Goal: Task Accomplishment & Management: Use online tool/utility

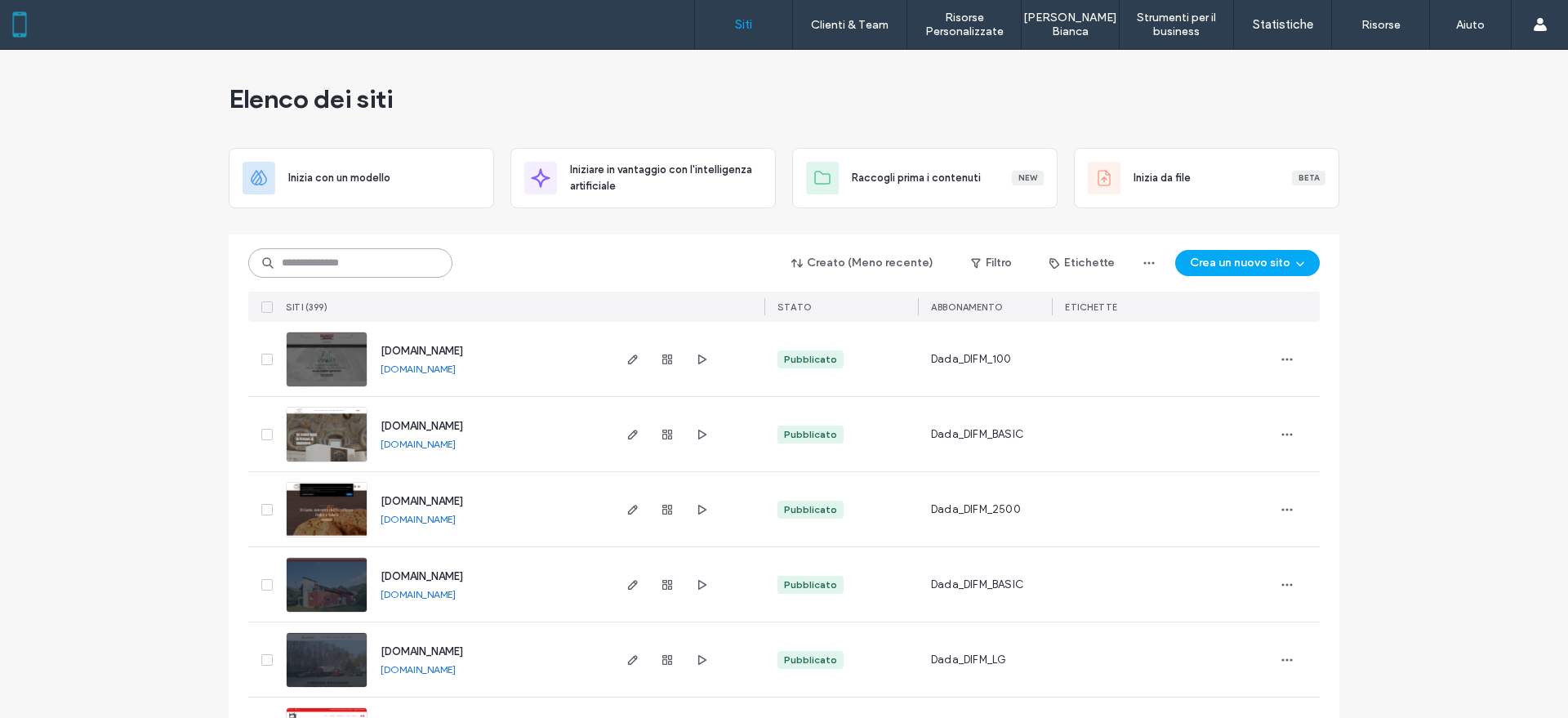
click at [432, 264] on input at bounding box center [350, 264] width 204 height 30
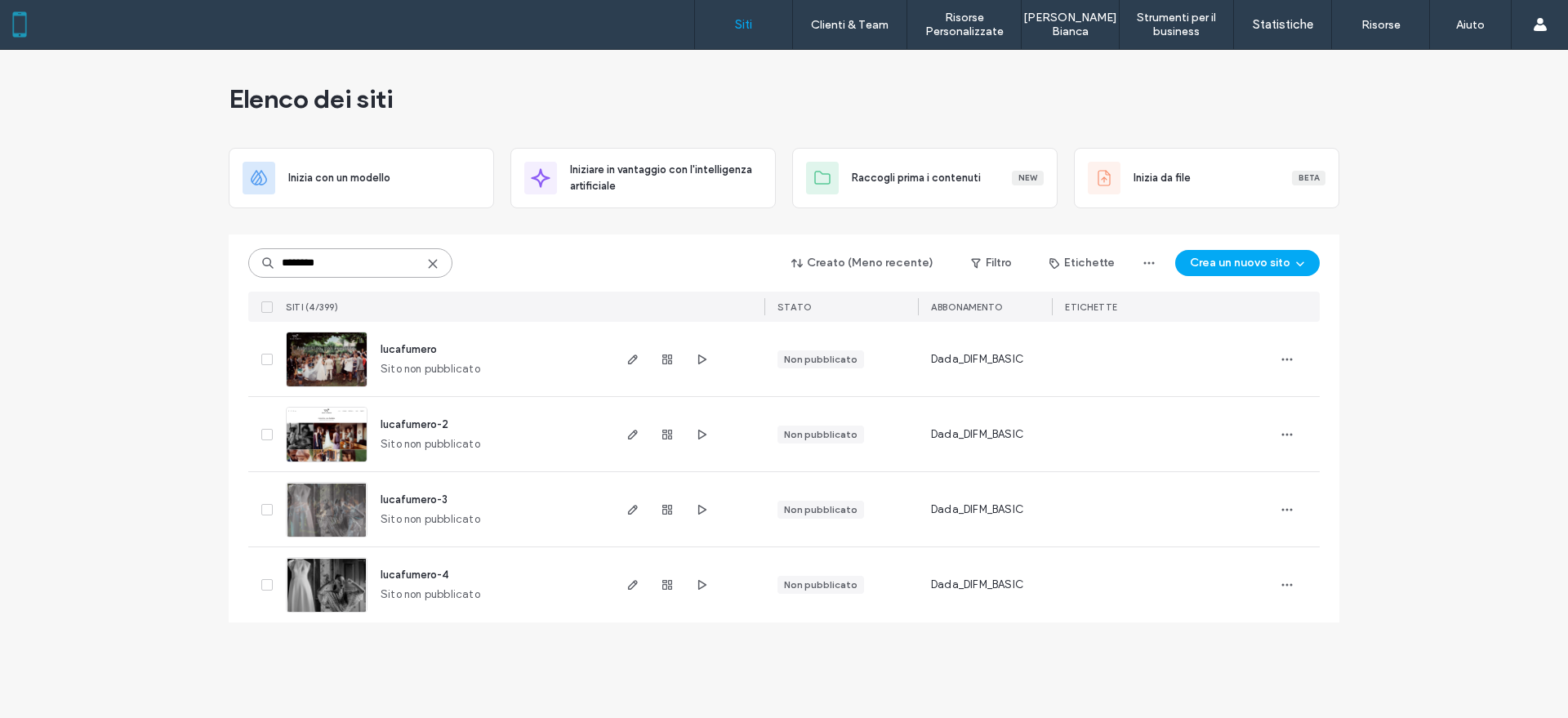
type input "********"
click at [670, 513] on use "button" at bounding box center [666, 509] width 10 height 10
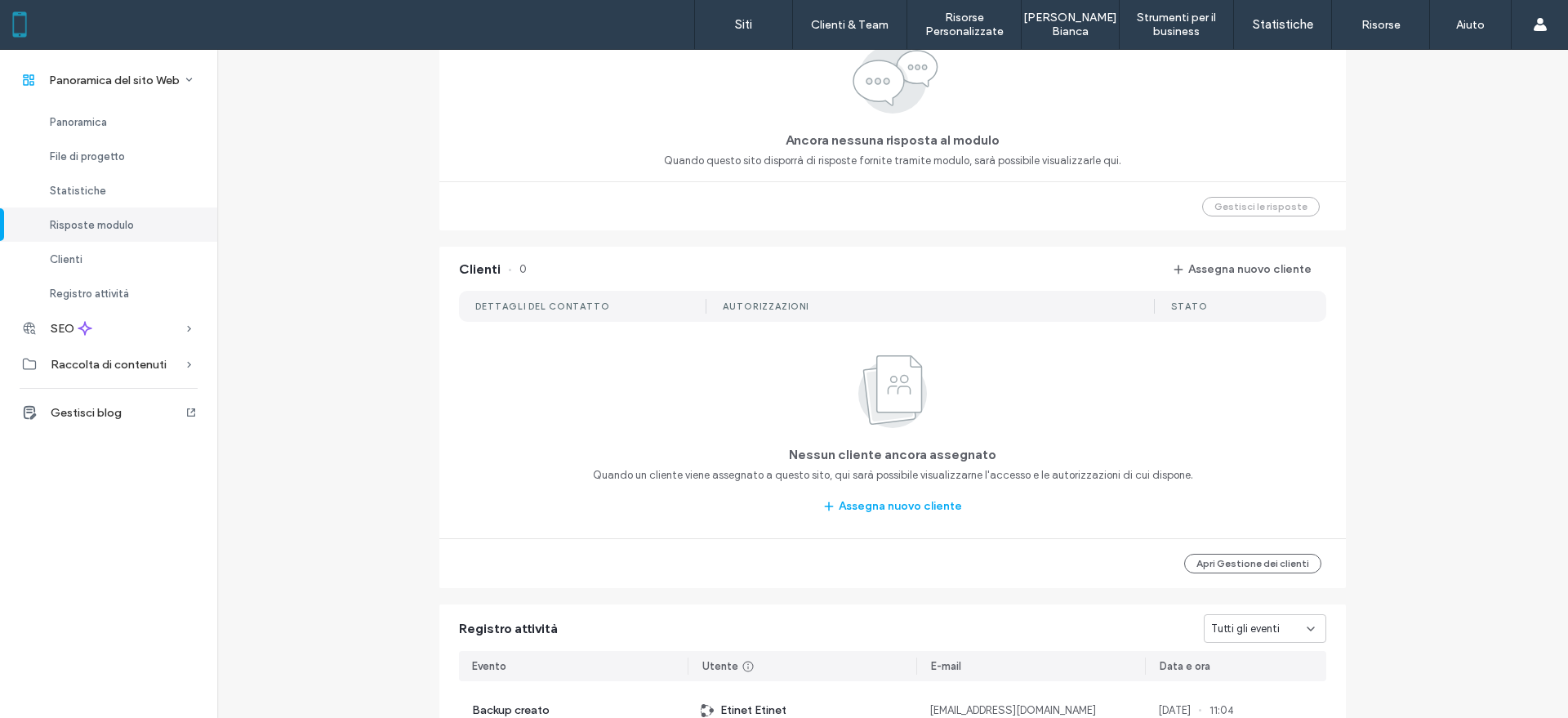
scroll to position [1225, 0]
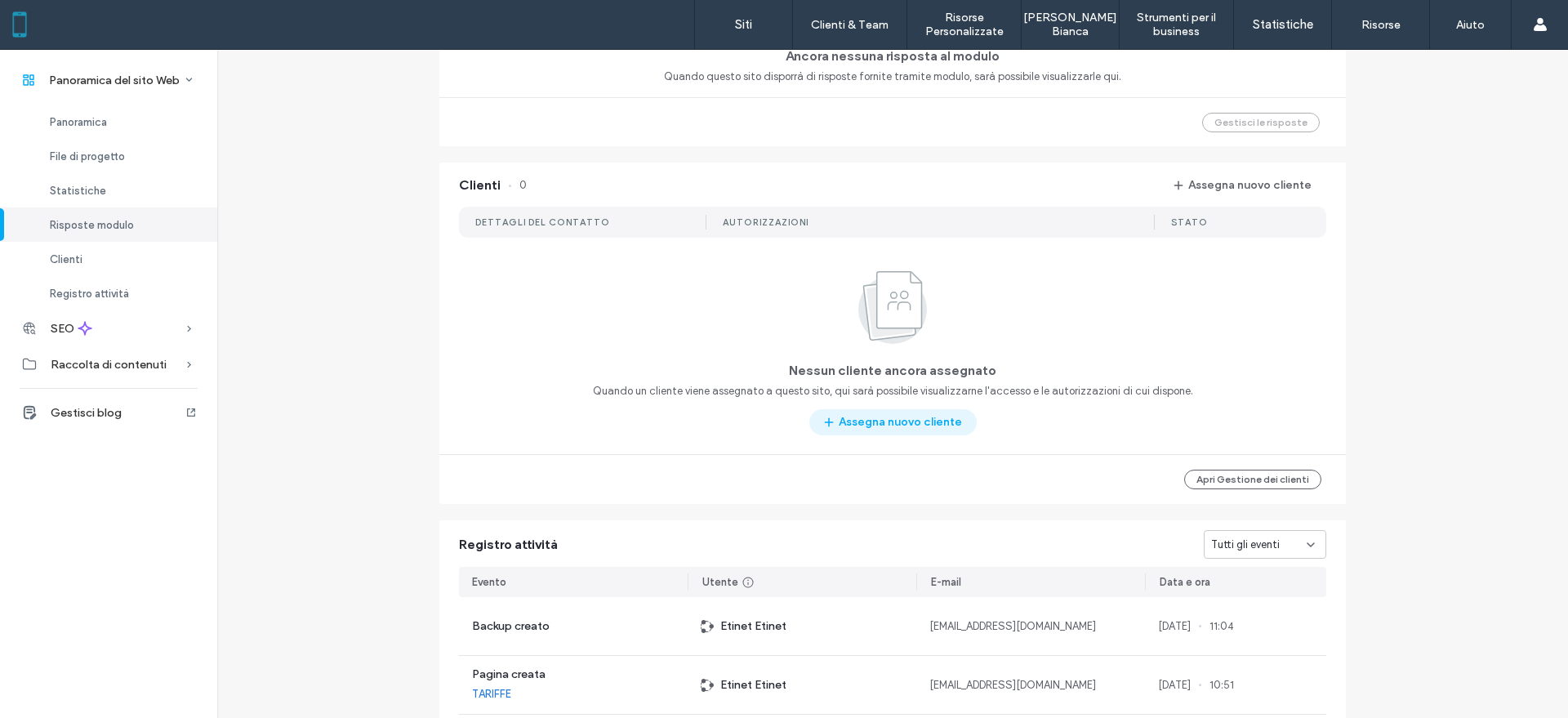
click at [905, 427] on button "Assegna nuovo cliente" at bounding box center [892, 422] width 167 height 26
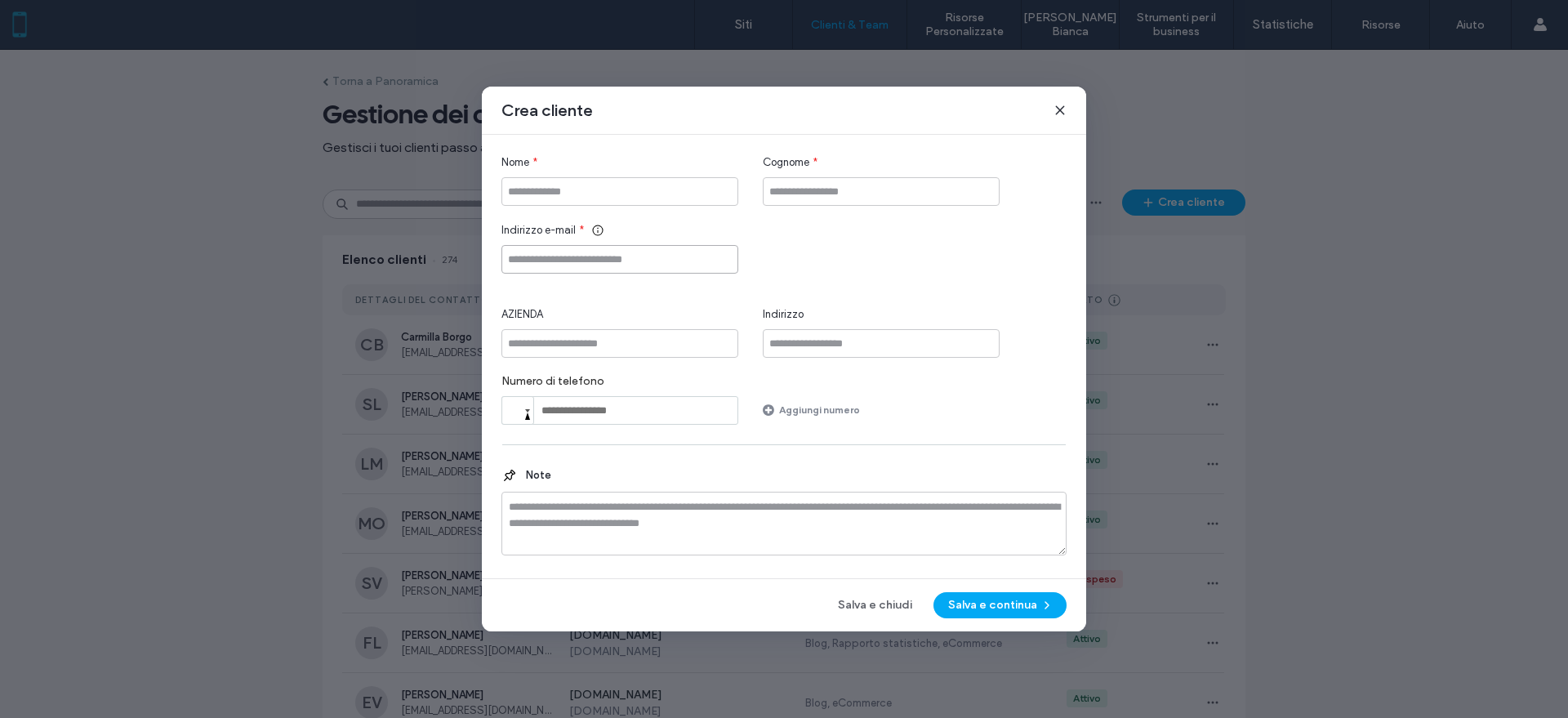
click at [582, 260] on input "Indirizzo e-mail" at bounding box center [620, 259] width 236 height 29
paste input "**********"
type input "**********"
click at [576, 207] on div "**********" at bounding box center [784, 289] width 565 height 271
click at [568, 195] on input "Nome" at bounding box center [620, 191] width 236 height 29
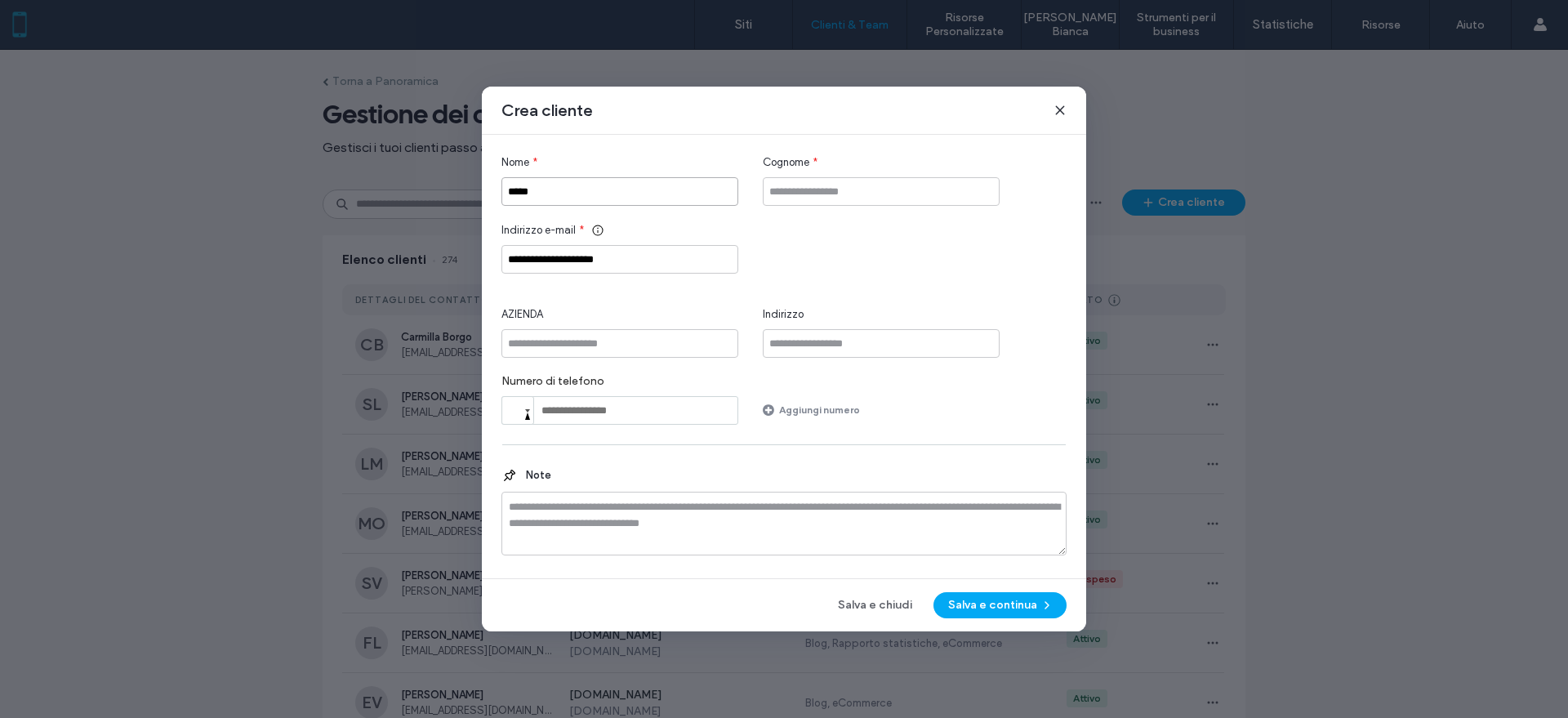
type input "****"
type input "******"
click at [1013, 602] on button "Salva e continua" at bounding box center [1000, 605] width 133 height 26
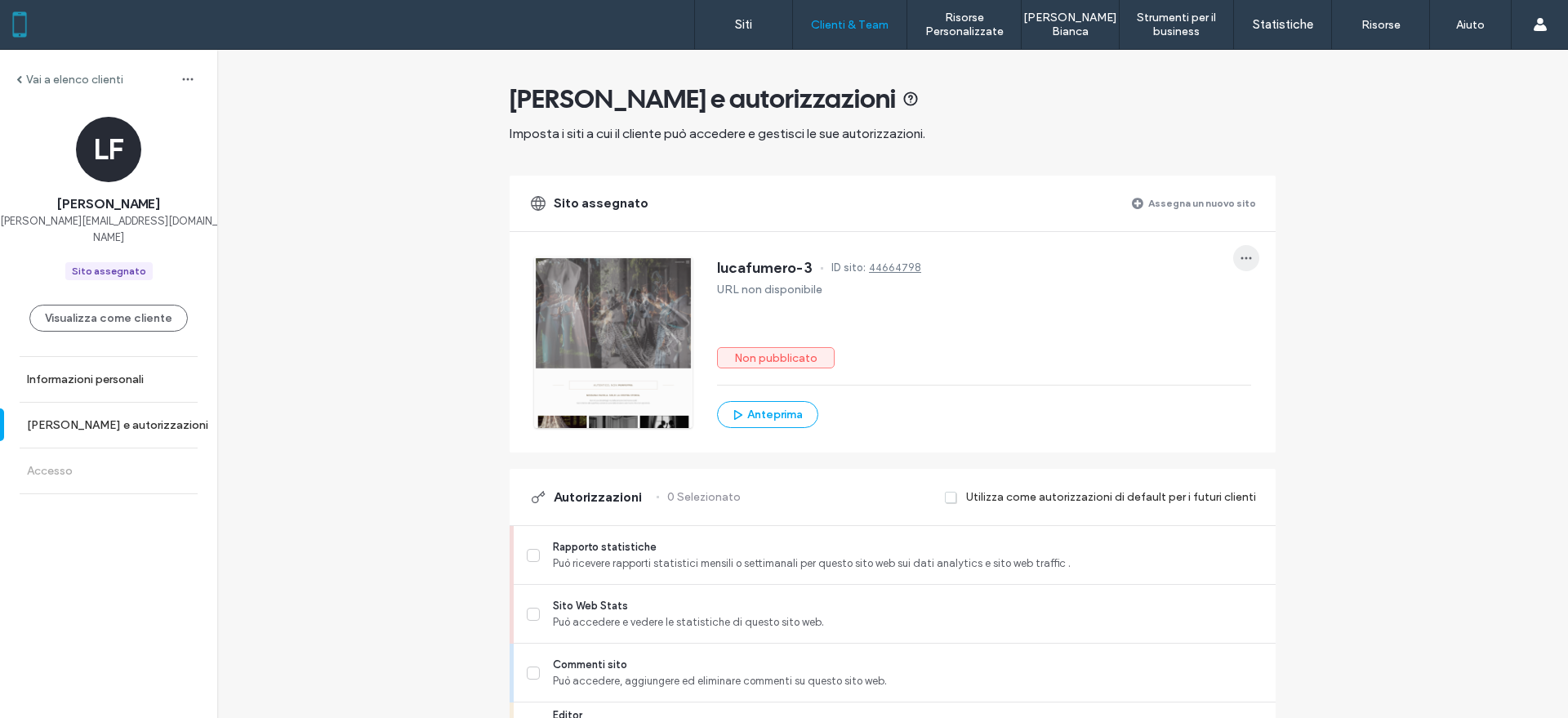
click at [1240, 258] on icon "button" at bounding box center [1246, 257] width 13 height 13
click at [770, 269] on span "lucafumero-3" at bounding box center [764, 268] width 95 height 17
click at [770, 406] on button "Anteprima" at bounding box center [768, 414] width 102 height 27
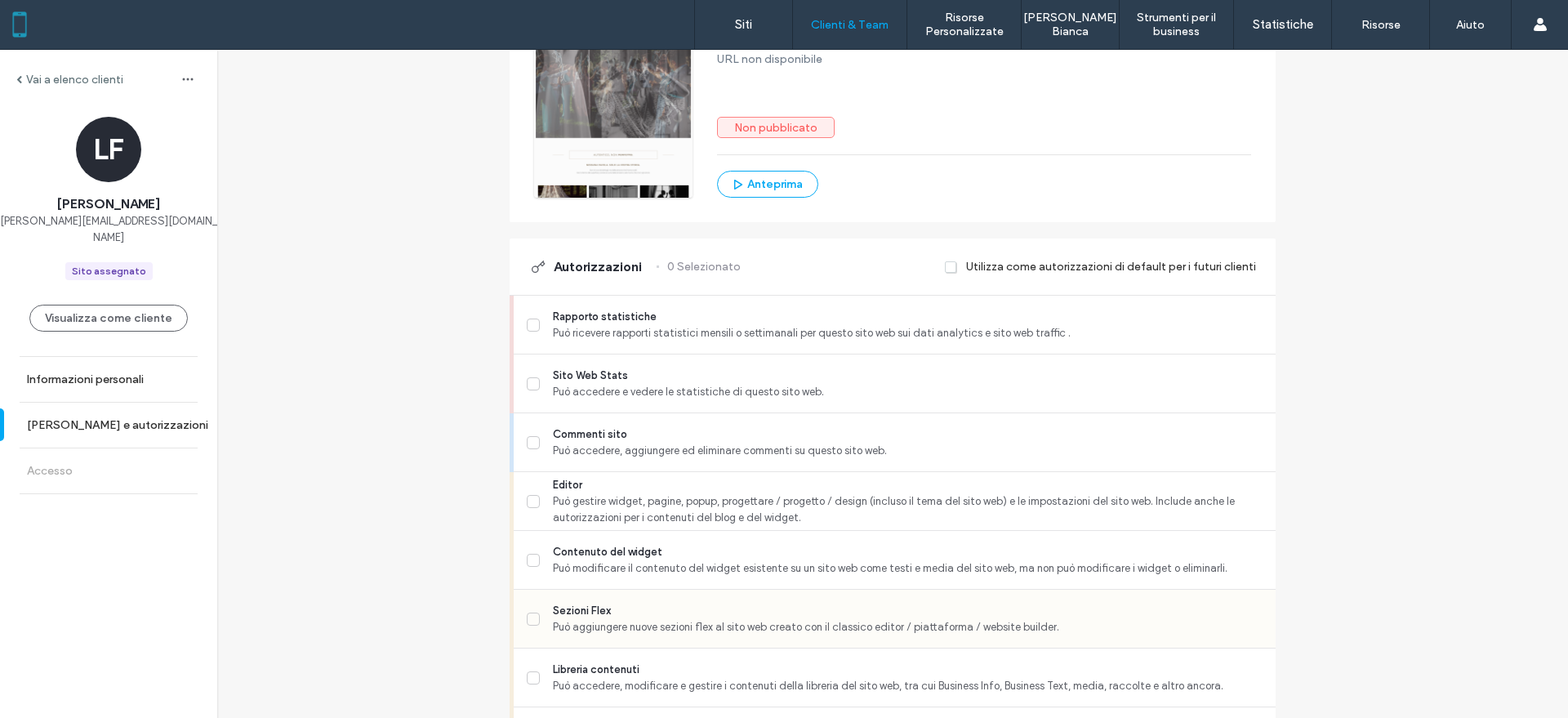
scroll to position [510, 0]
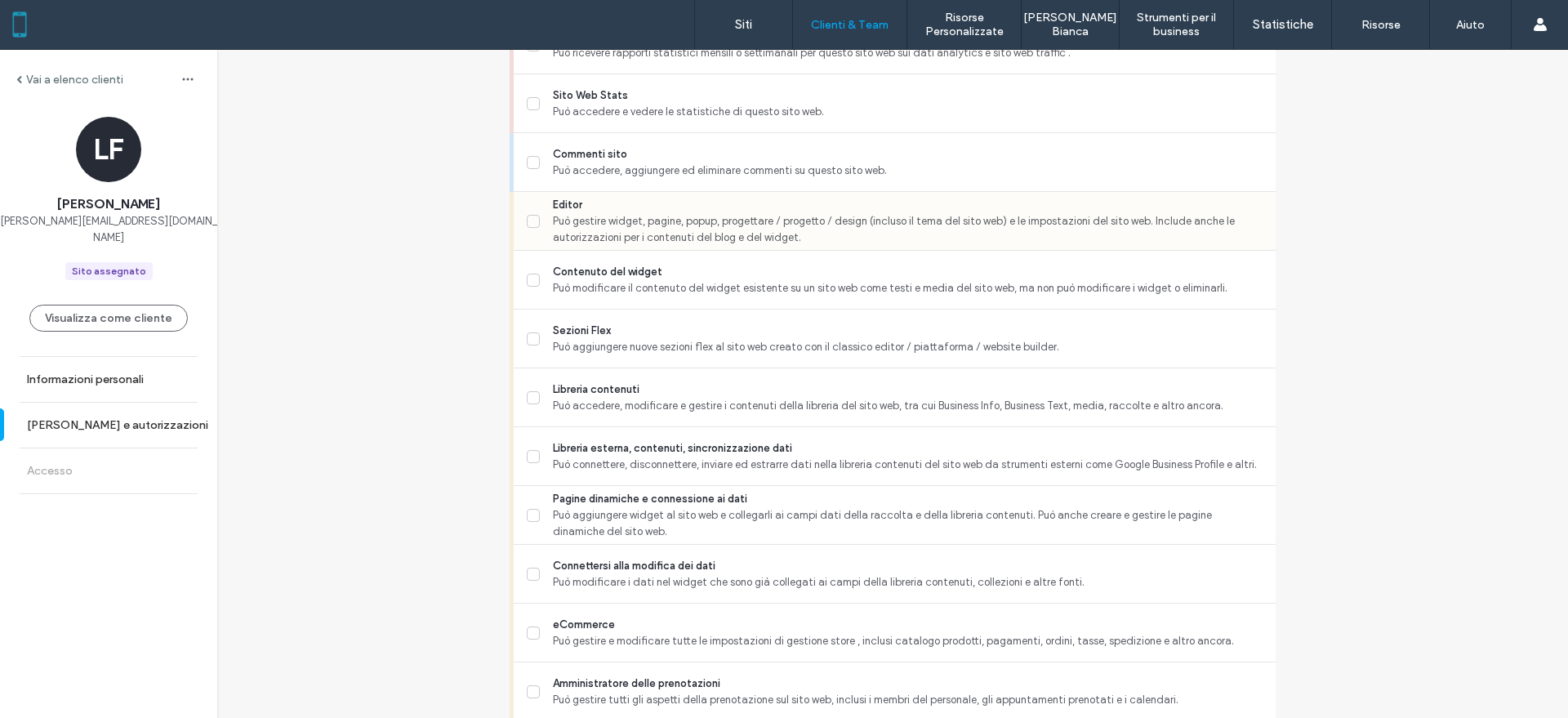
click at [671, 219] on span "Può gestire widget, pagine, popup, progettare / progetto / design (incluso il t…" at bounding box center [907, 229] width 709 height 32
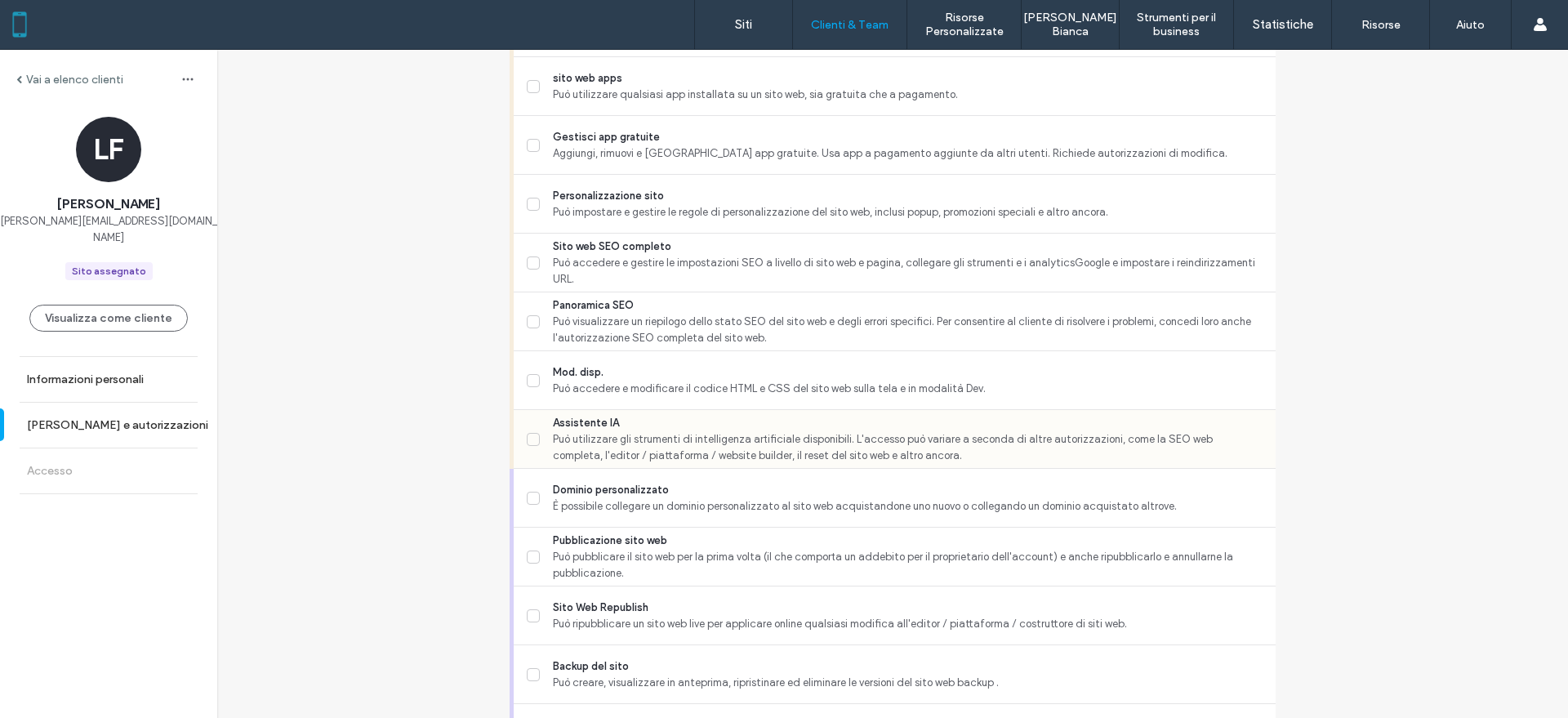
scroll to position [1327, 0]
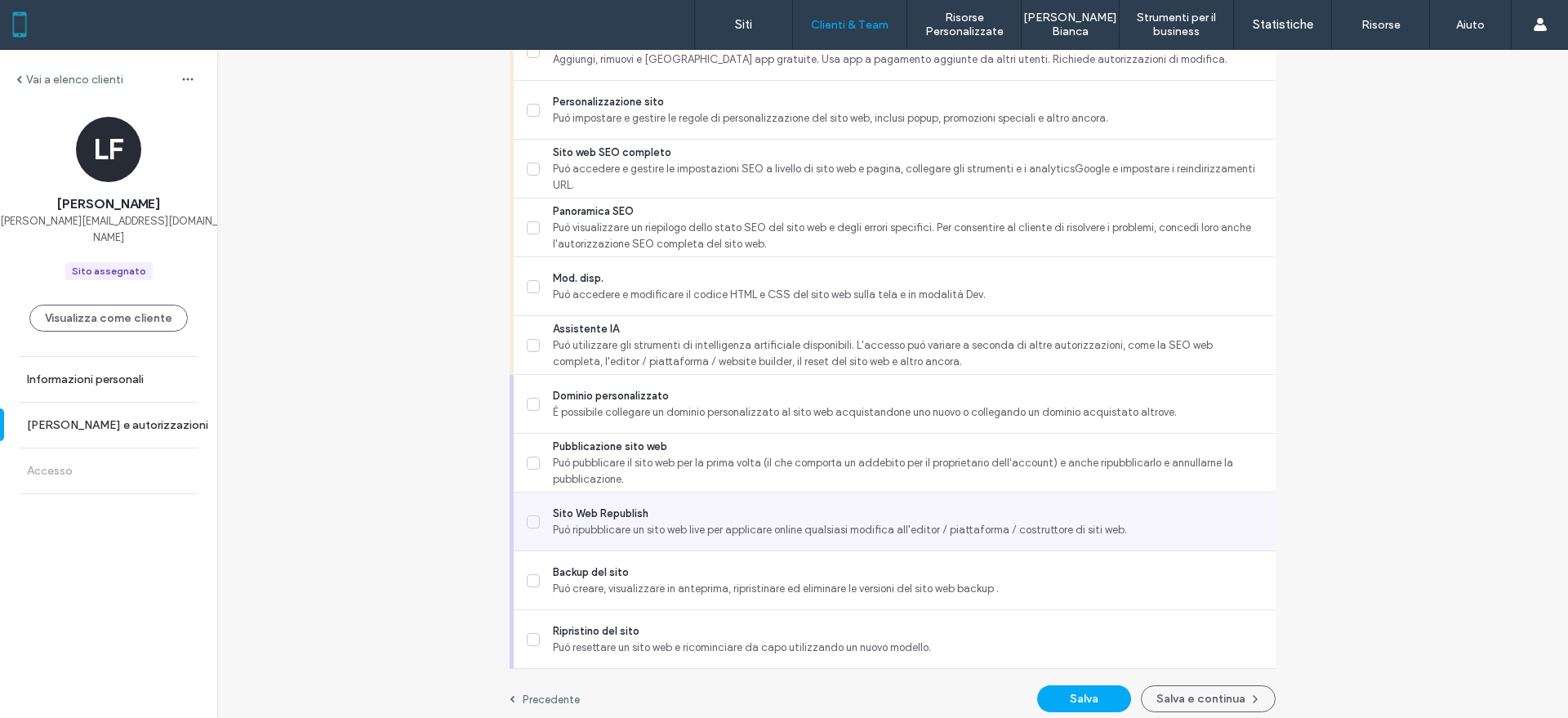
click at [666, 518] on span "Sito Web Republish" at bounding box center [907, 513] width 709 height 17
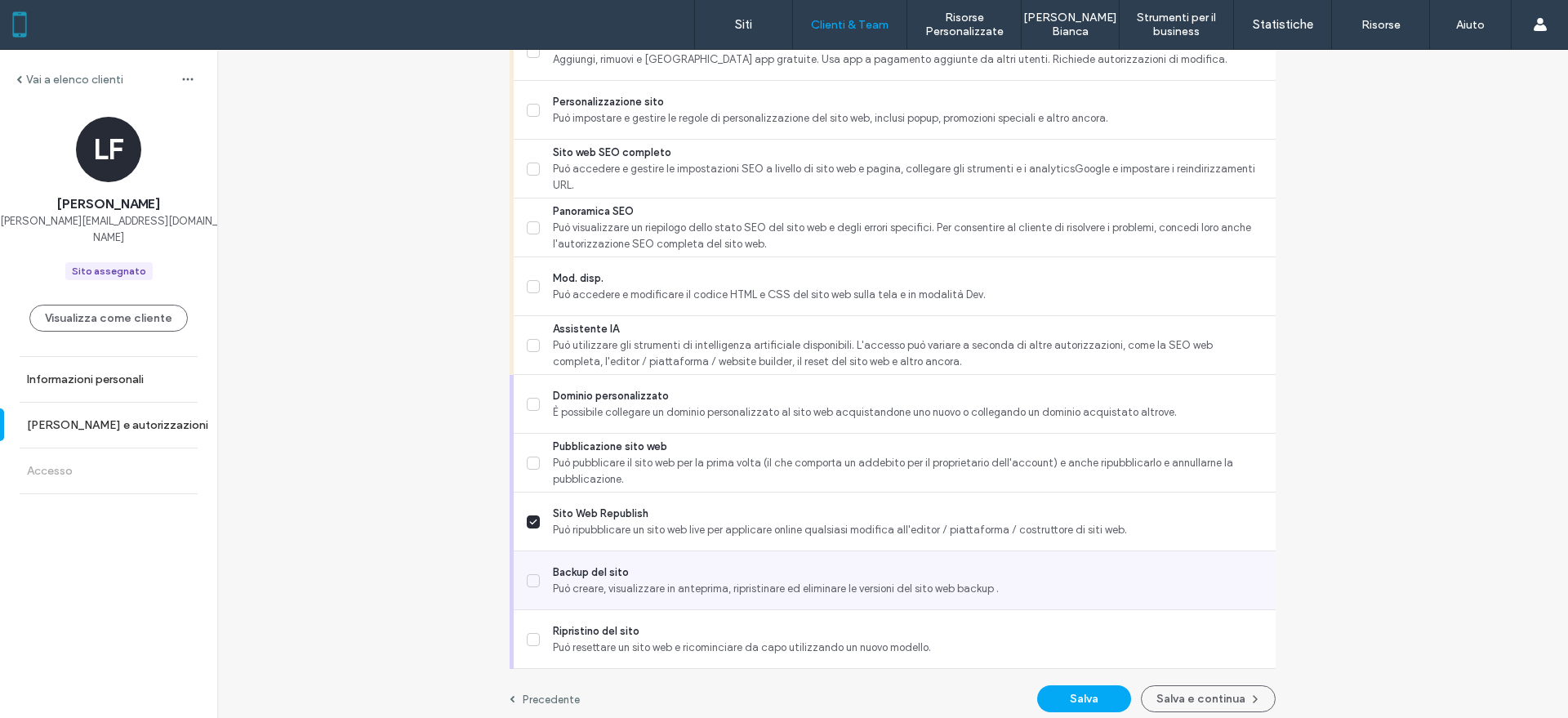
click at [664, 564] on span "Backup del sito" at bounding box center [907, 572] width 709 height 17
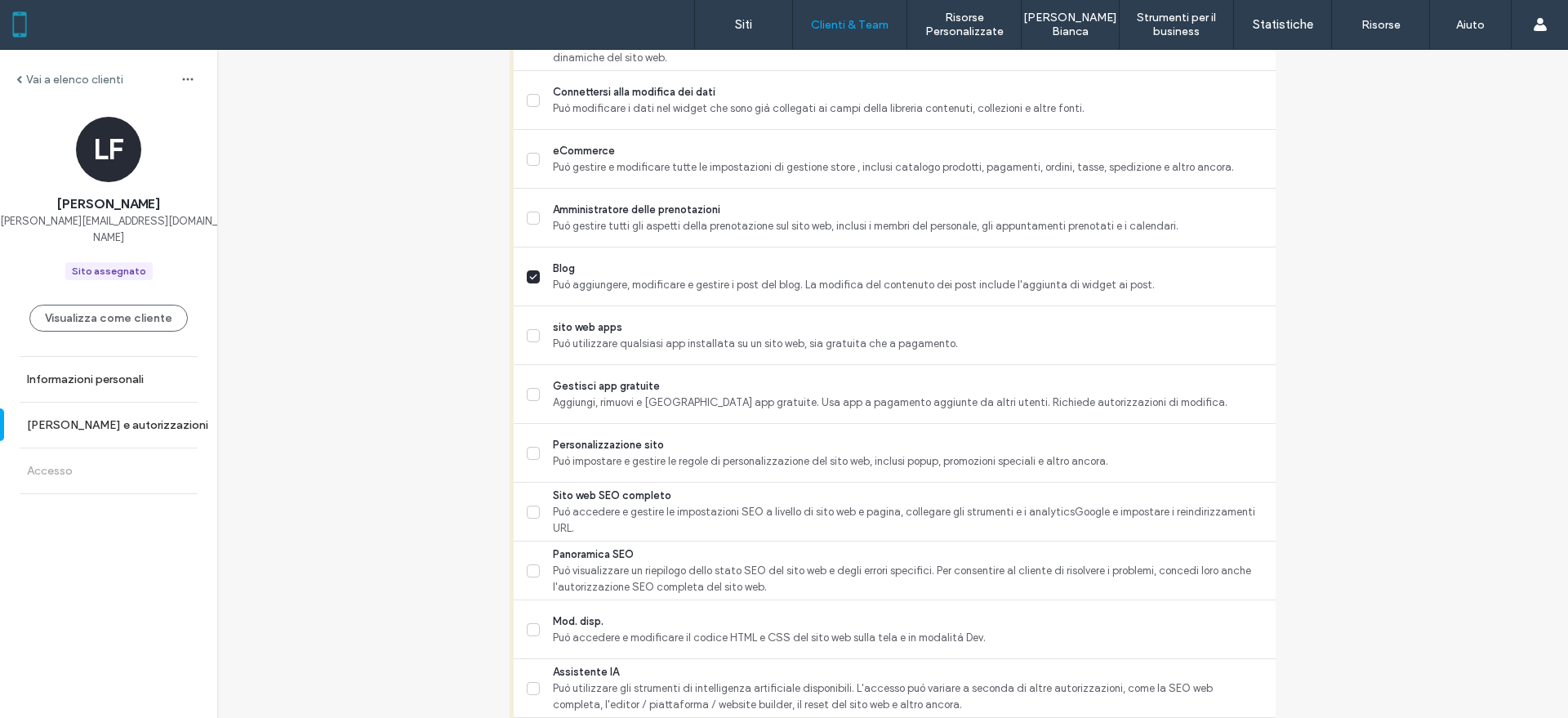
scroll to position [919, 0]
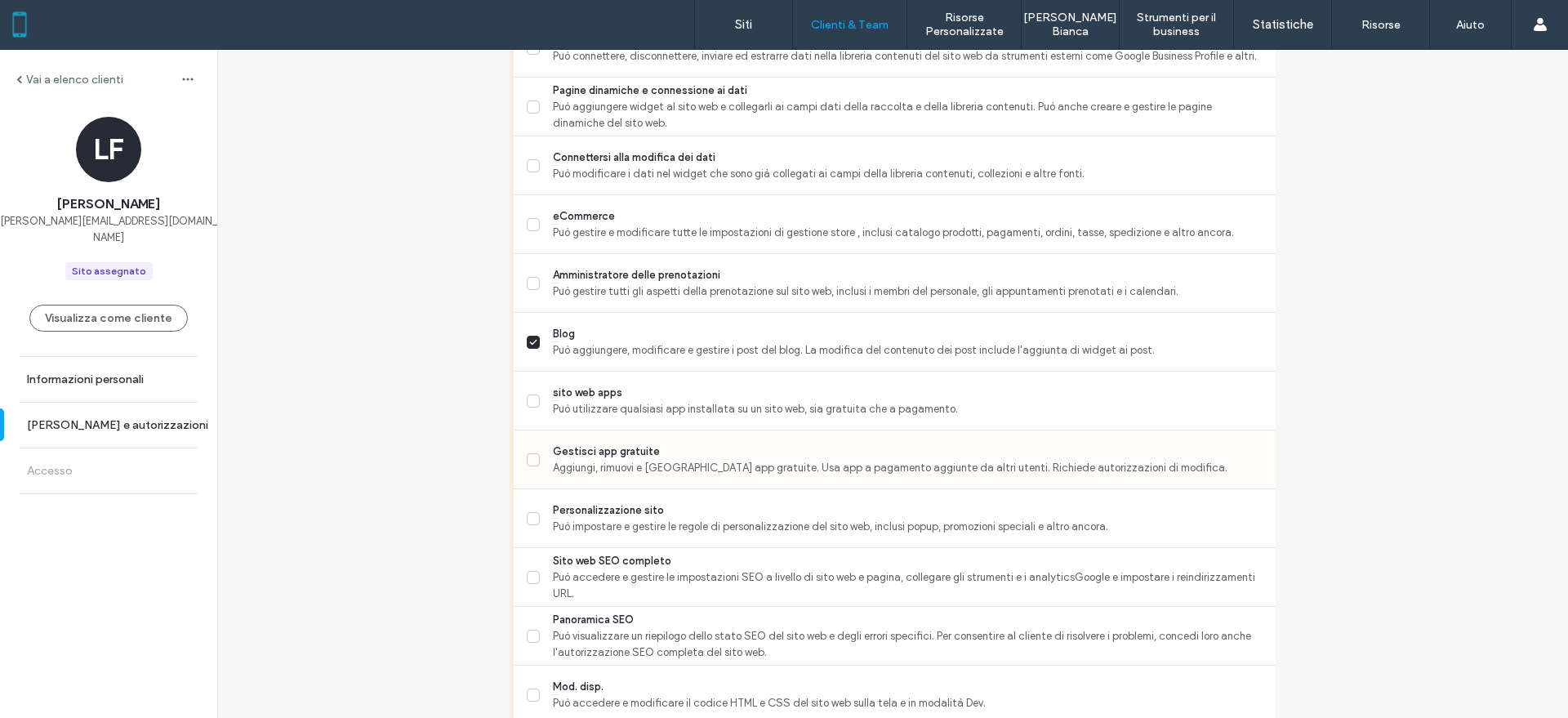
click at [680, 451] on span "Gestisci app gratuite" at bounding box center [907, 451] width 709 height 17
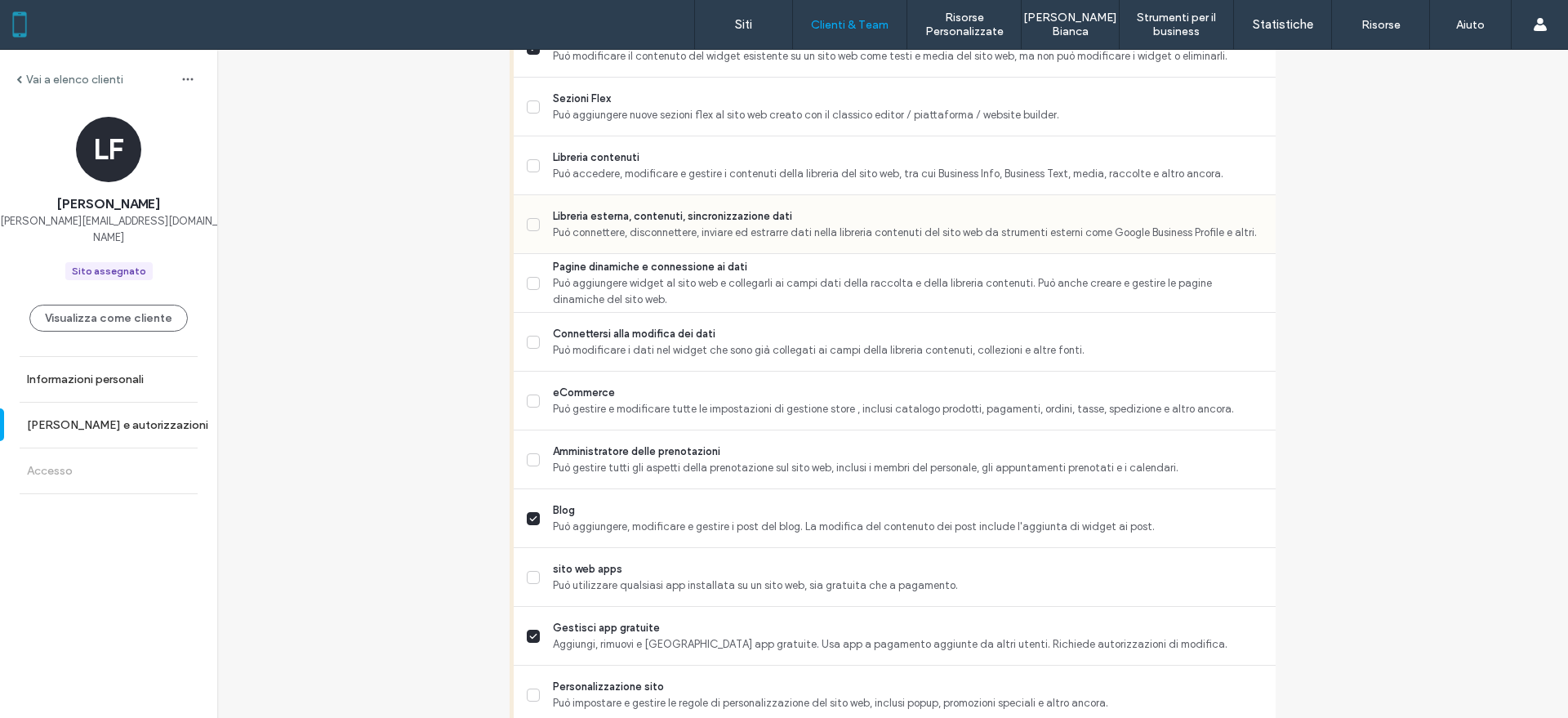
scroll to position [714, 0]
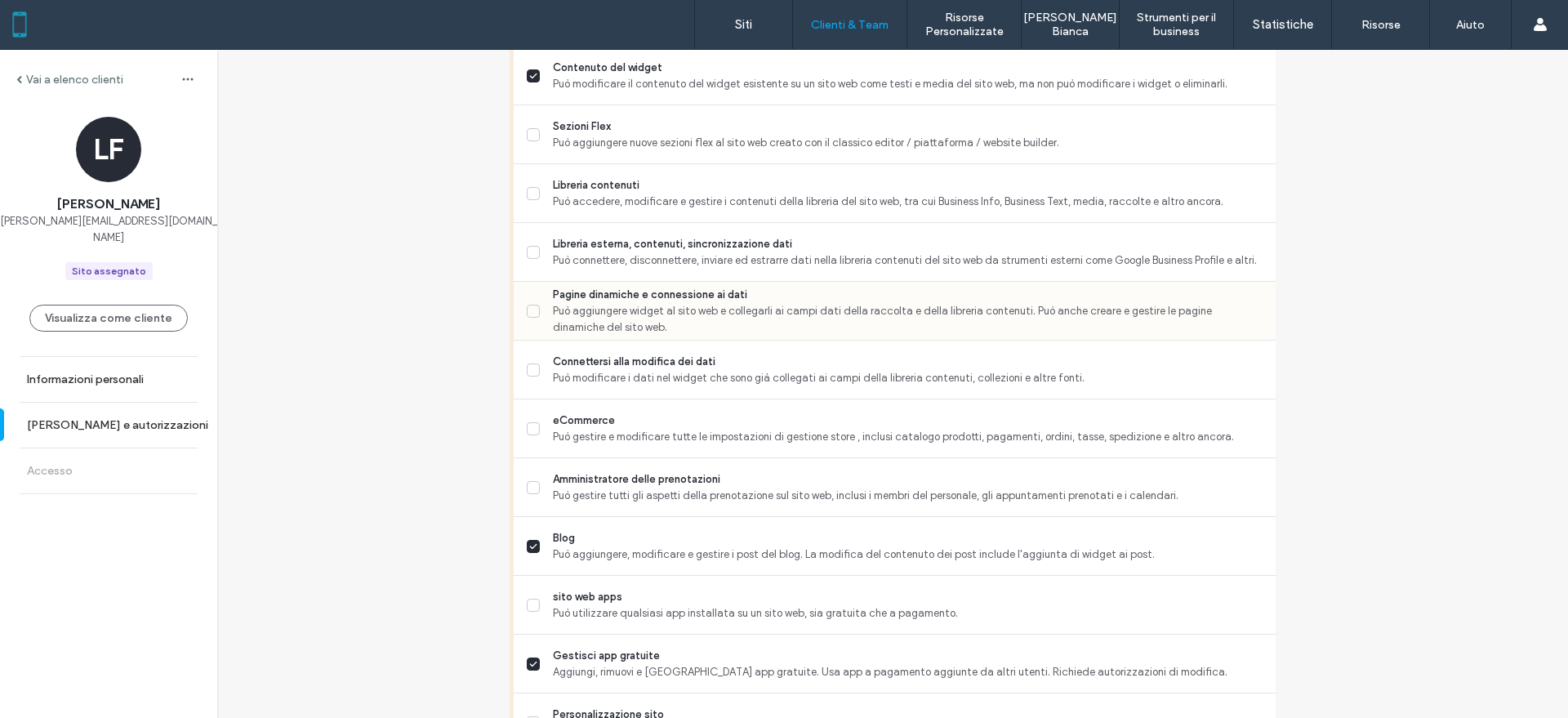
click at [695, 306] on span "Può aggiungere widget al sito web e collegarli ai campi dati della raccolta e d…" at bounding box center [907, 319] width 709 height 32
click at [676, 255] on span "Può connettere, disconnettere, inviare ed estrarre dati nella libreria contenut…" at bounding box center [907, 260] width 709 height 17
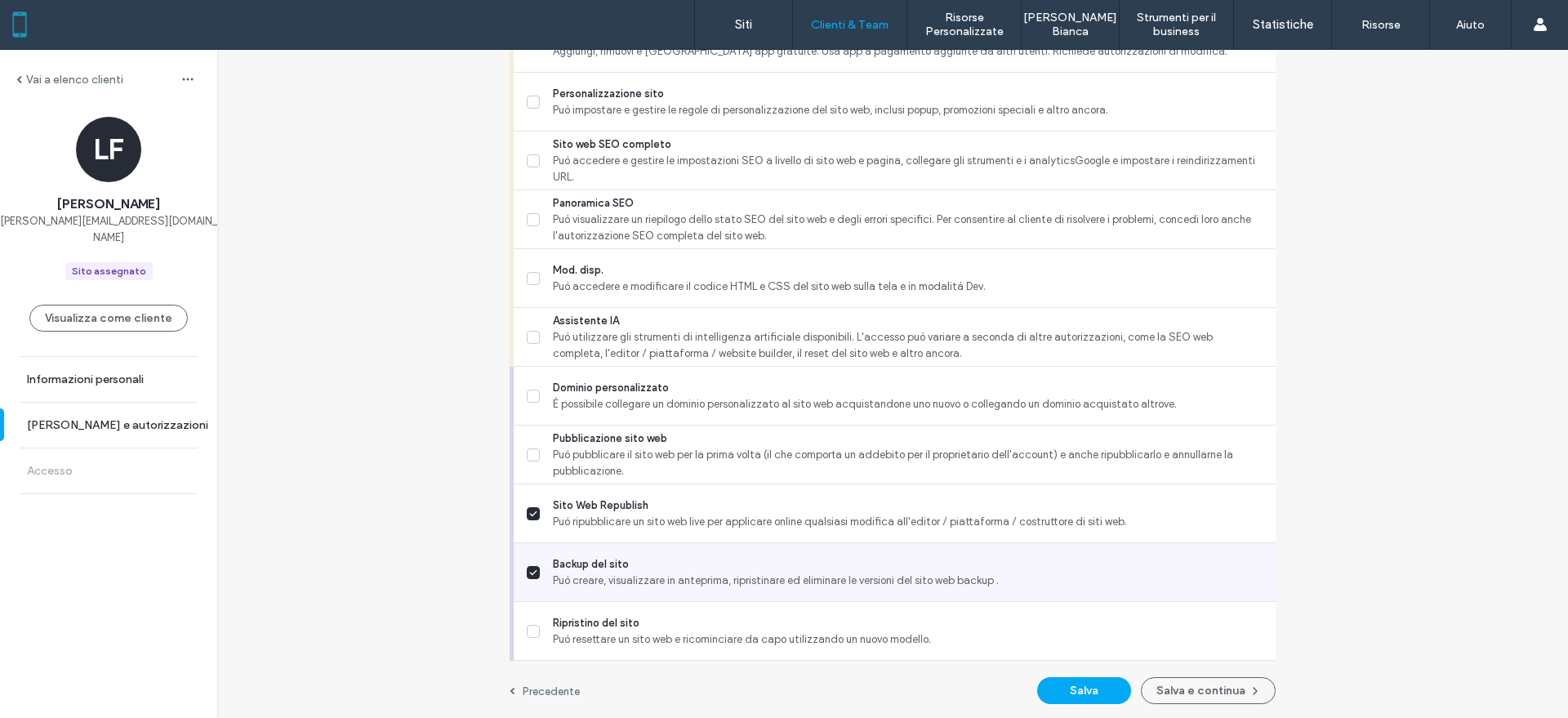
scroll to position [1338, 0]
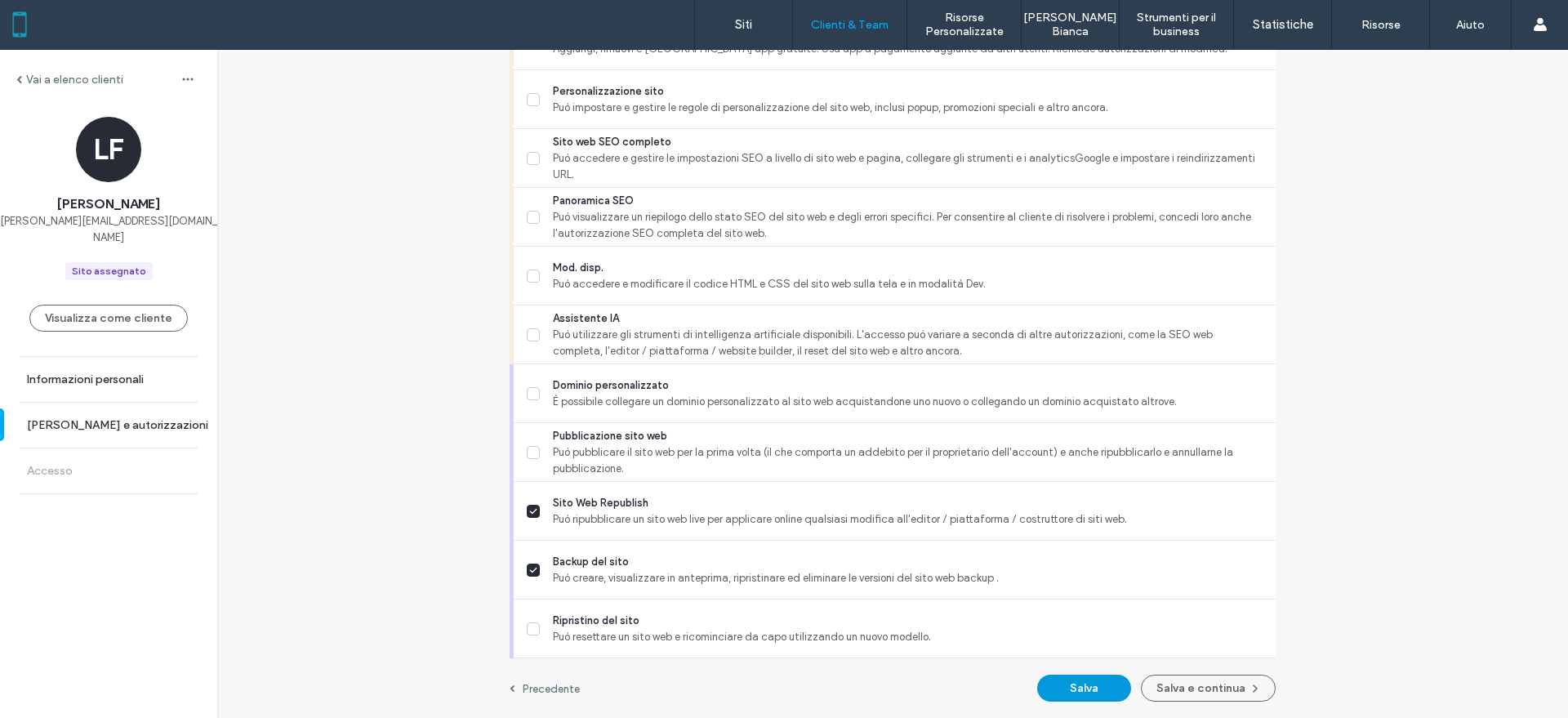
click at [1074, 681] on button "Salva" at bounding box center [1083, 687] width 94 height 27
click at [1089, 687] on button "Salva" at bounding box center [1083, 687] width 94 height 27
click at [1192, 694] on button "Salva e continua" at bounding box center [1208, 687] width 135 height 27
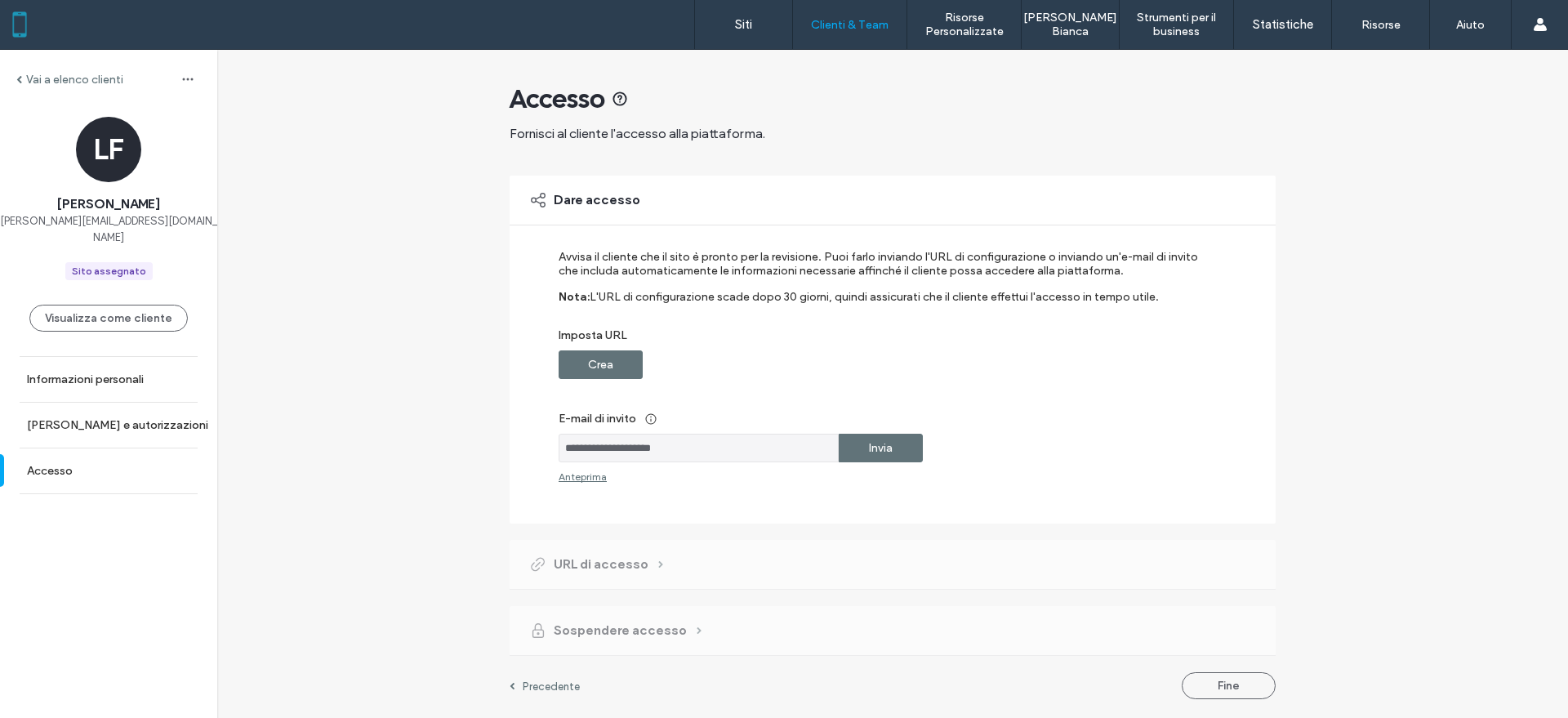
click at [891, 444] on label "Invia" at bounding box center [880, 447] width 24 height 31
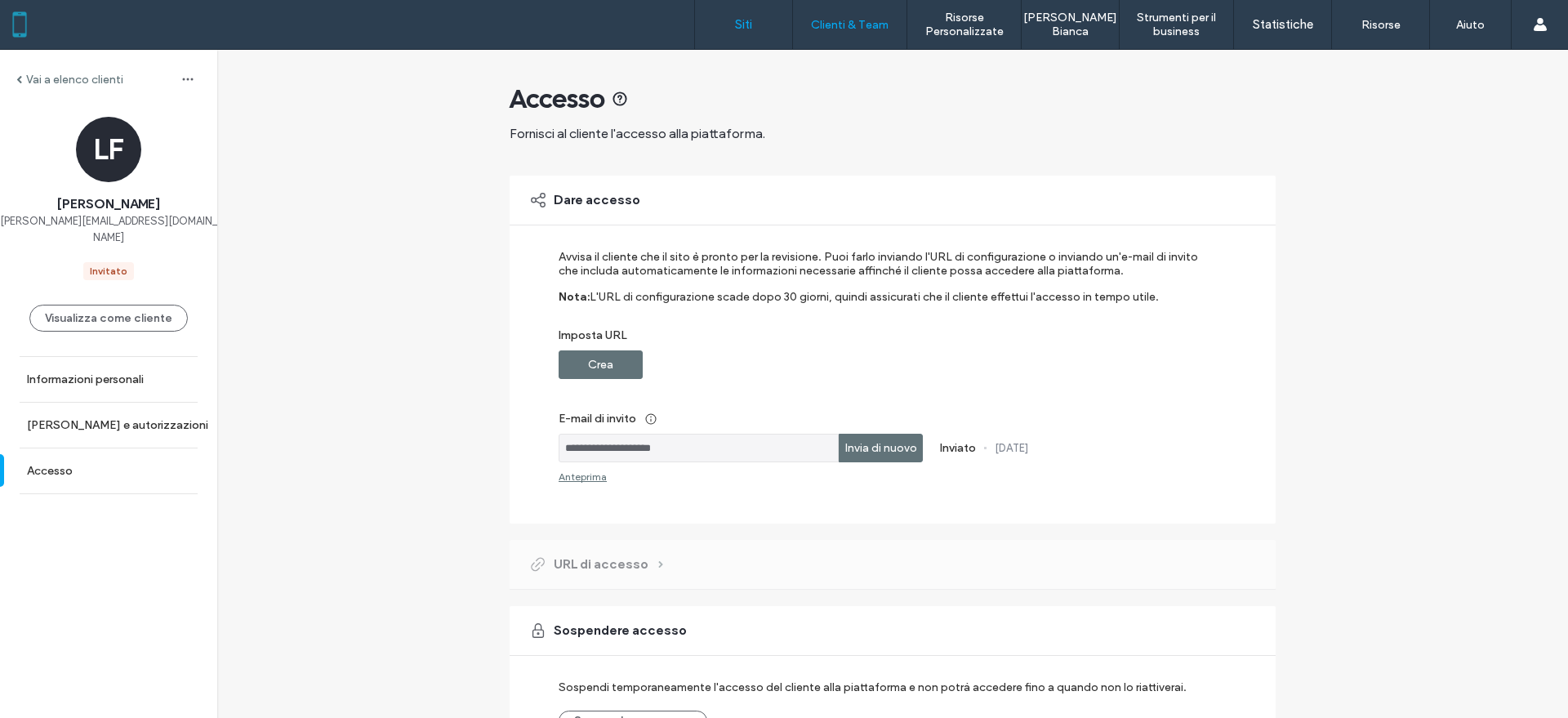
click at [736, 19] on label "Siti" at bounding box center [743, 25] width 18 height 15
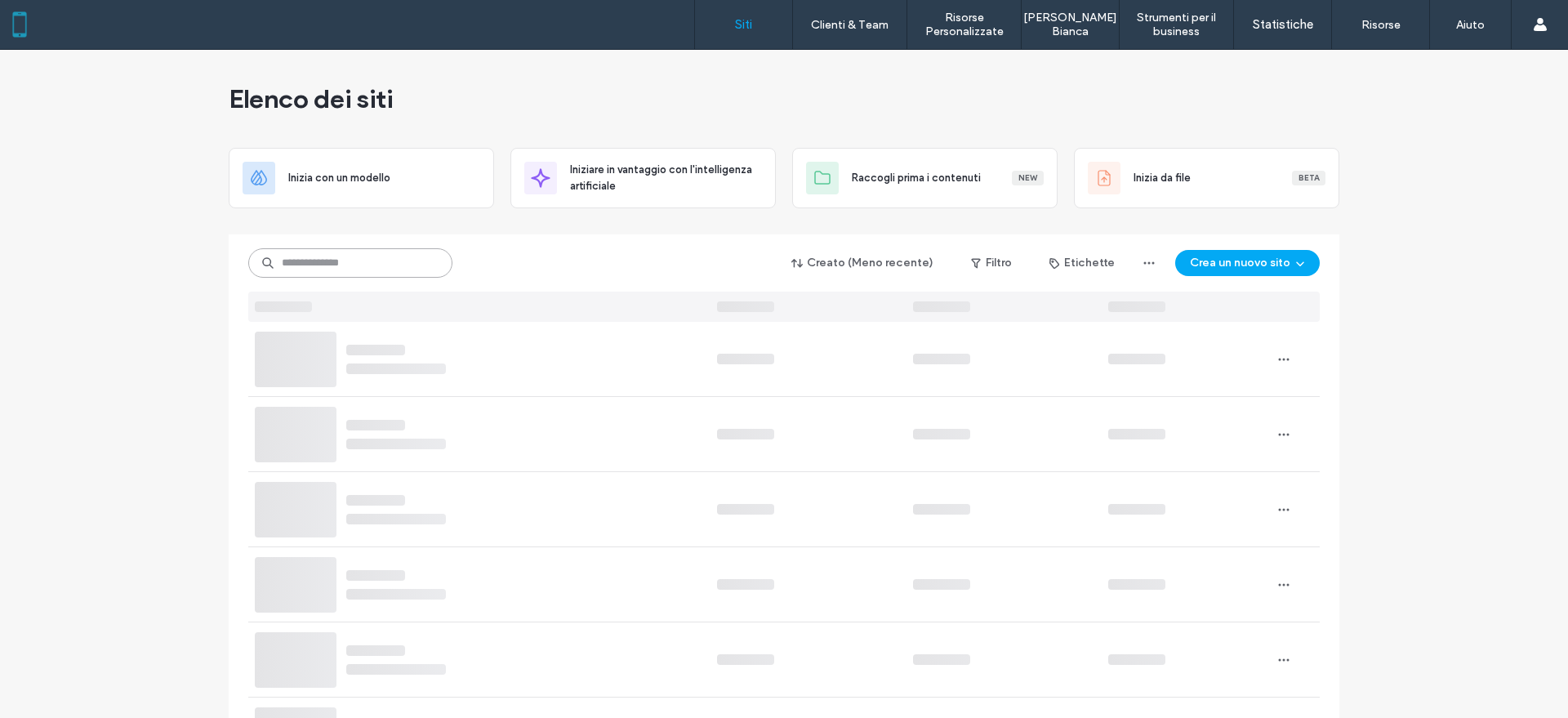
click at [390, 262] on input at bounding box center [350, 264] width 204 height 30
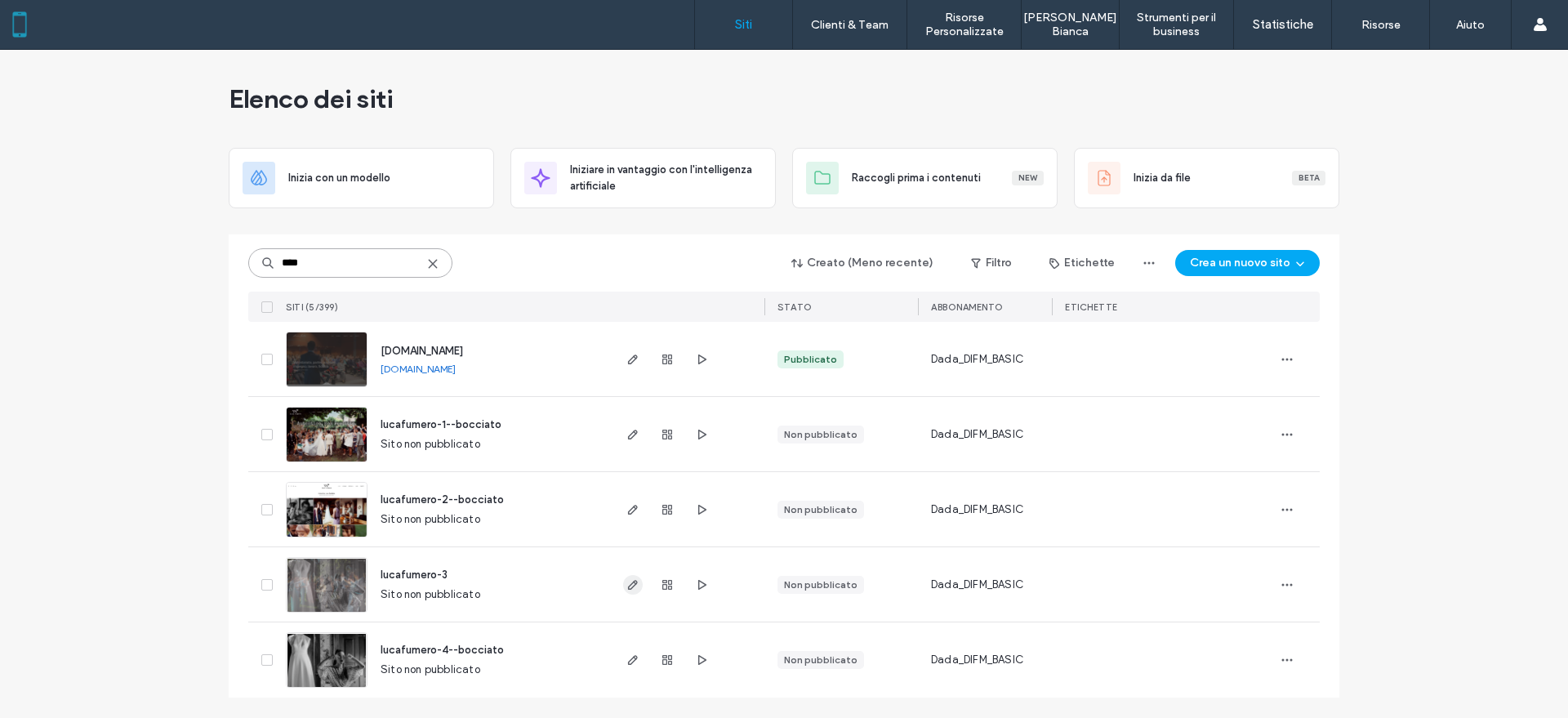
type input "****"
click at [632, 581] on icon "button" at bounding box center [632, 584] width 13 height 13
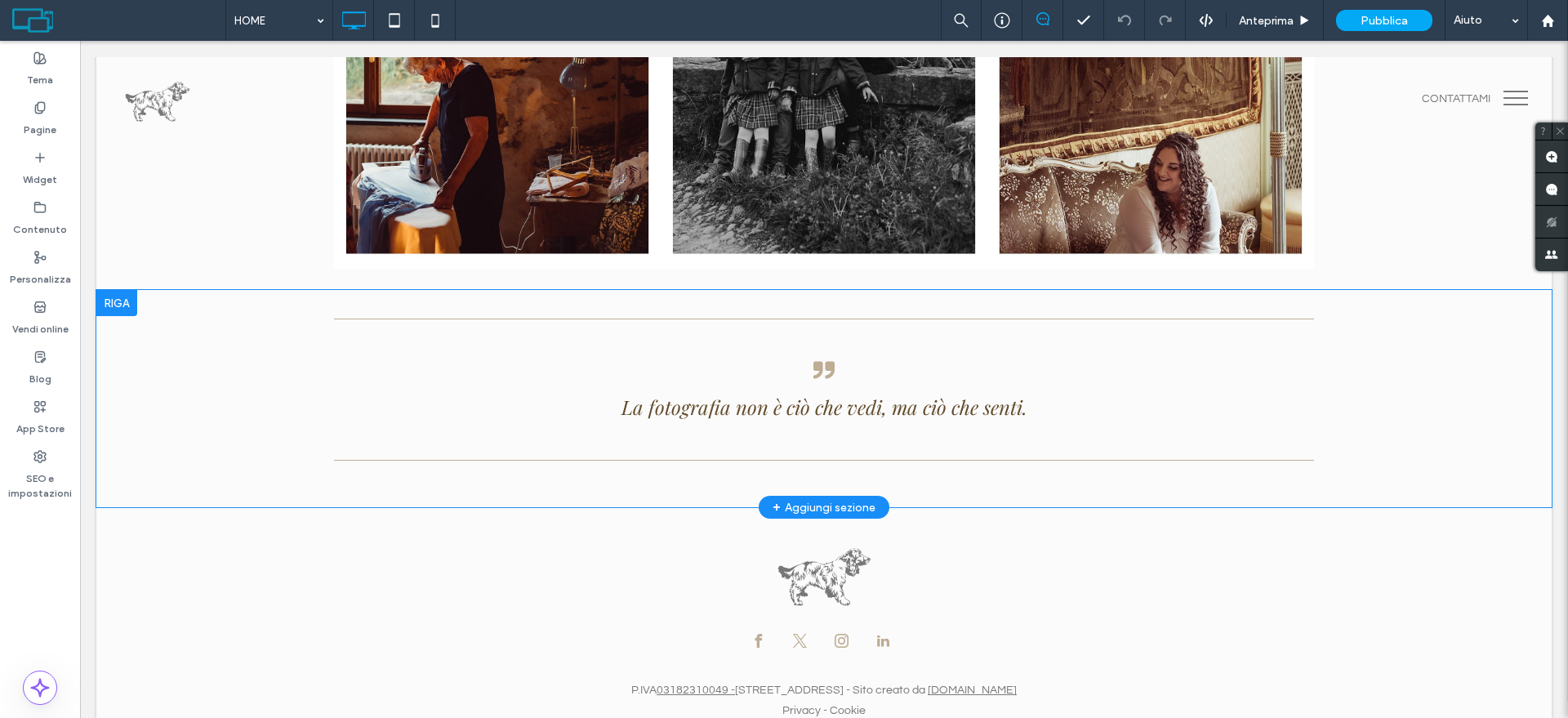
scroll to position [3678, 0]
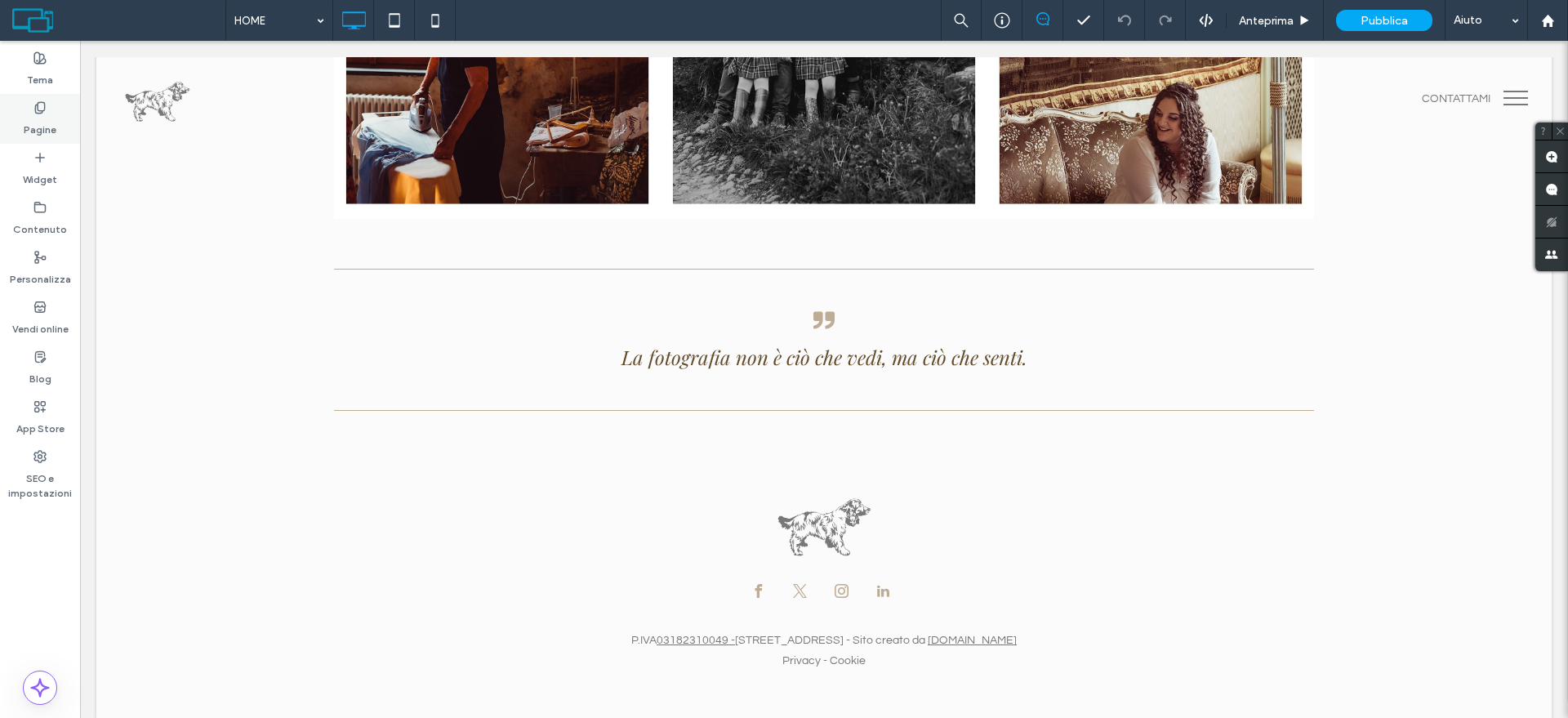
click at [13, 123] on div "Pagine" at bounding box center [39, 118] width 80 height 50
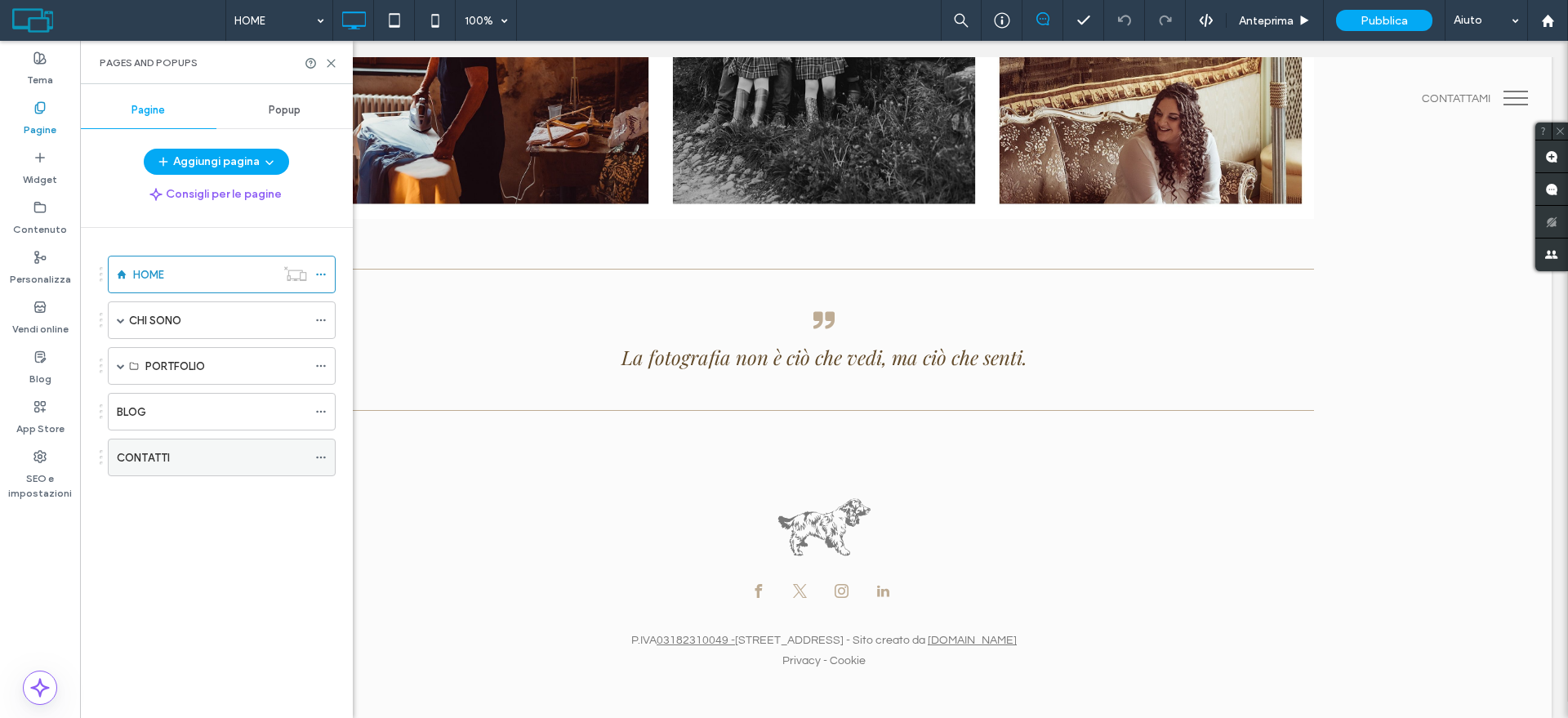
click at [165, 460] on label "CONTATTI" at bounding box center [143, 457] width 53 height 29
click at [332, 62] on div at bounding box center [784, 359] width 1568 height 718
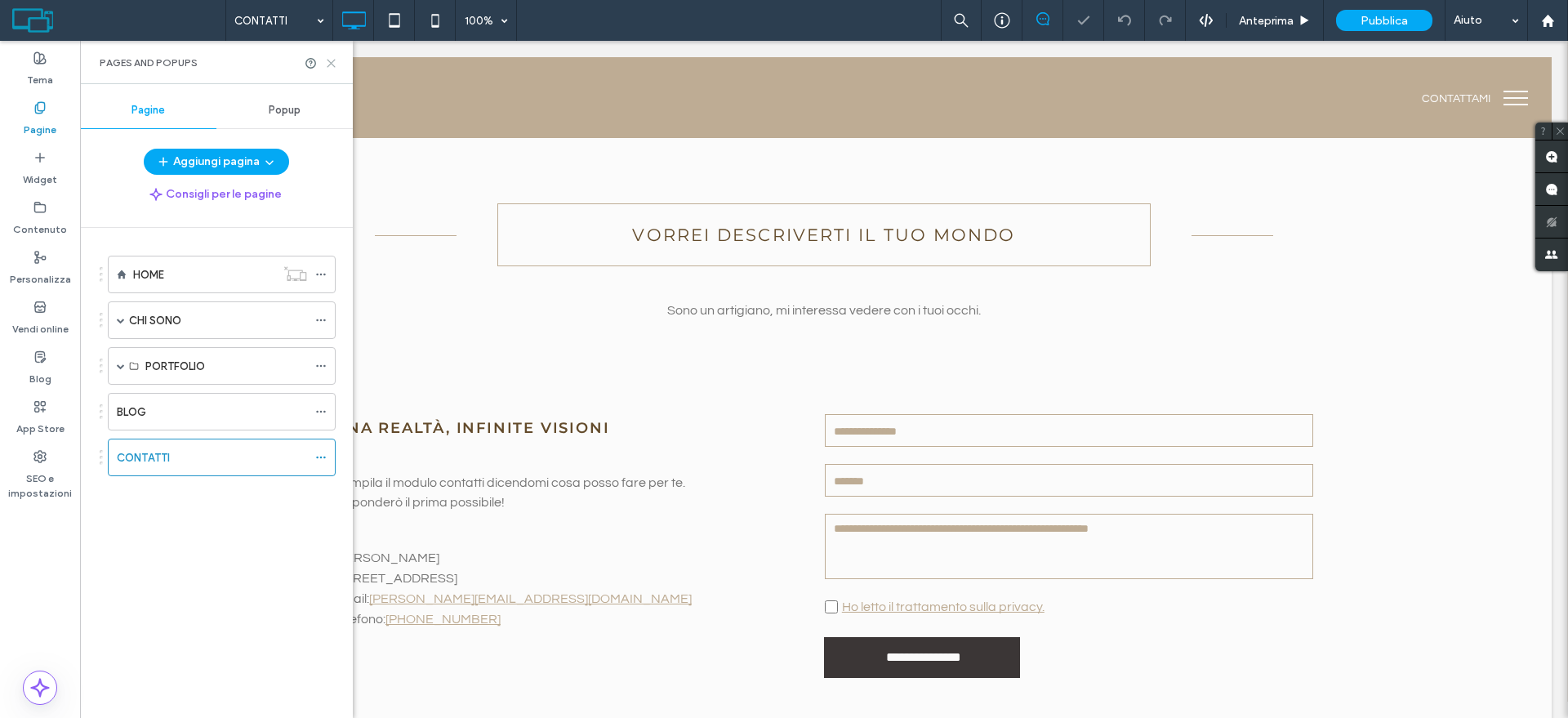
drag, startPoint x: 334, startPoint y: 61, endPoint x: 324, endPoint y: 194, distance: 133.4
click at [334, 61] on icon at bounding box center [331, 63] width 12 height 12
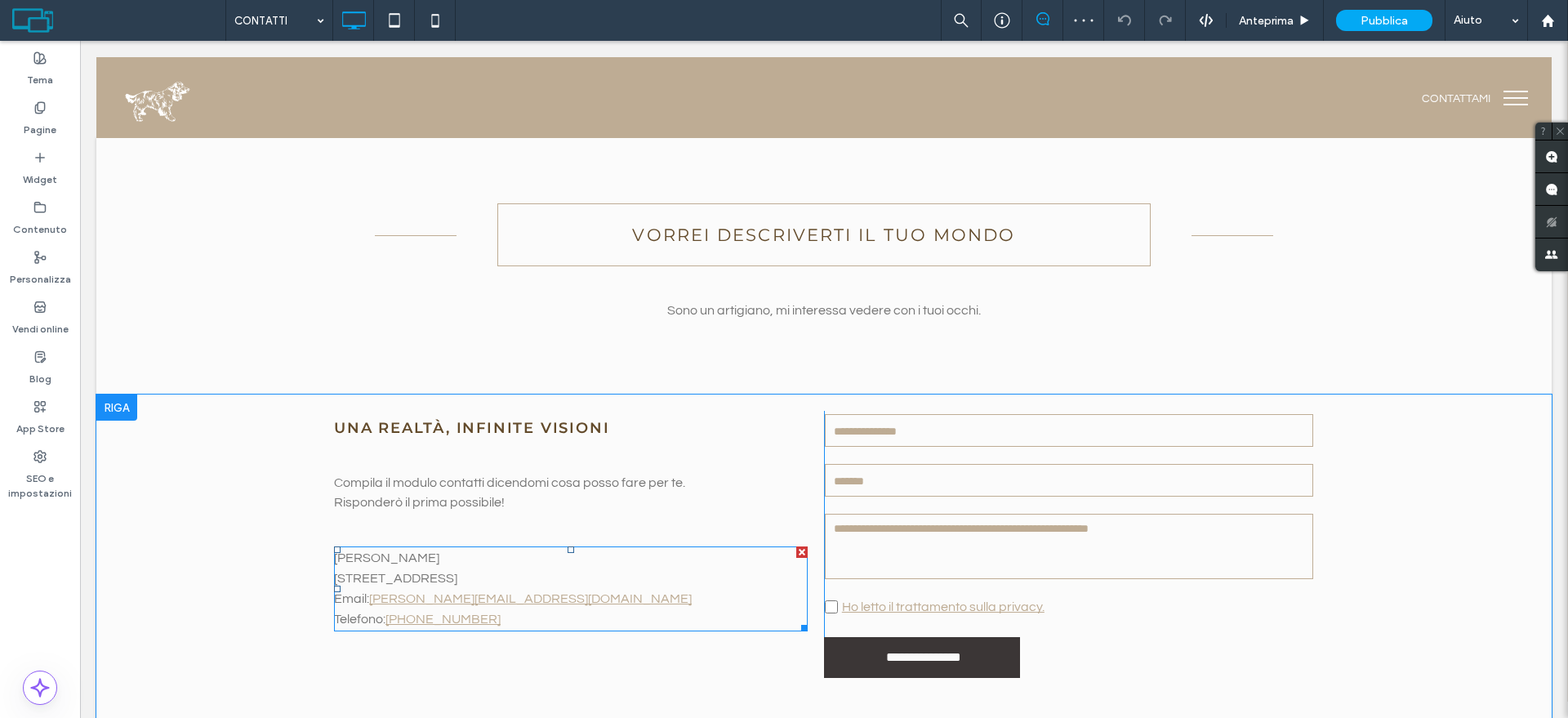
click at [523, 595] on p "Email: luca@luchinophoto.com" at bounding box center [570, 598] width 474 height 20
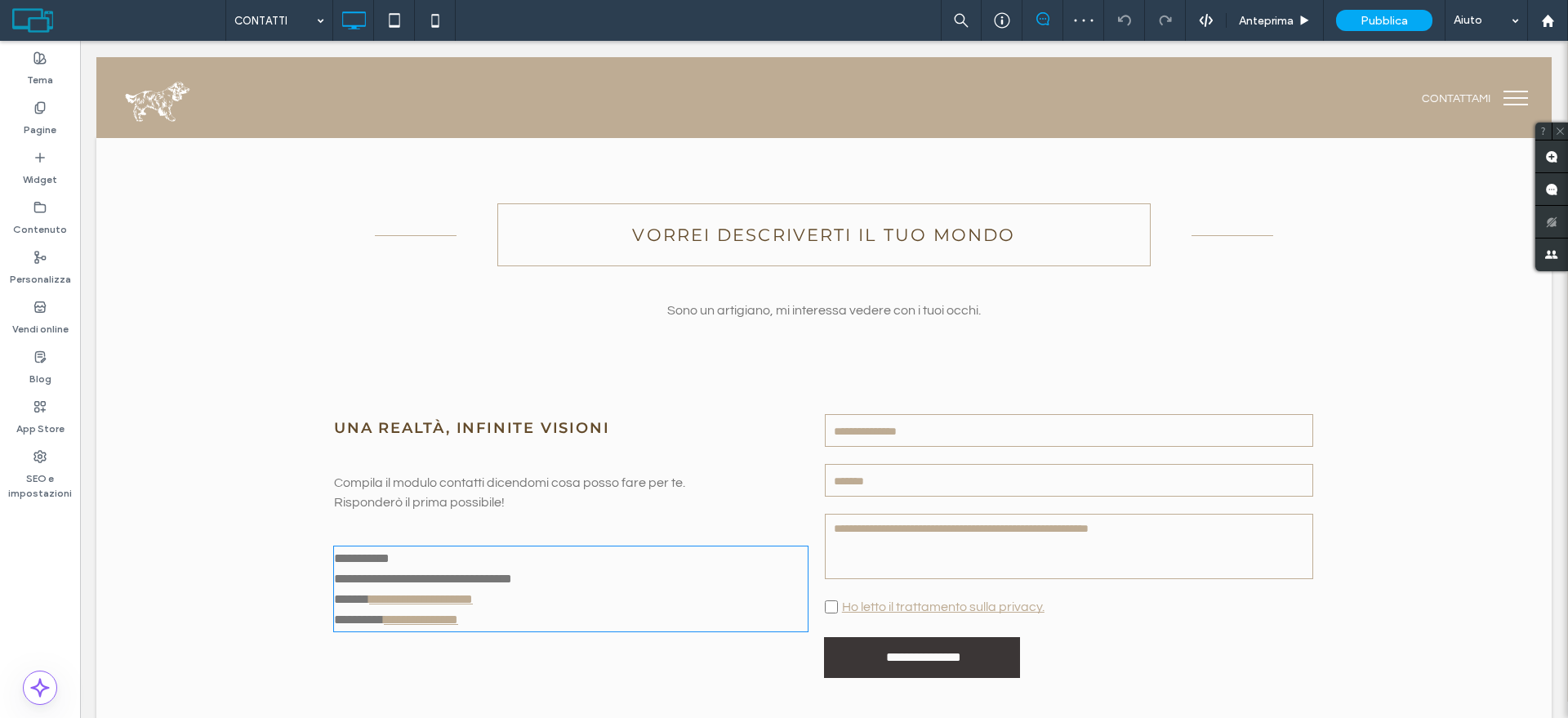
type input "*********"
type input "**"
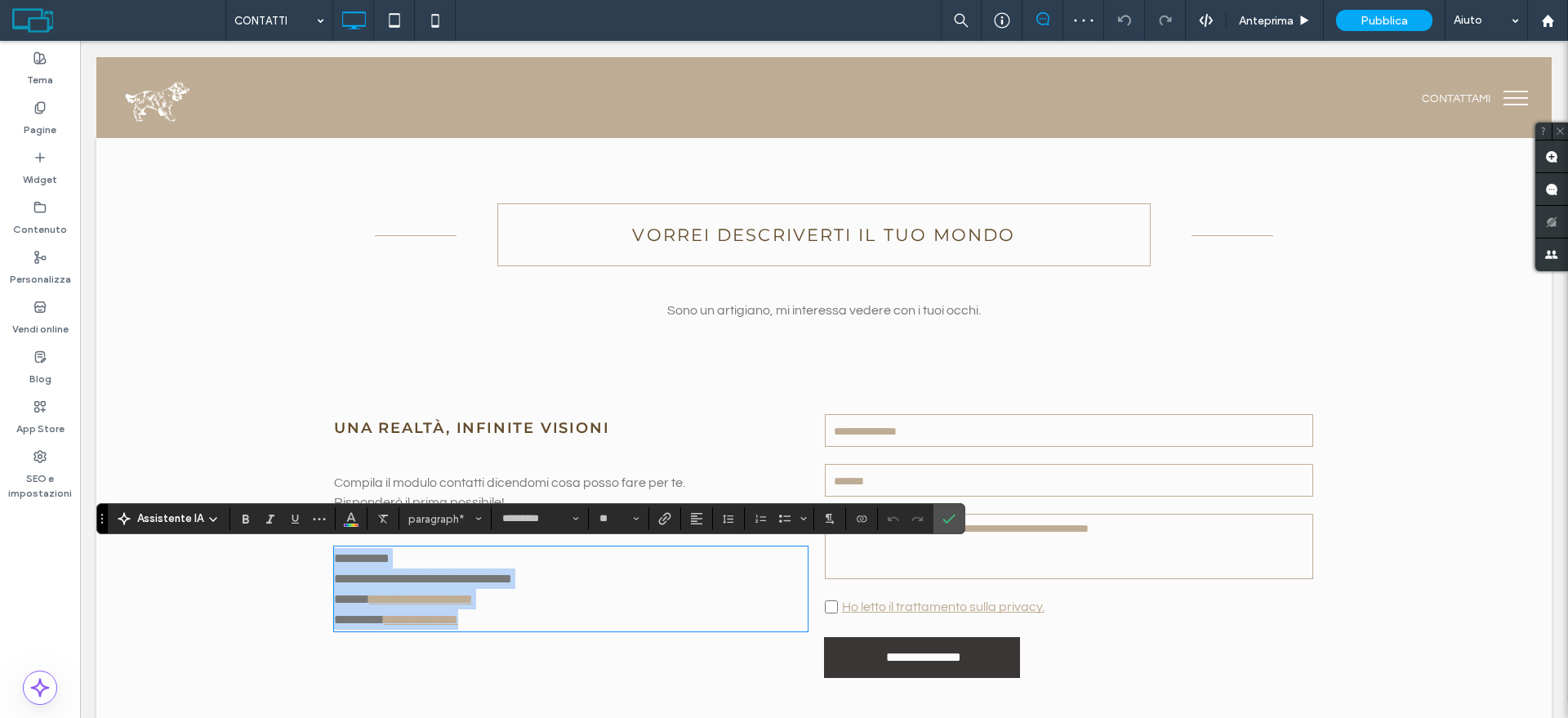
click at [521, 596] on p "**********" at bounding box center [570, 598] width 474 height 20
drag, startPoint x: 493, startPoint y: 596, endPoint x: 363, endPoint y: 596, distance: 130.0
click at [363, 596] on p "**********" at bounding box center [570, 598] width 474 height 20
drag, startPoint x: 424, startPoint y: 602, endPoint x: 363, endPoint y: 602, distance: 61.0
click at [363, 602] on p "**********" at bounding box center [570, 598] width 474 height 20
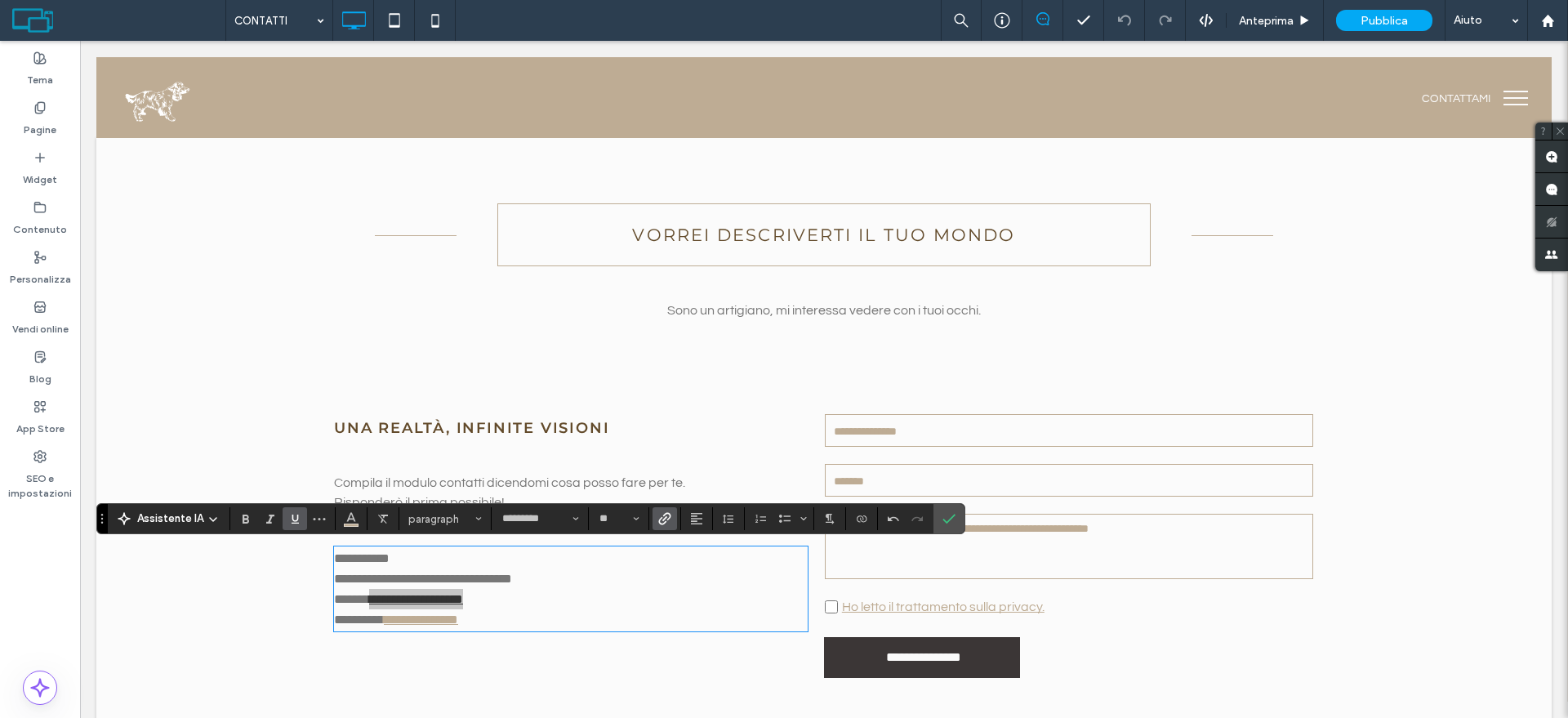
click at [658, 517] on icon "Collegamento" at bounding box center [664, 518] width 13 height 13
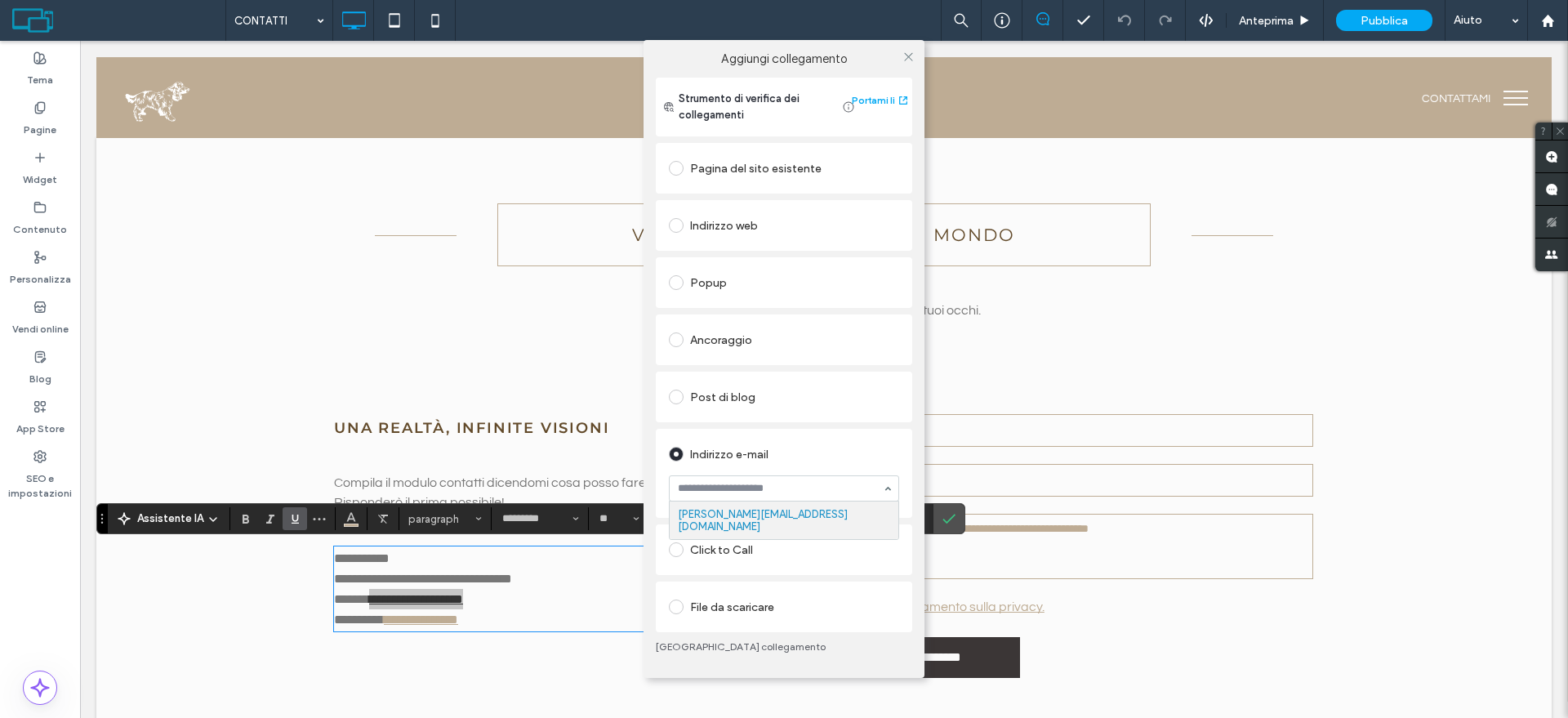
paste input "**********"
type input "**********"
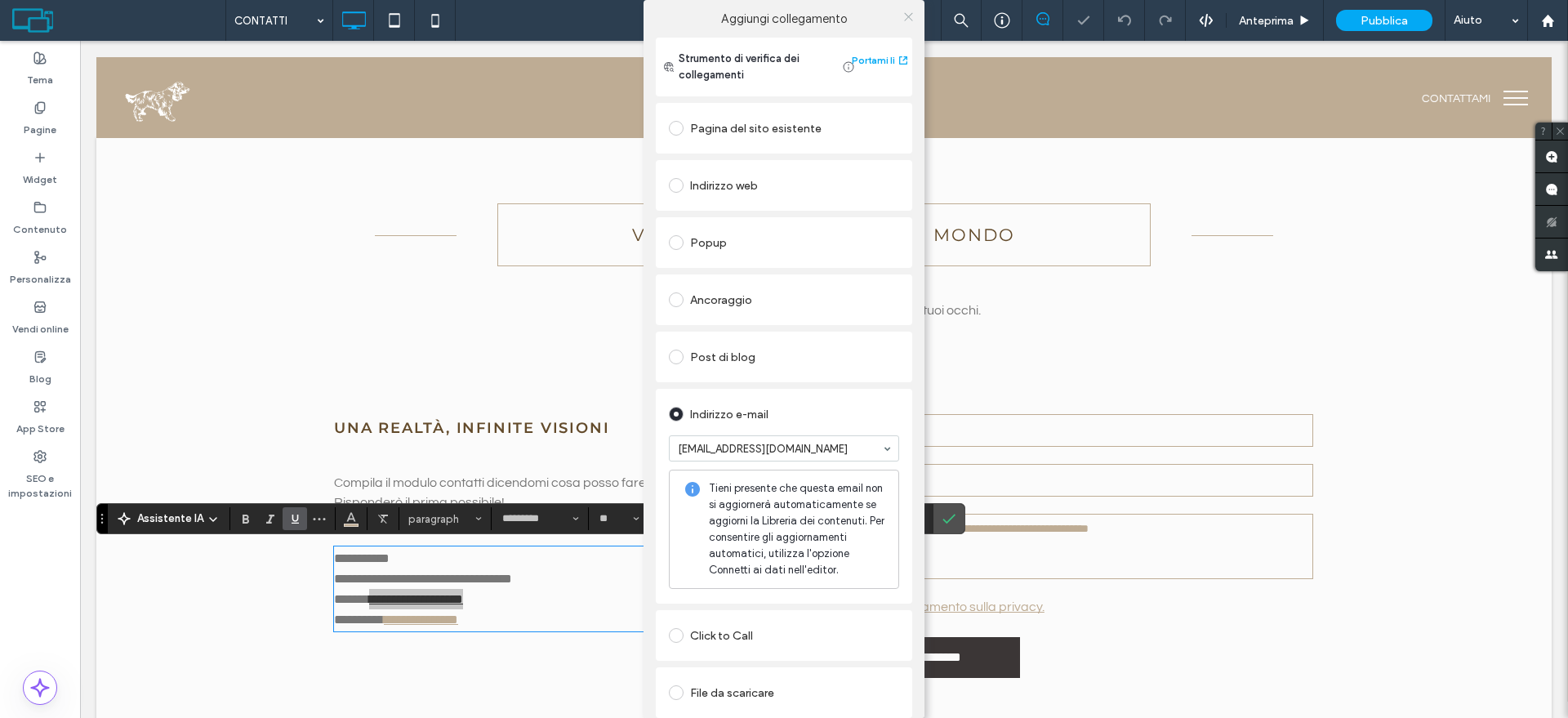
click at [906, 11] on icon at bounding box center [909, 17] width 12 height 12
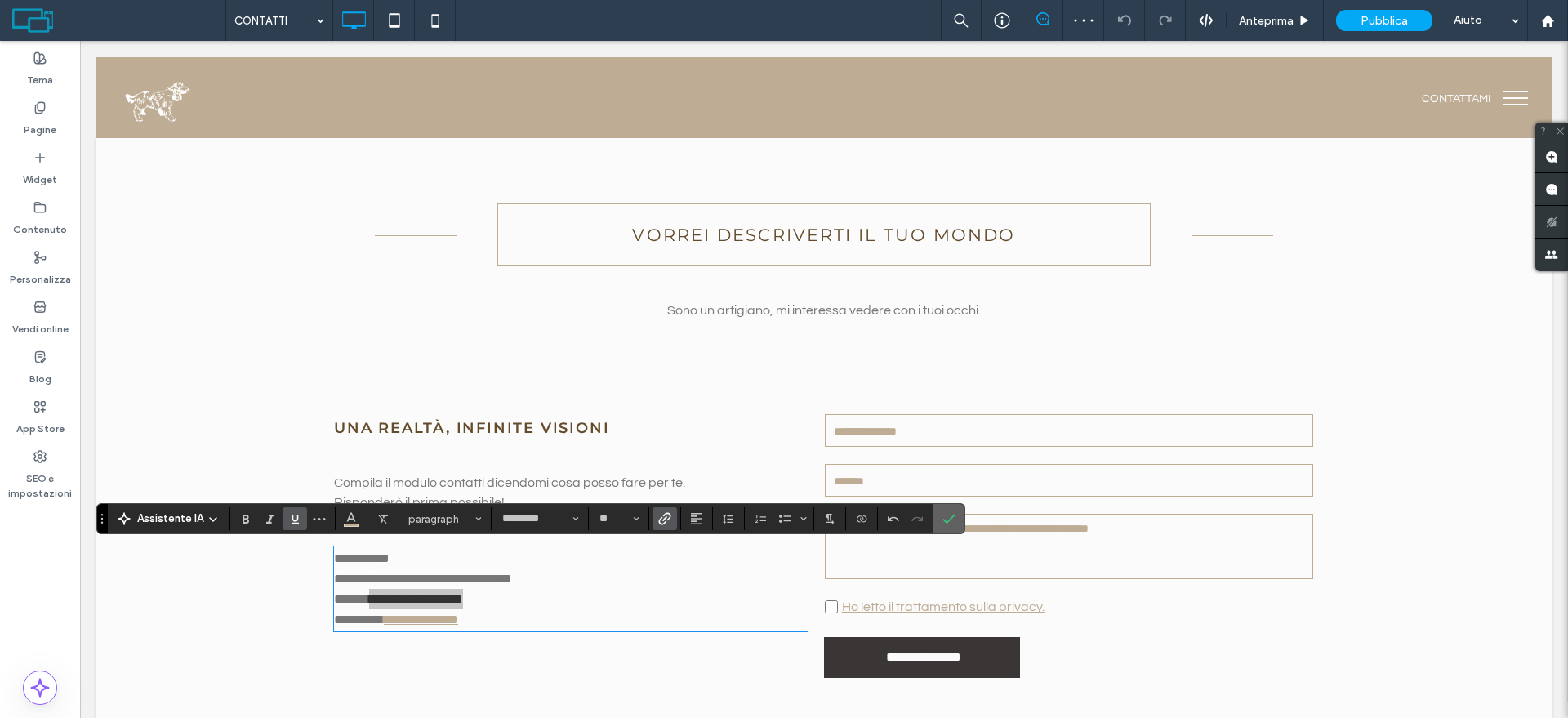
click at [953, 521] on icon "Conferma" at bounding box center [948, 518] width 13 height 13
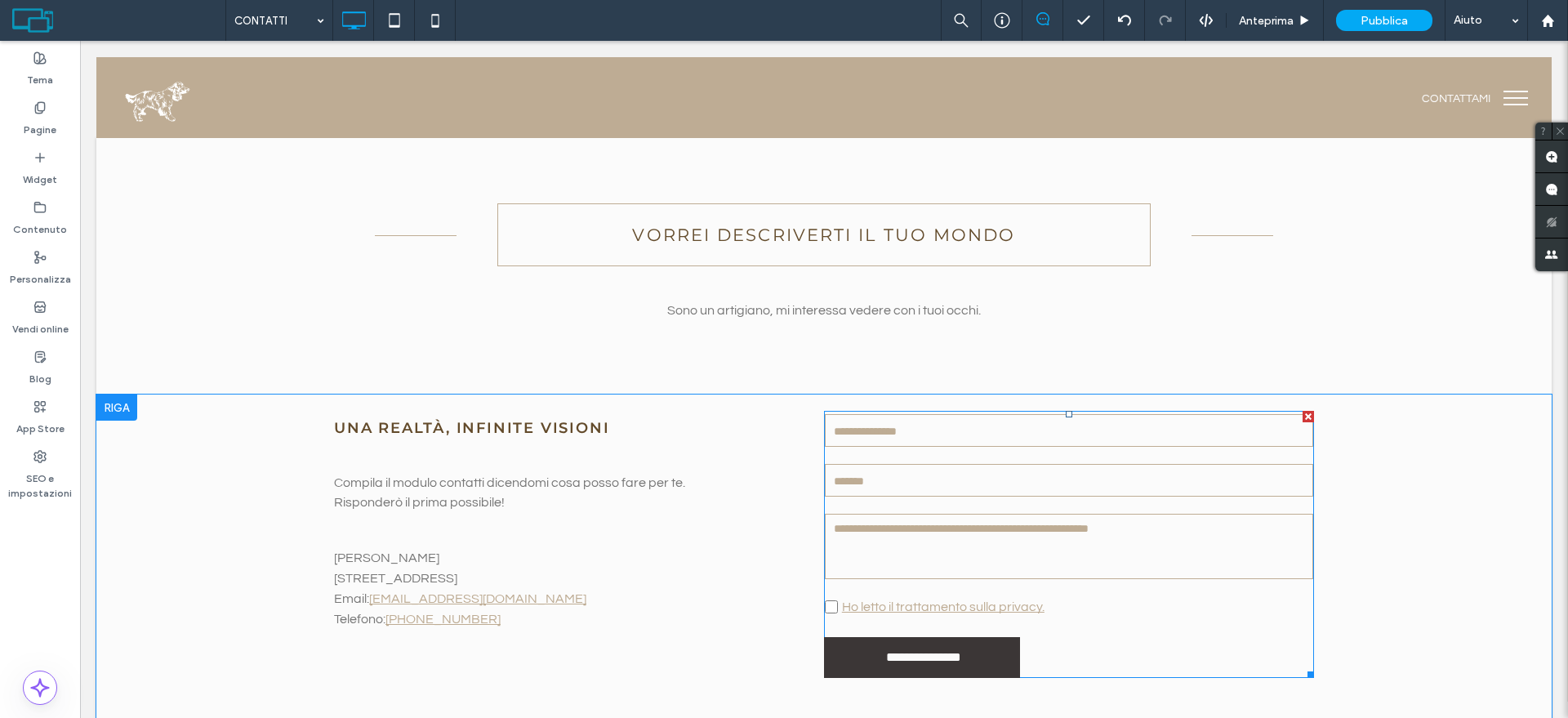
click at [905, 446] on input "text" at bounding box center [1069, 430] width 489 height 32
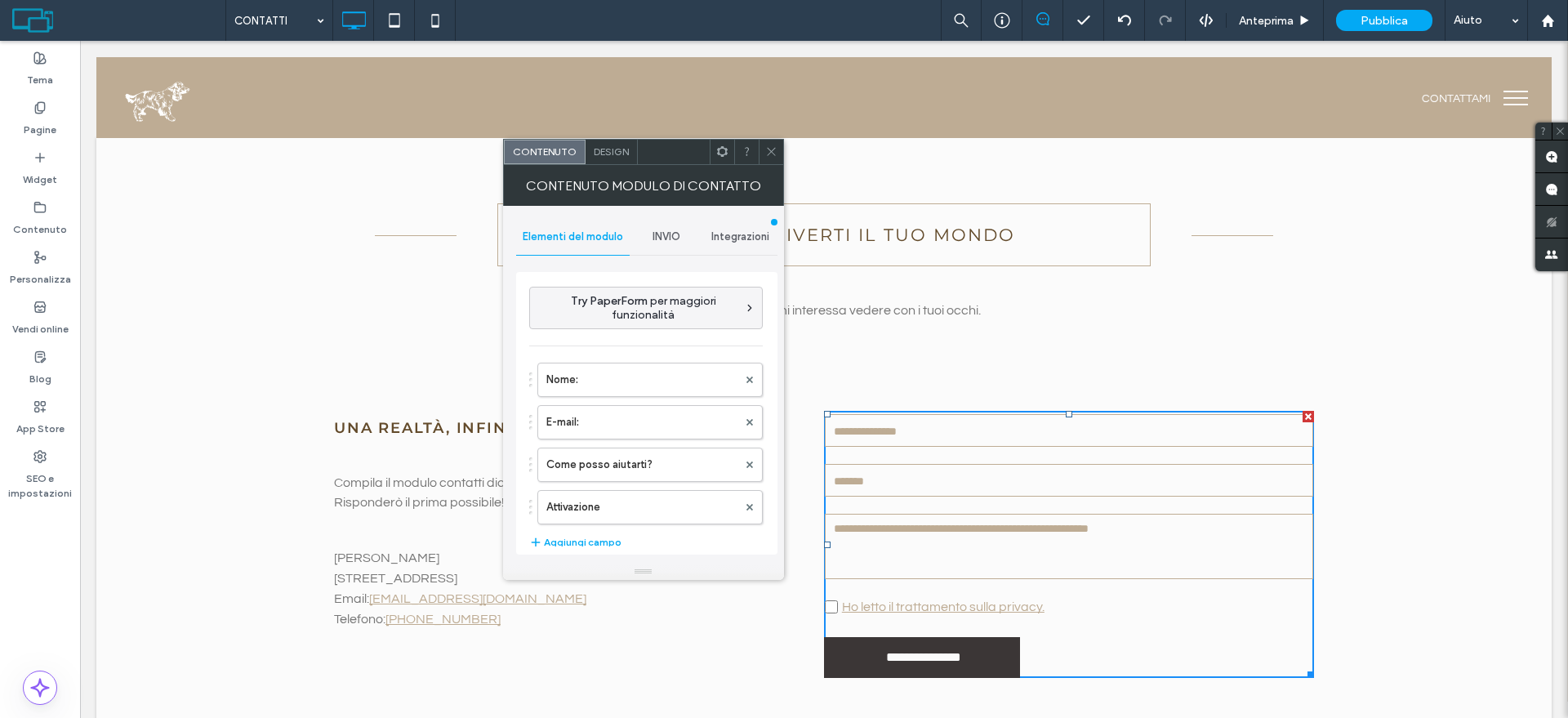
click at [675, 249] on div "INVIO" at bounding box center [666, 236] width 74 height 36
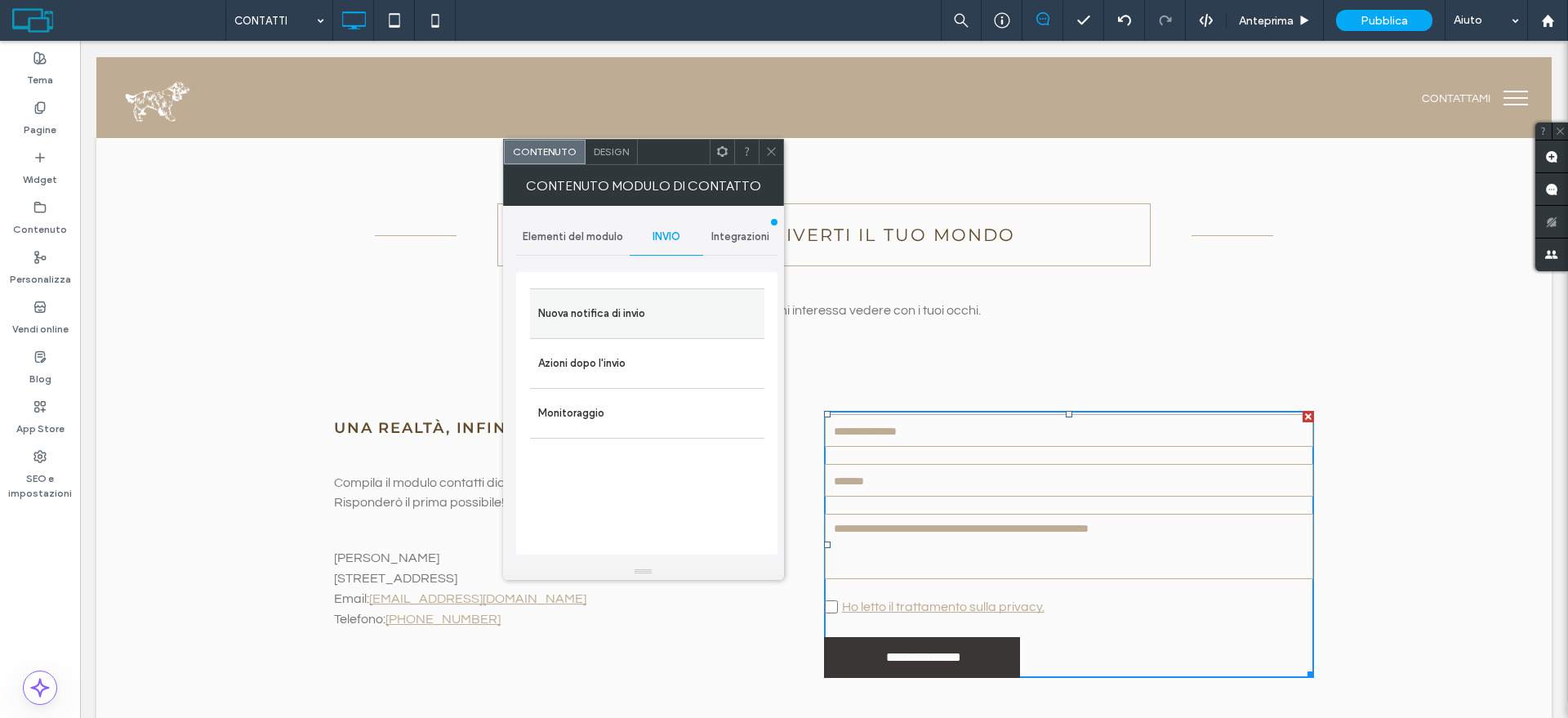
click at [663, 306] on label "Nuova notifica di invio" at bounding box center [647, 313] width 218 height 32
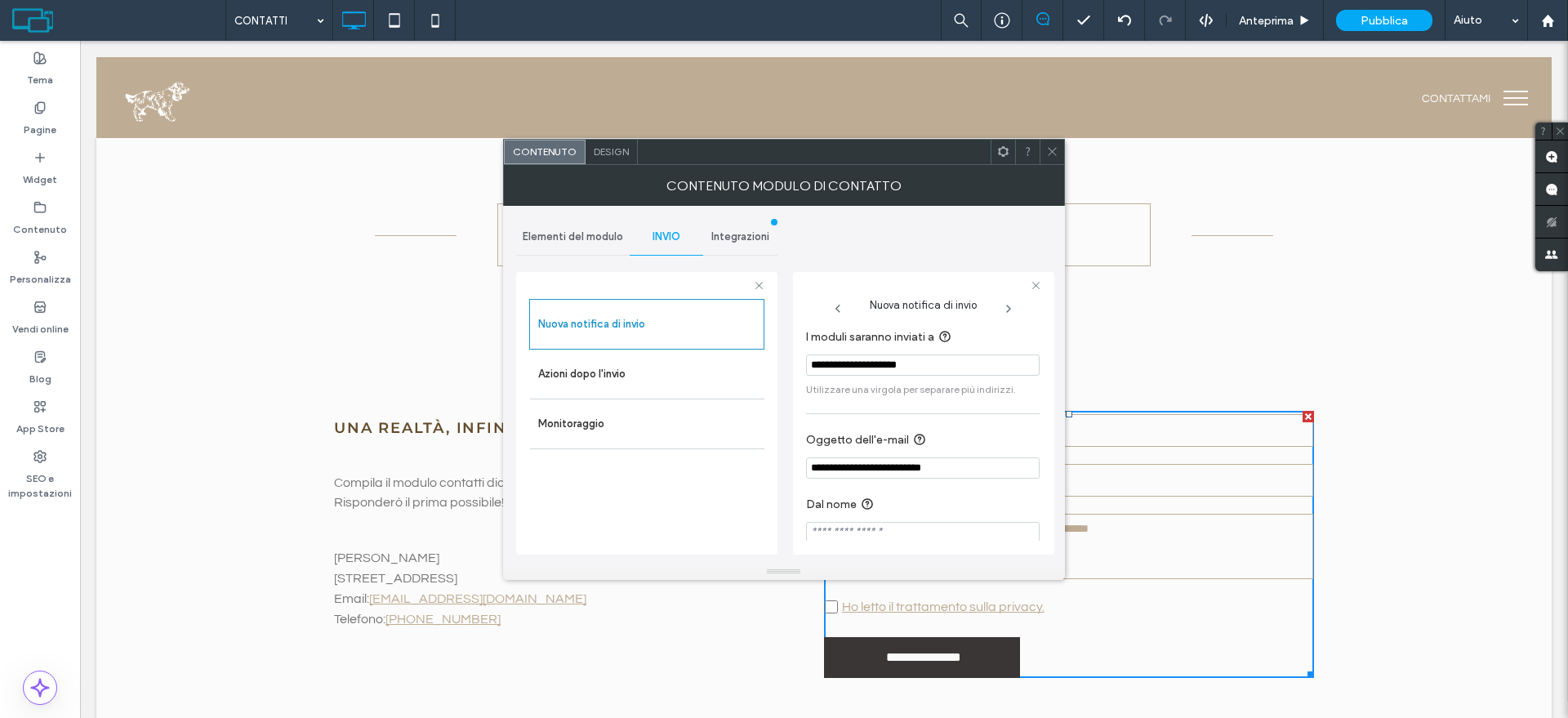
click at [877, 367] on input "**********" at bounding box center [923, 365] width 234 height 21
click at [872, 370] on input "**********" at bounding box center [923, 365] width 234 height 21
click at [872, 367] on input "**********" at bounding box center [923, 365] width 234 height 21
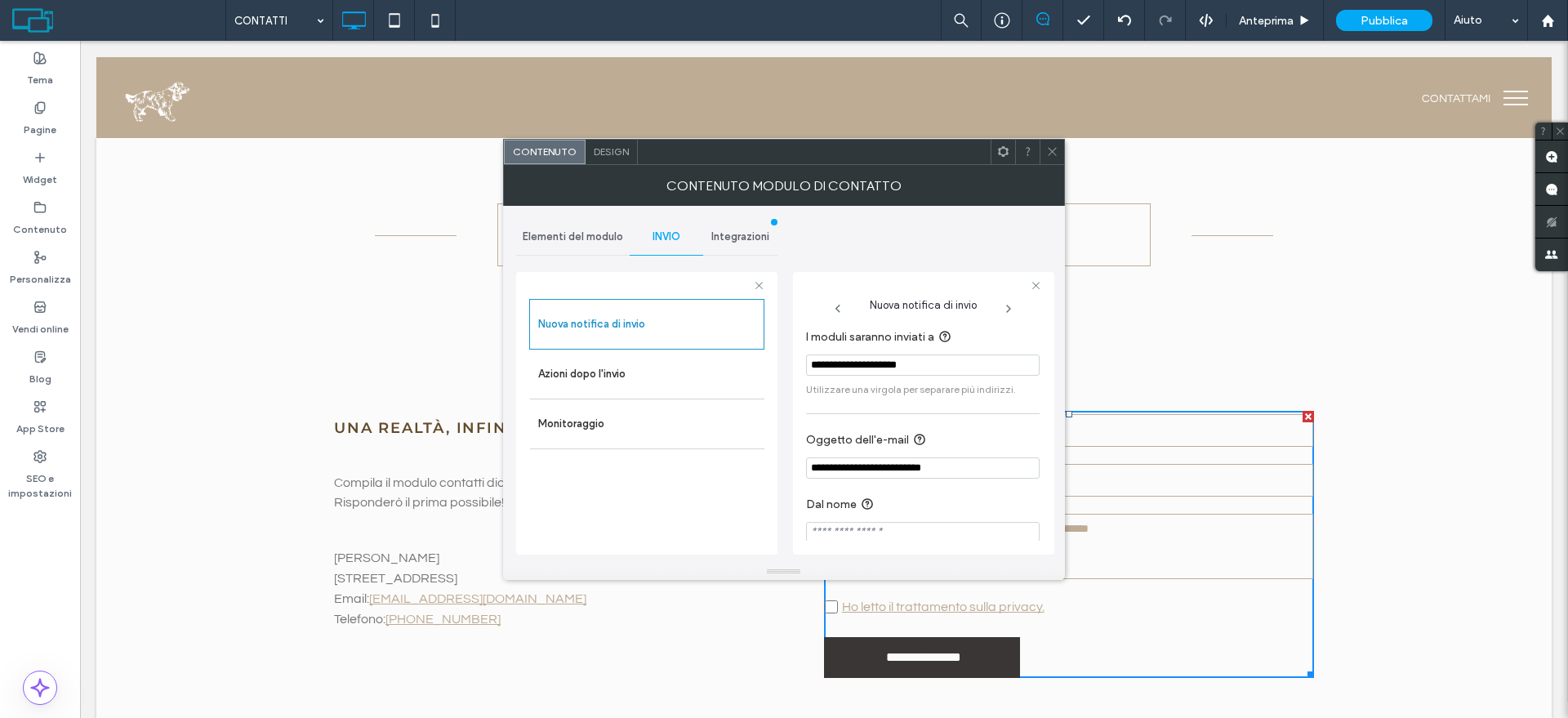
click at [872, 367] on input "**********" at bounding box center [923, 365] width 234 height 21
paste input "I moduli saranno inviati a"
type input "**********"
click at [971, 238] on div "**********" at bounding box center [784, 384] width 536 height 358
click at [1055, 148] on use at bounding box center [1051, 151] width 8 height 8
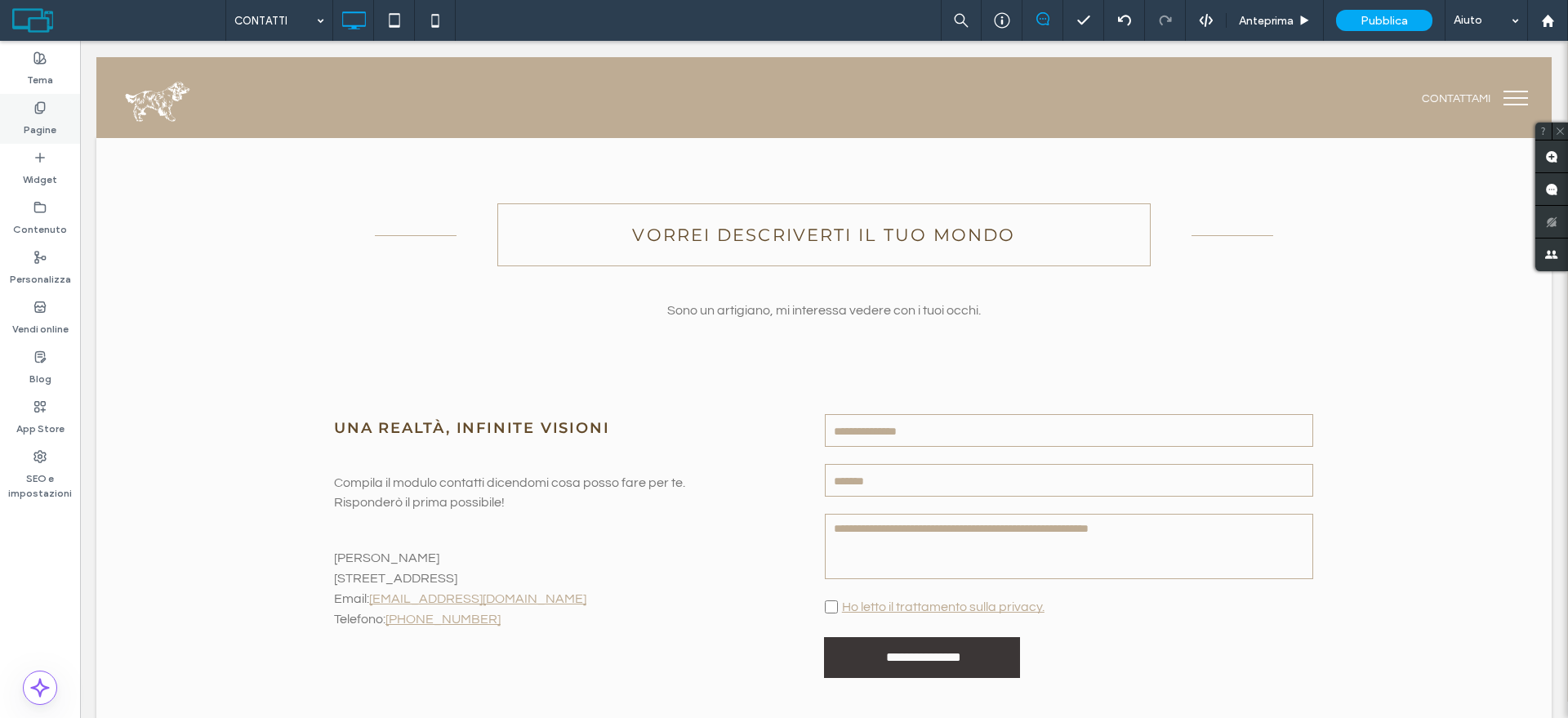
click at [39, 109] on use at bounding box center [39, 108] width 9 height 11
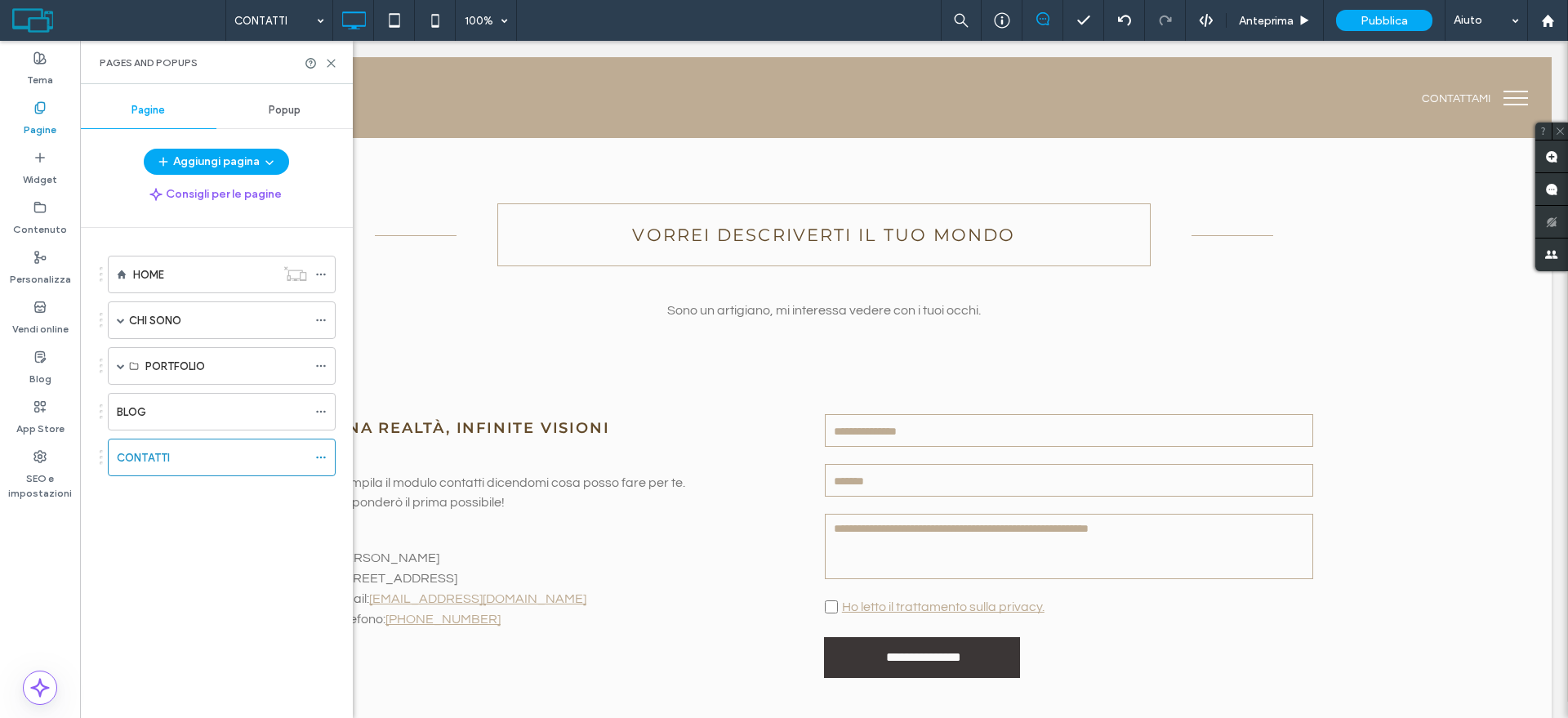
click at [41, 111] on icon at bounding box center [39, 108] width 13 height 13
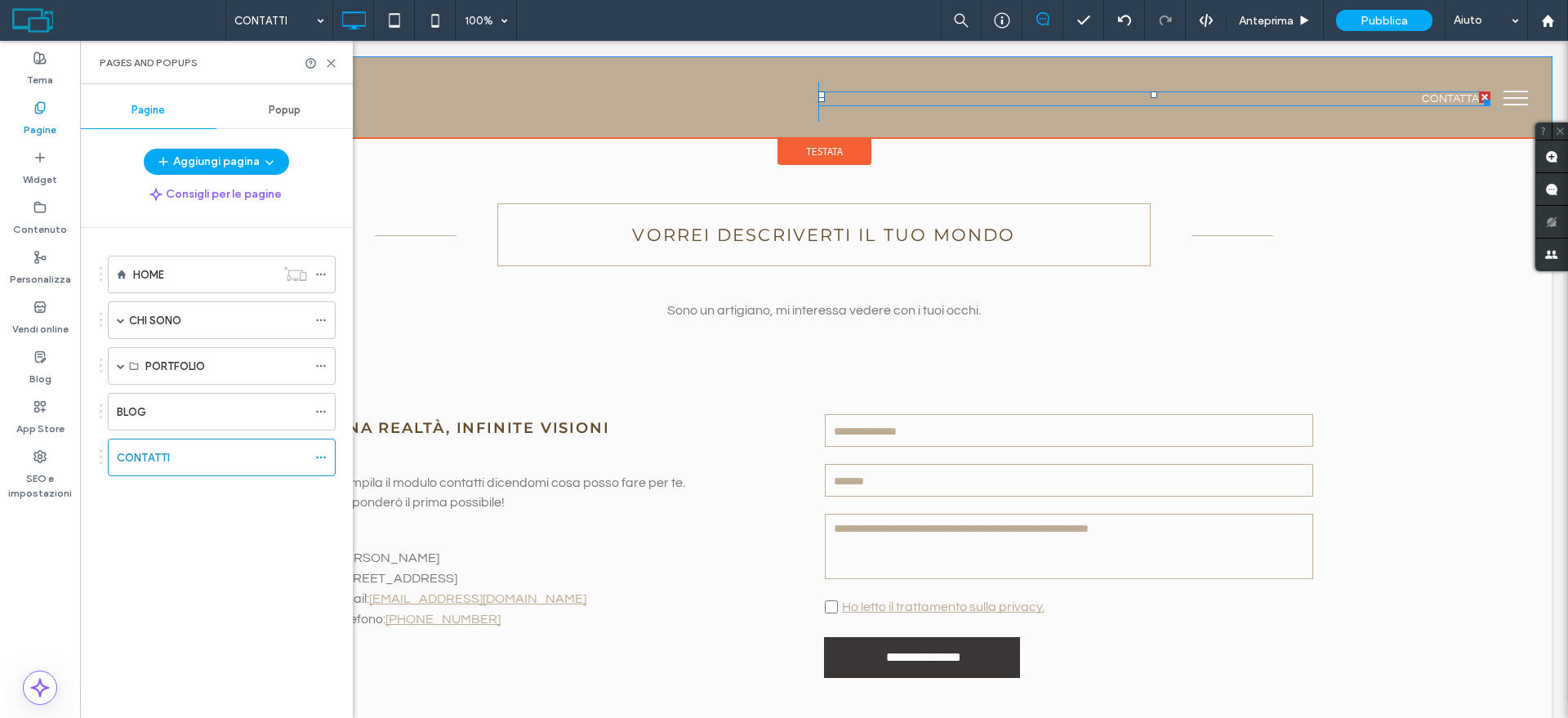
click at [1459, 94] on link "Contattami" at bounding box center [1456, 98] width 68 height 11
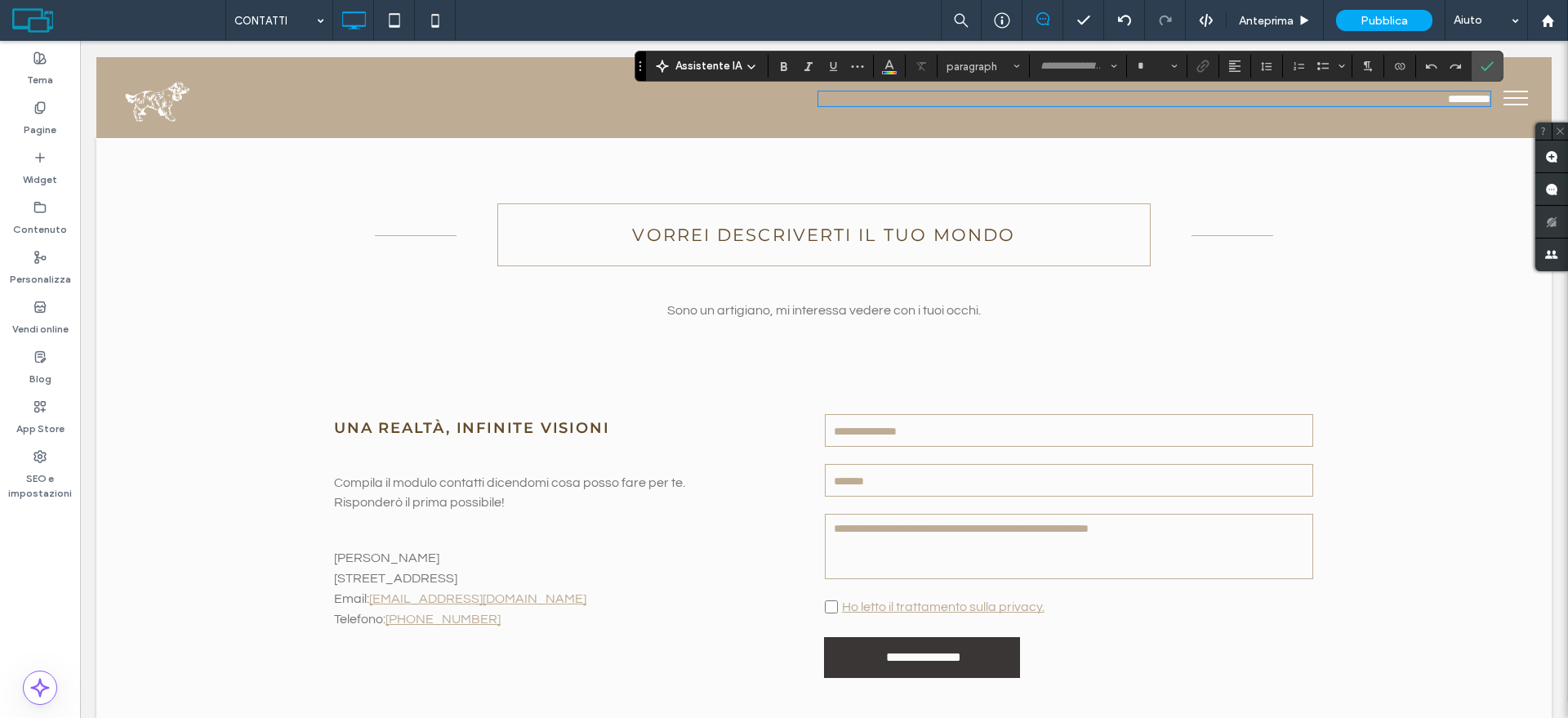
type input "*********"
type input "**"
click at [1203, 60] on icon "Collegamento" at bounding box center [1202, 66] width 13 height 13
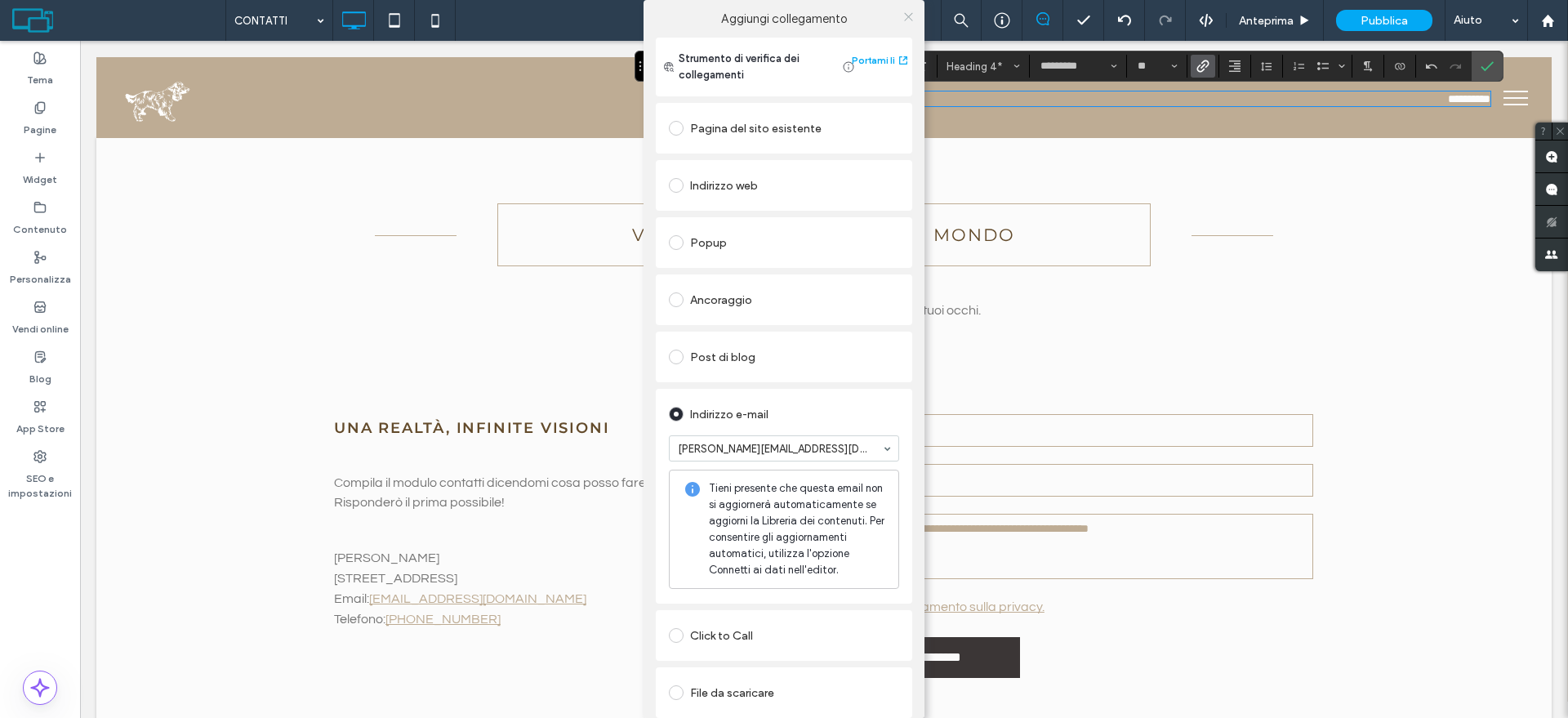
click at [904, 17] on icon at bounding box center [909, 17] width 12 height 12
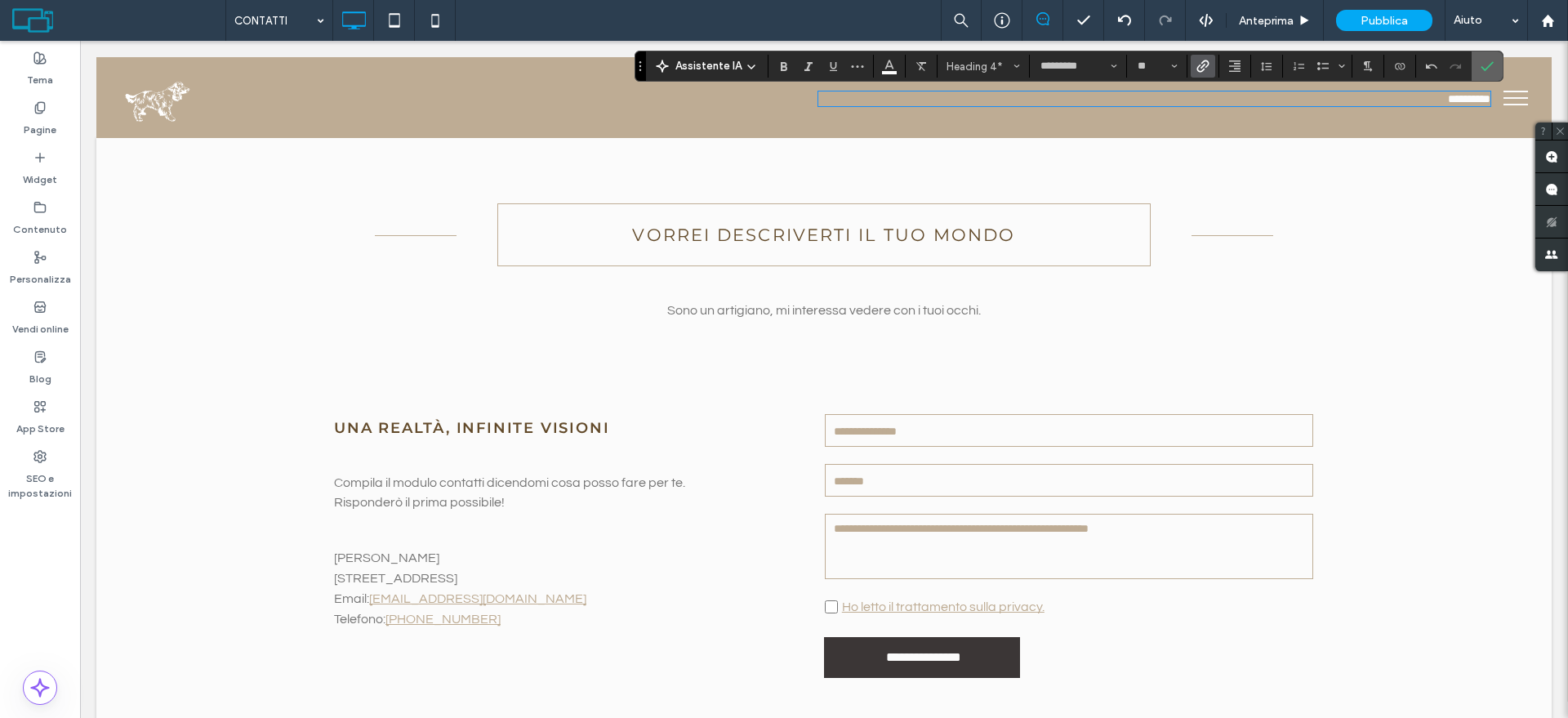
click at [1486, 57] on span "Conferma" at bounding box center [1484, 67] width 7 height 30
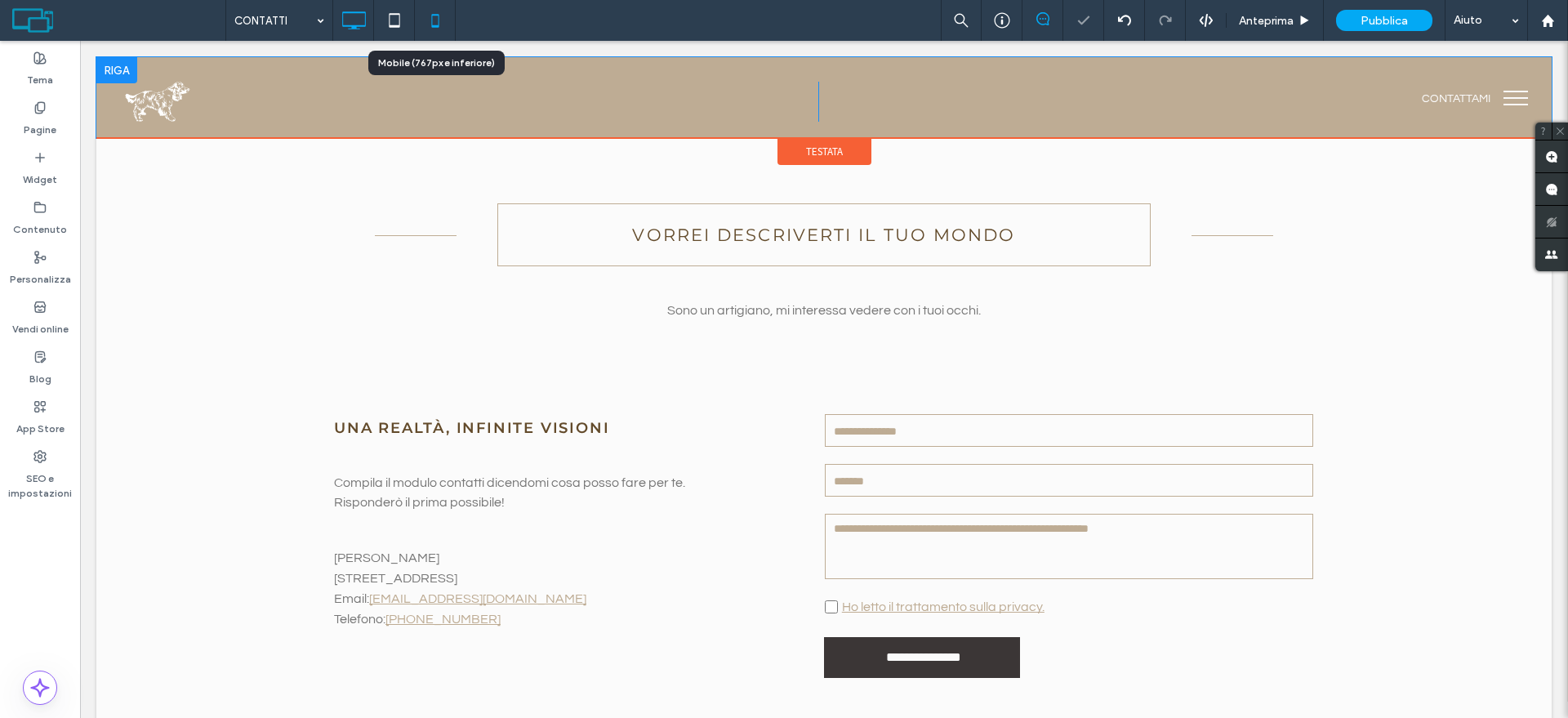
click at [434, 12] on icon at bounding box center [434, 20] width 32 height 32
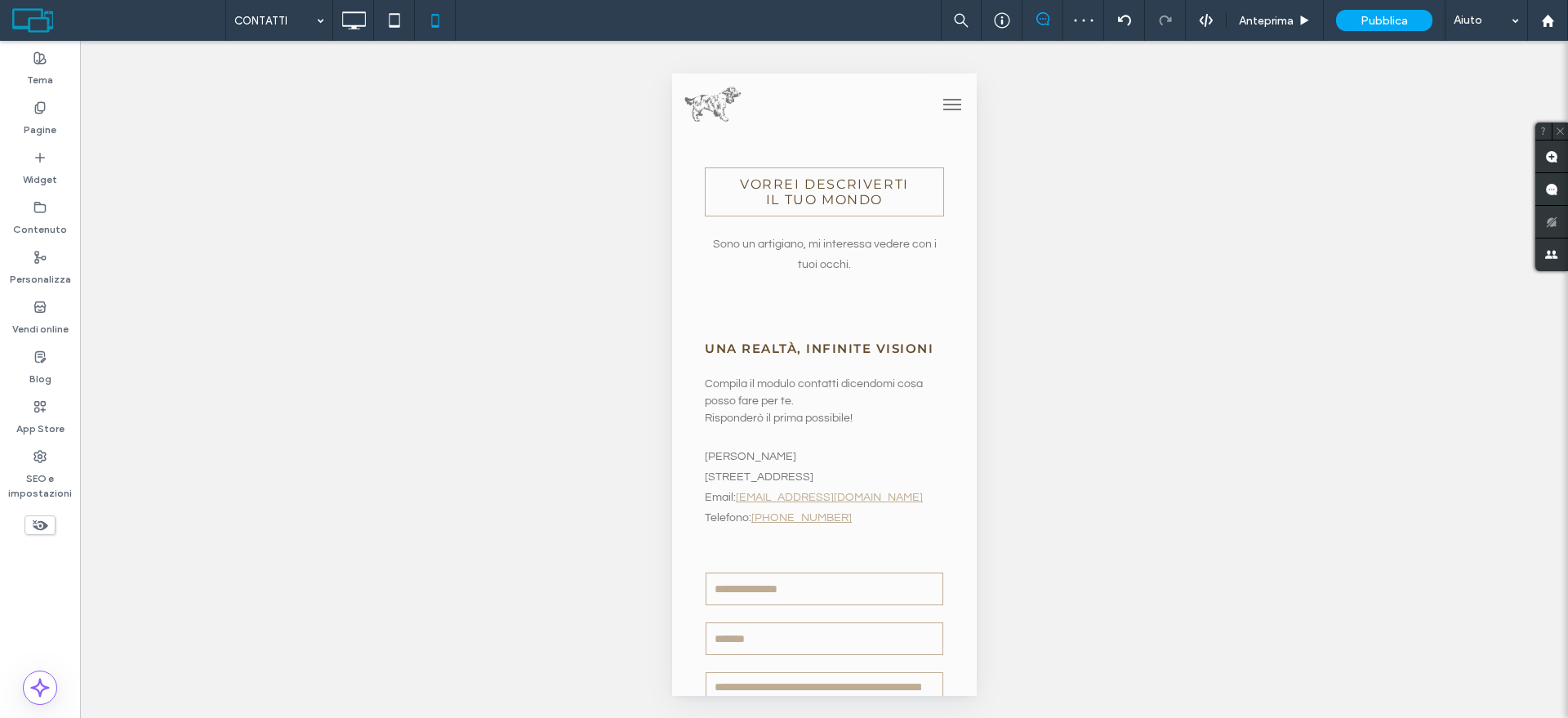
click at [937, 115] on button "menu" at bounding box center [951, 104] width 32 height 32
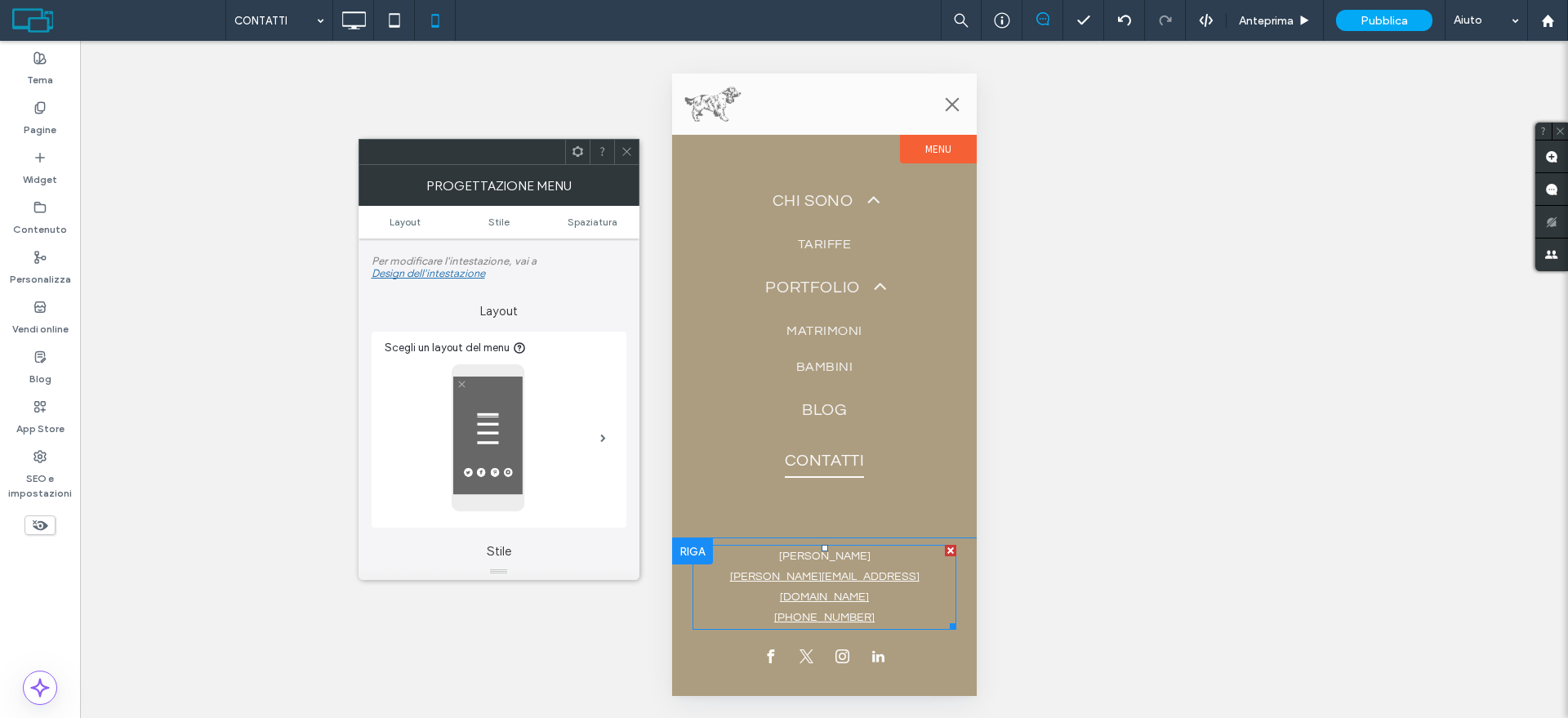
click at [889, 591] on p "[PERSON_NAME][EMAIL_ADDRESS][DOMAIN_NAME]" at bounding box center [823, 587] width 264 height 41
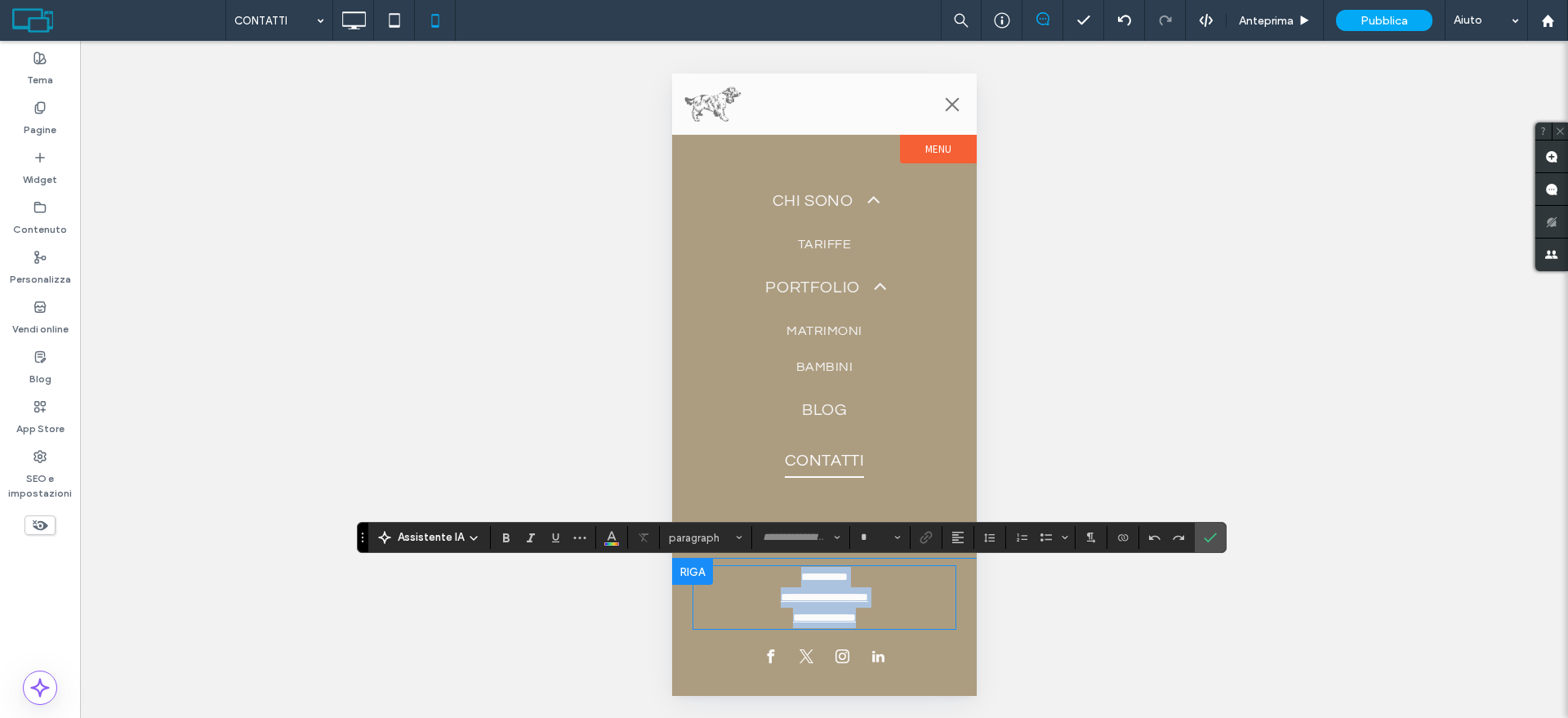
type input "*********"
type input "**"
click at [889, 595] on p "**********" at bounding box center [823, 597] width 264 height 20
drag, startPoint x: 889, startPoint y: 595, endPoint x: 761, endPoint y: 597, distance: 128.0
click at [761, 597] on p "**********" at bounding box center [823, 597] width 264 height 20
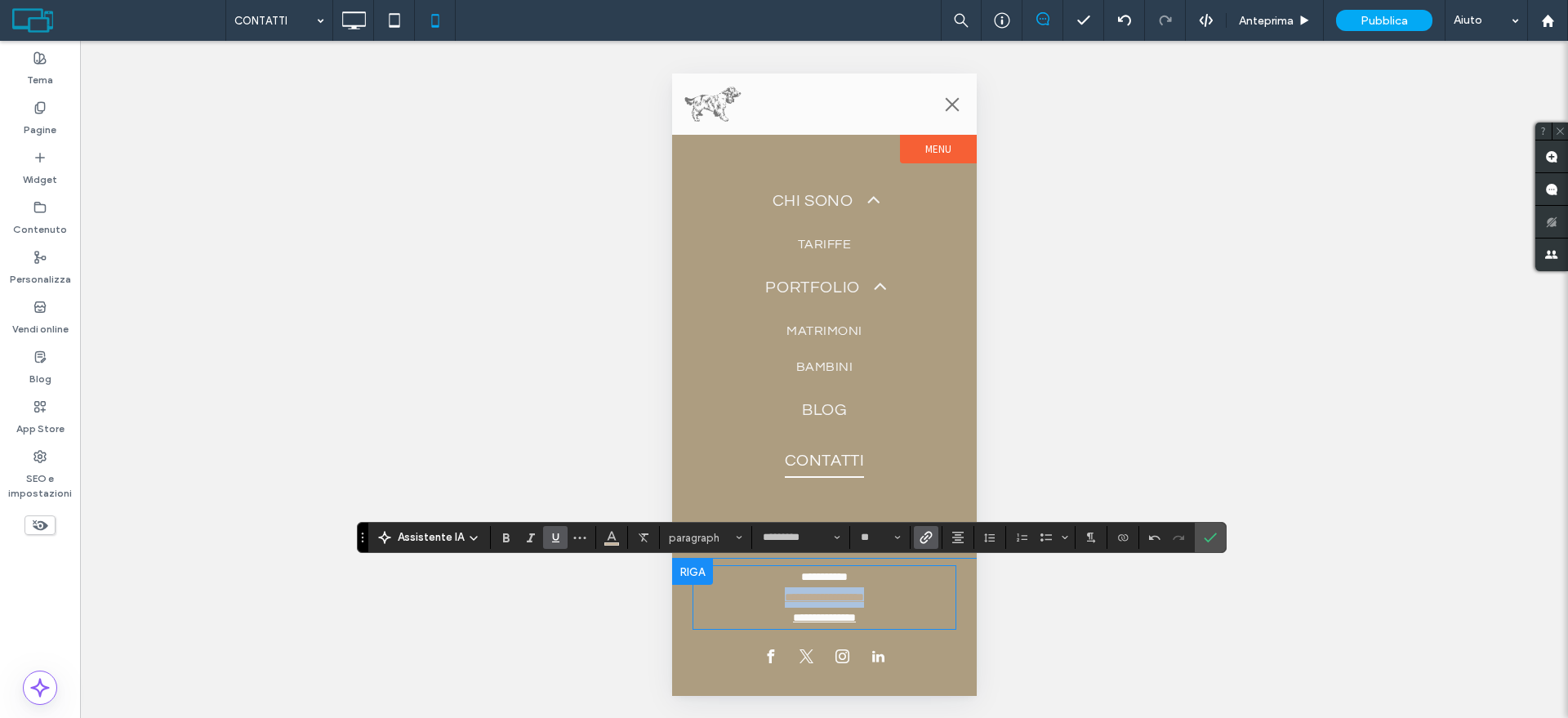
drag, startPoint x: 885, startPoint y: 598, endPoint x: 759, endPoint y: 600, distance: 126.0
click at [759, 600] on p "**********" at bounding box center [823, 597] width 264 height 20
click at [615, 536] on icon "Colore" at bounding box center [611, 535] width 13 height 13
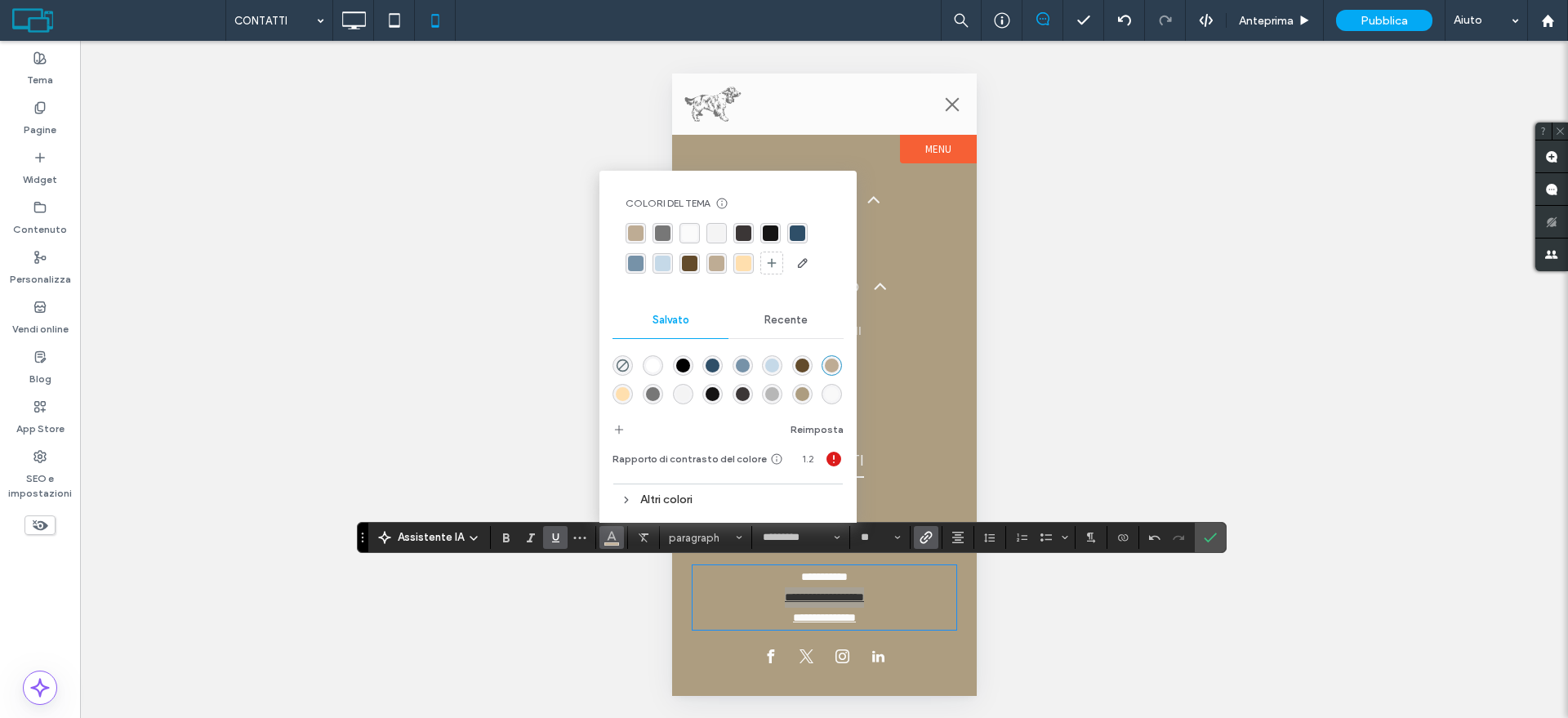
click at [650, 363] on div "rgba(255,255,255,1)" at bounding box center [653, 365] width 14 height 14
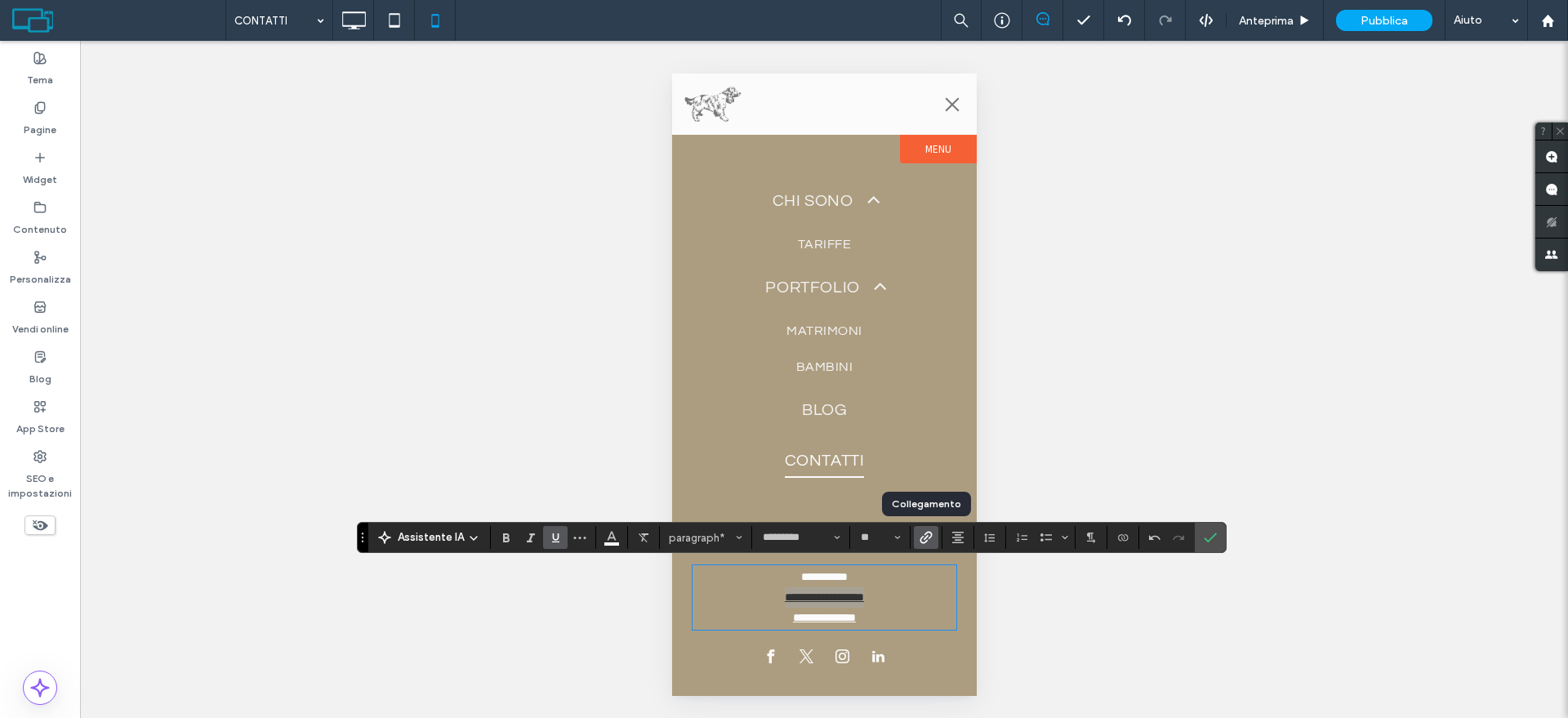
click at [925, 537] on use "Collegamento" at bounding box center [925, 537] width 12 height 12
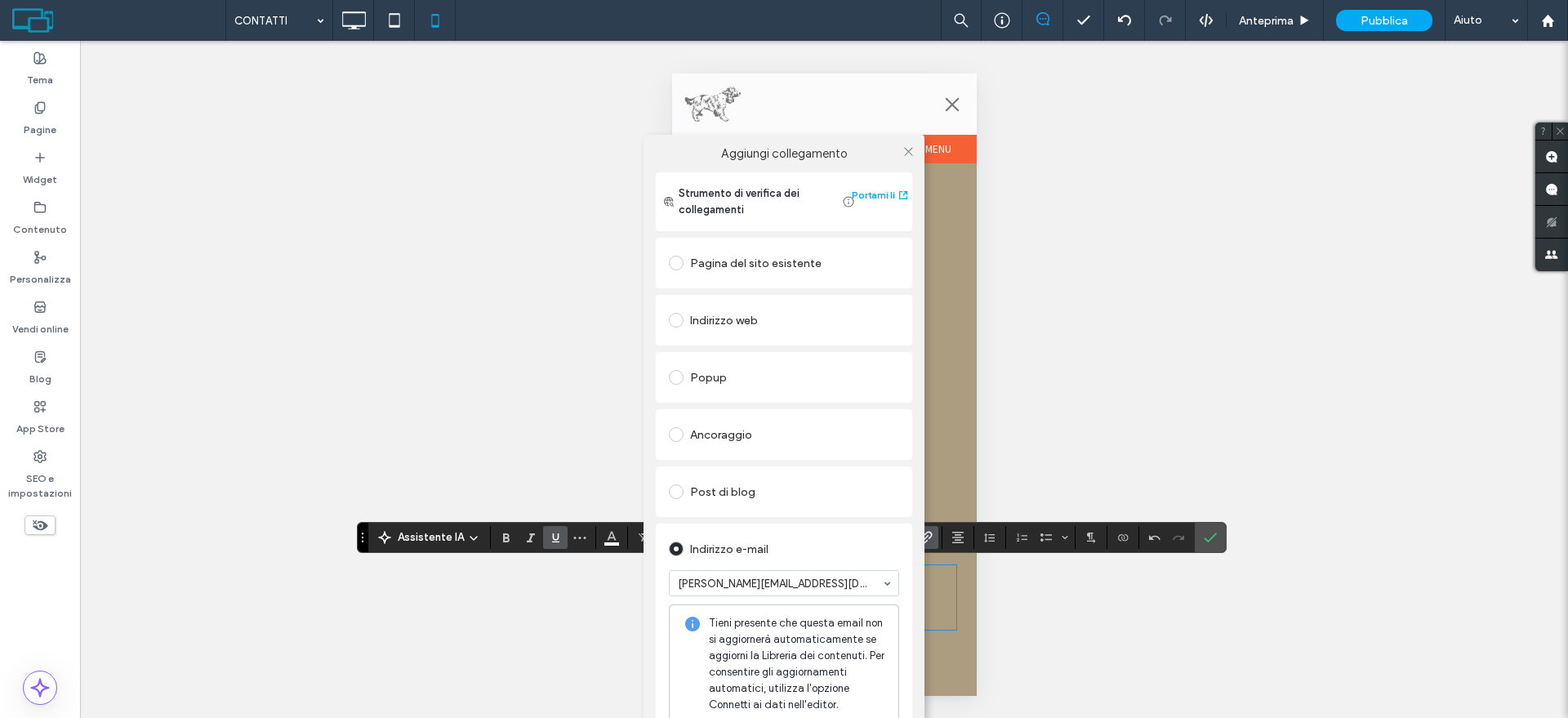
click at [1203, 535] on div "Aggiungi collegamento Strumento di verifica dei collegamenti Portami lì Pagina …" at bounding box center [784, 494] width 1568 height 718
click at [908, 151] on icon at bounding box center [909, 151] width 12 height 12
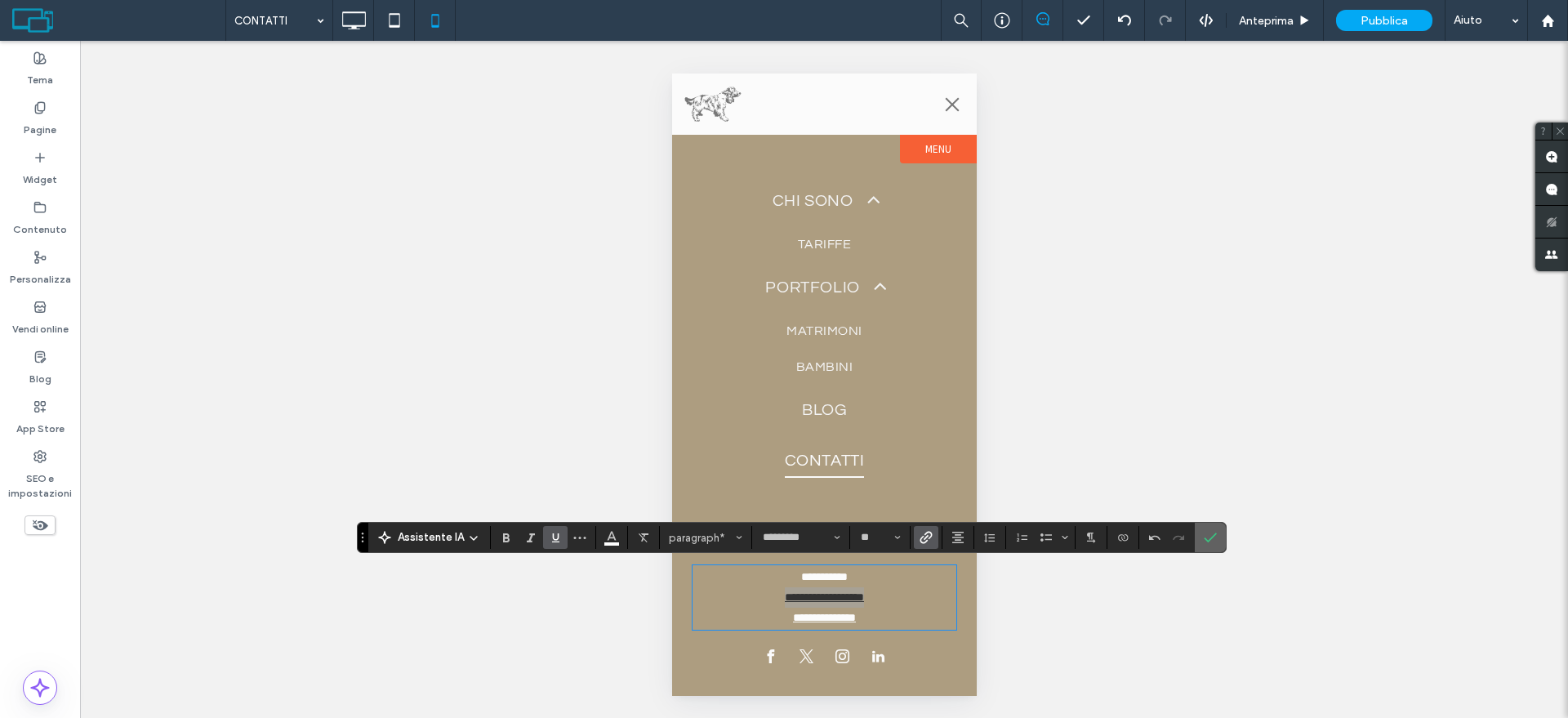
click at [1211, 534] on icon "Conferma" at bounding box center [1210, 537] width 13 height 13
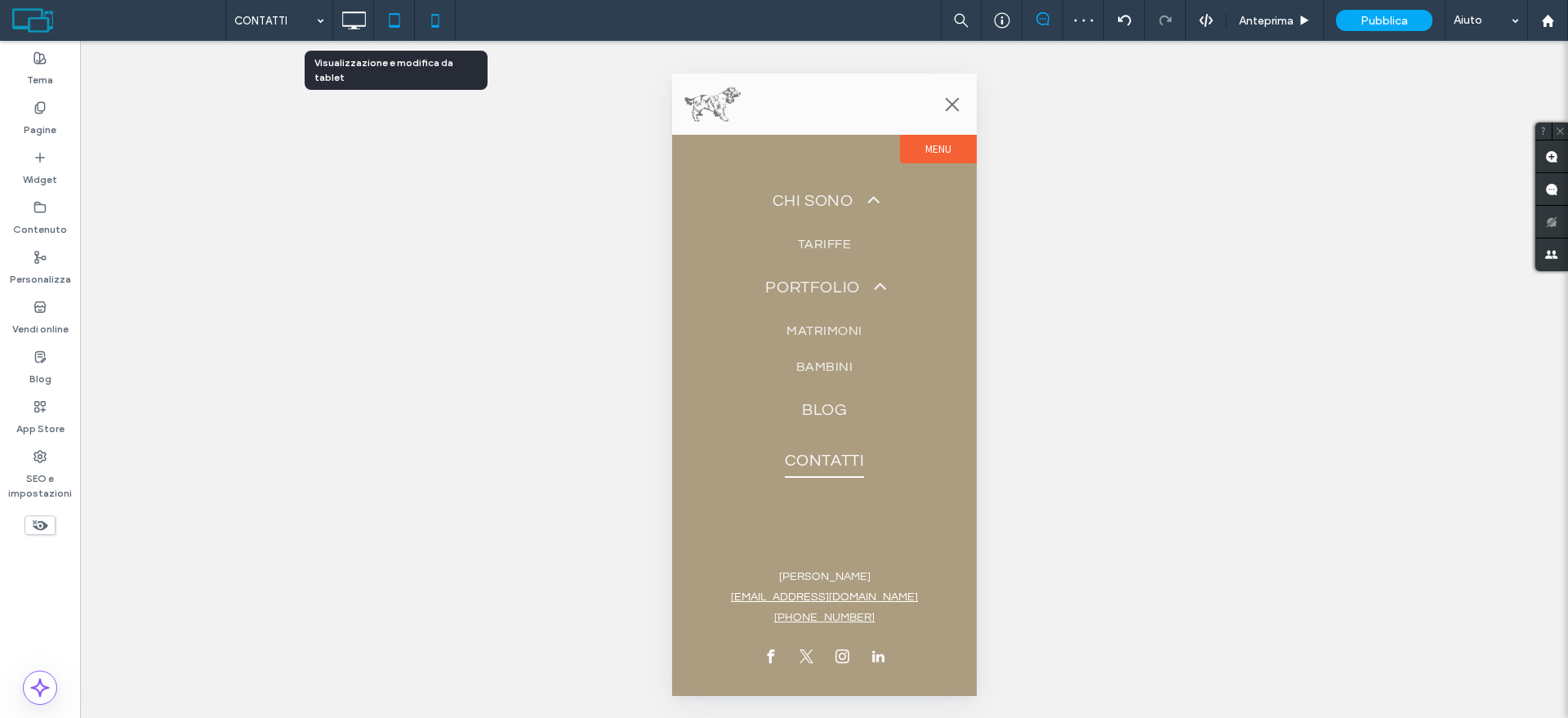
click at [388, 18] on icon at bounding box center [394, 20] width 32 height 32
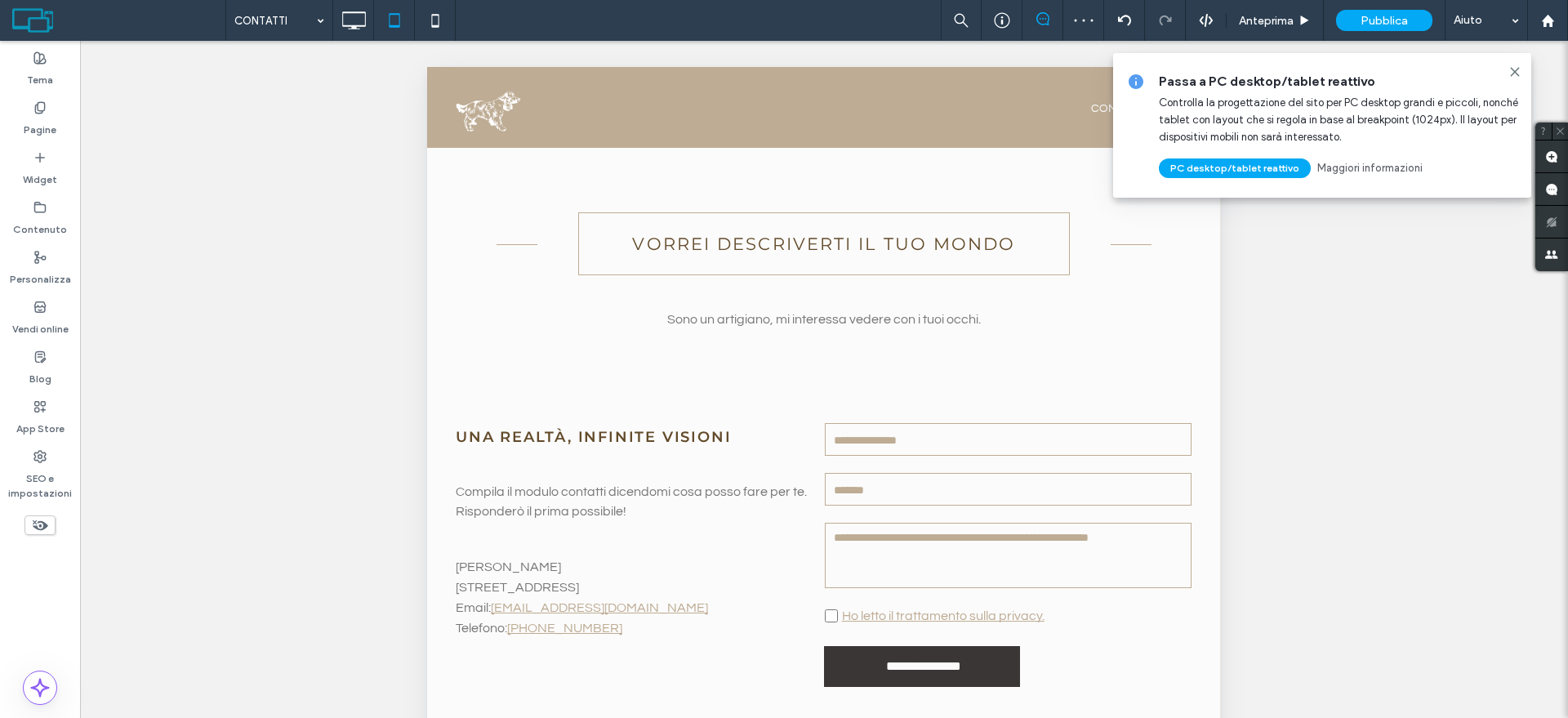
click at [1511, 70] on icon at bounding box center [1515, 72] width 13 height 13
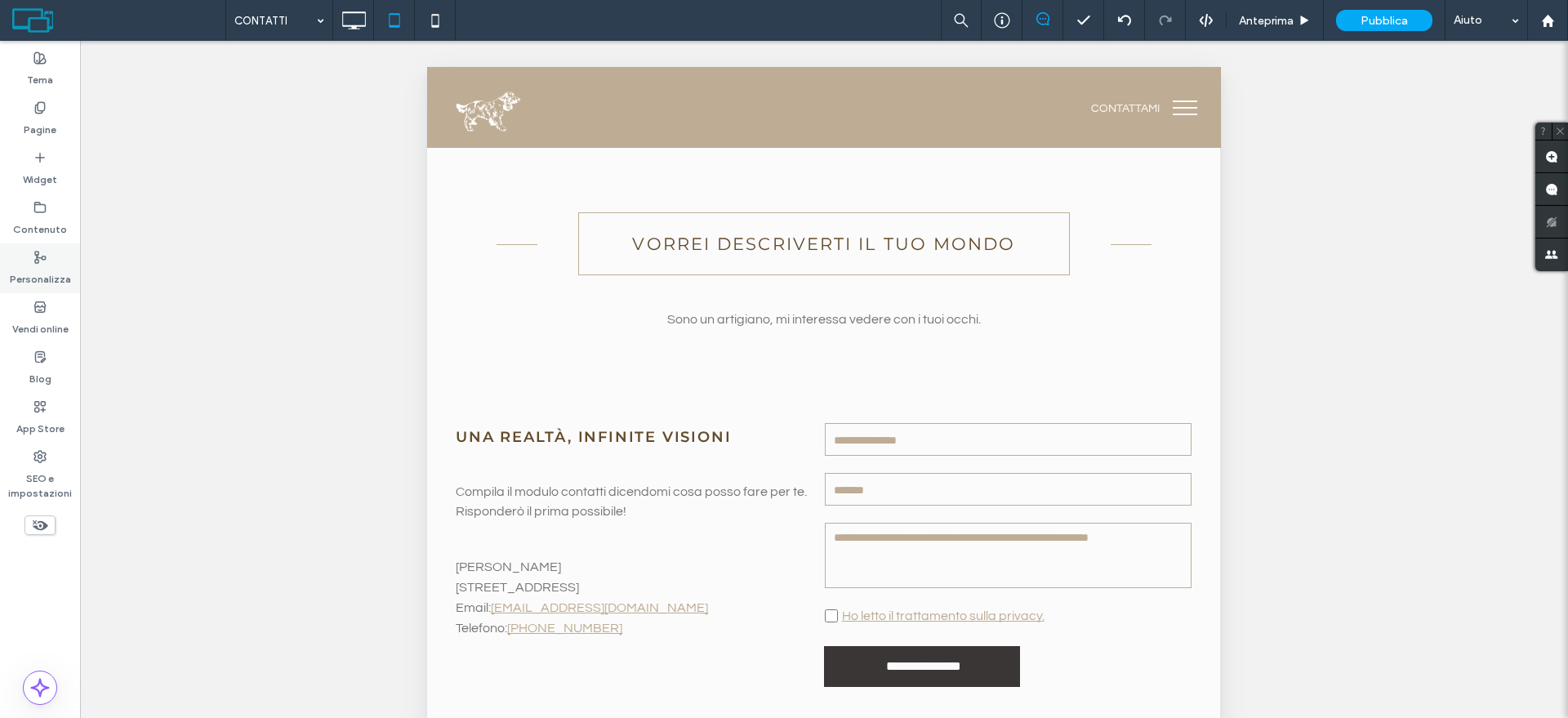
click at [39, 271] on label "Personalizza" at bounding box center [40, 275] width 61 height 23
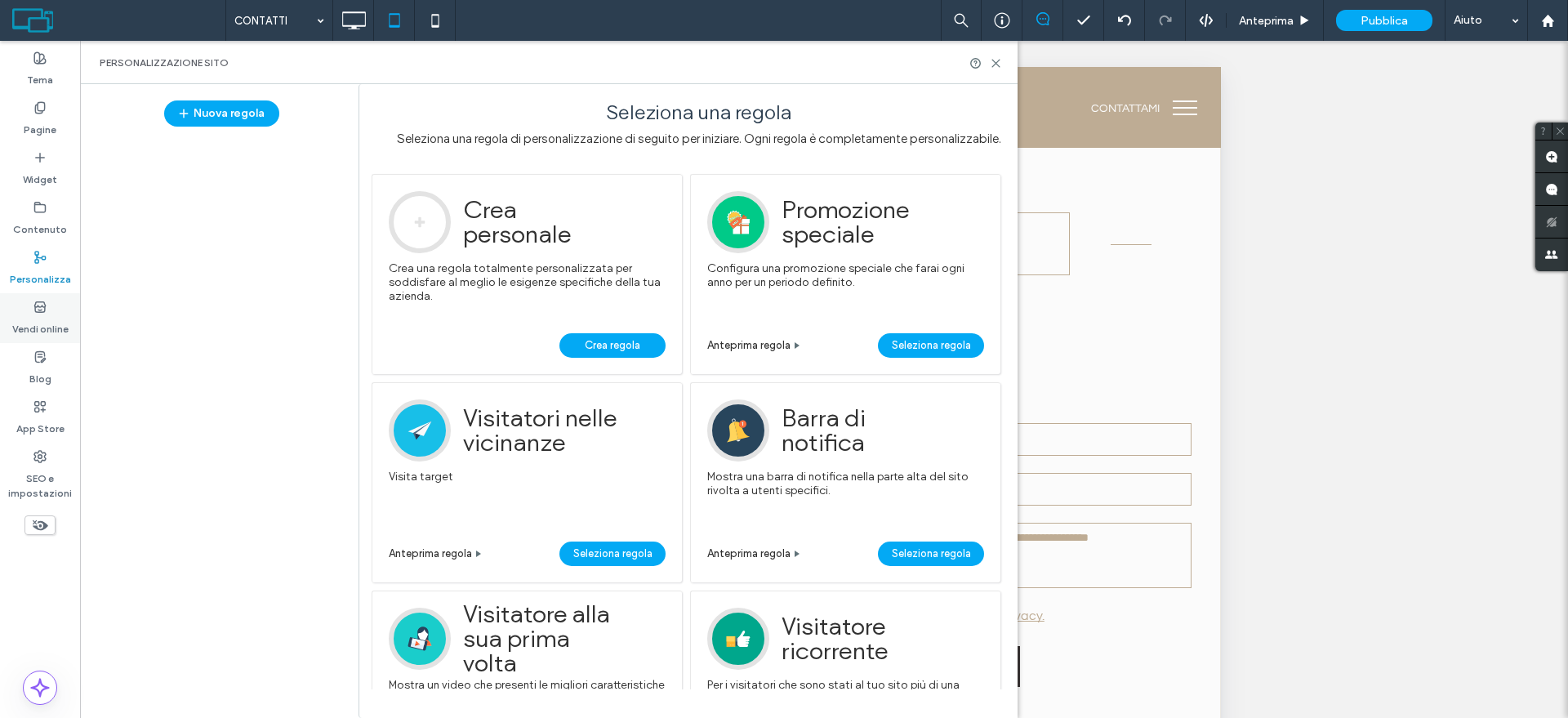
click at [48, 322] on label "Vendi online" at bounding box center [40, 325] width 56 height 23
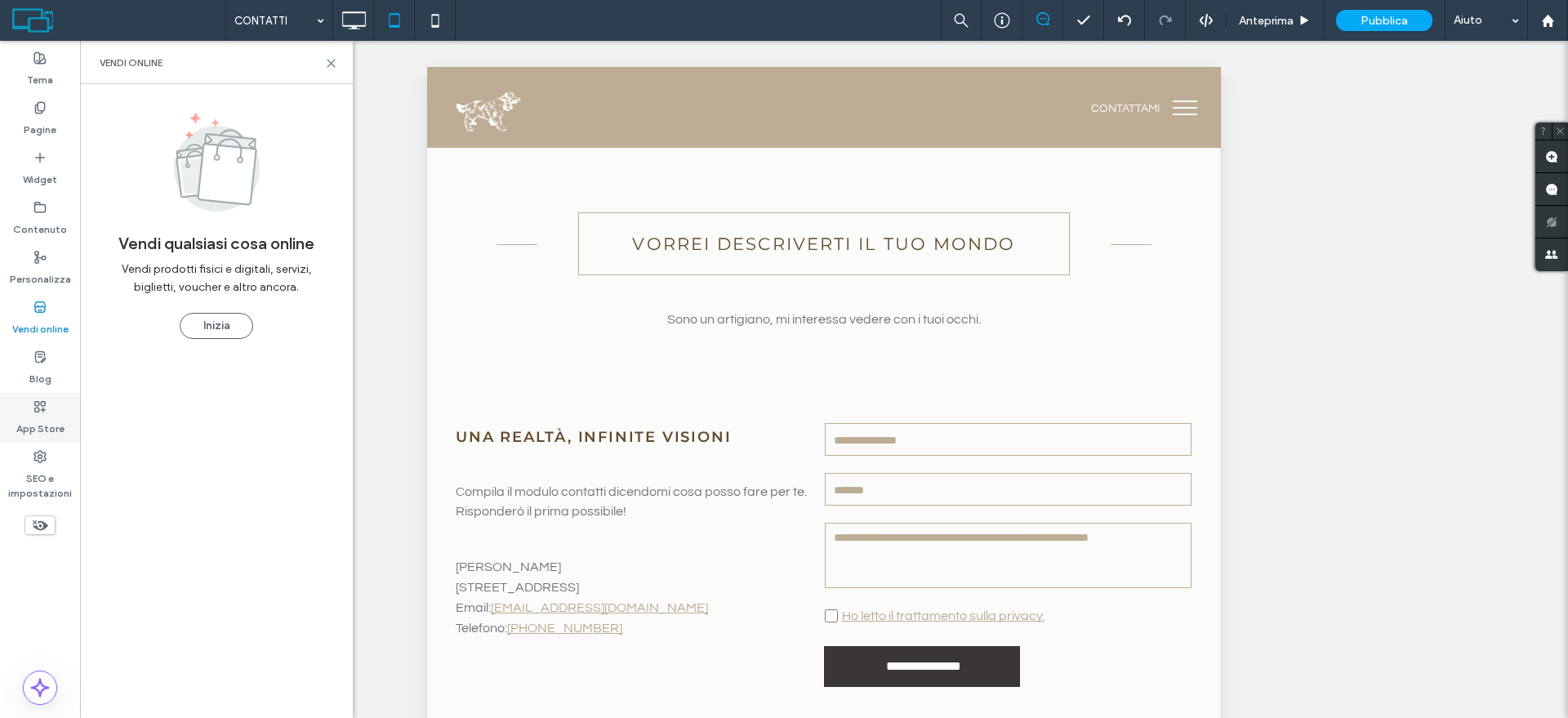
click at [51, 426] on label "App Store" at bounding box center [40, 425] width 48 height 23
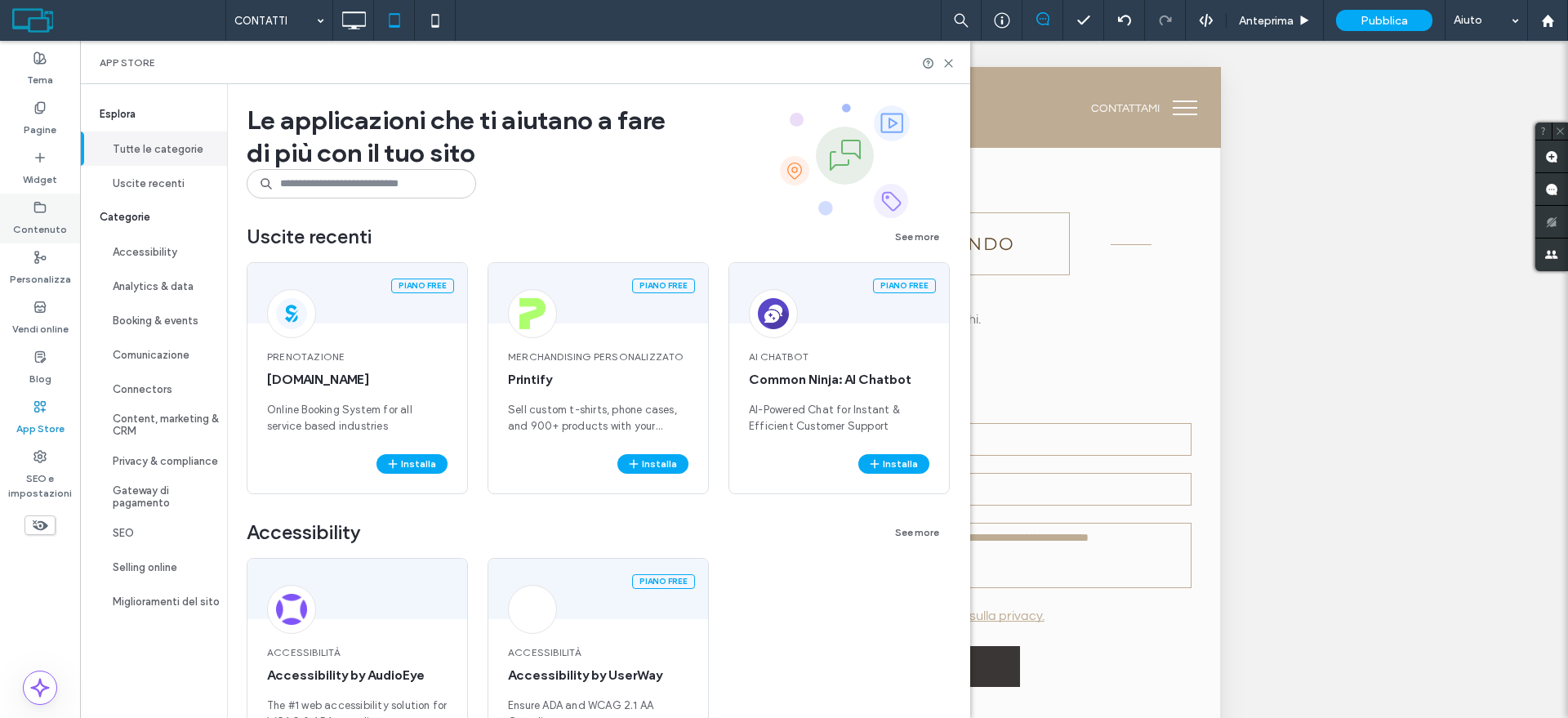
drag, startPoint x: 39, startPoint y: 169, endPoint x: 33, endPoint y: 231, distance: 62.3
click at [41, 170] on label "Widget" at bounding box center [39, 175] width 34 height 23
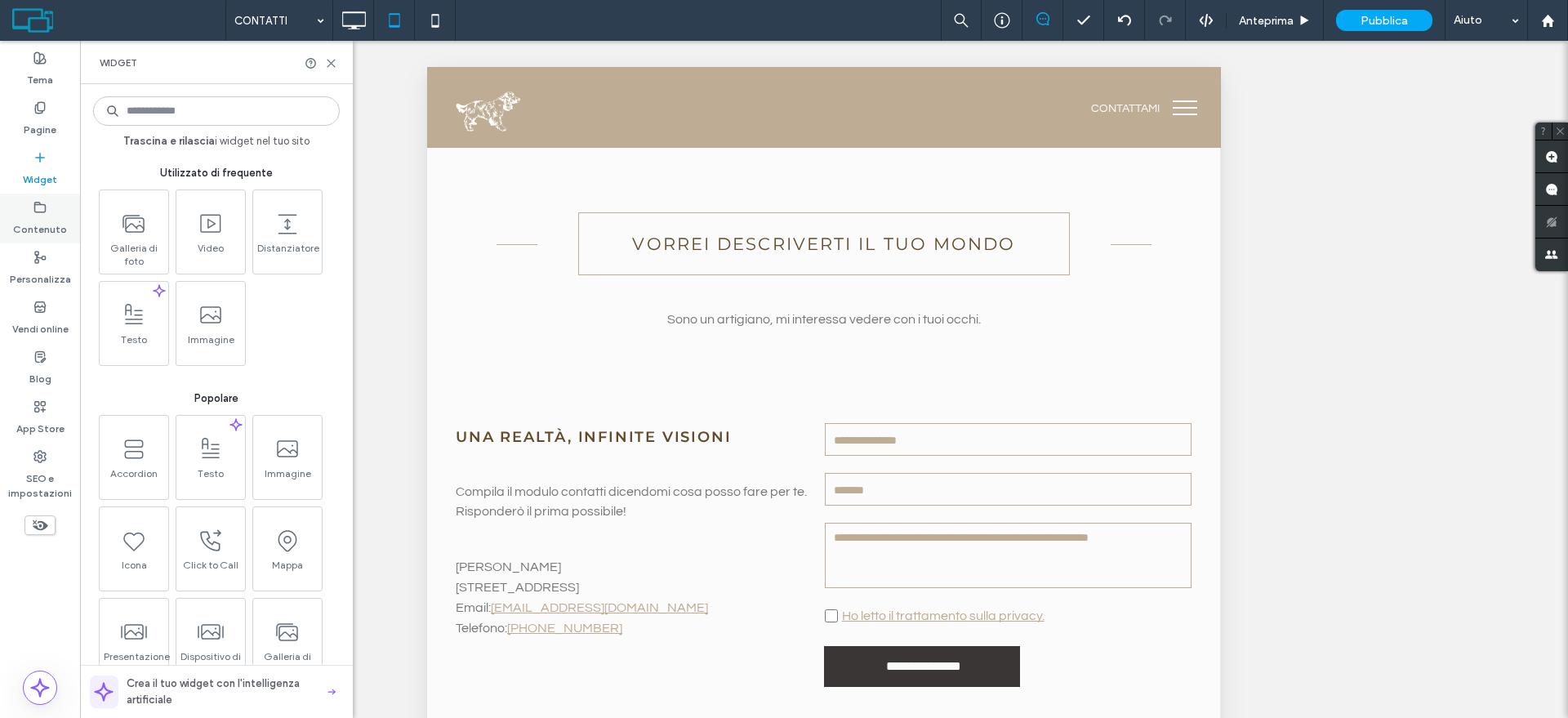
click at [39, 219] on label "Contenuto" at bounding box center [40, 225] width 54 height 23
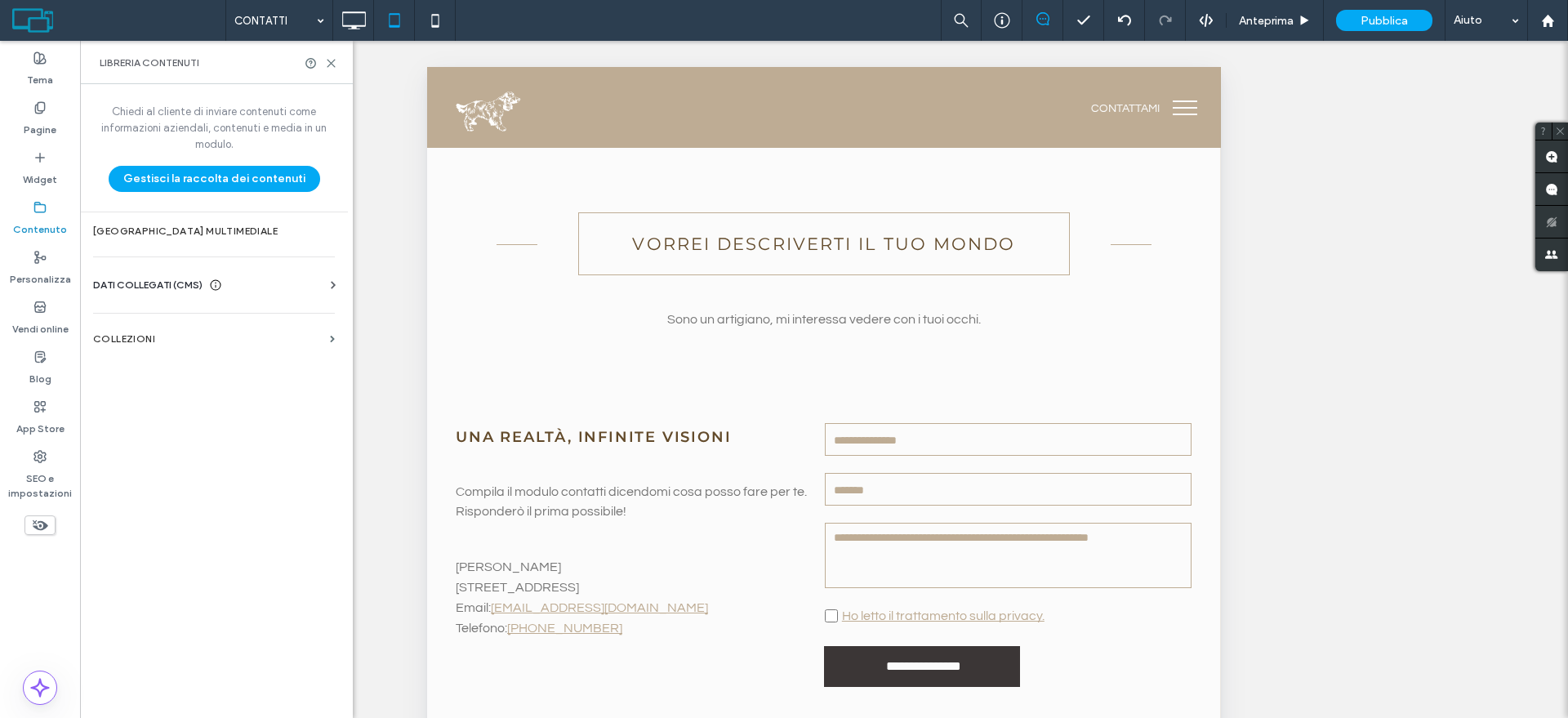
click at [326, 281] on icon at bounding box center [333, 285] width 17 height 17
click at [215, 327] on label "Informazioni aziendali" at bounding box center [217, 325] width 222 height 11
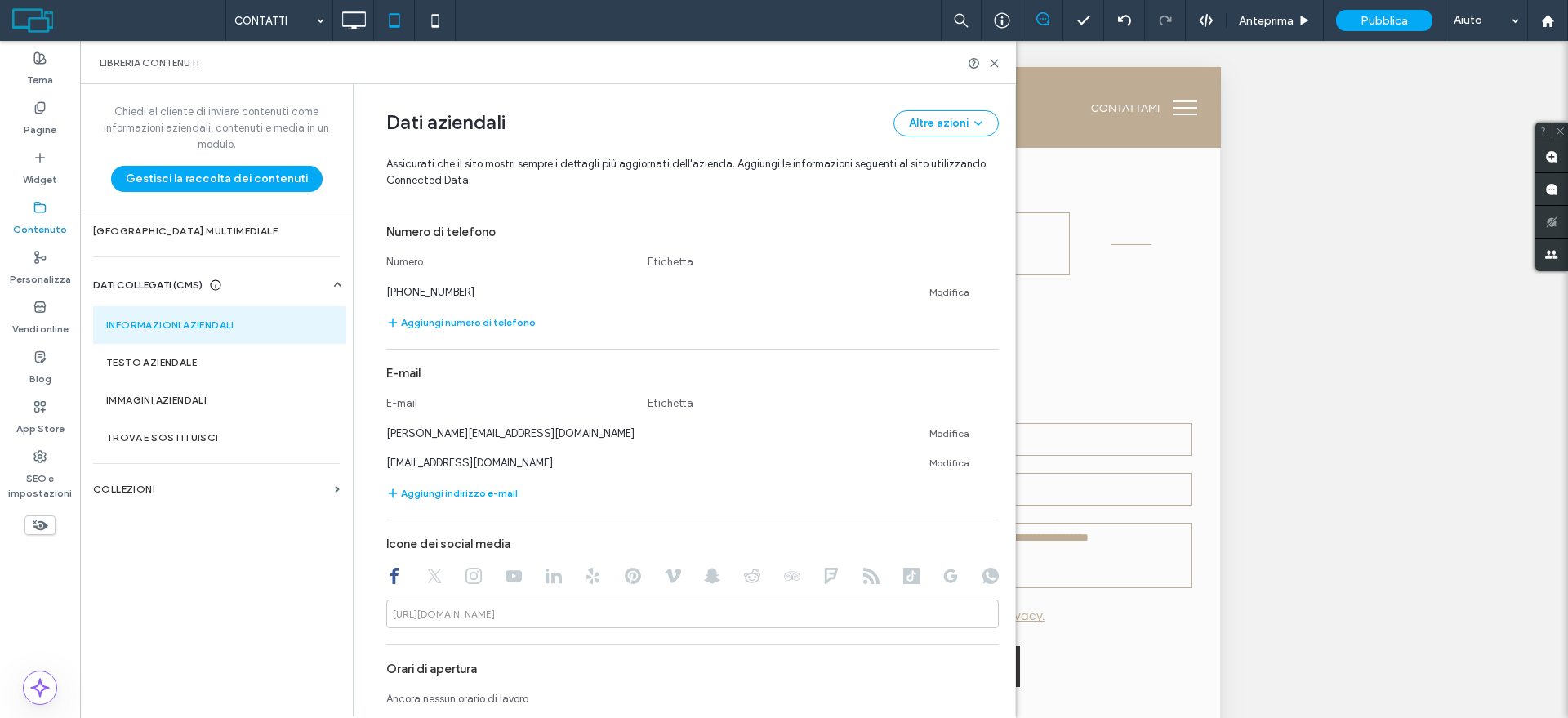
scroll to position [712, 0]
click at [952, 428] on link "Modifica" at bounding box center [949, 429] width 40 height 13
click at [989, 427] on icon at bounding box center [993, 428] width 8 height 8
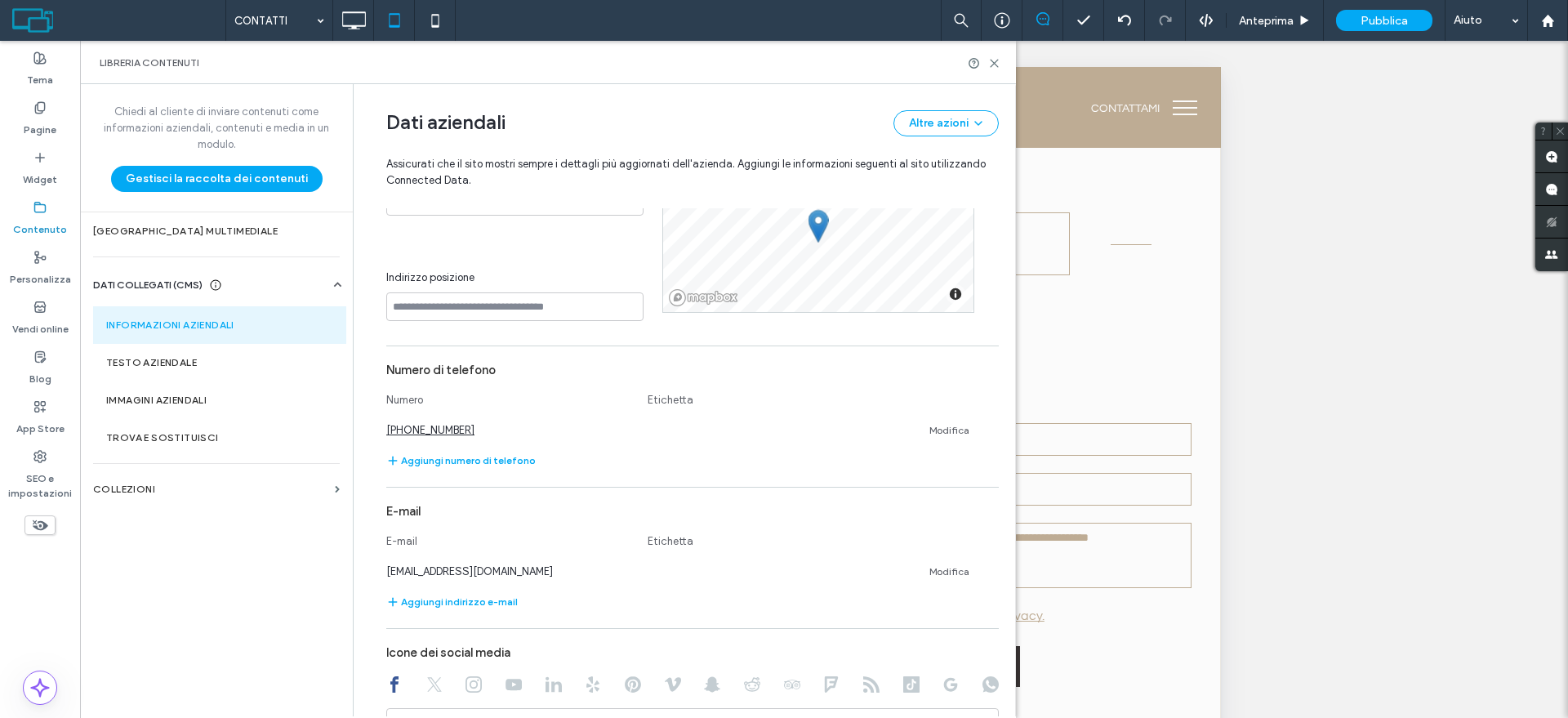
scroll to position [560, 0]
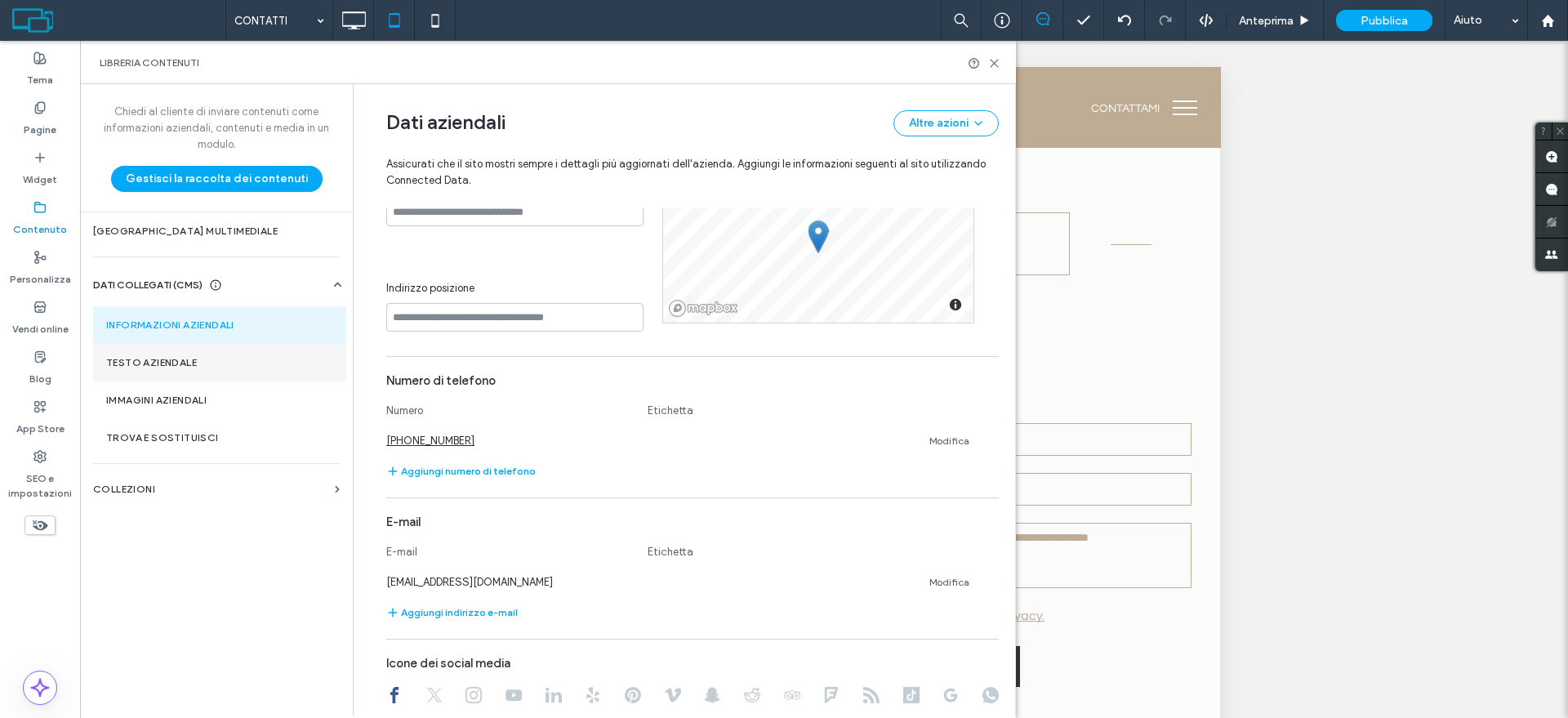
click at [219, 364] on label "Testo aziendale" at bounding box center [219, 363] width 227 height 11
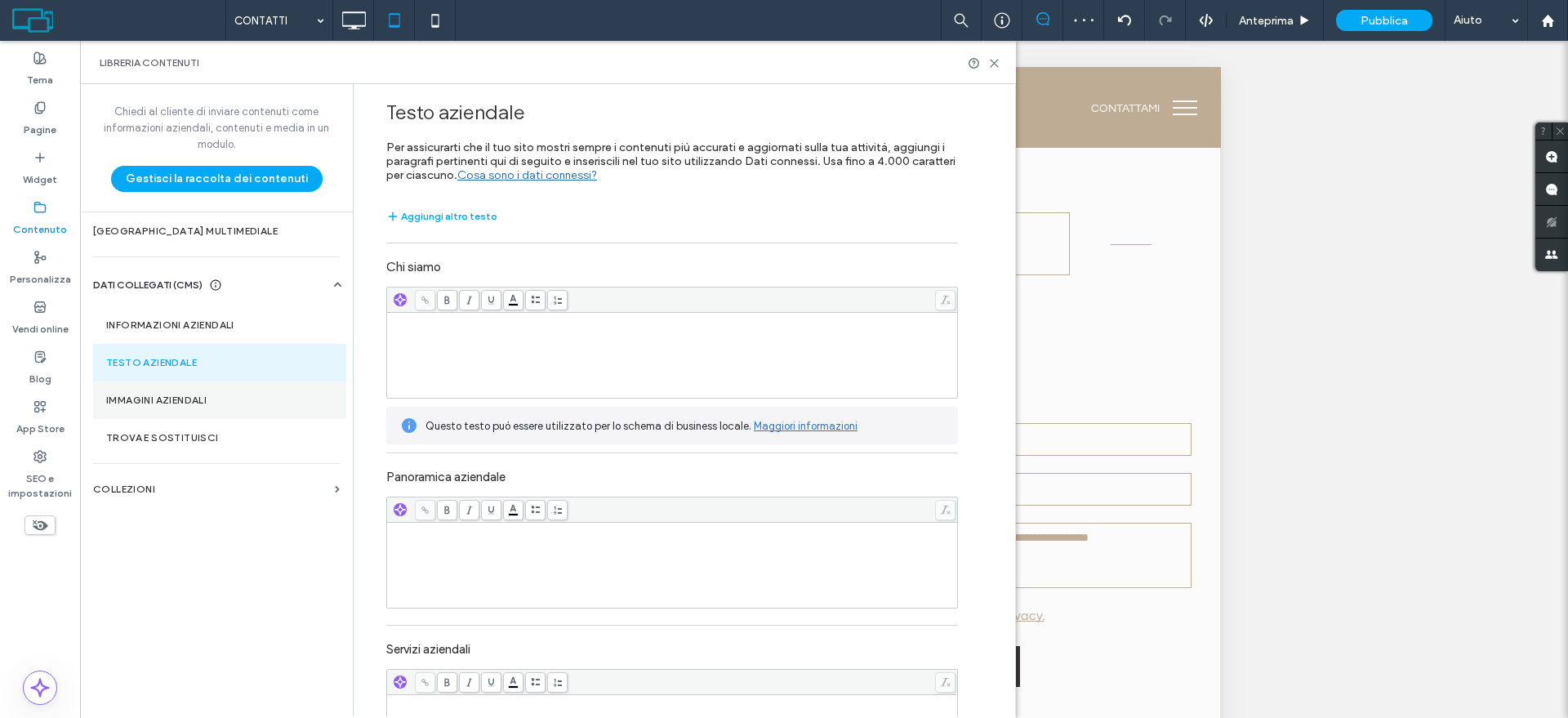
click at [200, 399] on label "Immagini aziendali" at bounding box center [219, 399] width 227 height 11
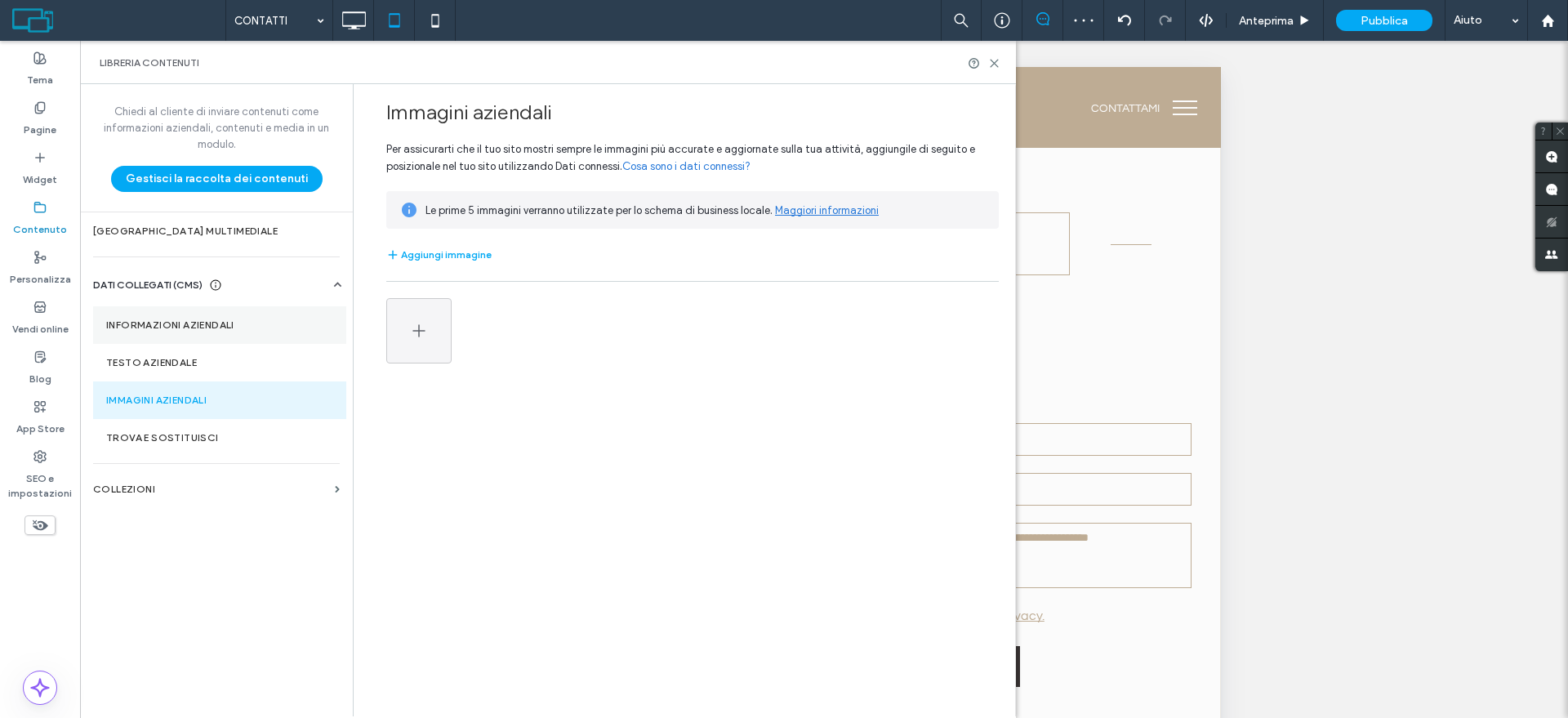
drag, startPoint x: 195, startPoint y: 309, endPoint x: 195, endPoint y: 325, distance: 16.0
click at [195, 310] on section "Informazioni aziendali" at bounding box center [219, 325] width 253 height 38
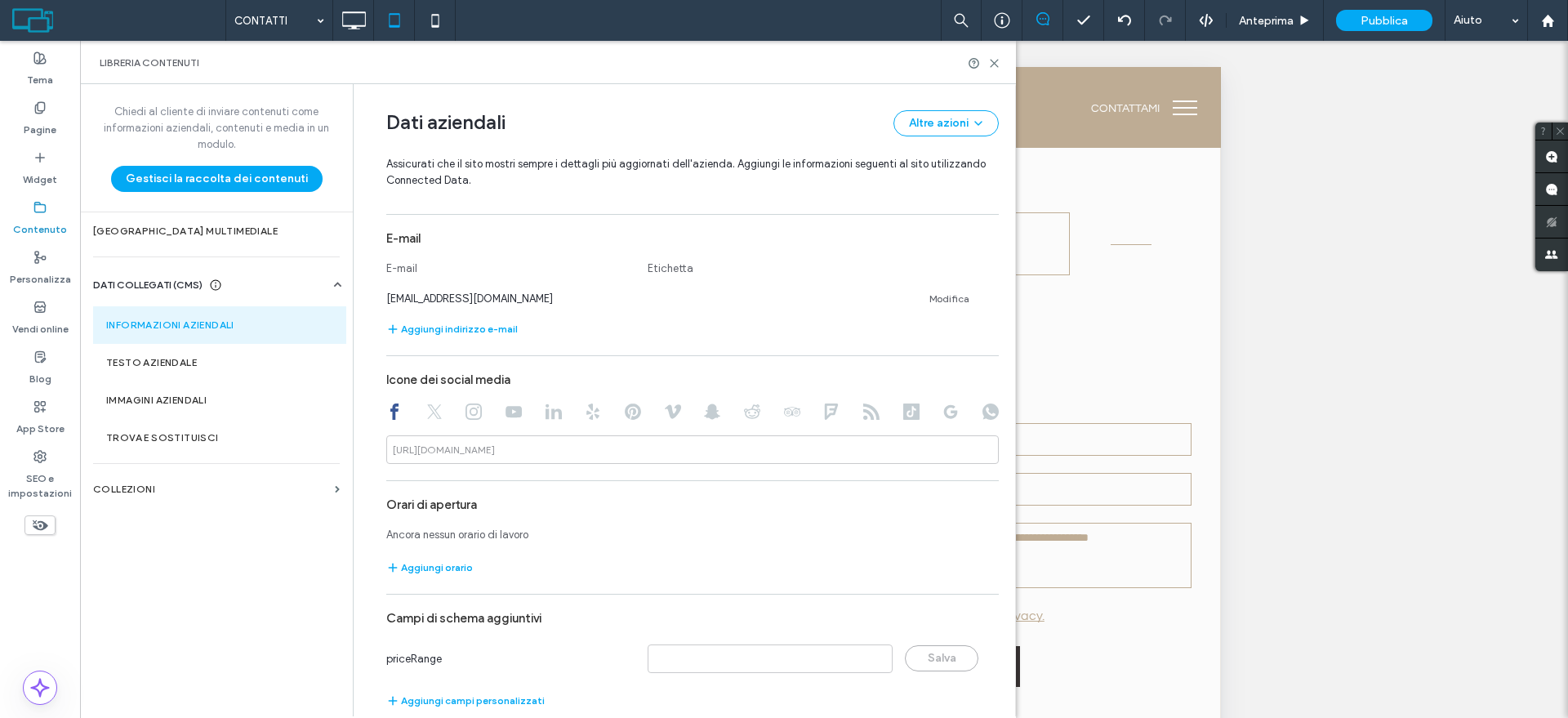
scroll to position [866, 0]
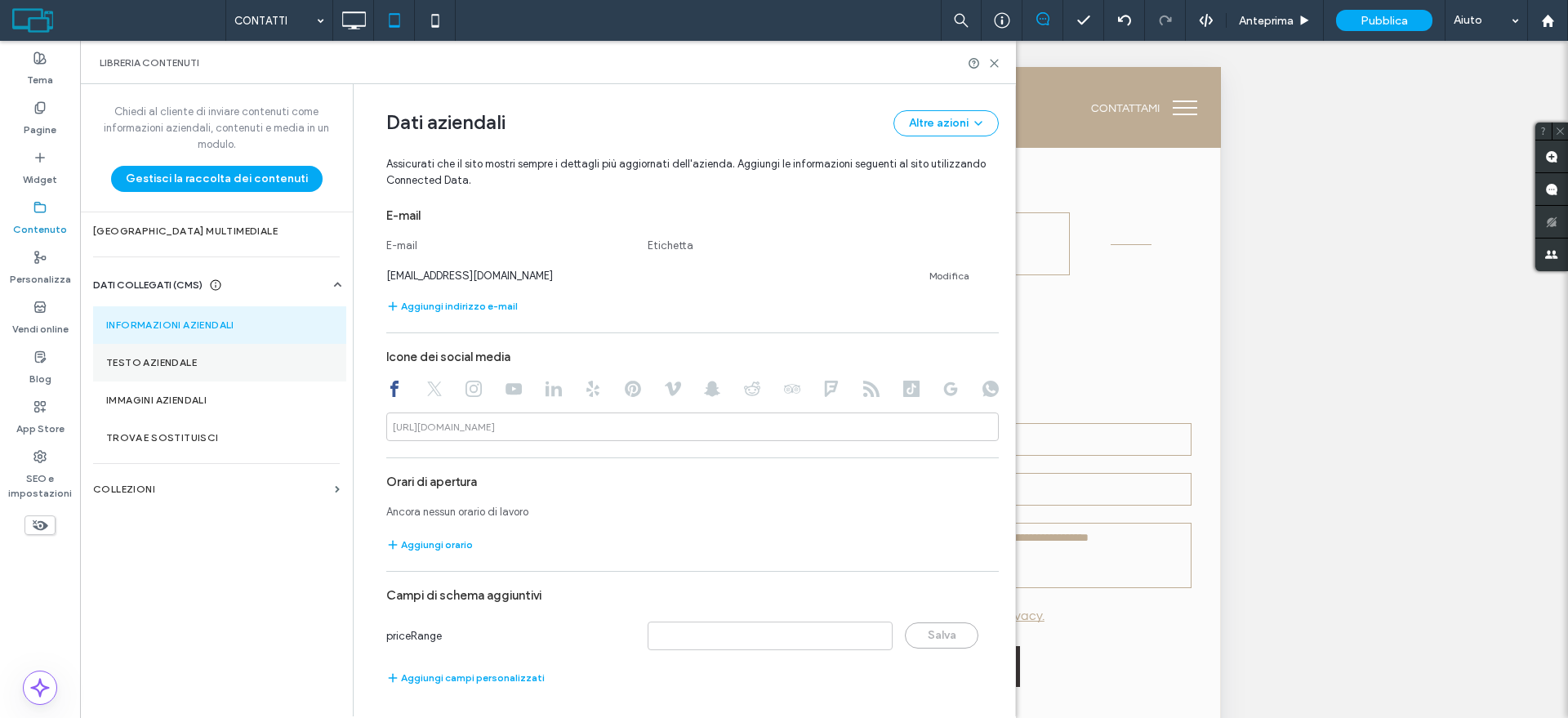
click at [207, 365] on label "Testo aziendale" at bounding box center [219, 363] width 227 height 11
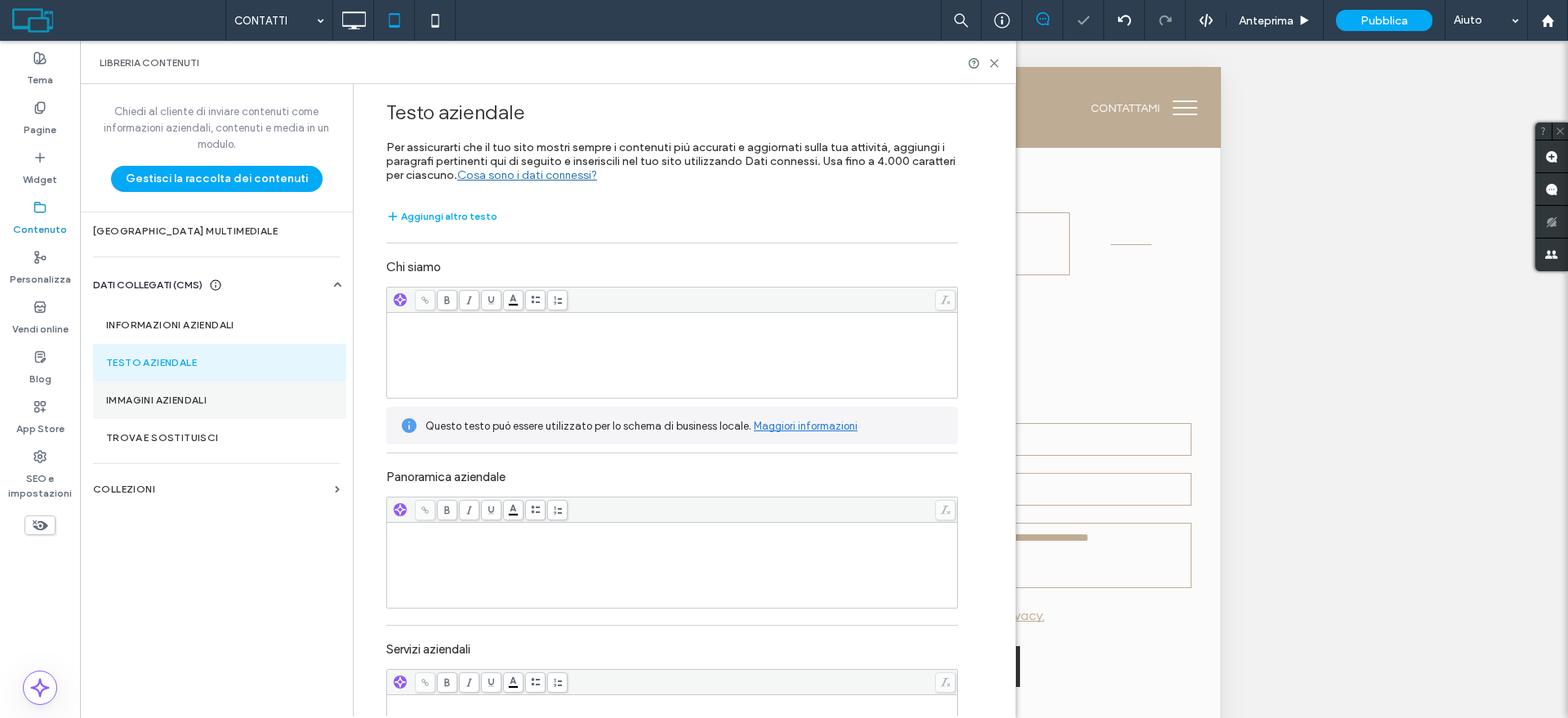
click at [212, 400] on label "Immagini aziendali" at bounding box center [219, 399] width 227 height 11
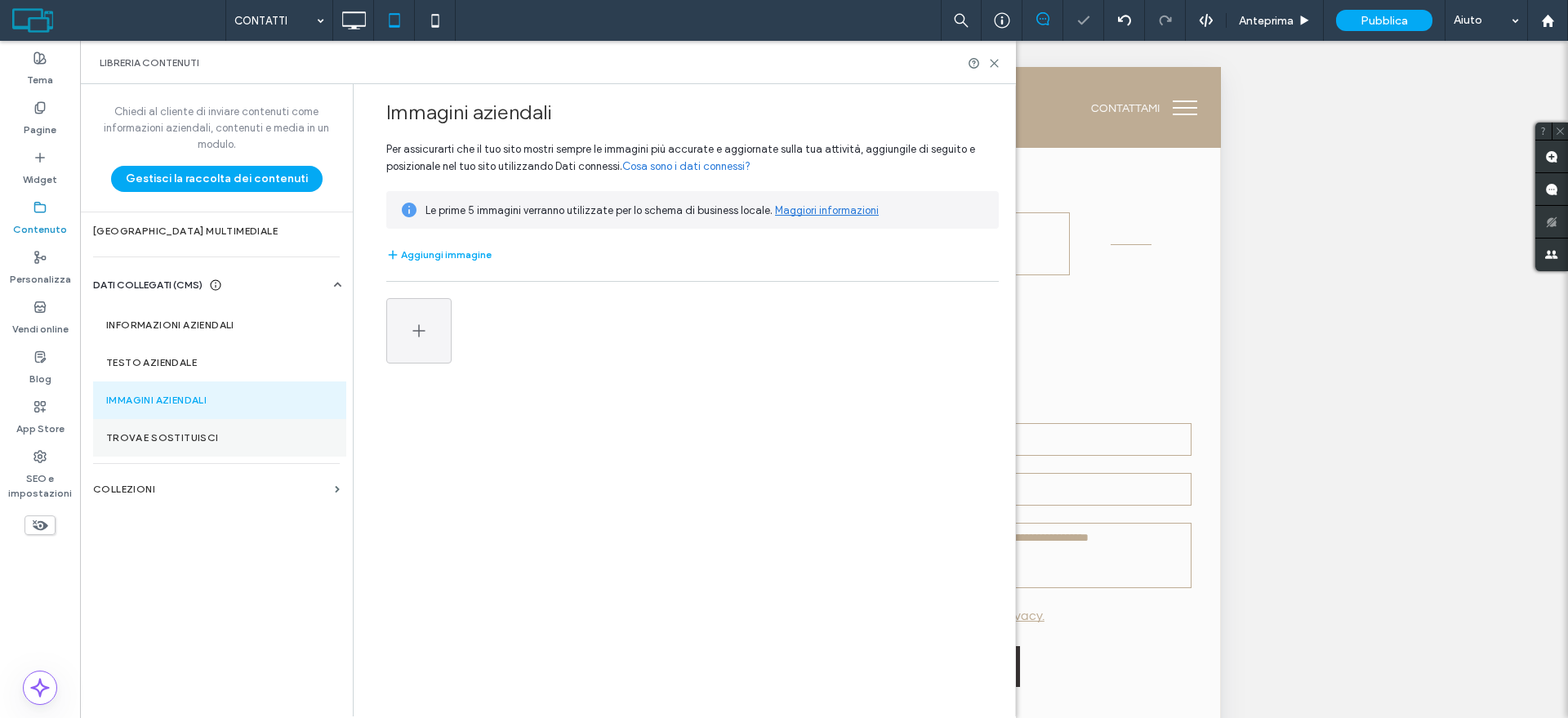
click at [213, 437] on label "Trova e sostituisci" at bounding box center [219, 437] width 227 height 11
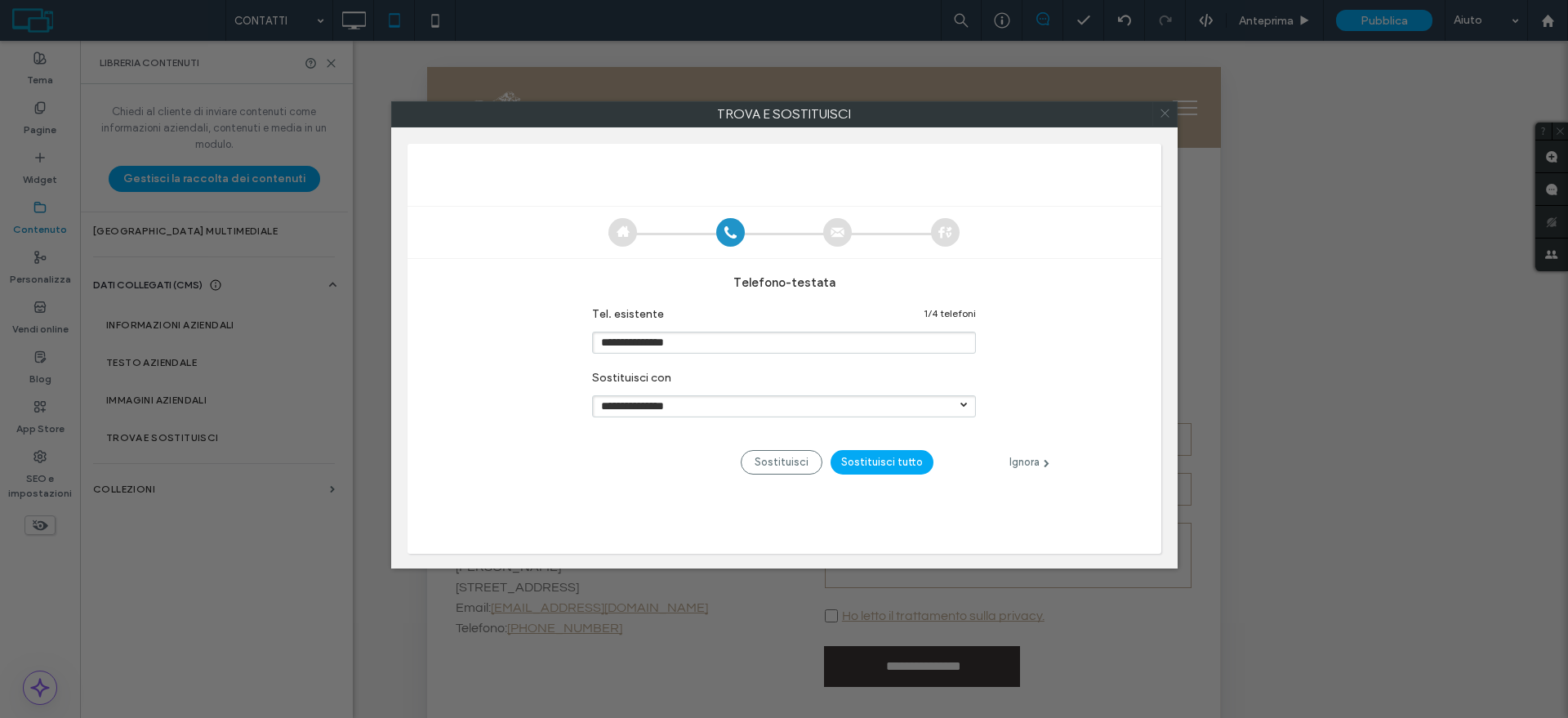
click at [1171, 116] on icon at bounding box center [1164, 113] width 24 height 24
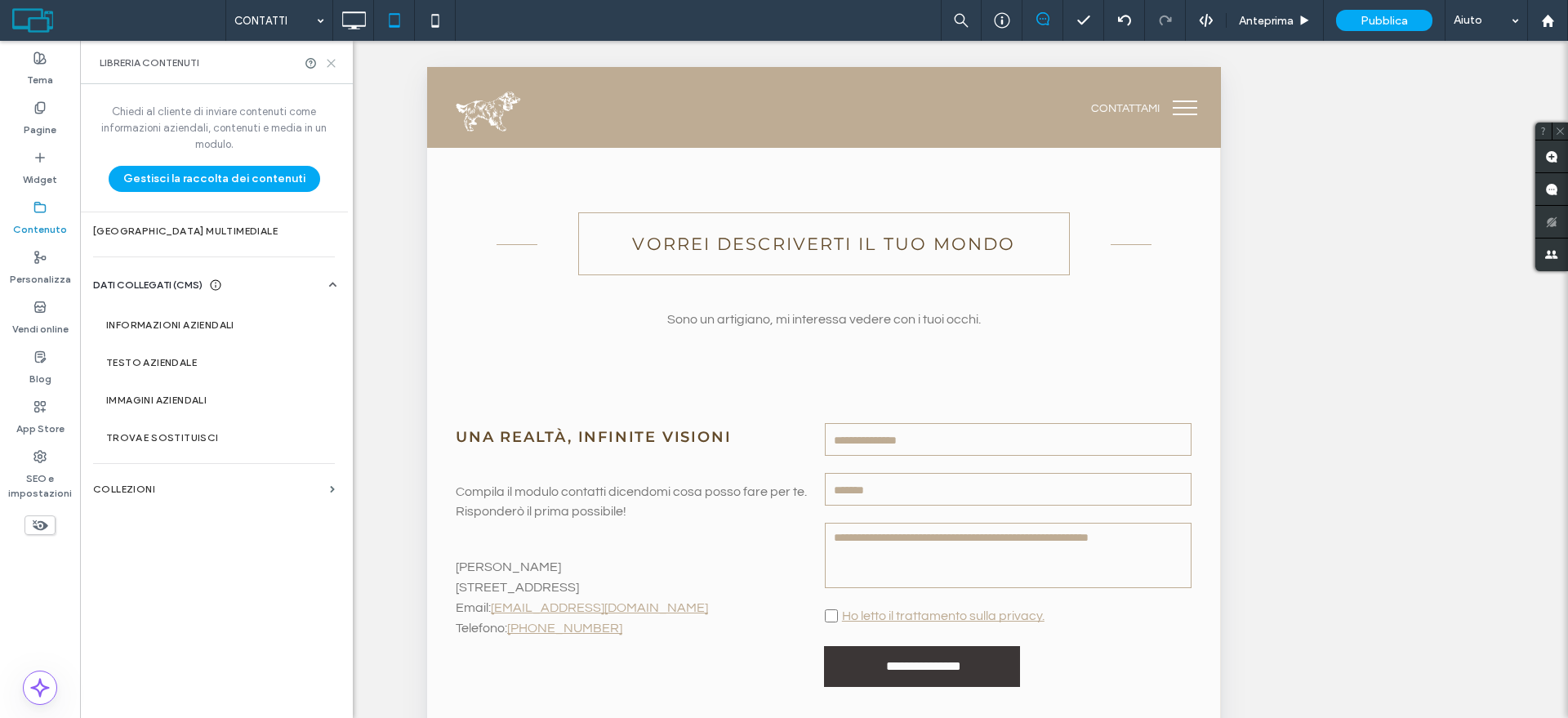
click at [328, 61] on icon at bounding box center [331, 63] width 12 height 12
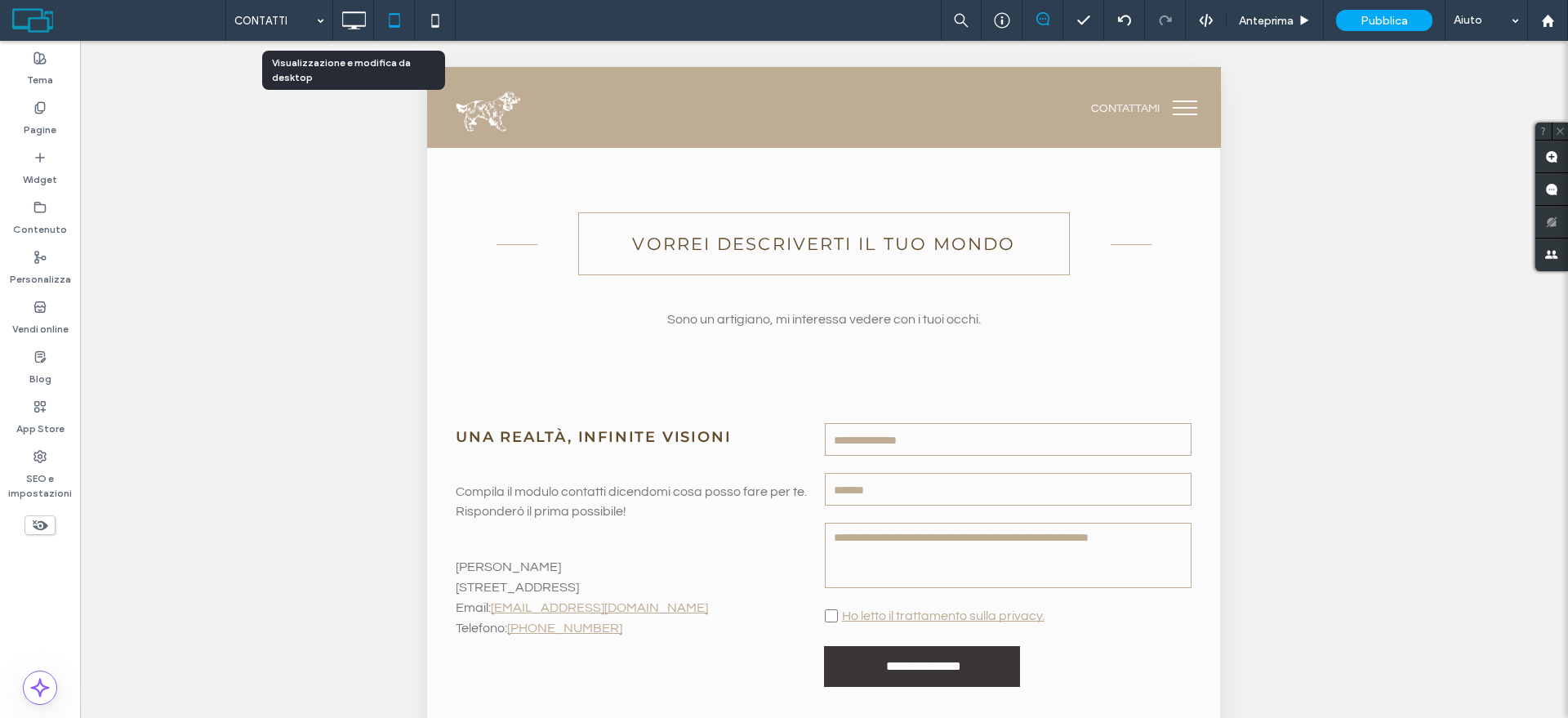
drag, startPoint x: 356, startPoint y: 11, endPoint x: 859, endPoint y: 610, distance: 782.2
click at [356, 12] on icon at bounding box center [353, 20] width 32 height 32
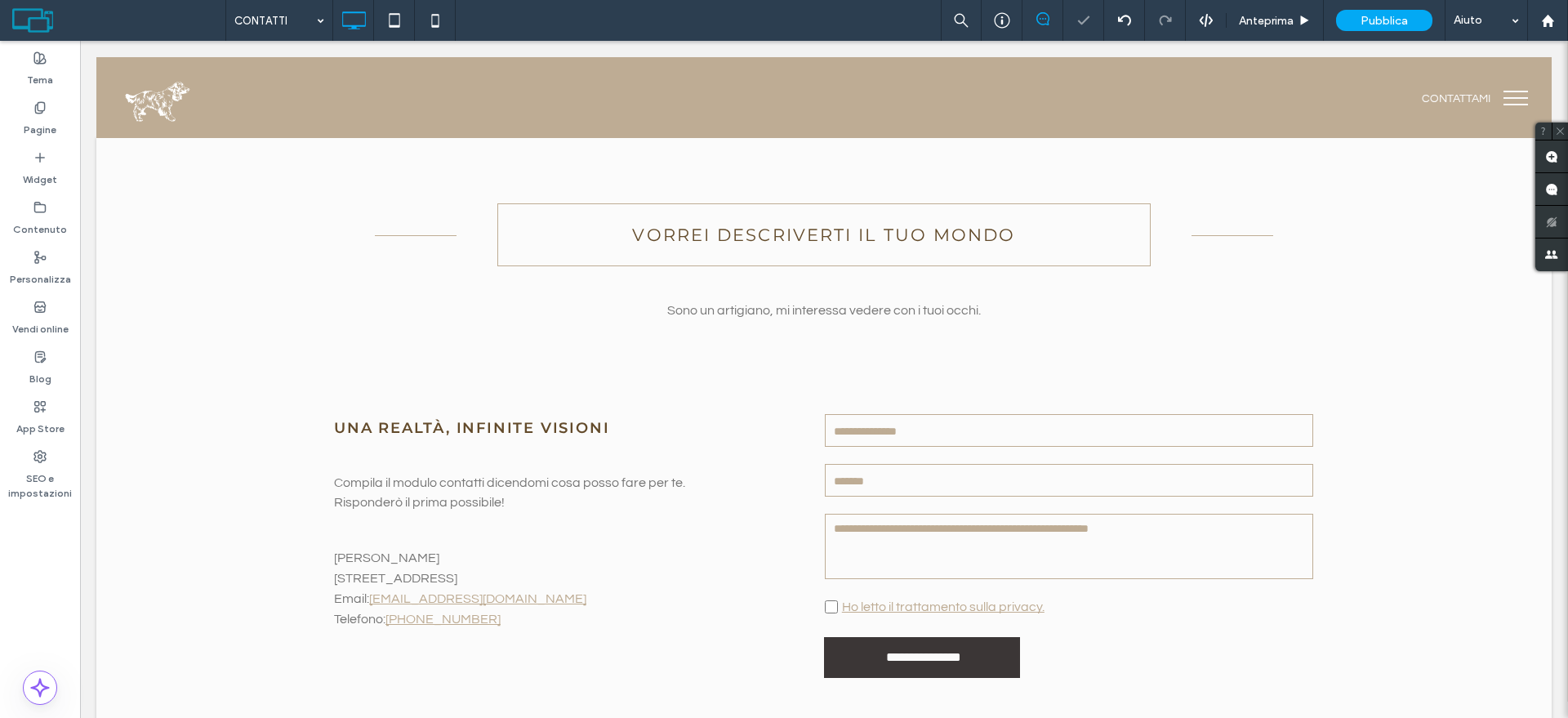
scroll to position [0, 0]
click at [39, 123] on label "Pagine" at bounding box center [39, 126] width 32 height 23
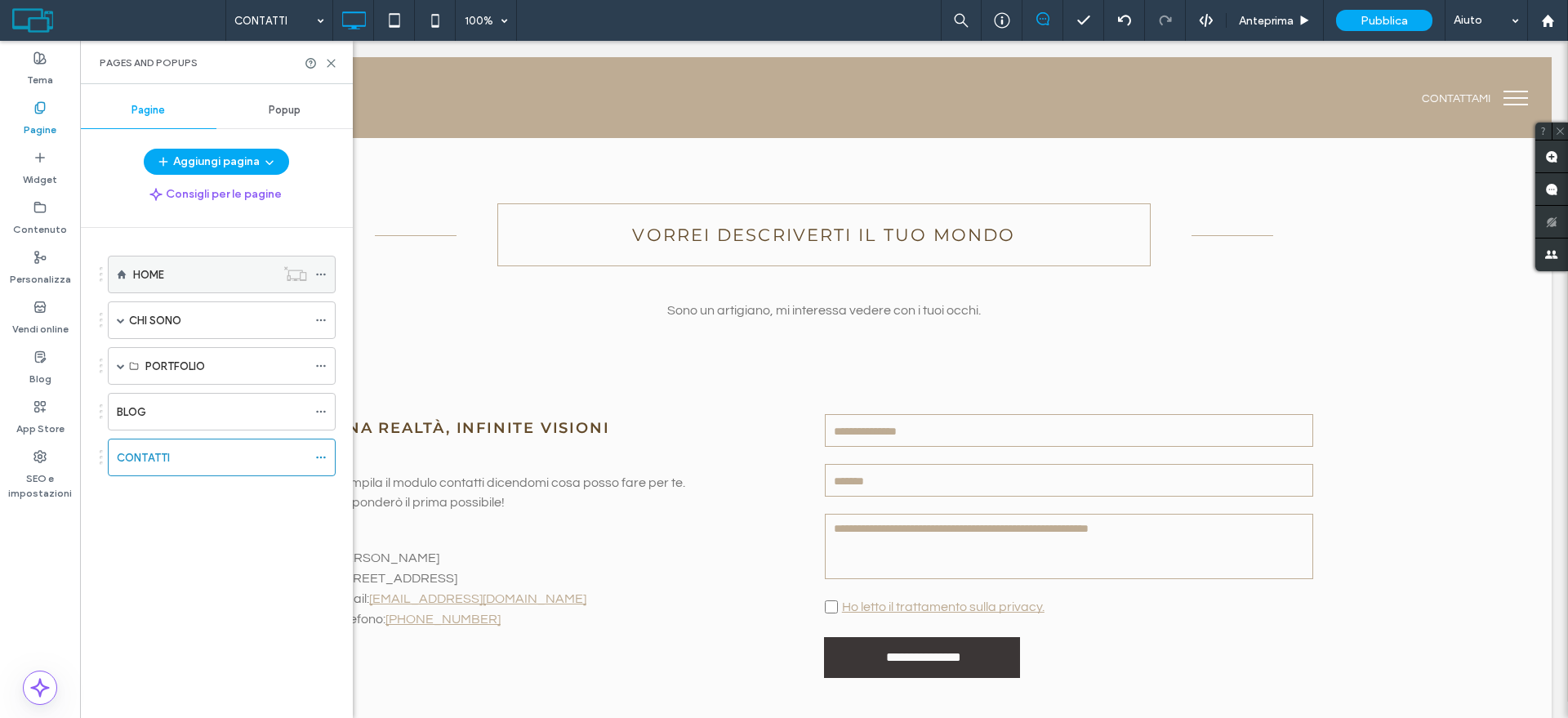
click at [182, 276] on div "HOME" at bounding box center [204, 275] width 142 height 18
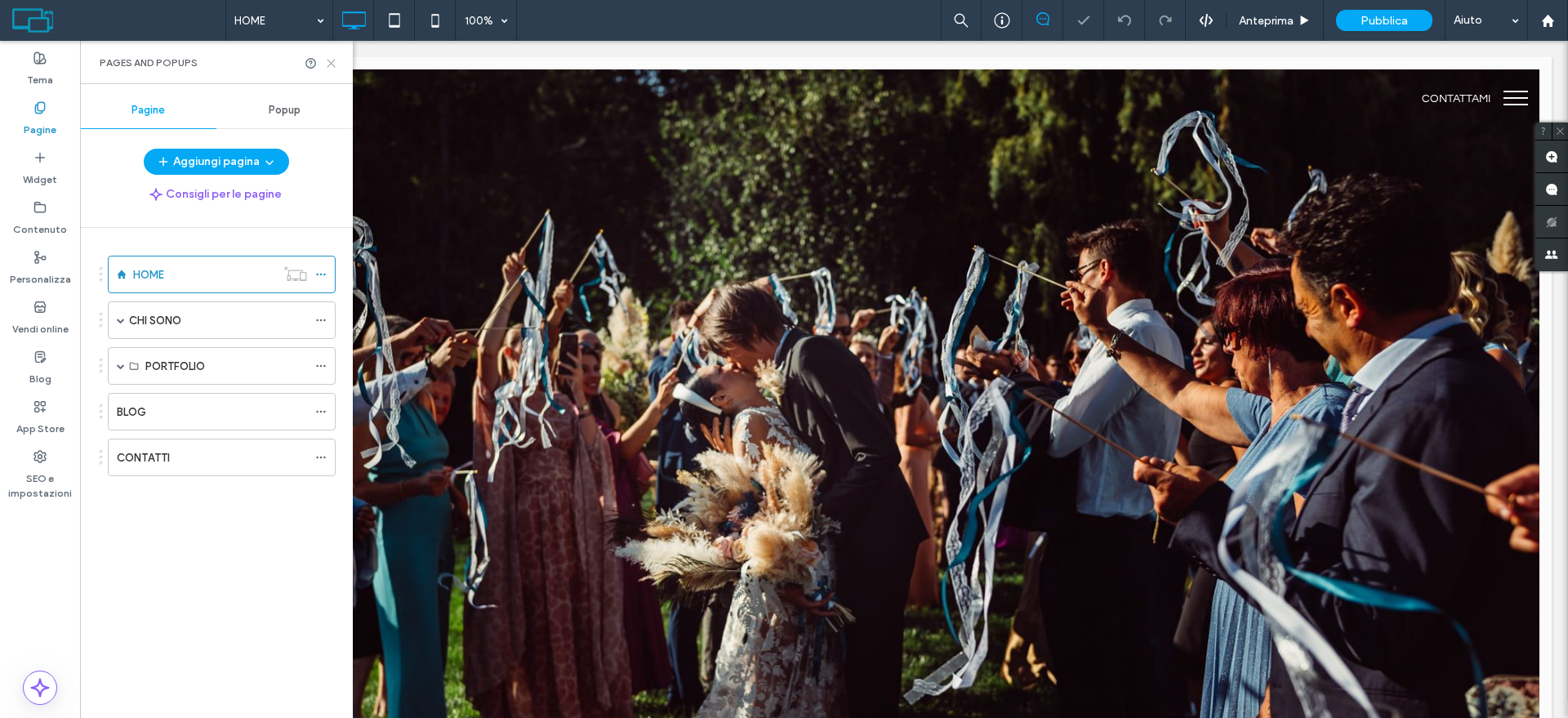
click at [328, 60] on use at bounding box center [331, 63] width 7 height 7
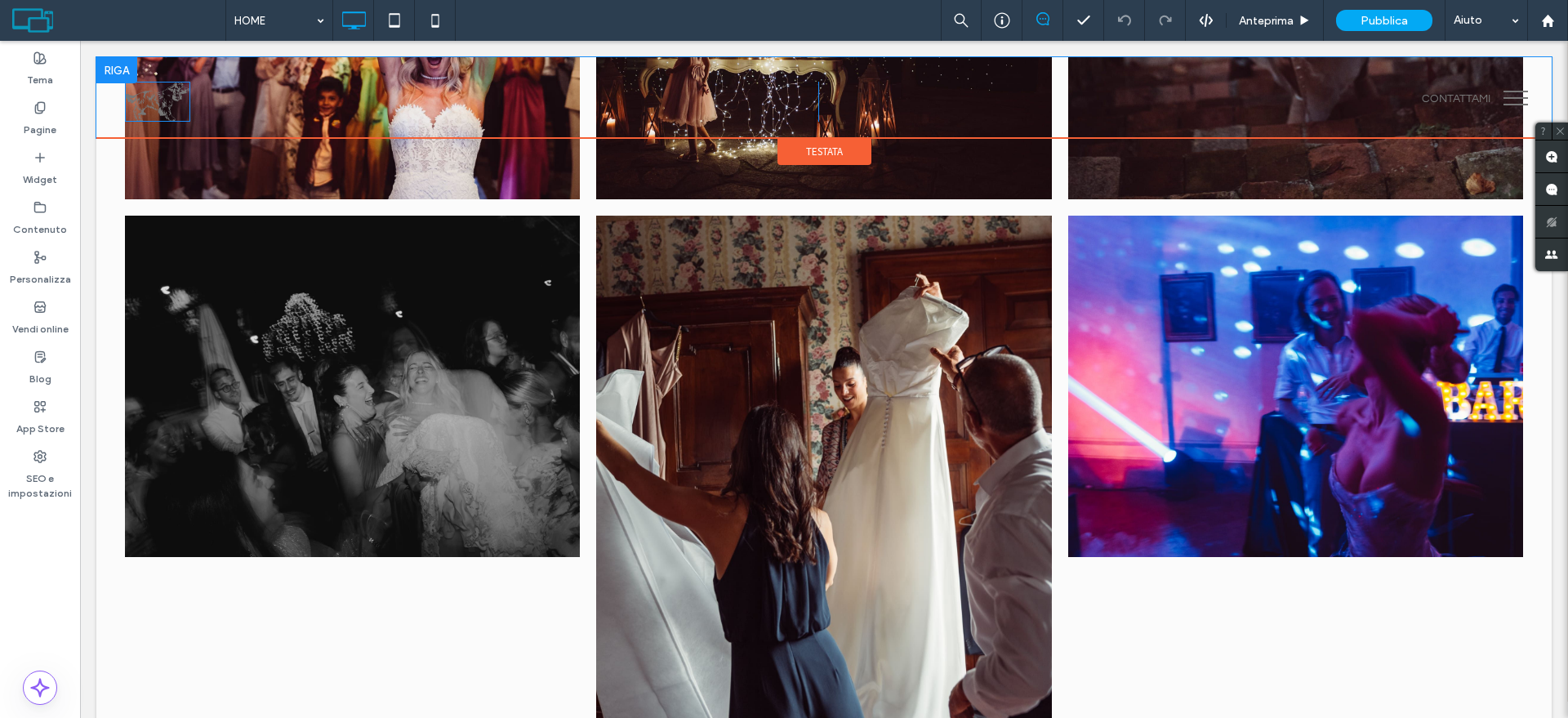
scroll to position [1837, 0]
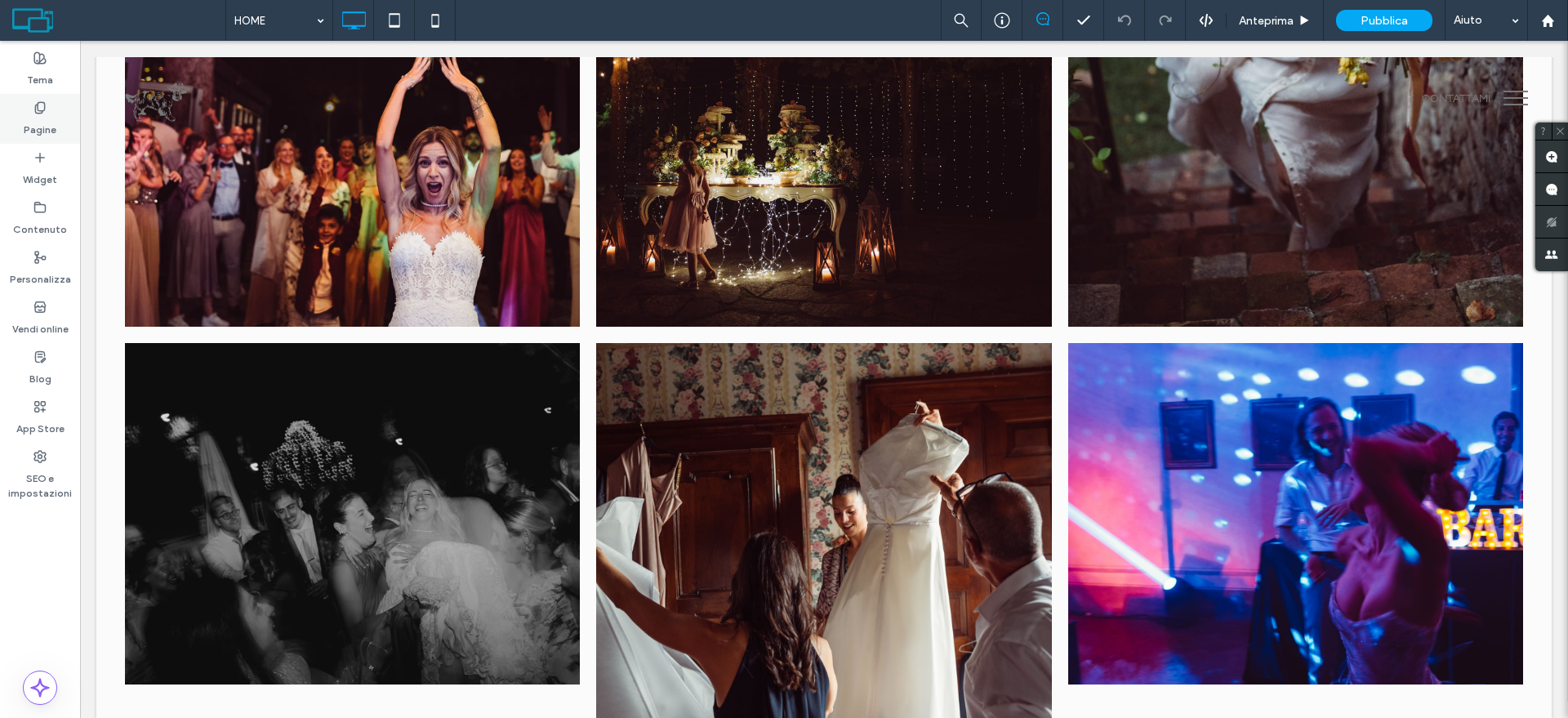
click at [31, 116] on label "Pagine" at bounding box center [39, 126] width 32 height 23
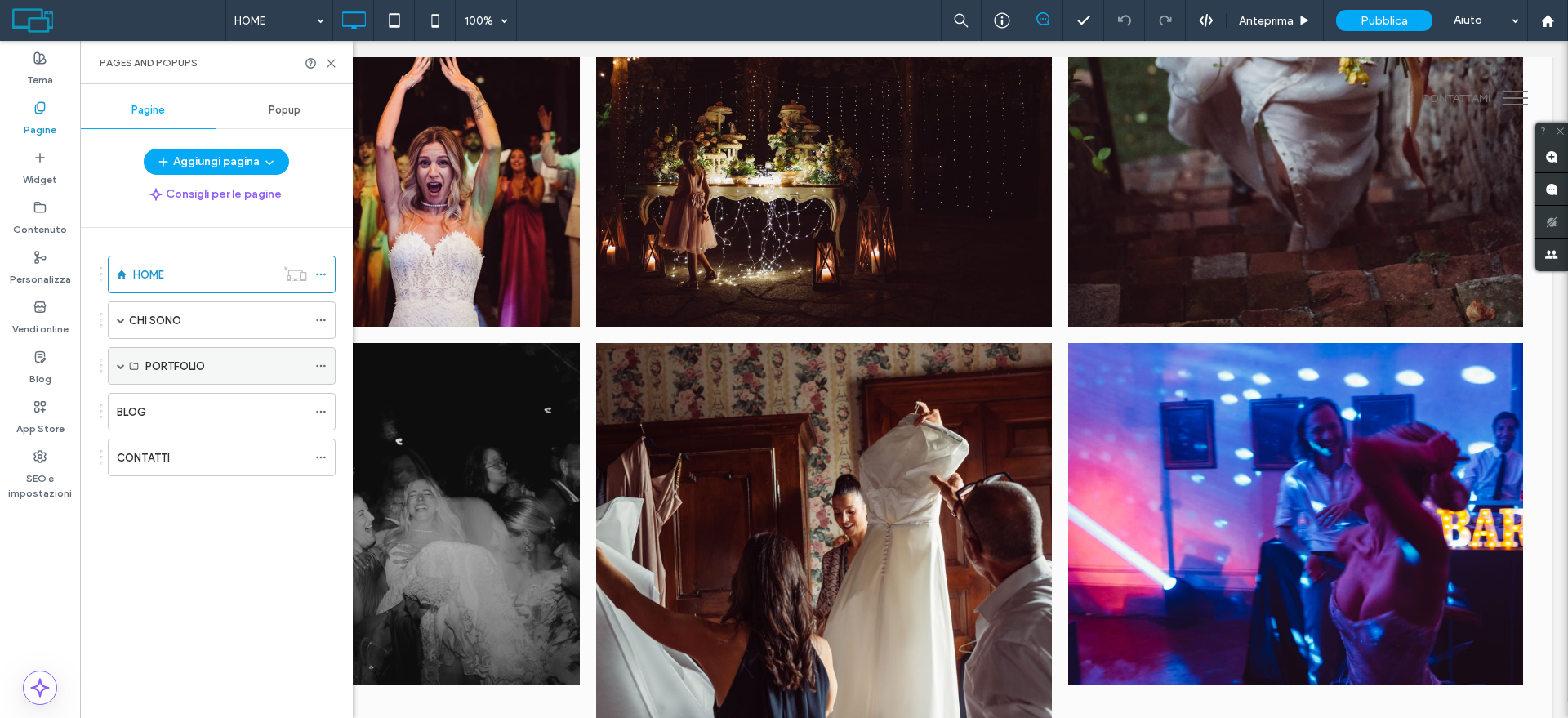
click at [184, 369] on label "PORTFOLIO" at bounding box center [175, 366] width 60 height 29
click at [118, 369] on span at bounding box center [120, 365] width 8 height 8
click at [177, 403] on label "MATRIMONI" at bounding box center [174, 404] width 59 height 29
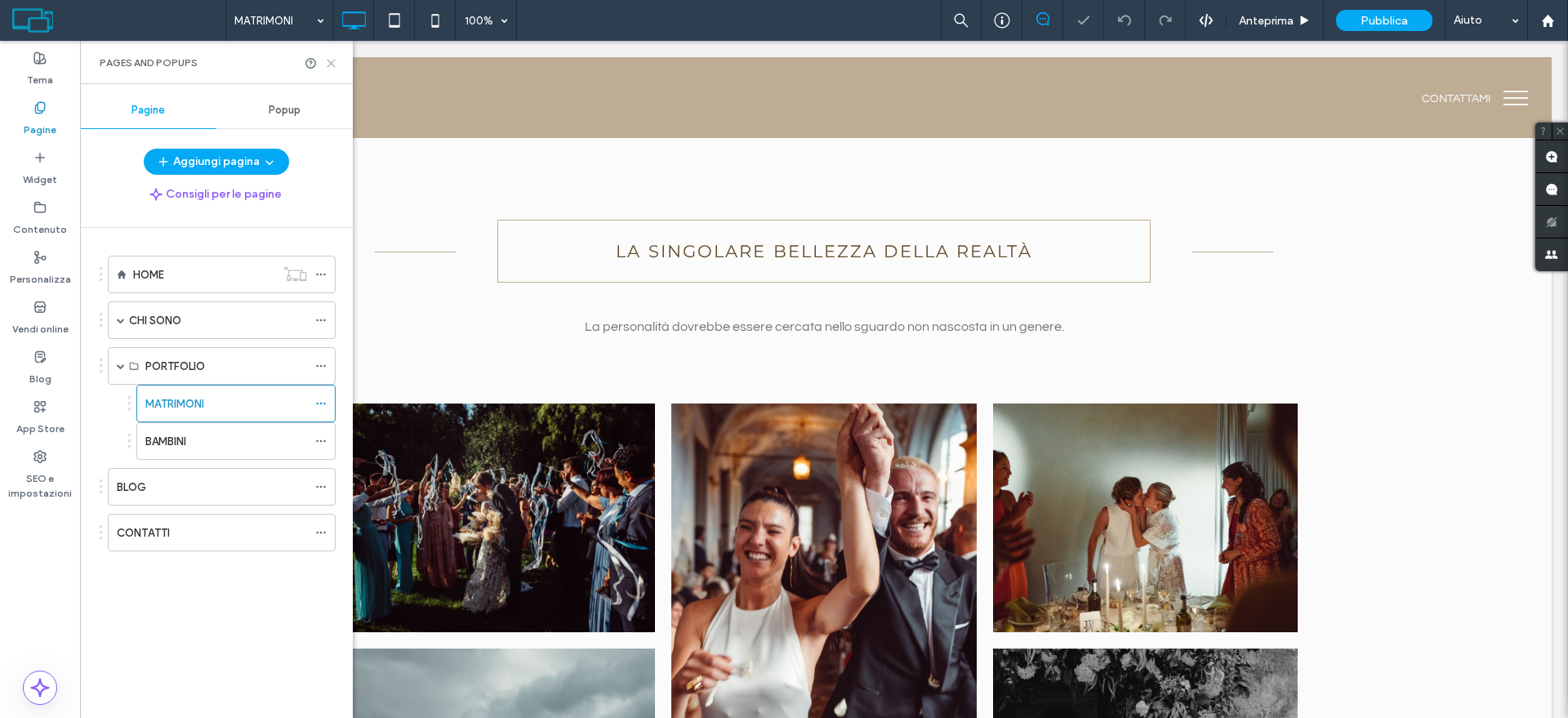
click at [332, 64] on icon at bounding box center [331, 63] width 12 height 12
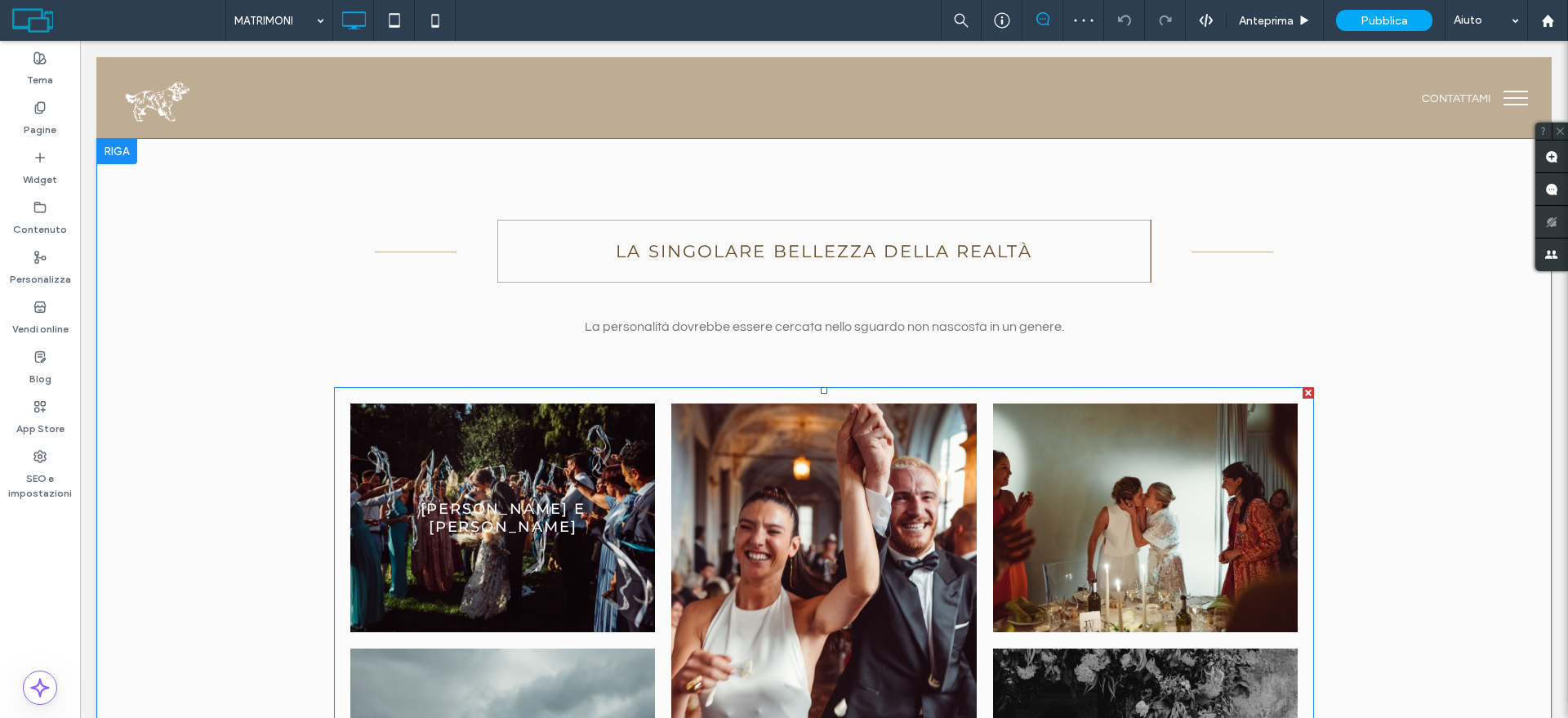
click at [424, 456] on link at bounding box center [503, 517] width 323 height 243
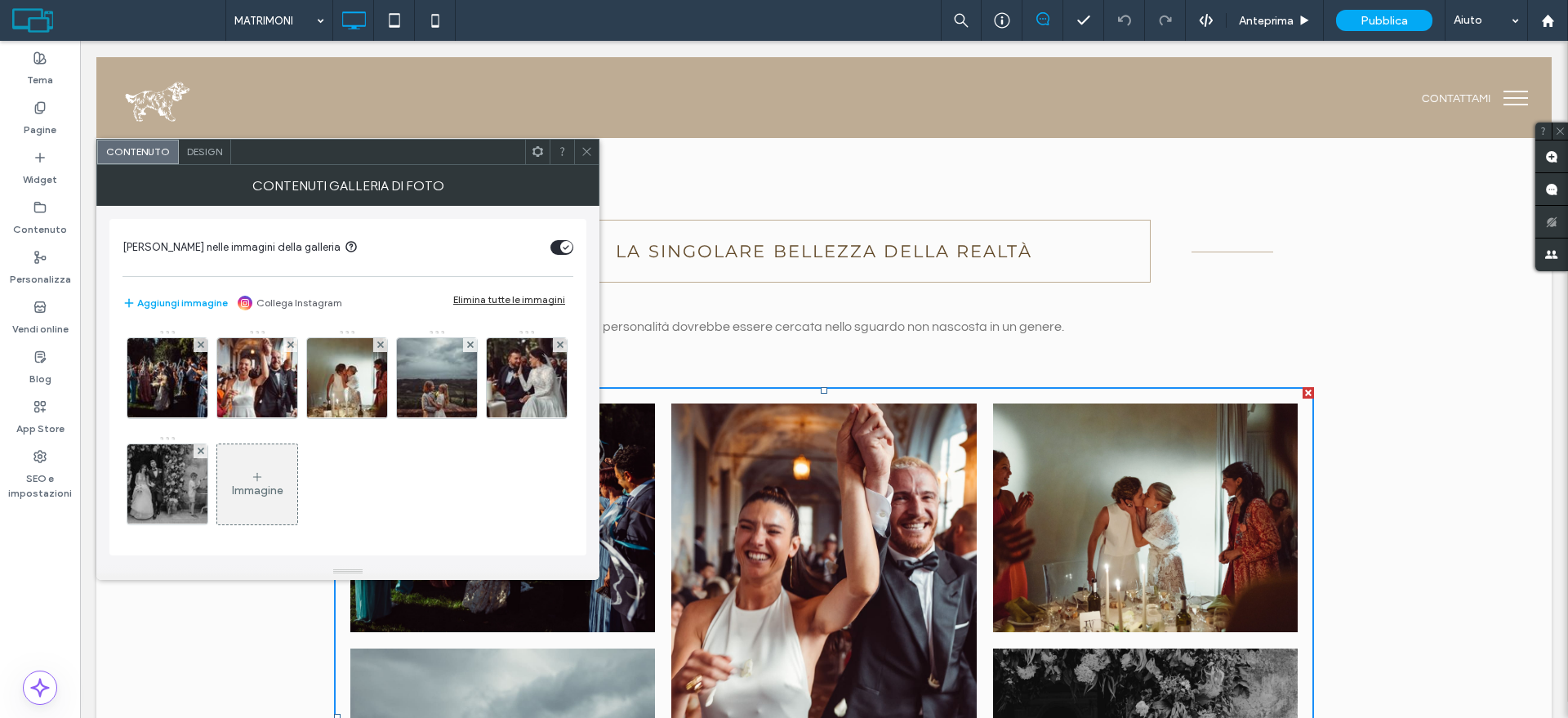
click at [226, 148] on div "Design" at bounding box center [205, 151] width 53 height 25
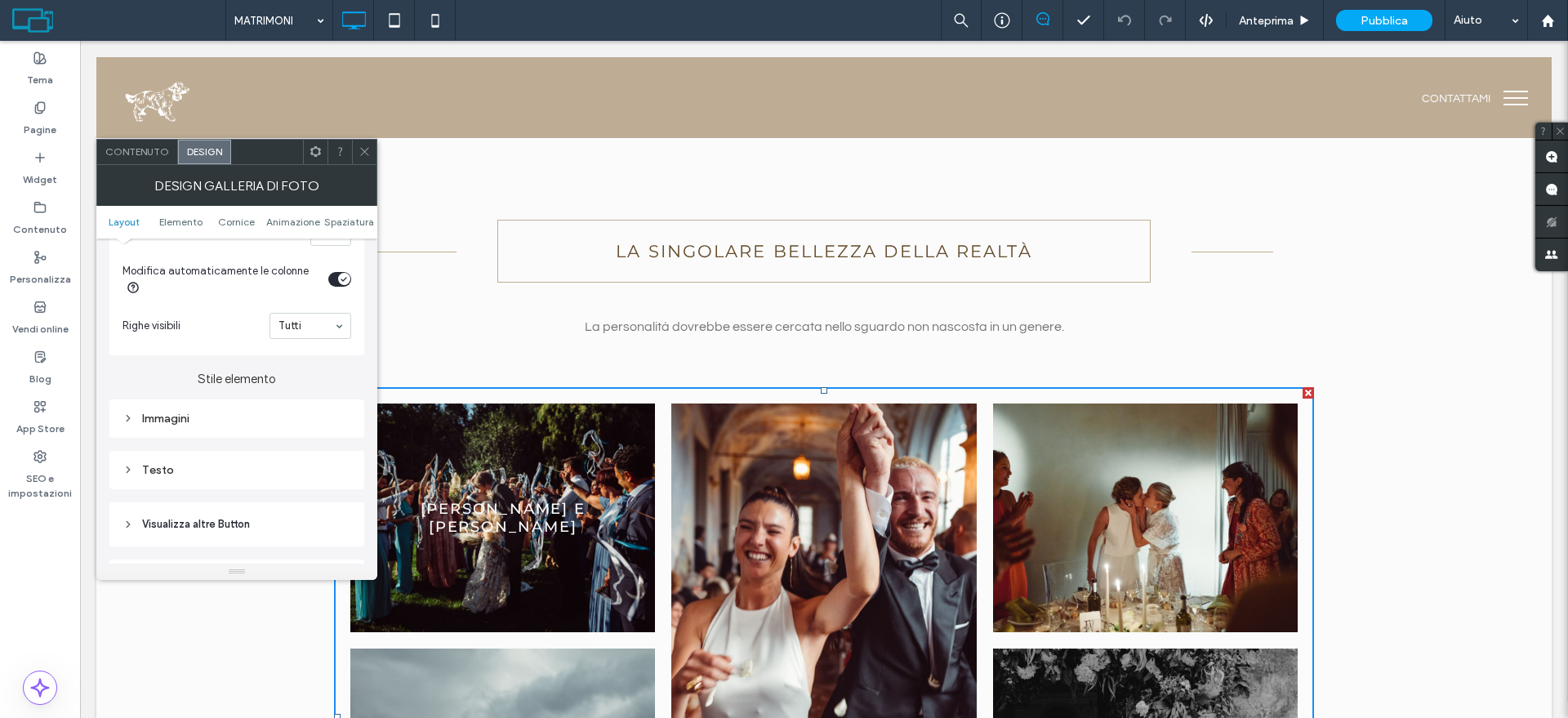
scroll to position [714, 0]
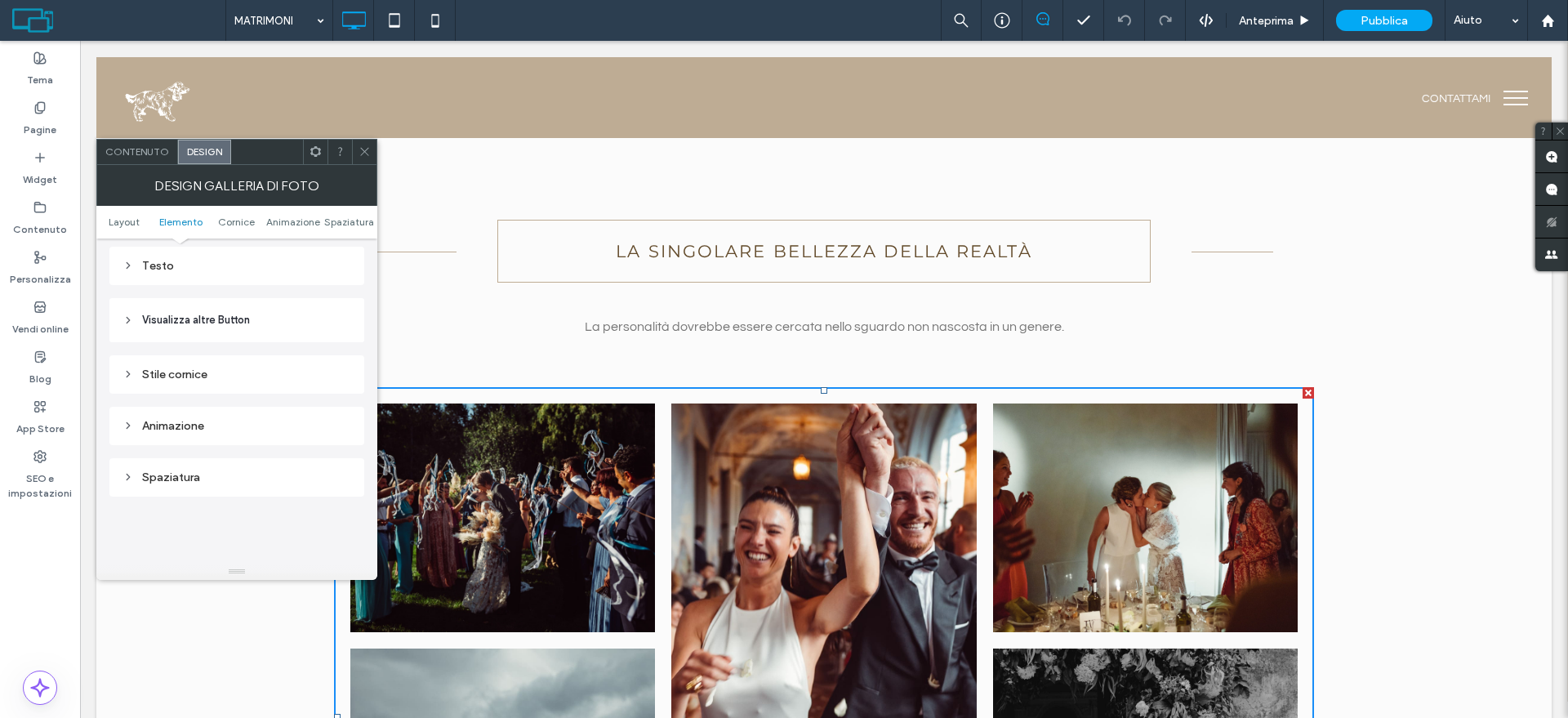
click at [199, 477] on div "Spaziatura" at bounding box center [236, 477] width 229 height 14
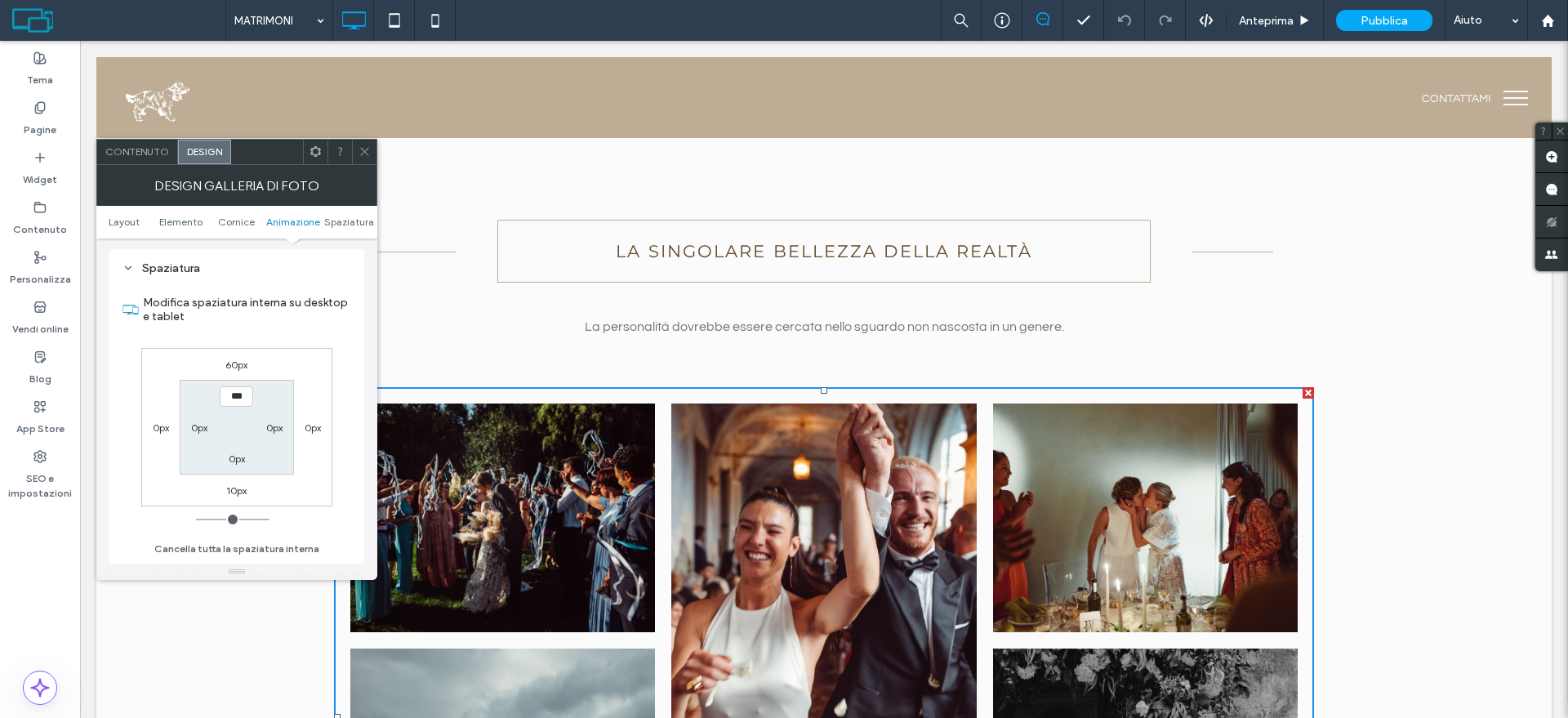
scroll to position [919, 0]
click at [152, 433] on label "0px" at bounding box center [160, 433] width 17 height 12
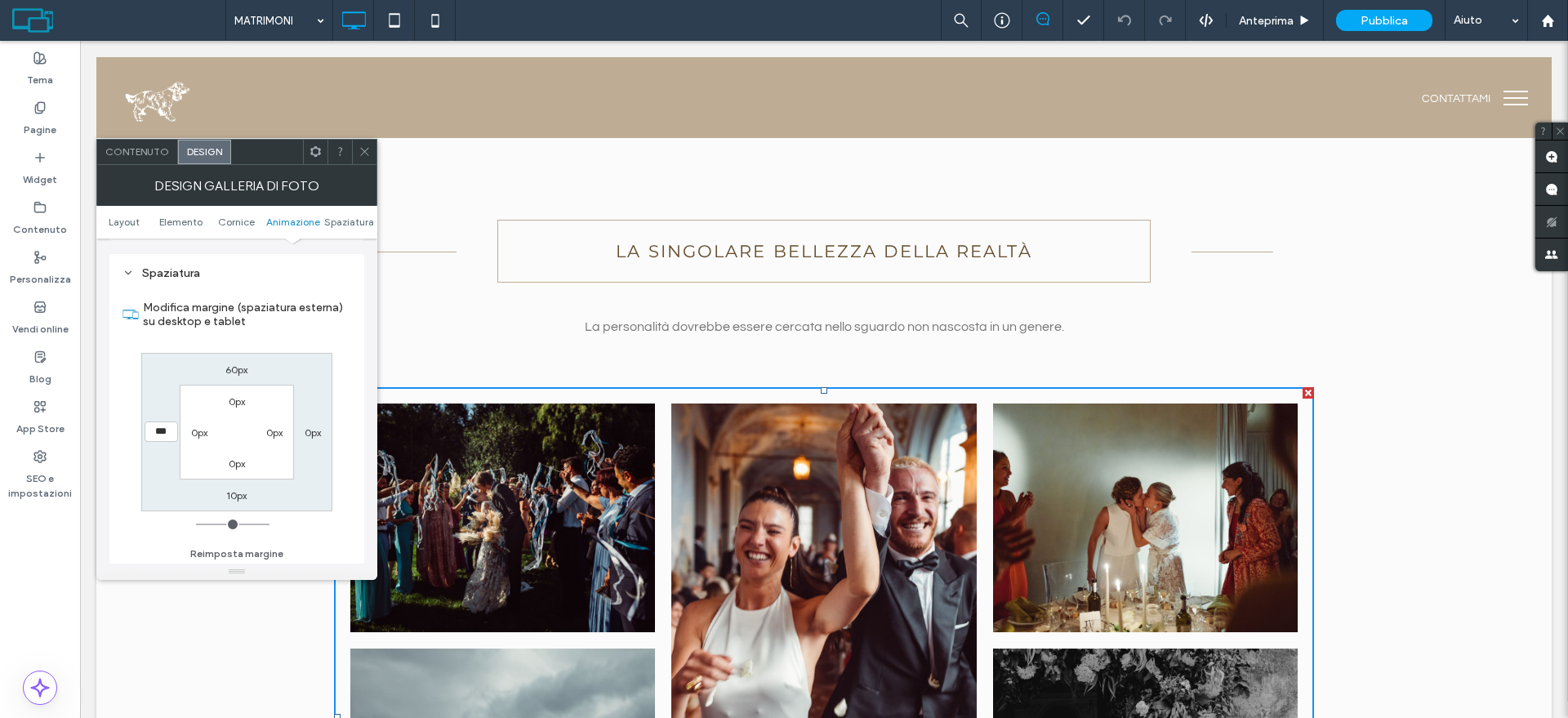
click at [363, 151] on icon at bounding box center [364, 151] width 12 height 12
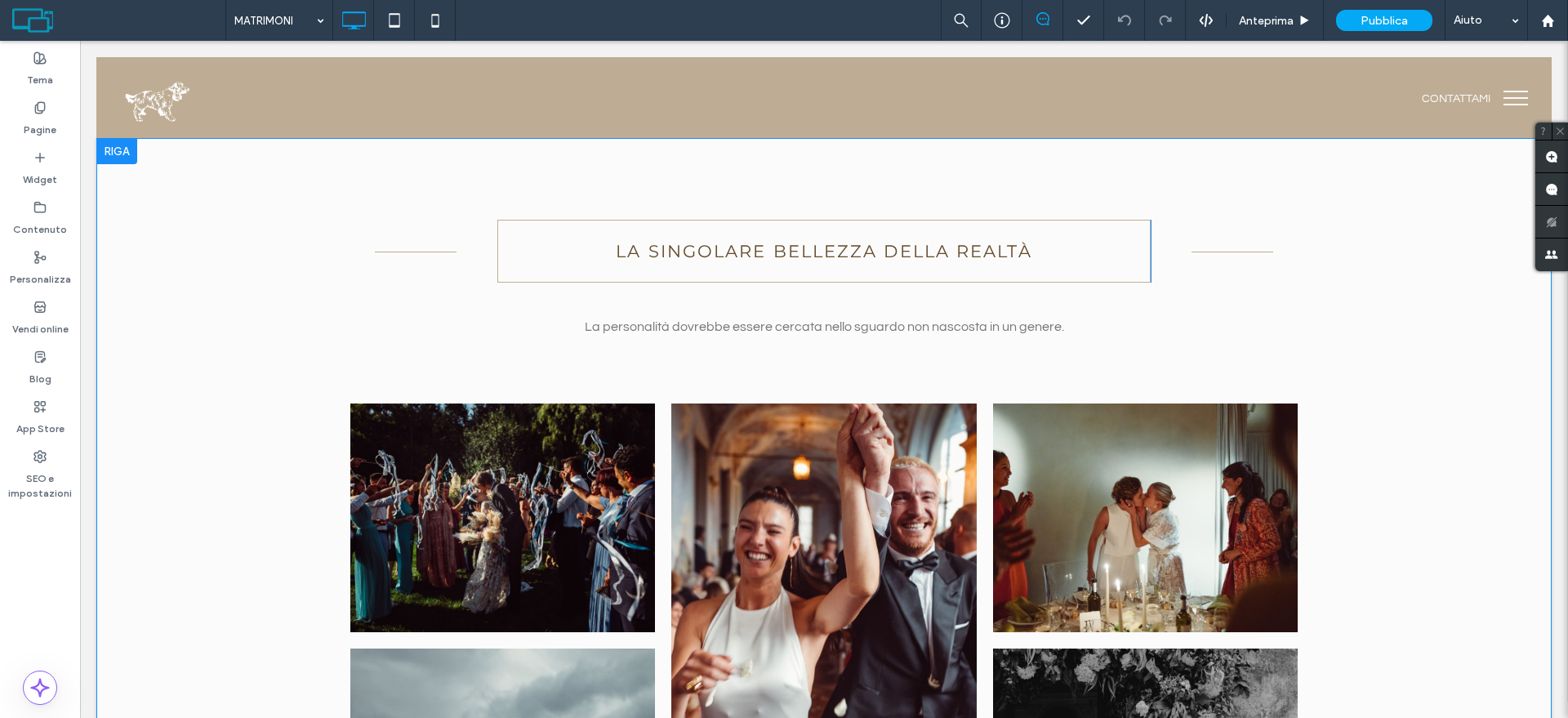
click at [193, 440] on div "Click To Paste LA SINGOLARE BELLEZZA DELLA REALTÀ Click To Paste Click To Paste…" at bounding box center [824, 613] width 1455 height 949
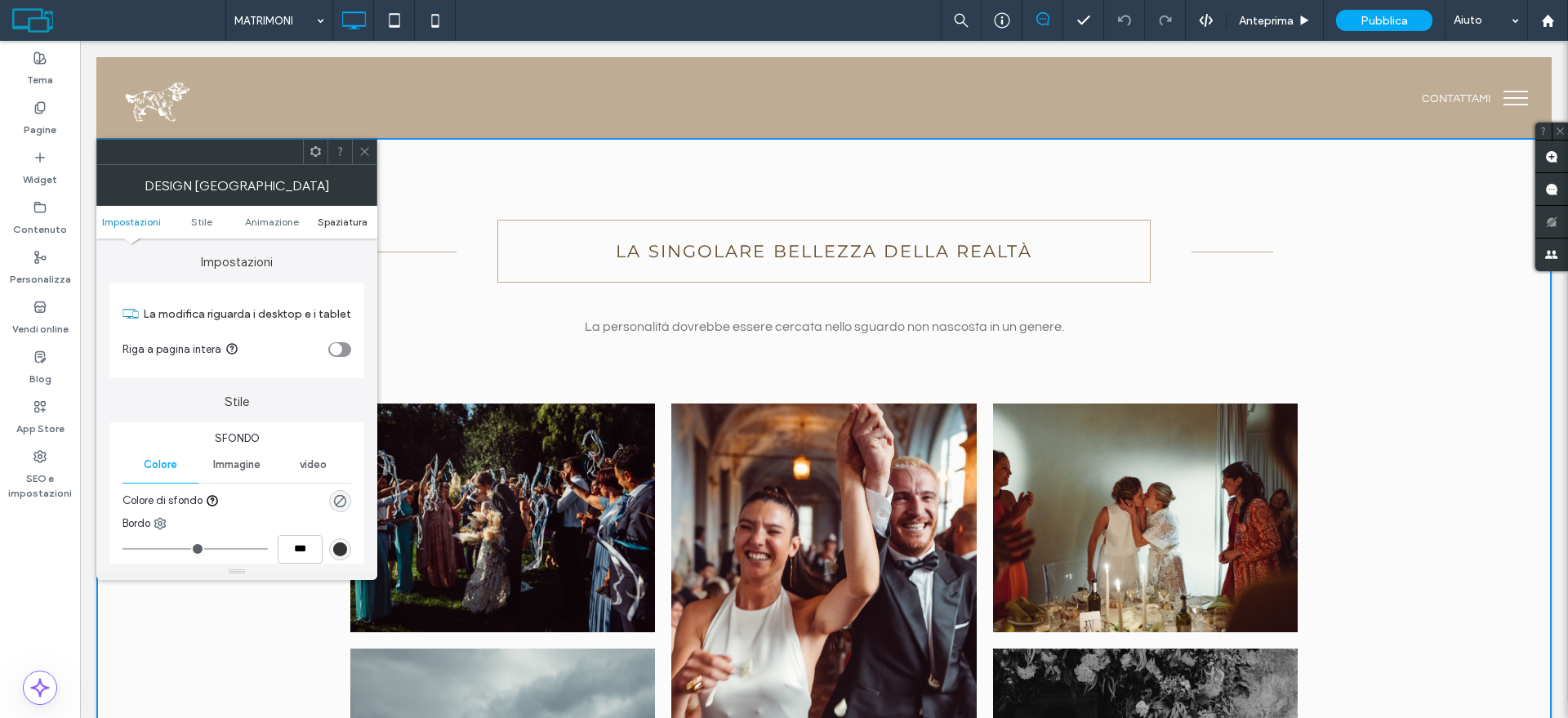
click at [334, 215] on span "Spaziatura" at bounding box center [342, 222] width 50 height 12
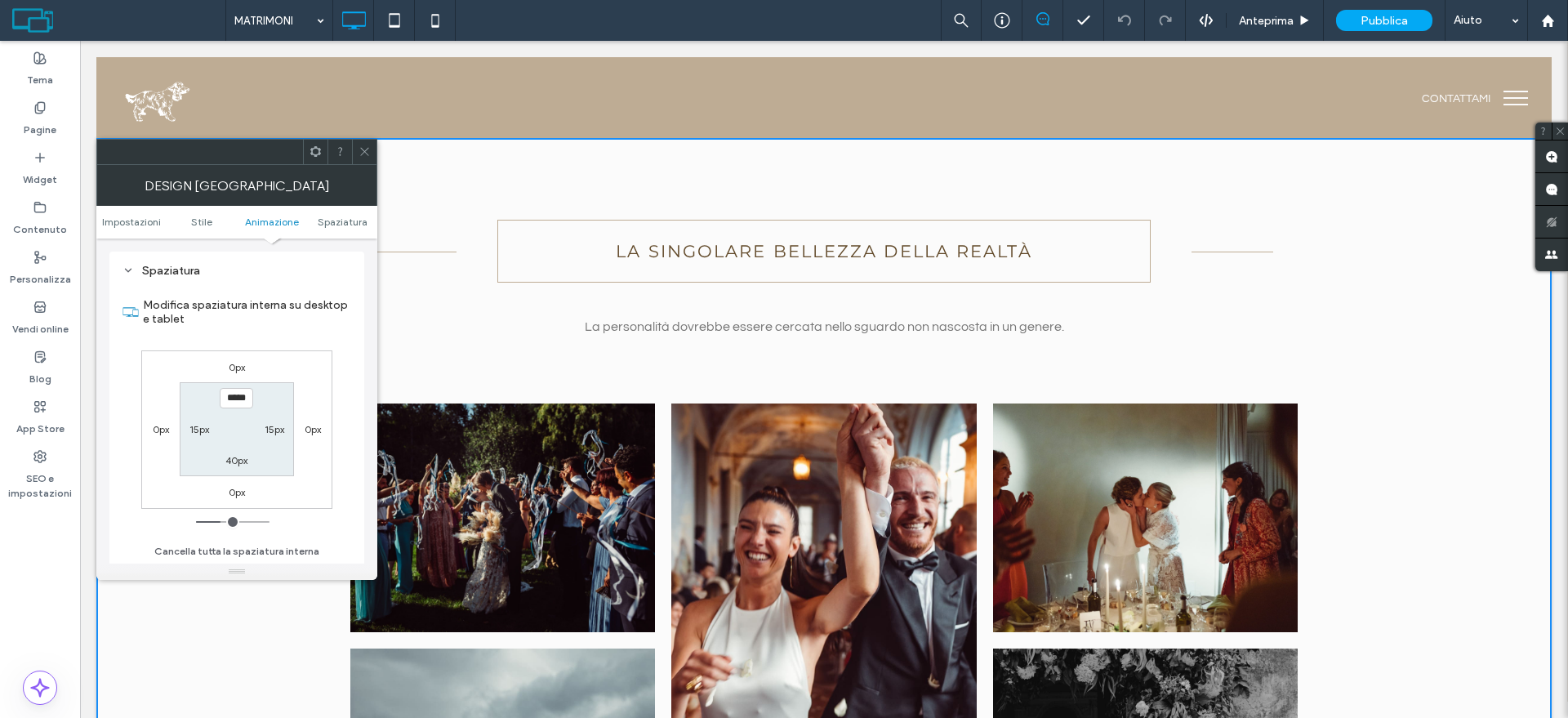
scroll to position [449, 0]
drag, startPoint x: 190, startPoint y: 424, endPoint x: 185, endPoint y: 442, distance: 18.7
click at [190, 425] on label "15px" at bounding box center [199, 429] width 19 height 12
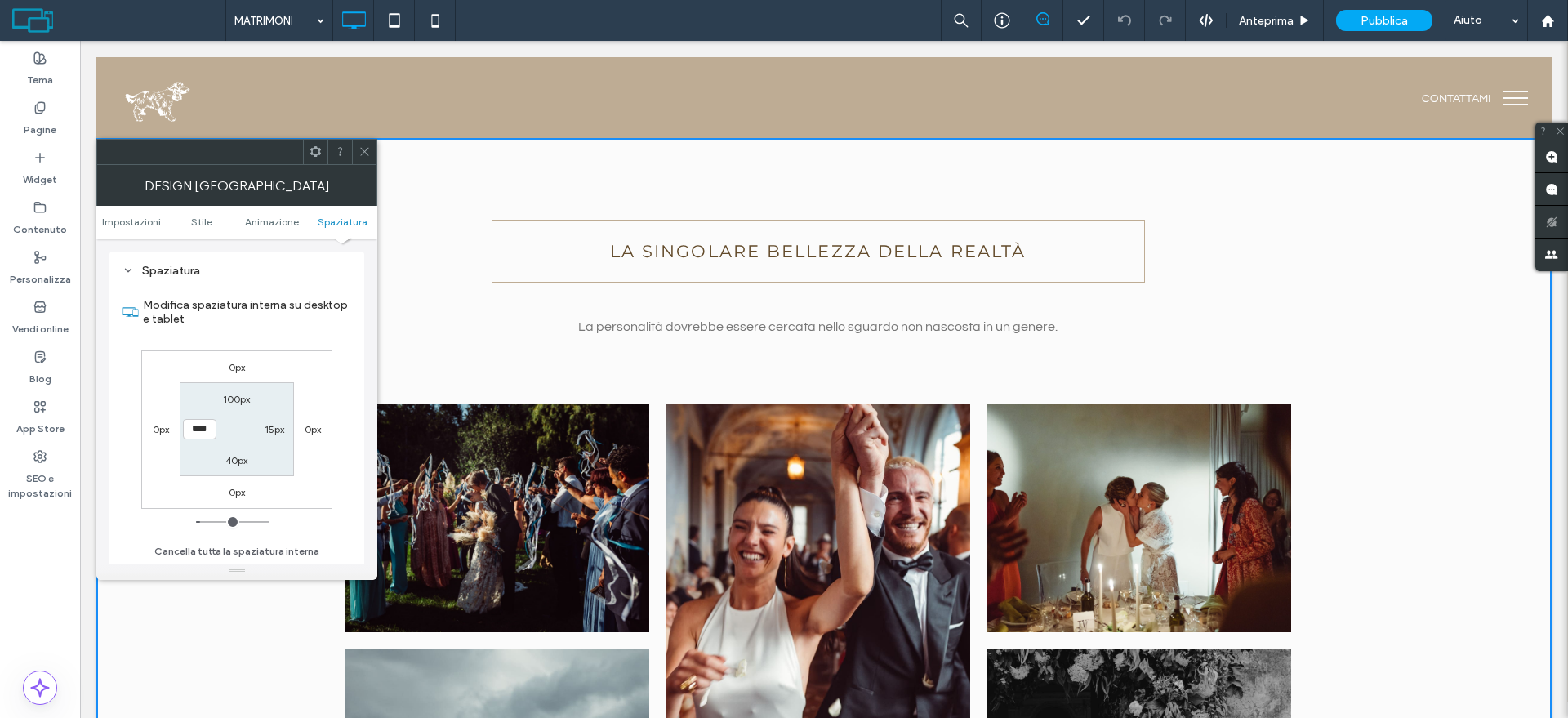
type input "*"
type input "***"
drag, startPoint x: 209, startPoint y: 520, endPoint x: 158, endPoint y: 510, distance: 52.0
click at [196, 521] on input "range" at bounding box center [233, 522] width 74 height 2
click at [276, 430] on label "15px" at bounding box center [274, 429] width 19 height 12
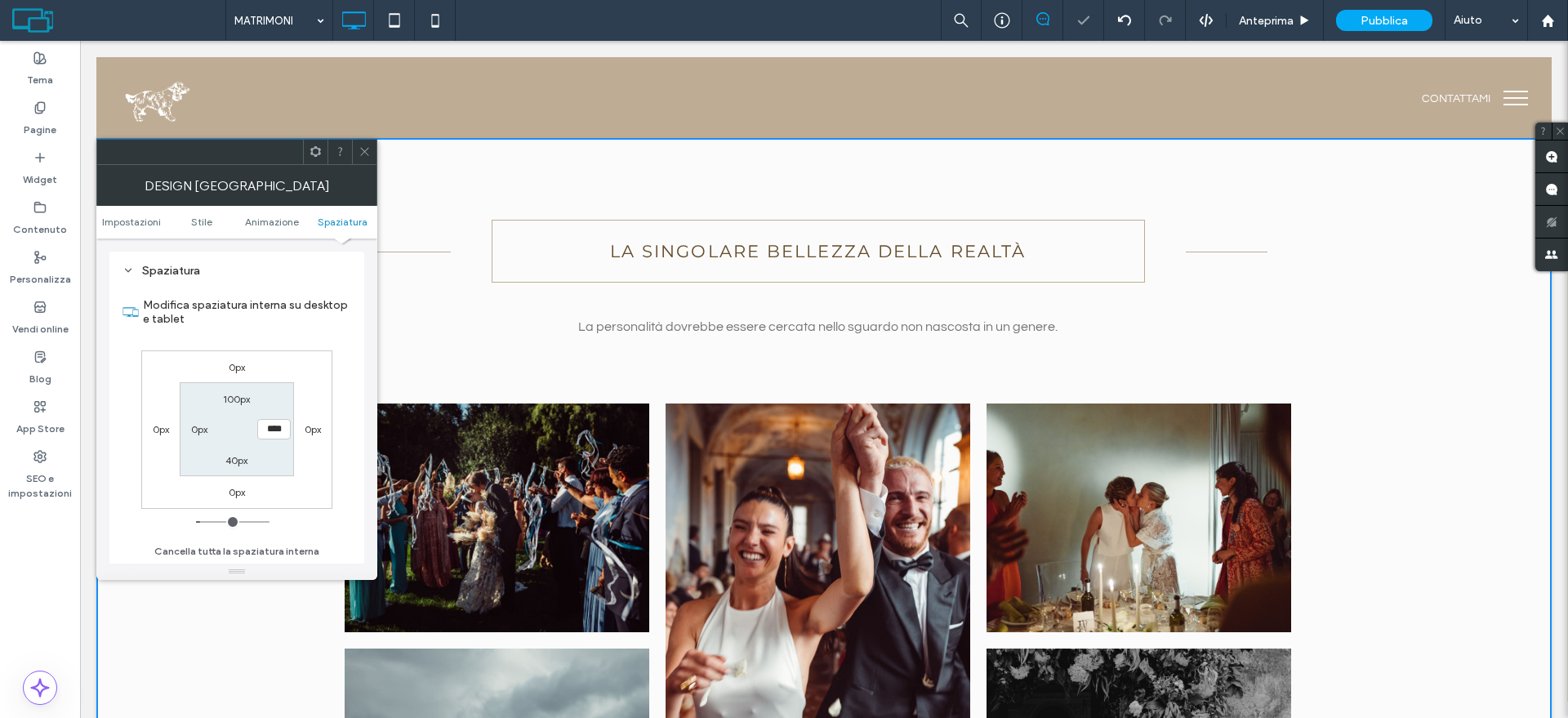
type input "*"
type input "***"
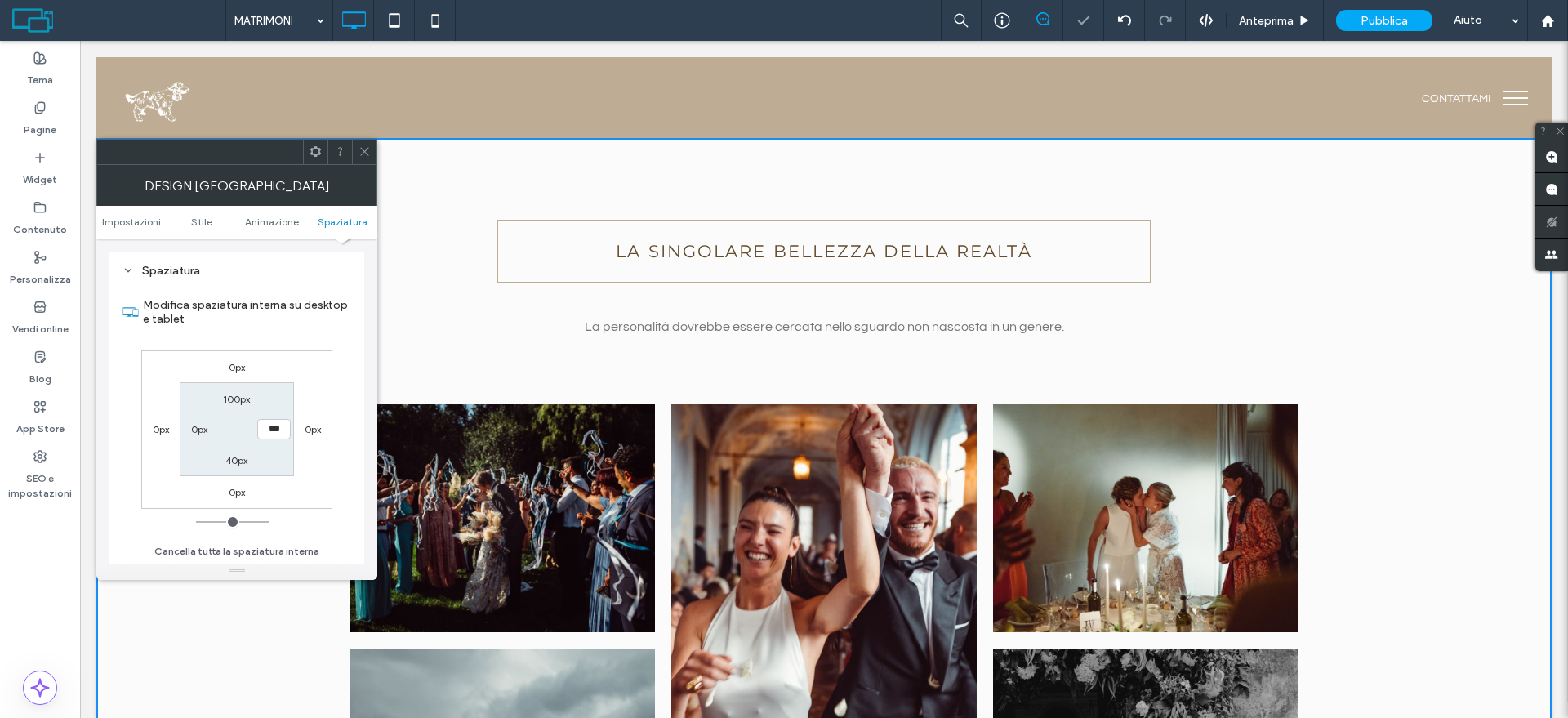
drag, startPoint x: 206, startPoint y: 522, endPoint x: 168, endPoint y: 522, distance: 38.0
type input "*"
click at [196, 523] on input "range" at bounding box center [233, 522] width 74 height 2
click at [372, 157] on div at bounding box center [364, 151] width 25 height 25
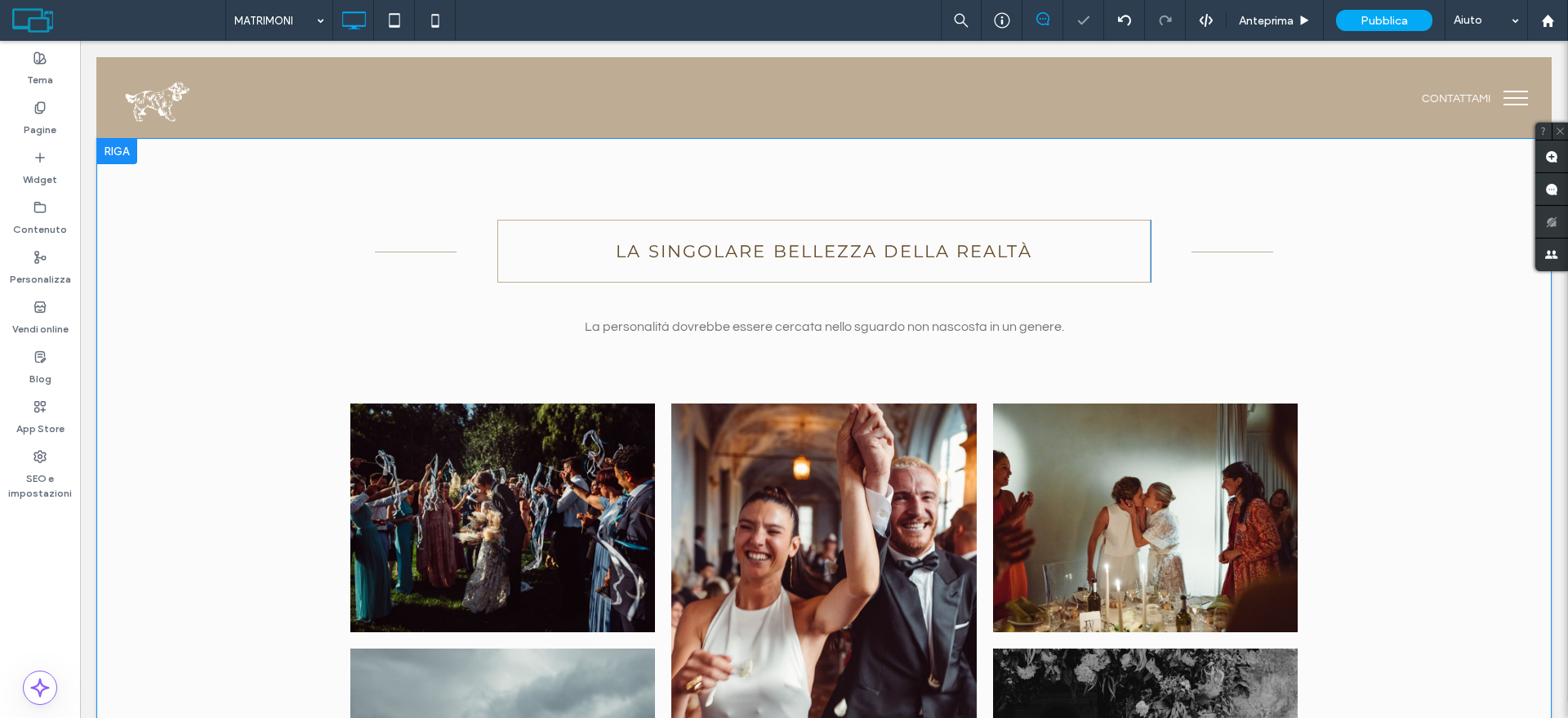
click at [123, 153] on div at bounding box center [116, 151] width 41 height 26
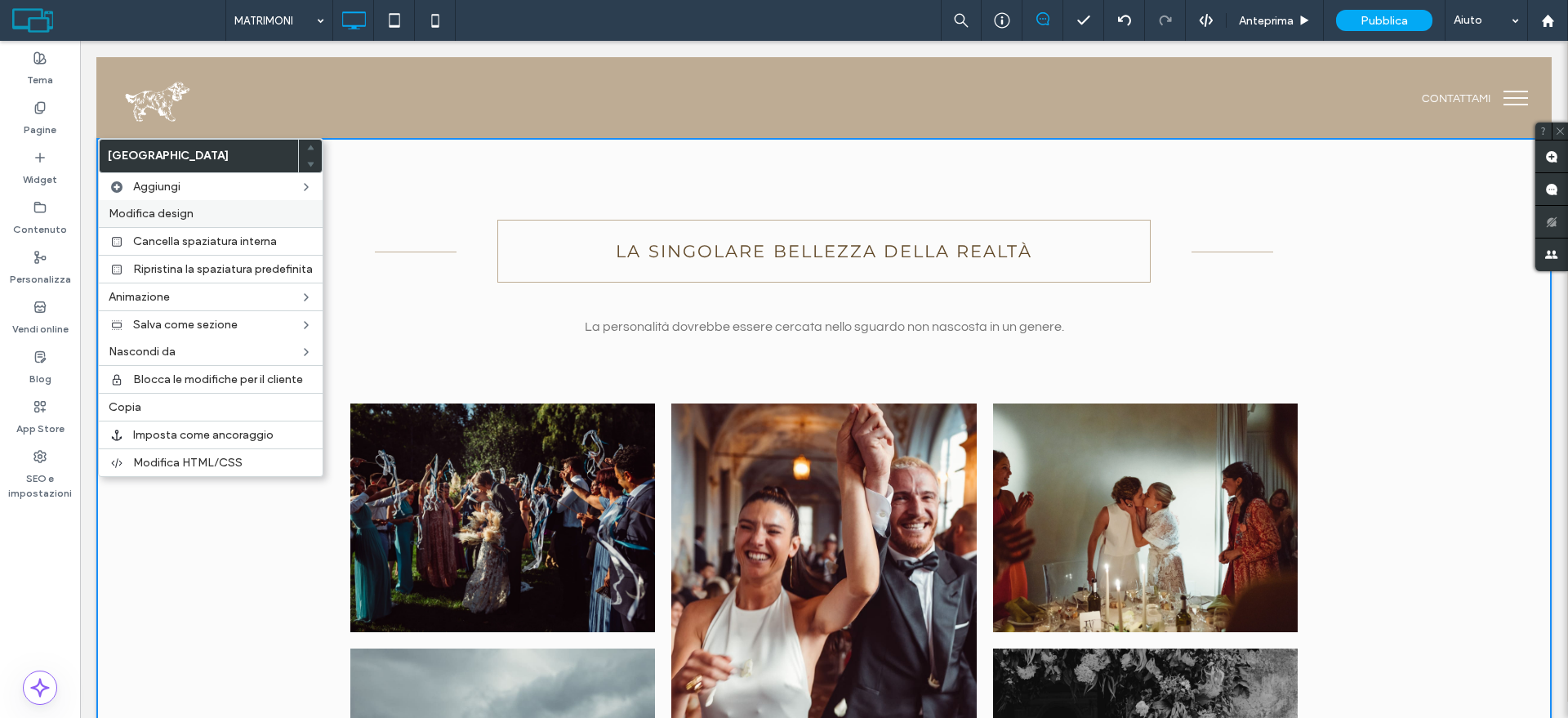
click at [164, 209] on span "Modifica design" at bounding box center [151, 214] width 85 height 14
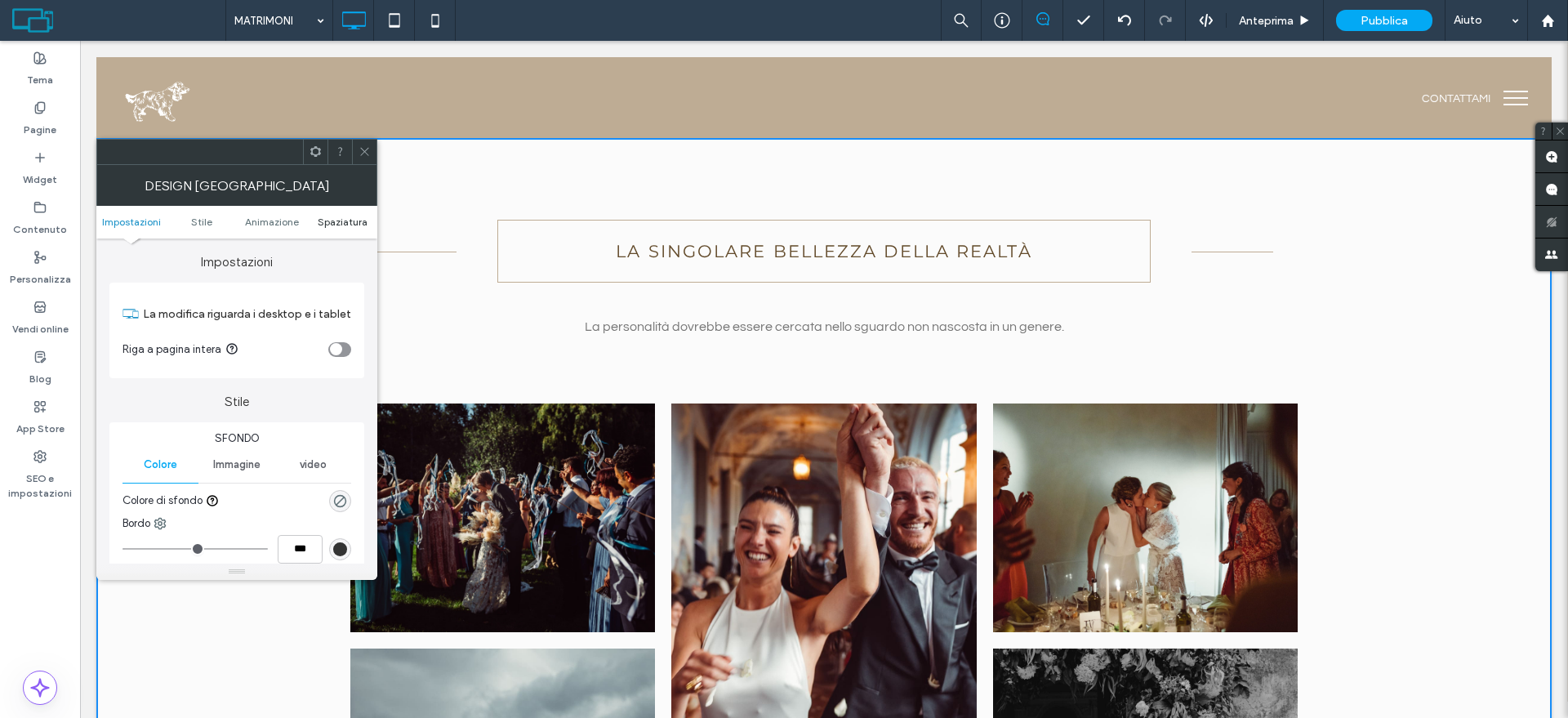
click at [340, 225] on span "Spaziatura" at bounding box center [342, 222] width 50 height 12
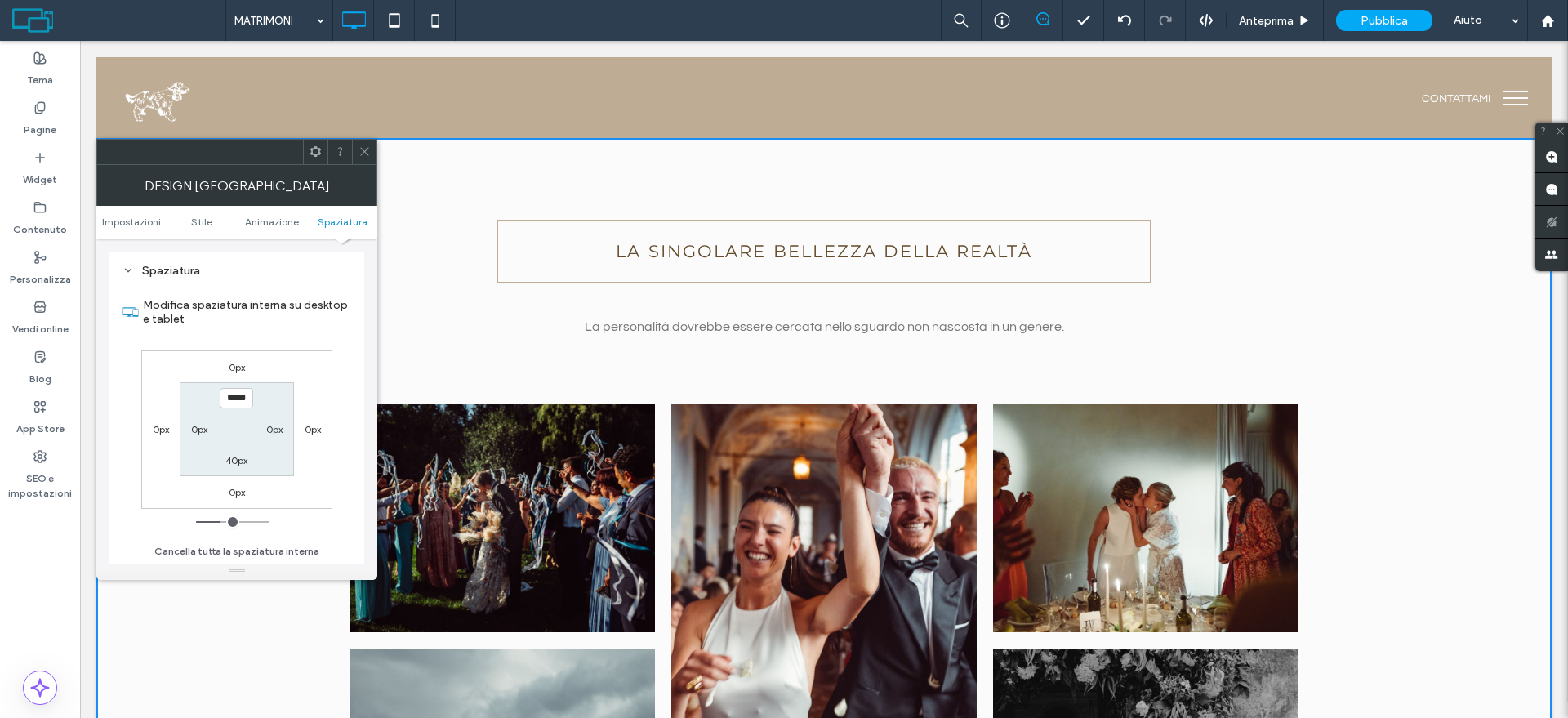
click at [376, 165] on div "Design riga" at bounding box center [236, 185] width 281 height 41
click at [368, 160] on span at bounding box center [364, 151] width 12 height 25
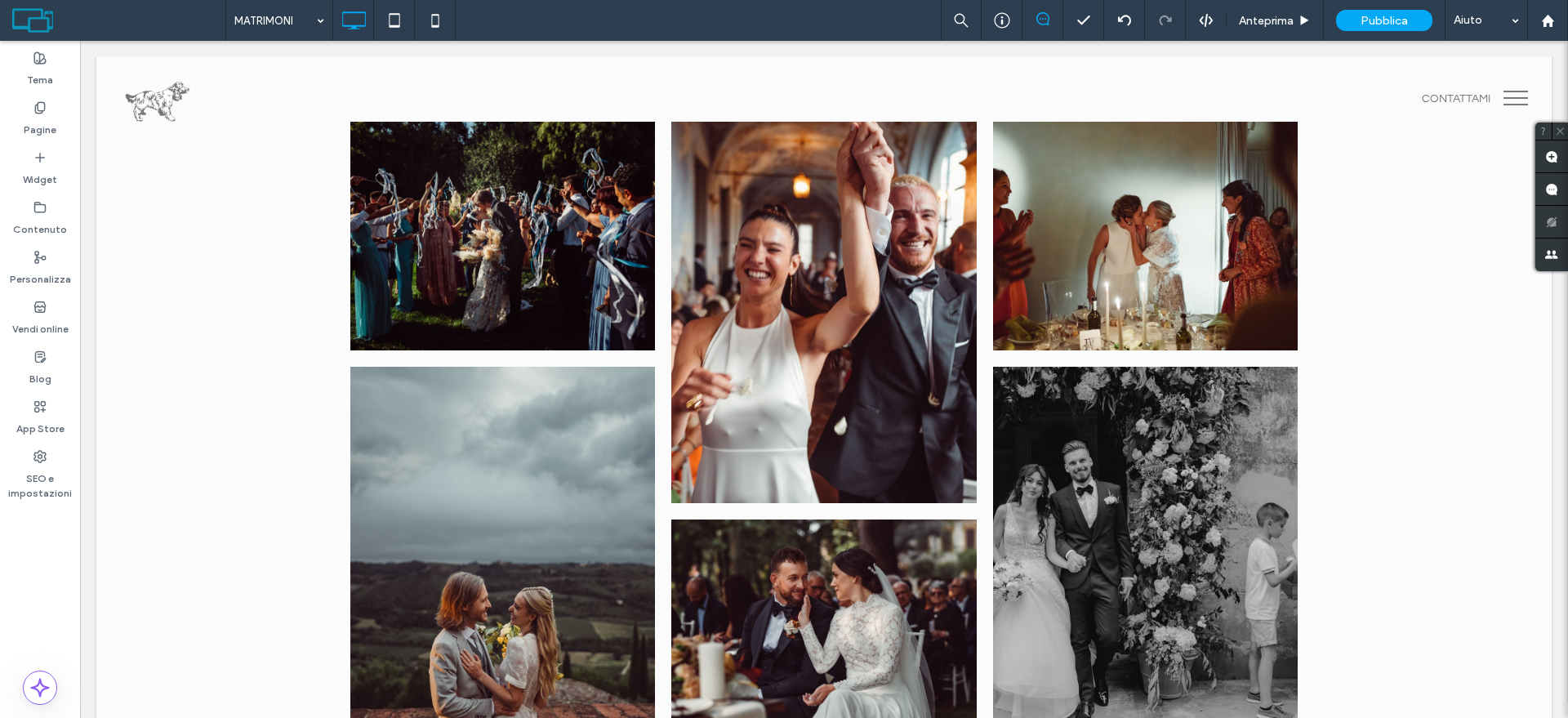
scroll to position [204, 0]
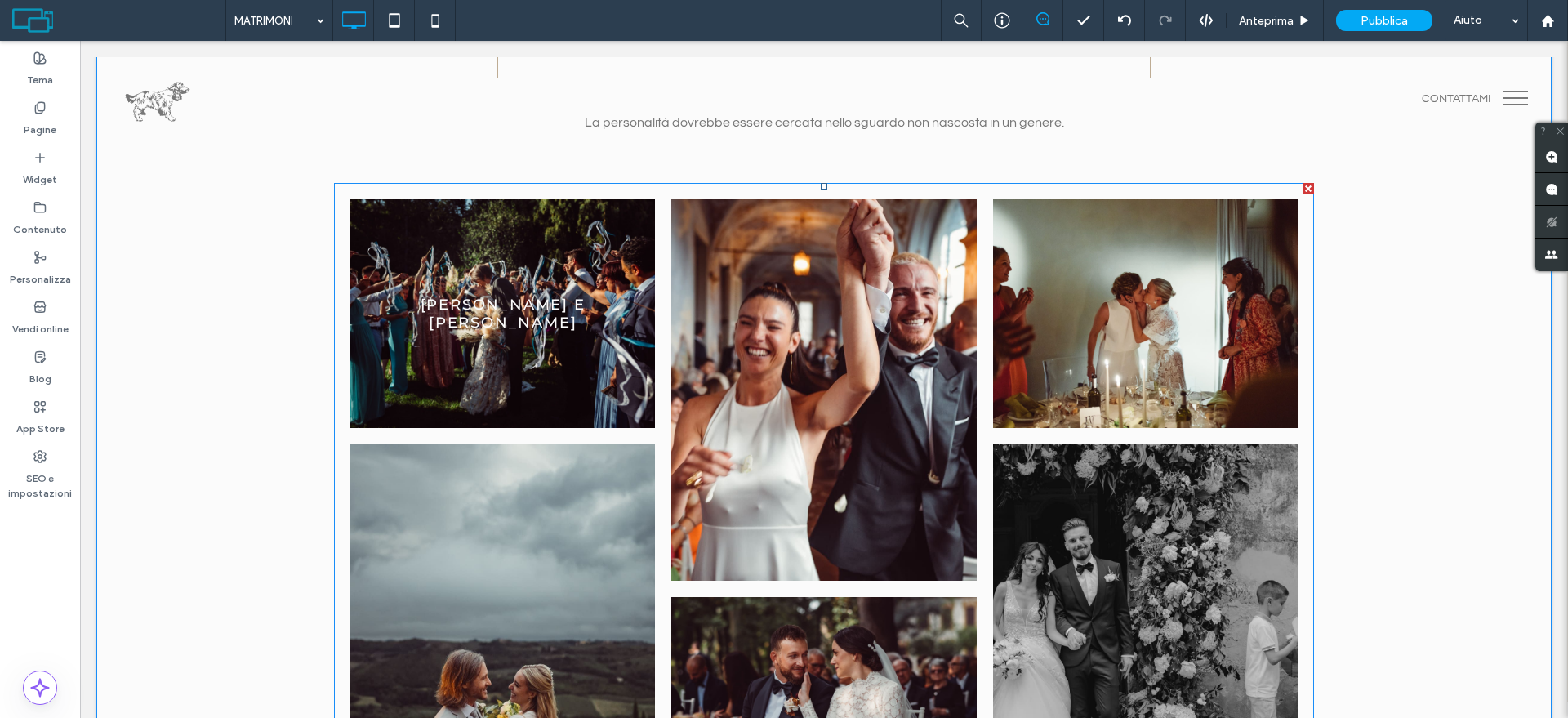
click at [342, 191] on li "Claudia e Marco Button" at bounding box center [503, 313] width 321 height 245
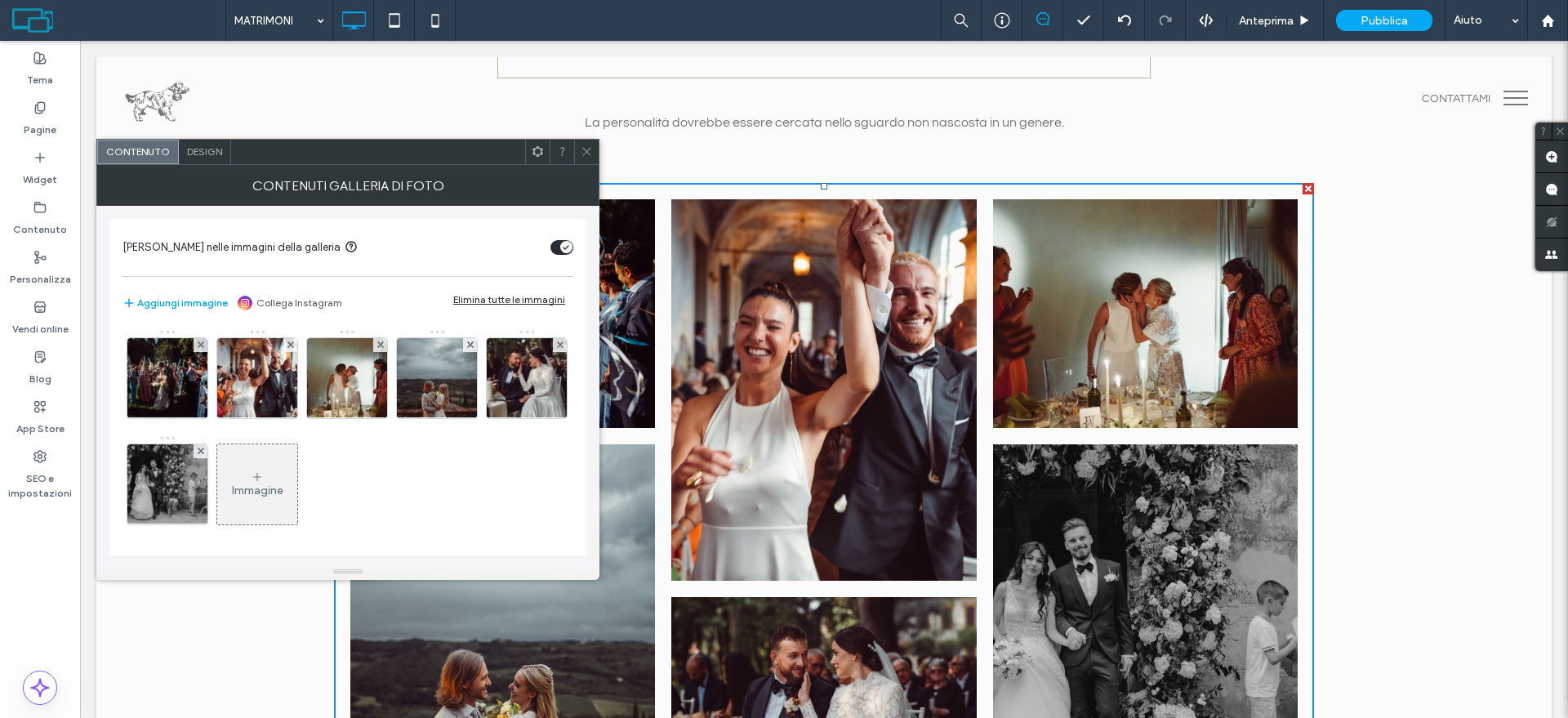
drag, startPoint x: 225, startPoint y: 154, endPoint x: 310, endPoint y: 122, distance: 90.8
click at [225, 154] on div "Design" at bounding box center [205, 151] width 53 height 25
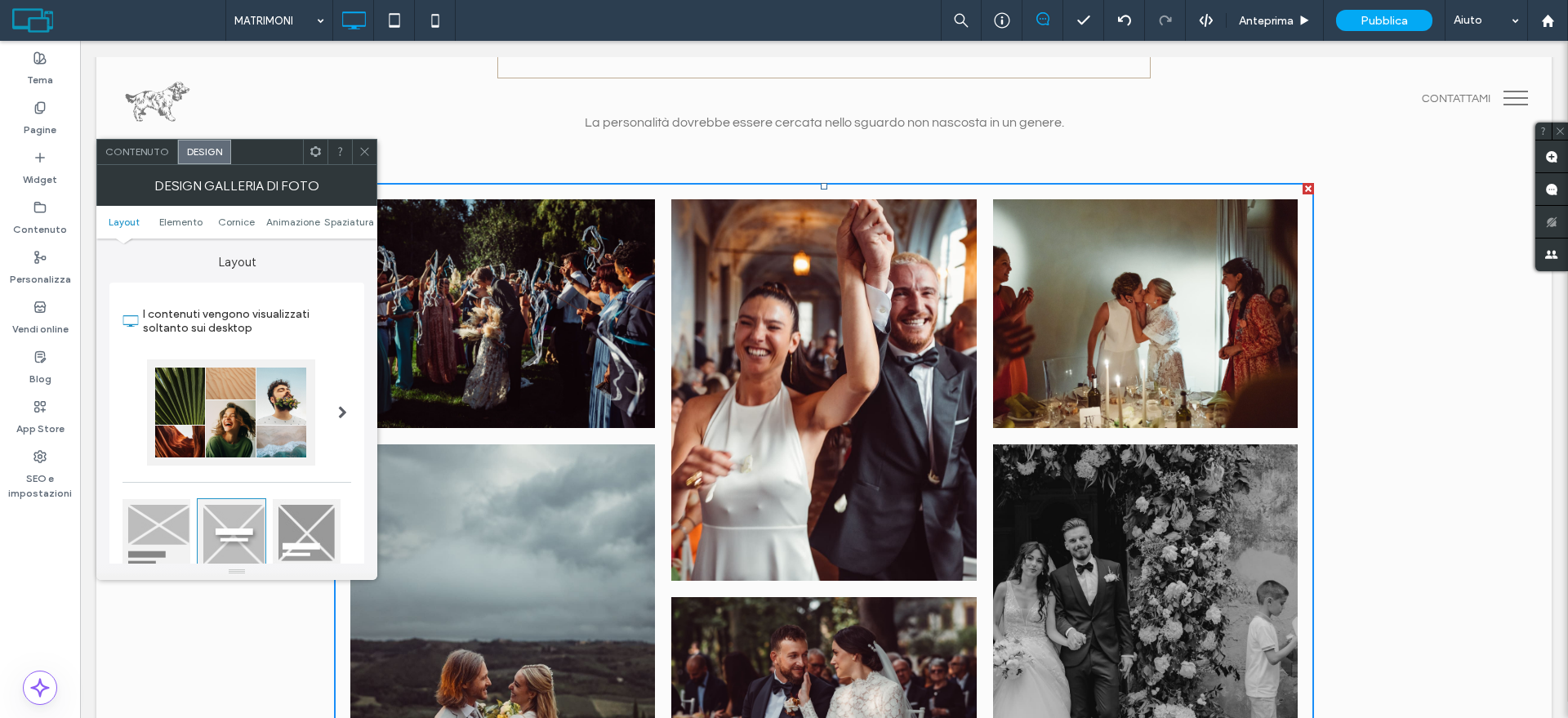
click at [358, 150] on icon at bounding box center [364, 151] width 12 height 12
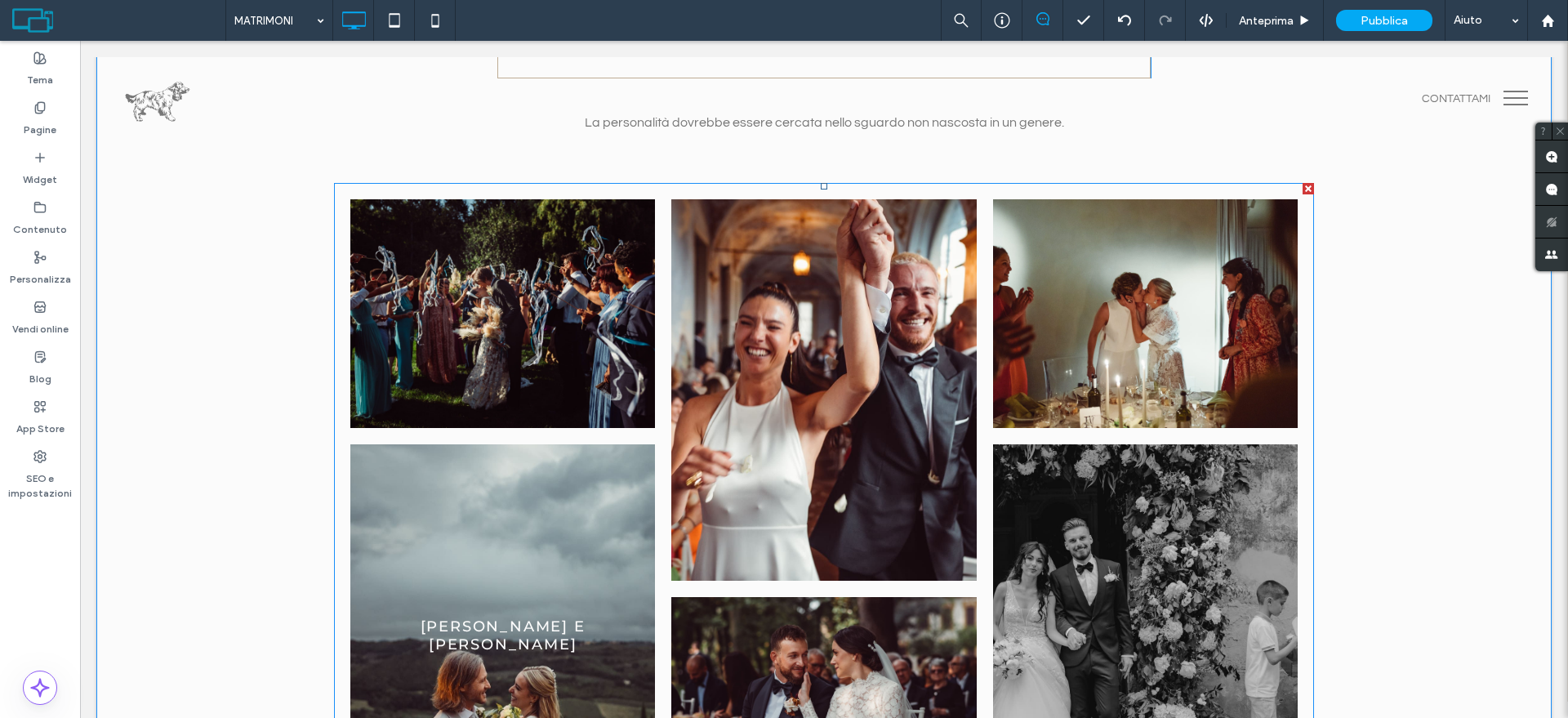
click at [467, 489] on link at bounding box center [503, 635] width 323 height 405
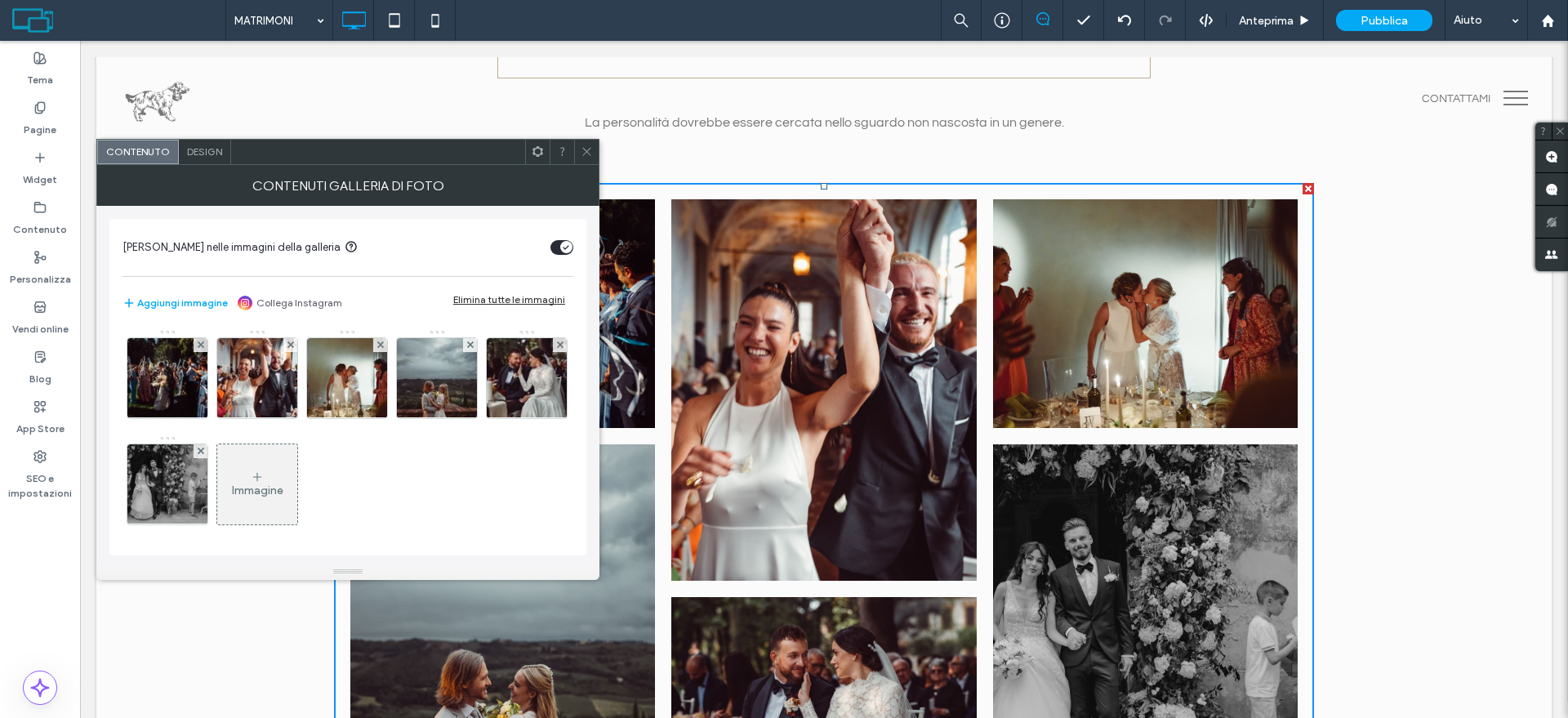
click at [192, 146] on span "Design" at bounding box center [205, 151] width 35 height 12
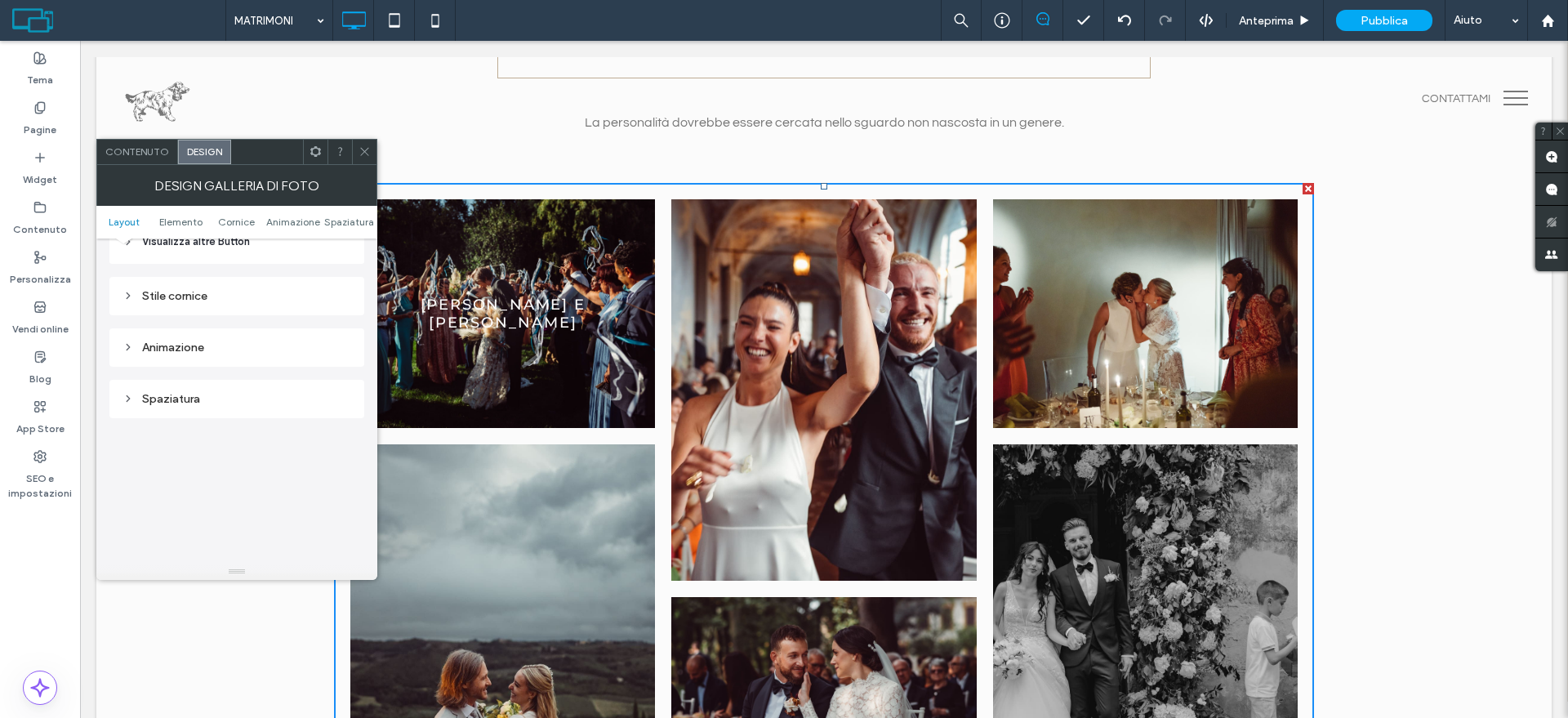
scroll to position [921, 0]
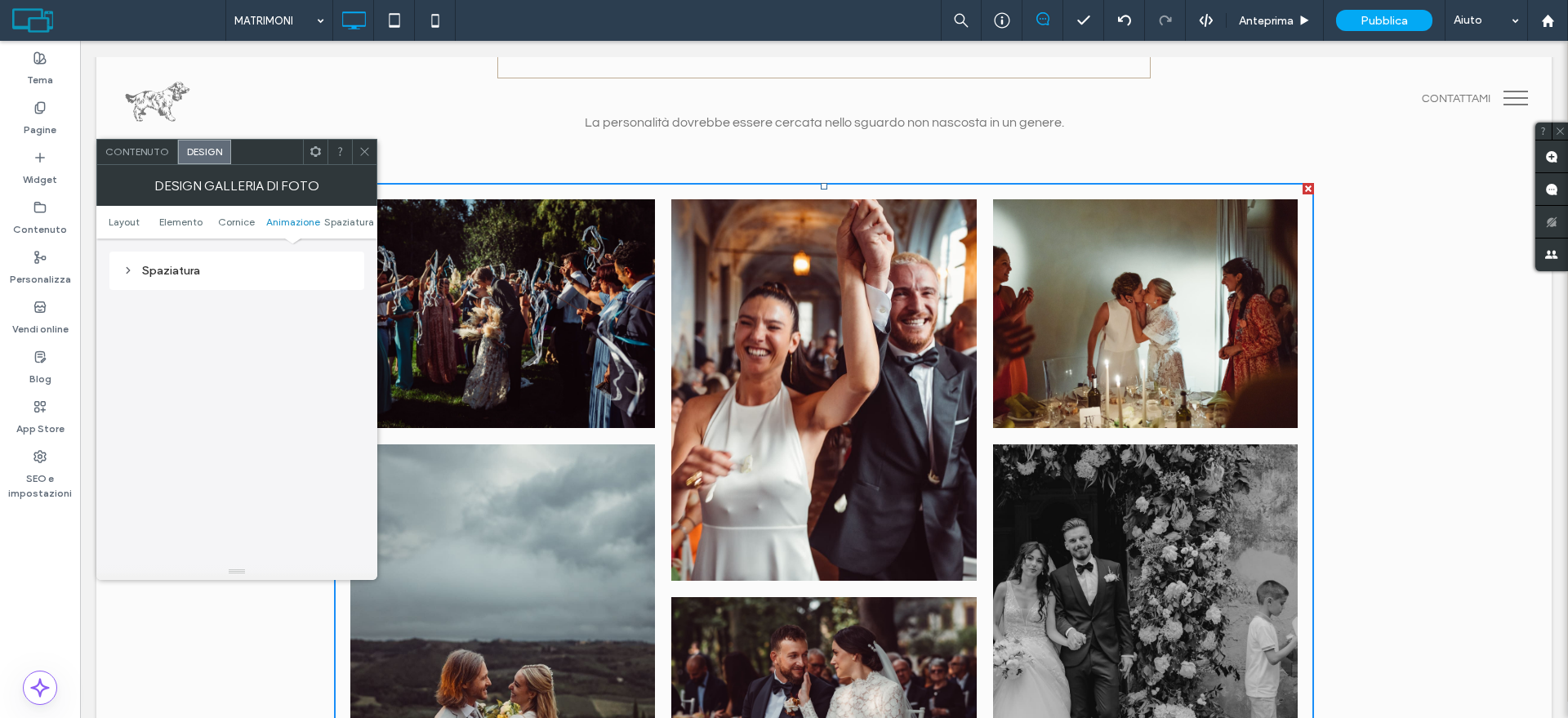
click at [359, 146] on icon at bounding box center [364, 151] width 12 height 12
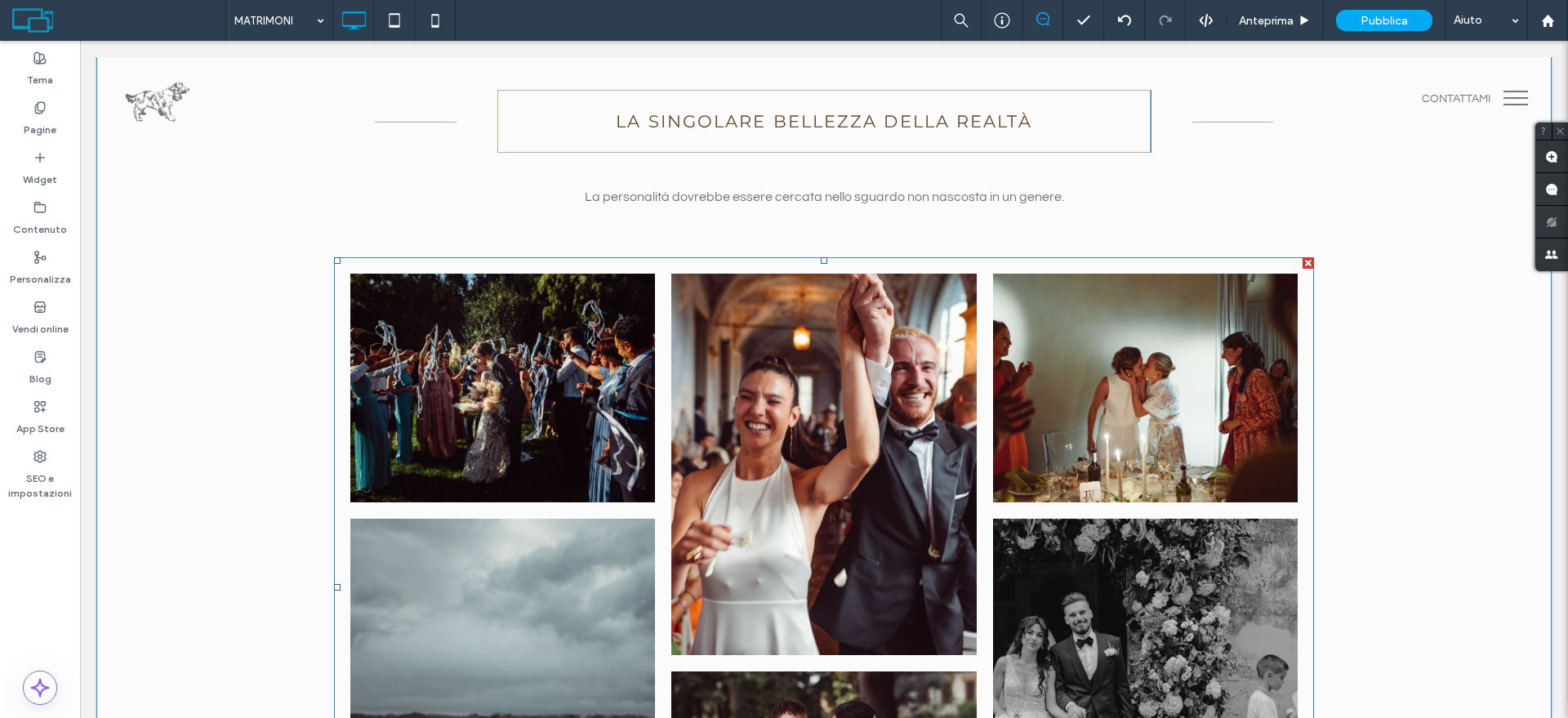
scroll to position [0, 0]
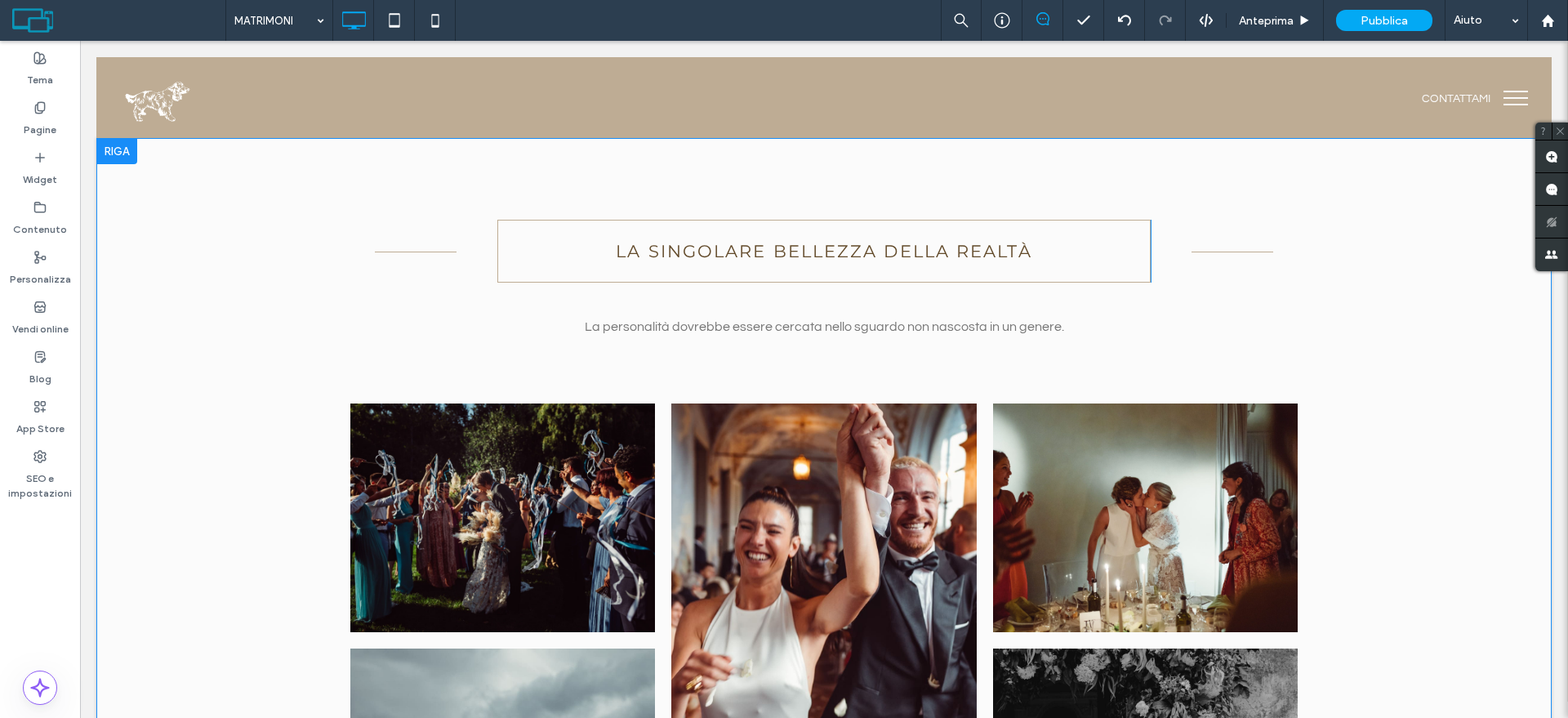
click at [109, 158] on div at bounding box center [116, 151] width 41 height 26
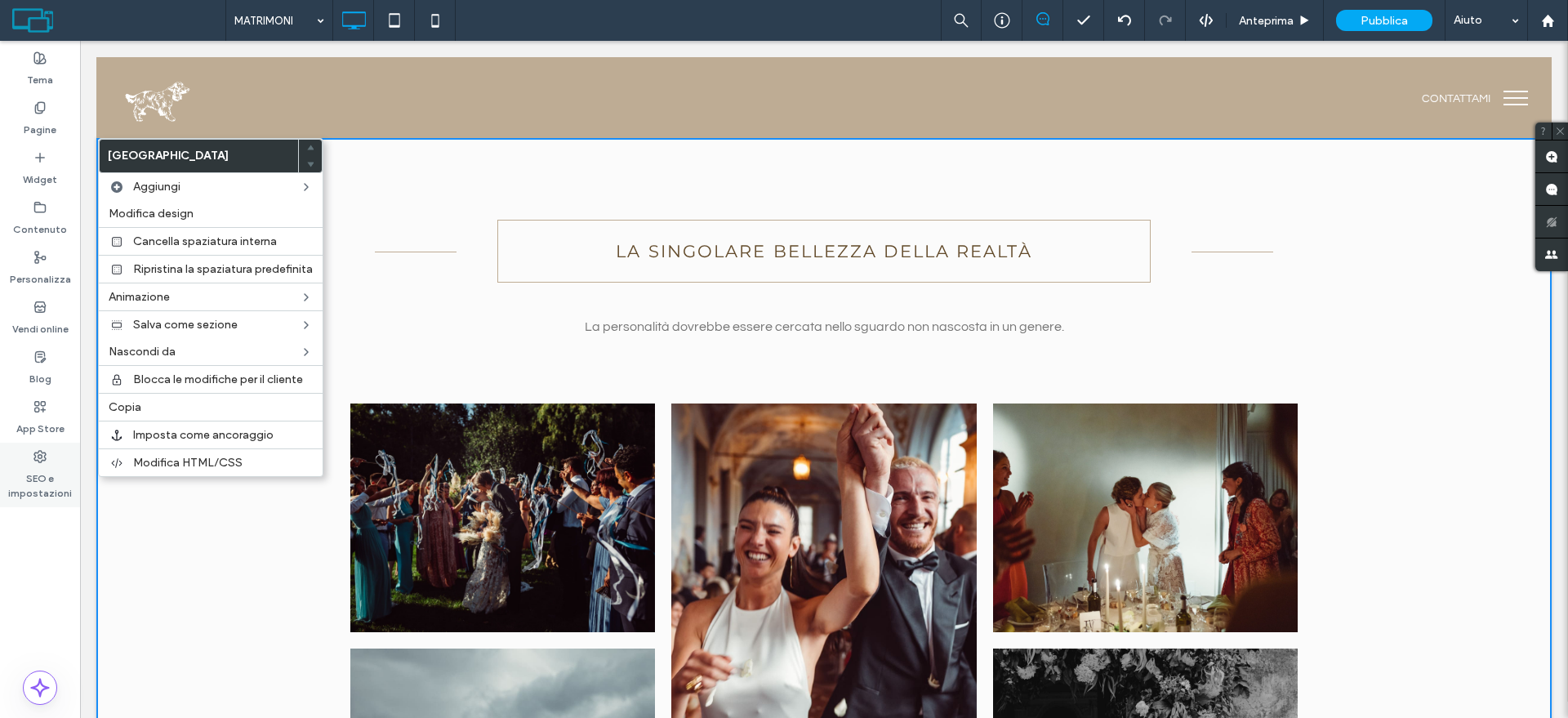
click at [32, 504] on div "SEO e impostazioni" at bounding box center [39, 475] width 80 height 65
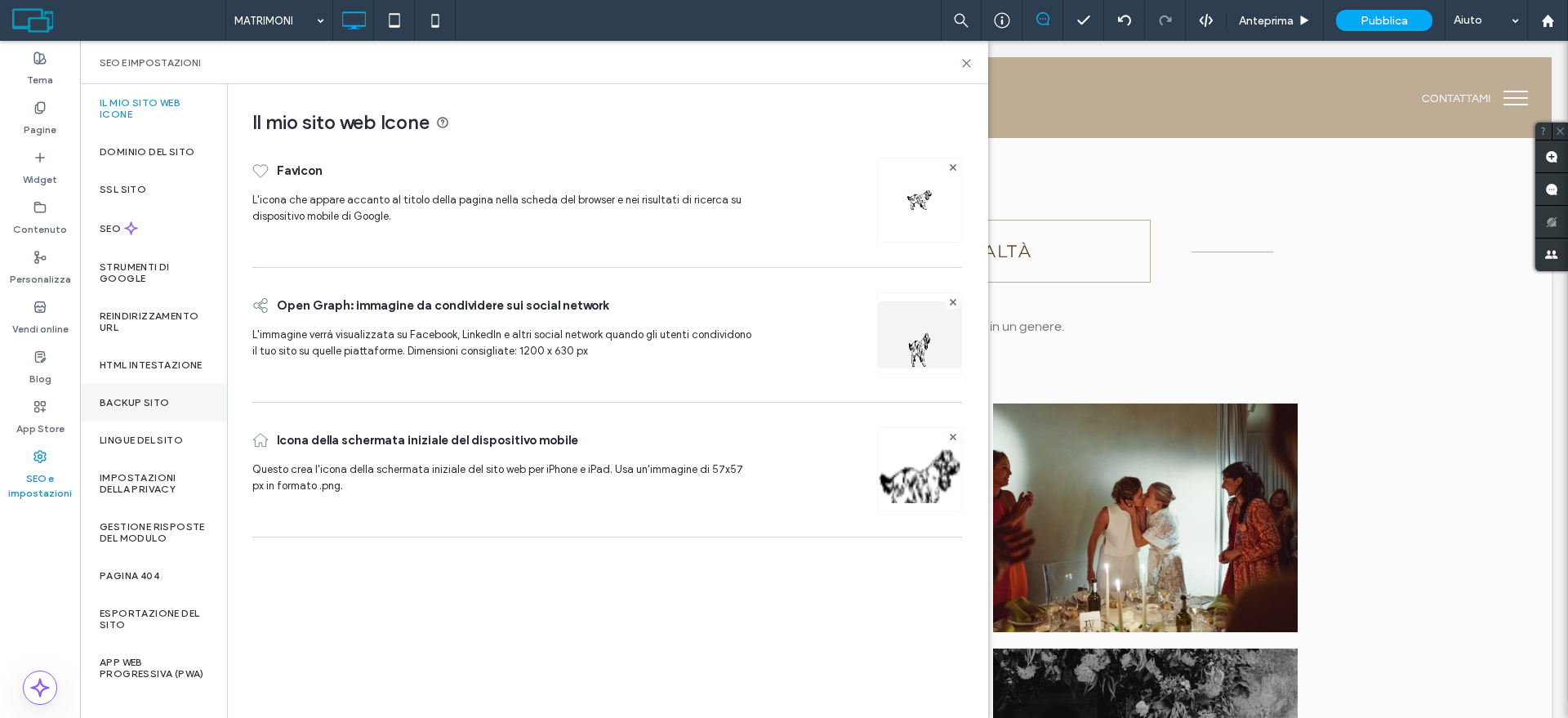
click at [144, 408] on label "Backup sito" at bounding box center [134, 402] width 69 height 11
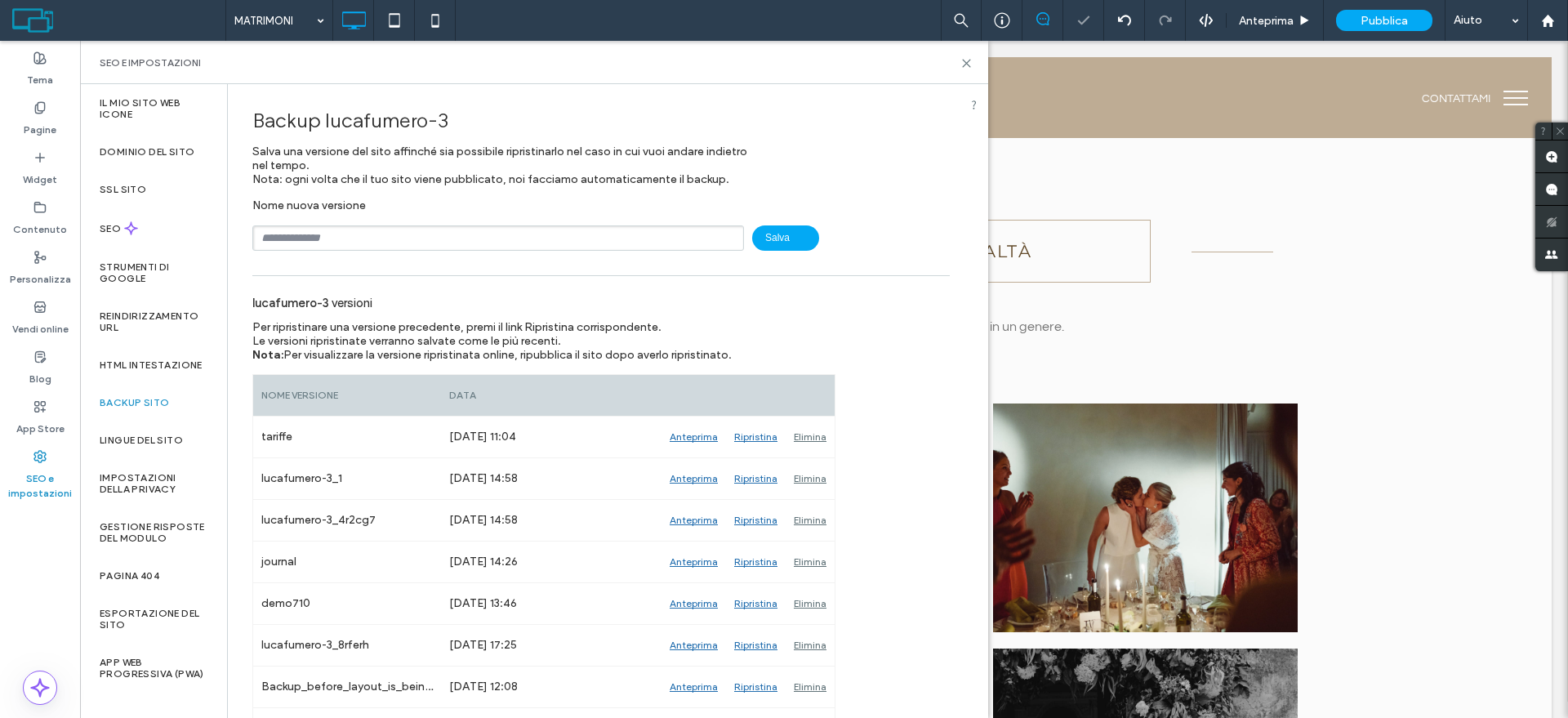
click at [355, 240] on input "text" at bounding box center [497, 237] width 491 height 25
type input "**********"
click at [762, 236] on span "Salva" at bounding box center [785, 237] width 67 height 25
click at [968, 62] on icon at bounding box center [967, 63] width 12 height 12
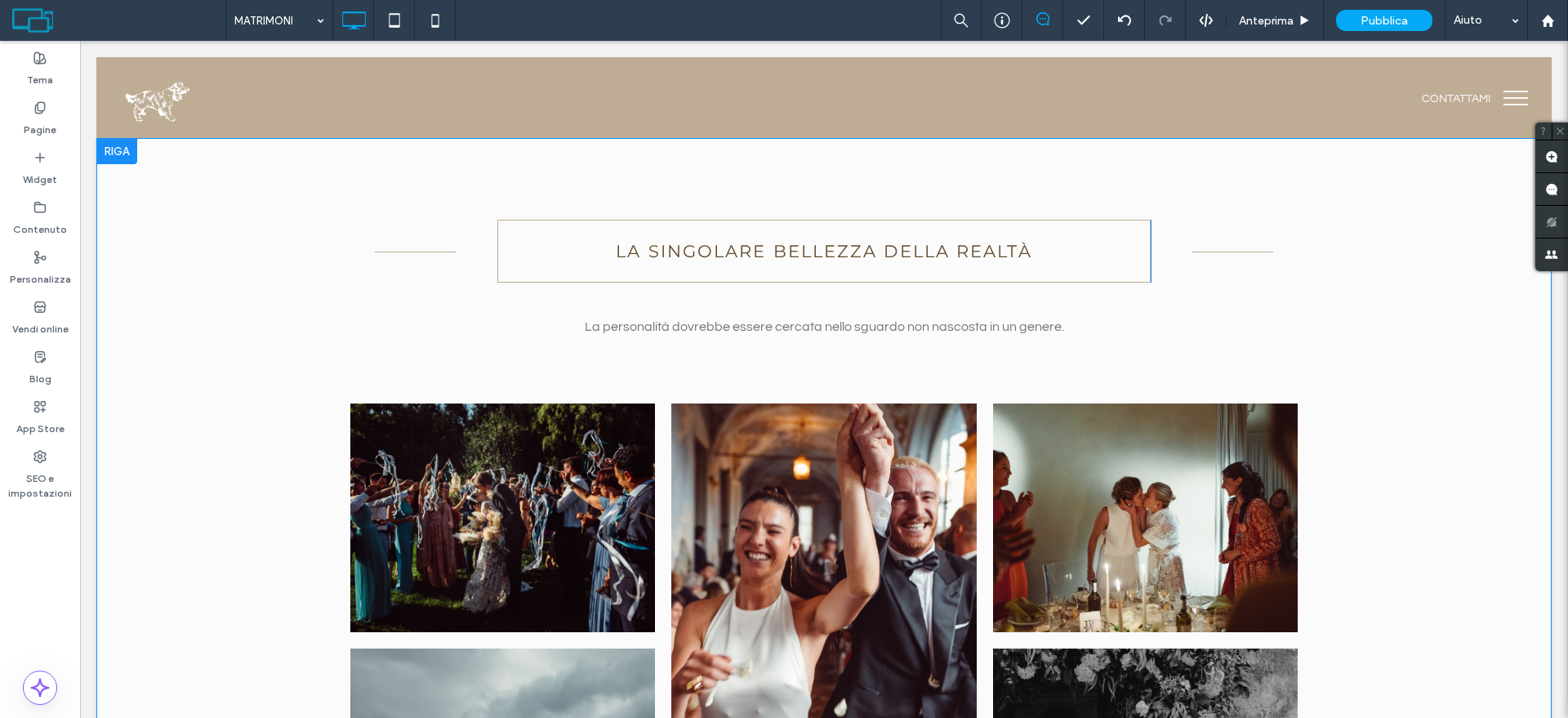
click at [124, 144] on div at bounding box center [116, 151] width 41 height 26
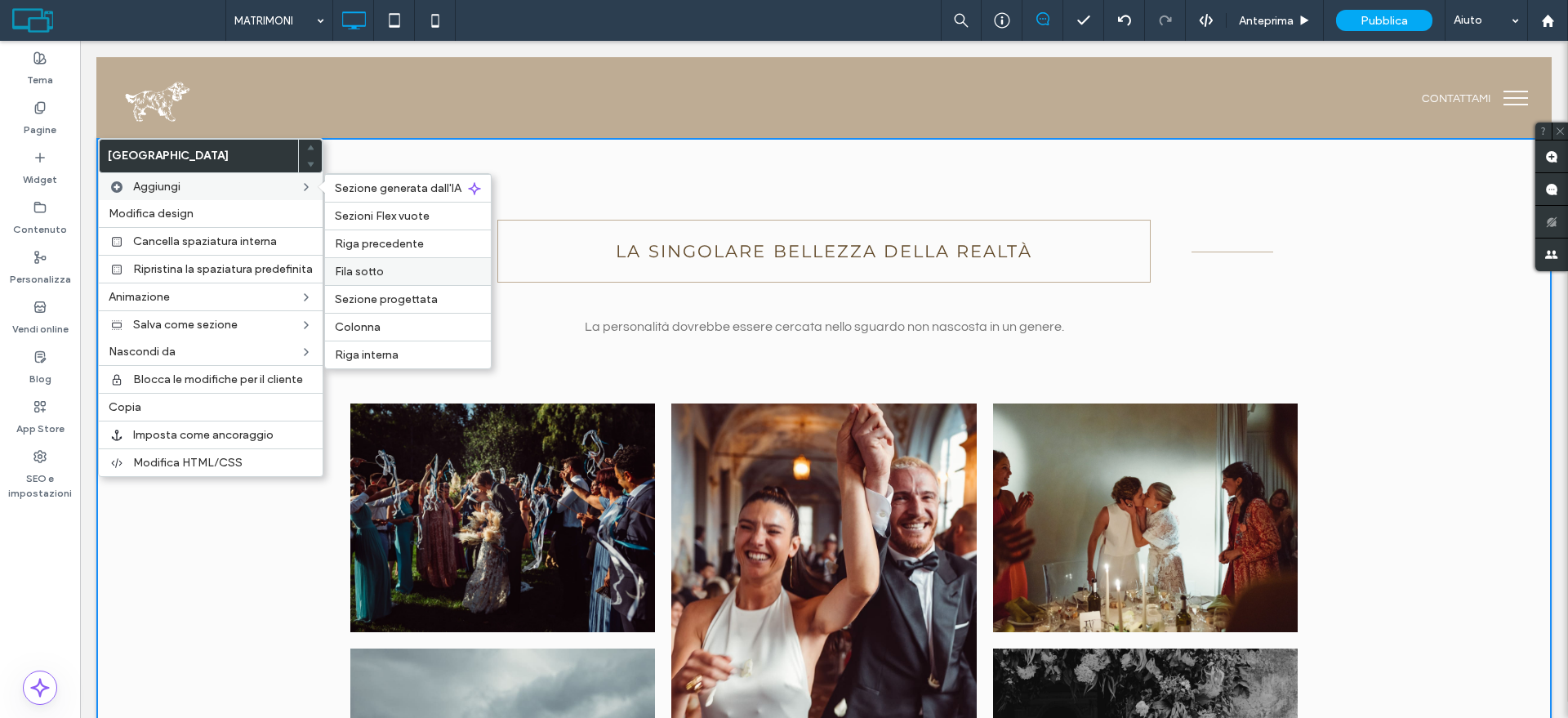
drag, startPoint x: 387, startPoint y: 272, endPoint x: 308, endPoint y: 238, distance: 86.0
click at [387, 273] on label "Fila sotto" at bounding box center [407, 271] width 146 height 14
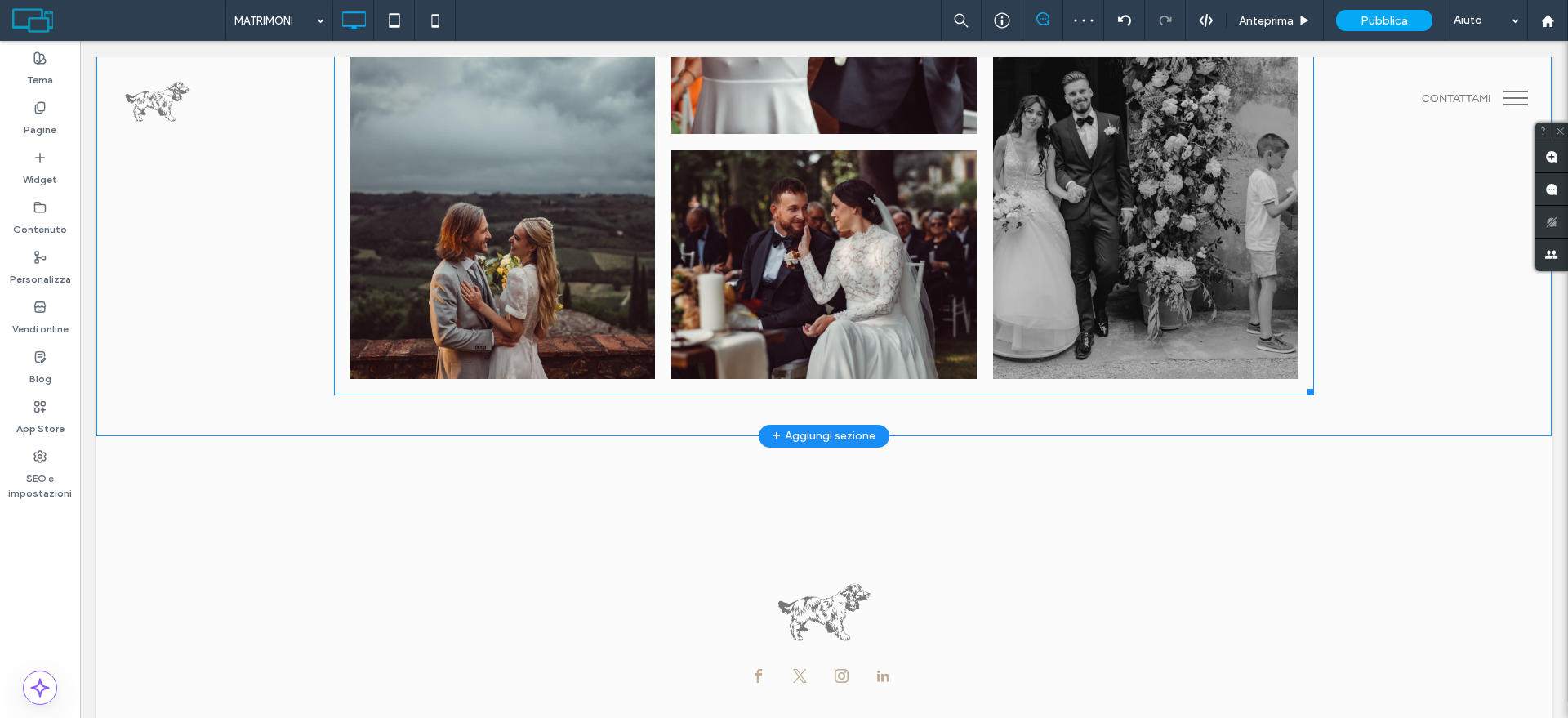
scroll to position [125, 0]
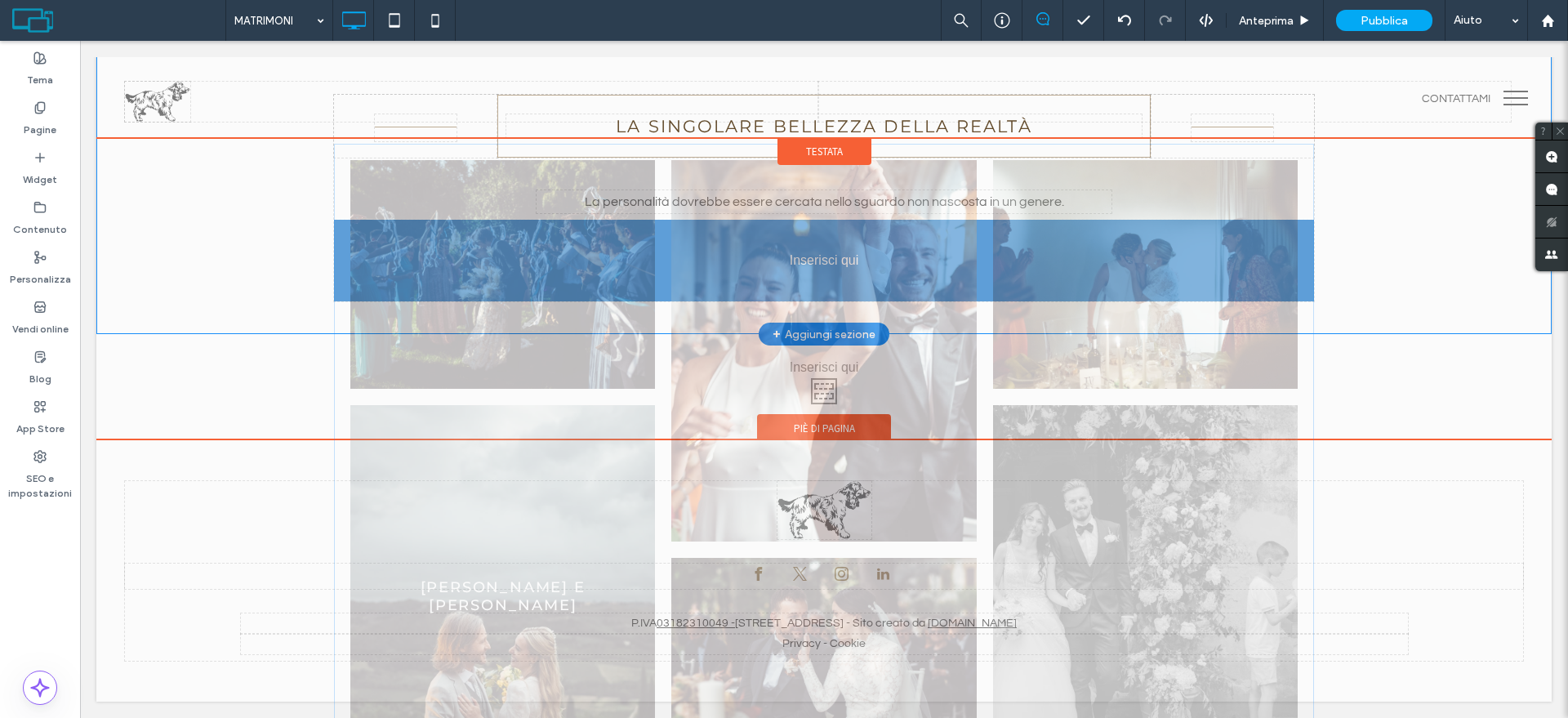
drag, startPoint x: 503, startPoint y: 266, endPoint x: 519, endPoint y: 343, distance: 78.6
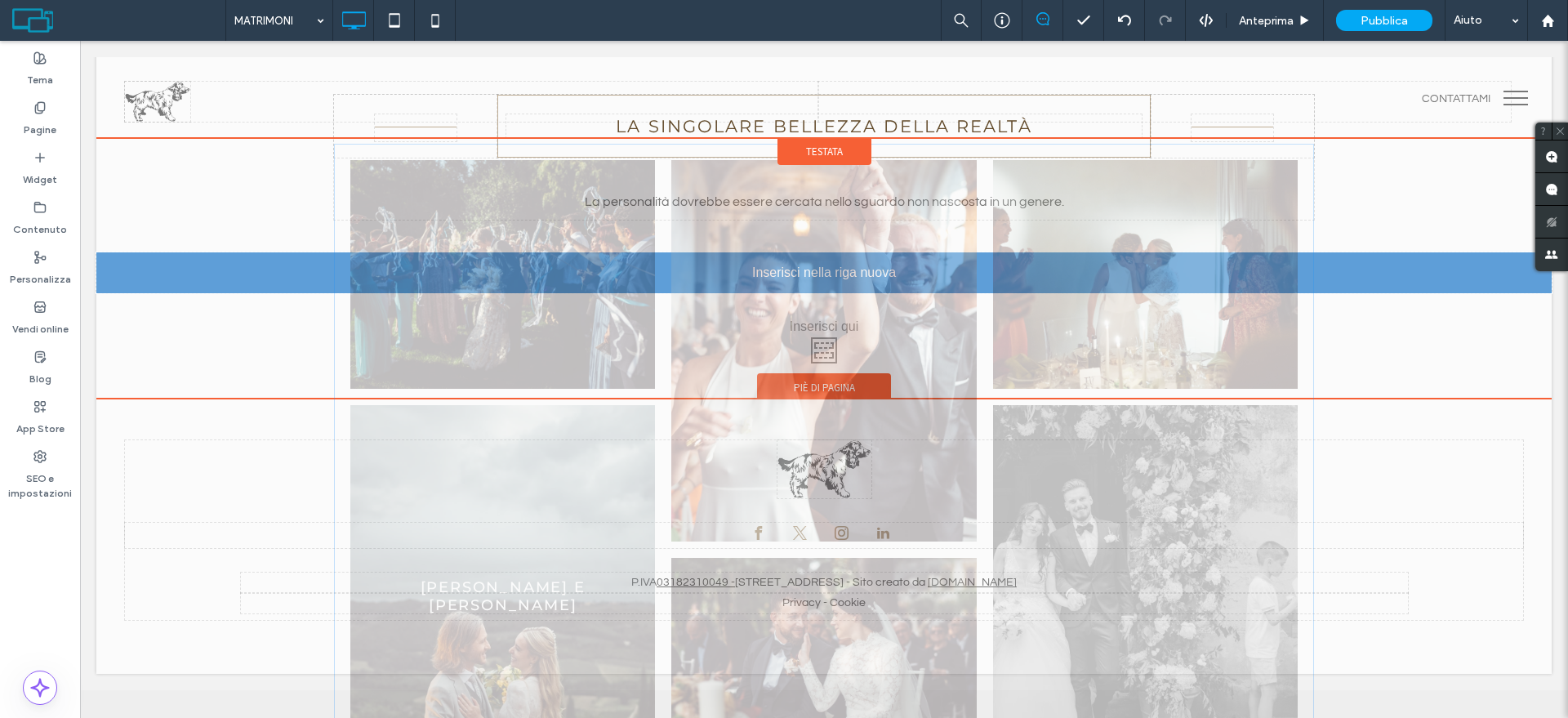
scroll to position [97, 0]
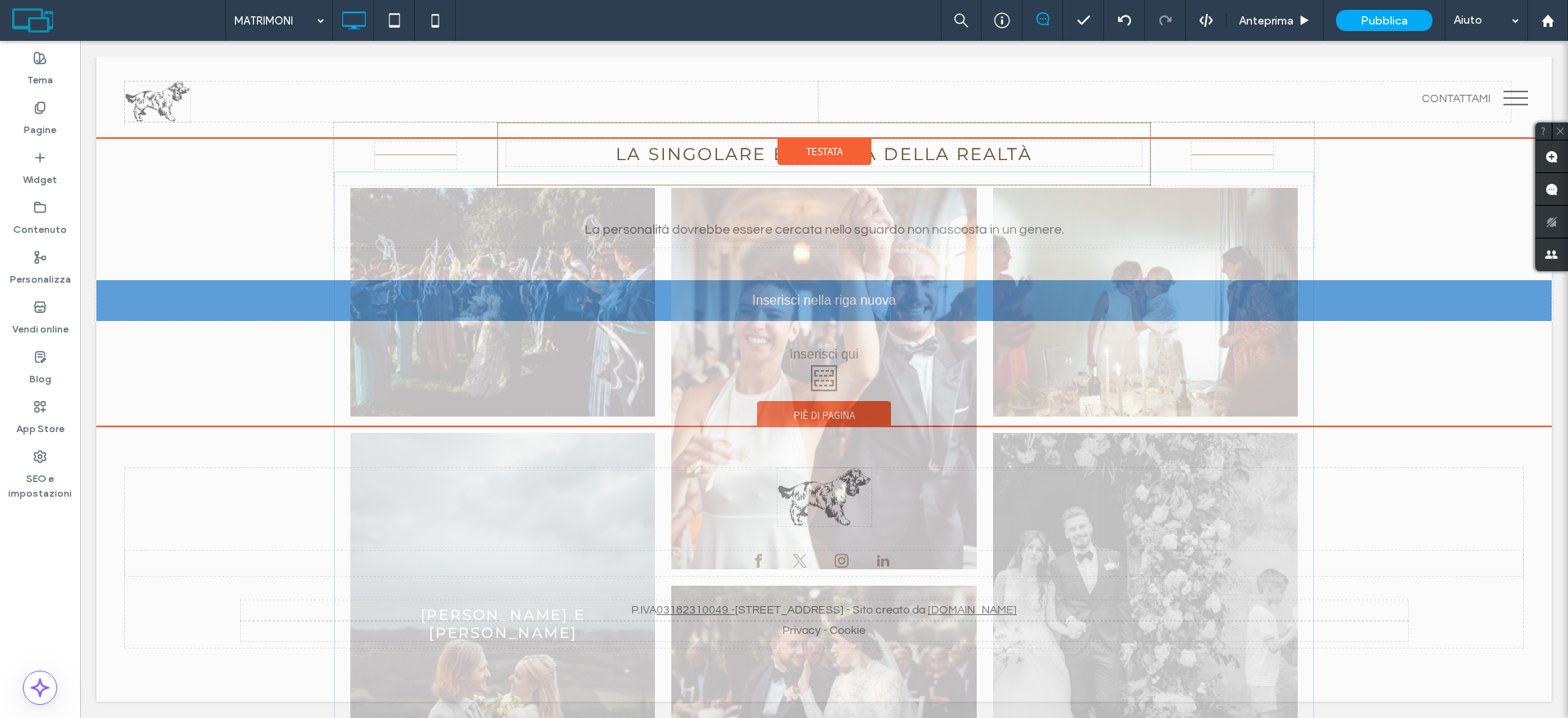
drag, startPoint x: 586, startPoint y: 233, endPoint x: 531, endPoint y: 311, distance: 95.4
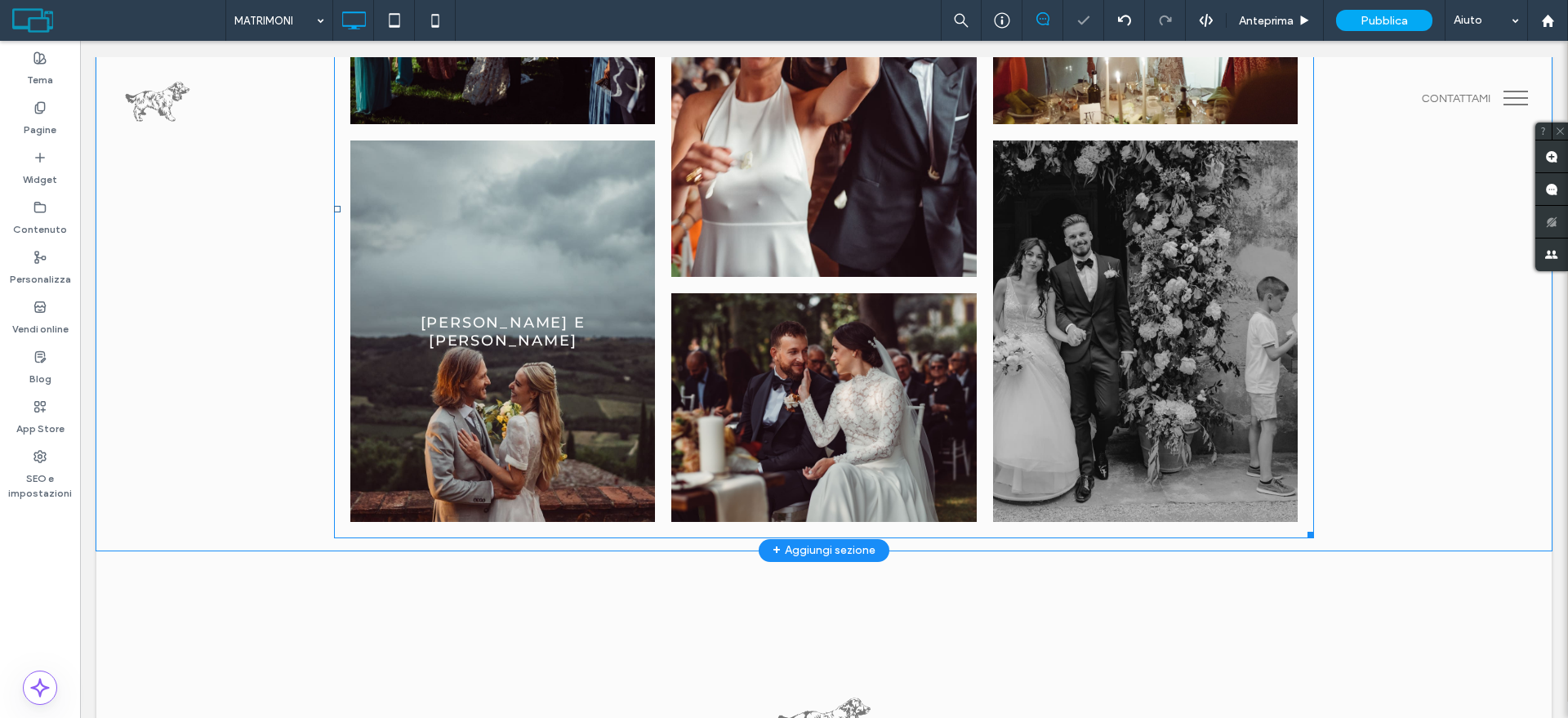
scroll to position [727, 0]
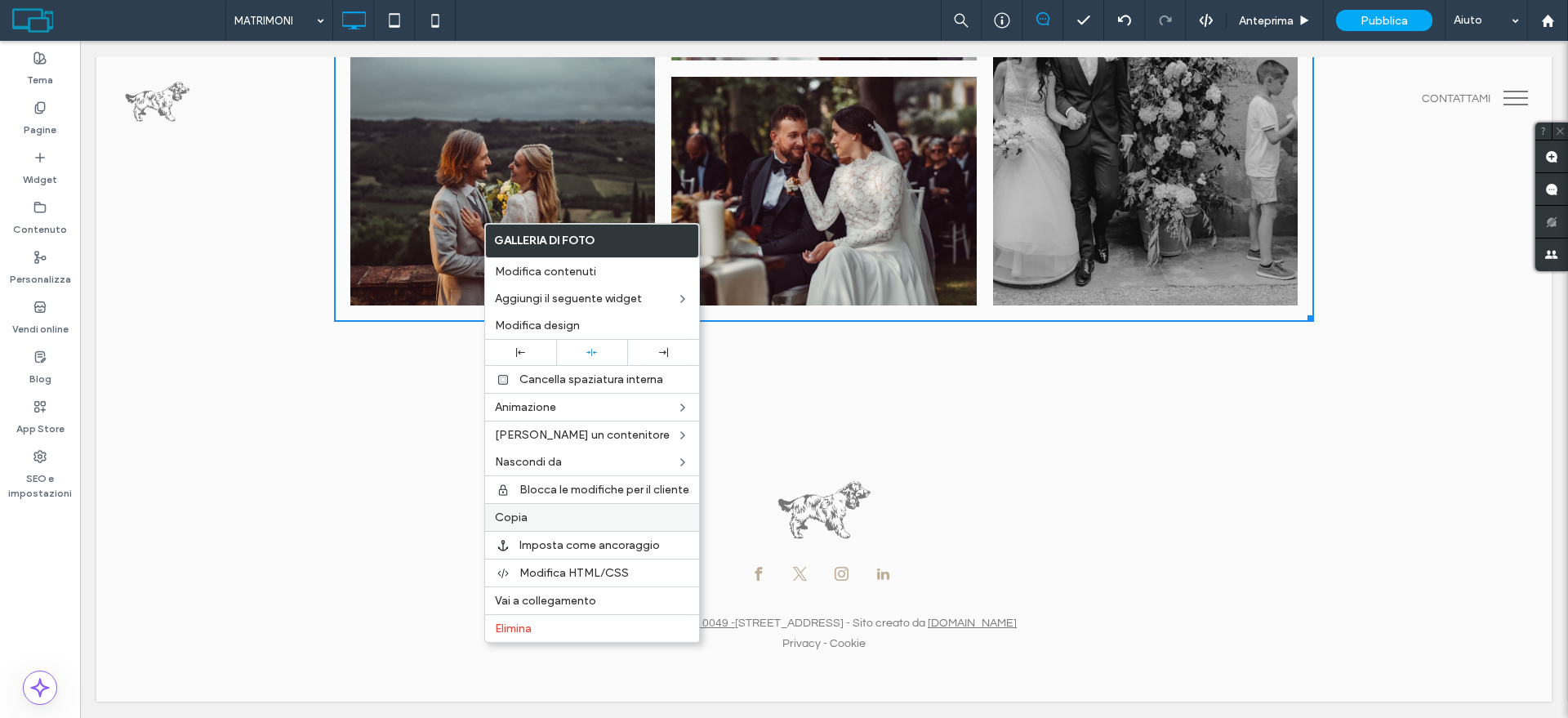
click at [546, 526] on div "Copia" at bounding box center [592, 517] width 214 height 28
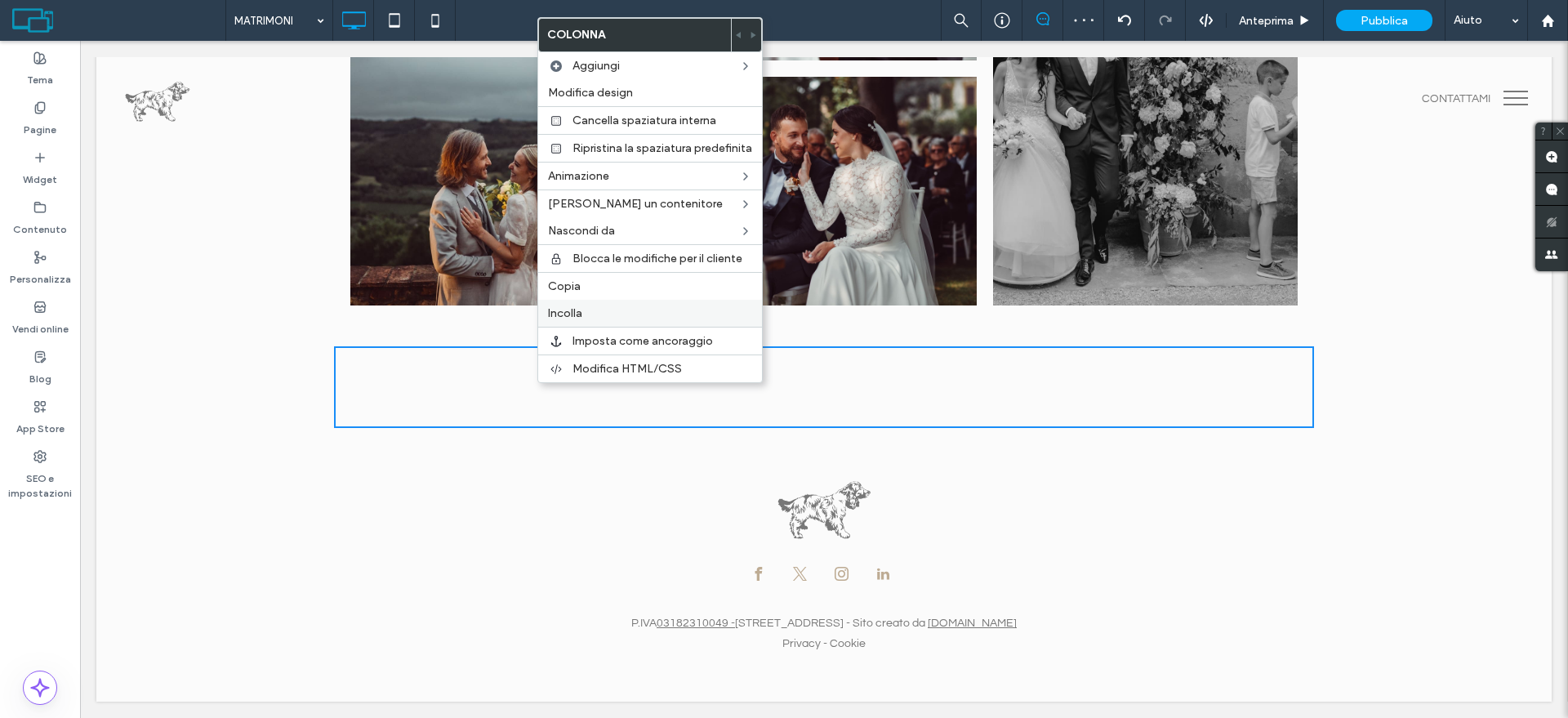
click at [561, 313] on span "Incolla" at bounding box center [565, 313] width 34 height 14
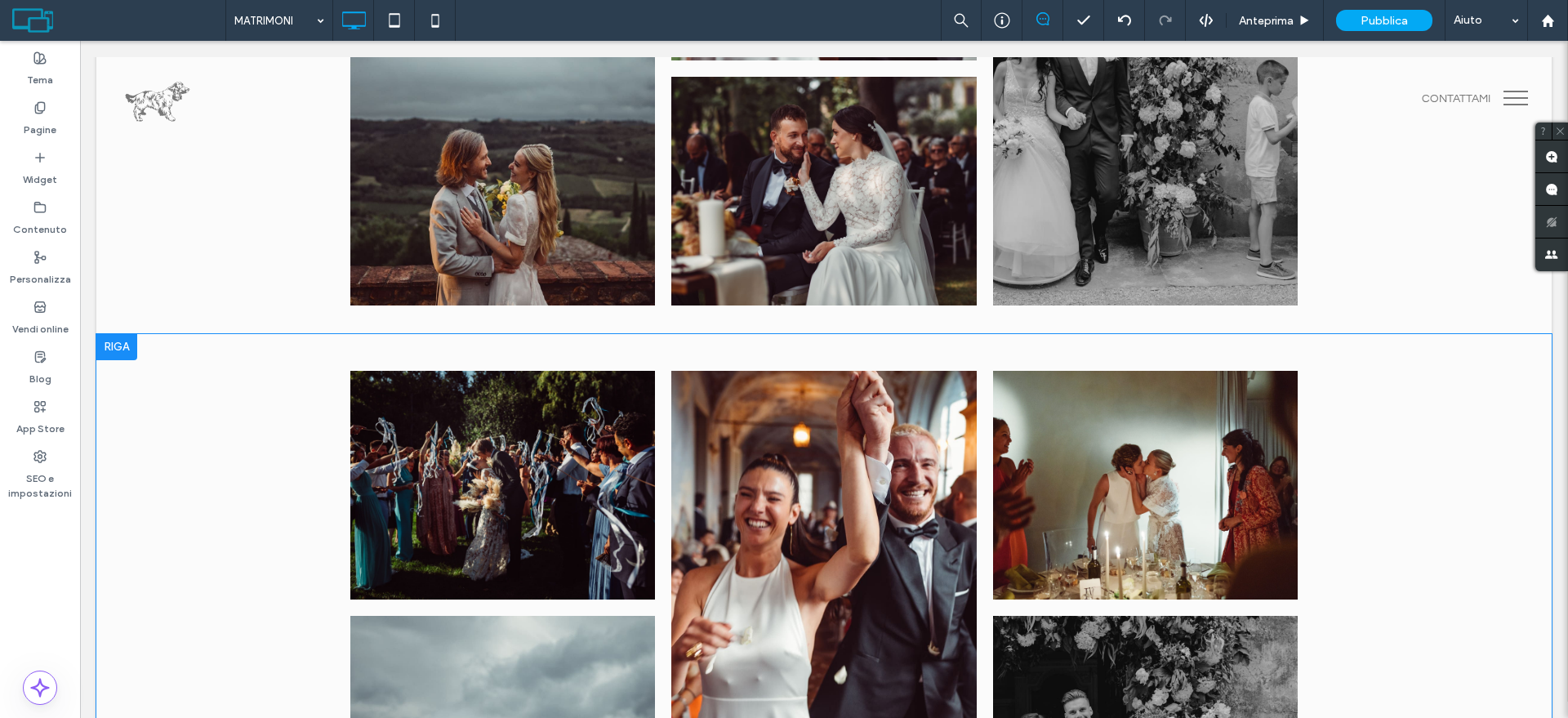
click at [113, 351] on div at bounding box center [116, 347] width 41 height 26
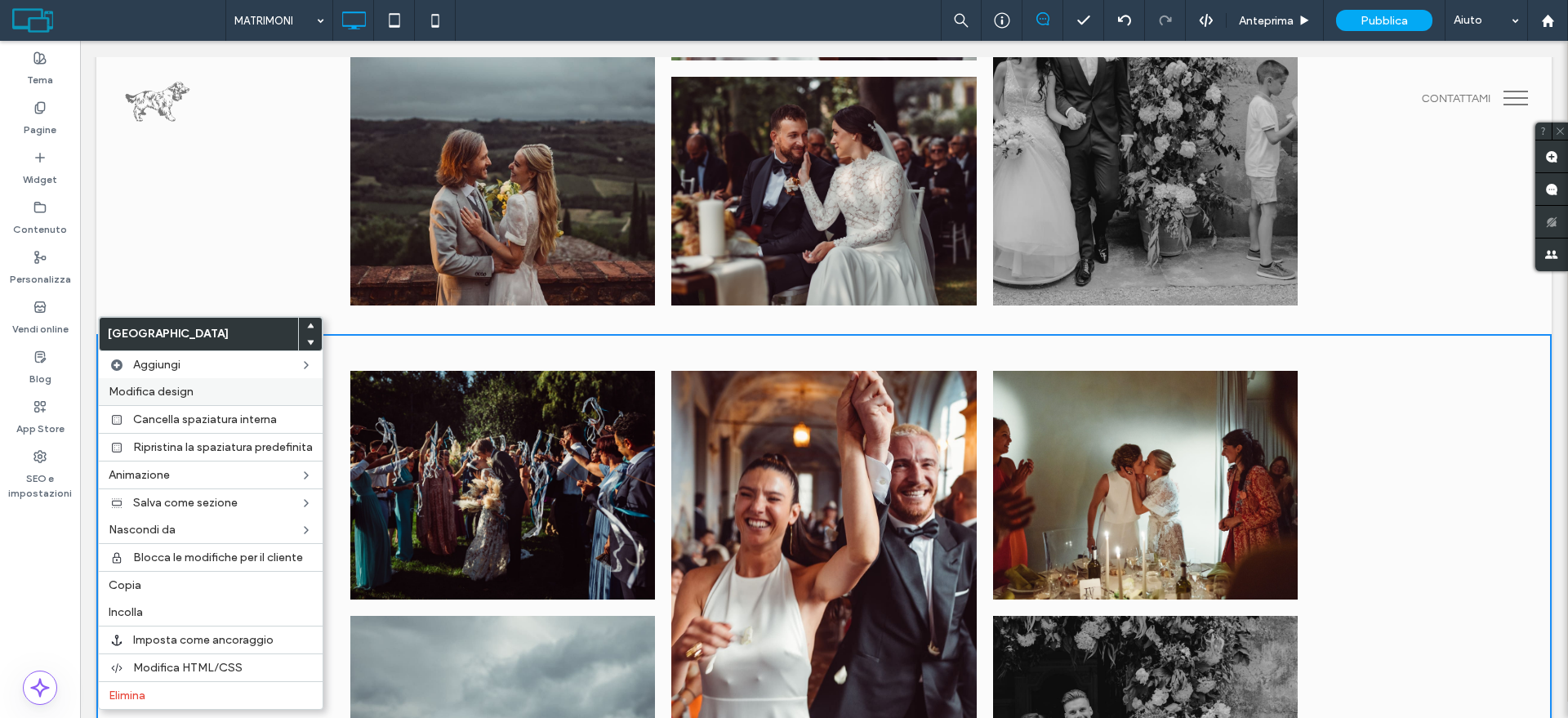
click at [151, 385] on span "Modifica design" at bounding box center [151, 391] width 85 height 14
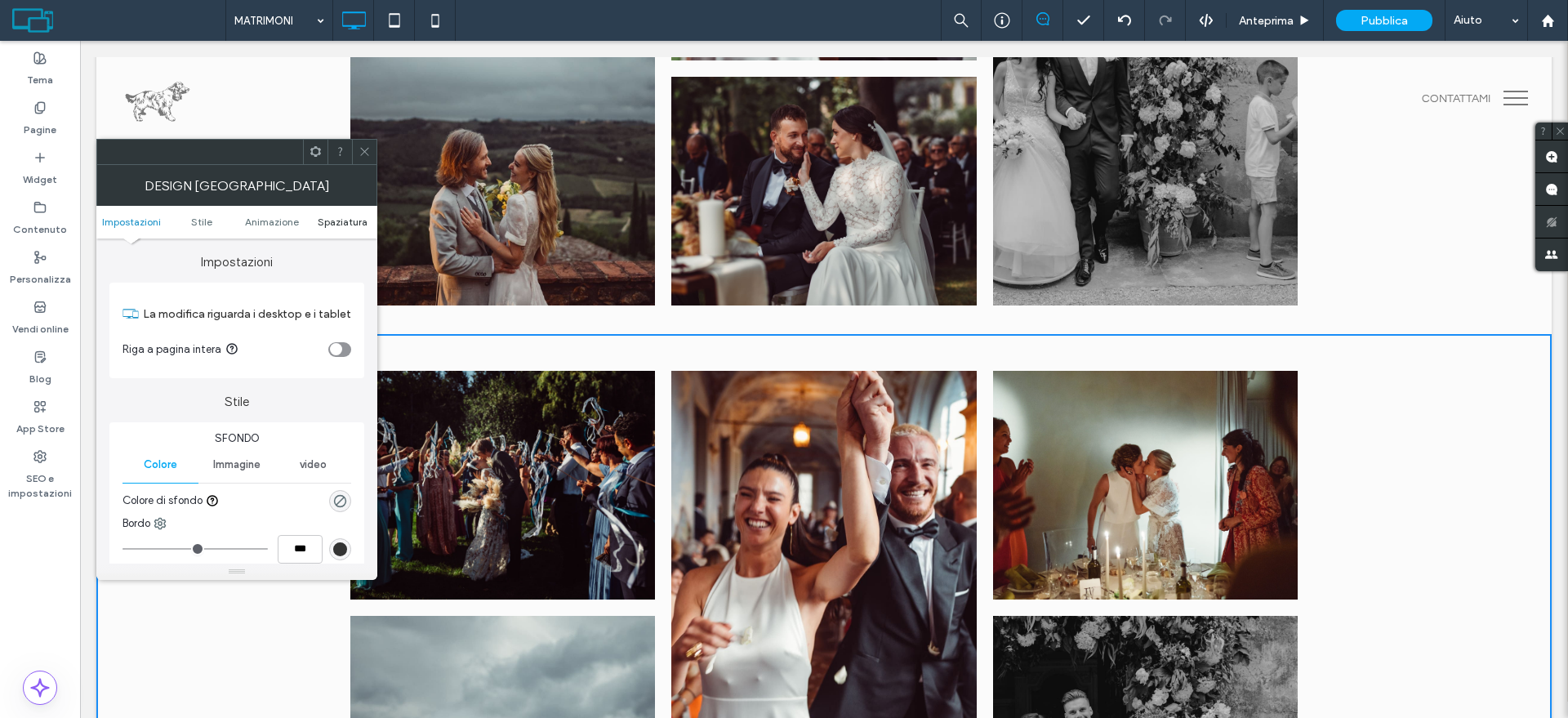
click at [335, 215] on span "Spaziatura" at bounding box center [342, 222] width 50 height 12
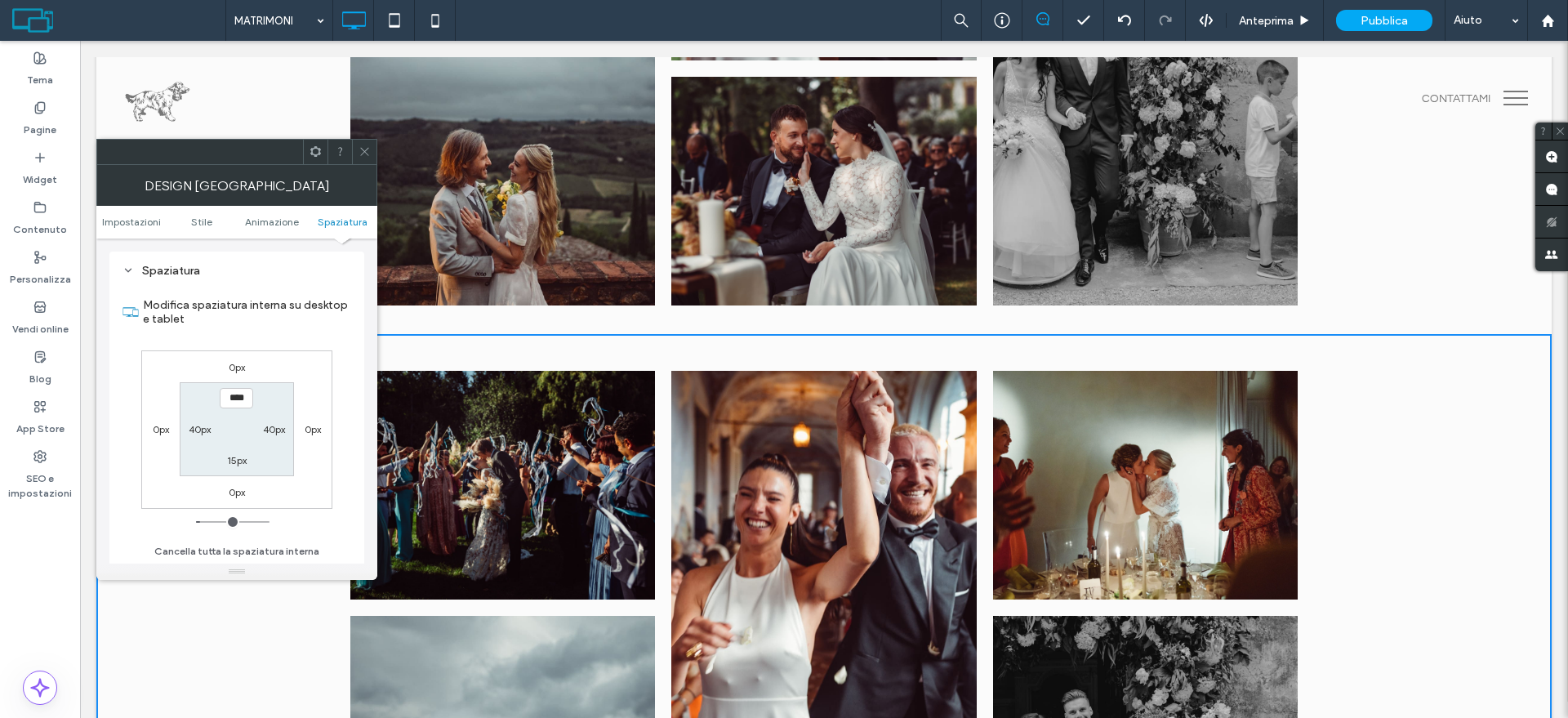
scroll to position [449, 0]
click at [198, 429] on label "40px" at bounding box center [199, 429] width 22 height 12
type input "**"
type input "****"
type input "**"
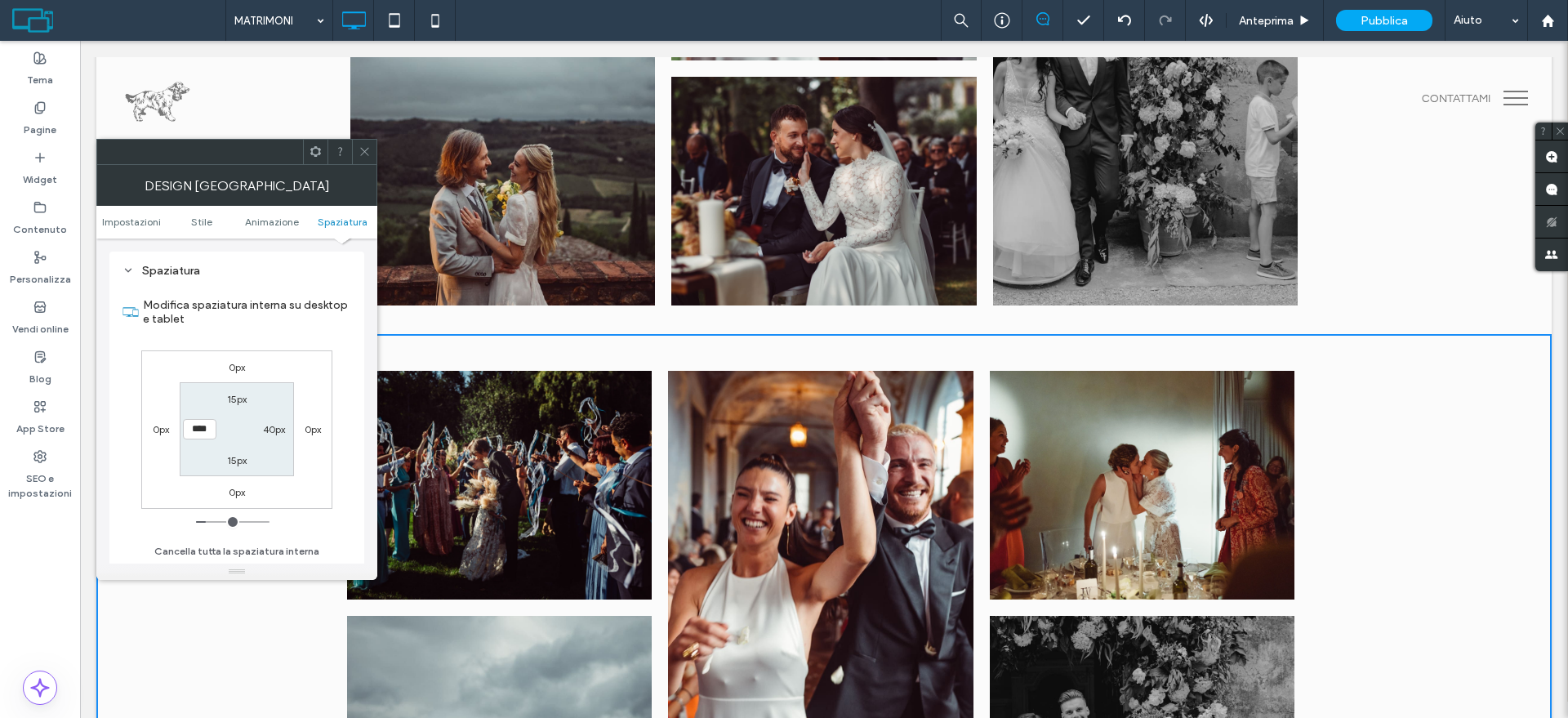
type input "****"
type input "*"
type input "***"
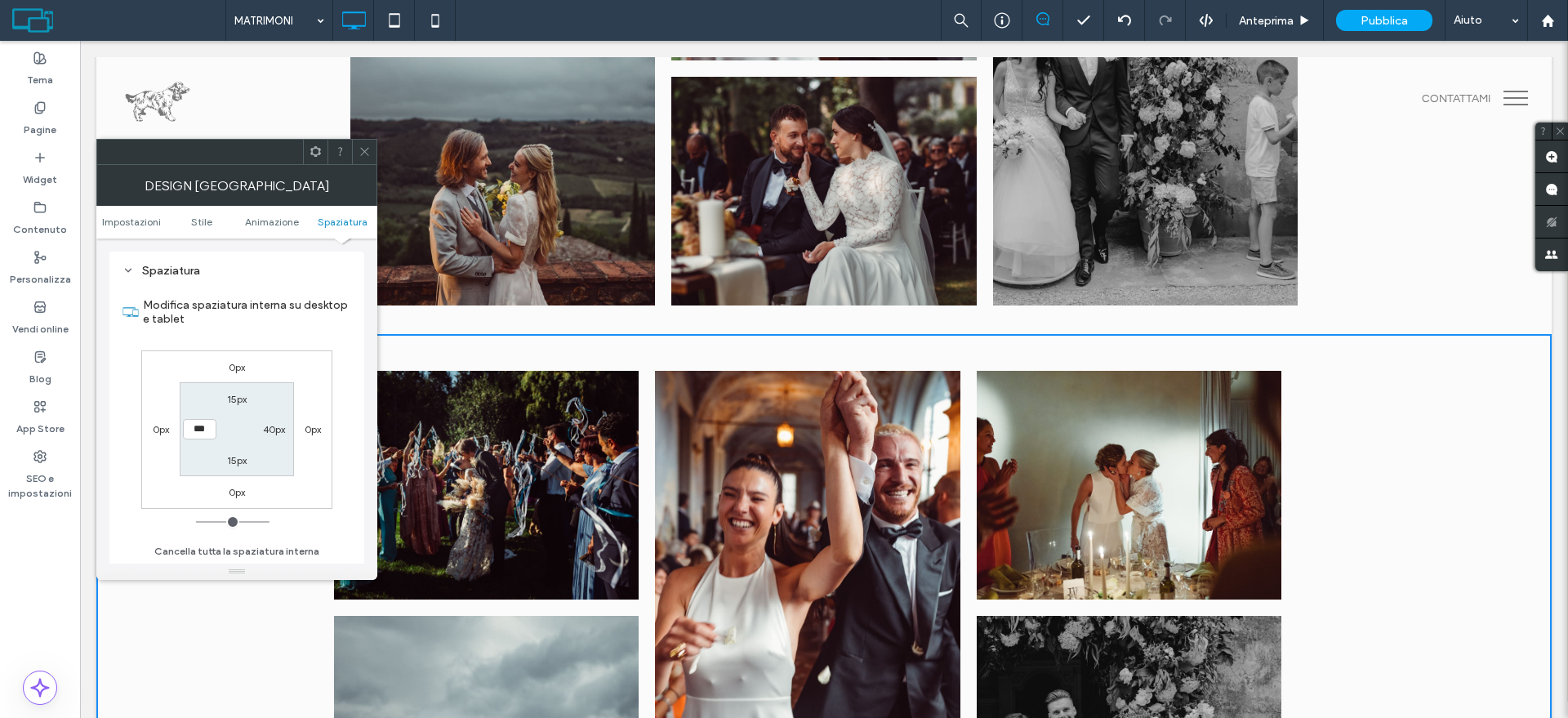
drag, startPoint x: 212, startPoint y: 525, endPoint x: 156, endPoint y: 473, distance: 76.4
type input "*"
click at [196, 521] on input "range" at bounding box center [233, 522] width 74 height 2
click at [368, 157] on icon at bounding box center [364, 151] width 12 height 12
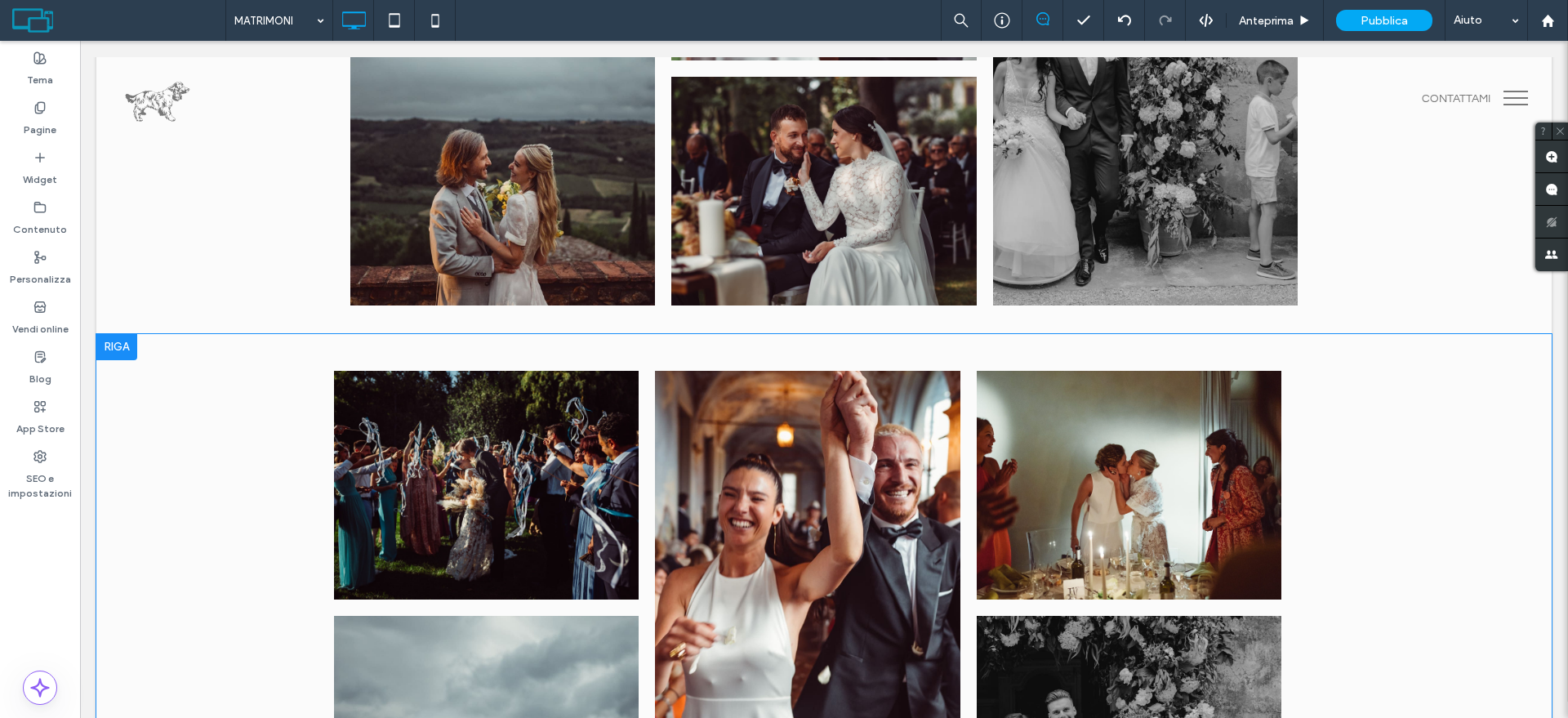
click at [119, 346] on div at bounding box center [116, 347] width 41 height 26
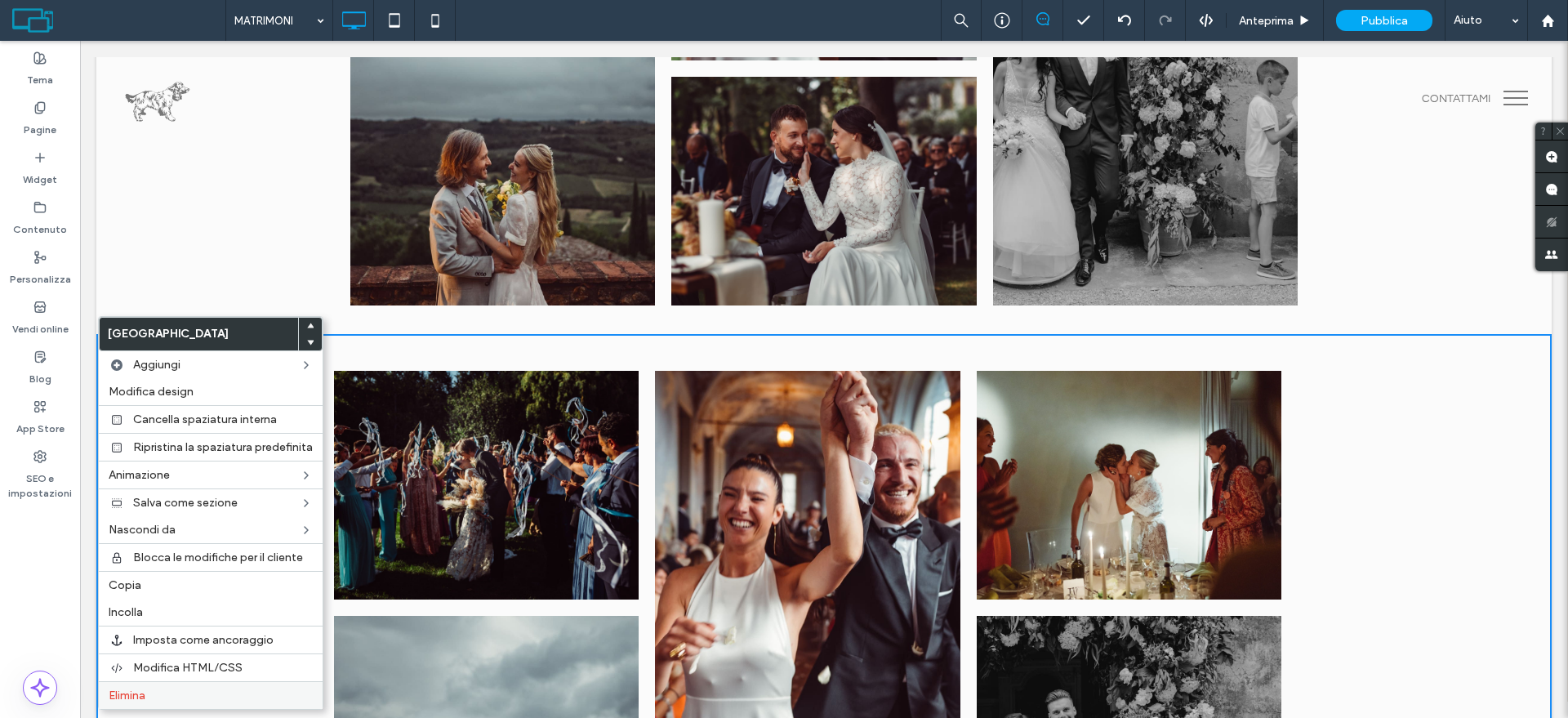
click at [182, 686] on div "Elimina" at bounding box center [211, 695] width 224 height 28
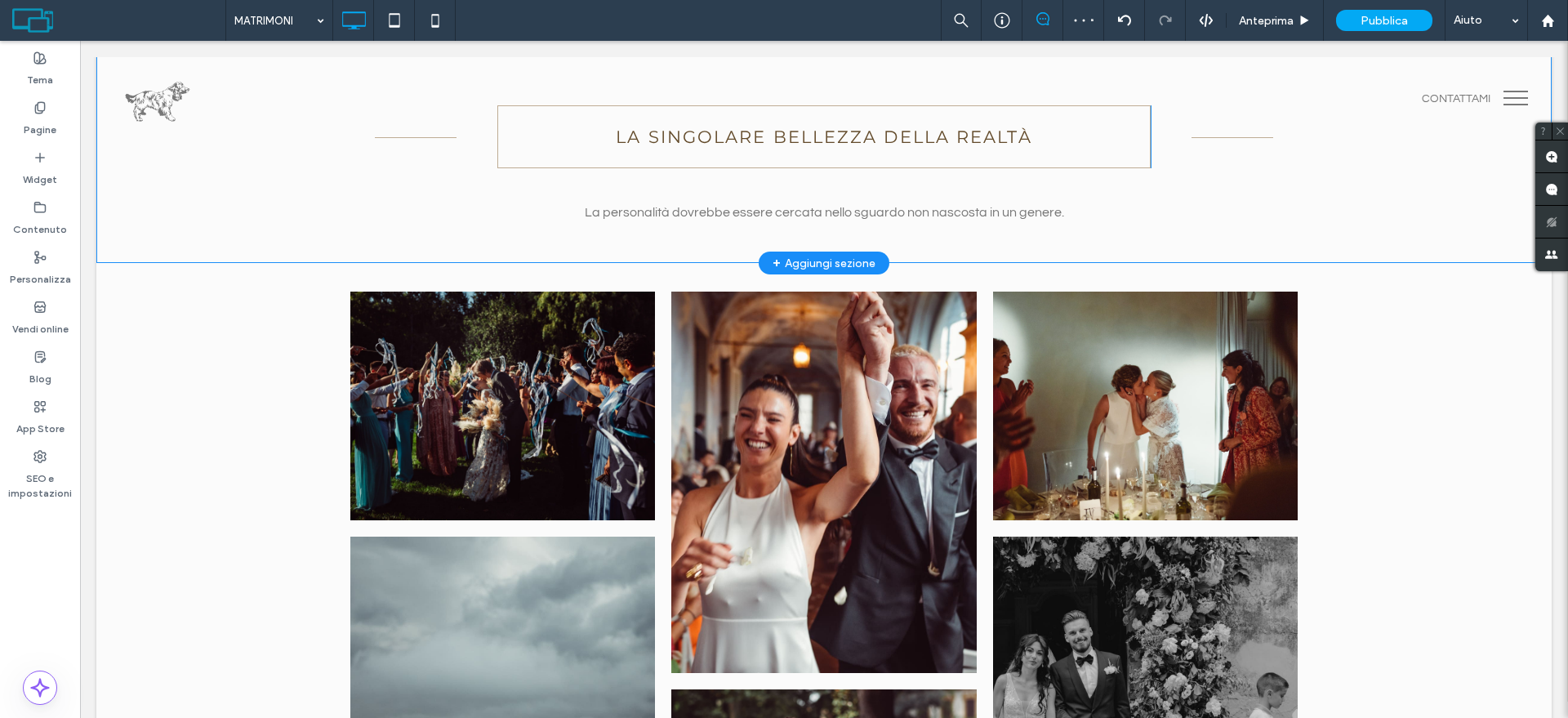
scroll to position [0, 0]
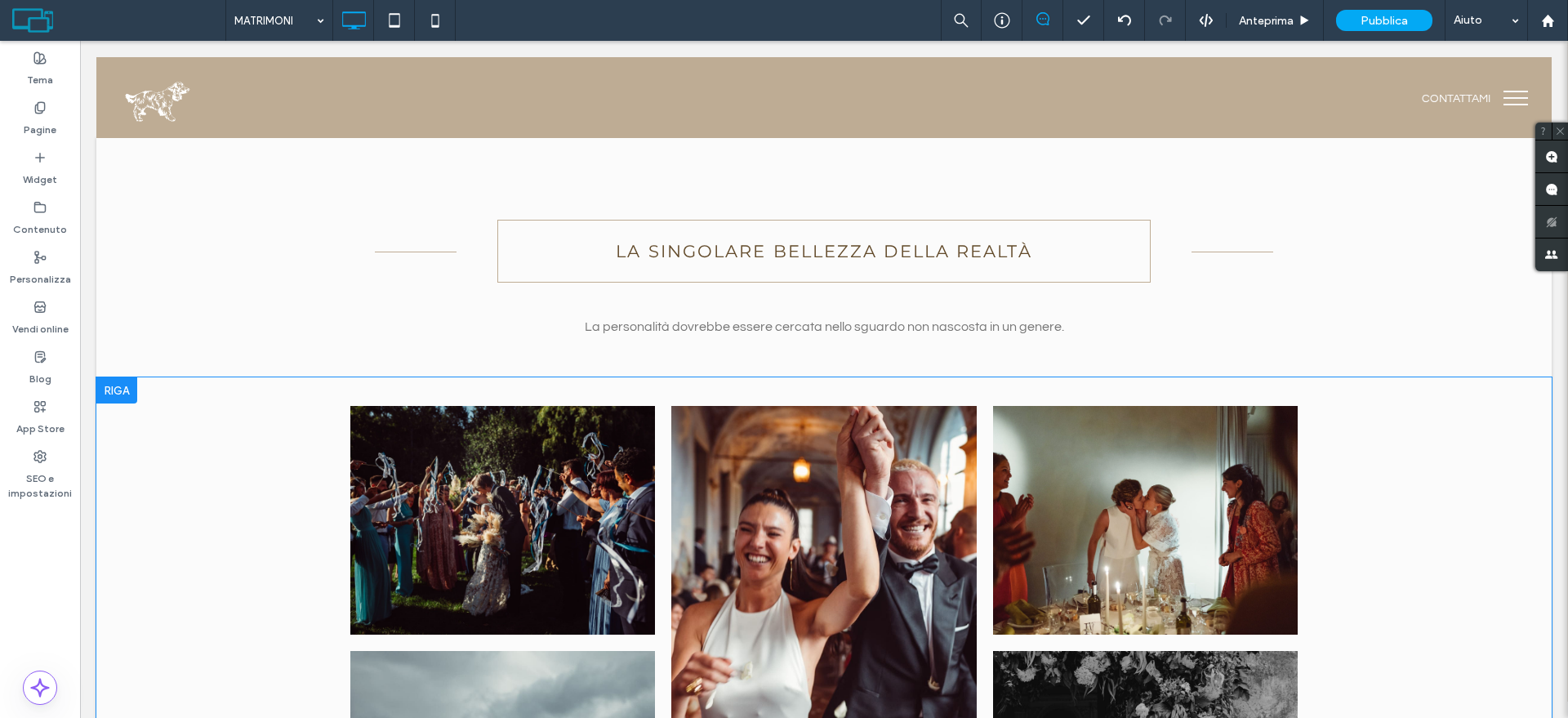
click at [123, 383] on div at bounding box center [116, 391] width 41 height 26
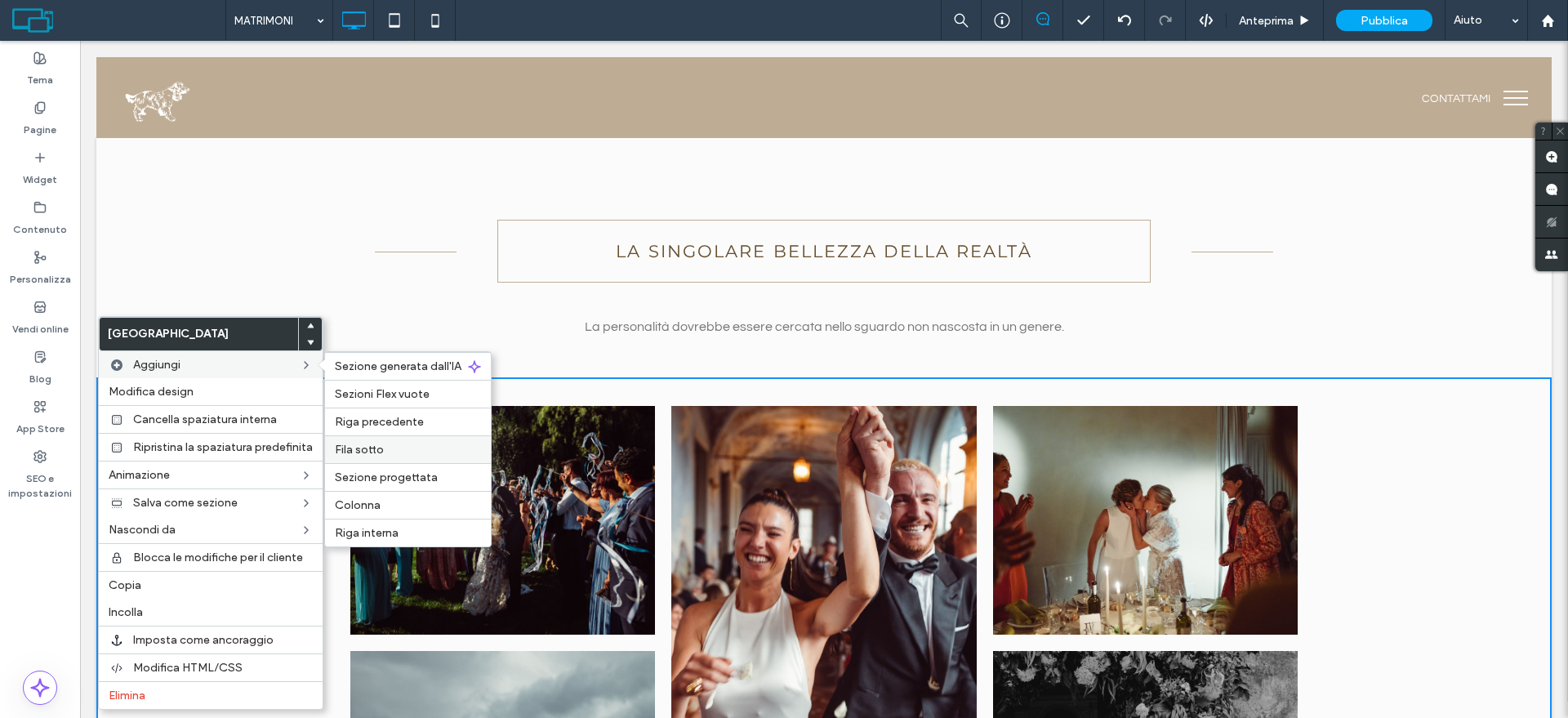
click at [411, 443] on label "Fila sotto" at bounding box center [407, 450] width 146 height 14
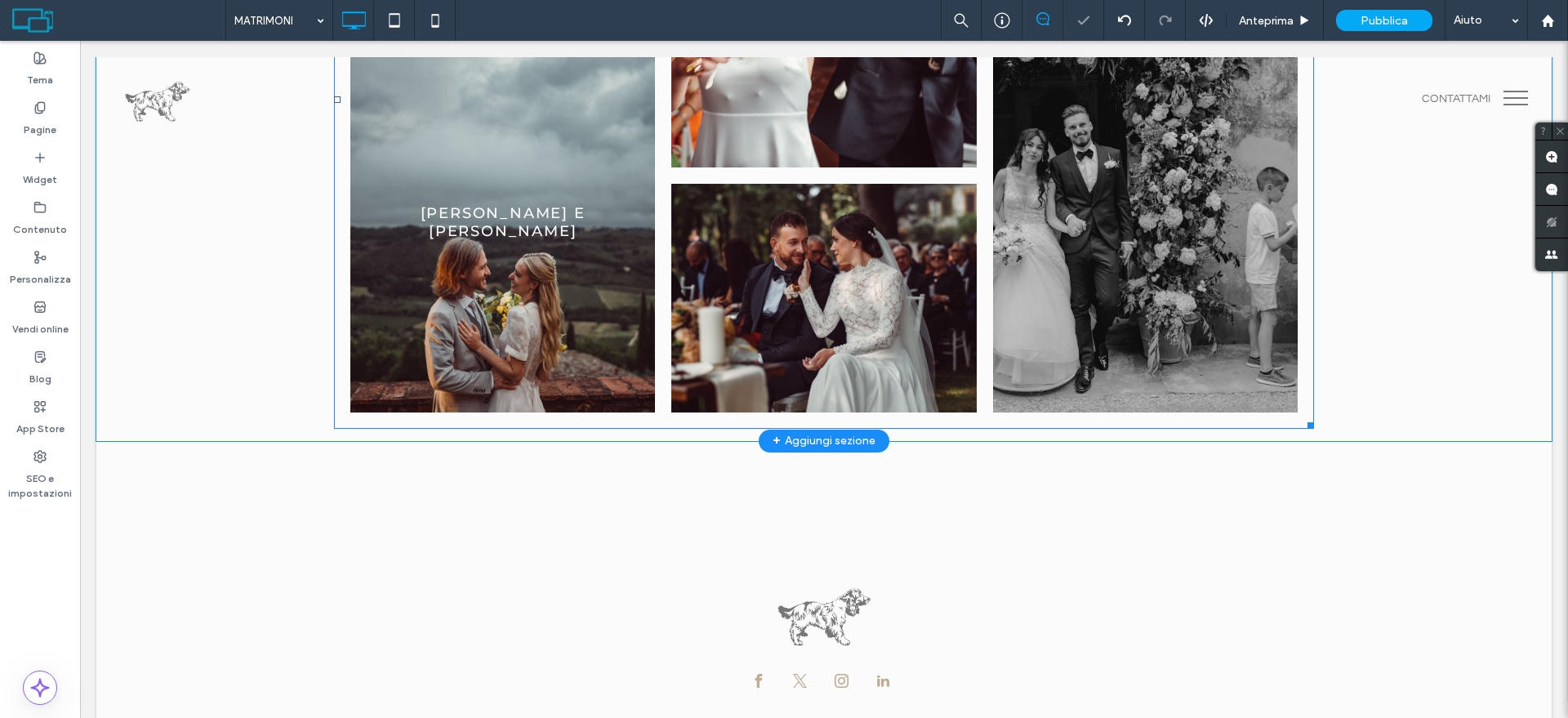
scroll to position [727, 0]
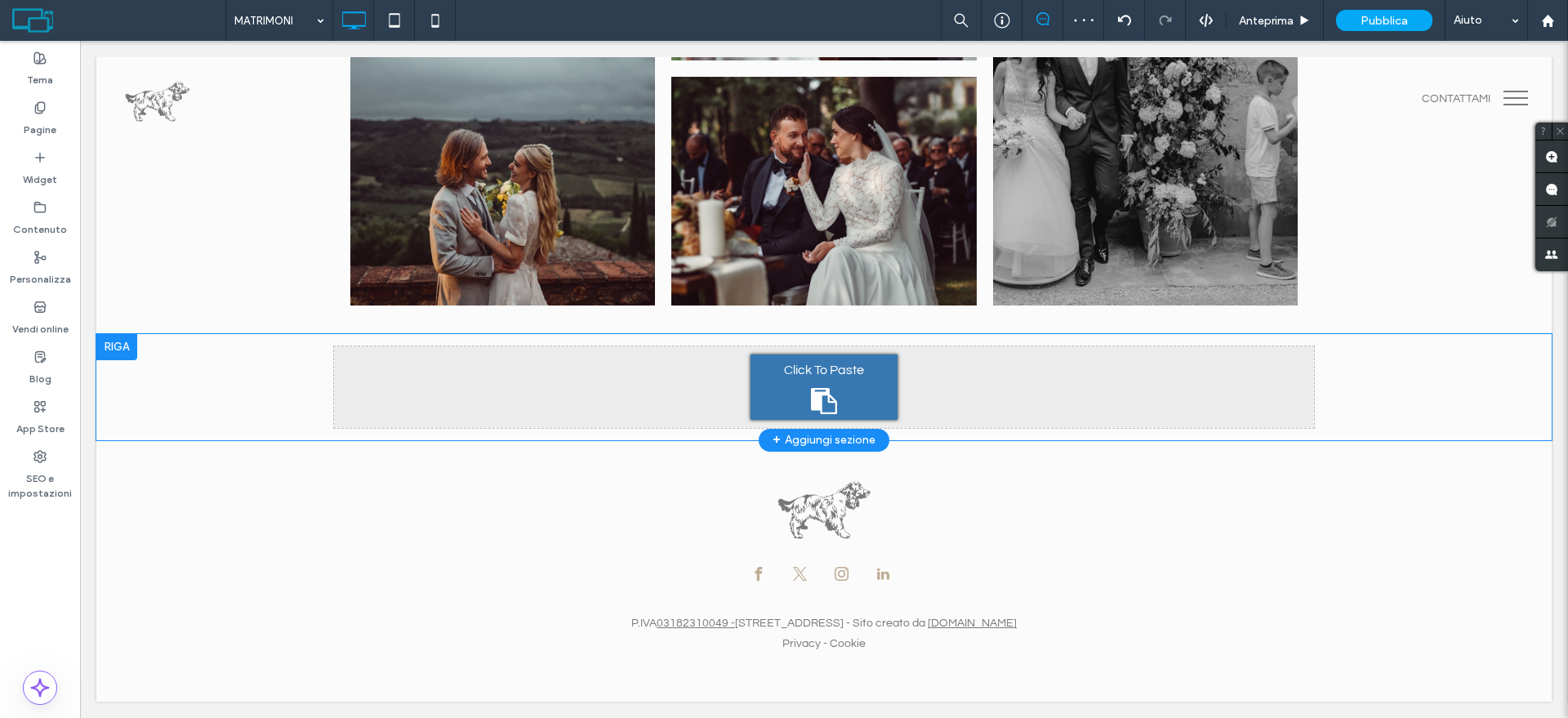
click at [200, 394] on div "Click To Paste Click To Paste Riga + Aggiungi sezione" at bounding box center [824, 386] width 1455 height 106
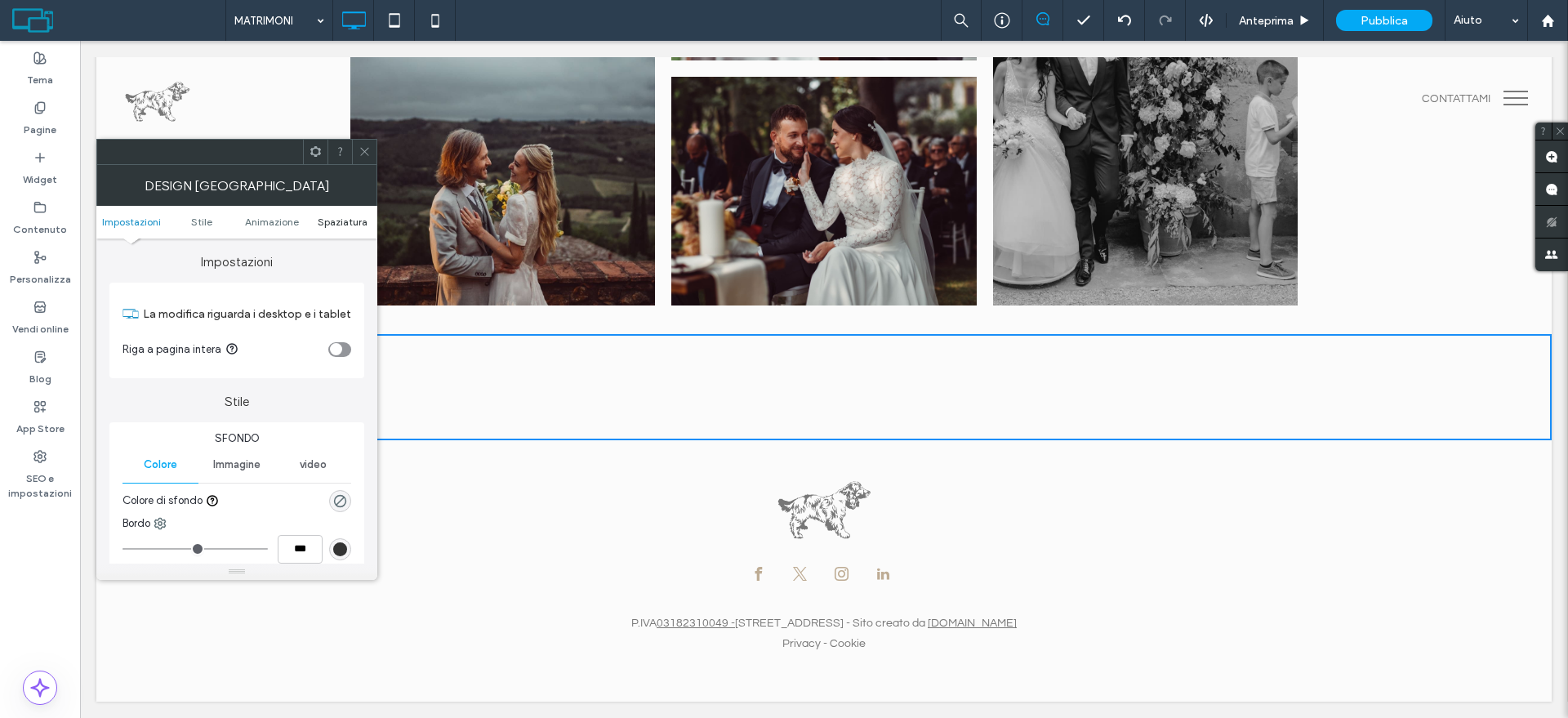
click at [355, 219] on span "Spaziatura" at bounding box center [342, 222] width 50 height 12
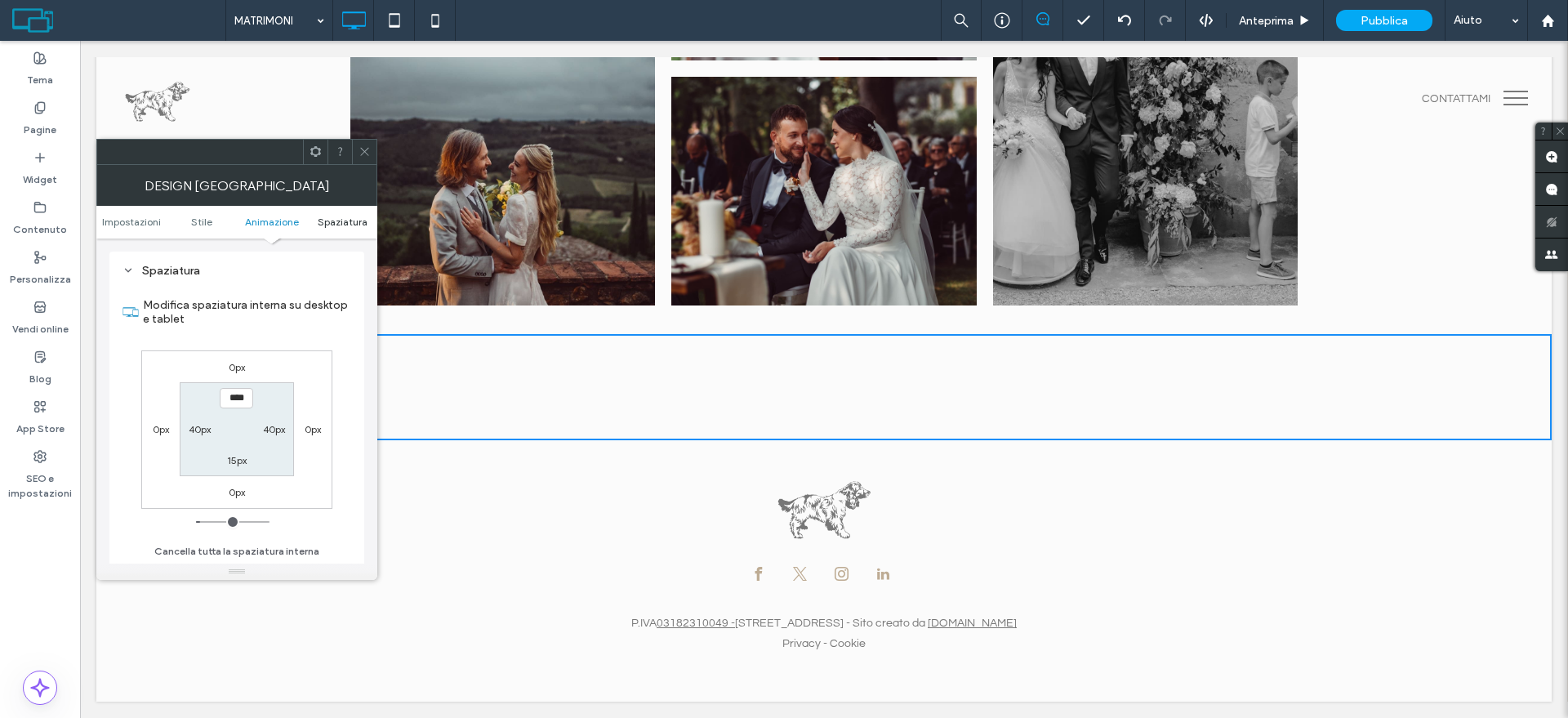
scroll to position [449, 0]
click at [190, 431] on label "40px" at bounding box center [199, 429] width 22 height 12
type input "*"
type input "***"
drag, startPoint x: 205, startPoint y: 526, endPoint x: 153, endPoint y: 508, distance: 55.0
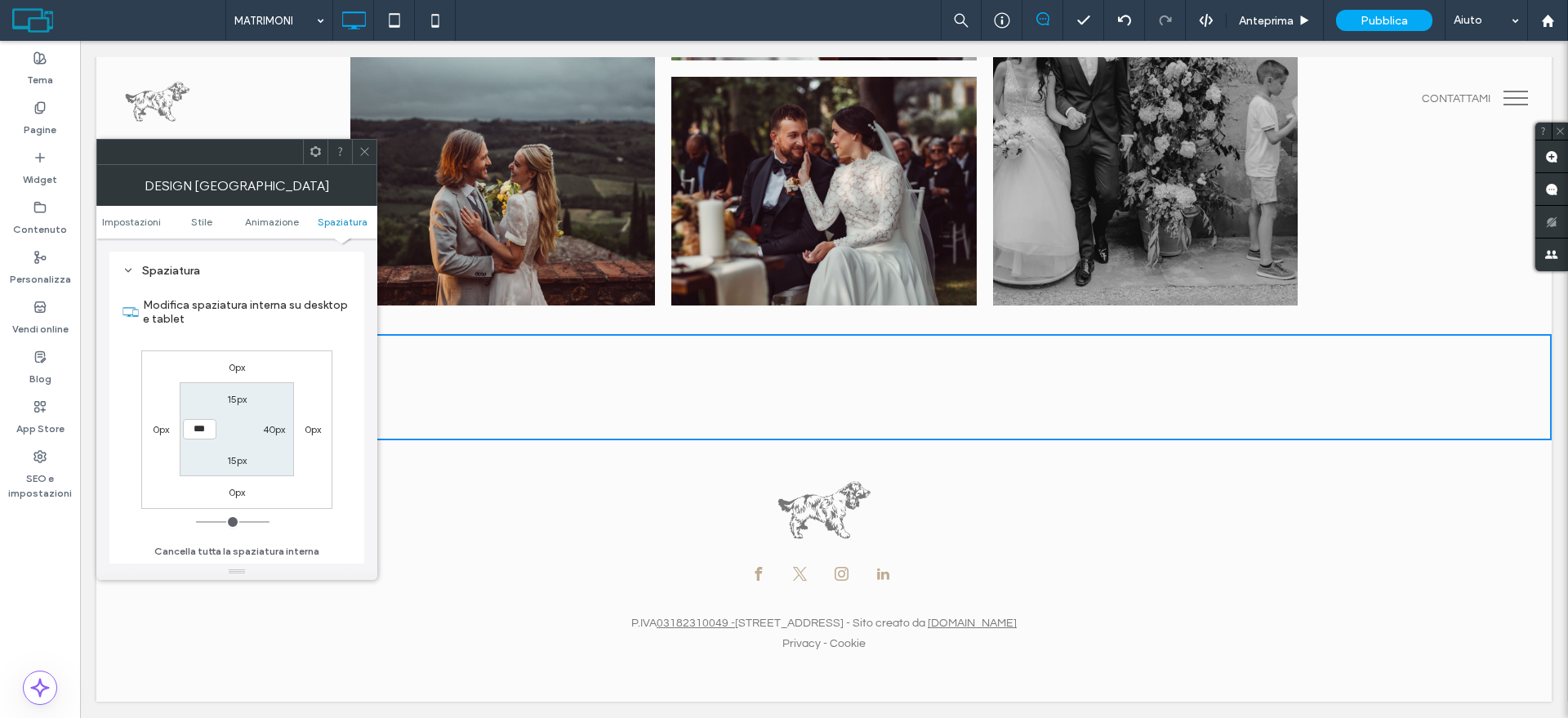
type input "*"
click at [196, 521] on input "range" at bounding box center [233, 522] width 74 height 2
click at [367, 151] on icon at bounding box center [364, 151] width 12 height 12
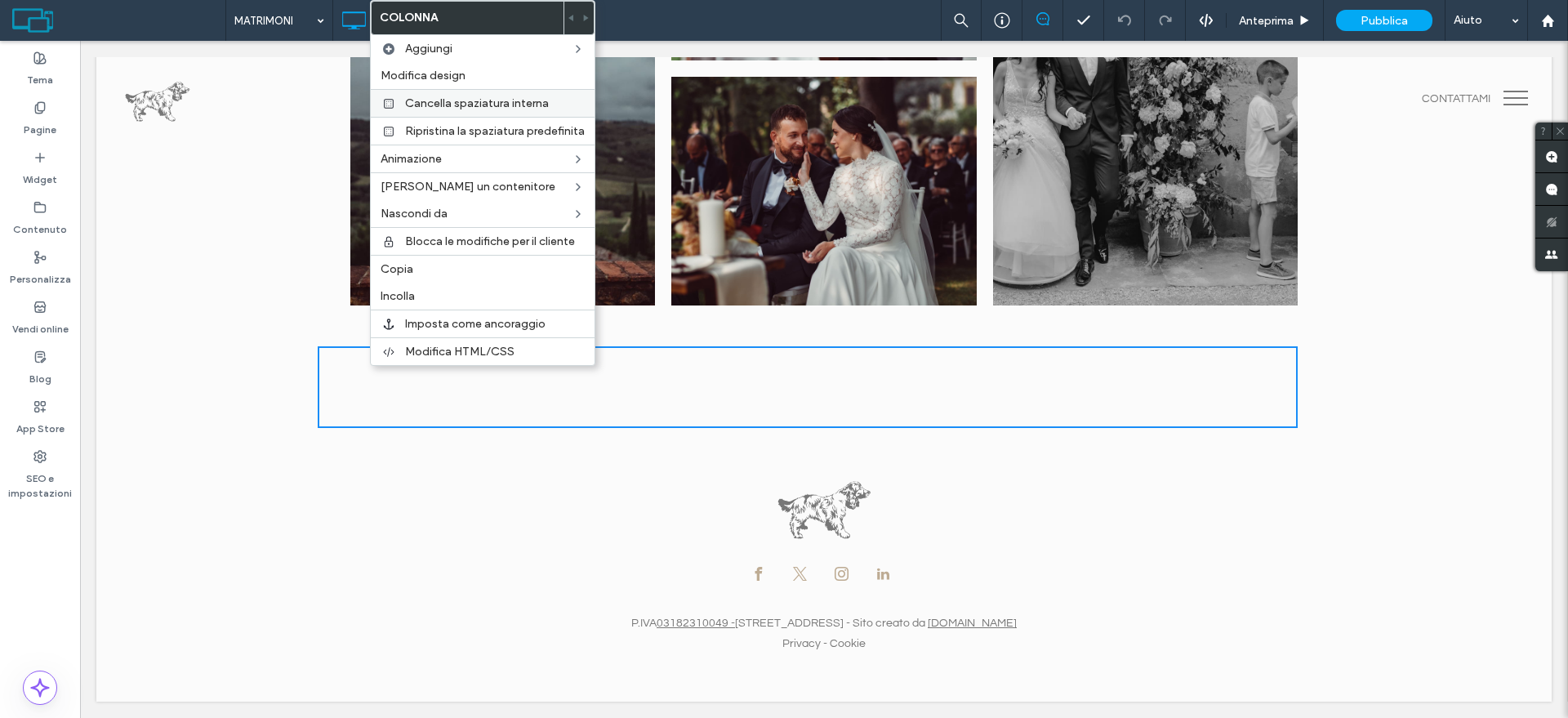
click at [486, 107] on span "Cancella spaziatura interna" at bounding box center [477, 103] width 144 height 14
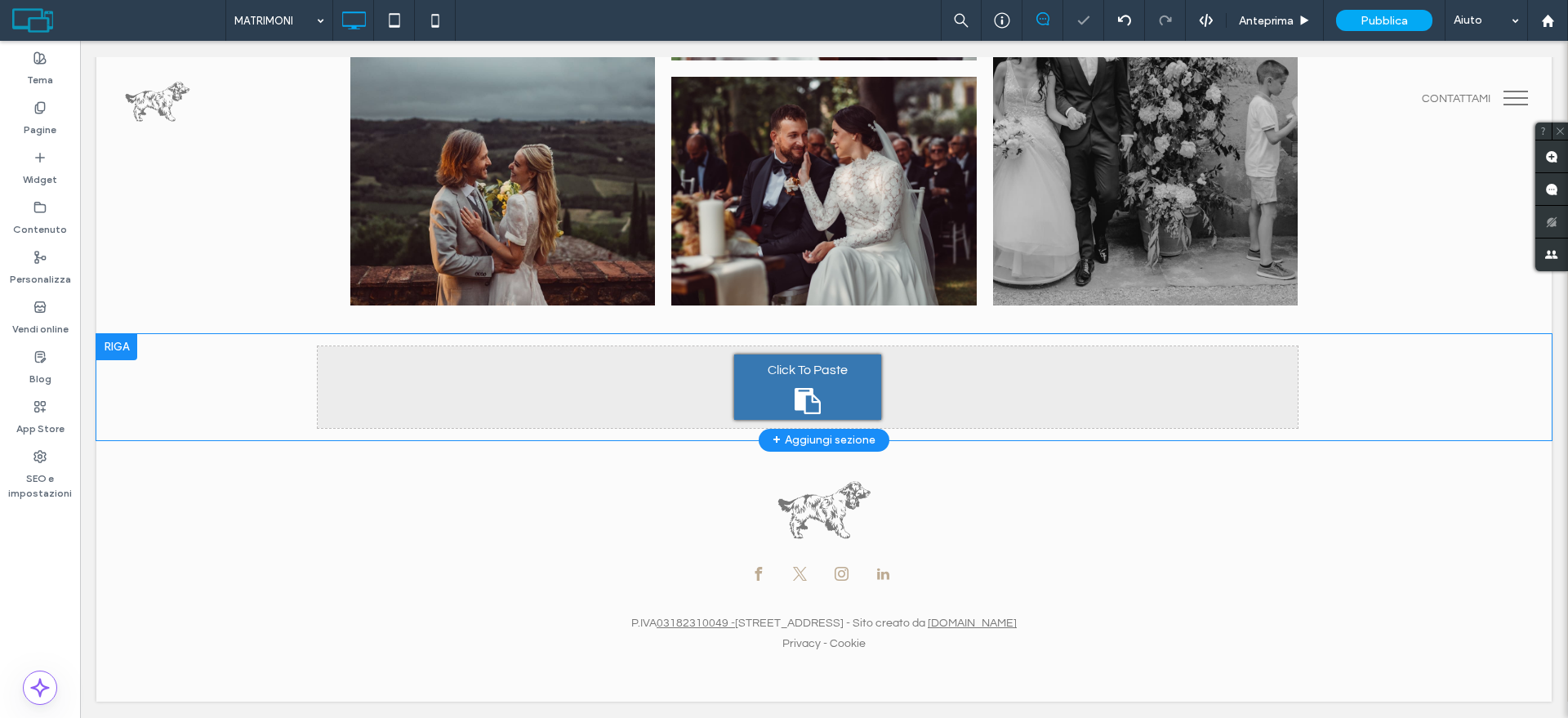
click at [261, 394] on div "Click To Paste Click To Paste Riga + Aggiungi sezione" at bounding box center [824, 386] width 1455 height 106
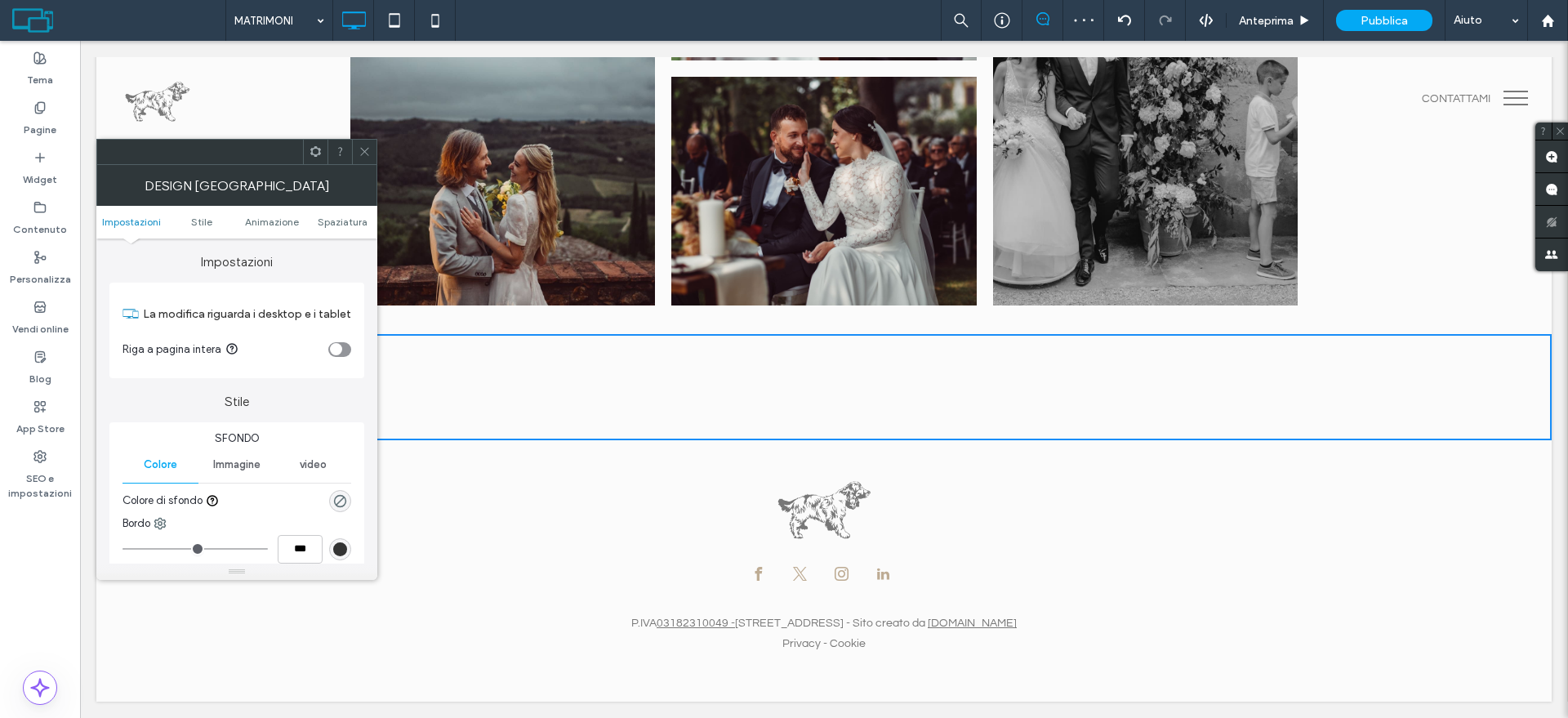
click at [361, 151] on icon at bounding box center [364, 151] width 12 height 12
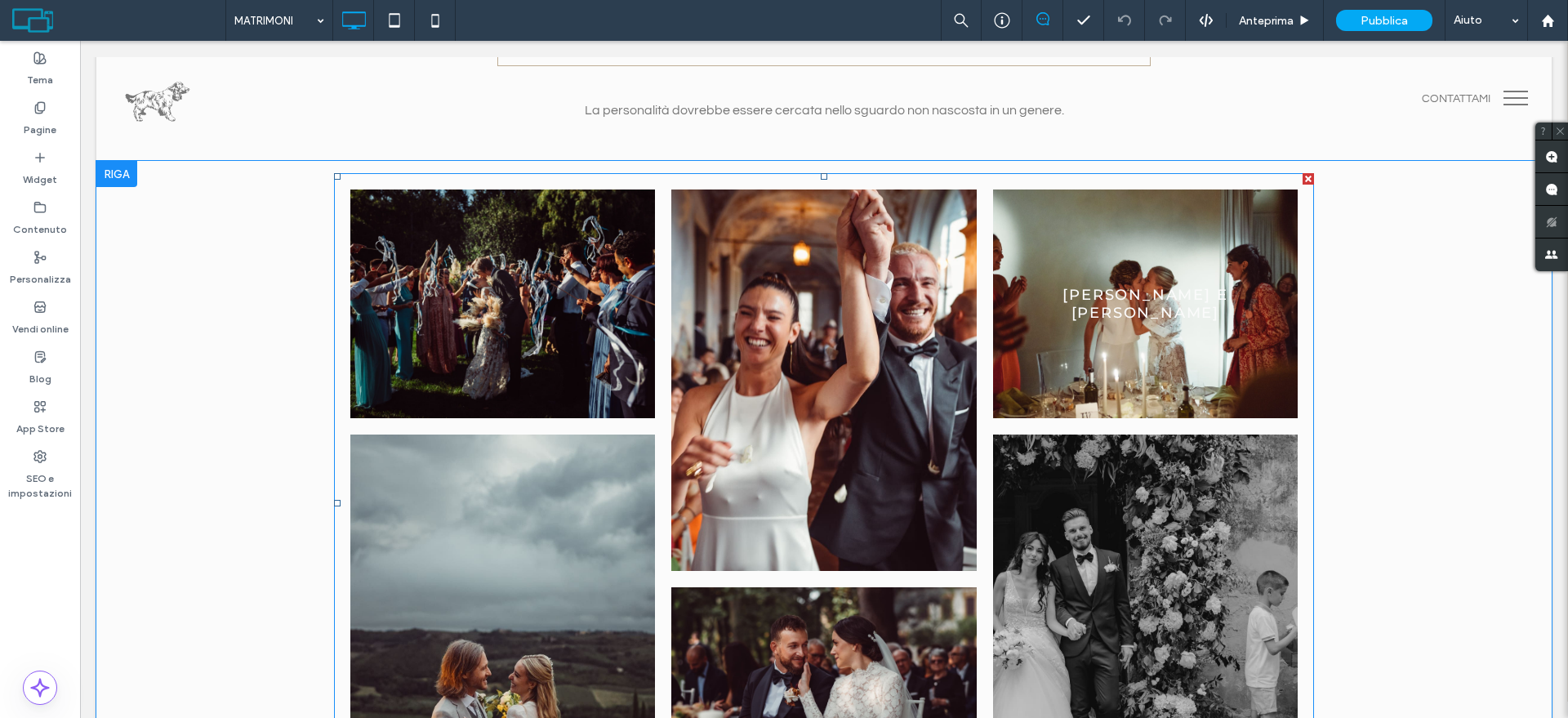
scroll to position [115, 0]
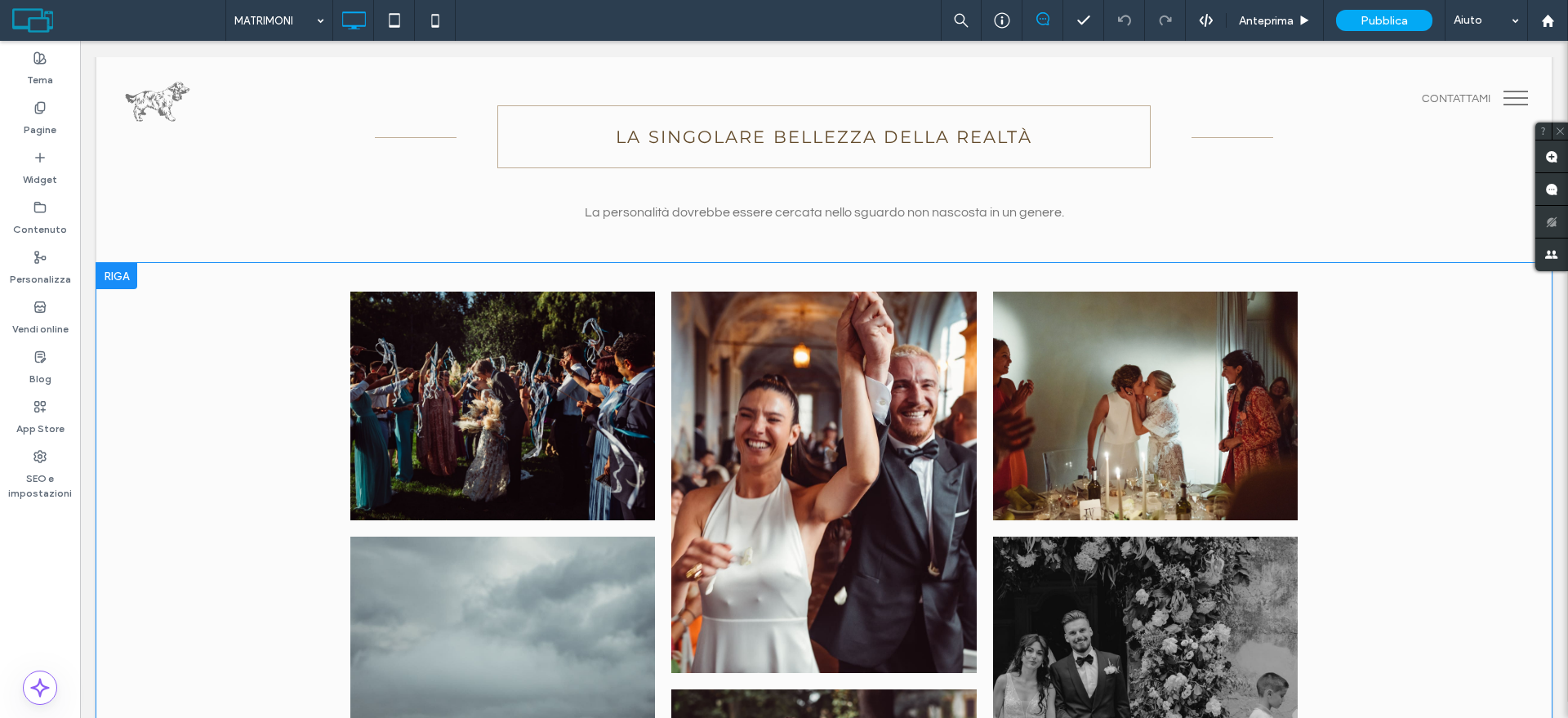
click at [152, 369] on div "Click To Paste Click To Paste Claudia e Marco Button Maria e Luca Button Lucia …" at bounding box center [824, 604] width 1455 height 684
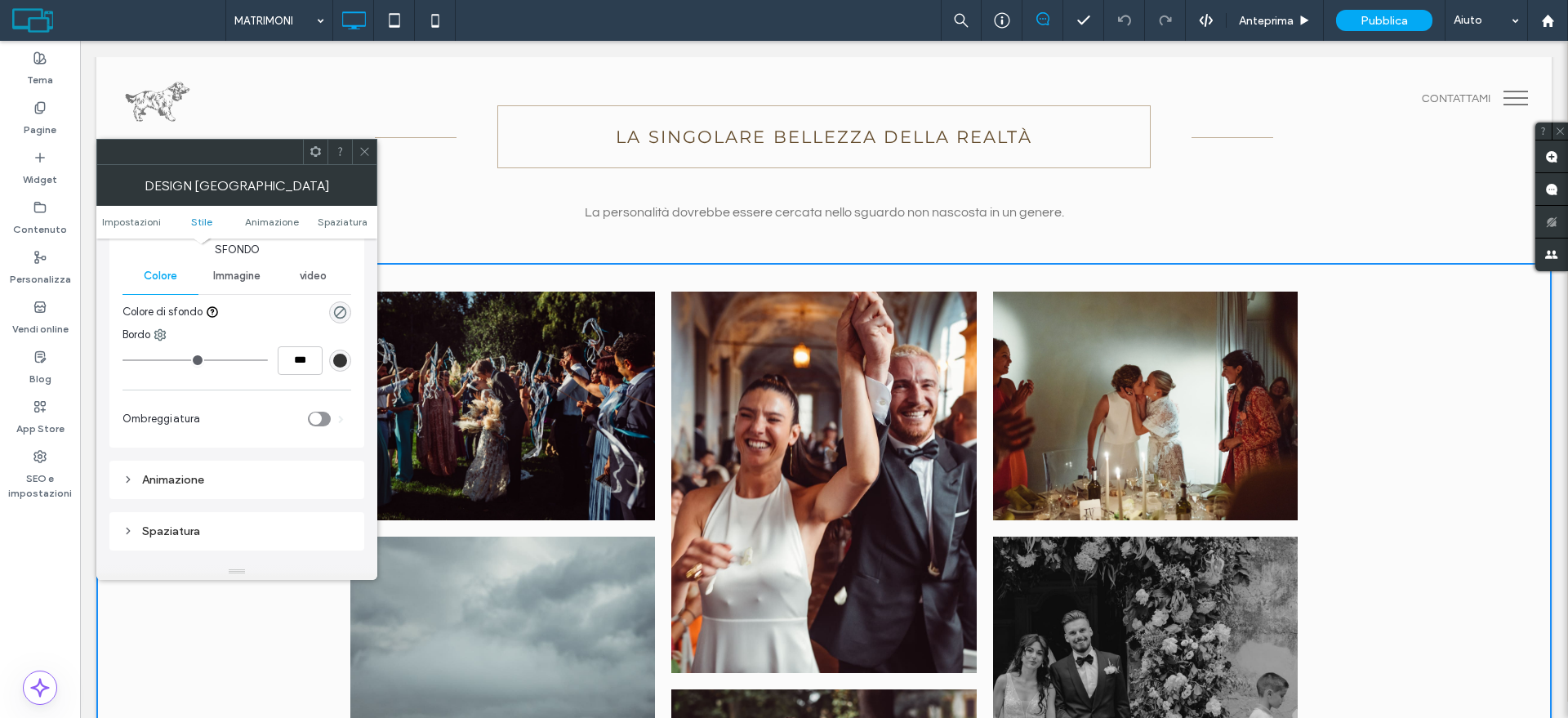
scroll to position [306, 0]
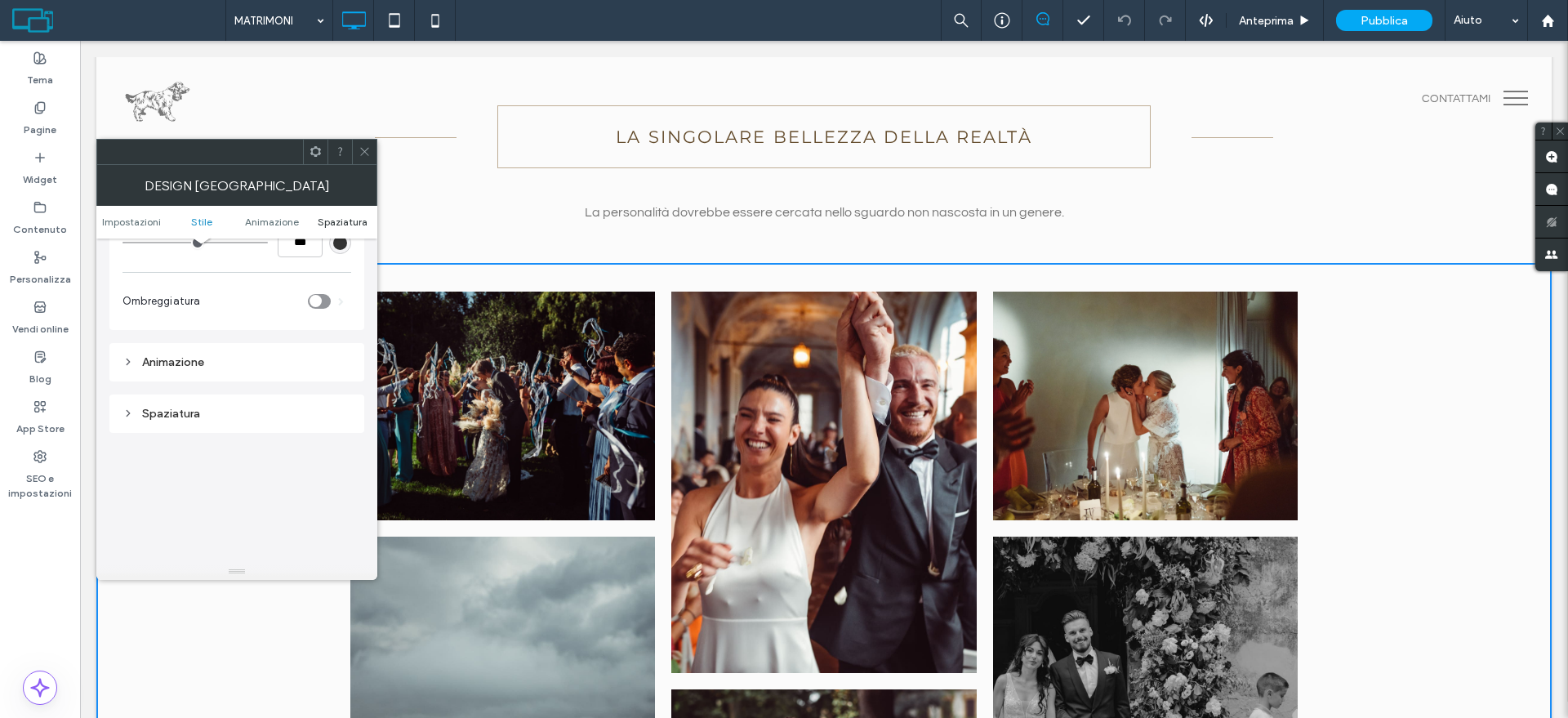
click at [346, 217] on span "Spaziatura" at bounding box center [342, 222] width 50 height 12
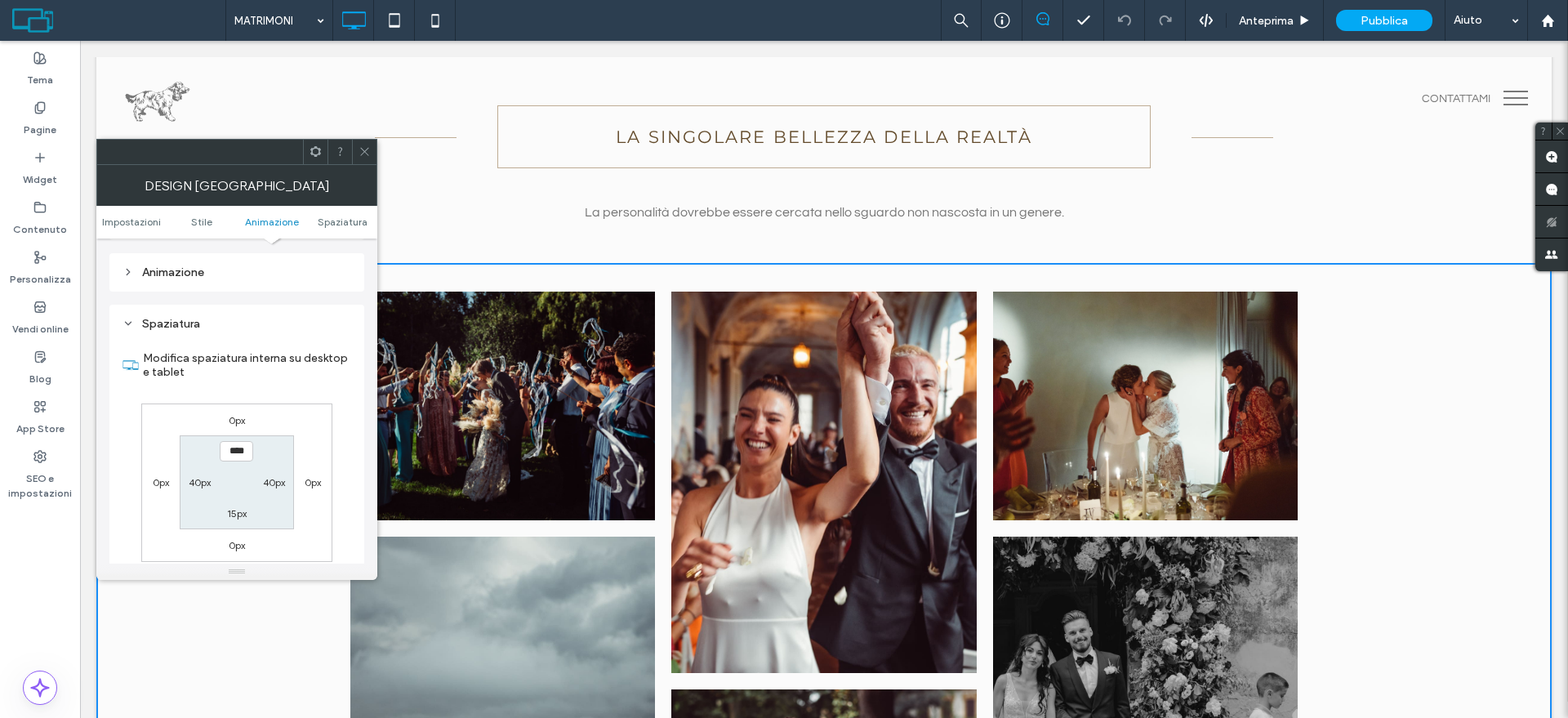
scroll to position [449, 0]
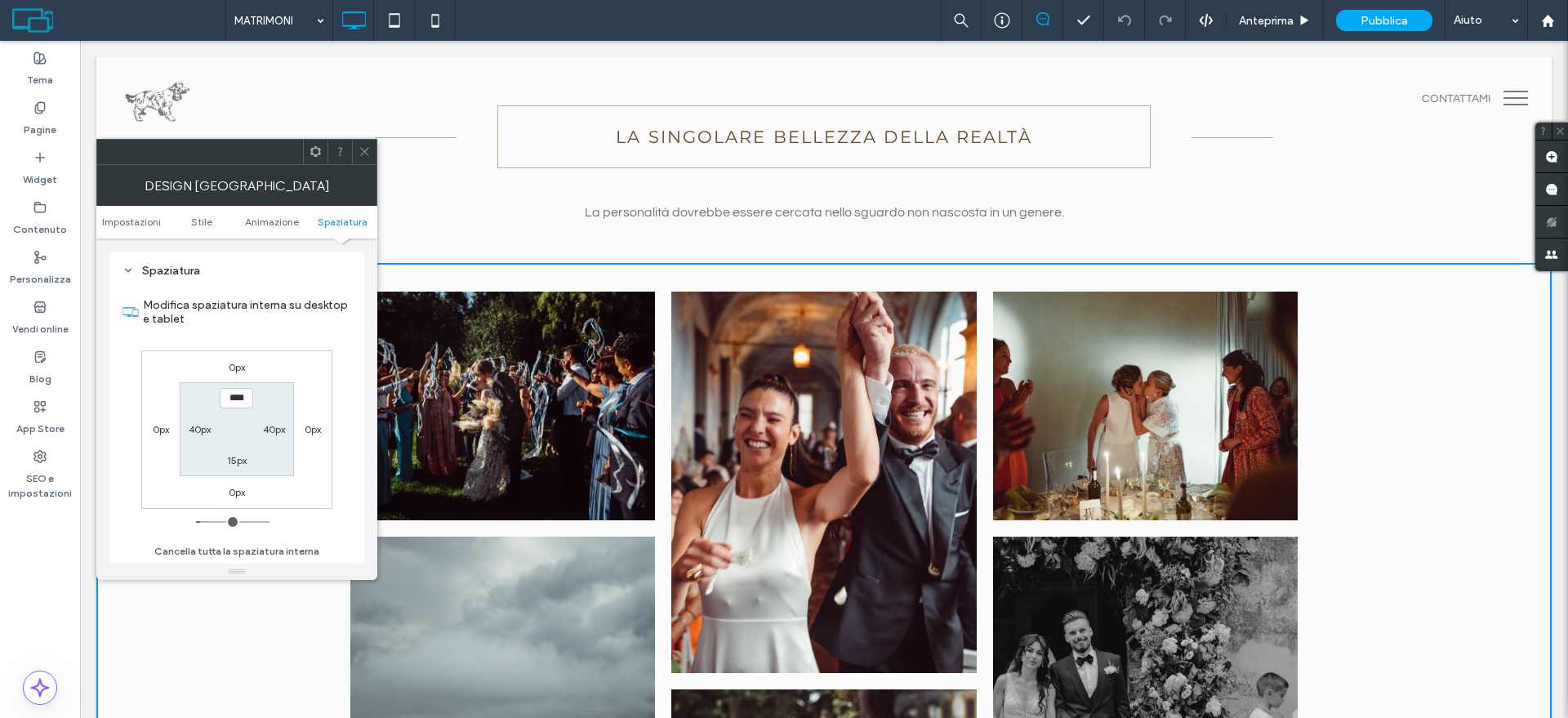
click at [214, 433] on div "40px" at bounding box center [199, 428] width 38 height 17
click at [203, 433] on label "40px" at bounding box center [199, 429] width 22 height 12
type input "*"
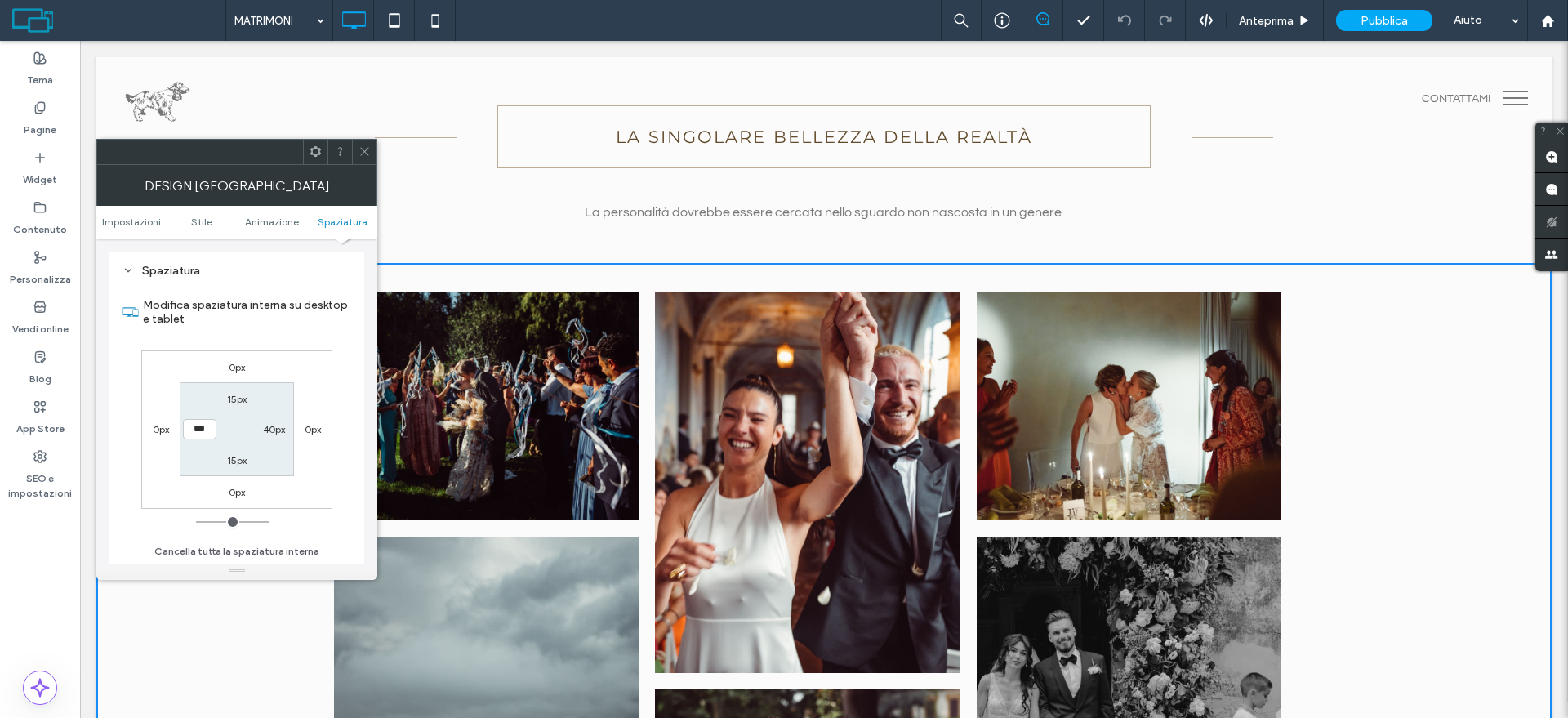
type input "***"
type input "*"
click at [196, 523] on input "range" at bounding box center [233, 522] width 74 height 2
click at [366, 147] on icon at bounding box center [364, 151] width 12 height 12
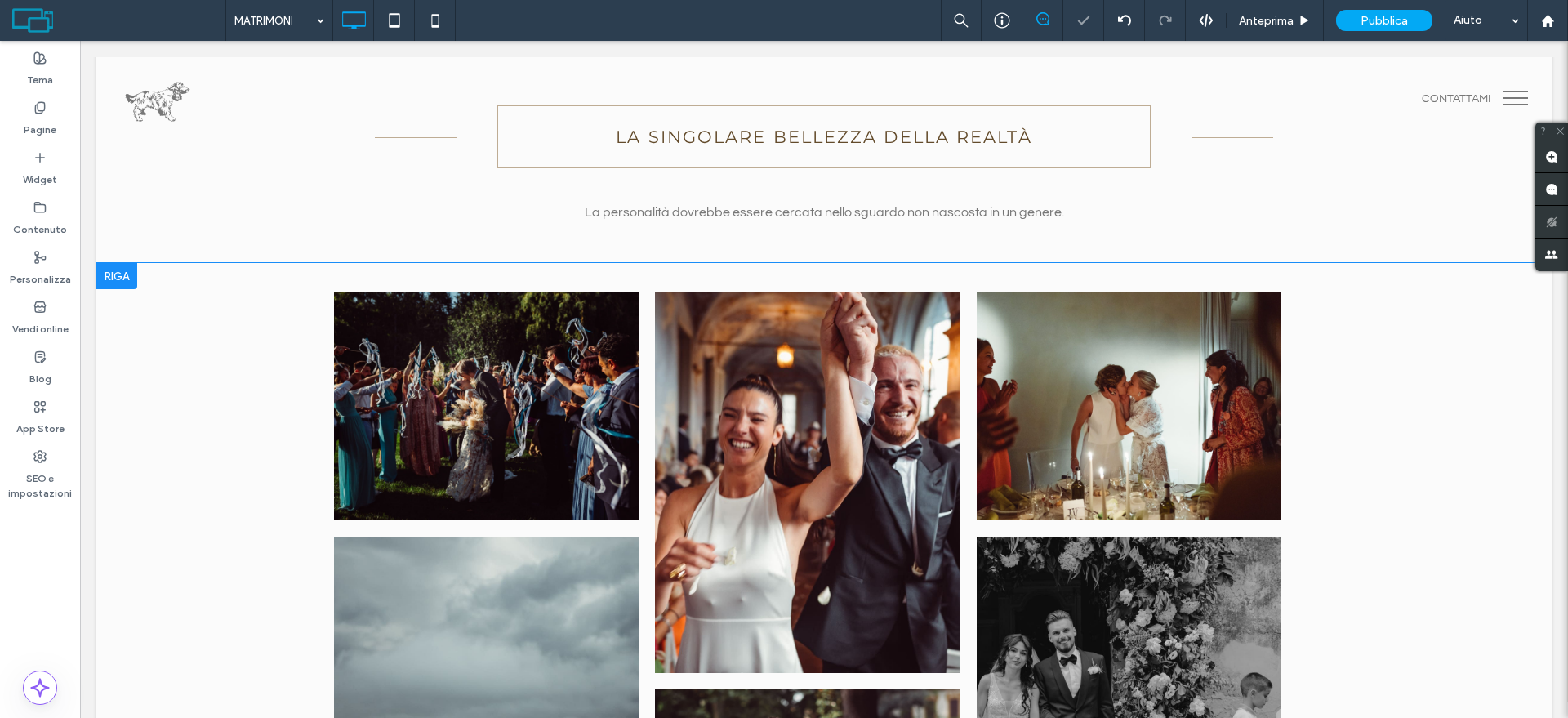
click at [229, 523] on div "Click To Paste Click To Paste Claudia e Marco Button Maria e Luca Button Lucia …" at bounding box center [824, 604] width 1455 height 684
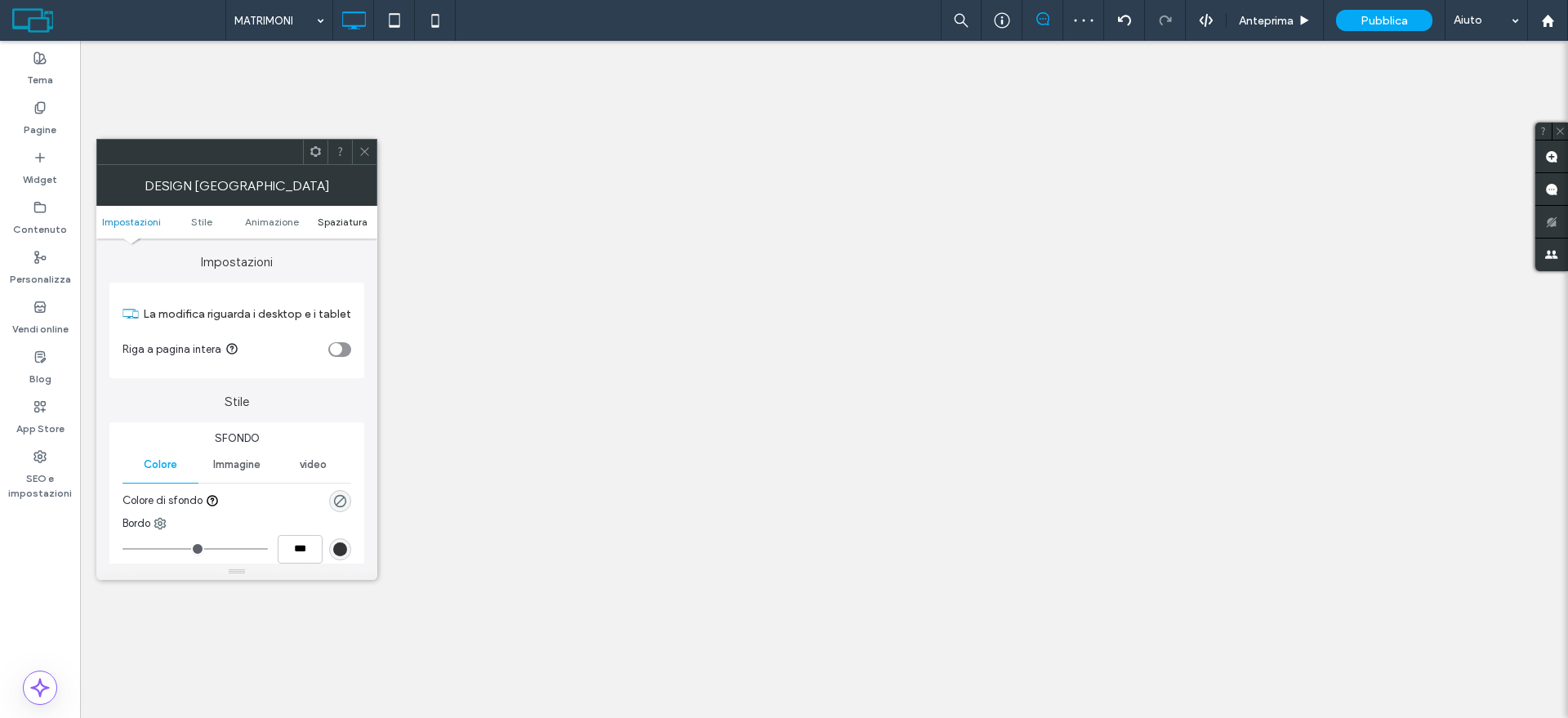
click at [366, 224] on span "Spaziatura" at bounding box center [342, 222] width 50 height 12
click at [334, 212] on ul "Impostazioni Stile Animazione Spaziatura" at bounding box center [236, 222] width 281 height 32
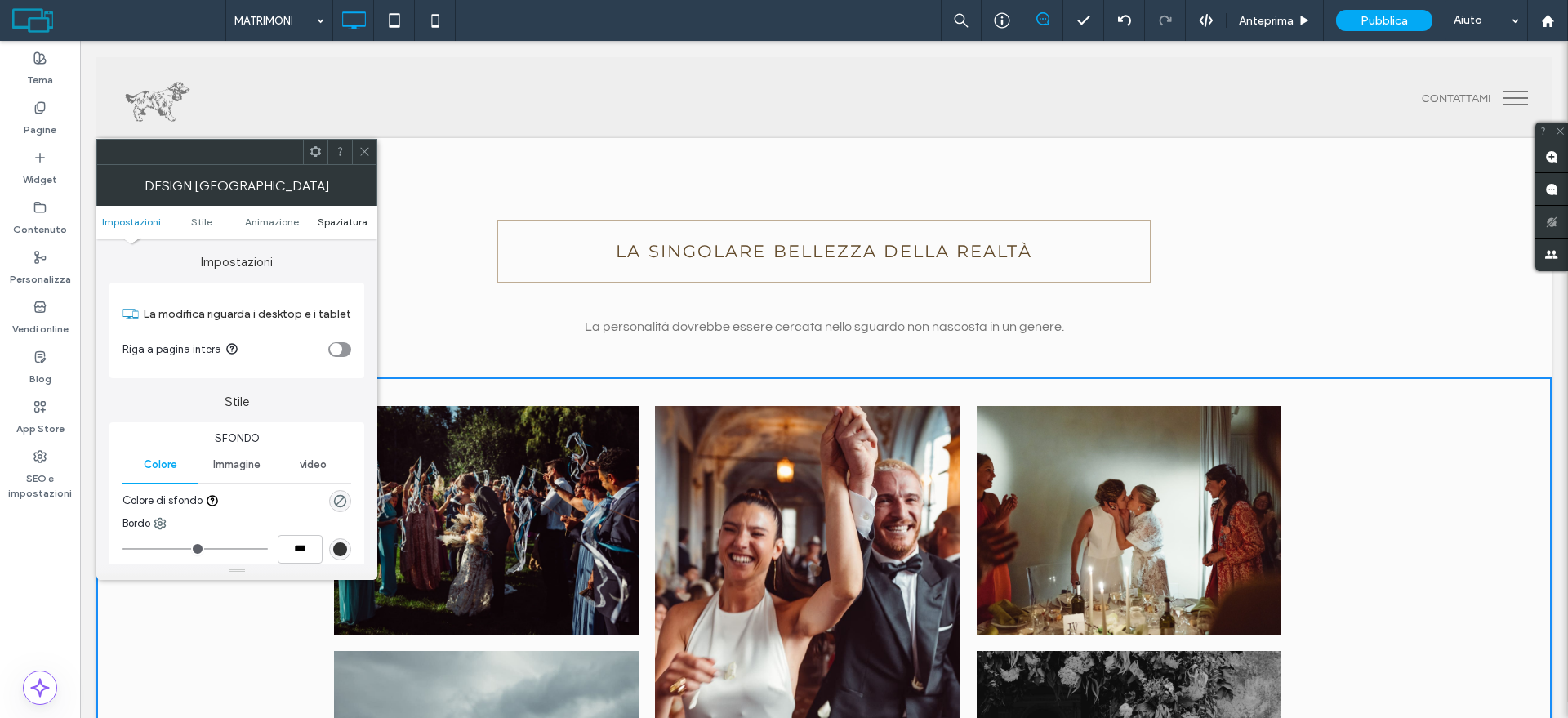
click at [327, 223] on span "Spaziatura" at bounding box center [342, 222] width 50 height 12
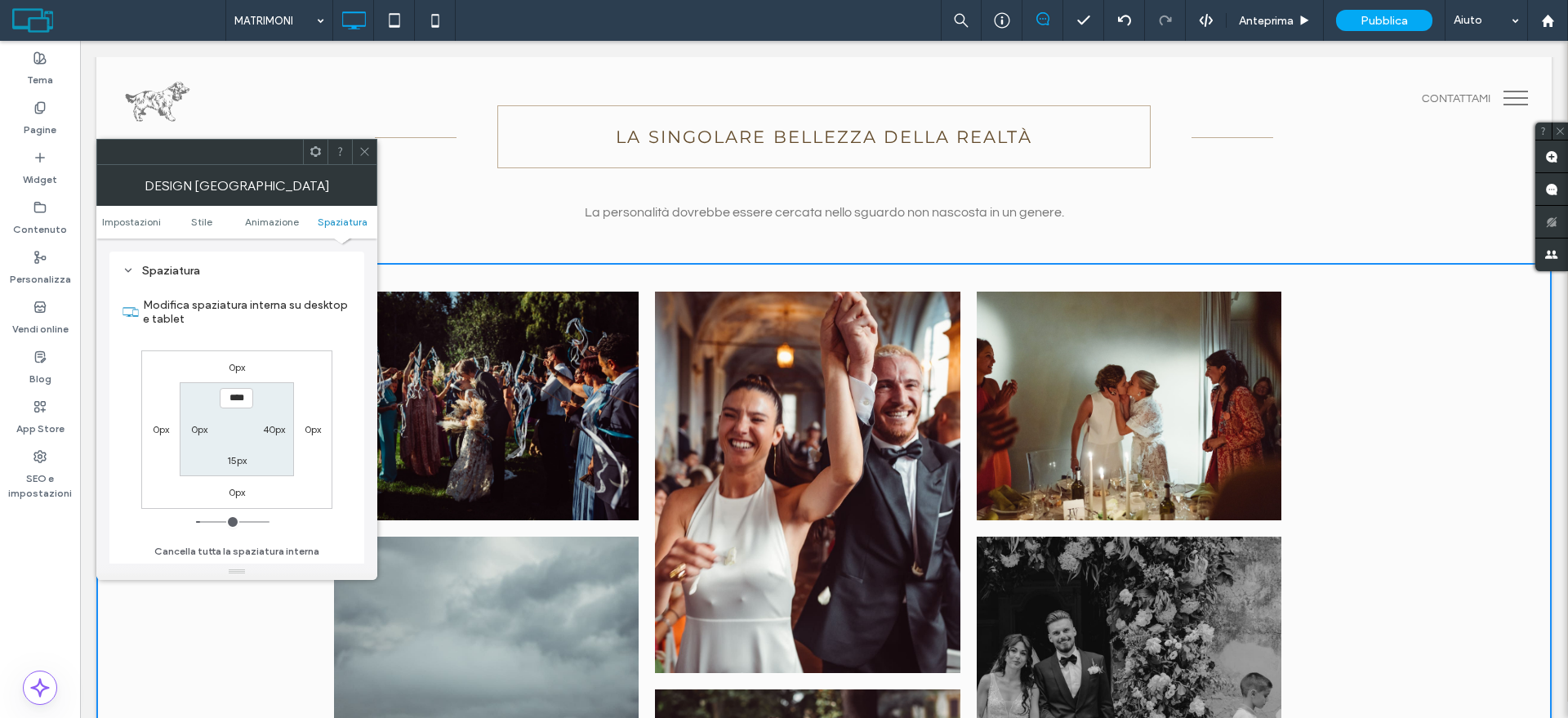
scroll to position [449, 0]
click at [282, 431] on label "40px" at bounding box center [273, 429] width 22 height 12
type input "*"
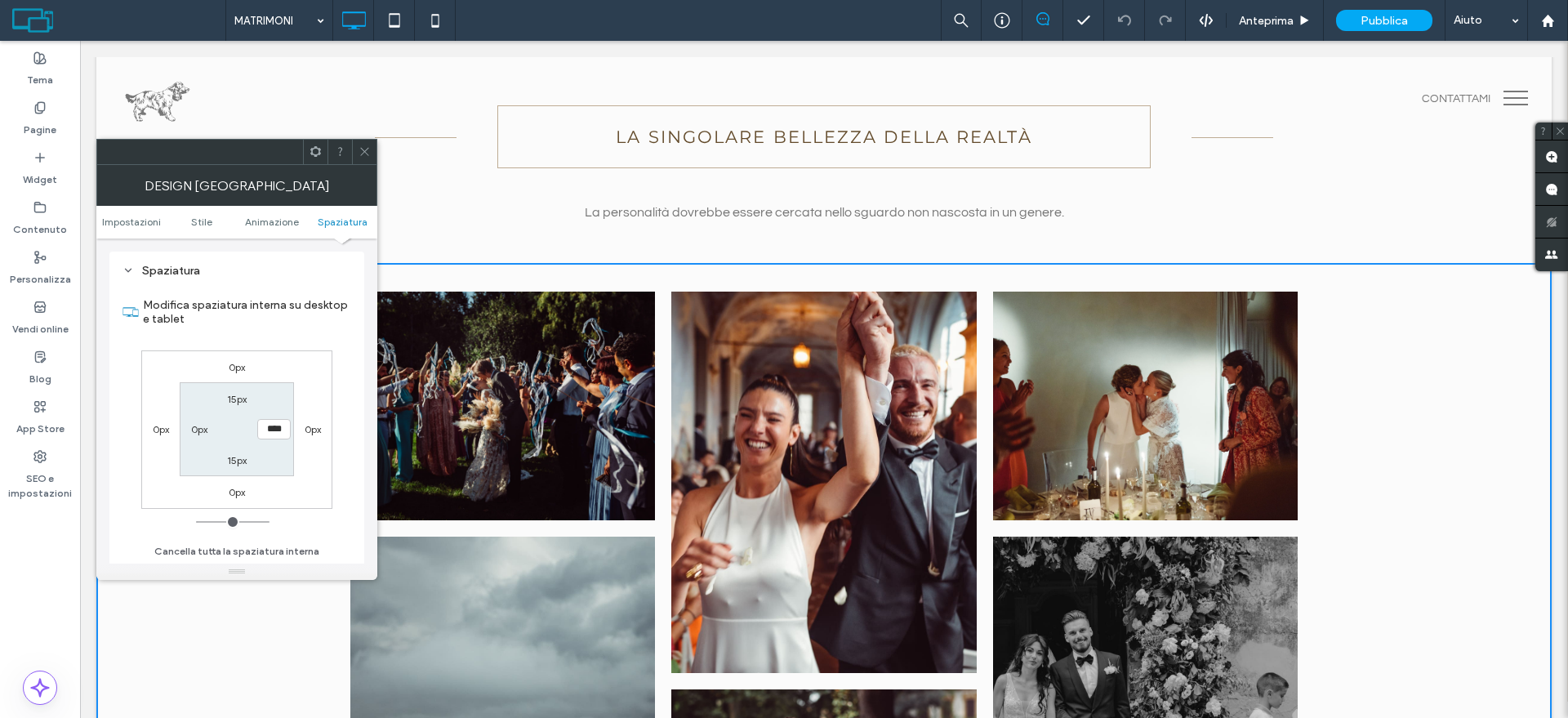
type input "***"
drag, startPoint x: 215, startPoint y: 520, endPoint x: 159, endPoint y: 491, distance: 63.1
type input "*"
click at [196, 521] on input "range" at bounding box center [233, 522] width 74 height 2
click at [369, 151] on icon at bounding box center [364, 151] width 12 height 12
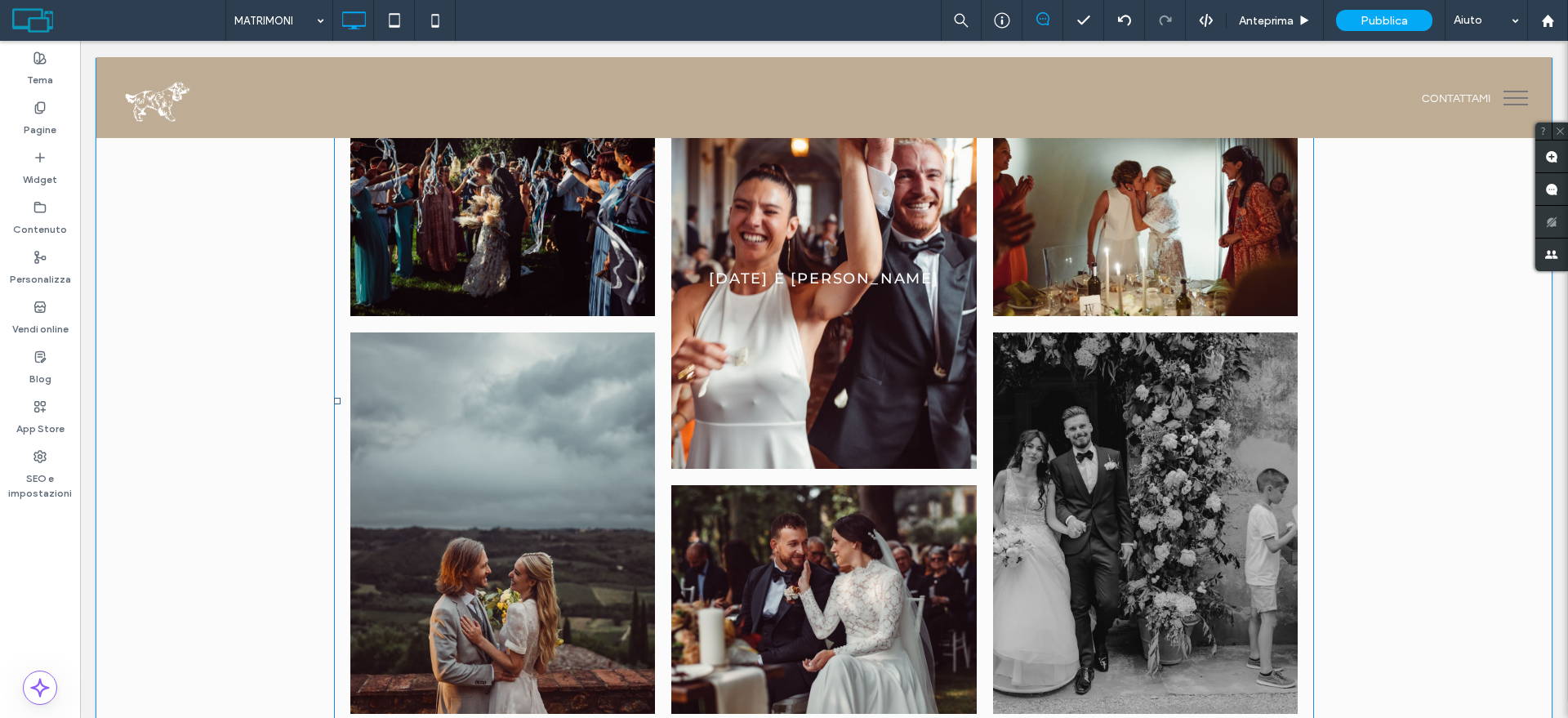
scroll to position [0, 0]
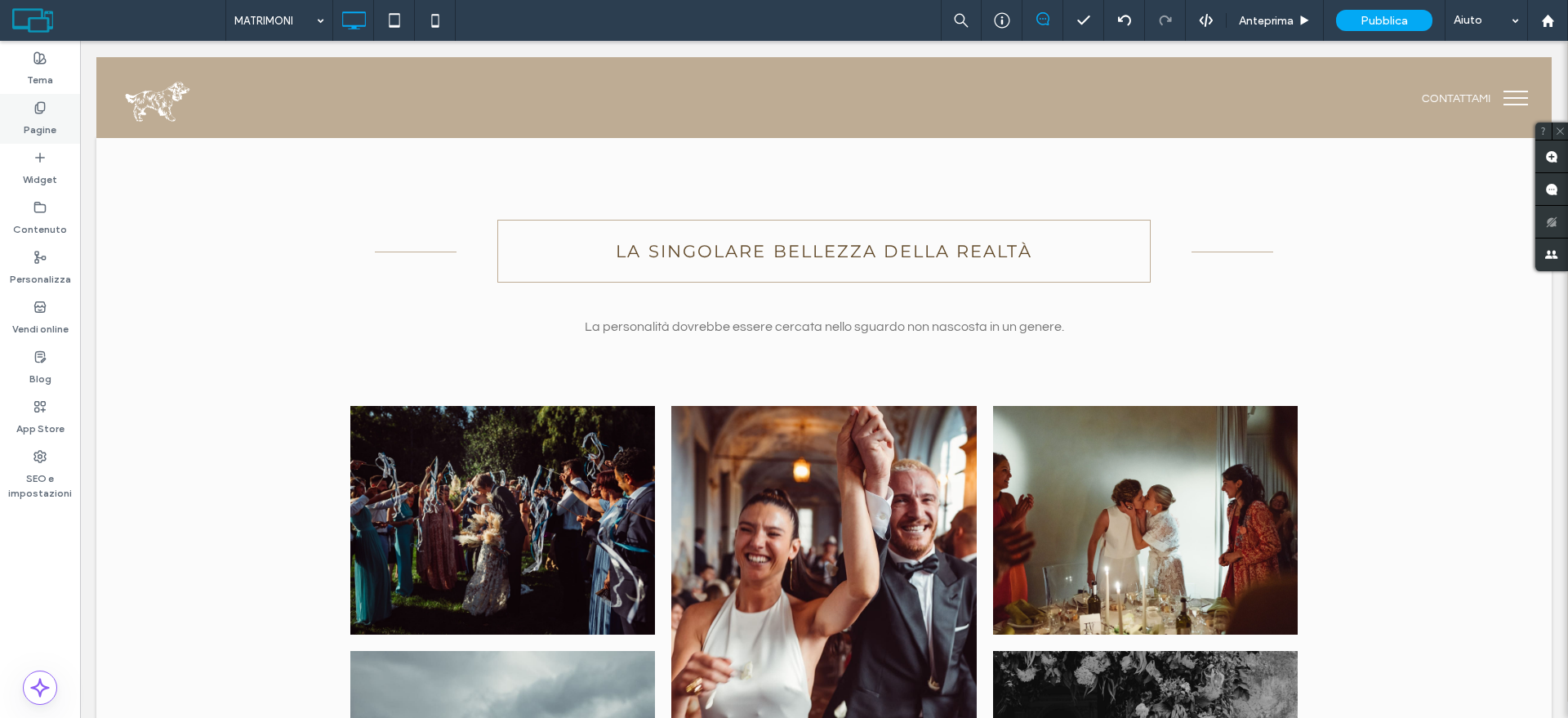
click at [36, 123] on label "Pagine" at bounding box center [39, 126] width 32 height 23
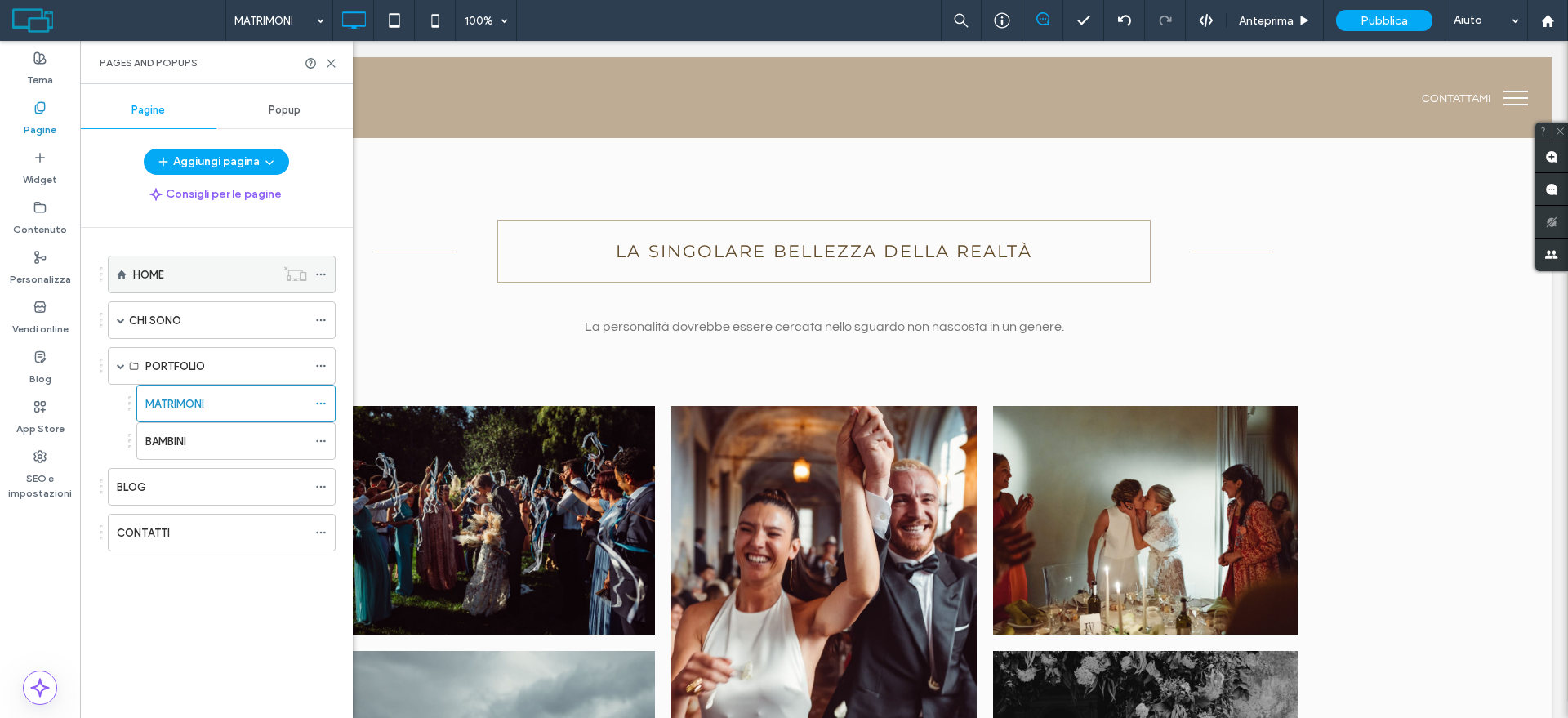
click at [163, 281] on label "HOME" at bounding box center [148, 275] width 31 height 29
click at [329, 62] on div at bounding box center [784, 359] width 1568 height 718
click at [332, 60] on icon at bounding box center [331, 63] width 12 height 12
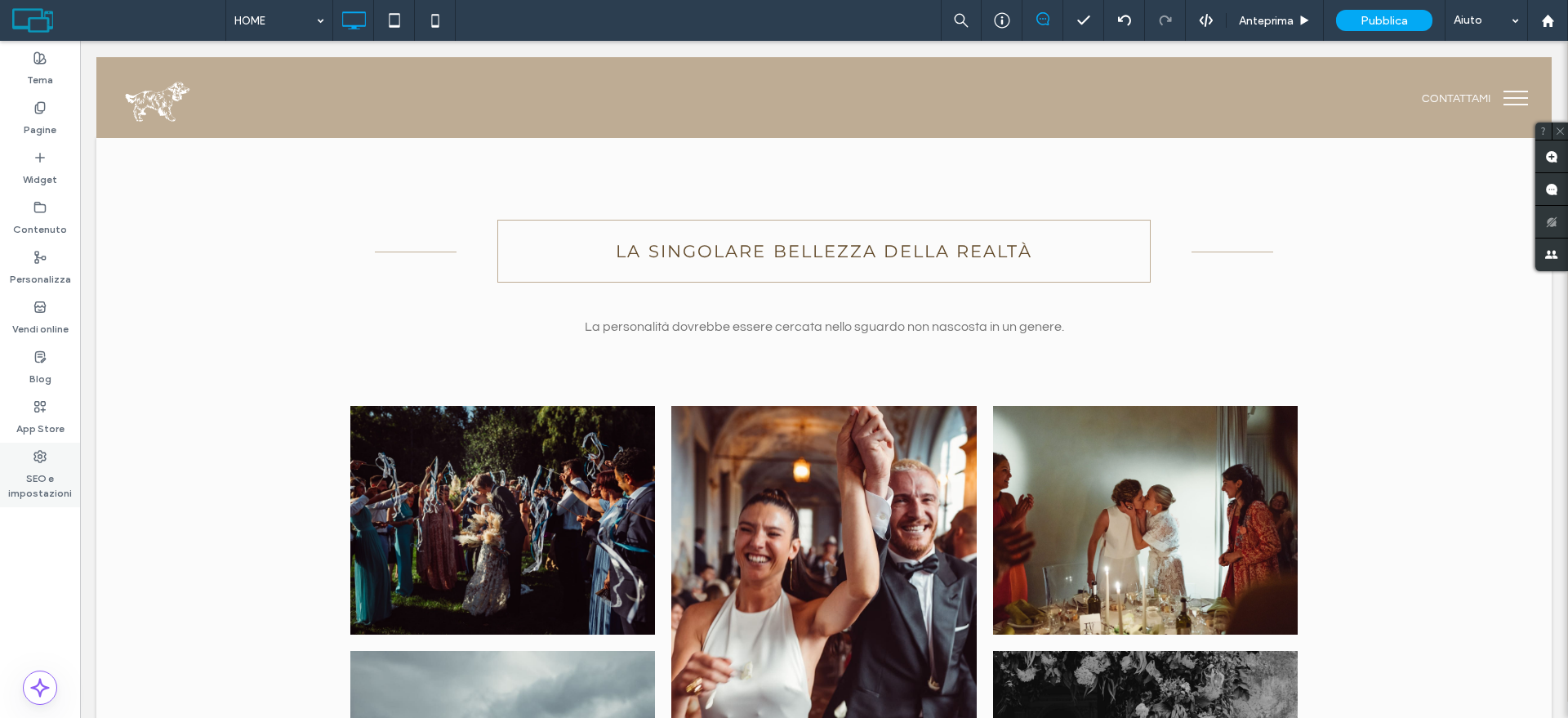
click at [24, 480] on label "SEO e impostazioni" at bounding box center [39, 482] width 80 height 38
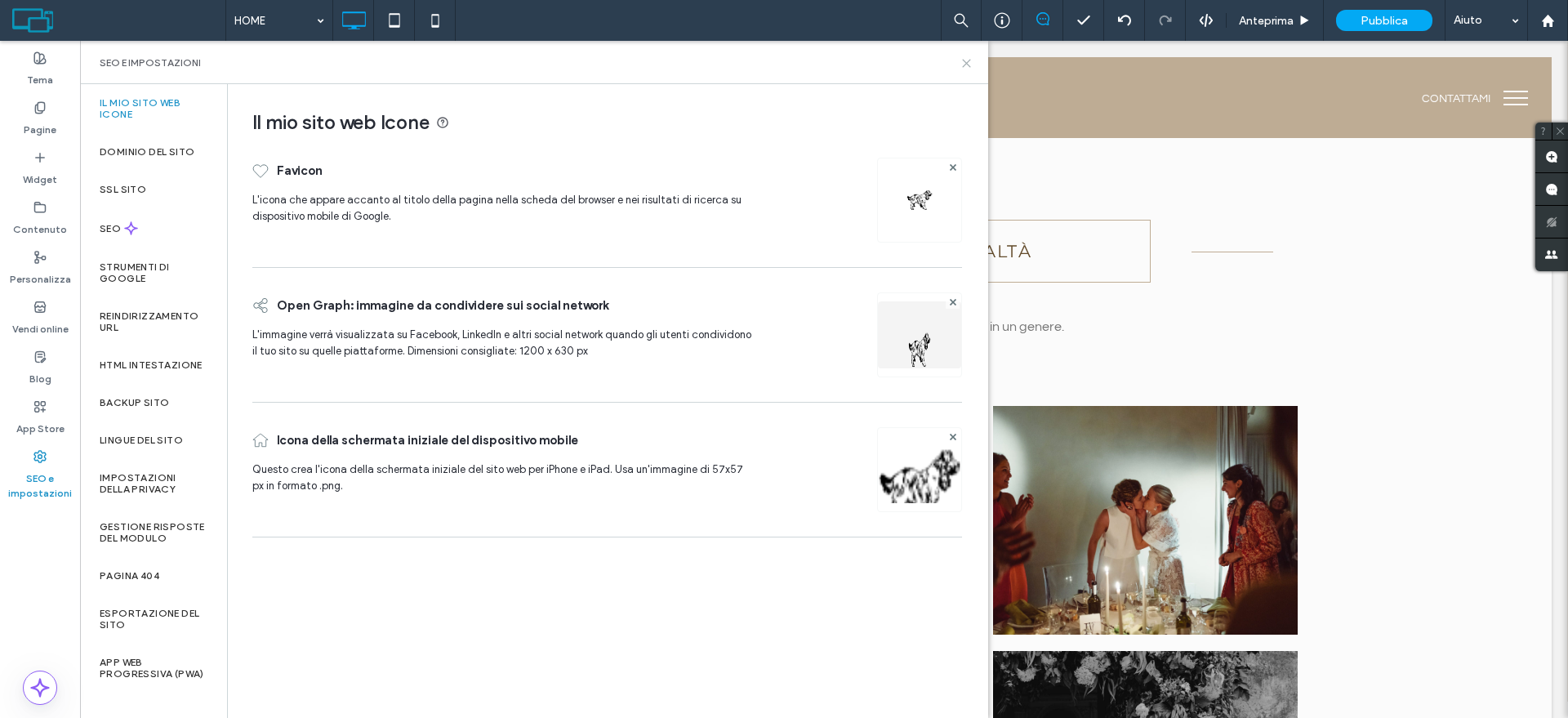
click at [964, 63] on icon at bounding box center [967, 63] width 12 height 12
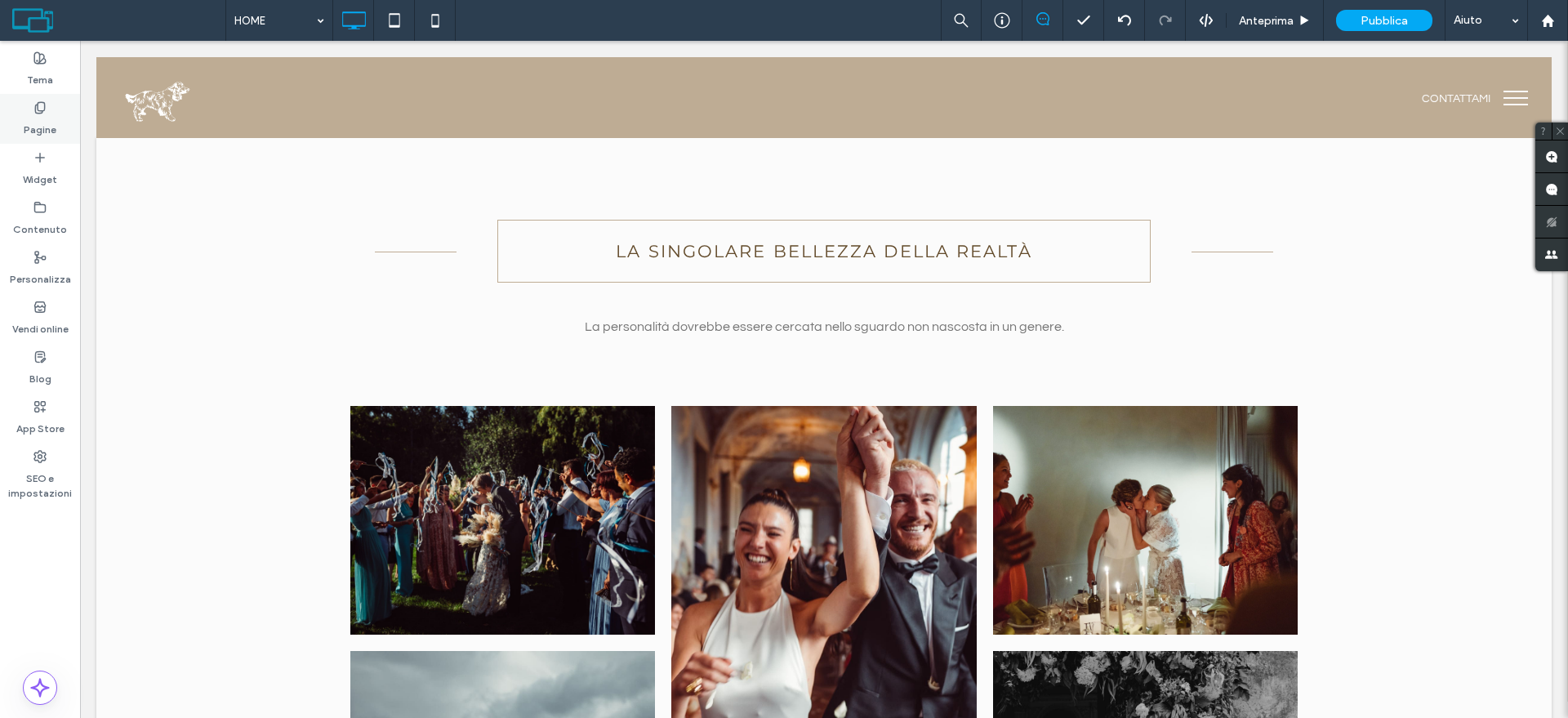
click at [60, 130] on div "Pagine" at bounding box center [39, 118] width 80 height 50
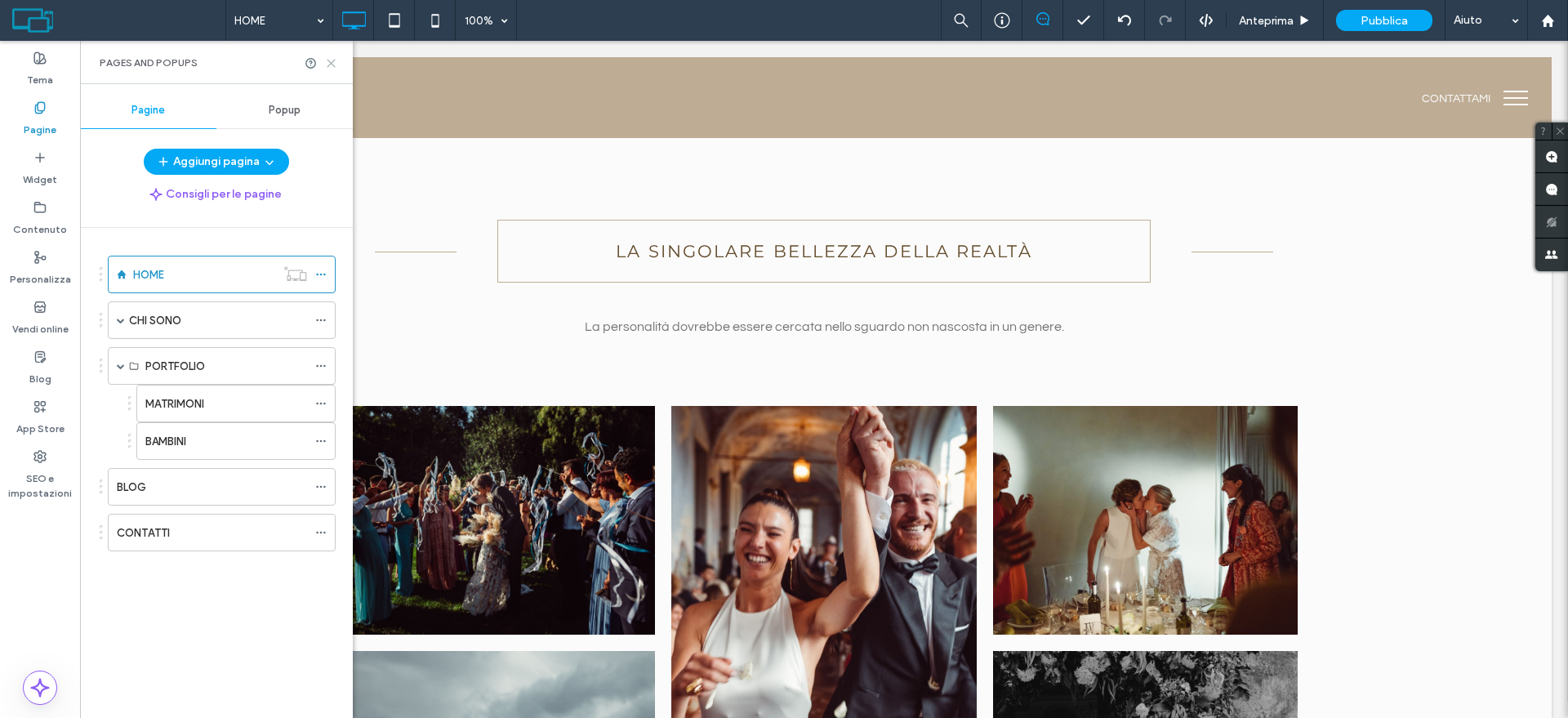
click at [329, 60] on use at bounding box center [331, 63] width 7 height 7
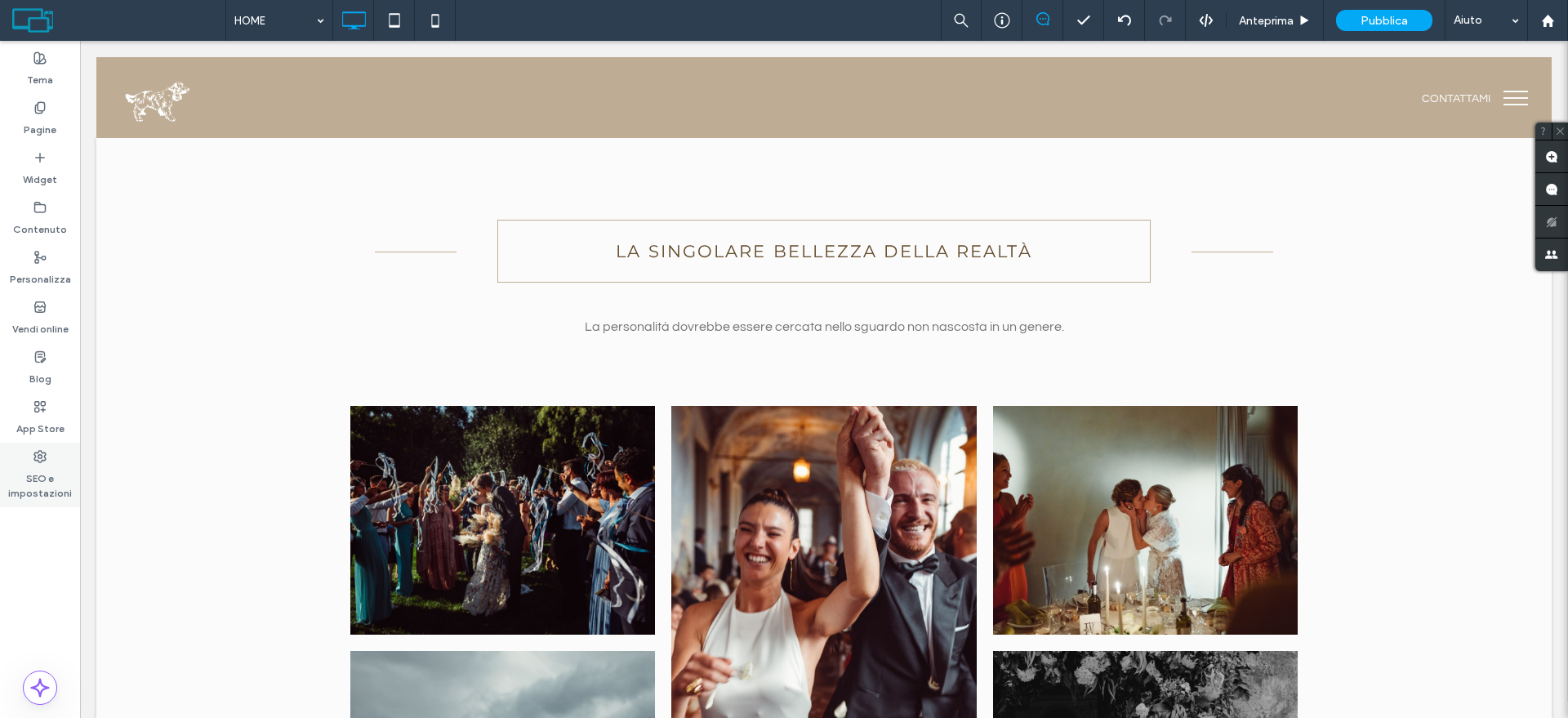
click at [38, 490] on label "SEO e impostazioni" at bounding box center [39, 482] width 80 height 38
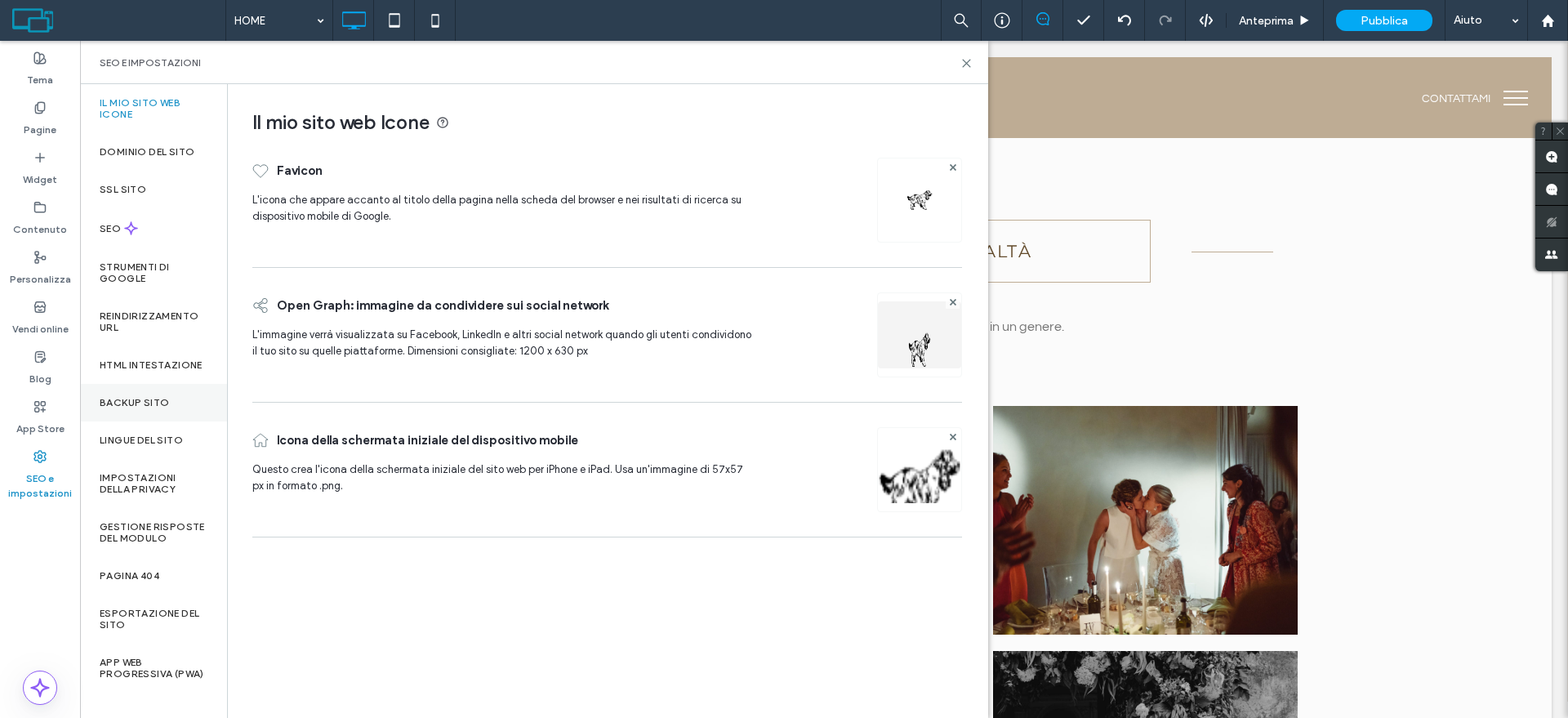
click at [151, 408] on label "Backup sito" at bounding box center [134, 402] width 69 height 11
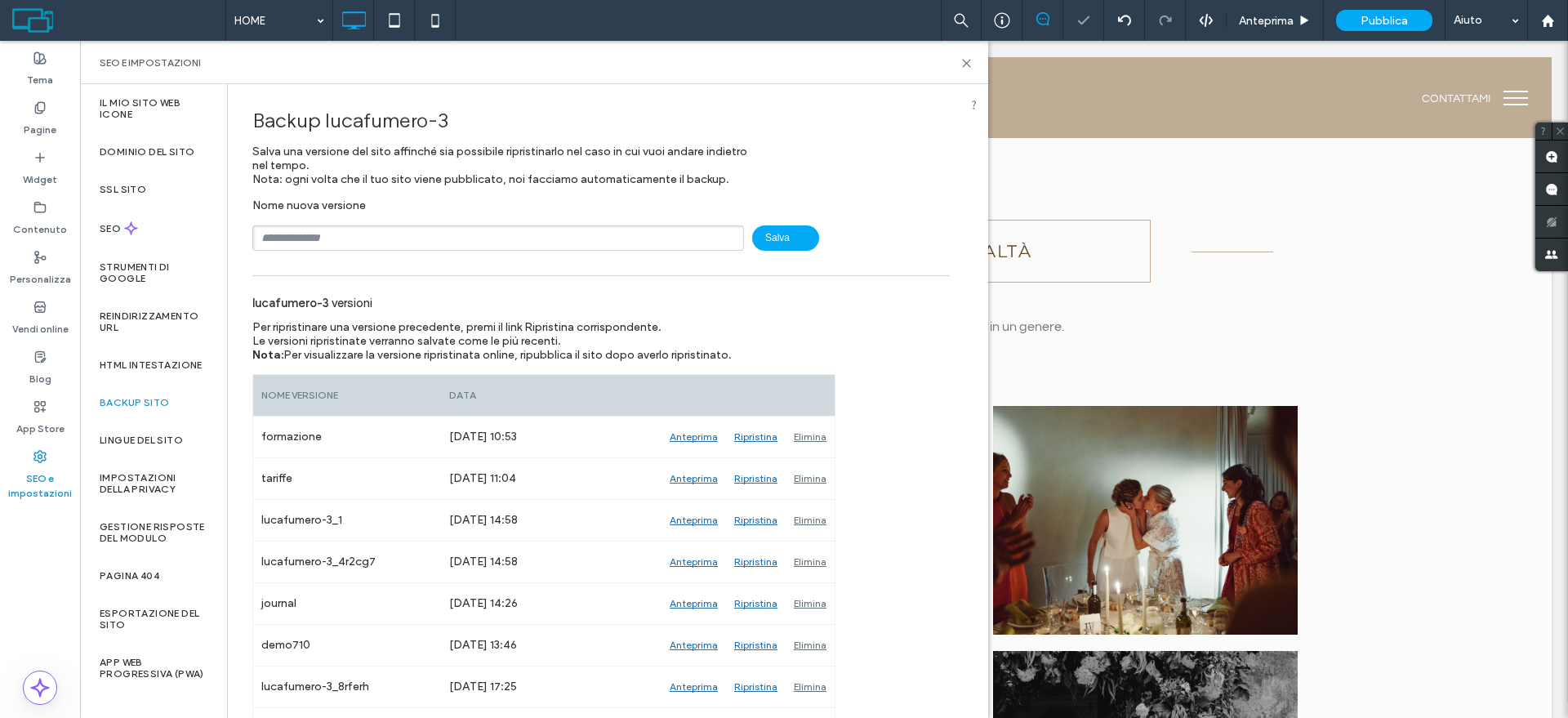
click at [333, 236] on input "text" at bounding box center [497, 237] width 491 height 25
type input "*"
type input "**********"
click at [777, 235] on span "Salva" at bounding box center [785, 237] width 67 height 25
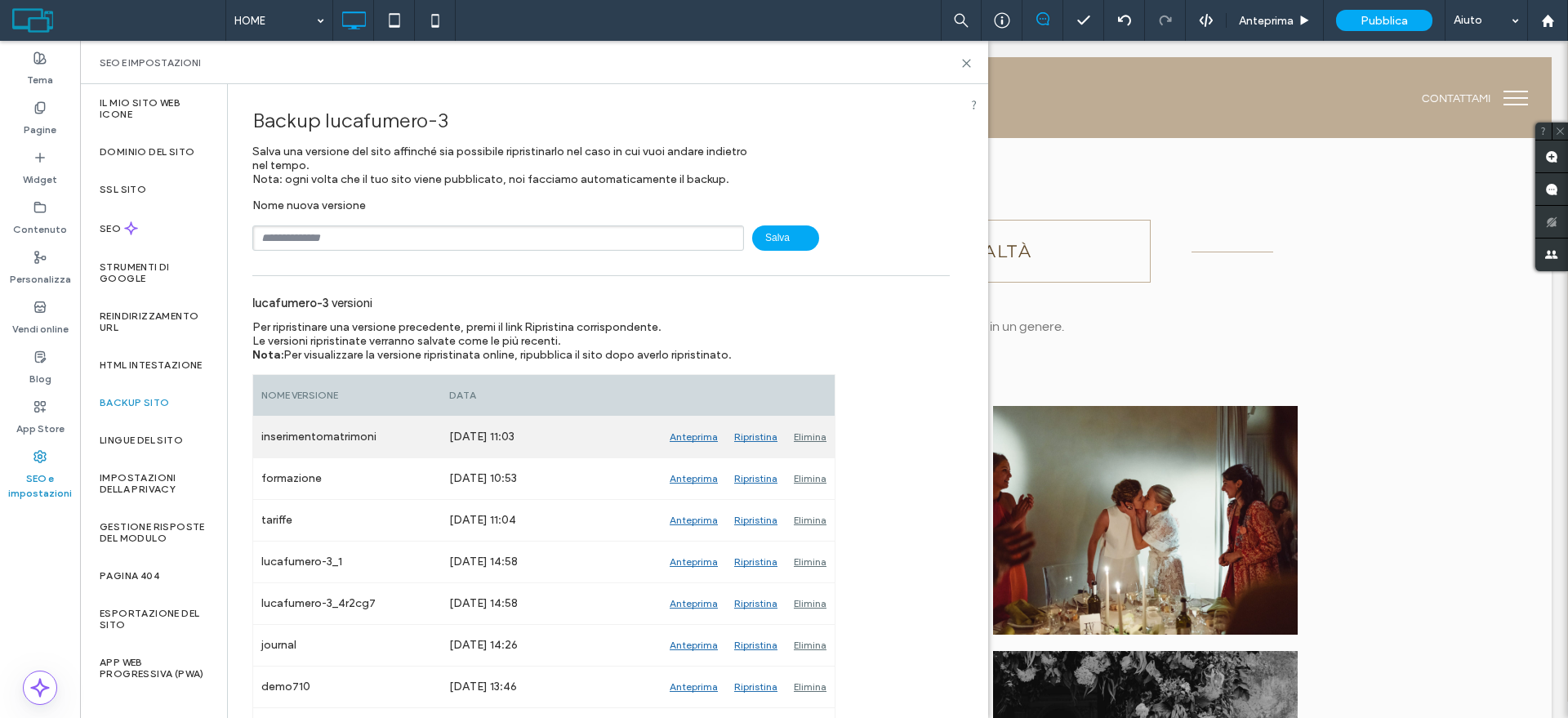
click at [765, 438] on div "Ripristina" at bounding box center [756, 437] width 60 height 41
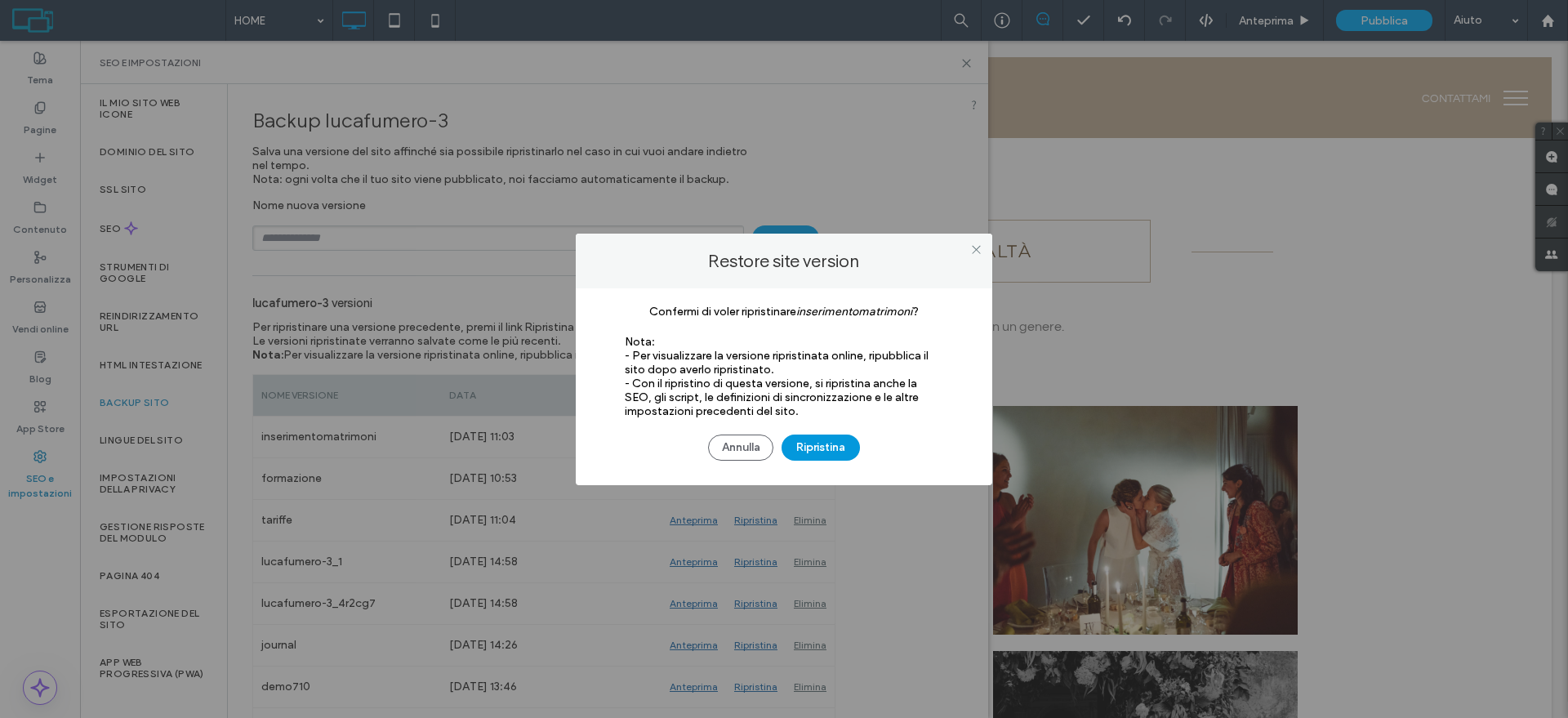
click at [810, 441] on button "Ripristina" at bounding box center [821, 447] width 79 height 26
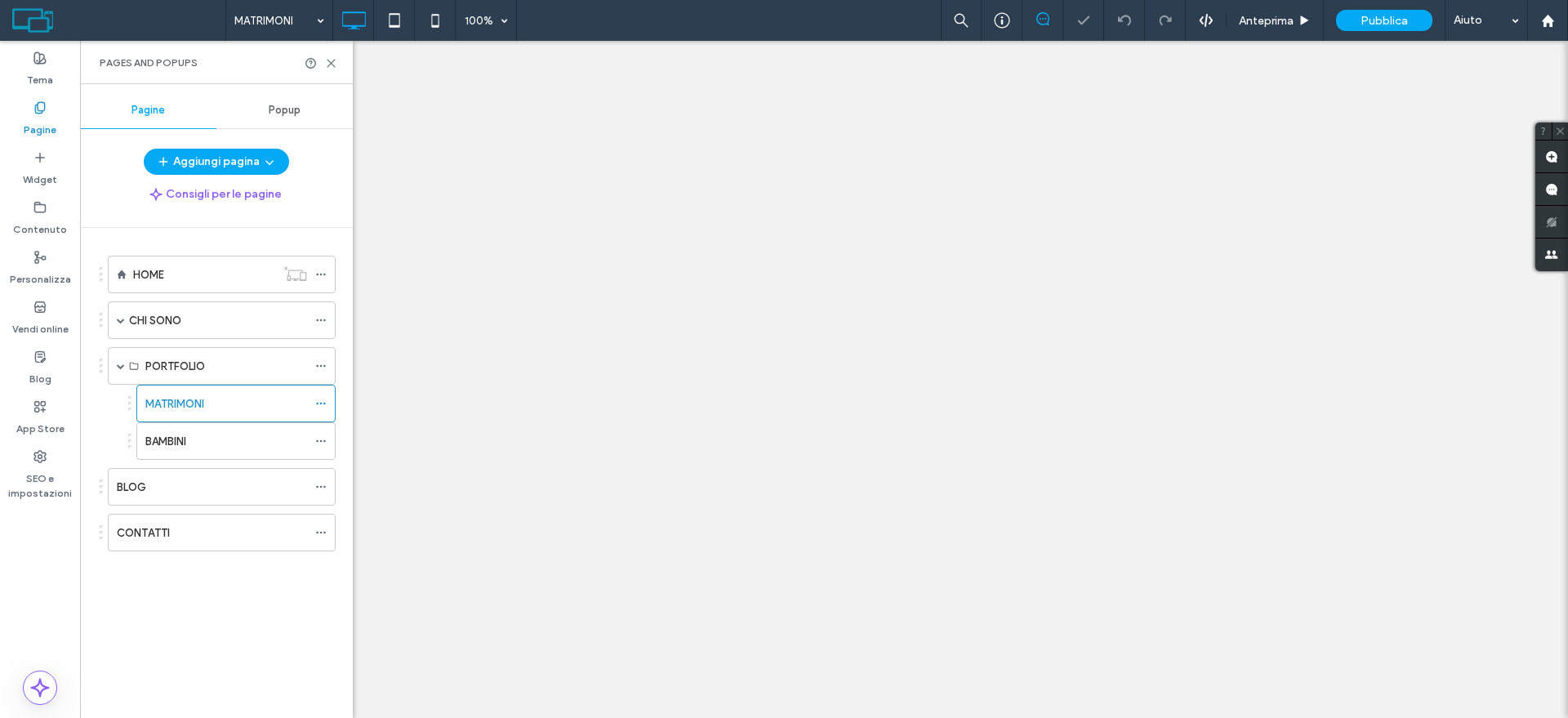
click at [329, 60] on use at bounding box center [331, 63] width 7 height 7
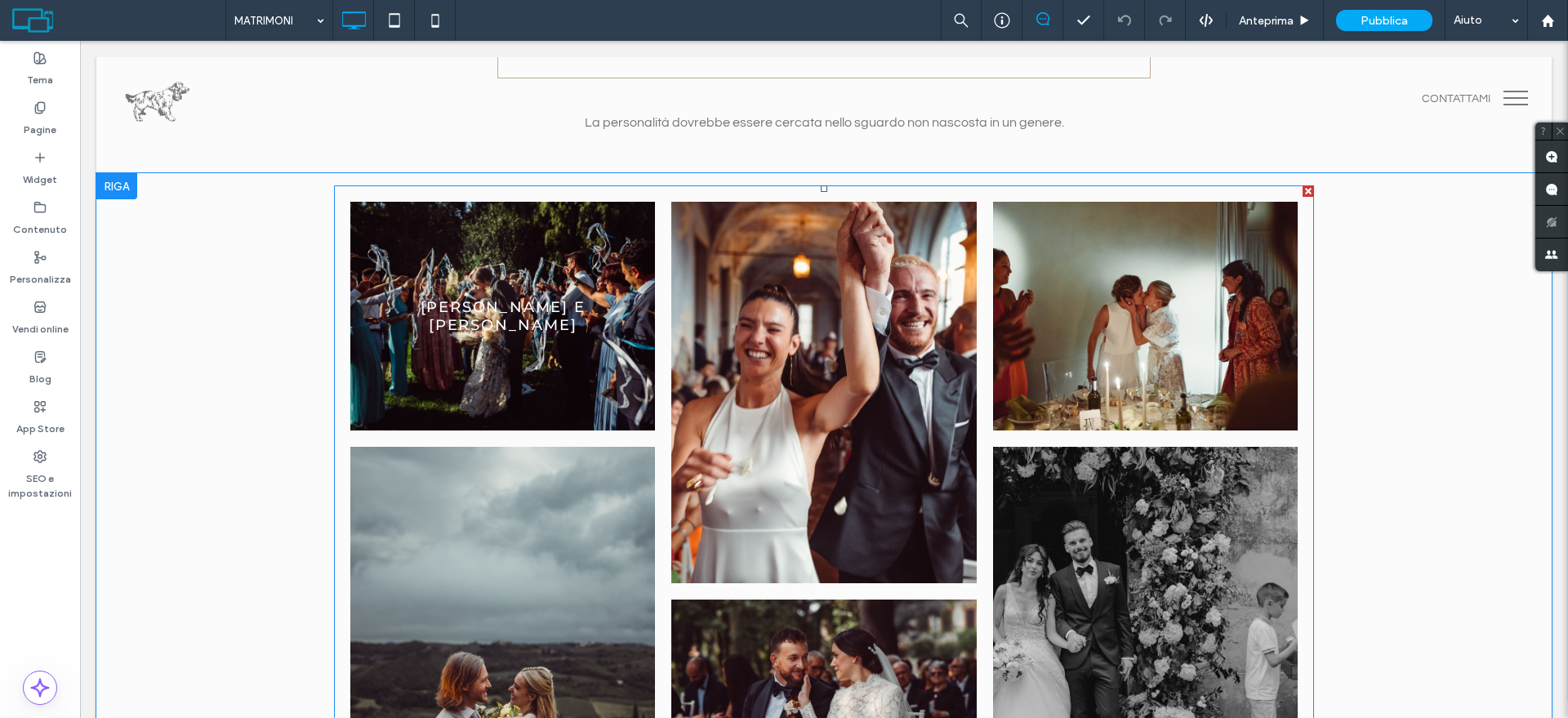
scroll to position [204, 0]
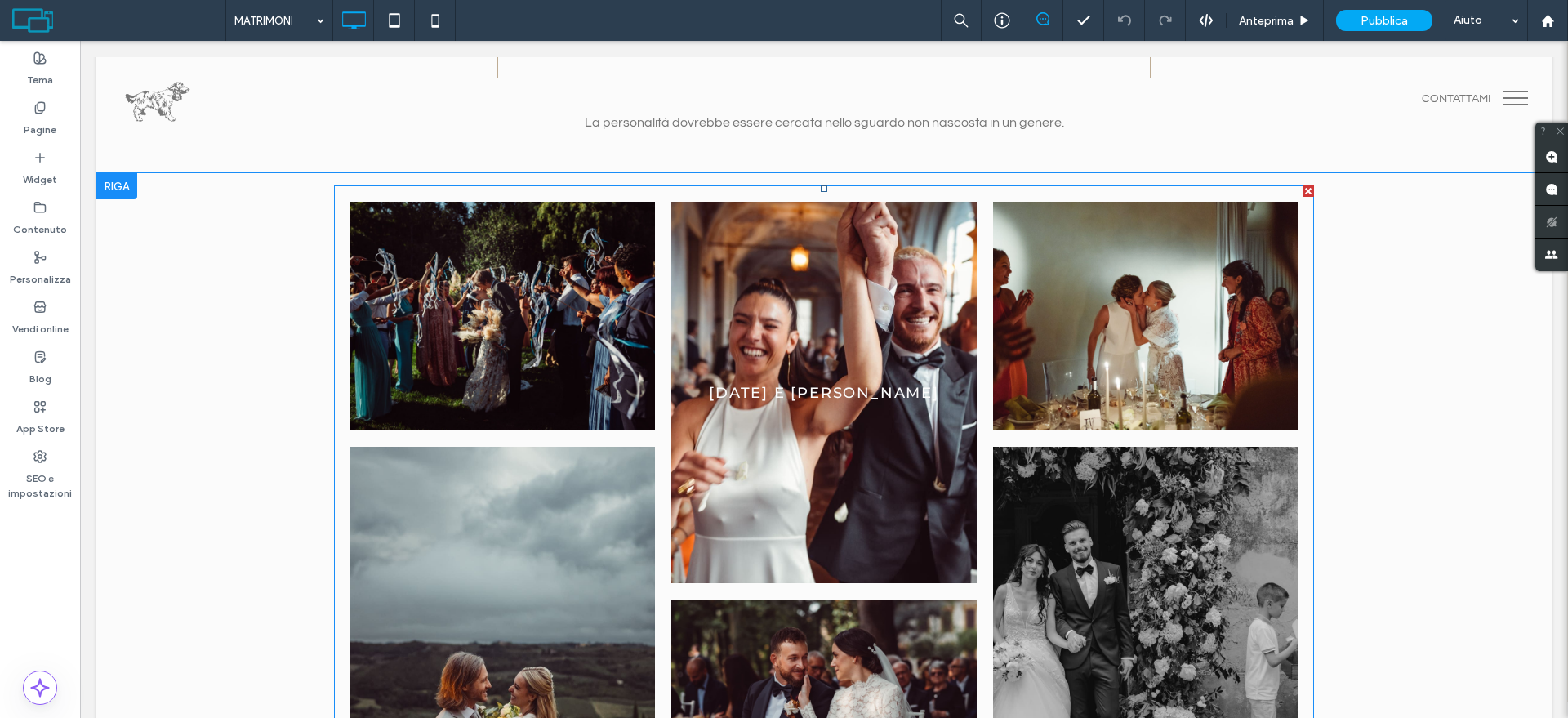
click at [807, 305] on link at bounding box center [823, 392] width 323 height 405
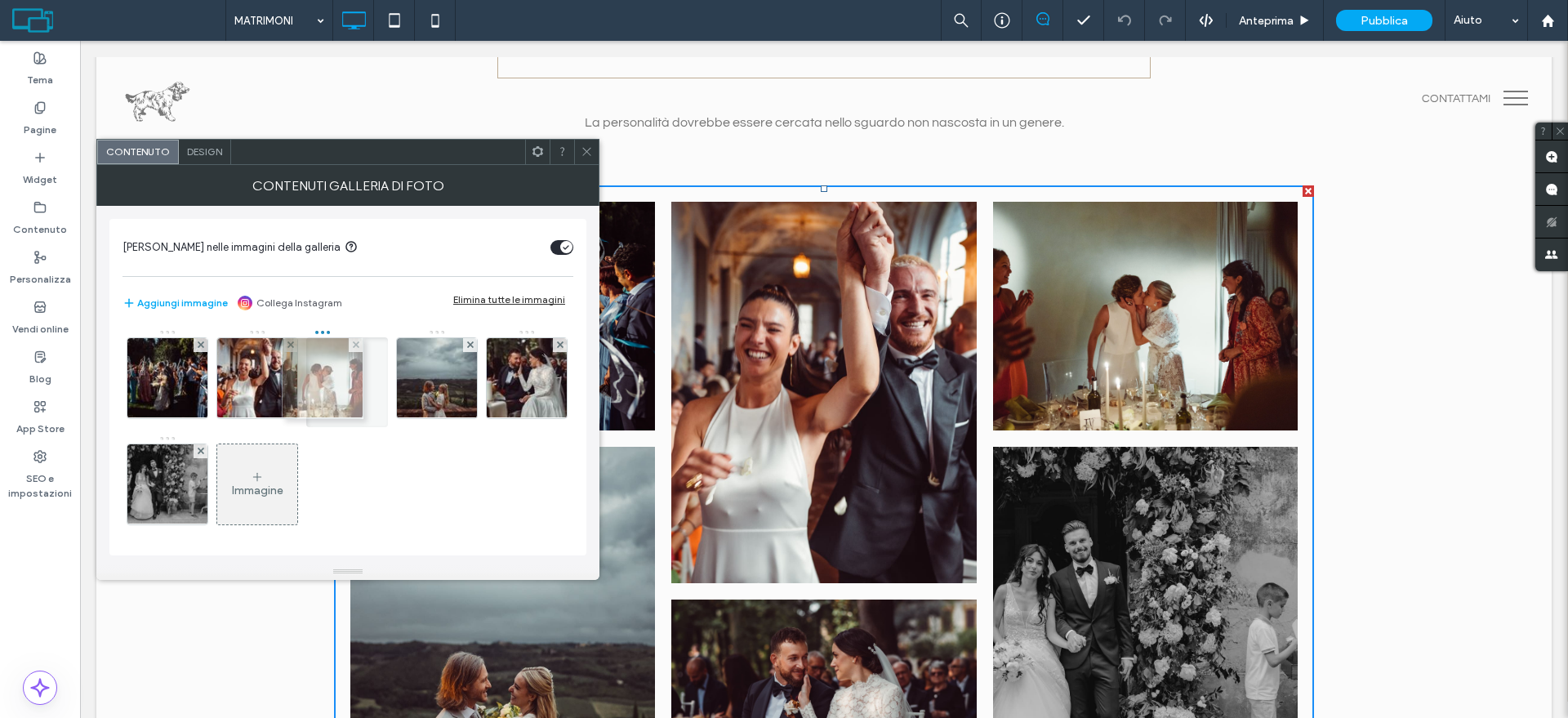
drag, startPoint x: 346, startPoint y: 373, endPoint x: 355, endPoint y: 366, distance: 11.4
click at [284, 488] on div "Immagine" at bounding box center [257, 490] width 52 height 14
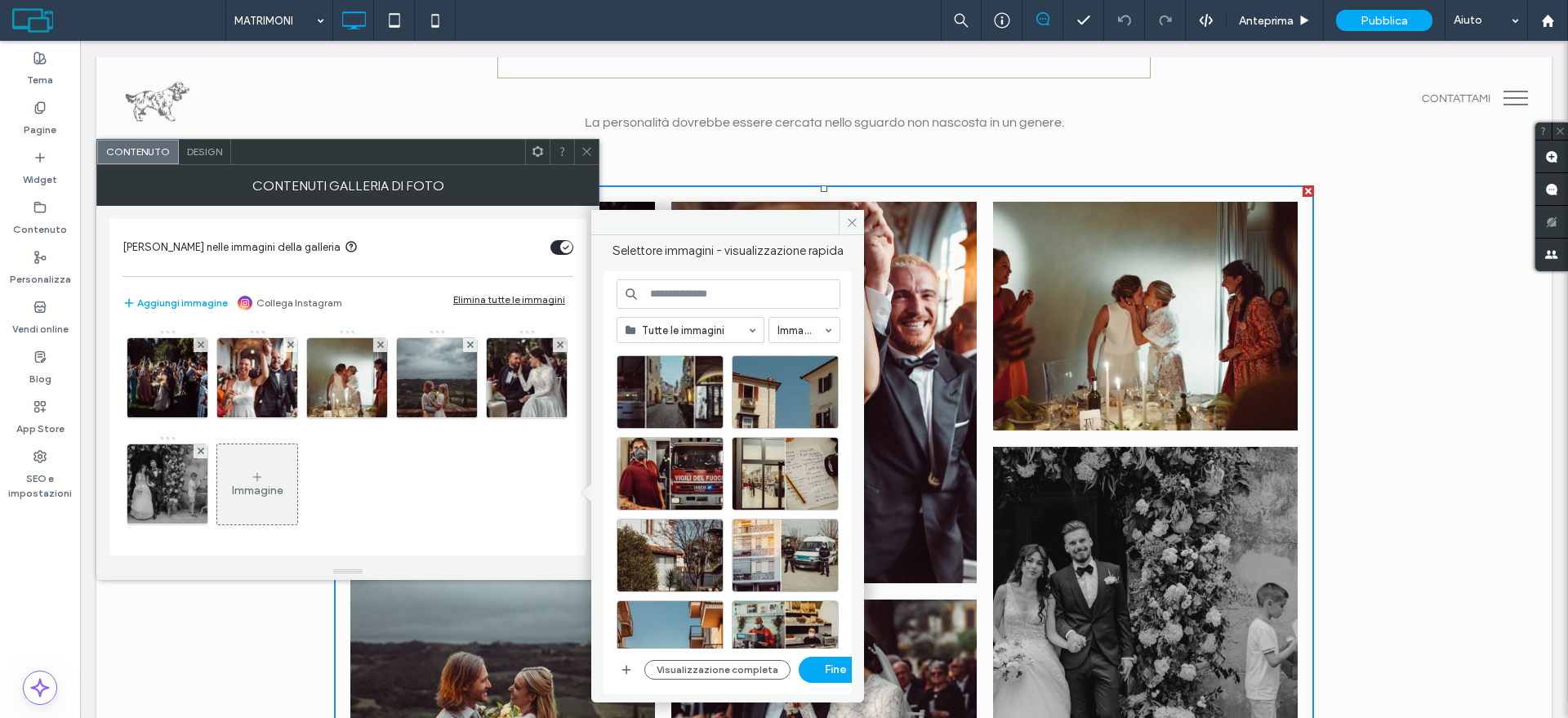
scroll to position [707, 0]
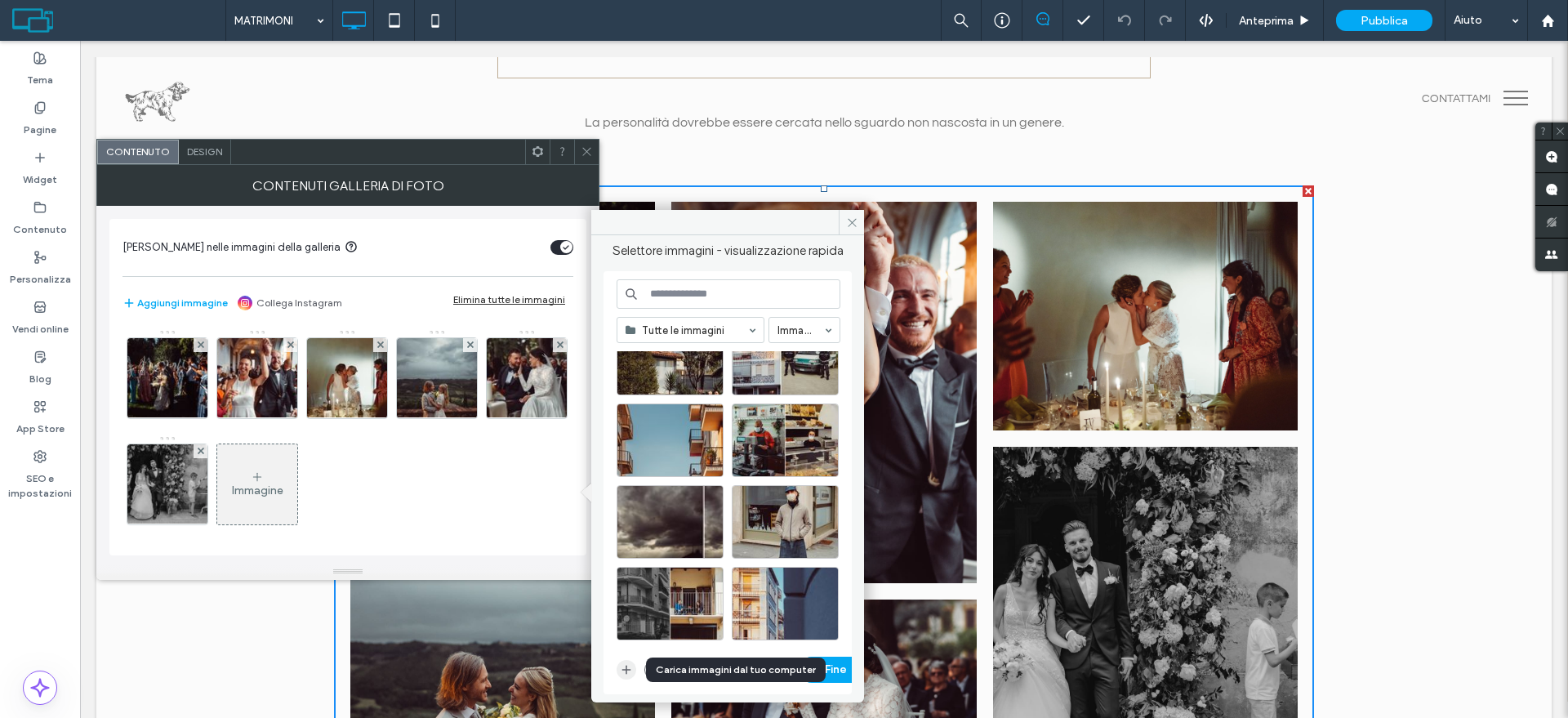
click at [626, 672] on use "button" at bounding box center [627, 670] width 9 height 9
click at [855, 222] on icon at bounding box center [852, 222] width 12 height 12
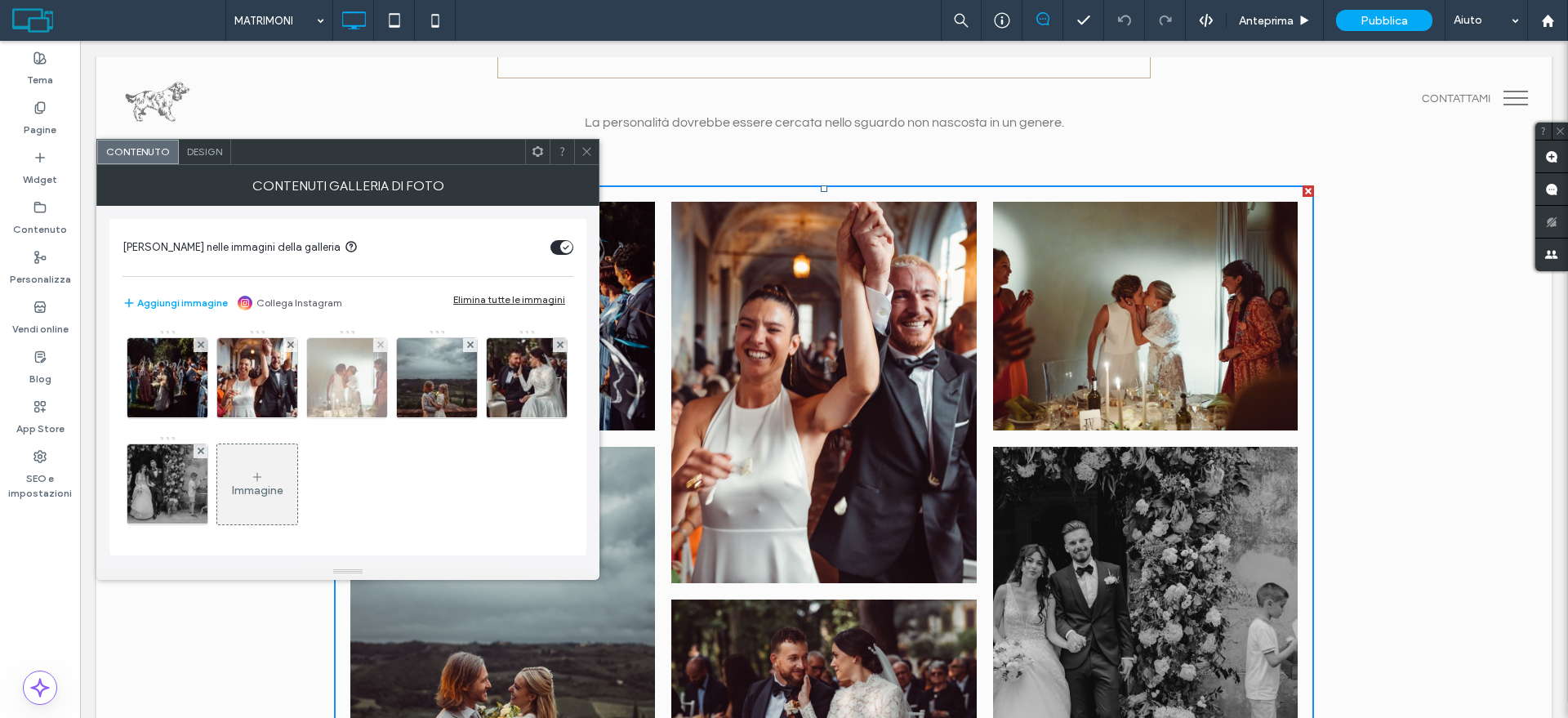
click at [355, 376] on img at bounding box center [347, 377] width 121 height 80
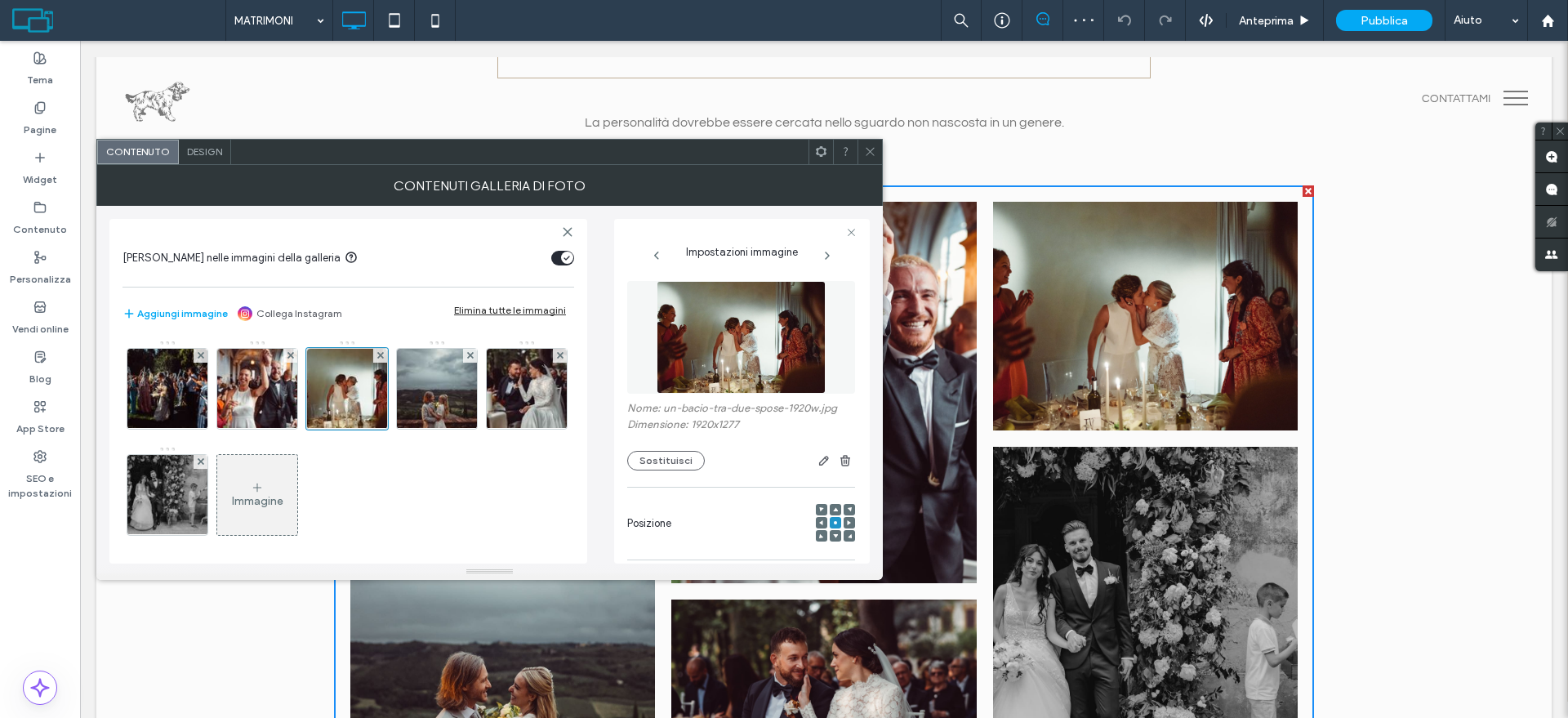
scroll to position [0, 0]
drag, startPoint x: 691, startPoint y: 422, endPoint x: 728, endPoint y: 426, distance: 37.2
click at [728, 426] on label "Dimensione: 1920x1277" at bounding box center [741, 427] width 228 height 17
click at [288, 384] on img at bounding box center [257, 388] width 120 height 80
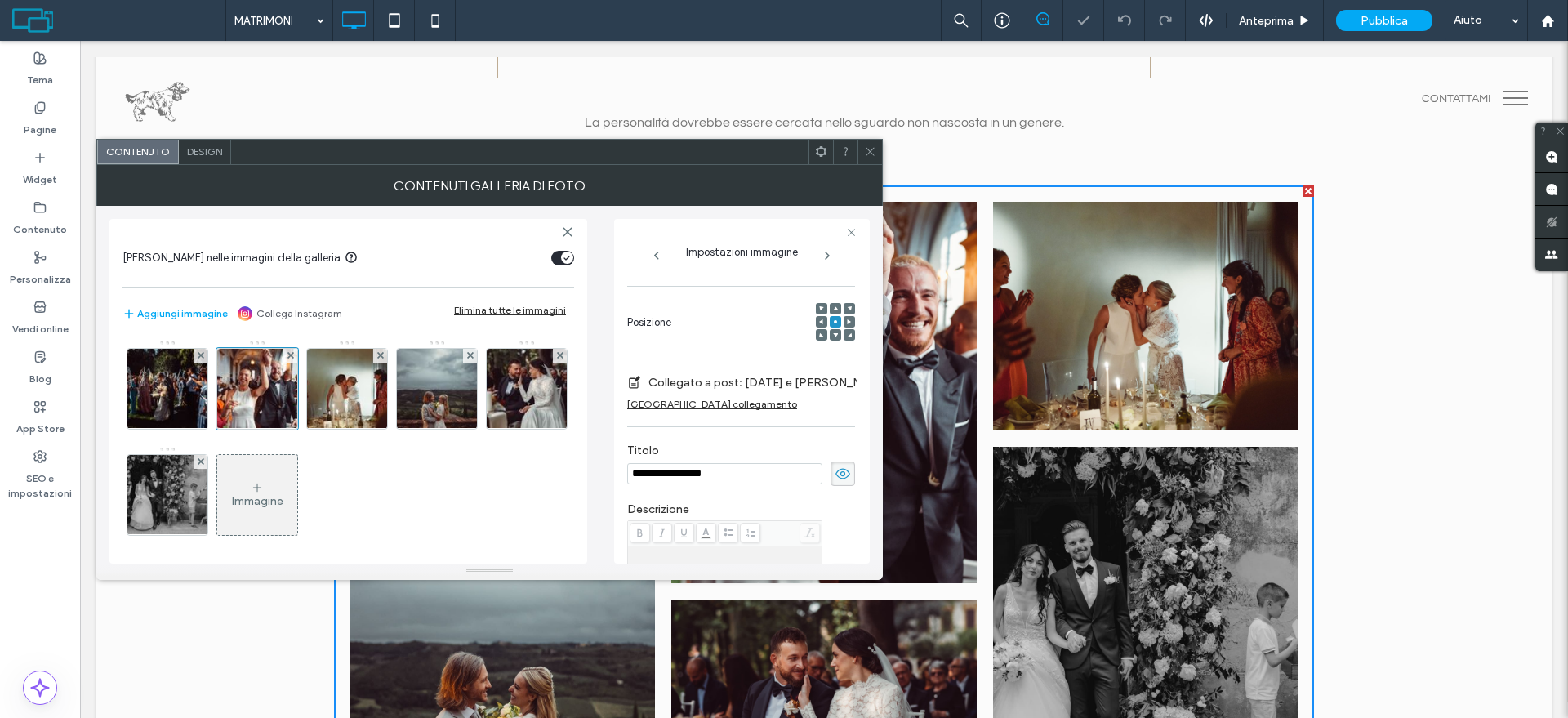
scroll to position [68, 0]
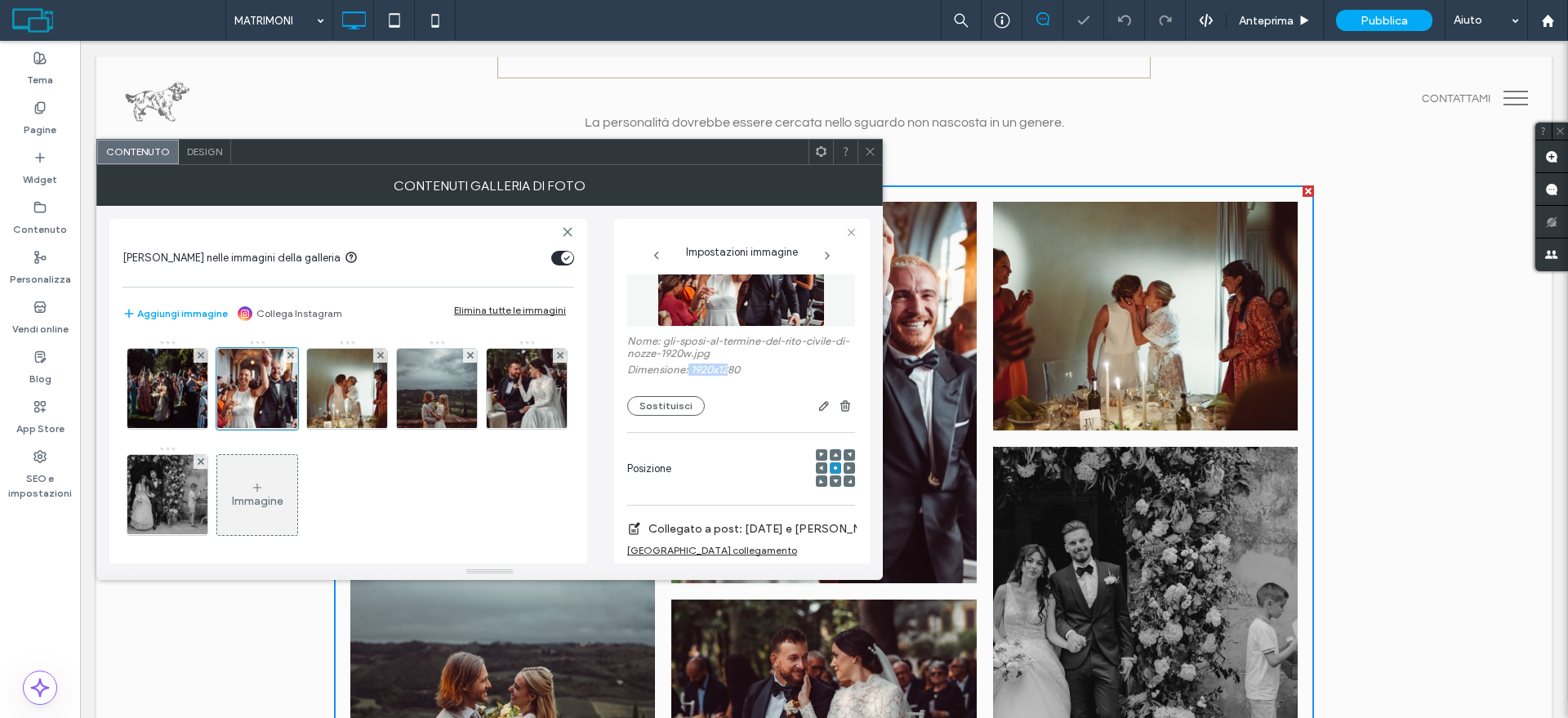
drag, startPoint x: 687, startPoint y: 371, endPoint x: 730, endPoint y: 366, distance: 43.3
click at [730, 366] on label "Dimensione: 1920x1280" at bounding box center [741, 371] width 228 height 17
click at [881, 152] on div at bounding box center [869, 151] width 25 height 25
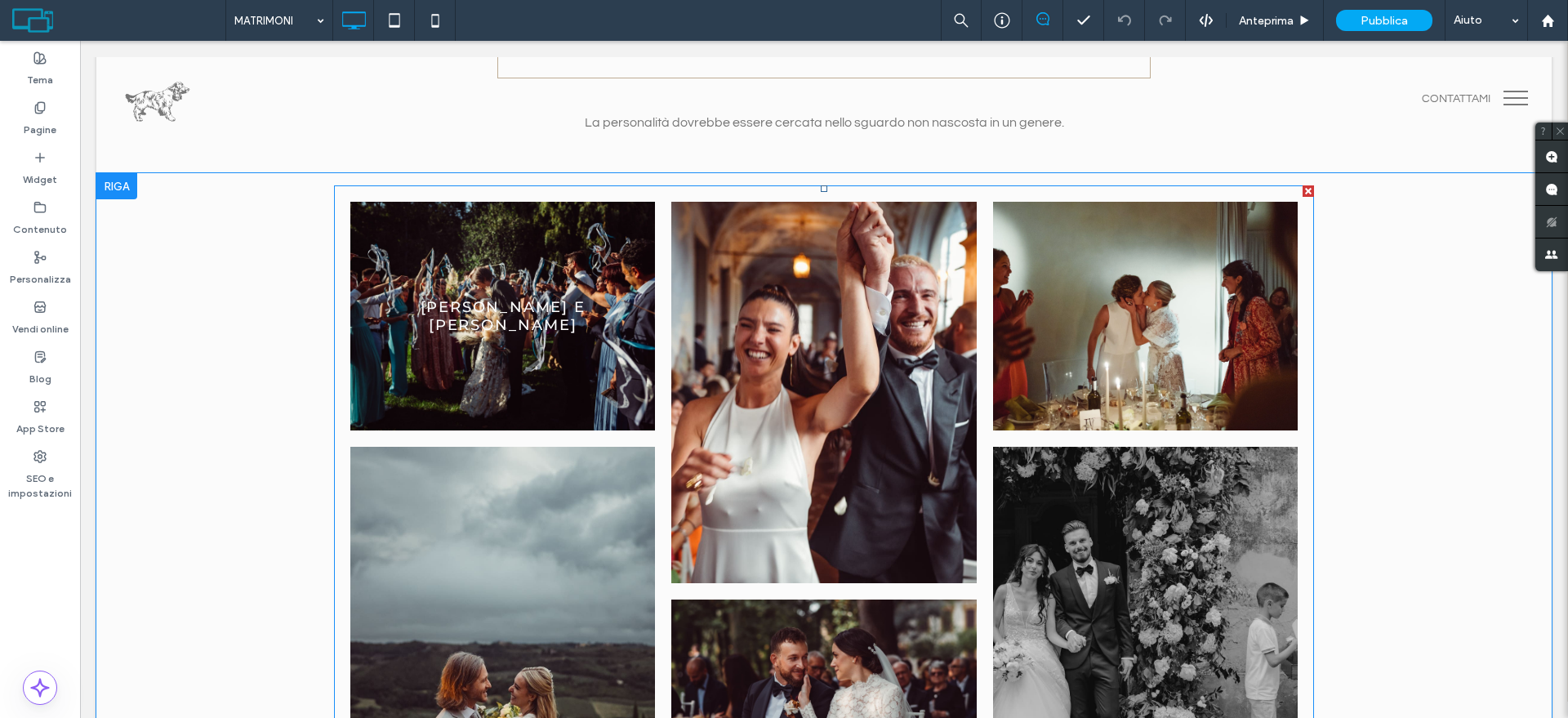
click at [563, 340] on link at bounding box center [503, 316] width 323 height 243
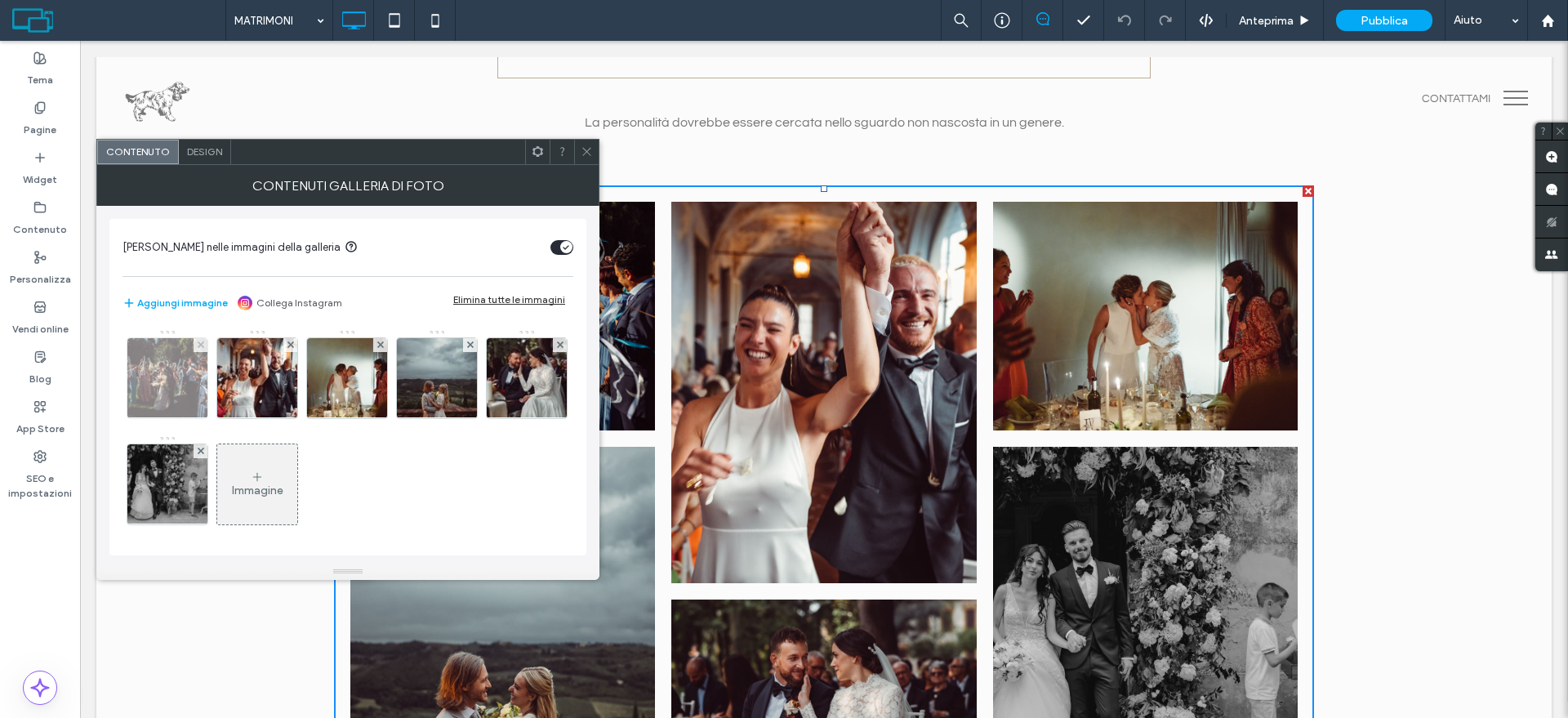
click at [192, 380] on img at bounding box center [167, 377] width 120 height 80
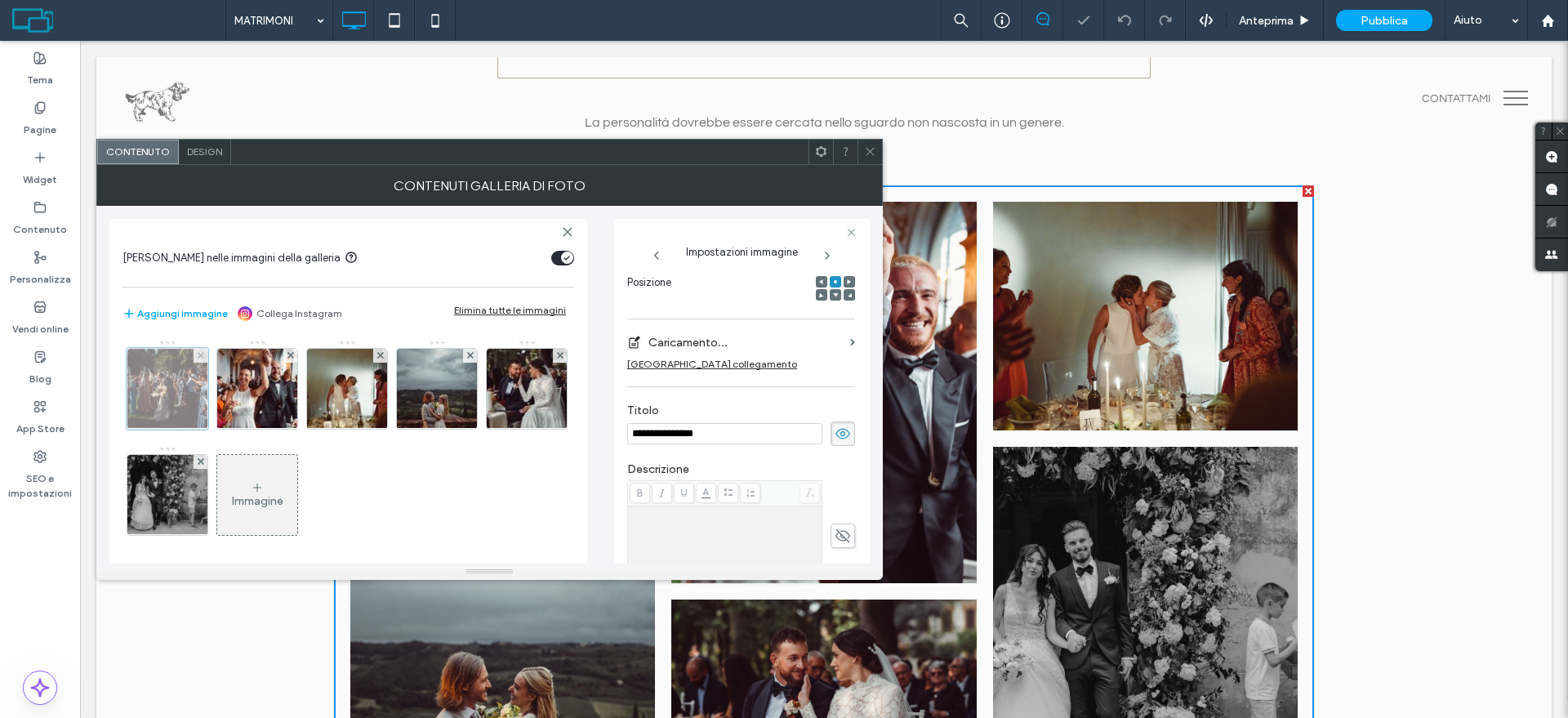
scroll to position [0, 0]
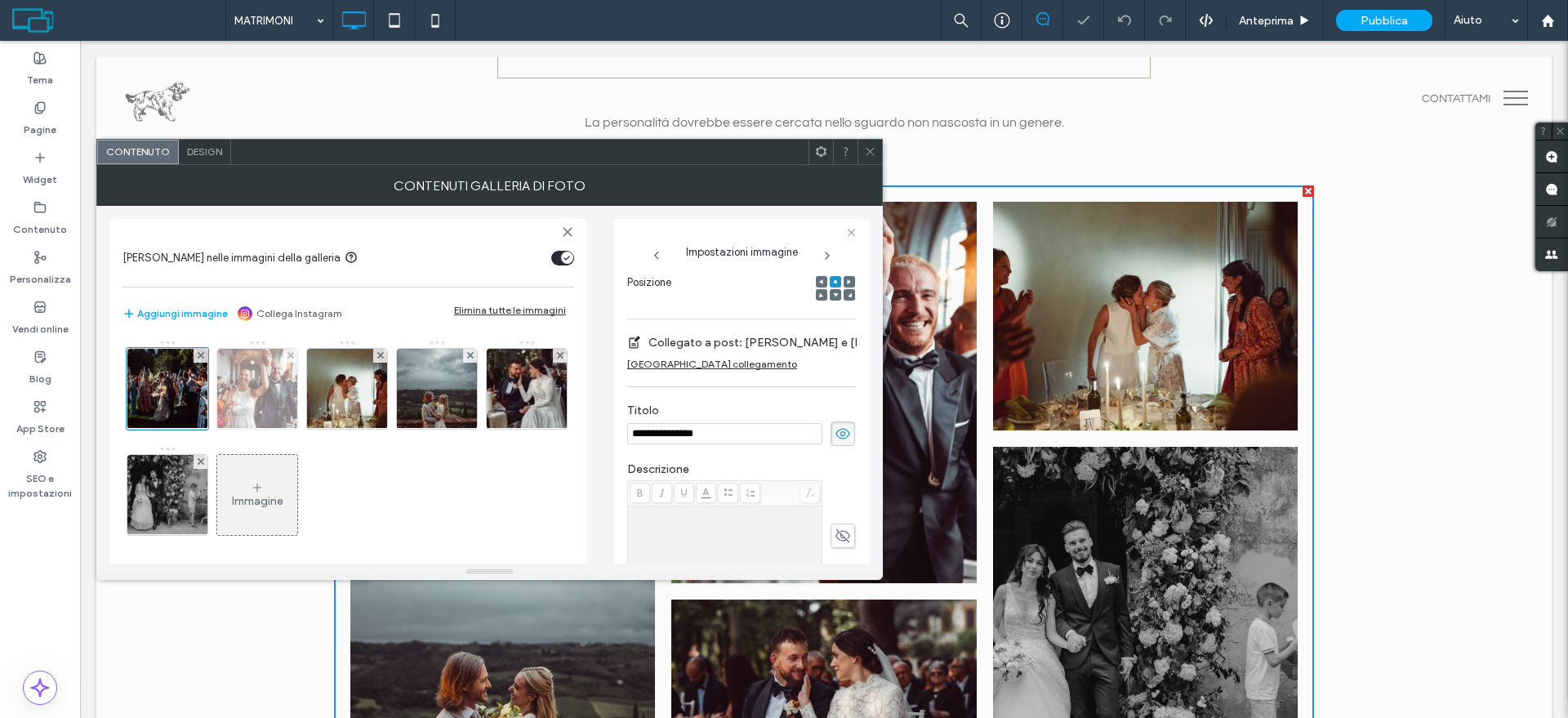
click at [267, 396] on img at bounding box center [257, 388] width 120 height 80
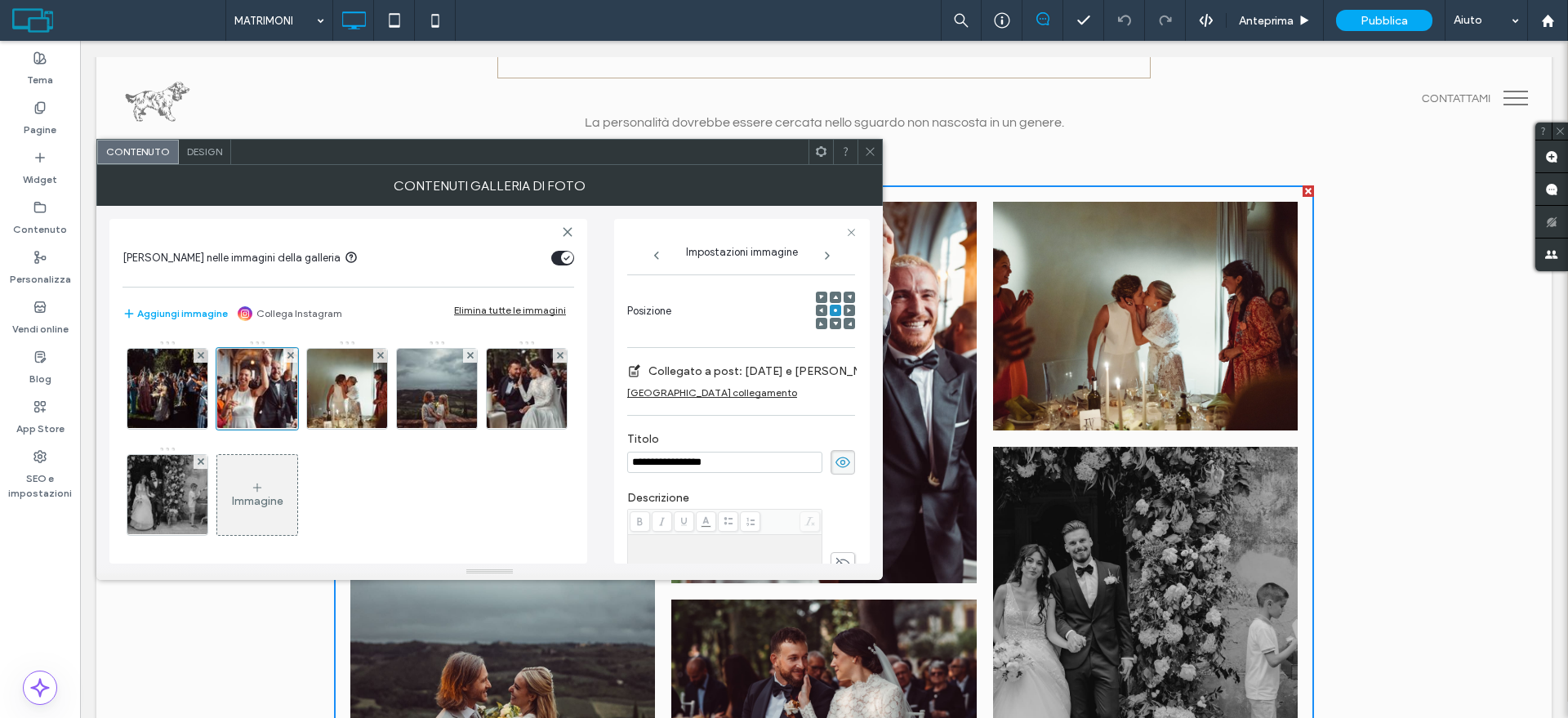
scroll to position [255, 0]
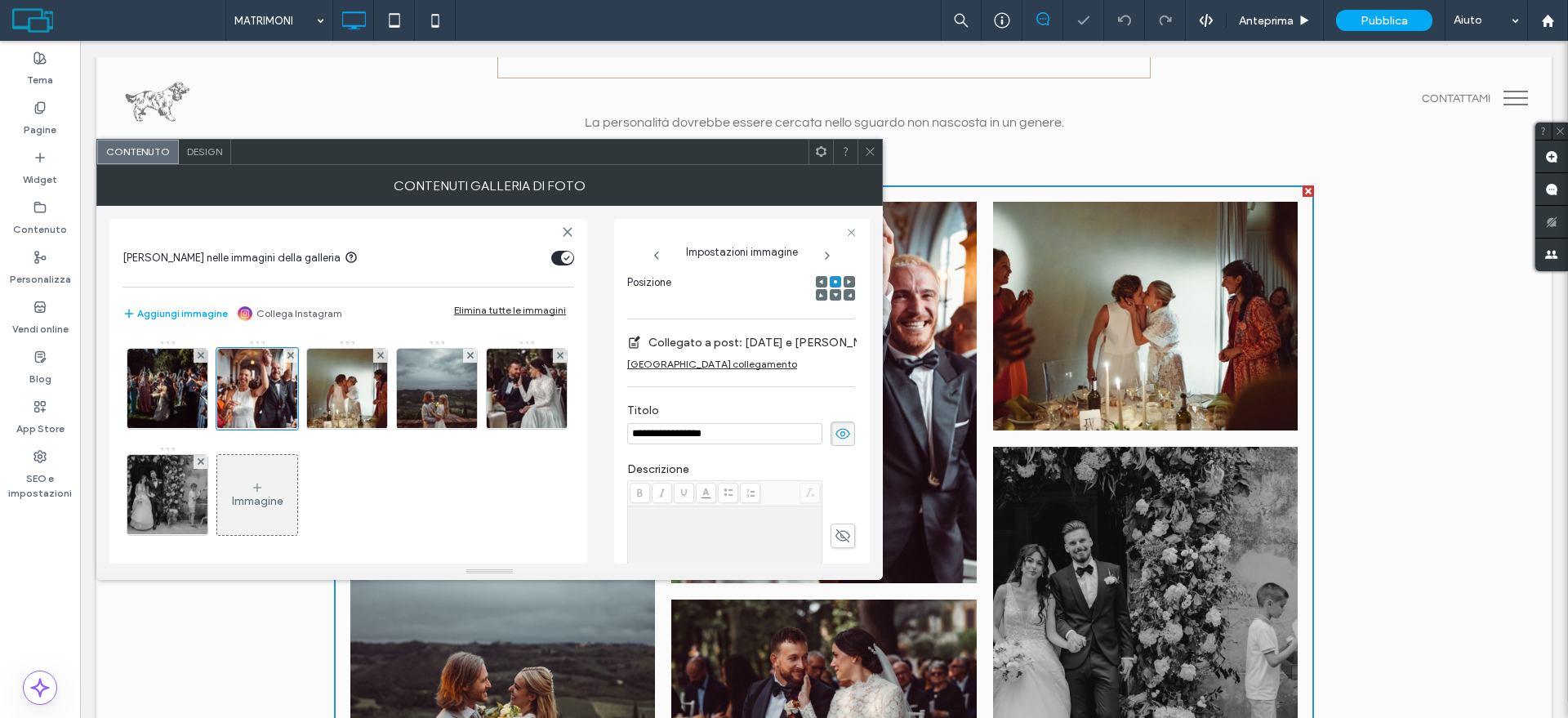
click at [868, 151] on icon at bounding box center [870, 151] width 12 height 12
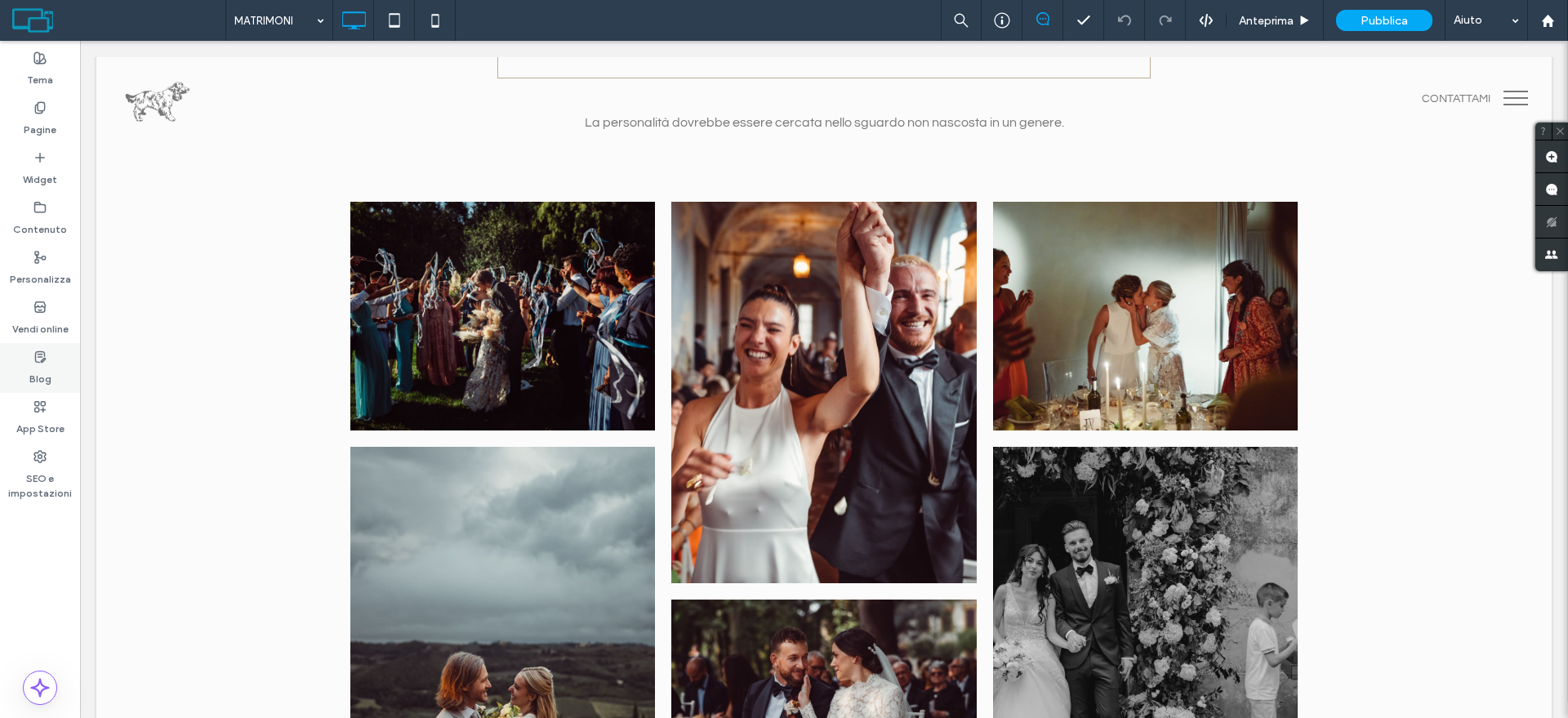
click at [32, 375] on label "Blog" at bounding box center [40, 375] width 22 height 23
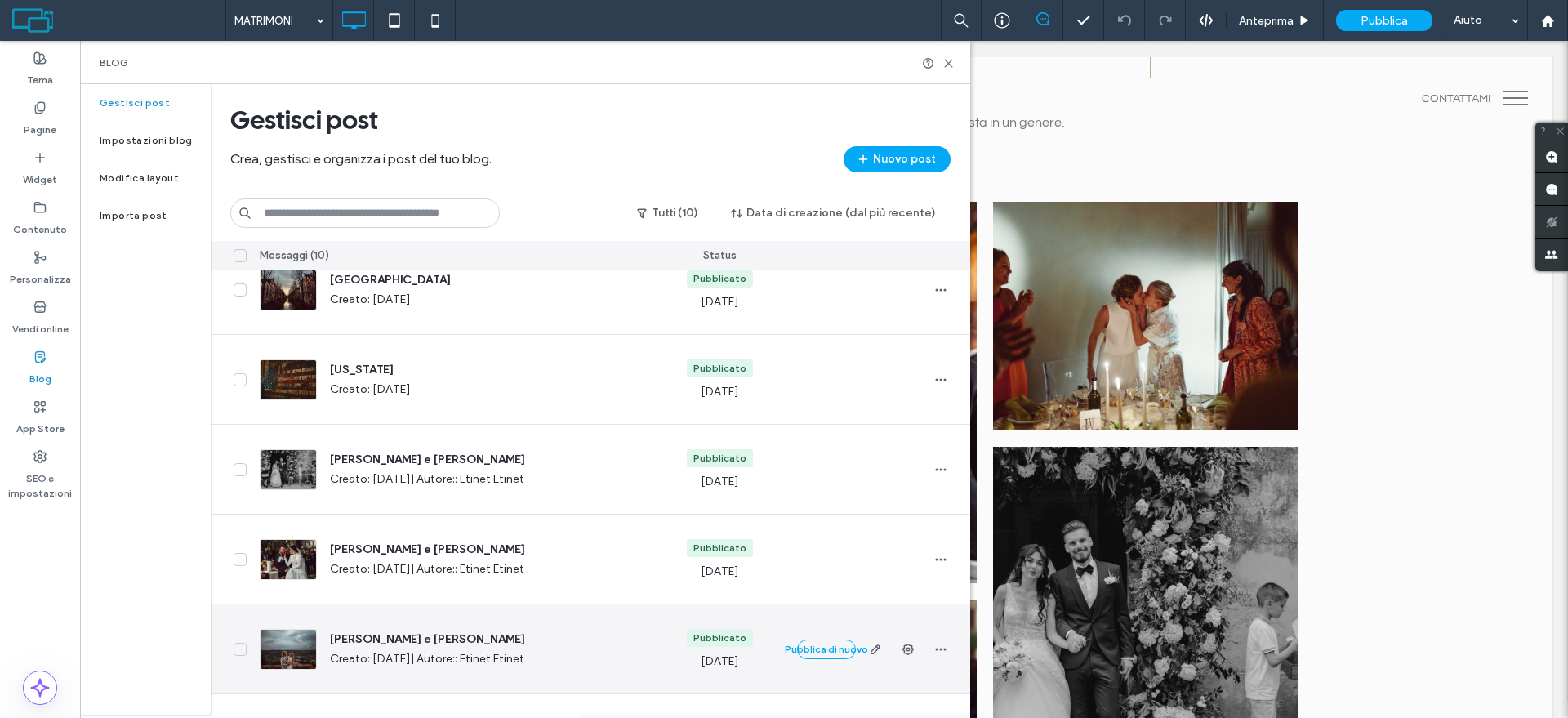
scroll to position [408, 0]
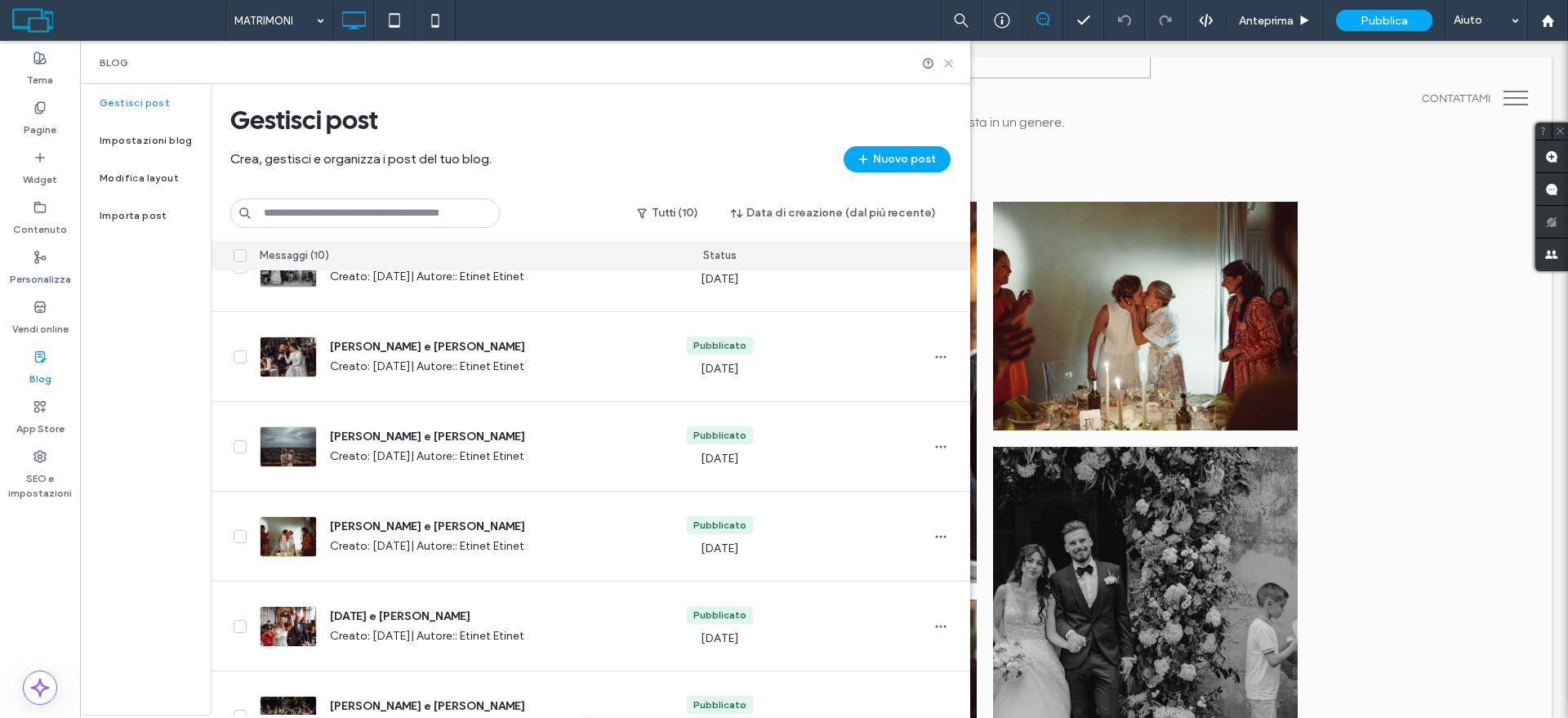
click at [948, 60] on icon at bounding box center [948, 63] width 12 height 12
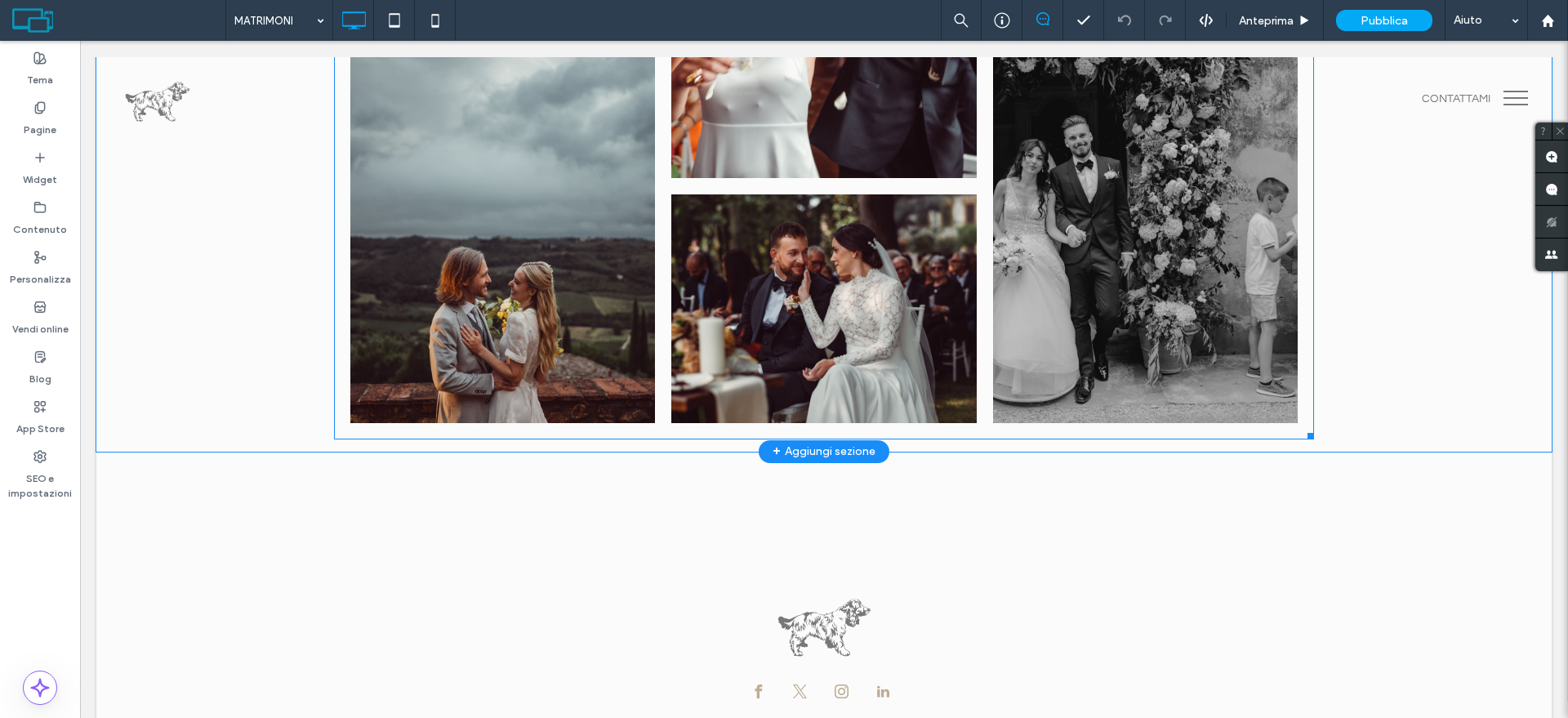
scroll to position [612, 0]
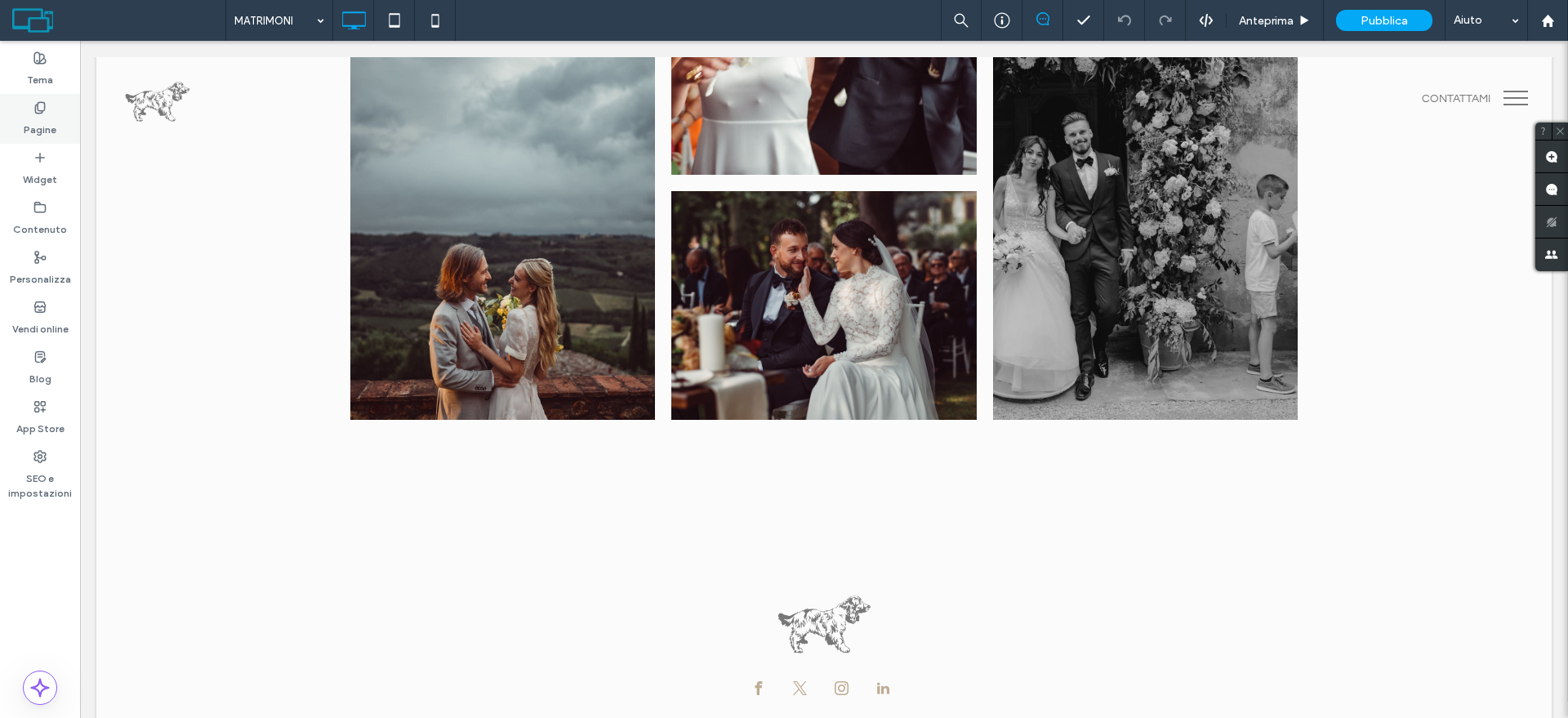
drag, startPoint x: 62, startPoint y: 123, endPoint x: 61, endPoint y: 131, distance: 8.1
click at [62, 123] on div "Pagine" at bounding box center [39, 118] width 80 height 50
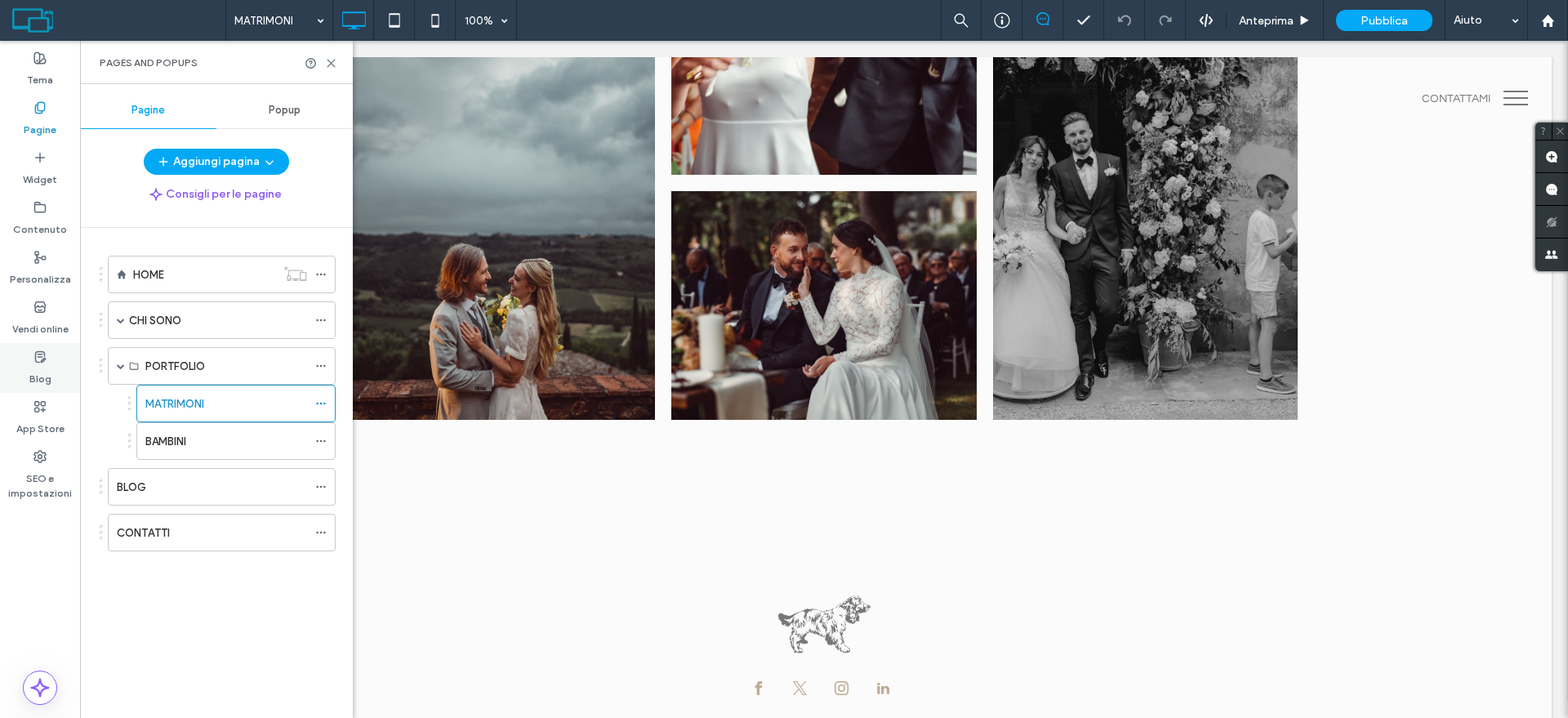
click at [25, 370] on div "Blog" at bounding box center [39, 368] width 80 height 50
click at [44, 370] on label "Blog" at bounding box center [40, 375] width 22 height 23
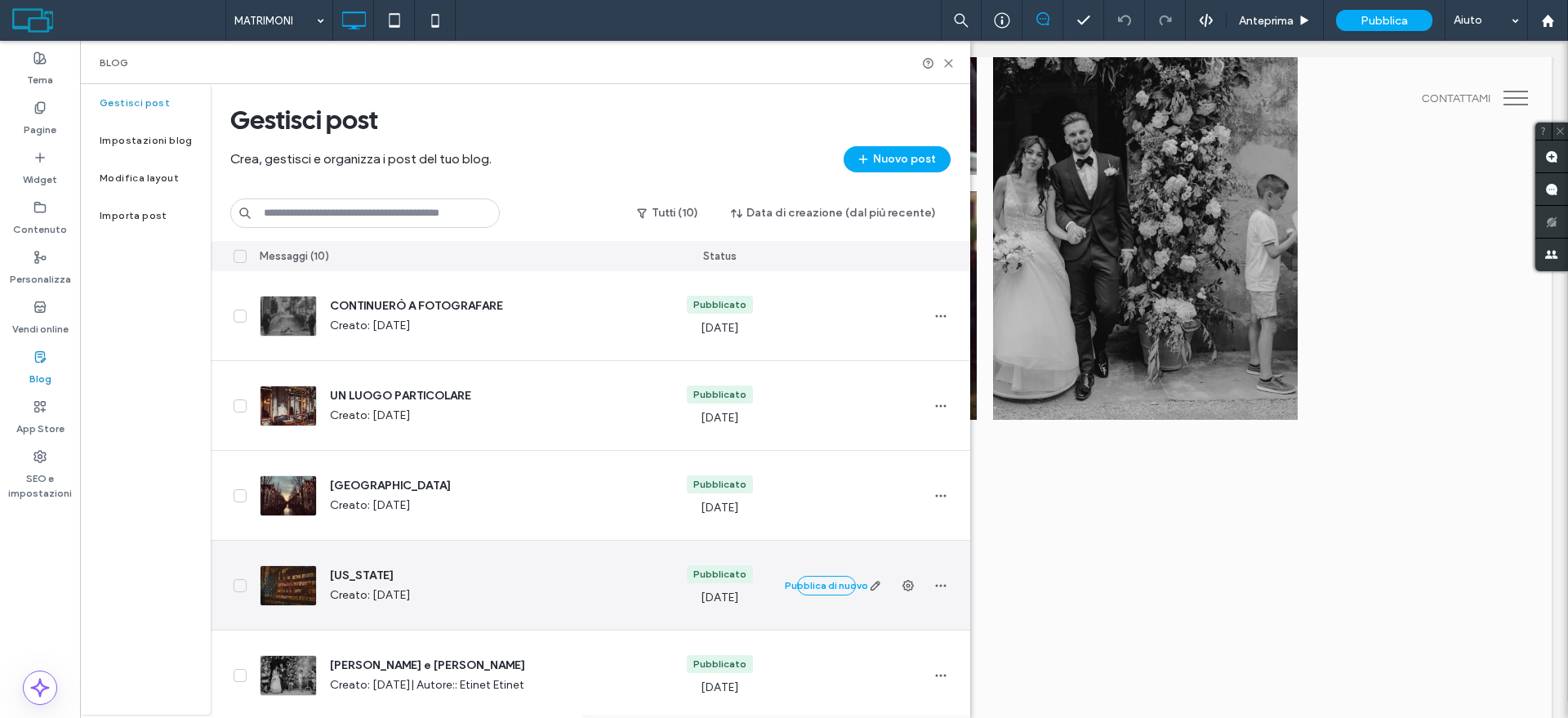
scroll to position [204, 0]
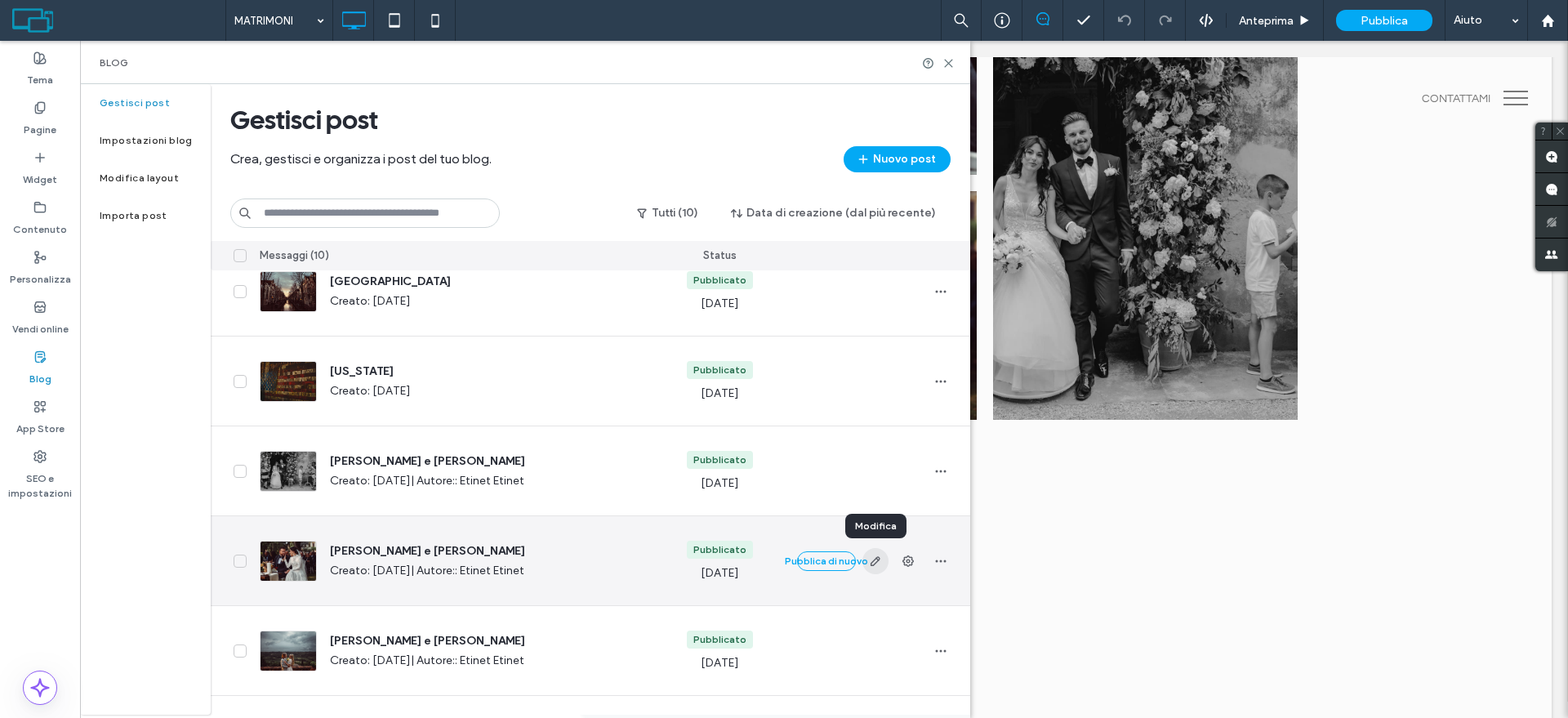
click at [877, 560] on use "button" at bounding box center [874, 560] width 10 height 10
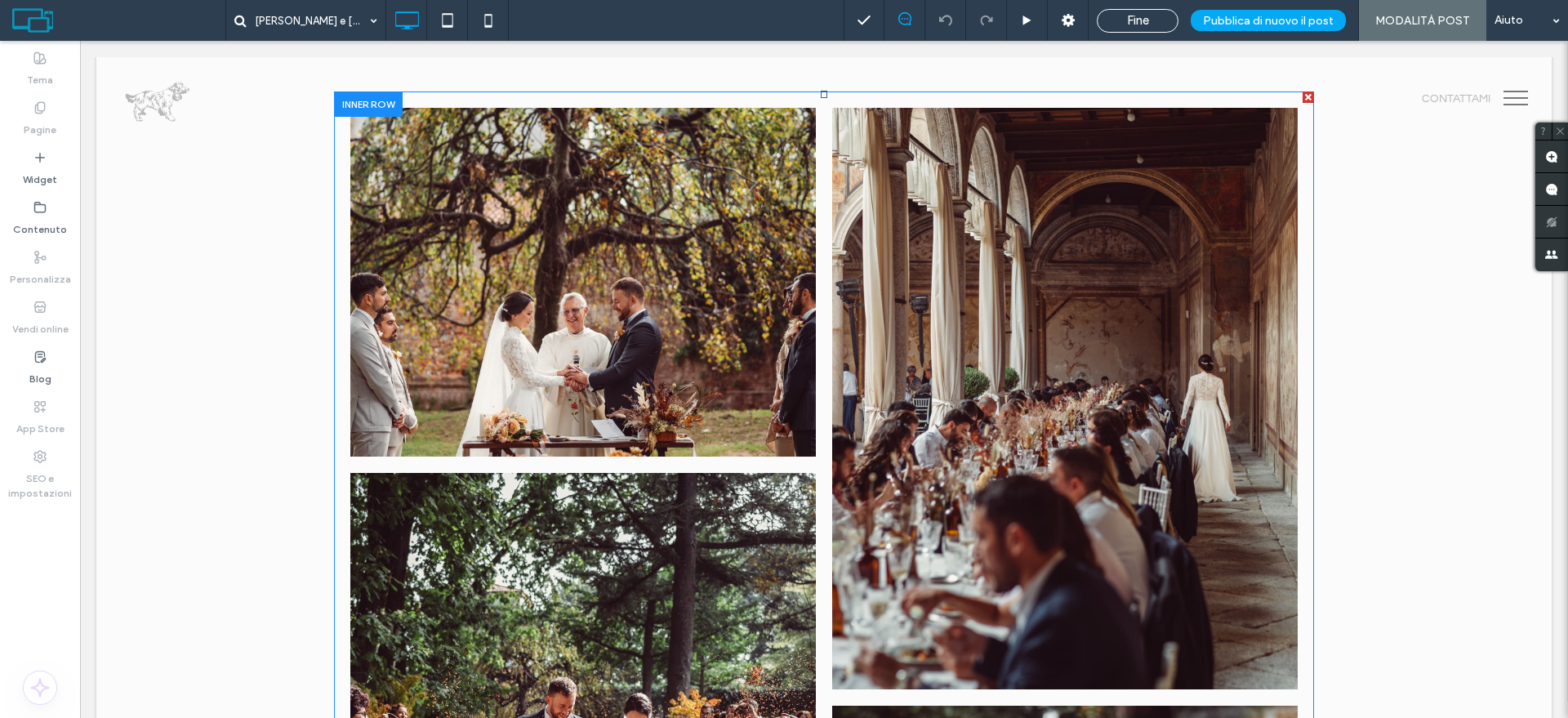
scroll to position [408, 0]
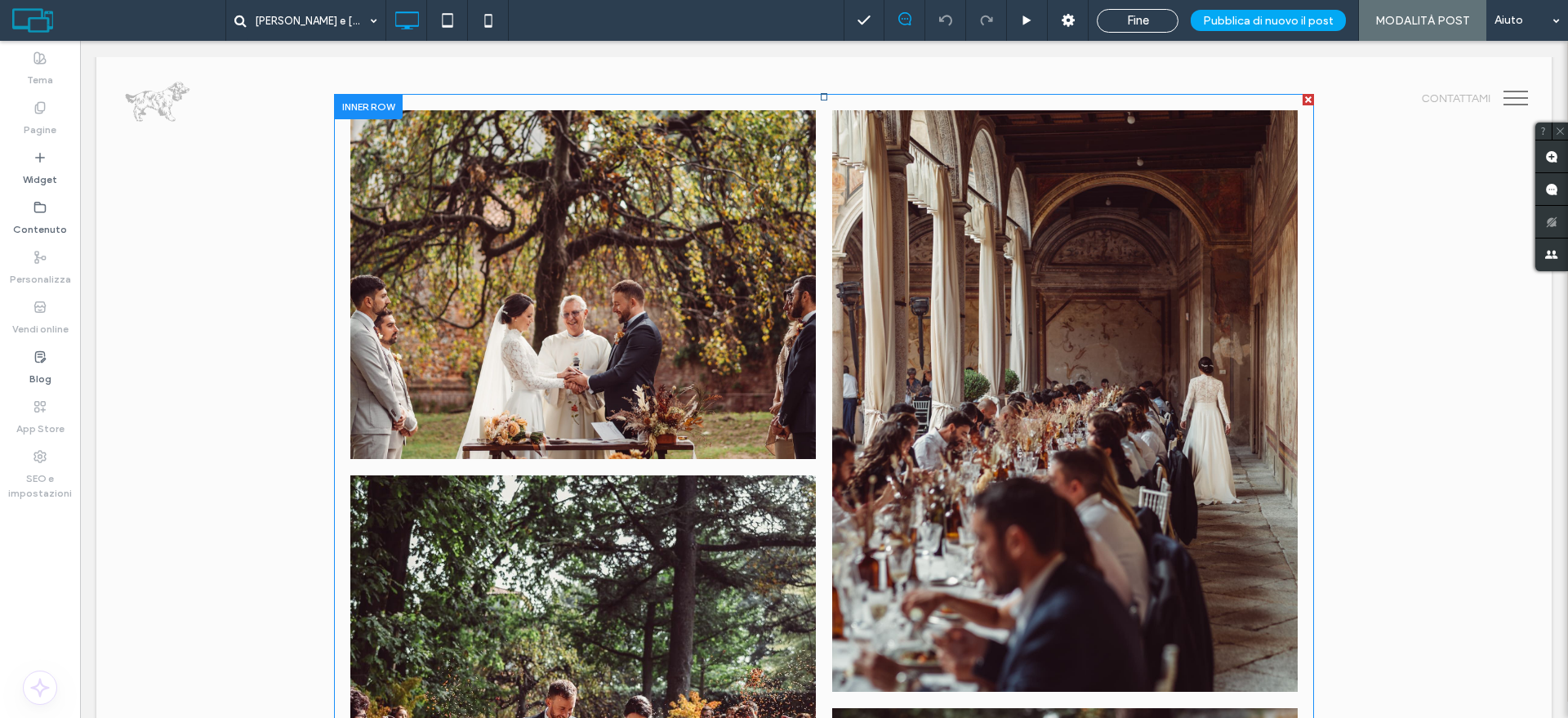
click at [621, 376] on link at bounding box center [583, 285] width 466 height 349
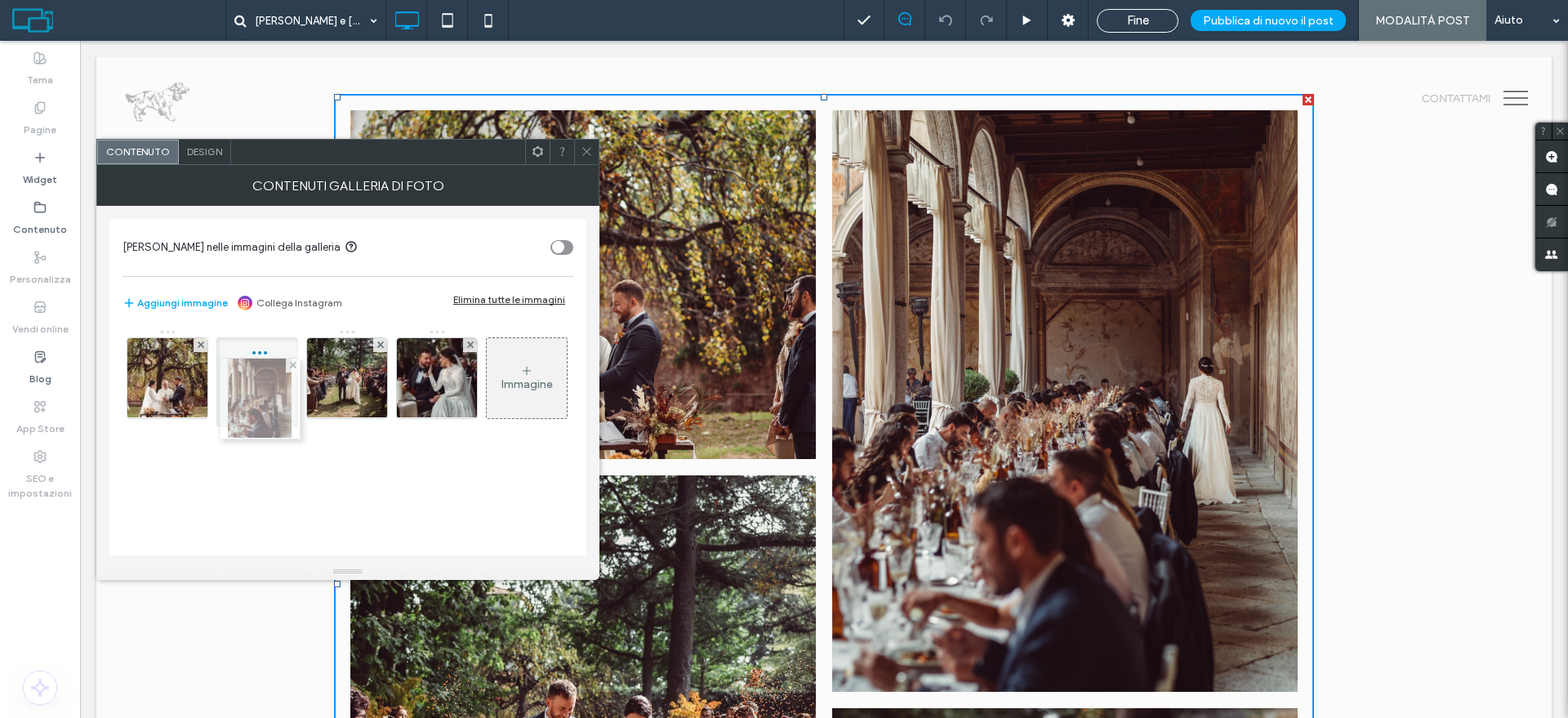
drag, startPoint x: 260, startPoint y: 365, endPoint x: 262, endPoint y: 382, distance: 17.1
click at [520, 377] on icon at bounding box center [526, 370] width 13 height 13
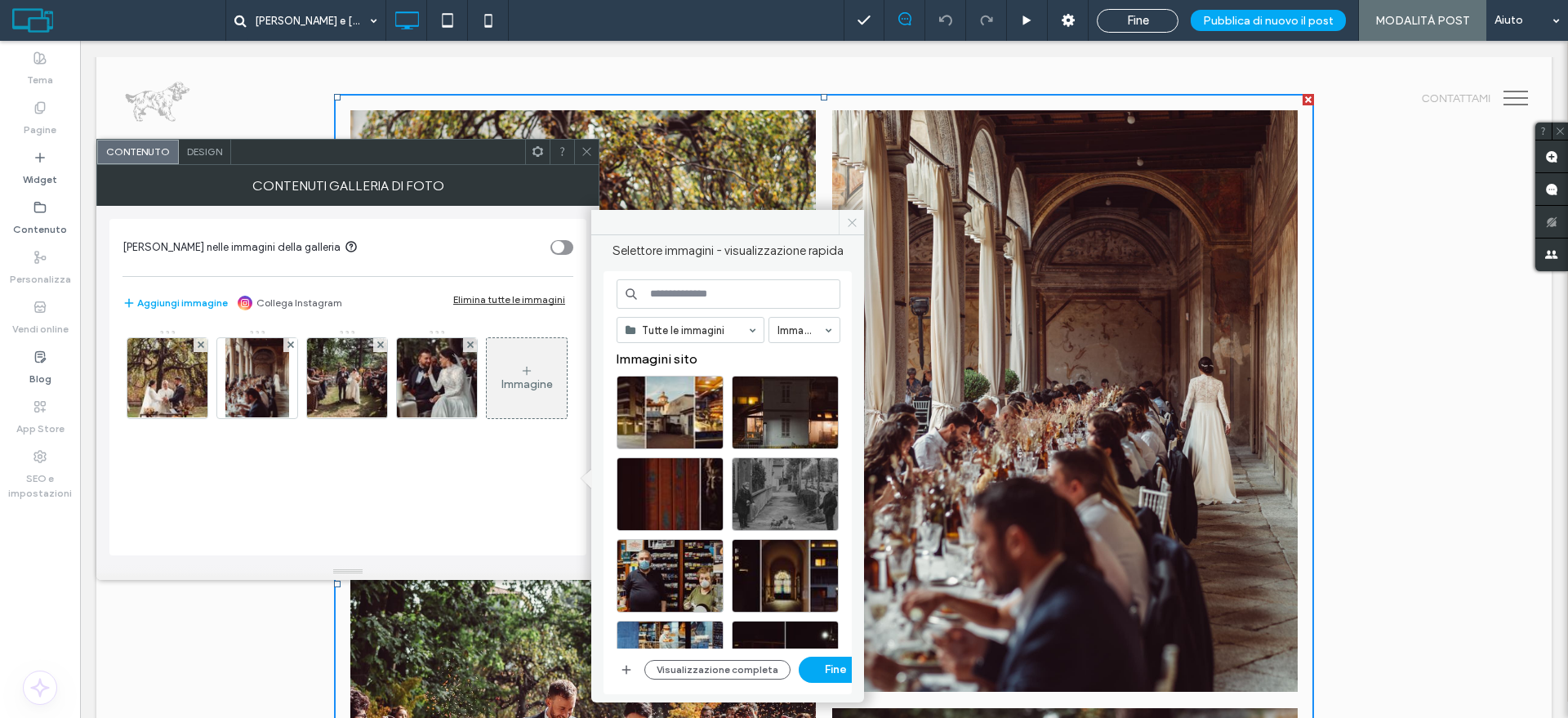
click at [854, 220] on icon at bounding box center [852, 222] width 12 height 12
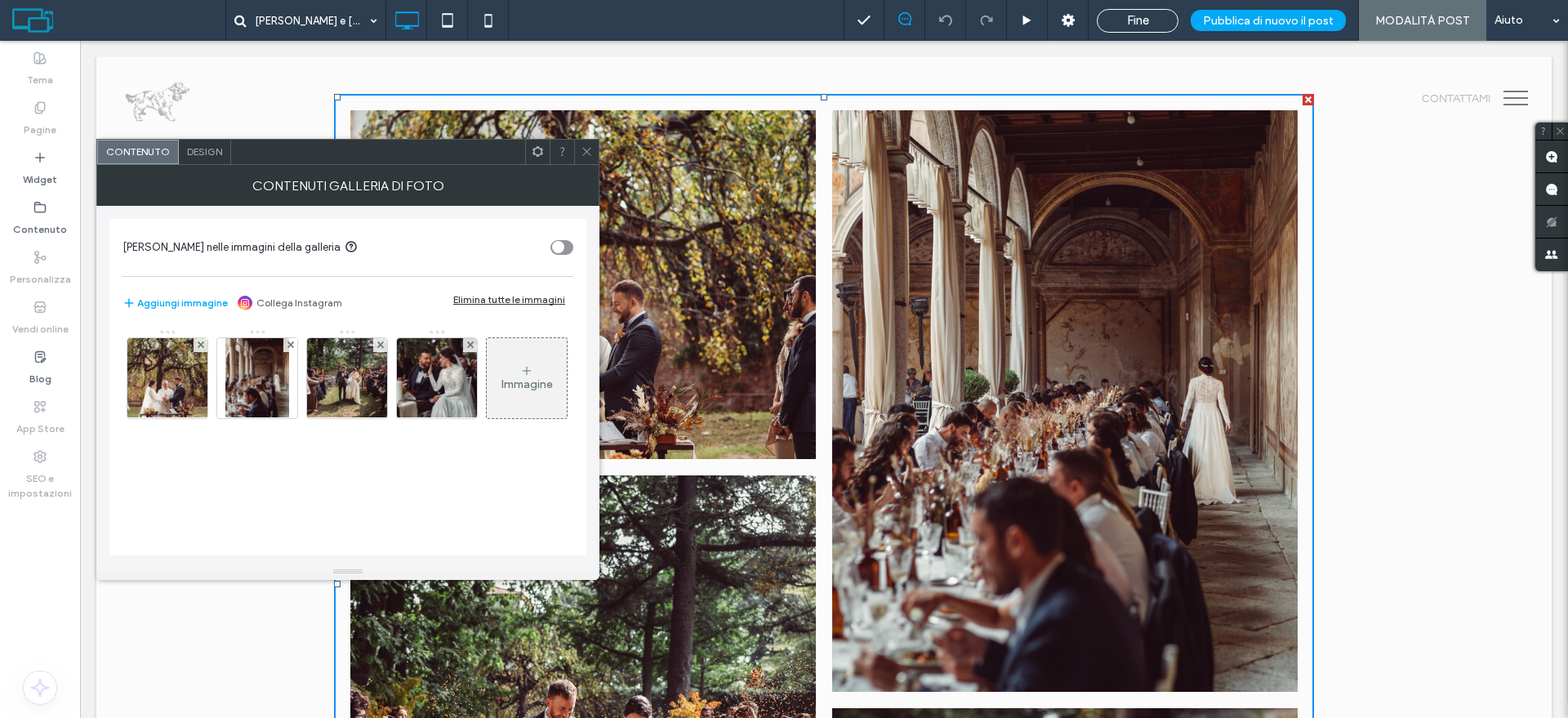
click at [579, 149] on div at bounding box center [587, 151] width 25 height 25
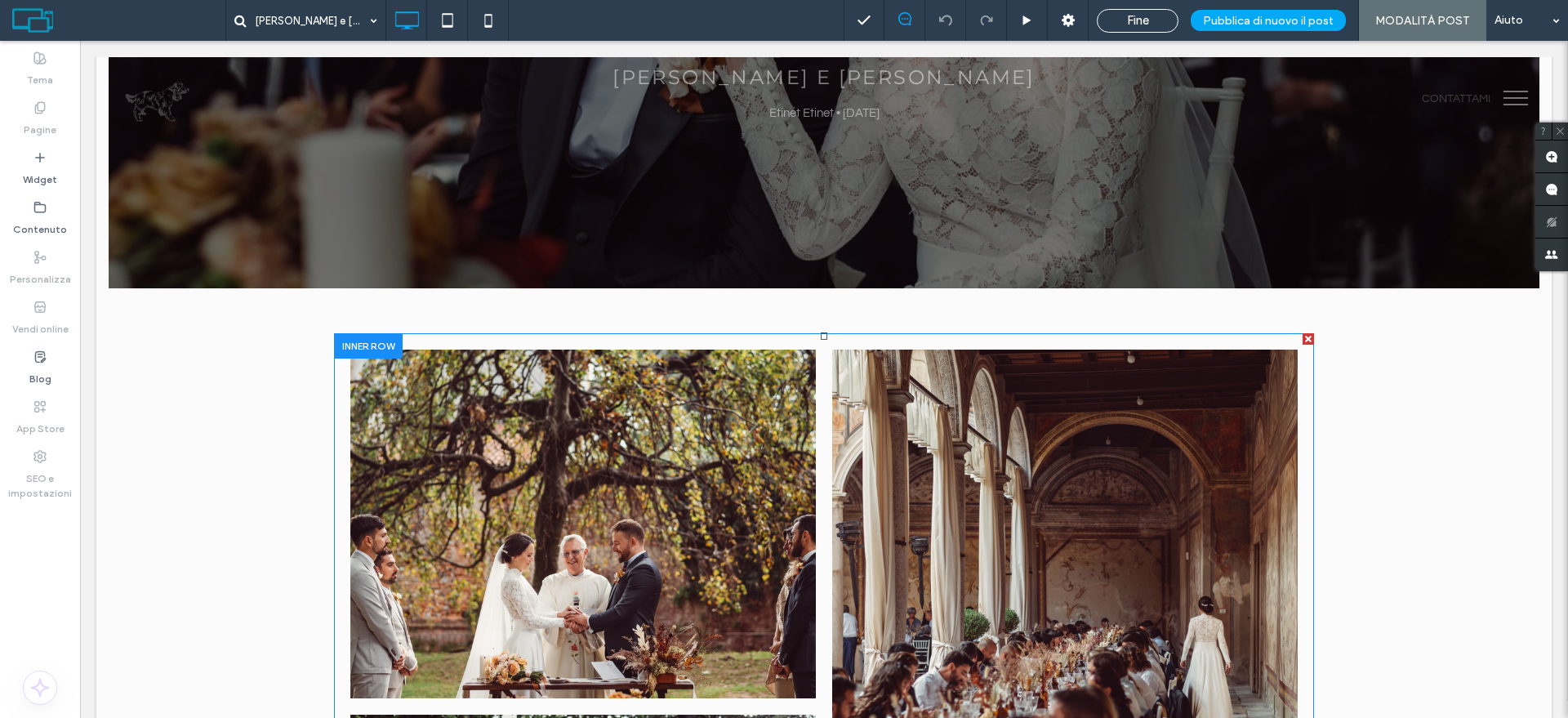
scroll to position [204, 0]
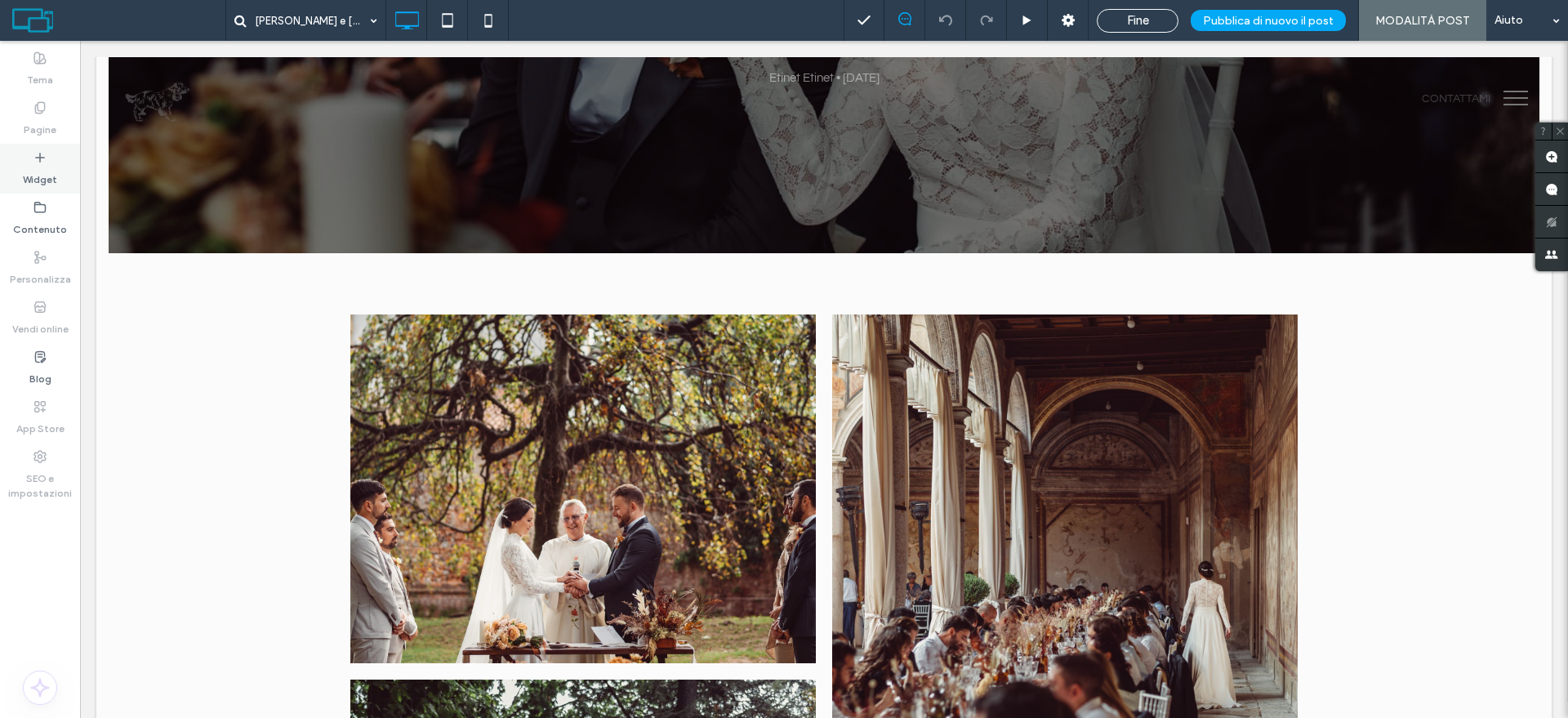
click at [16, 172] on div "Widget" at bounding box center [39, 168] width 80 height 50
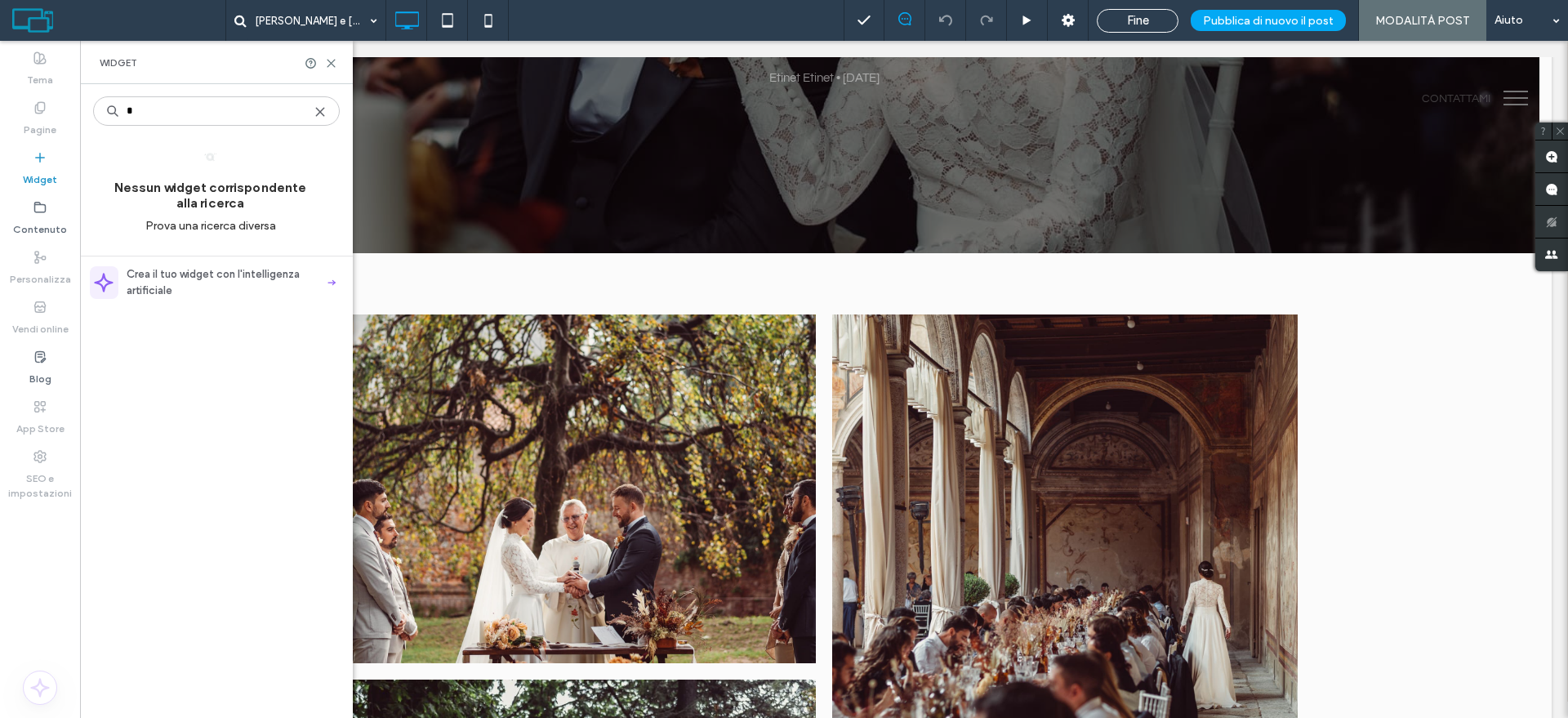
type input "*"
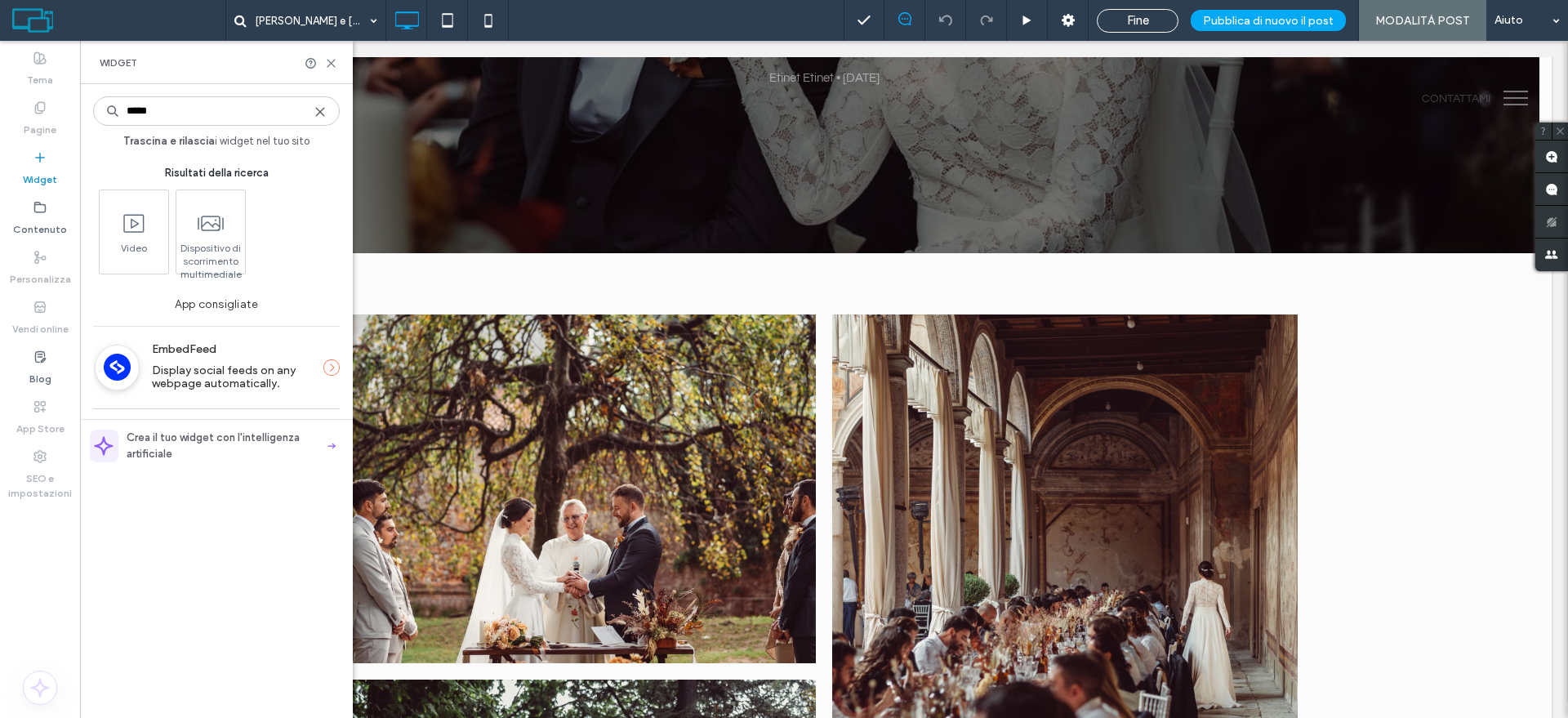
type input "*****"
click at [320, 110] on use at bounding box center [320, 111] width 7 height 7
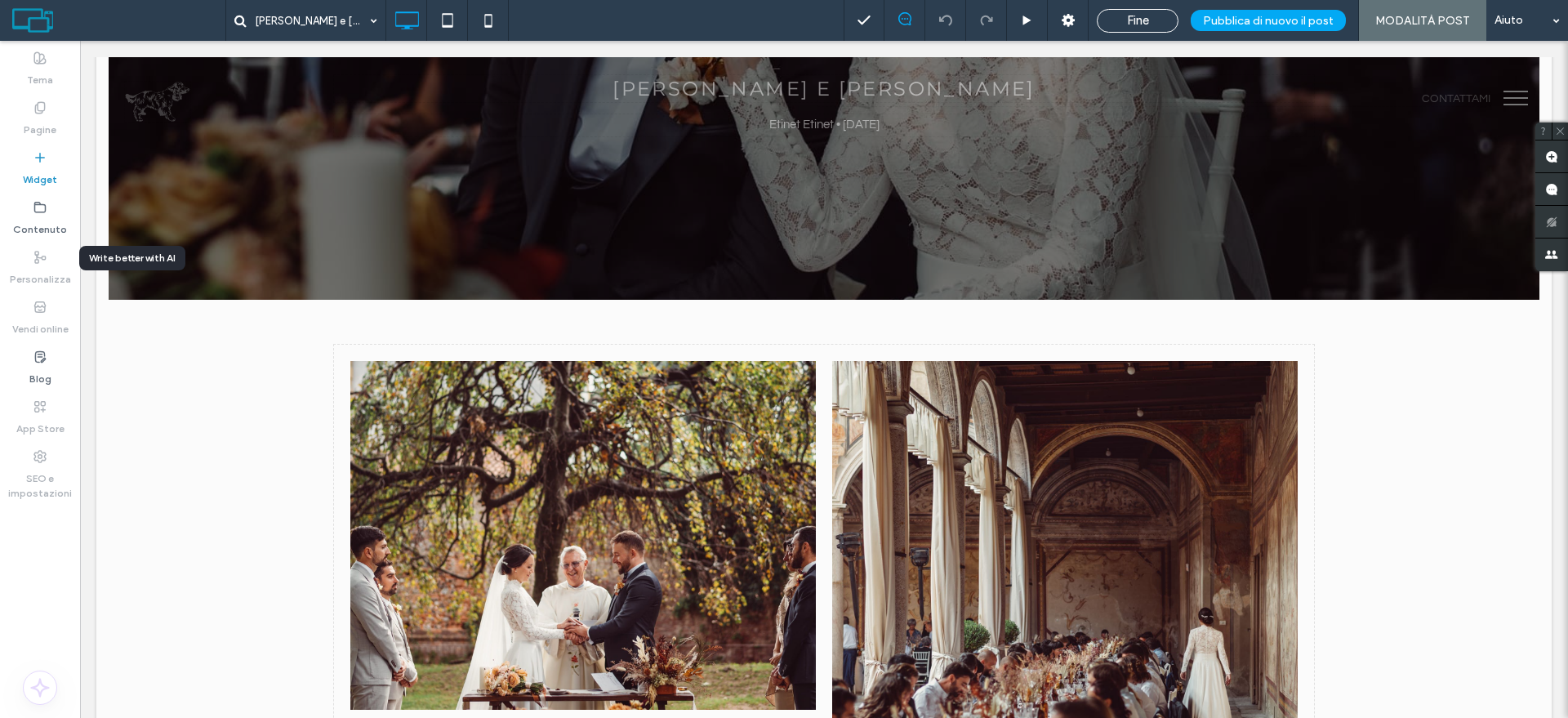
scroll to position [122, 0]
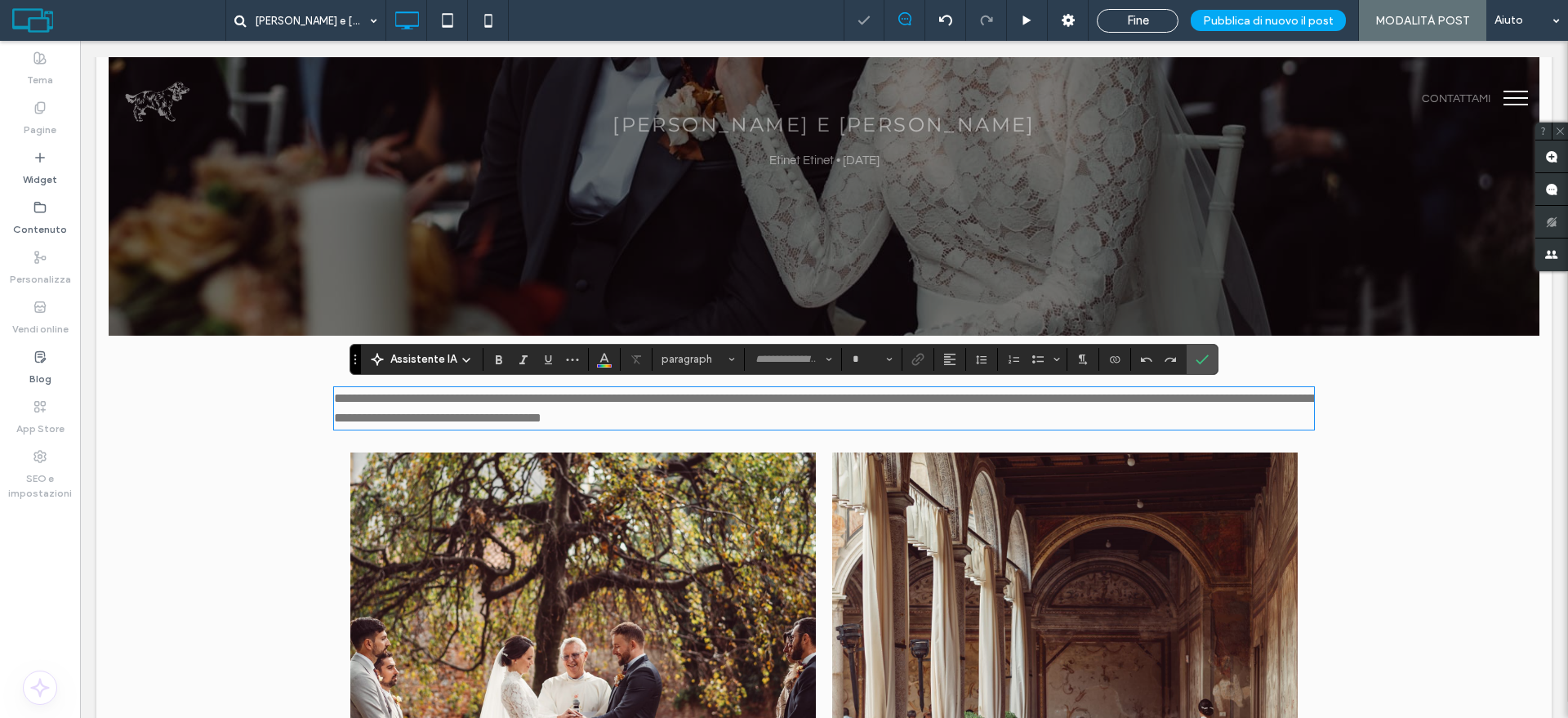
type input "*********"
type input "**"
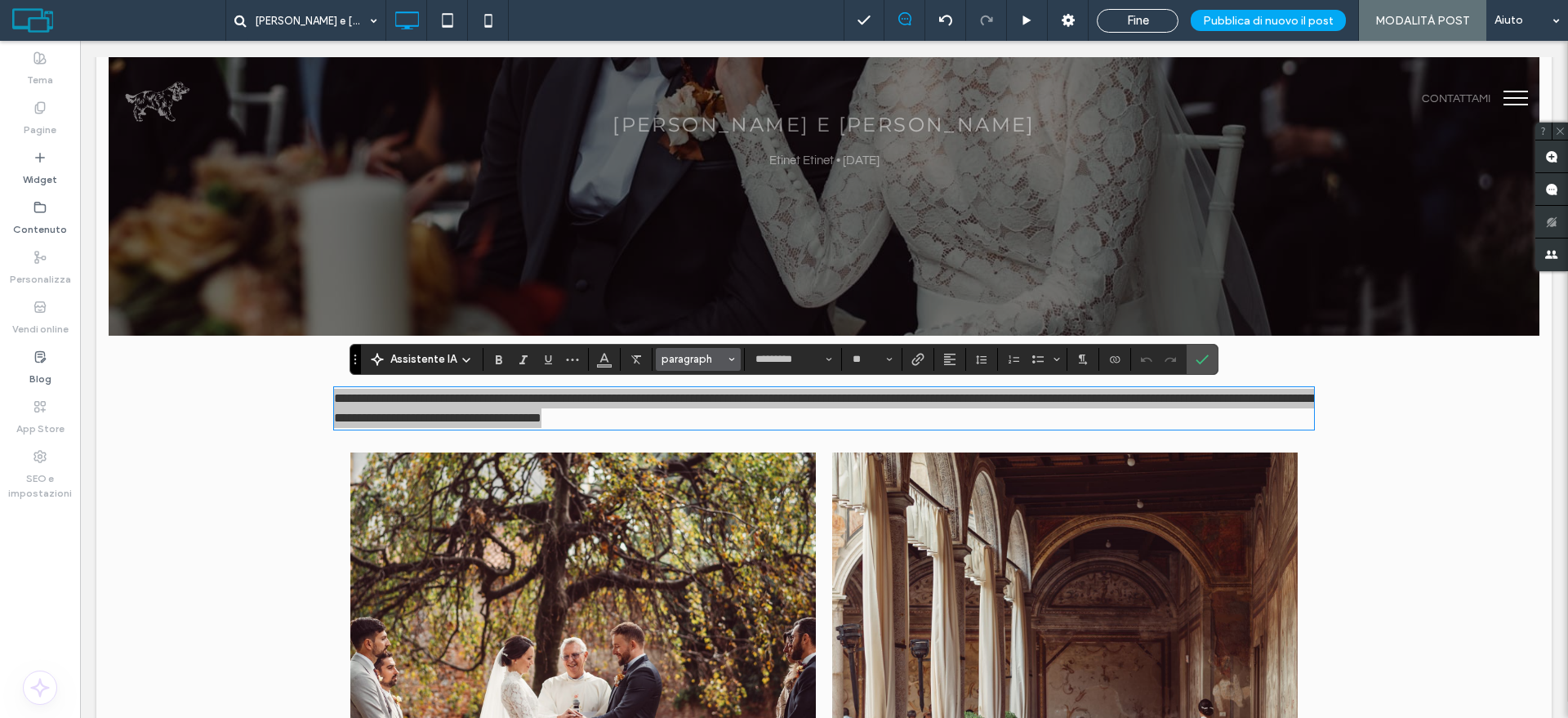
click at [708, 359] on span "paragraph" at bounding box center [693, 359] width 64 height 12
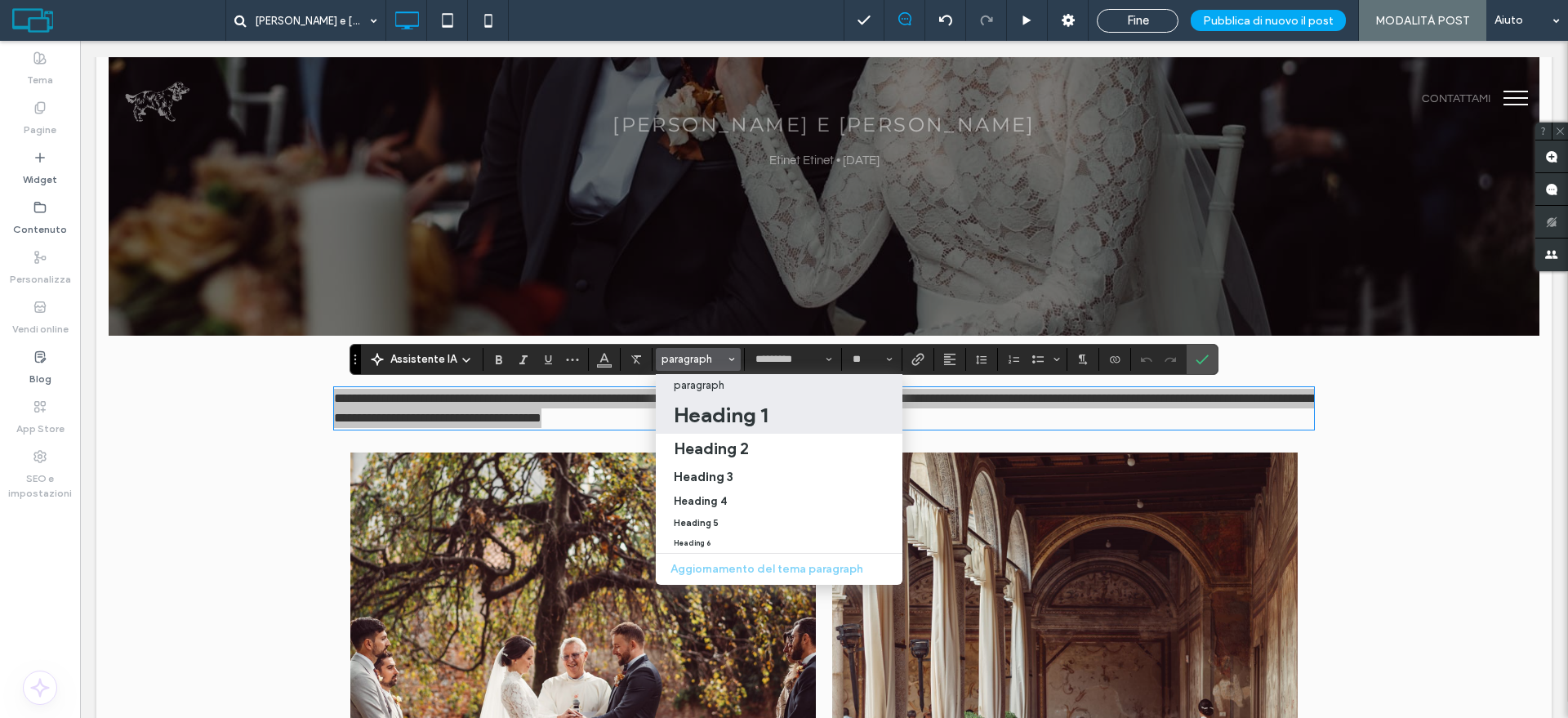
click at [714, 406] on h1 "Heading 1" at bounding box center [720, 415] width 94 height 26
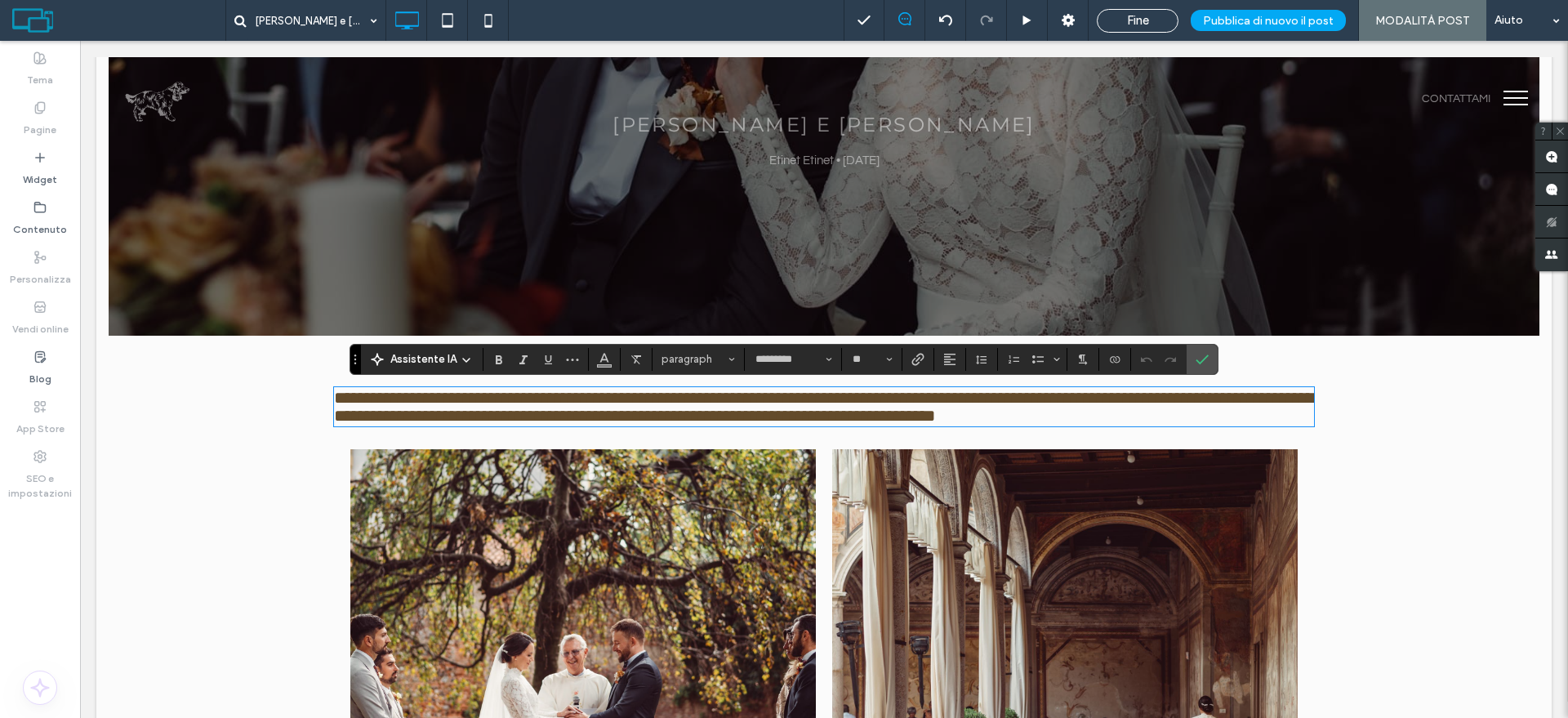
type input "**********"
type input "**"
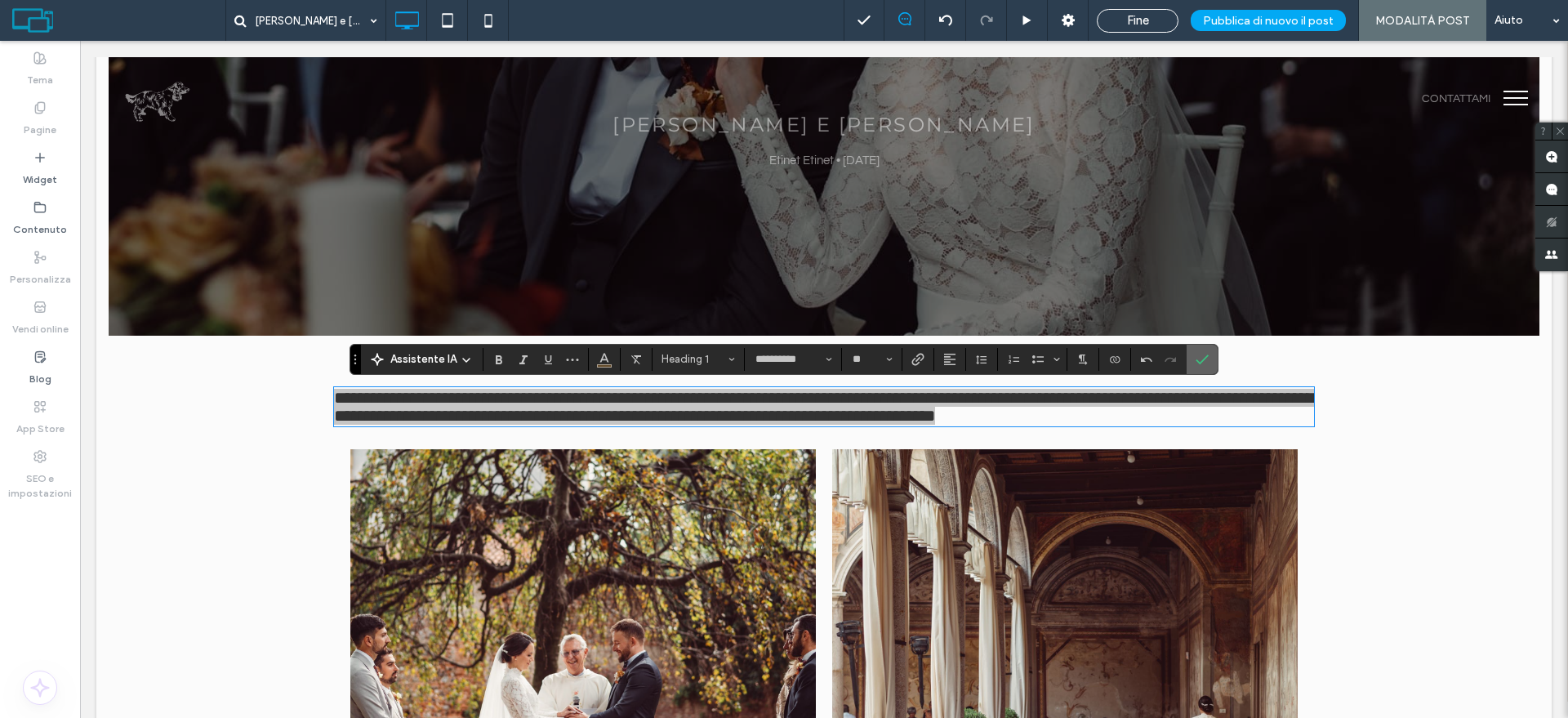
drag, startPoint x: 1206, startPoint y: 363, endPoint x: 1050, endPoint y: 343, distance: 157.3
click at [1206, 363] on icon "Conferma" at bounding box center [1201, 359] width 13 height 13
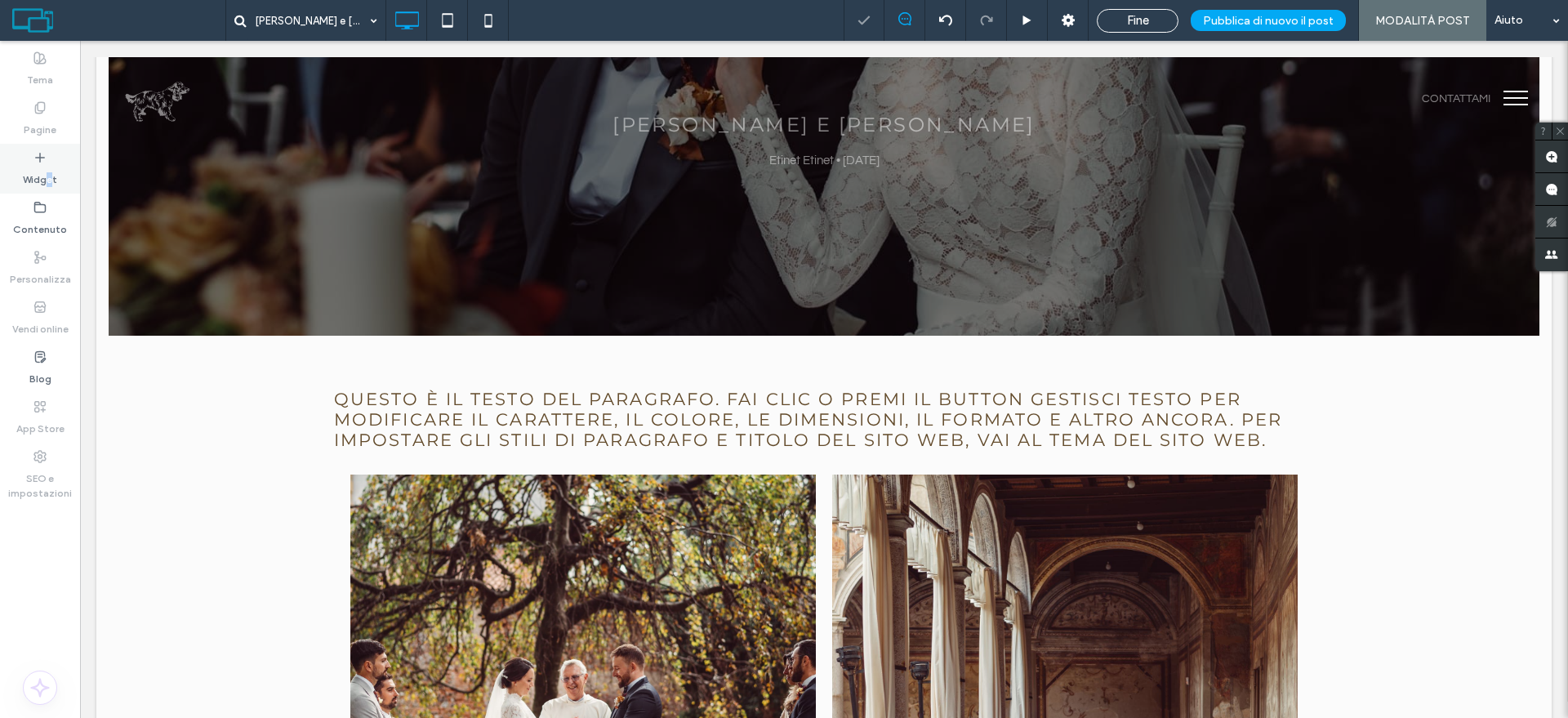
click at [51, 168] on label "Widget" at bounding box center [39, 175] width 34 height 23
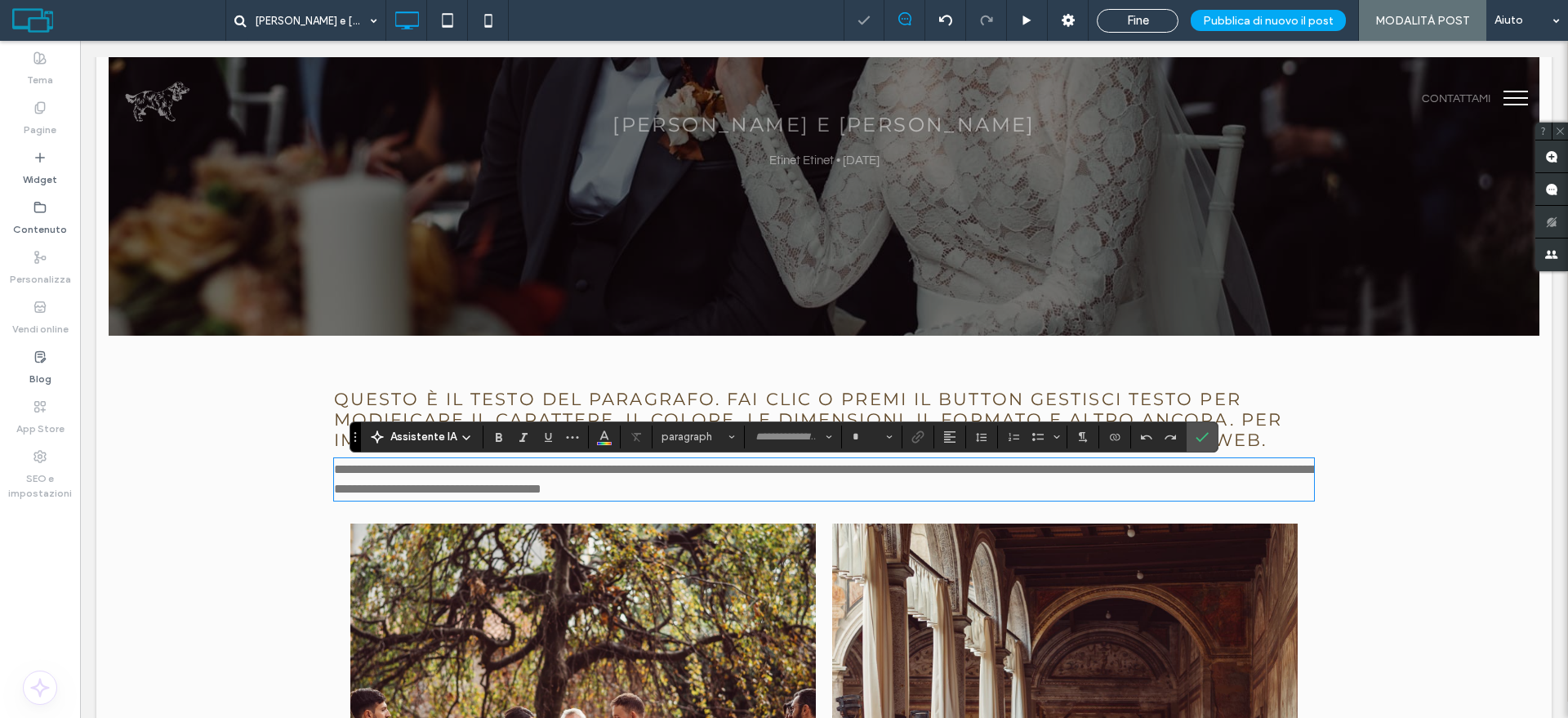
type input "*********"
type input "**"
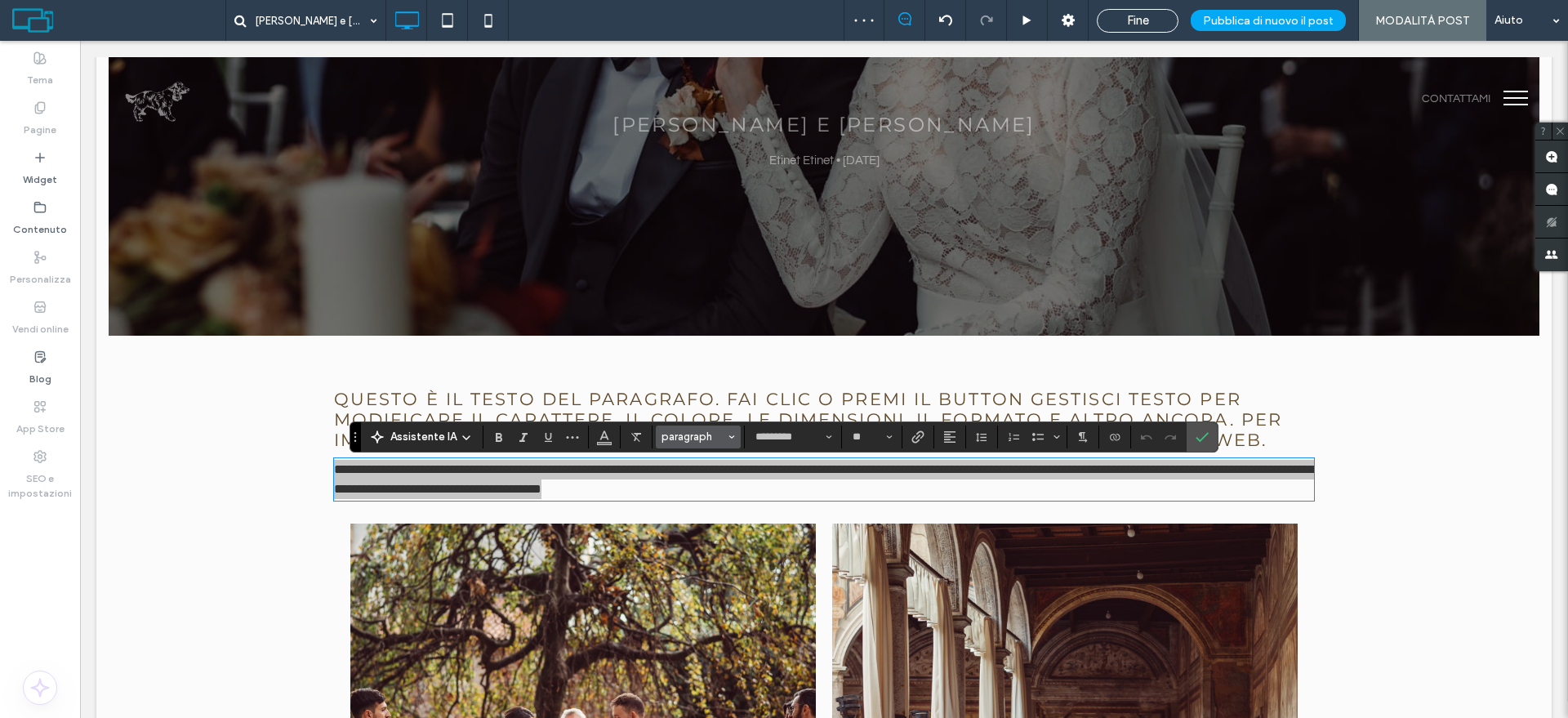
click at [726, 433] on button "paragraph" at bounding box center [698, 437] width 85 height 23
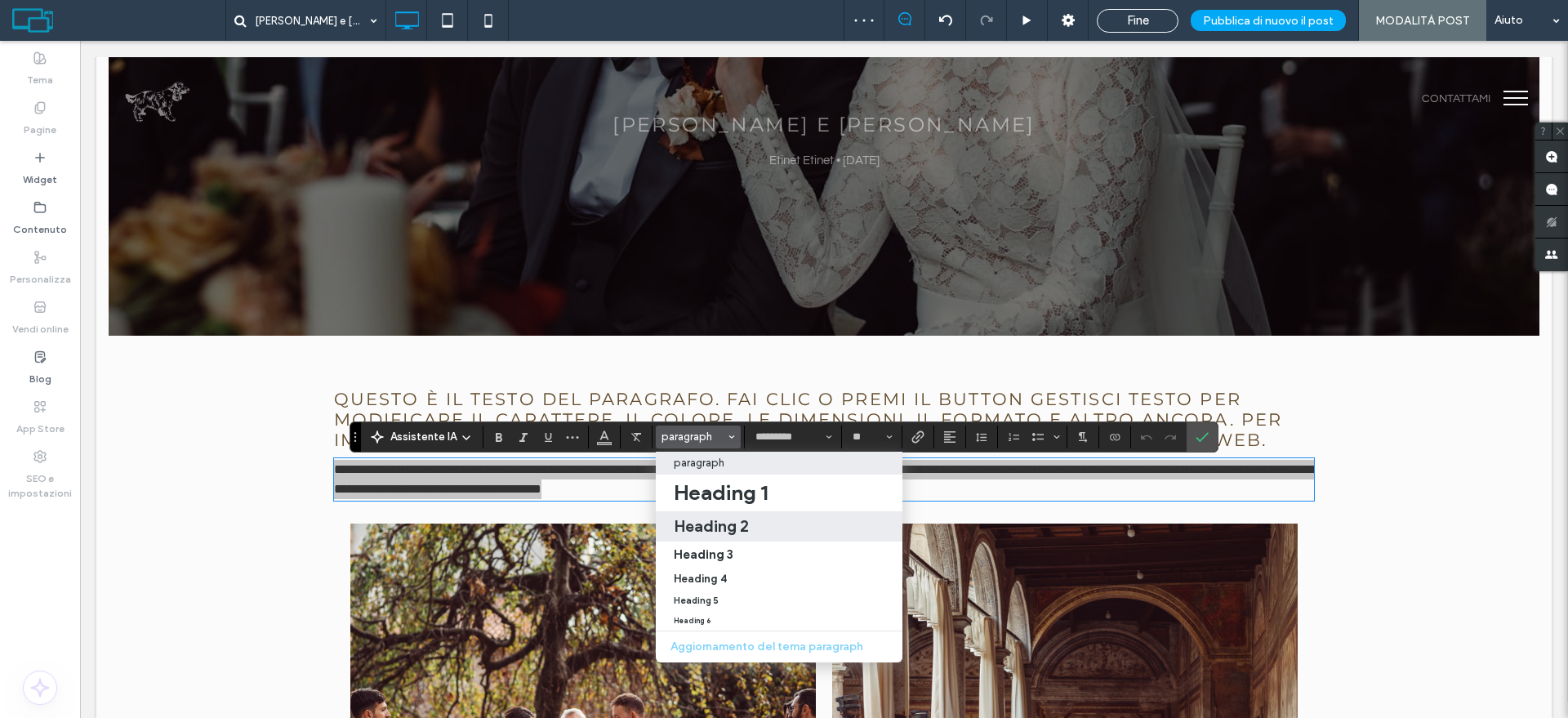
click at [735, 525] on h2 "Heading 2" at bounding box center [711, 525] width 75 height 19
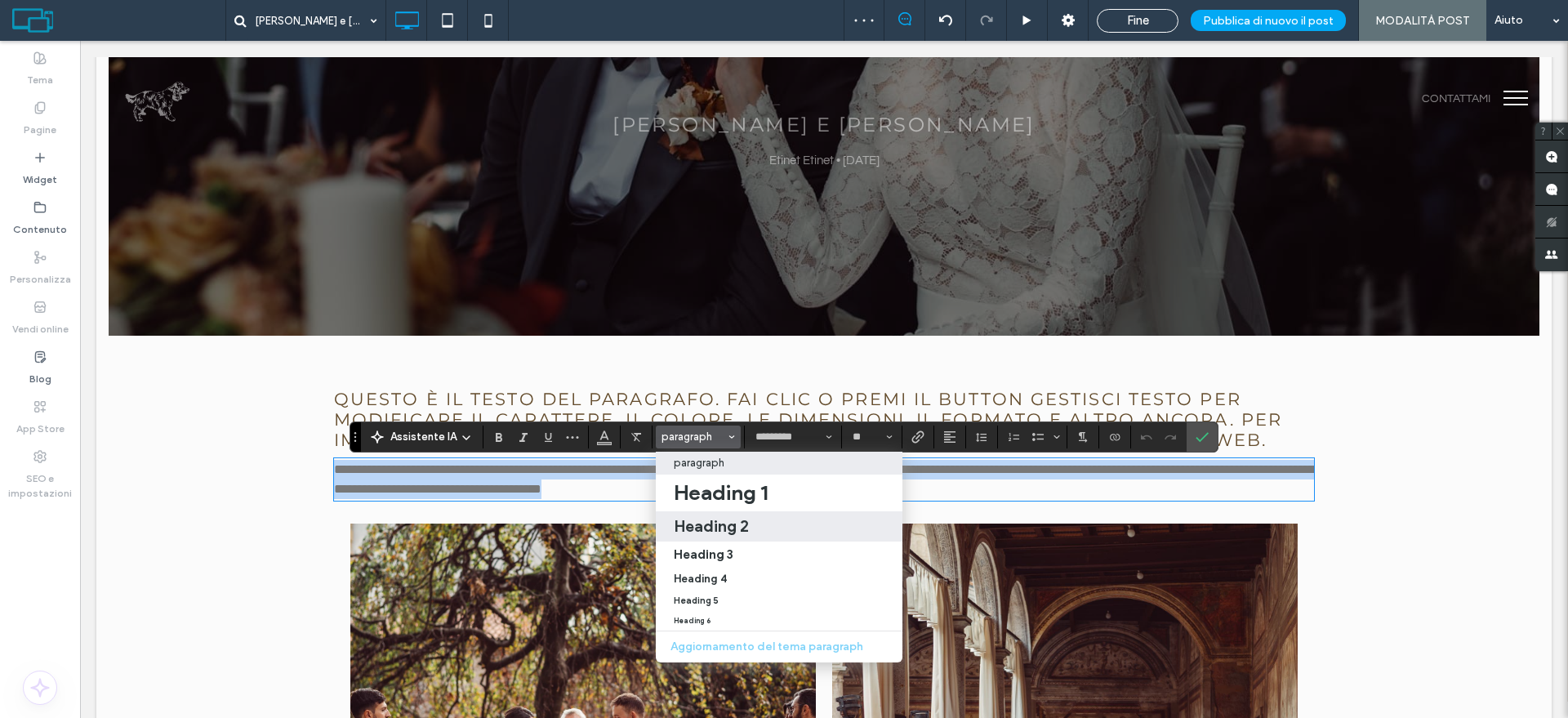
type input "**********"
type input "**"
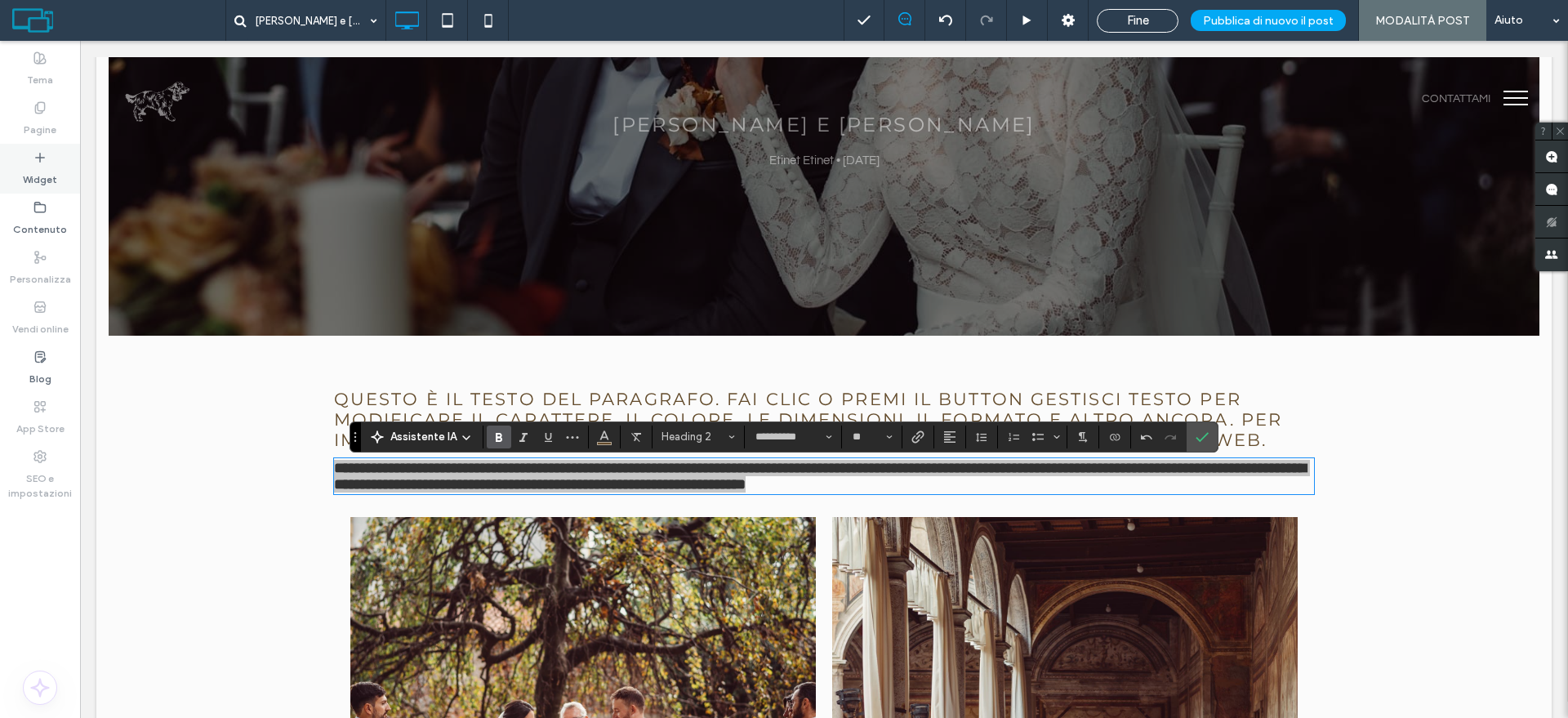
click at [49, 171] on label "Widget" at bounding box center [39, 175] width 34 height 23
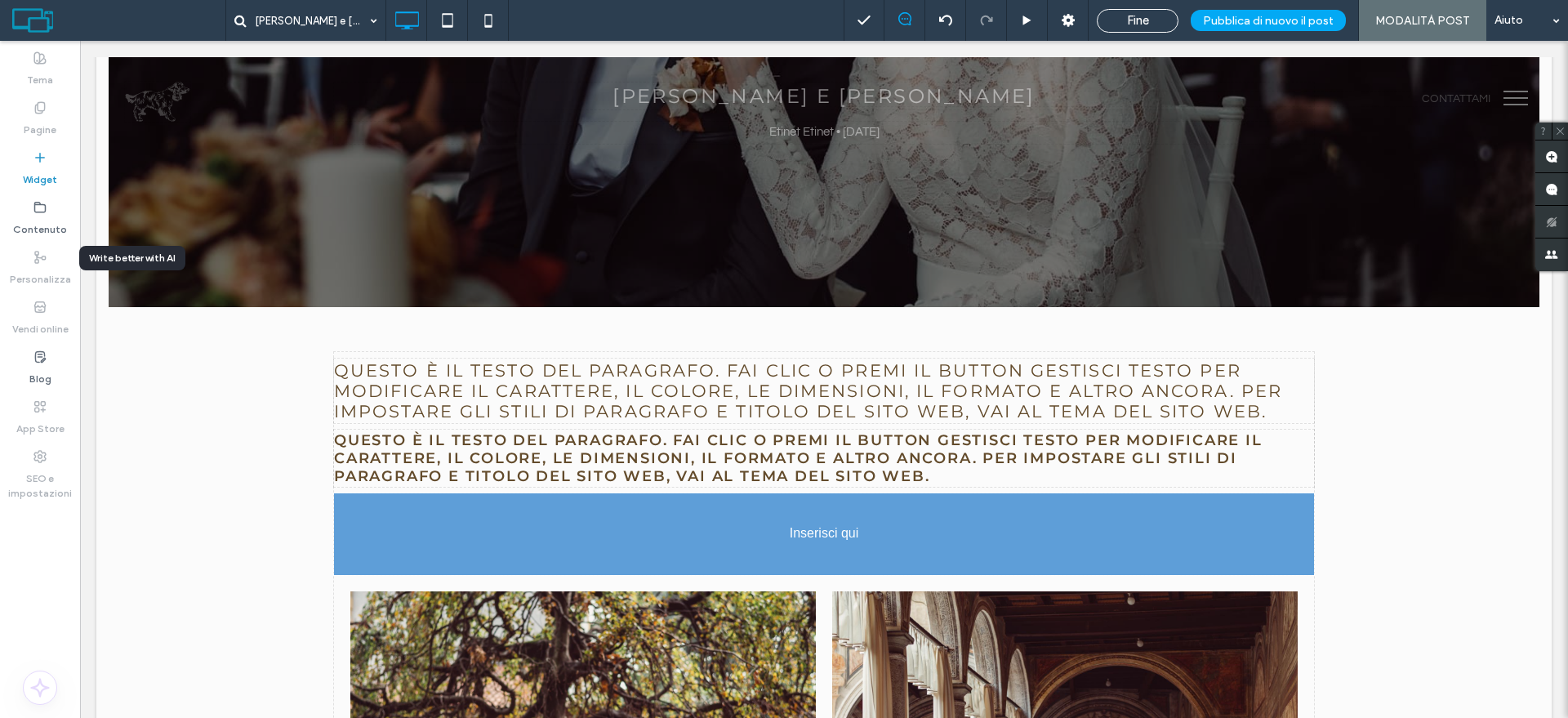
scroll to position [154, 0]
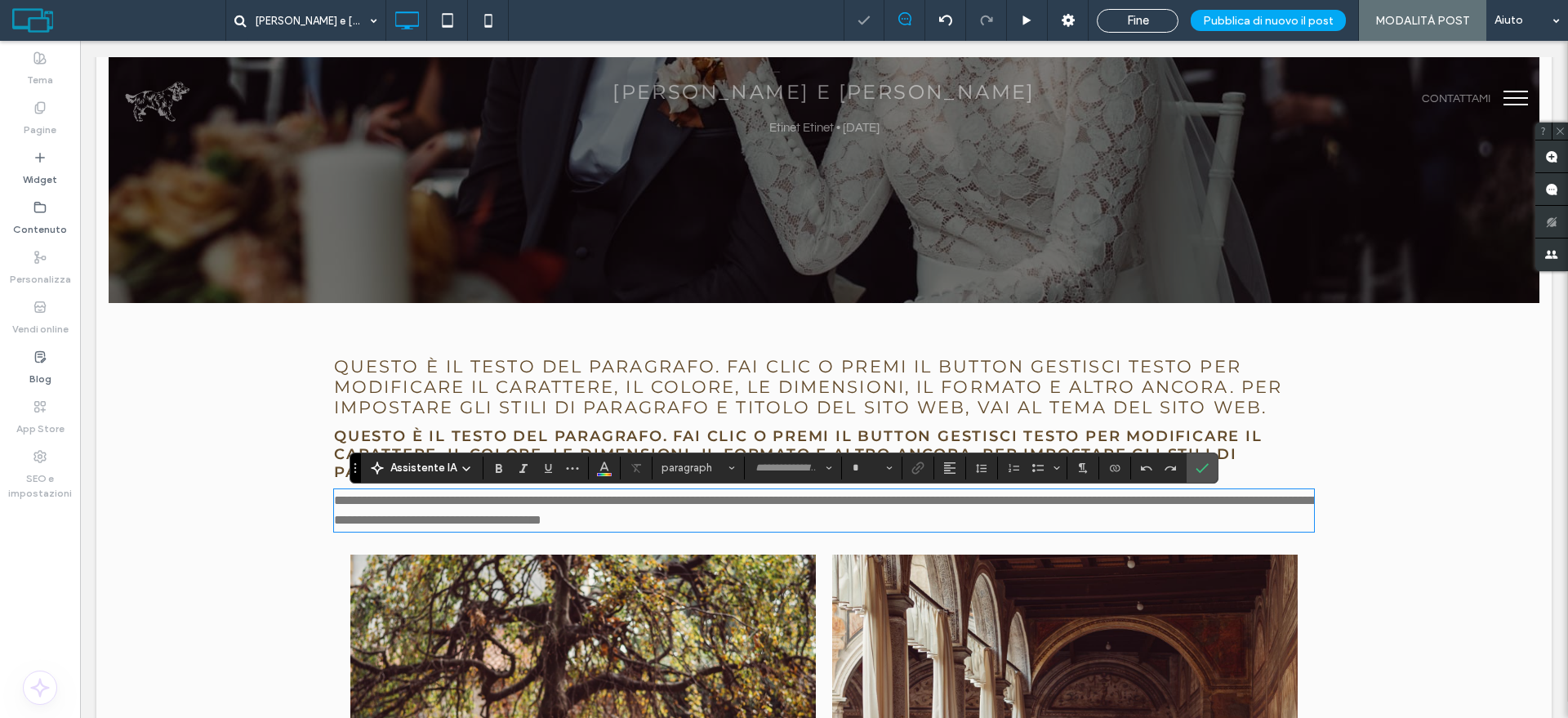
type input "*********"
type input "**"
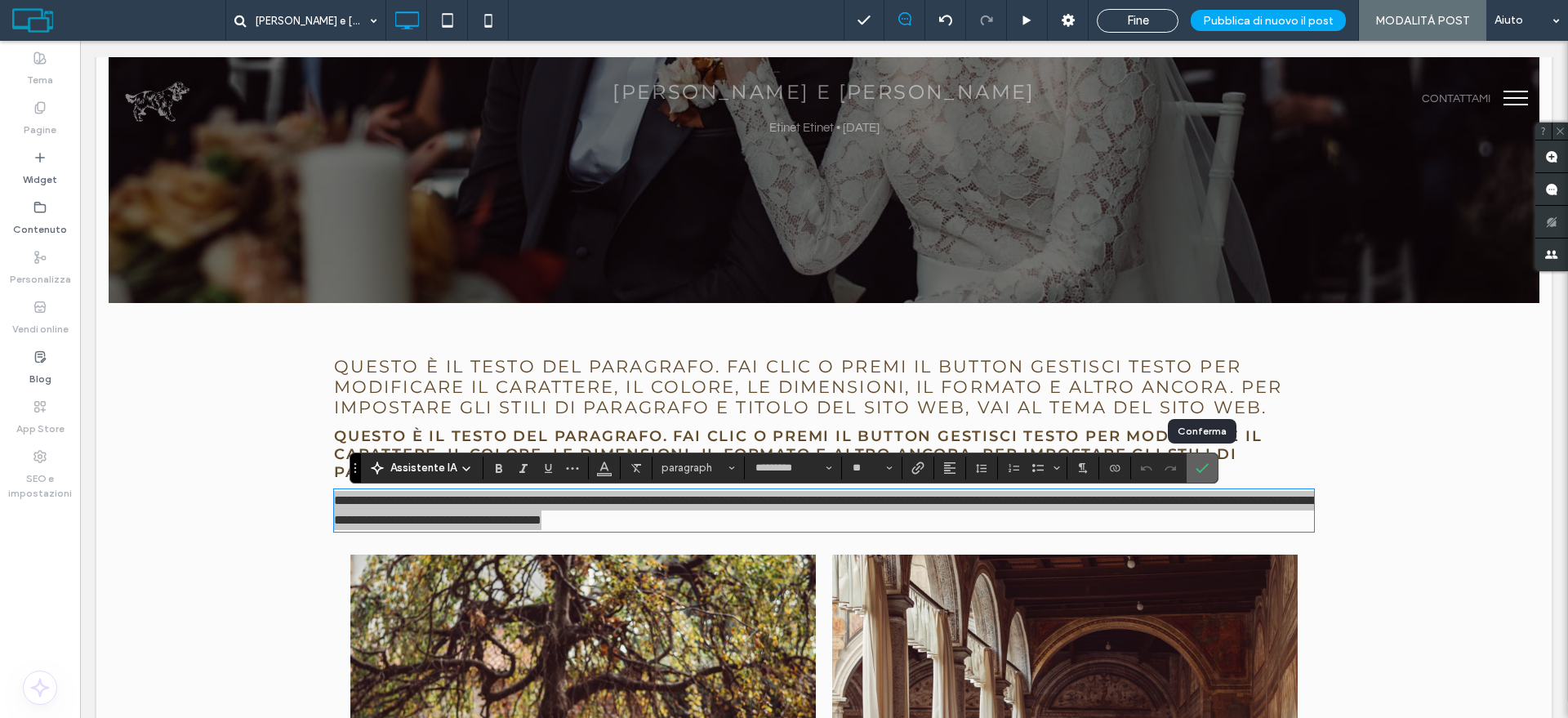
drag, startPoint x: 1199, startPoint y: 468, endPoint x: 1049, endPoint y: 414, distance: 159.4
click at [1199, 468] on icon "Conferma" at bounding box center [1201, 468] width 13 height 13
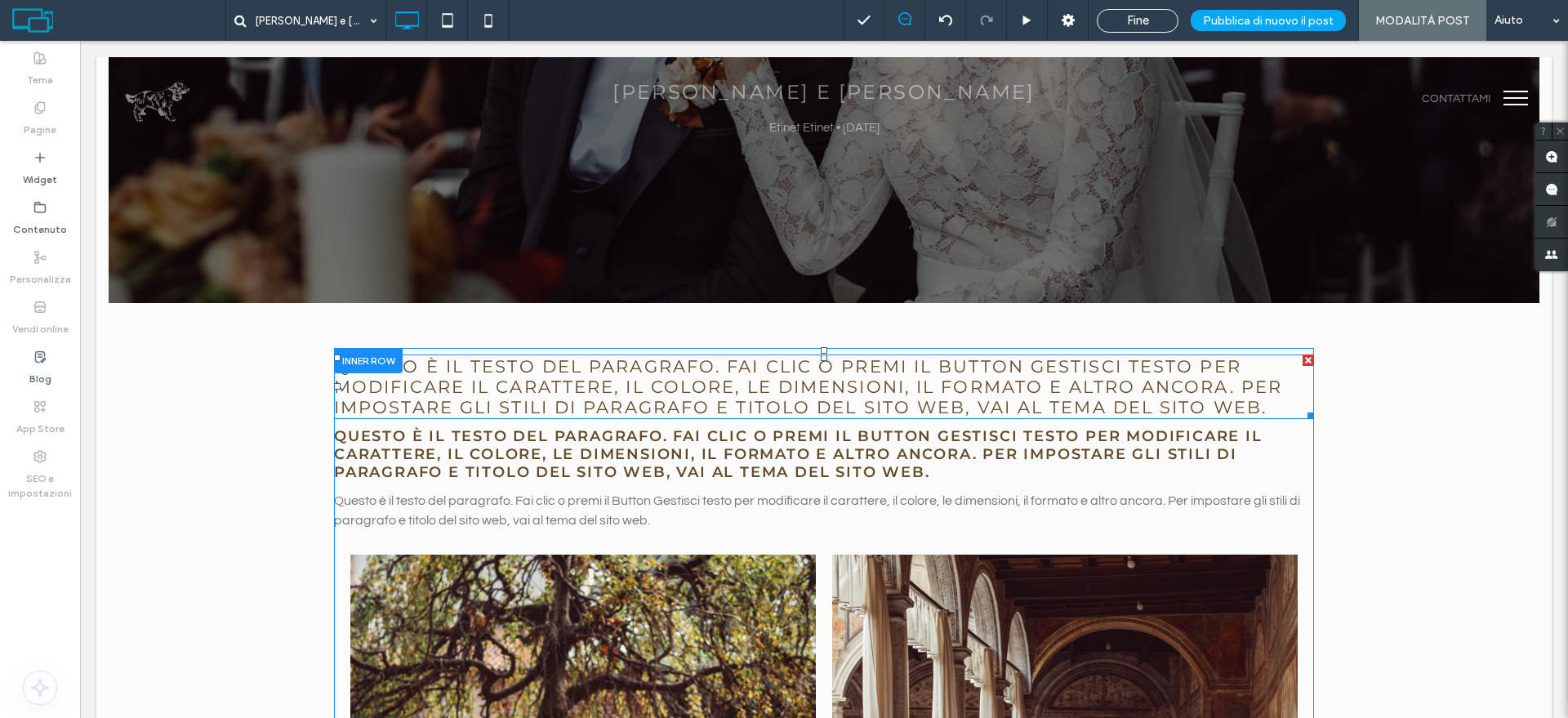
click at [954, 385] on span "Questo è il testo del paragrafo. Fai clic o premi il Button Gestisci testo per …" at bounding box center [807, 387] width 948 height 61
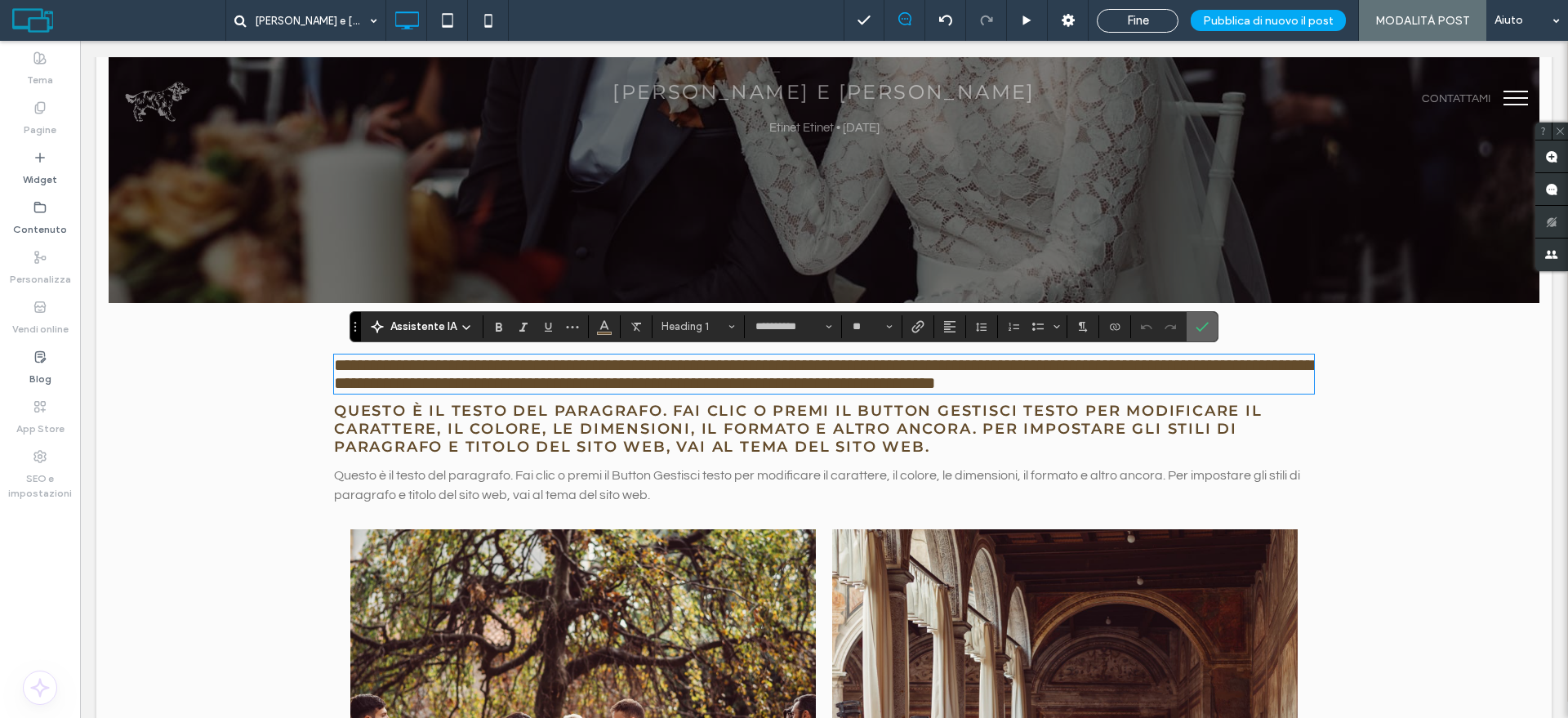
drag, startPoint x: 1128, startPoint y: 281, endPoint x: 1207, endPoint y: 321, distance: 88.5
click at [1207, 321] on label "Conferma" at bounding box center [1202, 327] width 25 height 30
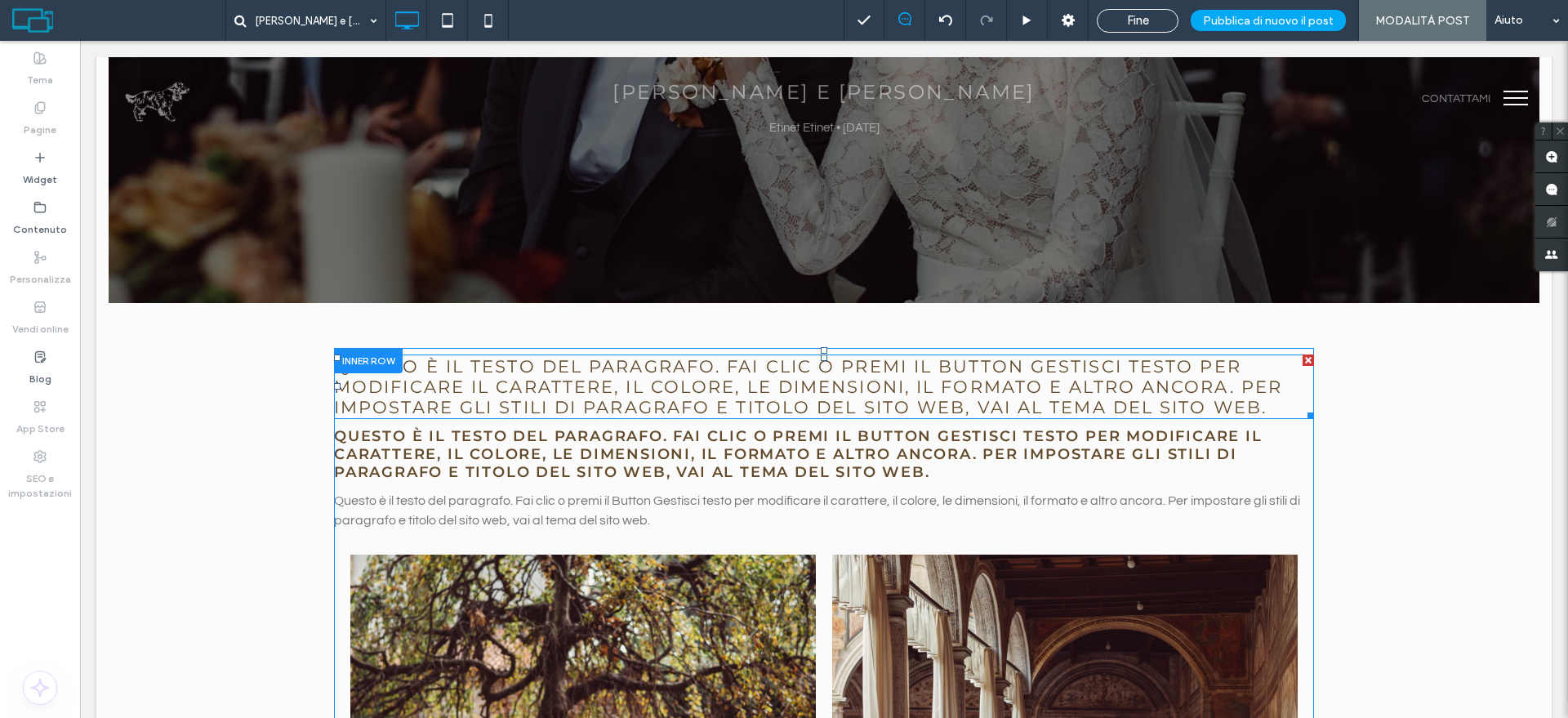
click at [724, 383] on span "Questo è il testo del paragrafo. Fai clic o premi il Button Gestisci testo per …" at bounding box center [807, 387] width 948 height 61
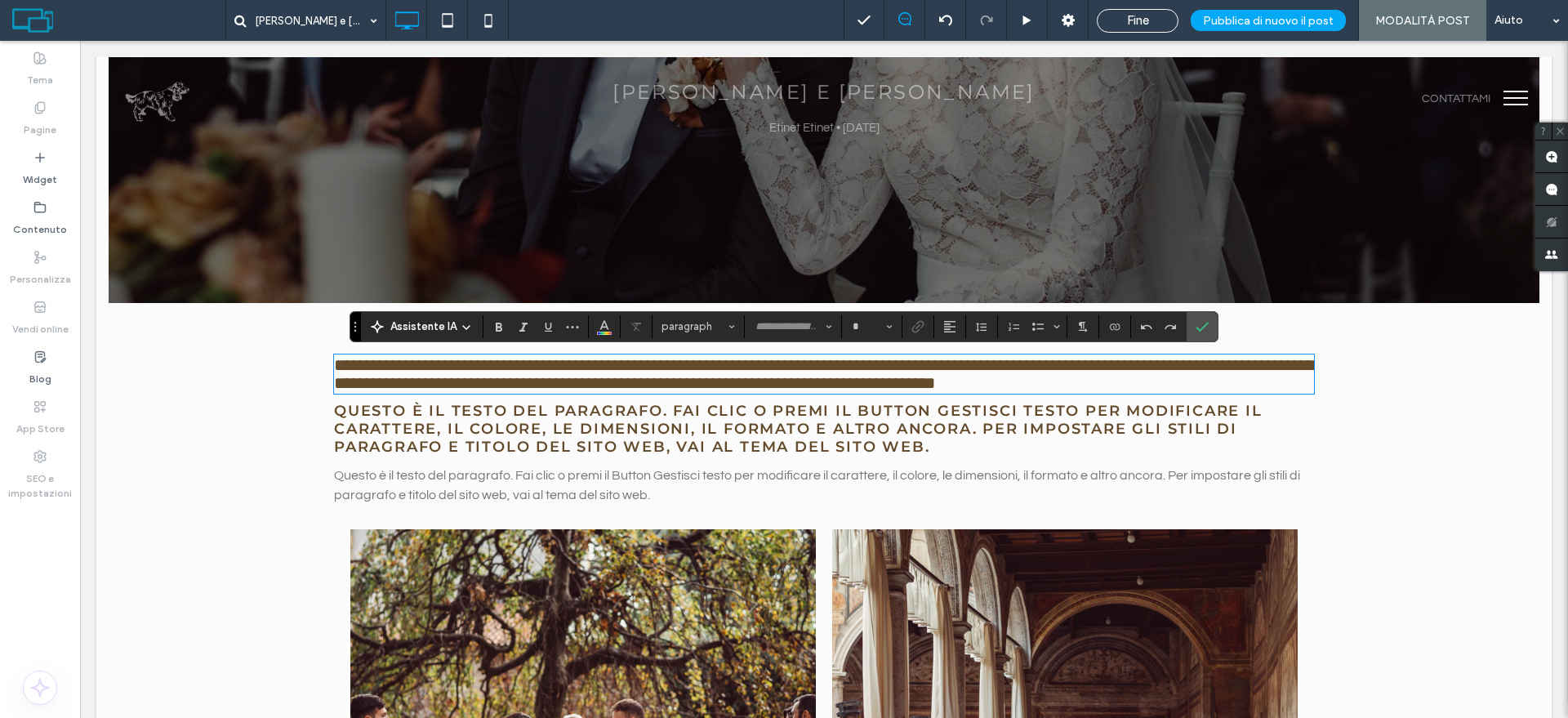
type input "**********"
type input "**"
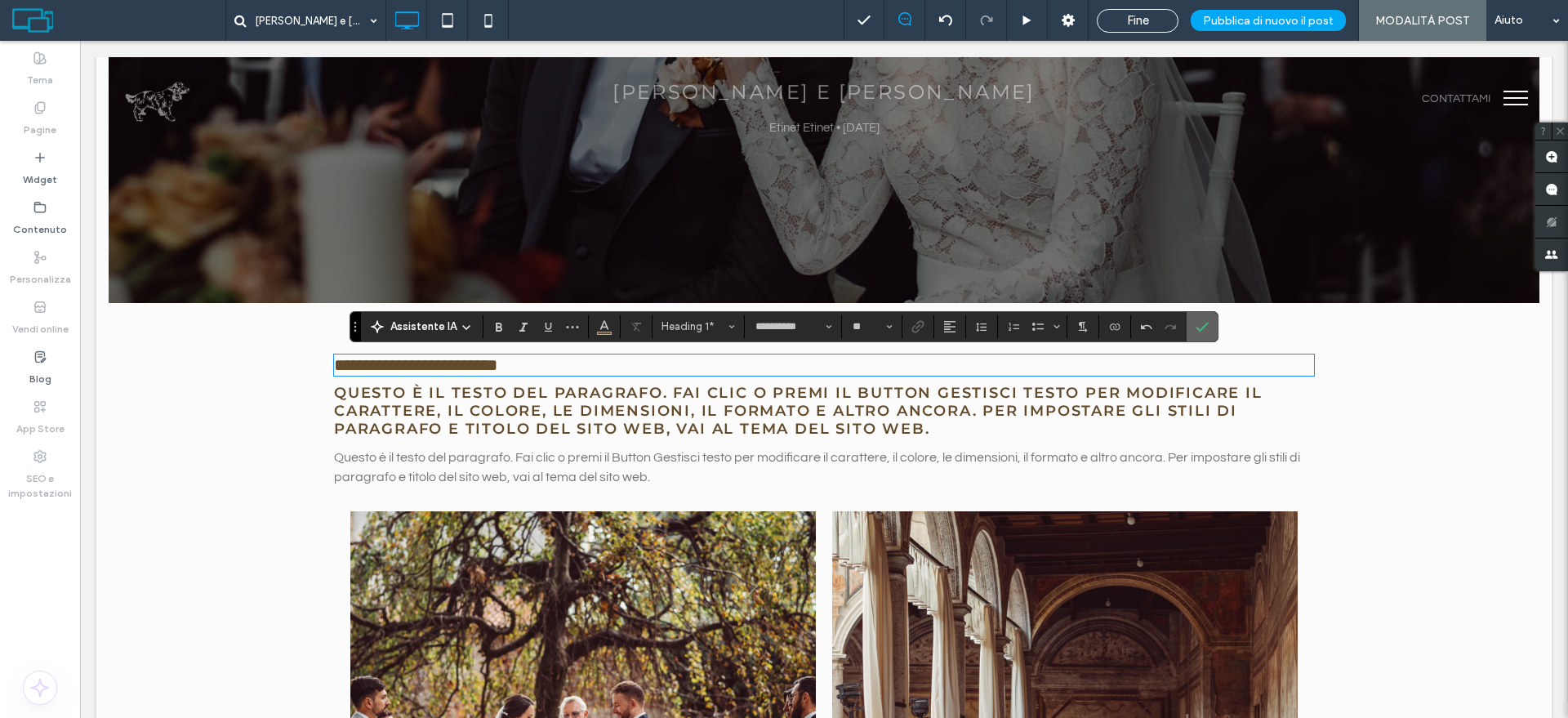
click at [1198, 327] on icon "Conferma" at bounding box center [1201, 327] width 13 height 13
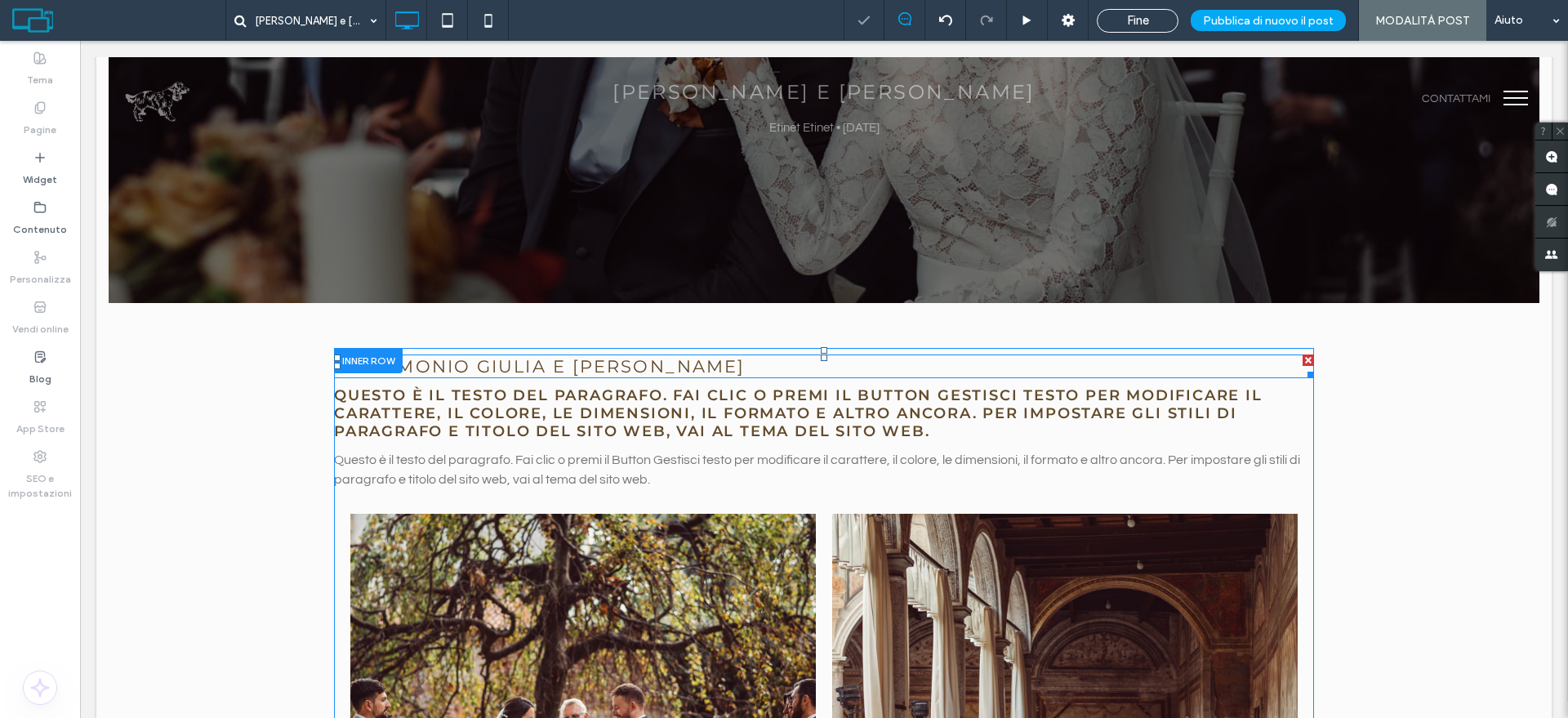
click at [475, 358] on span "Matrimonio giulia e marco" at bounding box center [538, 366] width 411 height 20
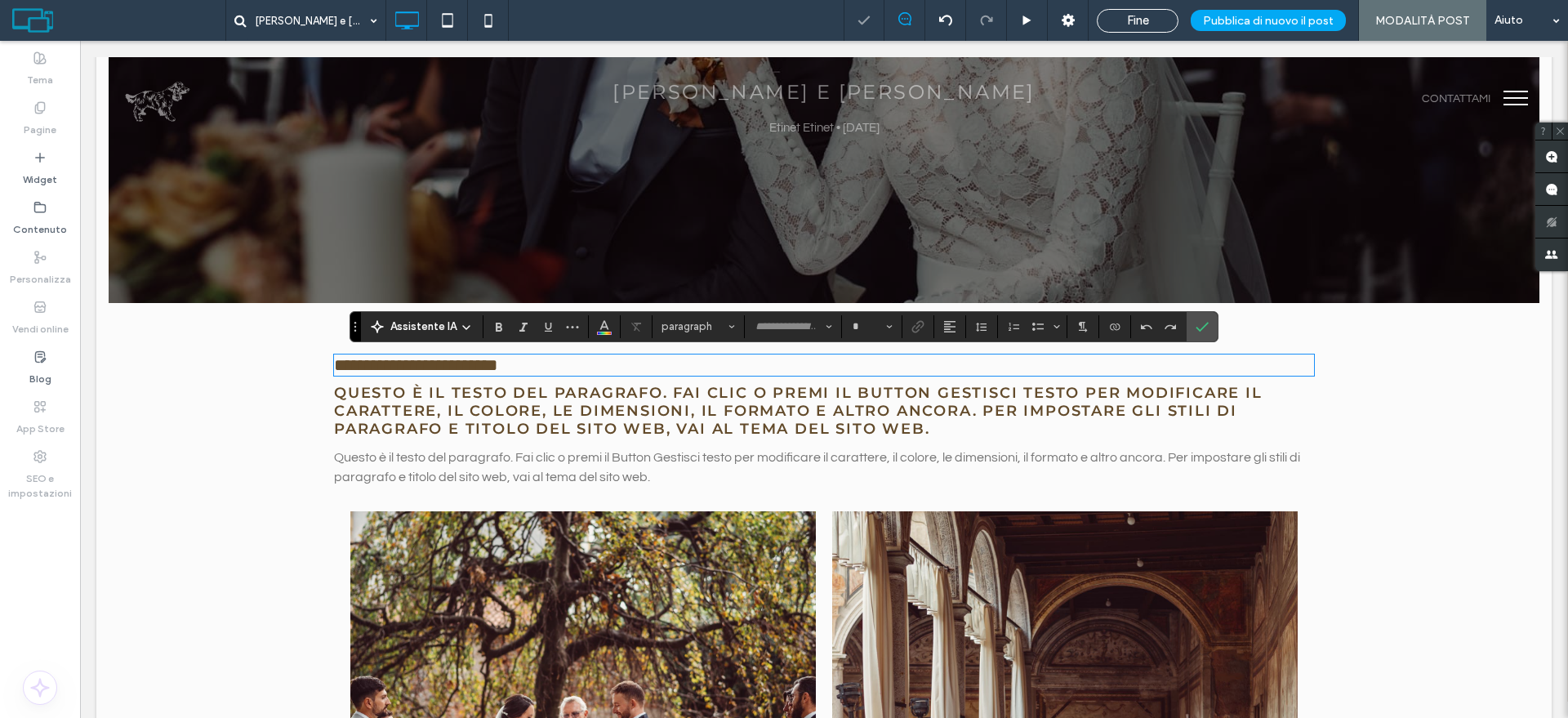
type input "**********"
type input "**"
click at [475, 361] on span "**********" at bounding box center [415, 365] width 164 height 17
click at [483, 370] on span "**********" at bounding box center [415, 365] width 164 height 17
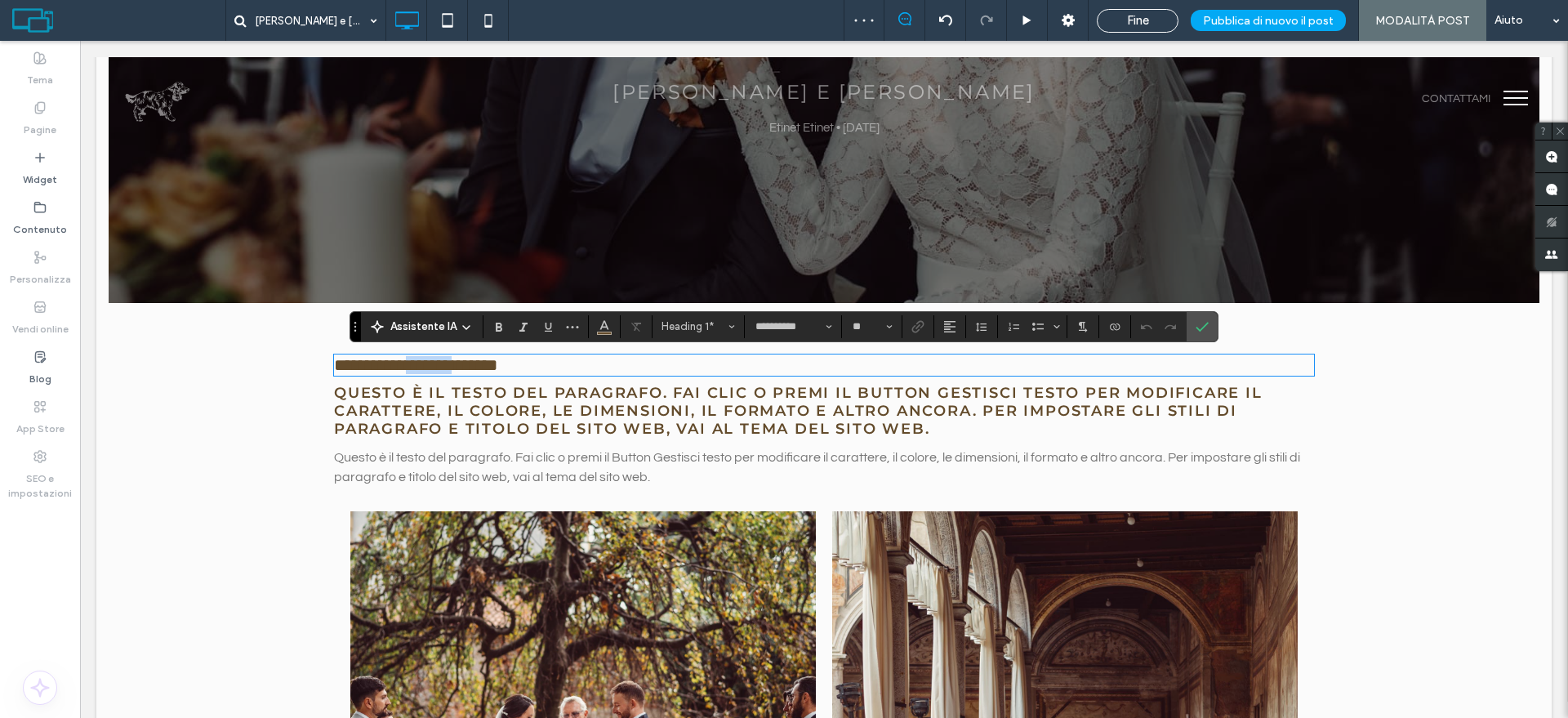
click at [483, 370] on span "**********" at bounding box center [415, 365] width 164 height 17
click at [492, 322] on icon "Grassetto" at bounding box center [498, 327] width 13 height 13
click at [527, 329] on icon "Corsivo" at bounding box center [523, 327] width 13 height 13
click at [547, 328] on use "Sottolineato" at bounding box center [548, 327] width 7 height 9
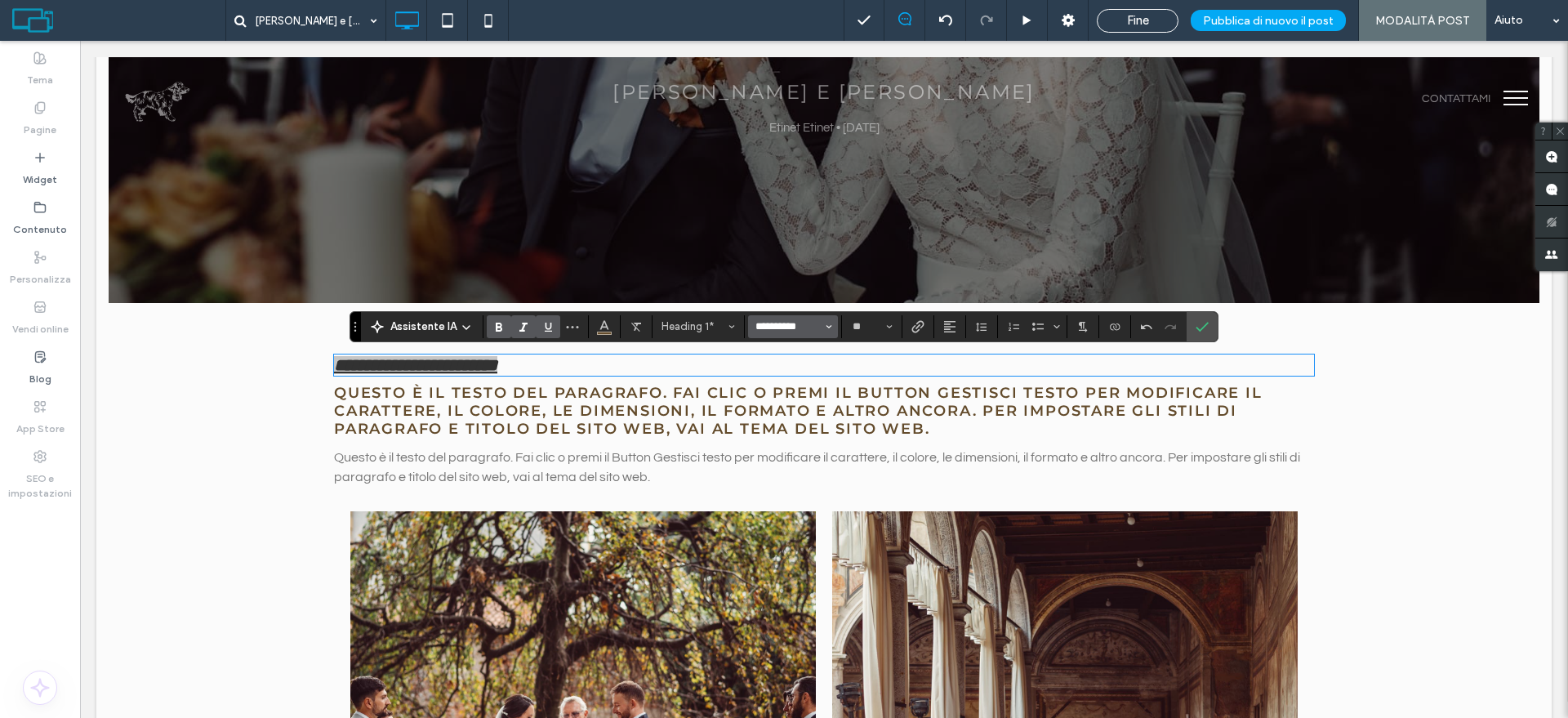
click at [797, 329] on input "**********" at bounding box center [788, 327] width 69 height 13
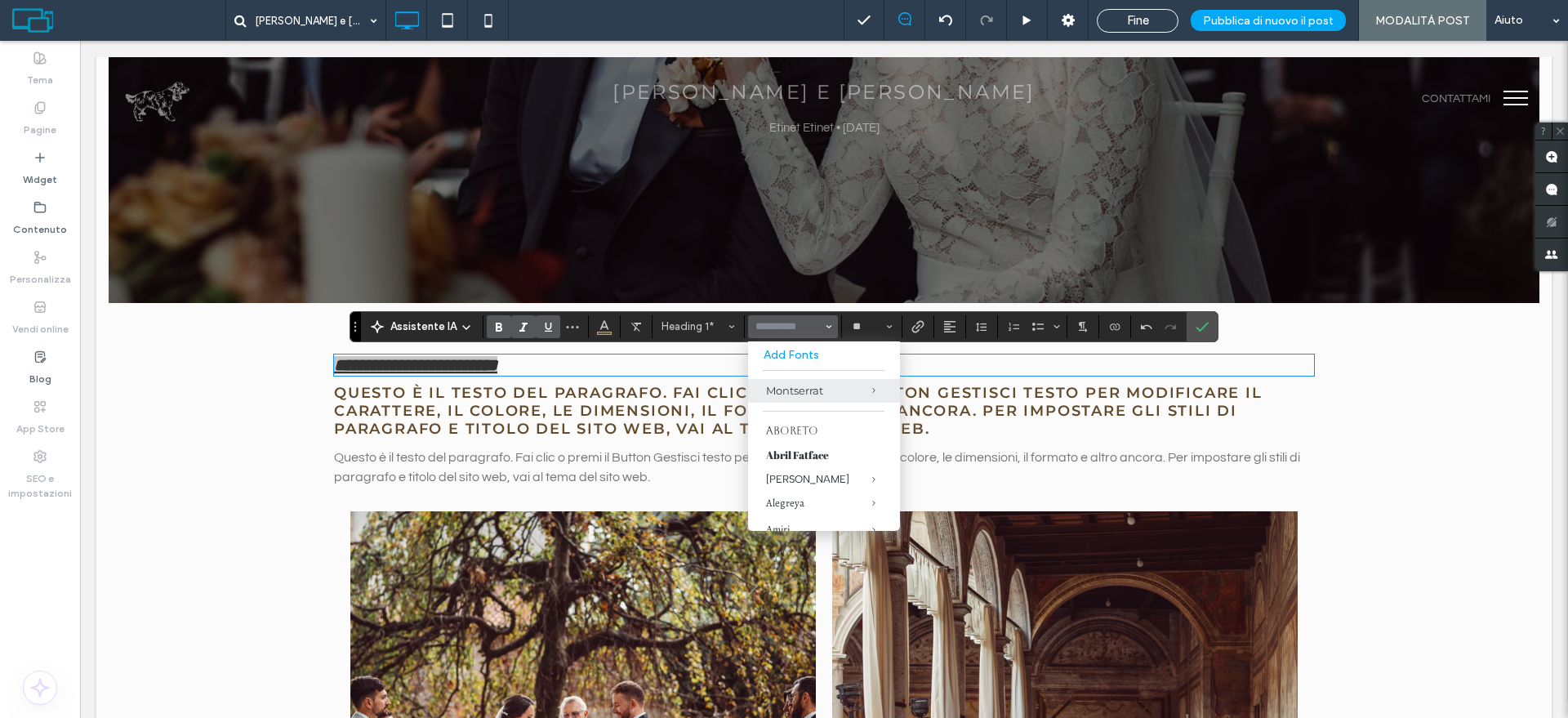
scroll to position [102, 0]
click at [482, 362] on strong "**********" at bounding box center [415, 365] width 164 height 17
type input "**********"
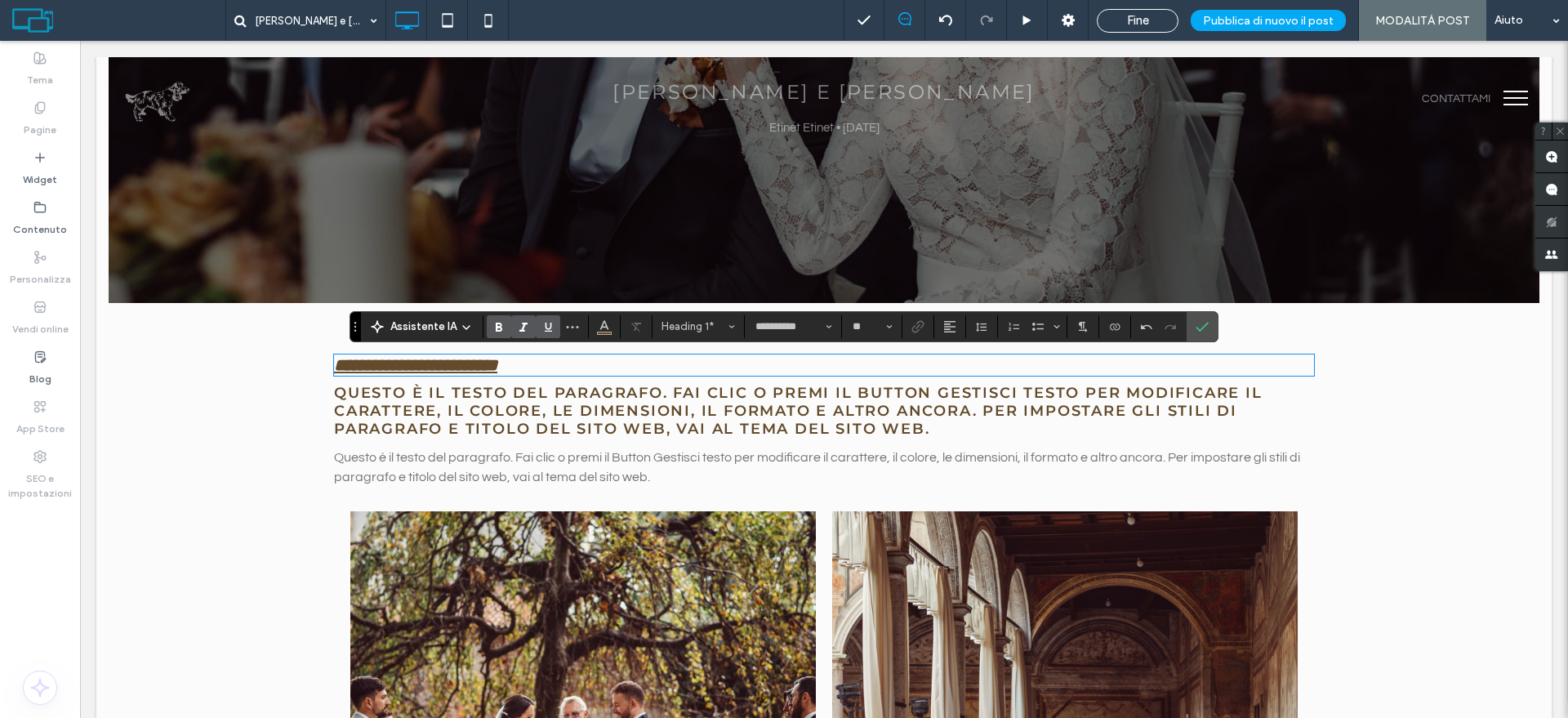
click at [482, 364] on strong "**********" at bounding box center [415, 365] width 164 height 17
click at [483, 365] on strong "**********" at bounding box center [415, 365] width 164 height 17
click at [921, 323] on icon "Collegamento" at bounding box center [918, 327] width 13 height 13
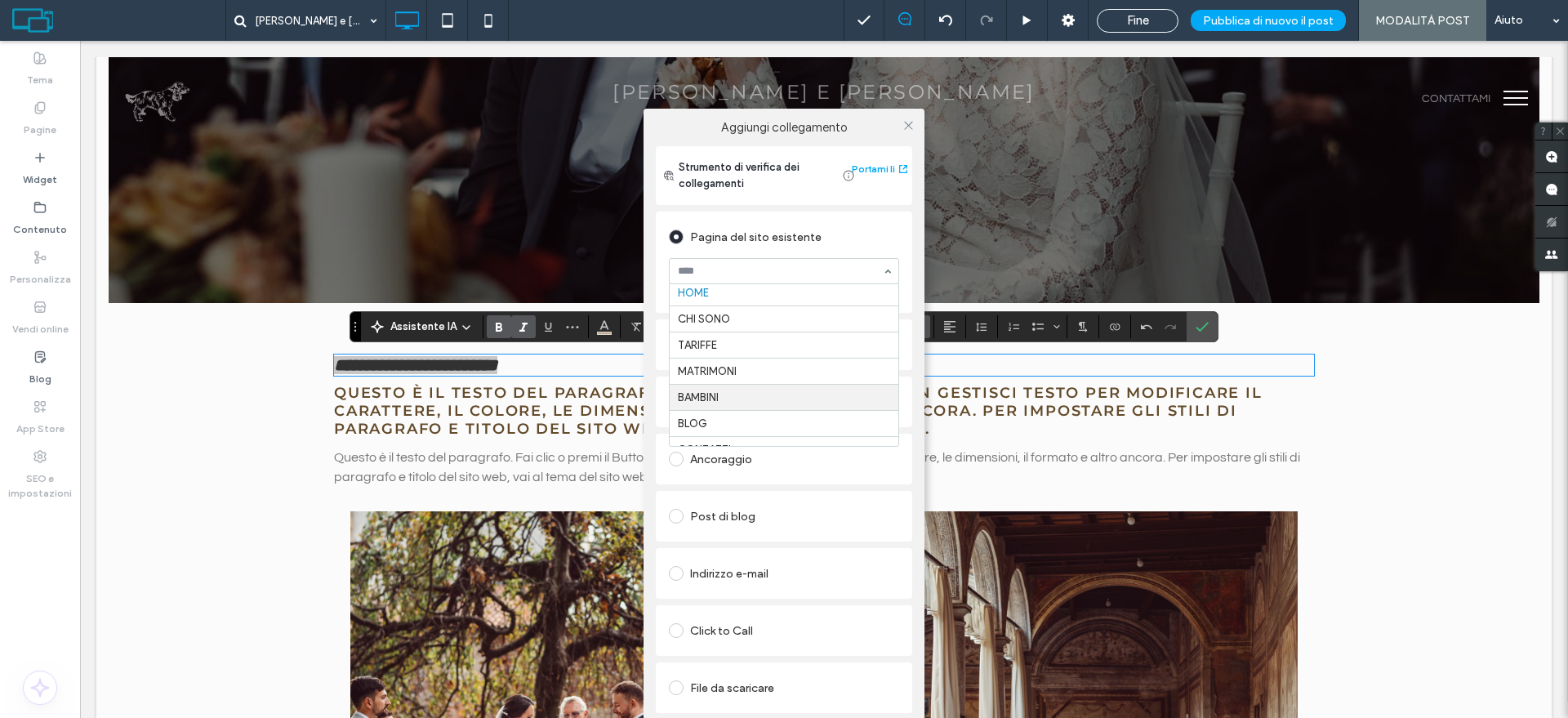
scroll to position [0, 0]
click at [792, 229] on div "Pagina del sito esistente" at bounding box center [784, 237] width 230 height 26
click at [733, 355] on div "Indirizzo web" at bounding box center [784, 345] width 230 height 26
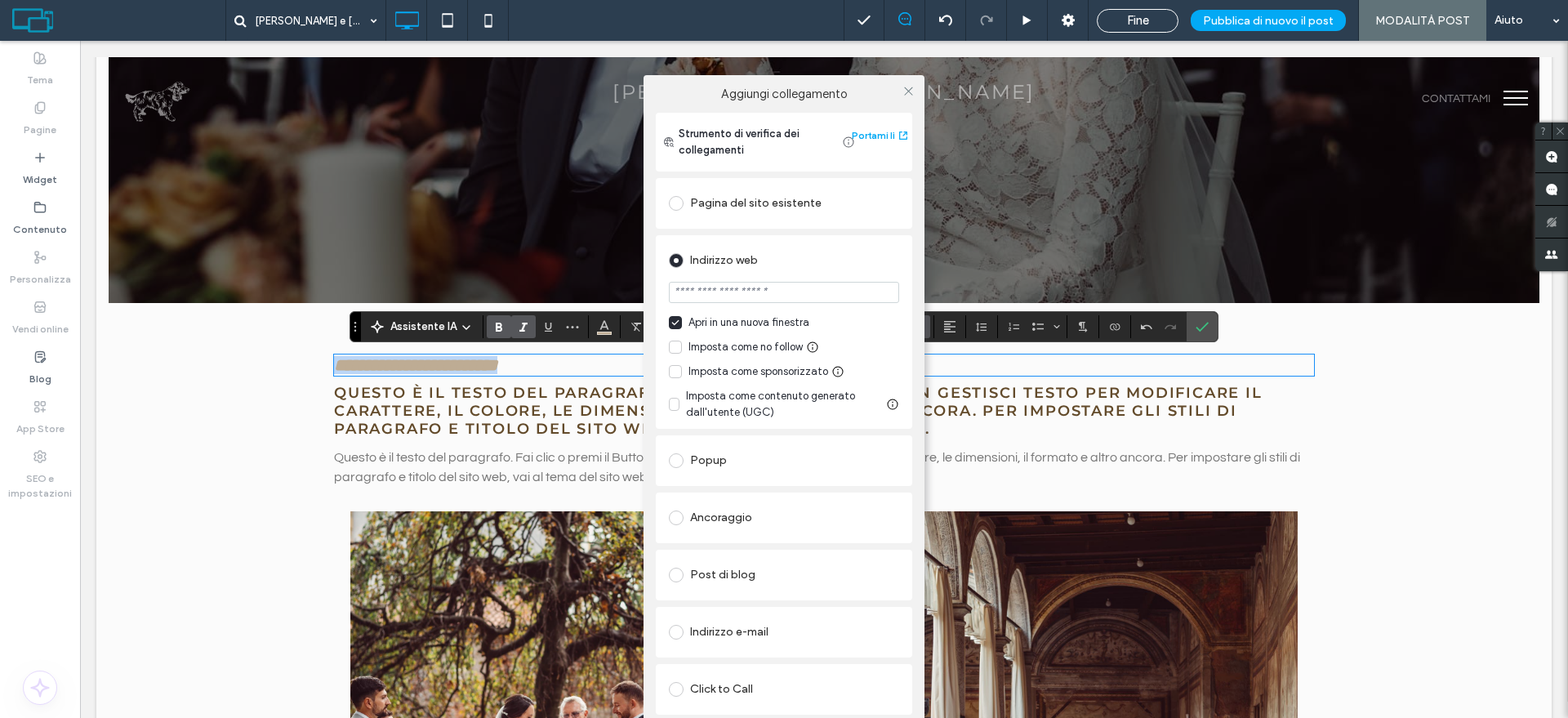
scroll to position [40, 0]
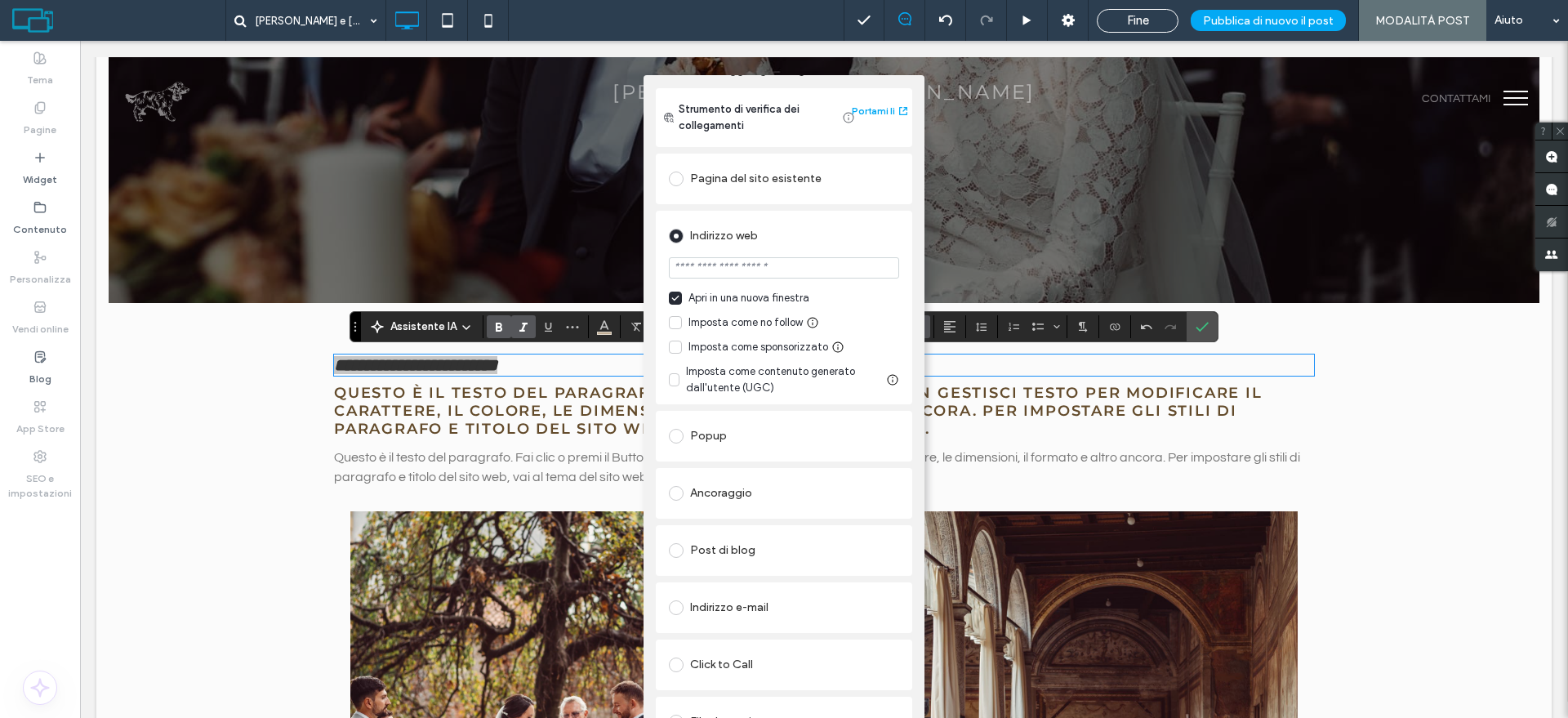
click at [709, 480] on div "Ancoraggio" at bounding box center [784, 493] width 230 height 26
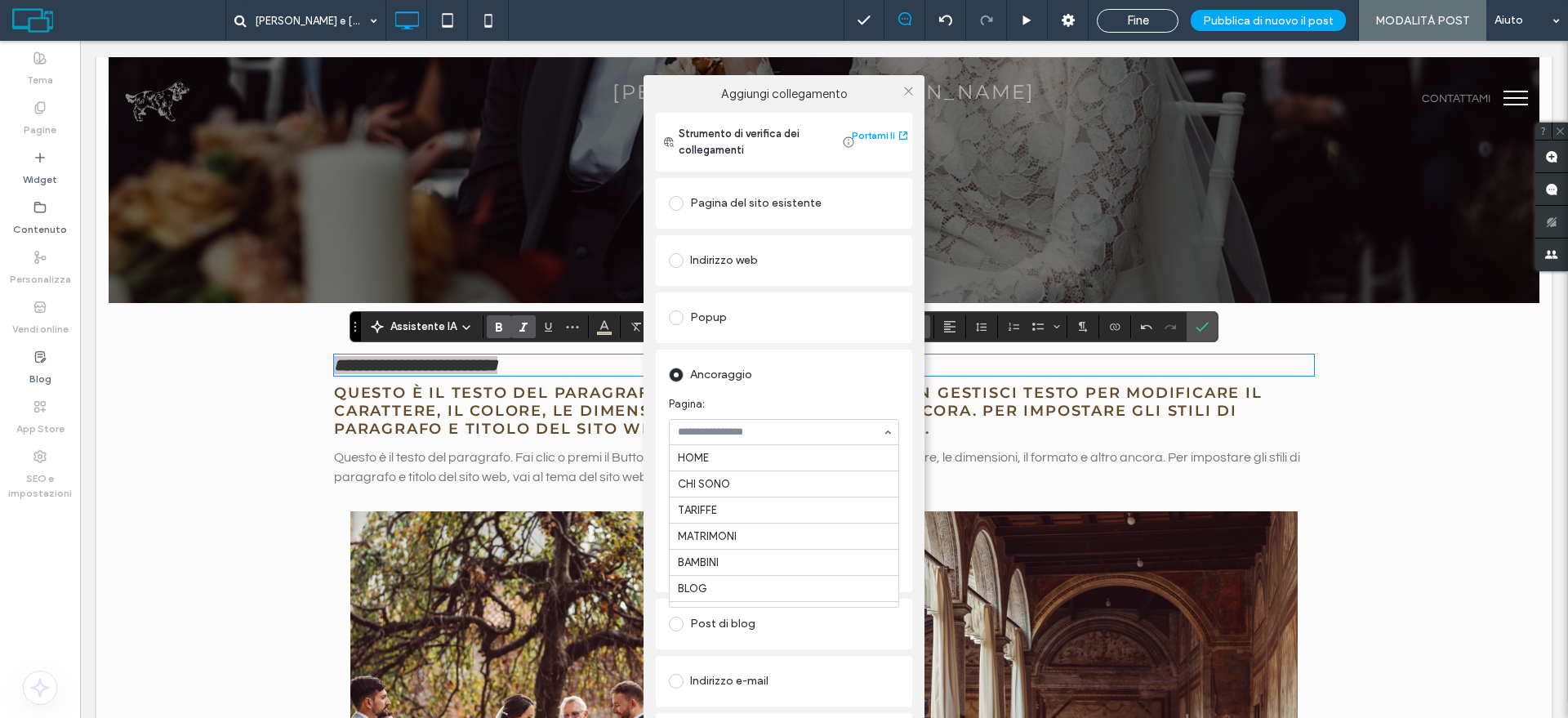
scroll to position [46, 0]
click at [746, 397] on span "Pagina:" at bounding box center [781, 404] width 224 height 17
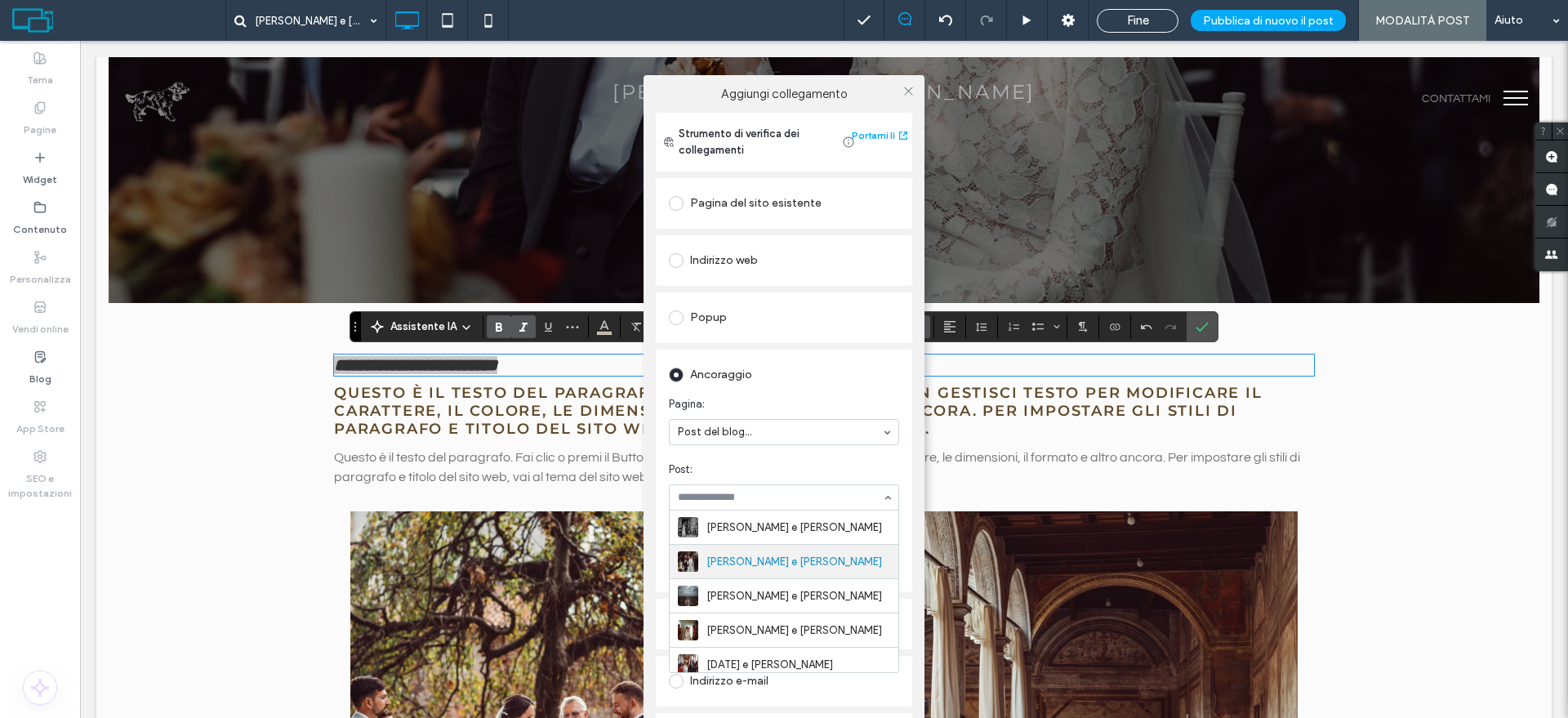
scroll to position [34, 0]
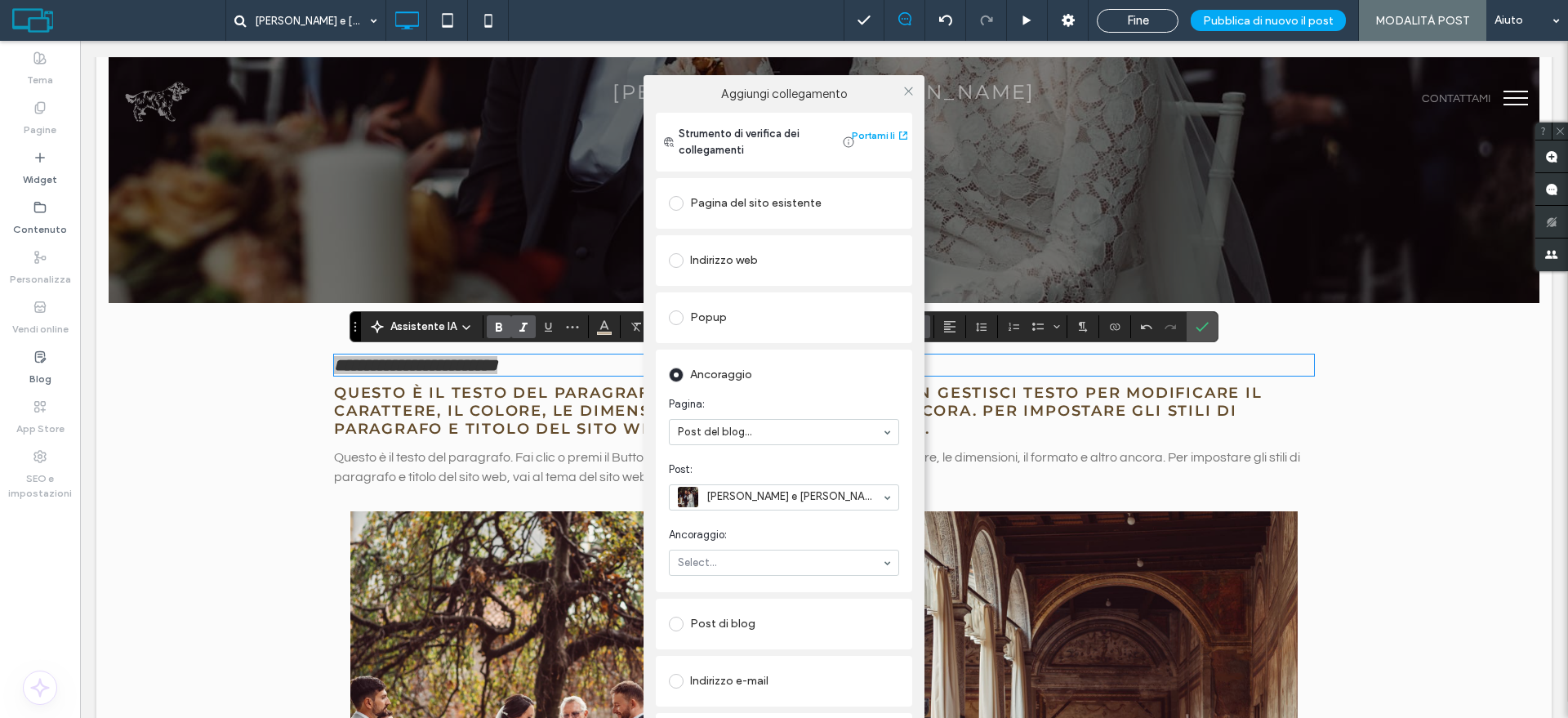
click at [775, 459] on section "Post: Giulia e Marco" at bounding box center [784, 486] width 230 height 66
click at [761, 461] on span "Post:" at bounding box center [781, 469] width 224 height 17
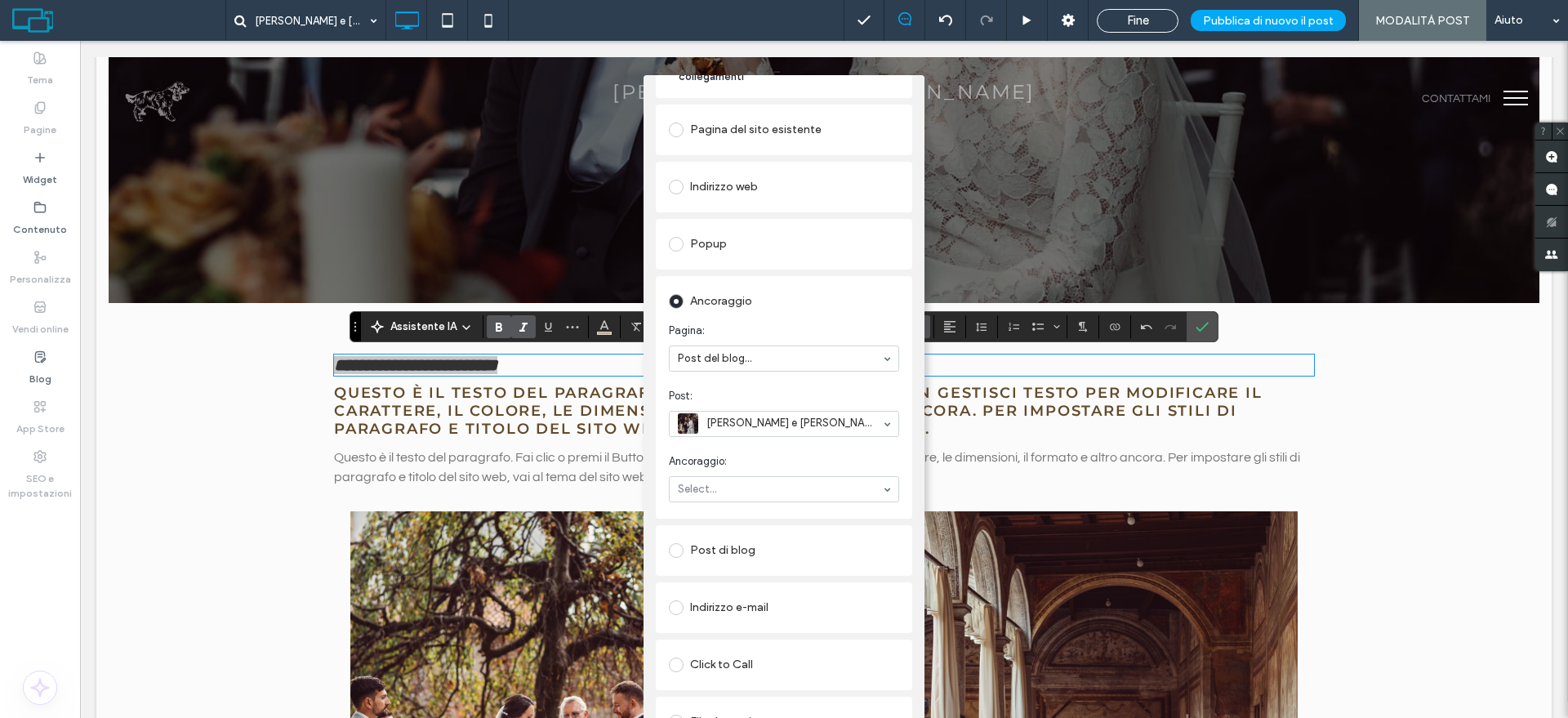
click at [719, 554] on div "Post di blog" at bounding box center [784, 551] width 230 height 26
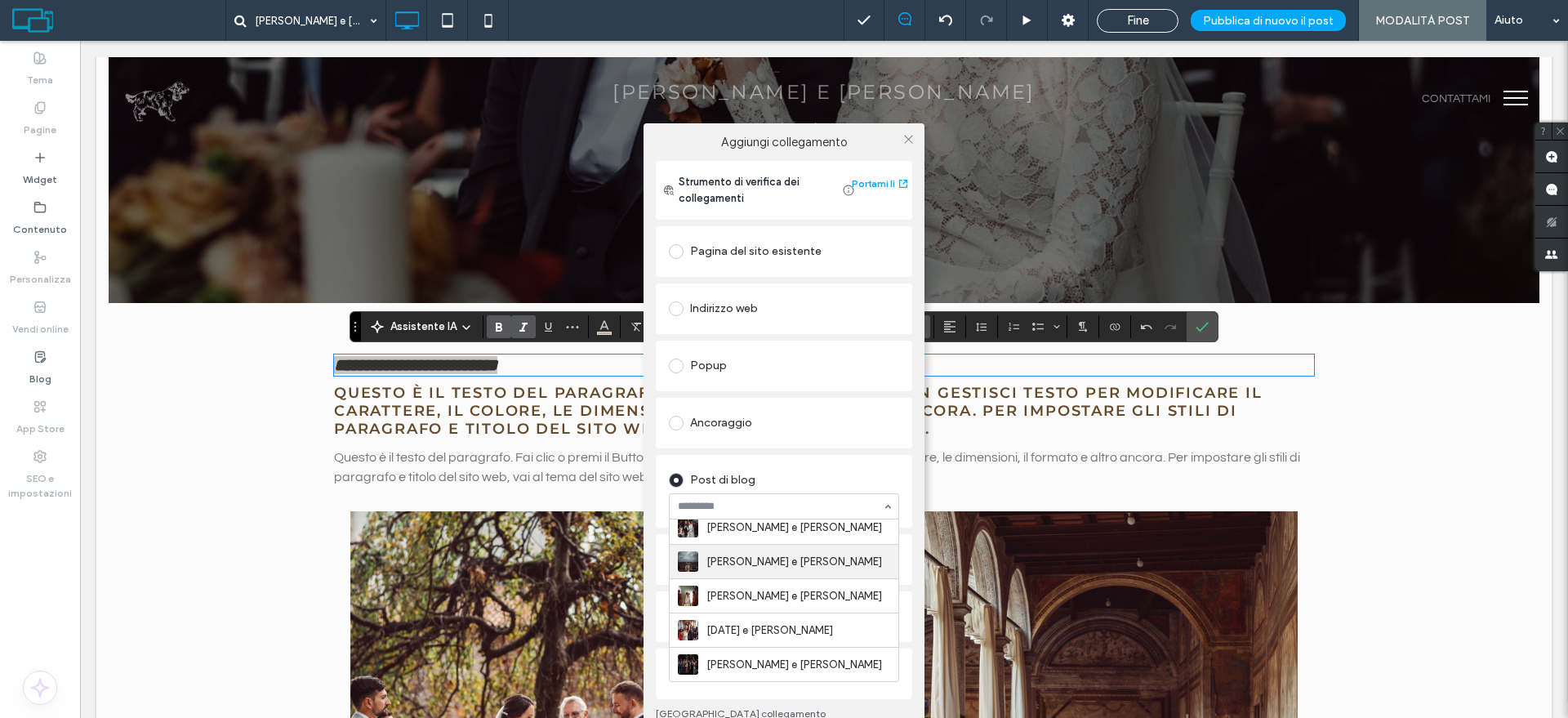
scroll to position [0, 0]
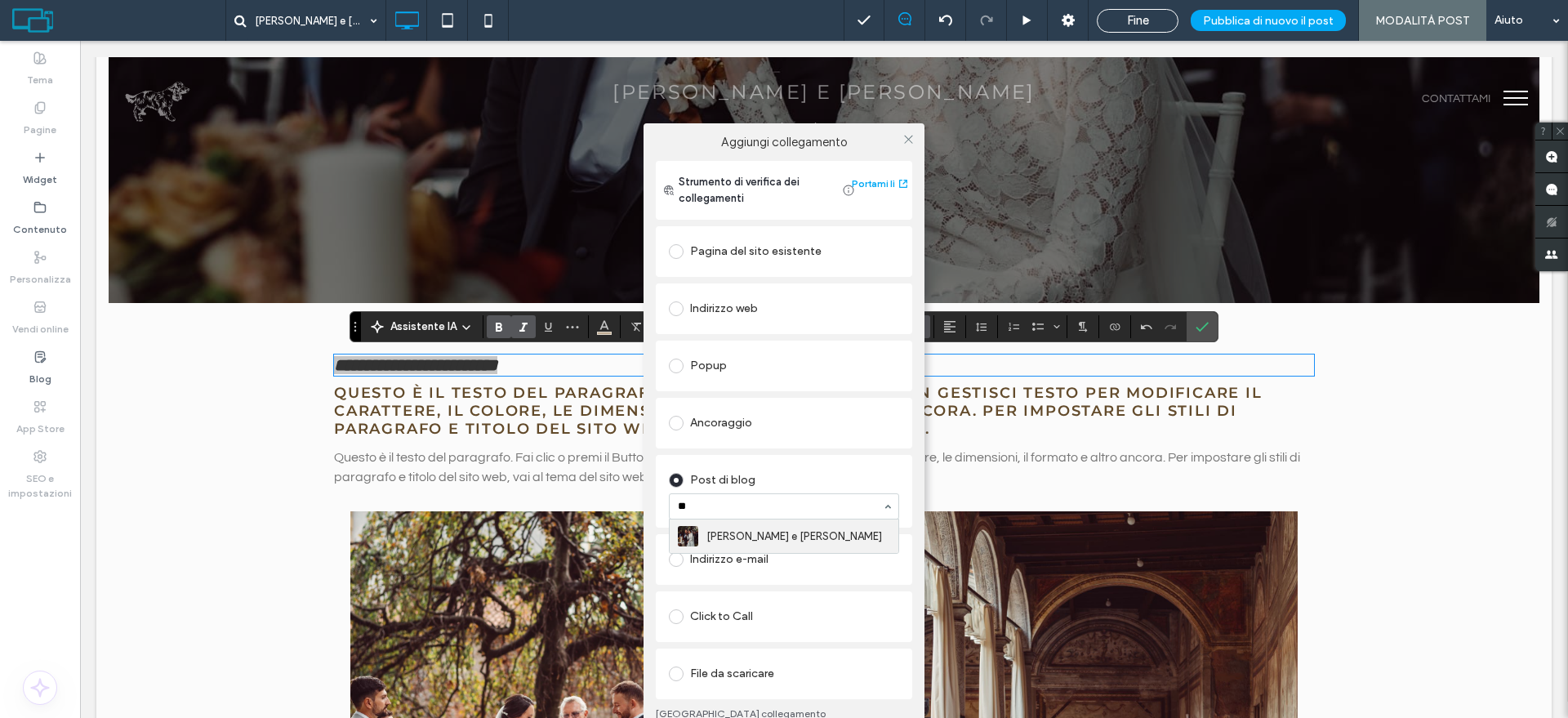
type input "*"
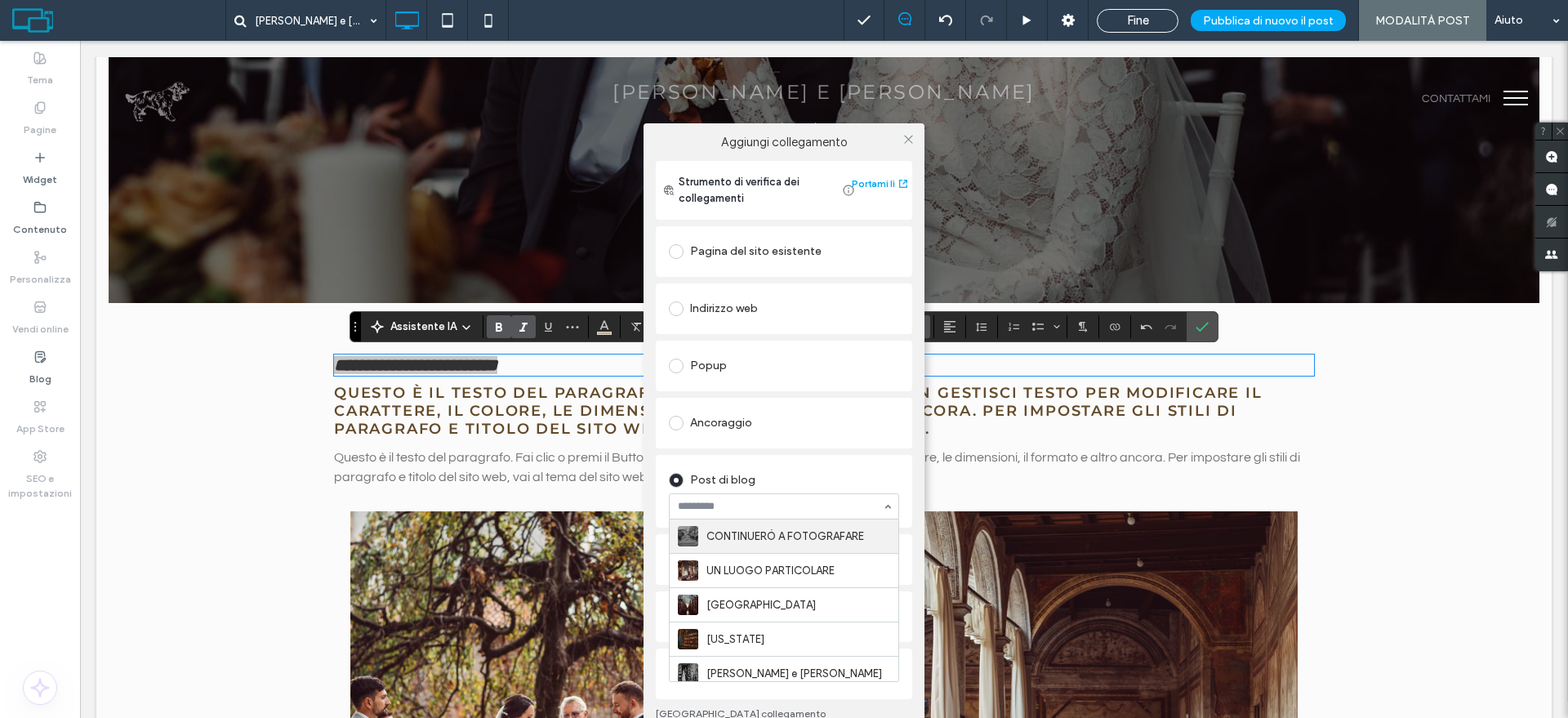
click at [860, 430] on div "Ancoraggio" at bounding box center [784, 423] width 230 height 26
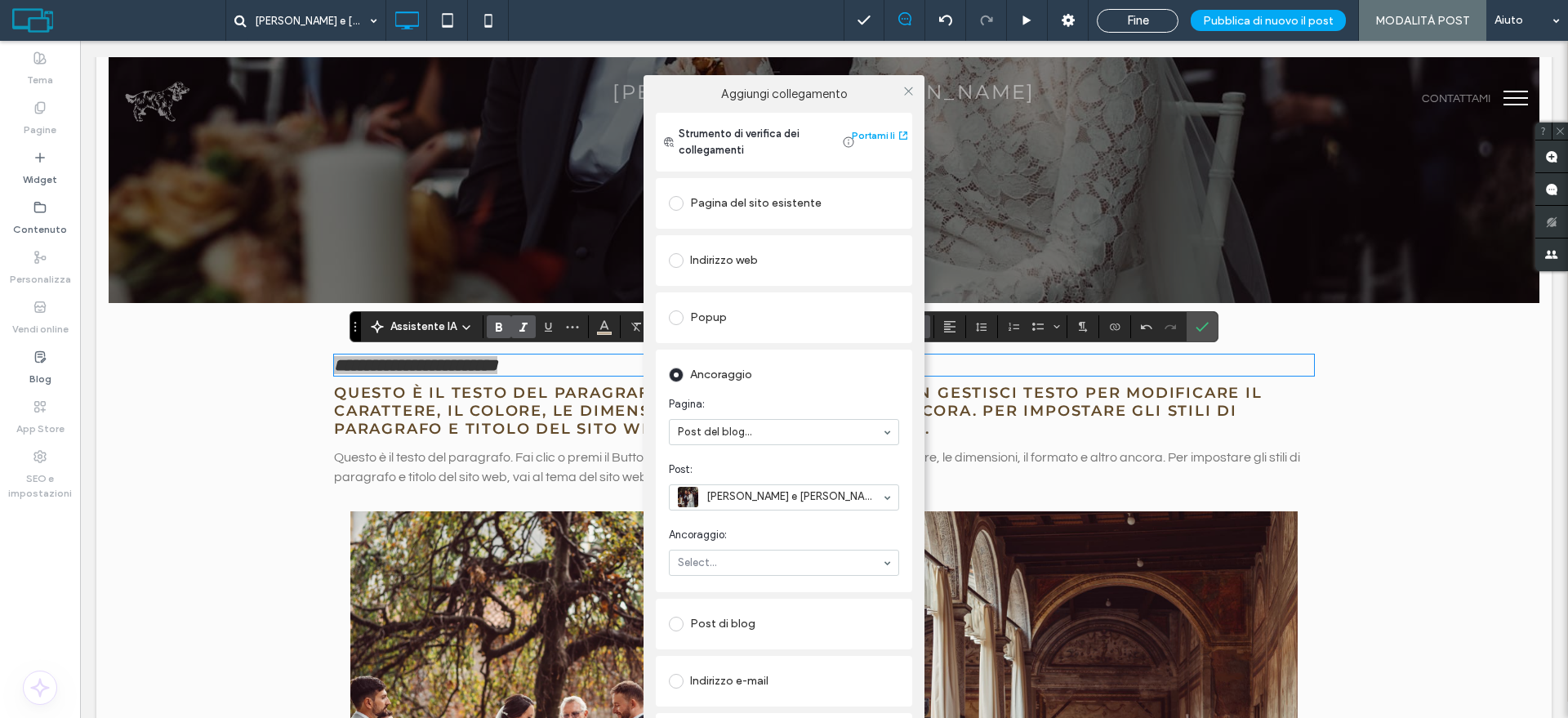
scroll to position [89, 0]
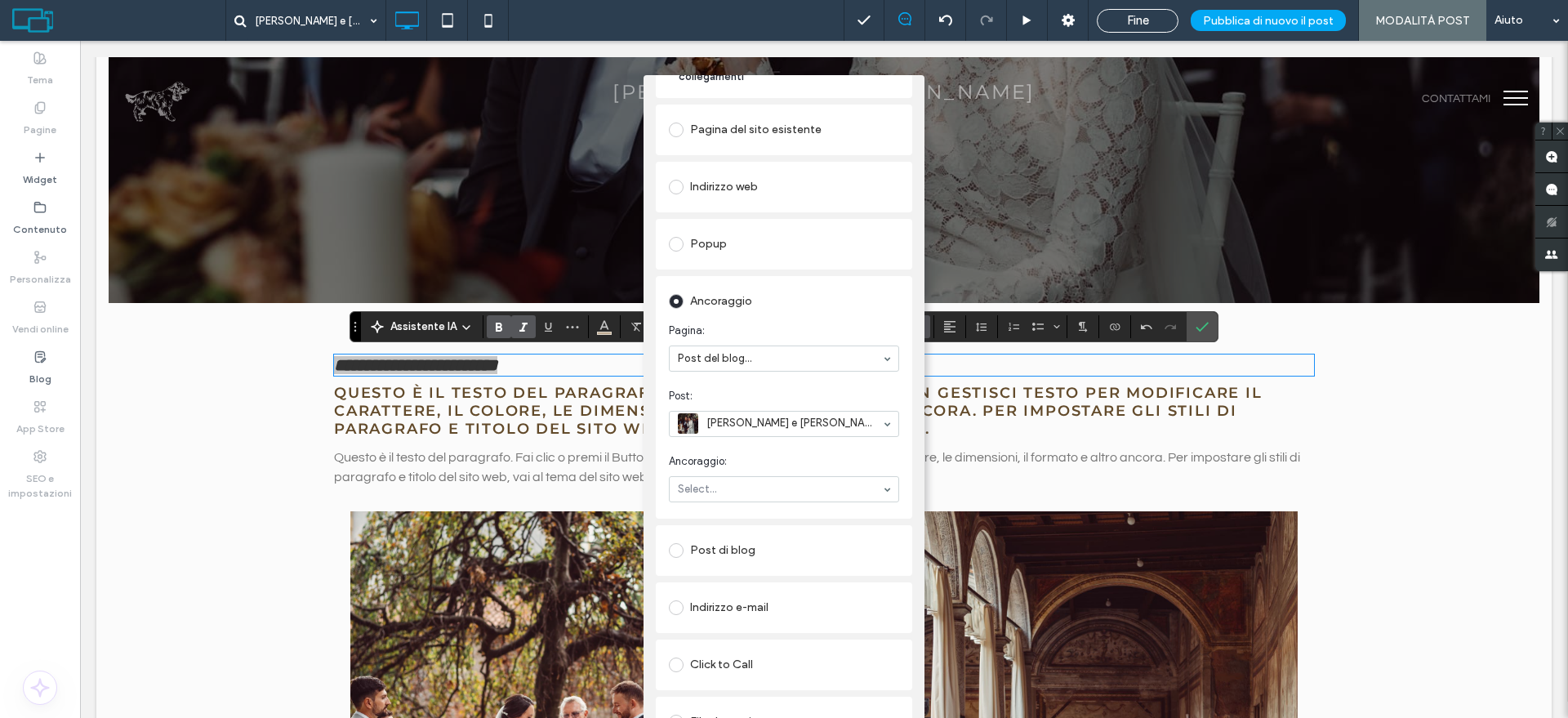
click at [727, 595] on div "Indirizzo e-mail" at bounding box center [784, 608] width 230 height 26
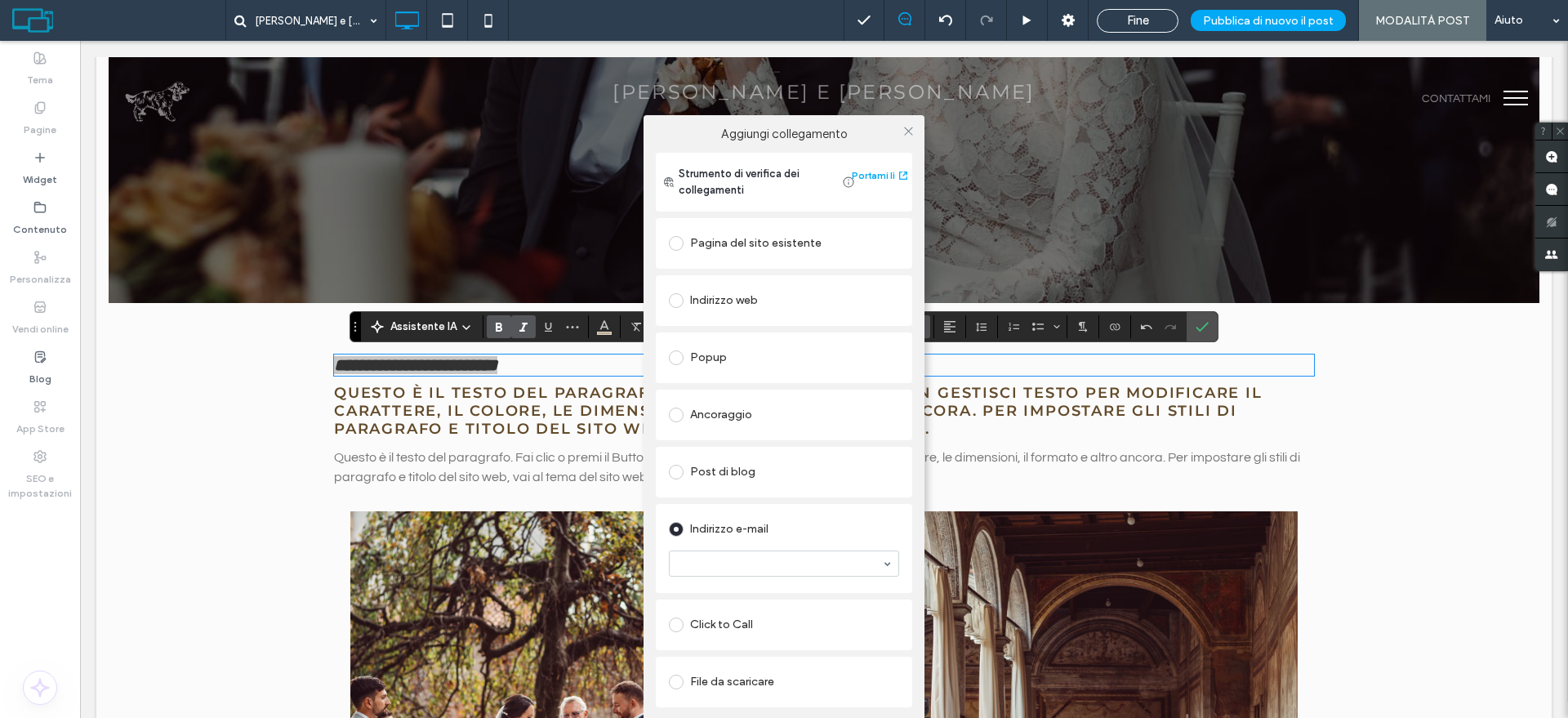
click at [725, 630] on div "Click to Call" at bounding box center [784, 625] width 230 height 26
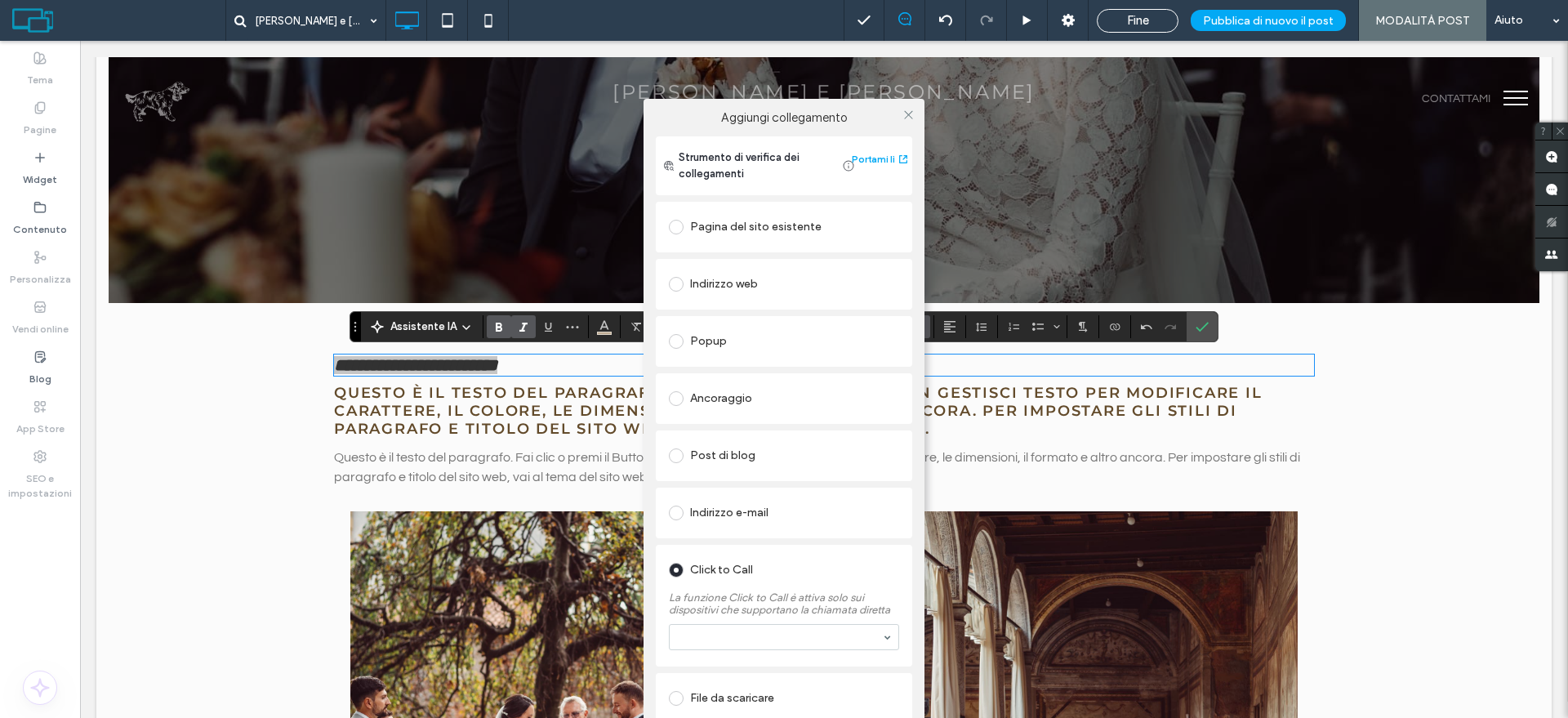
click at [717, 694] on div "File da scaricare" at bounding box center [784, 699] width 230 height 26
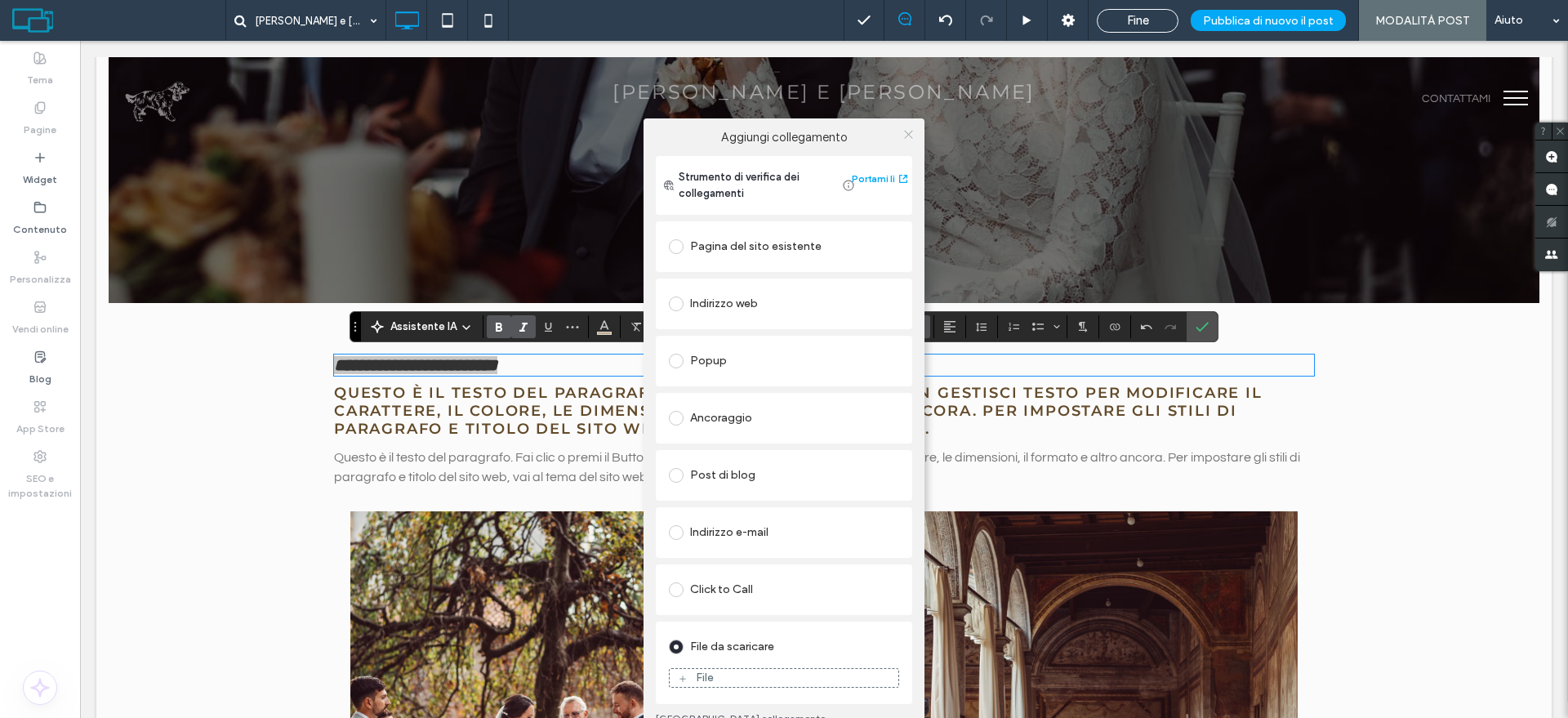
click at [907, 135] on use at bounding box center [907, 134] width 8 height 8
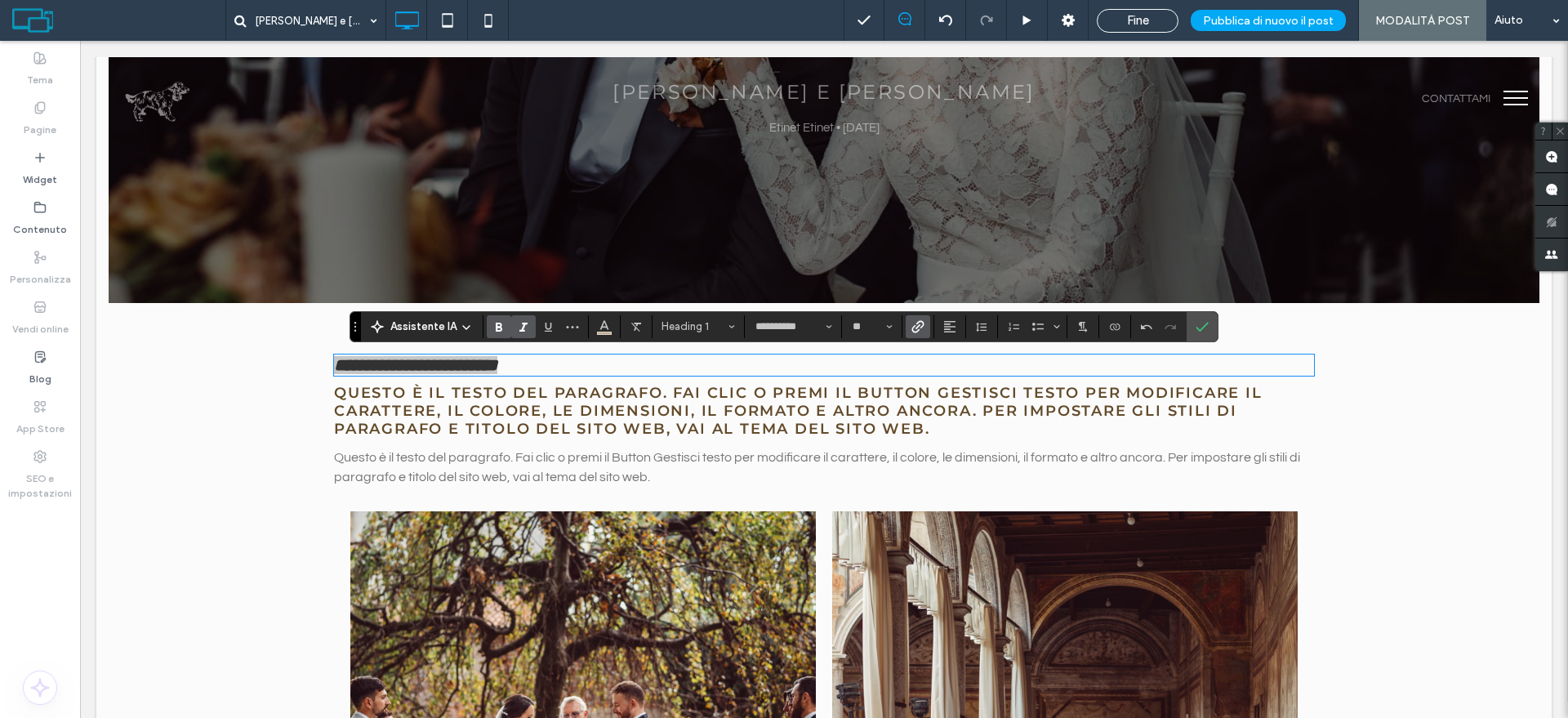
click at [912, 327] on use "Collegamento" at bounding box center [918, 327] width 12 height 12
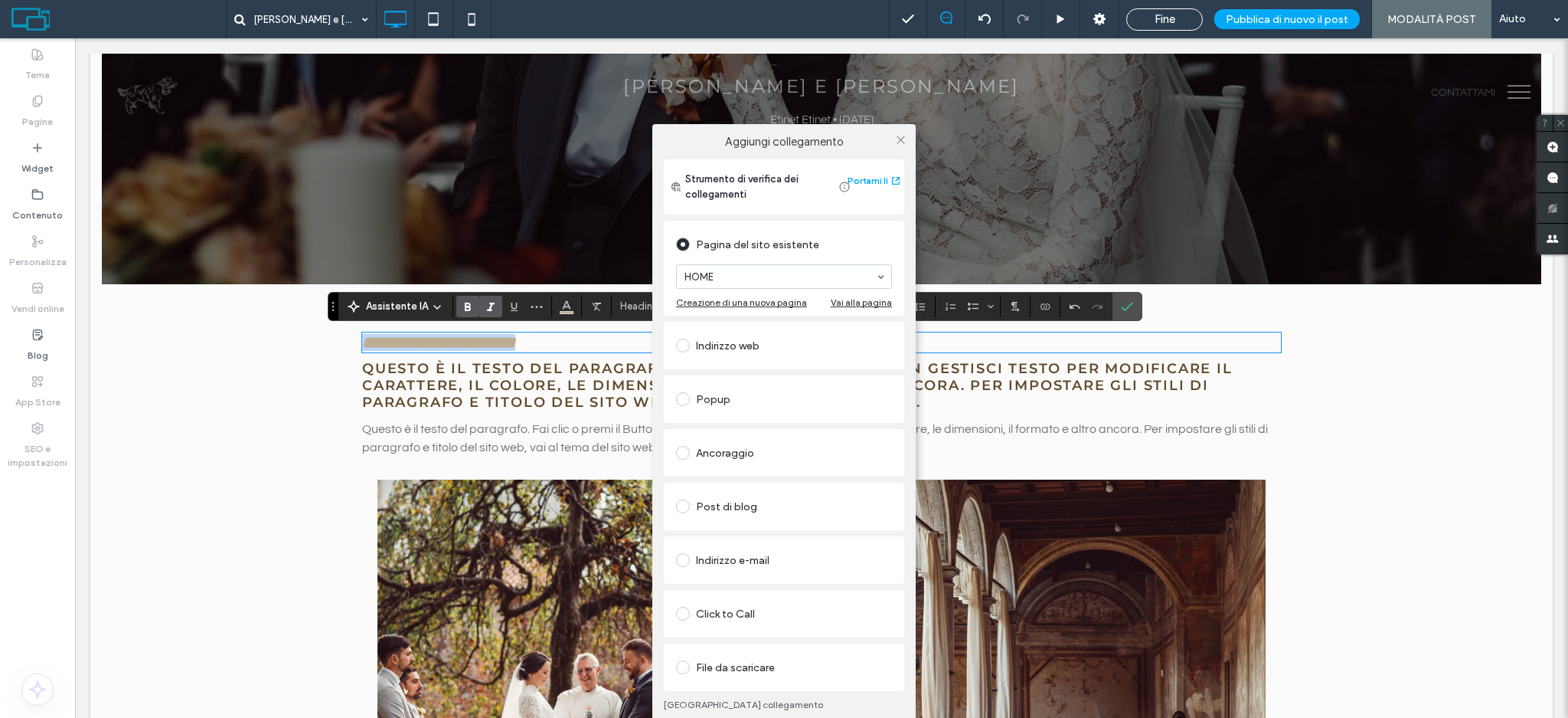
scroll to position [144, 0]
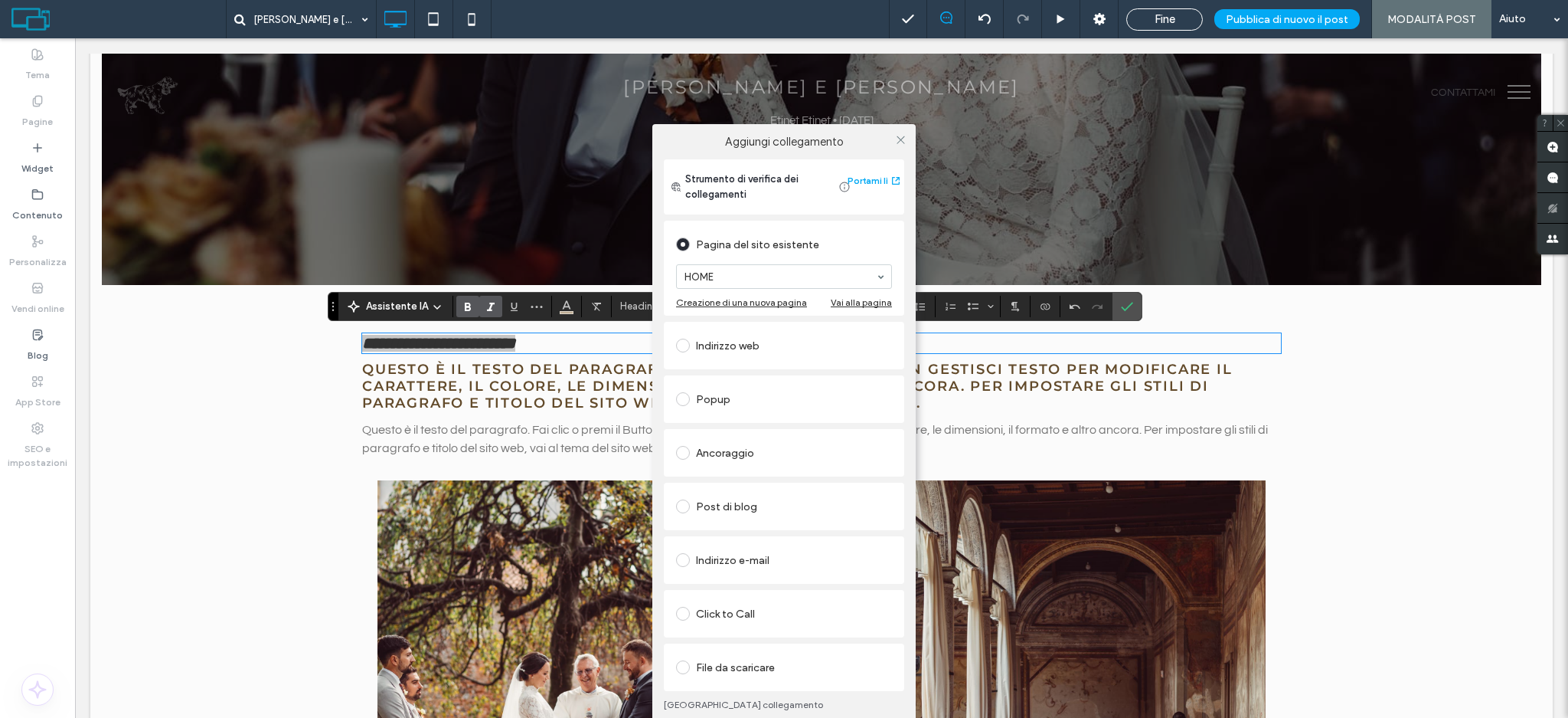
click at [730, 673] on link "Rimuovi collegamento" at bounding box center [784, 705] width 241 height 12
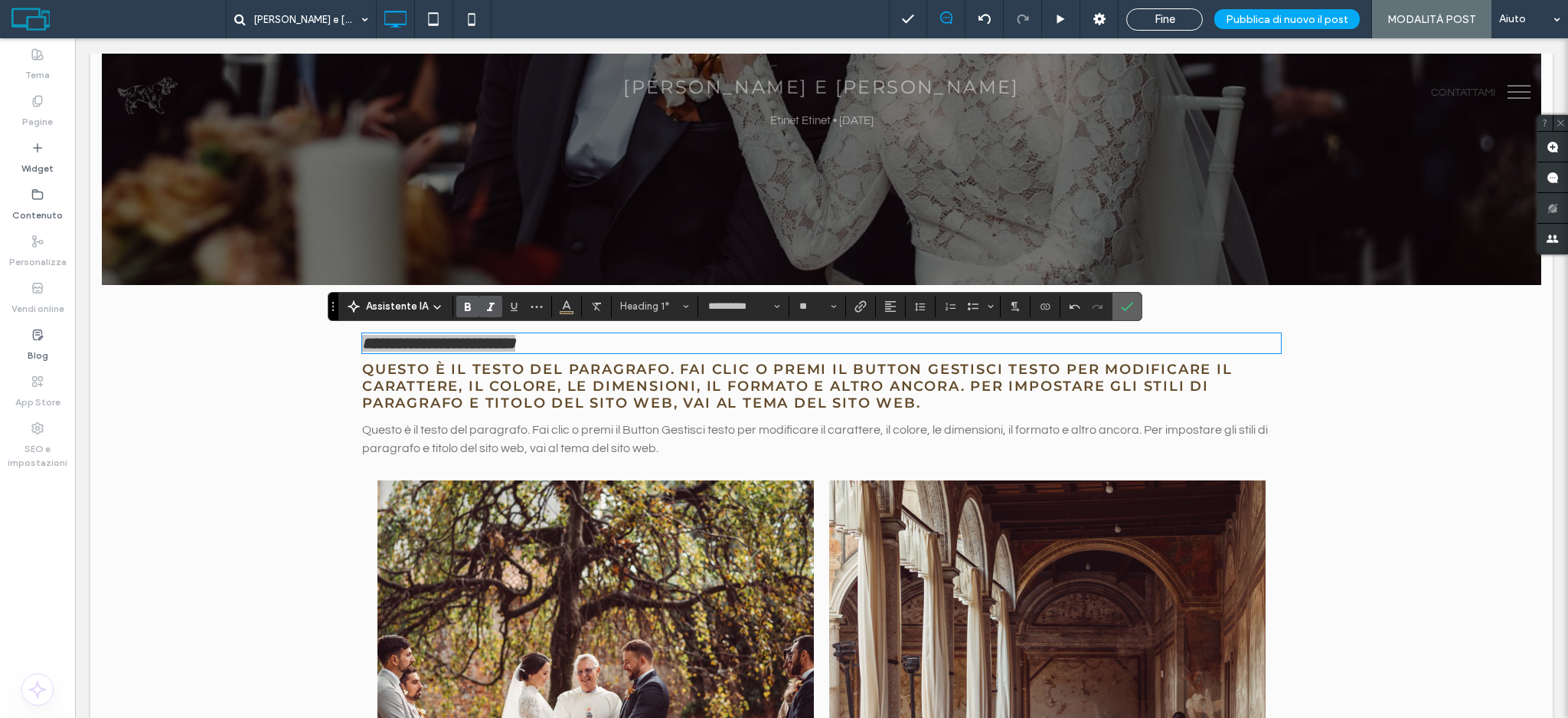
click at [1130, 301] on icon "Conferma" at bounding box center [1126, 306] width 12 height 12
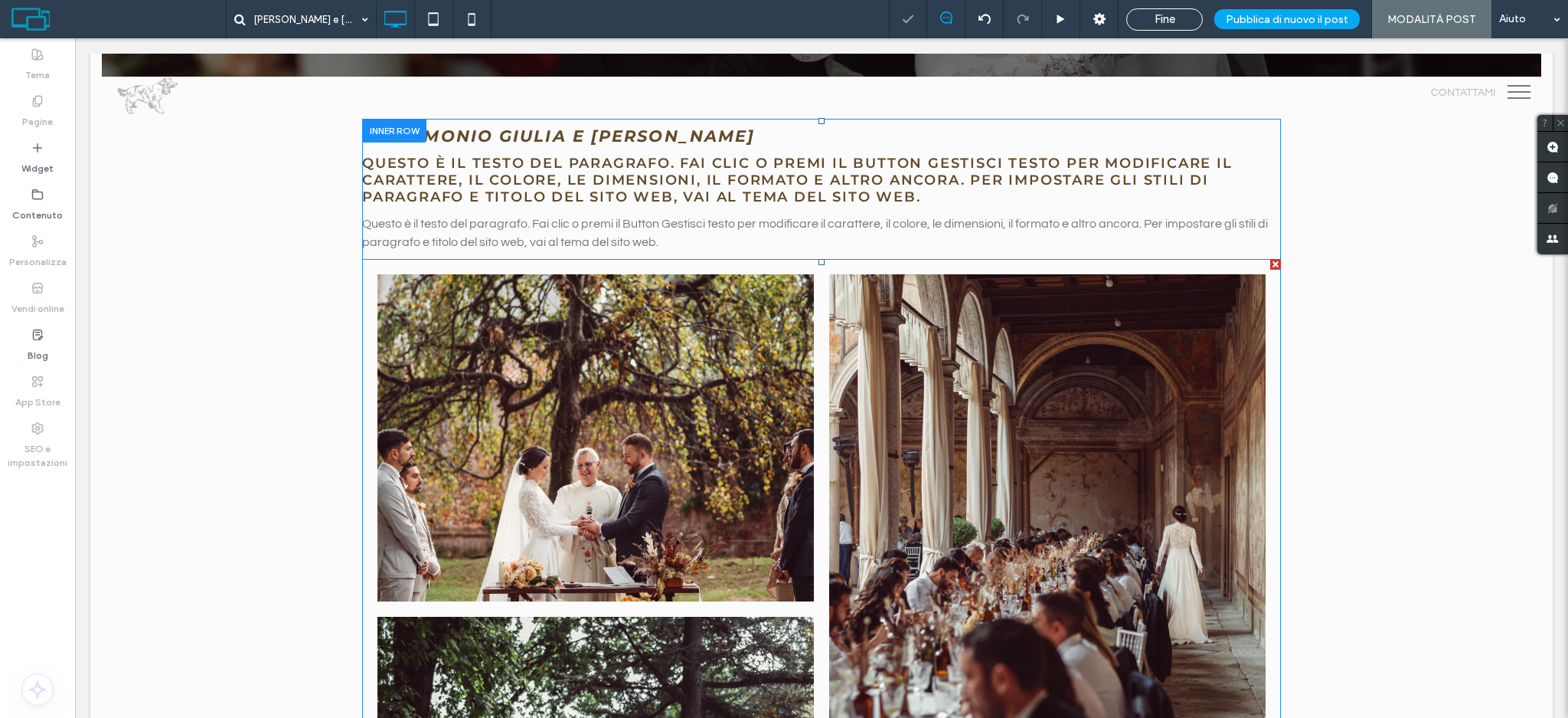
scroll to position [246, 0]
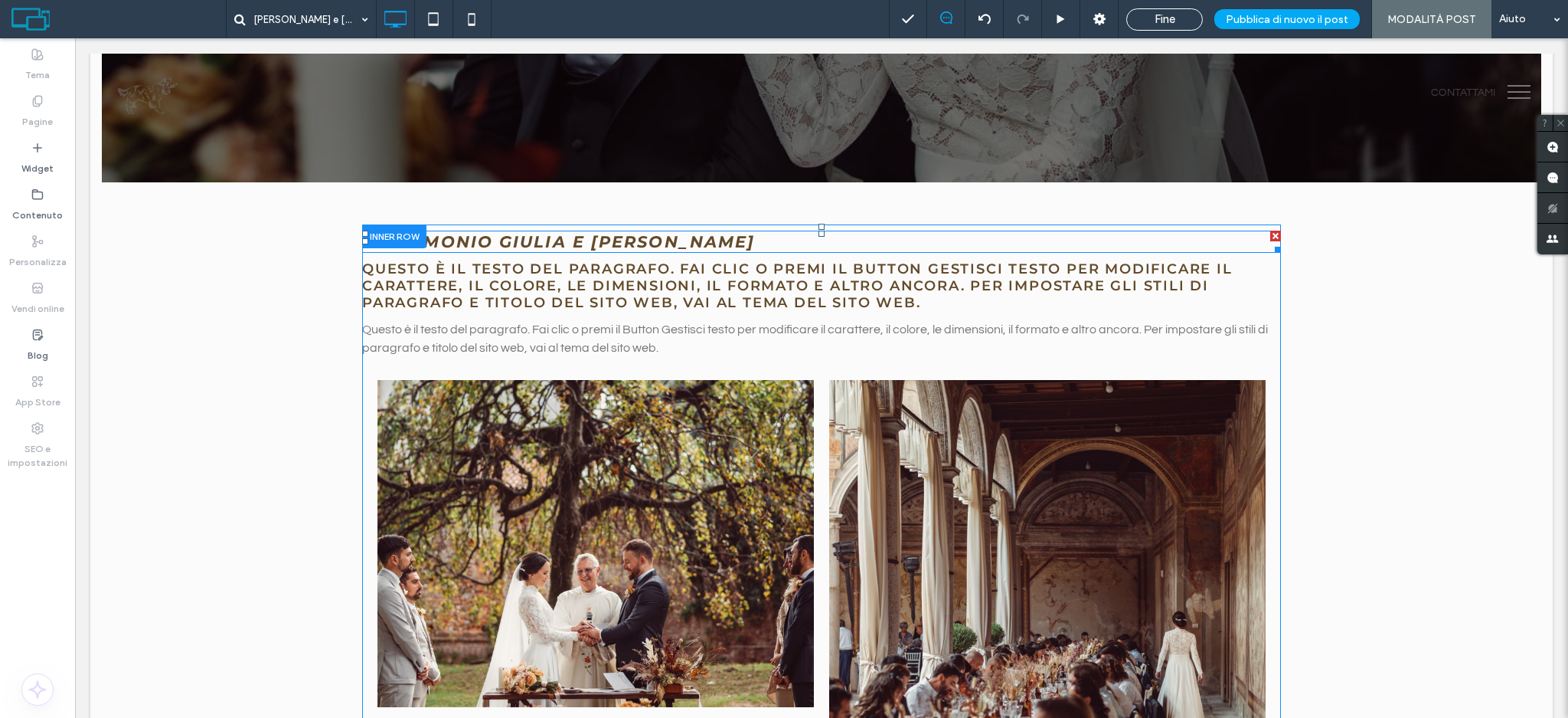
click at [1270, 232] on div at bounding box center [1275, 236] width 11 height 11
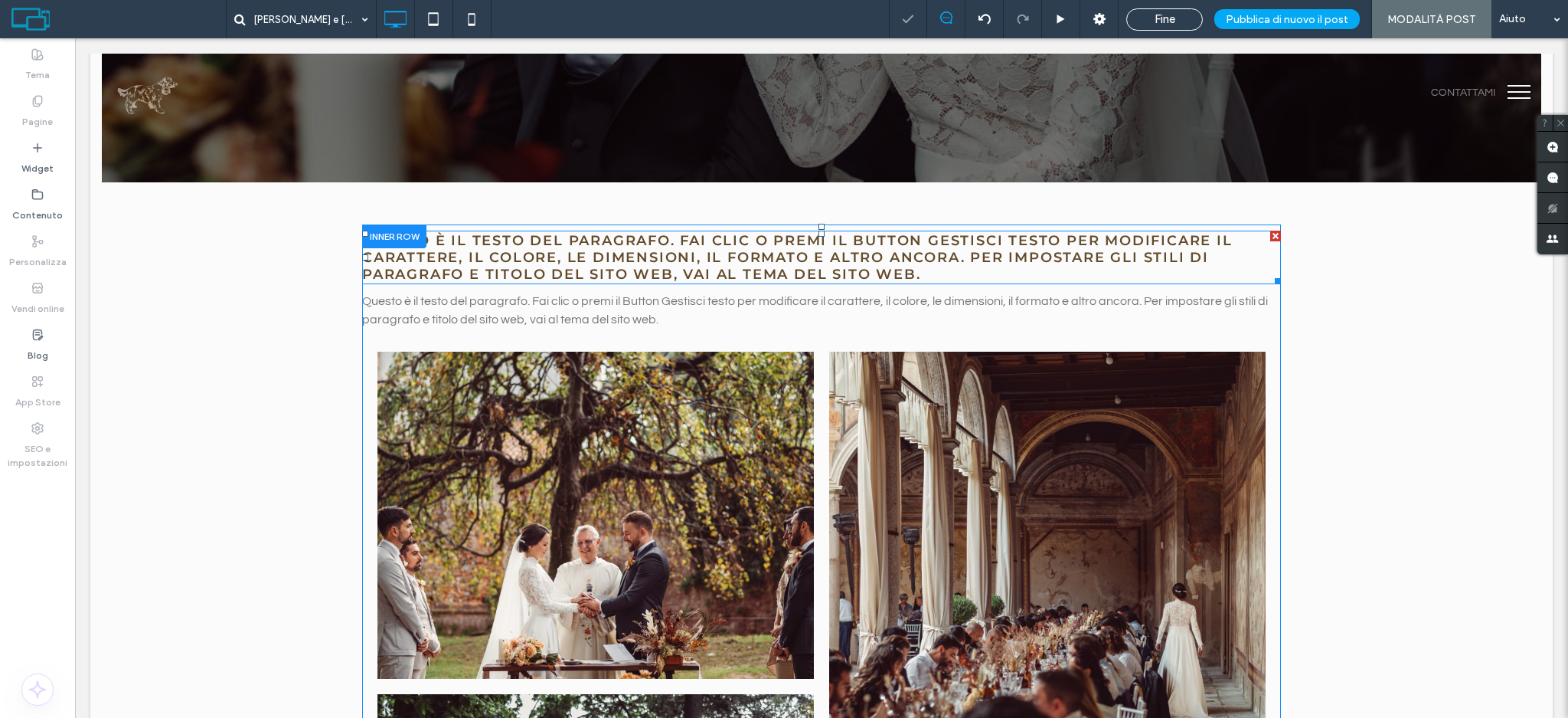
click at [1270, 233] on div at bounding box center [1275, 236] width 11 height 11
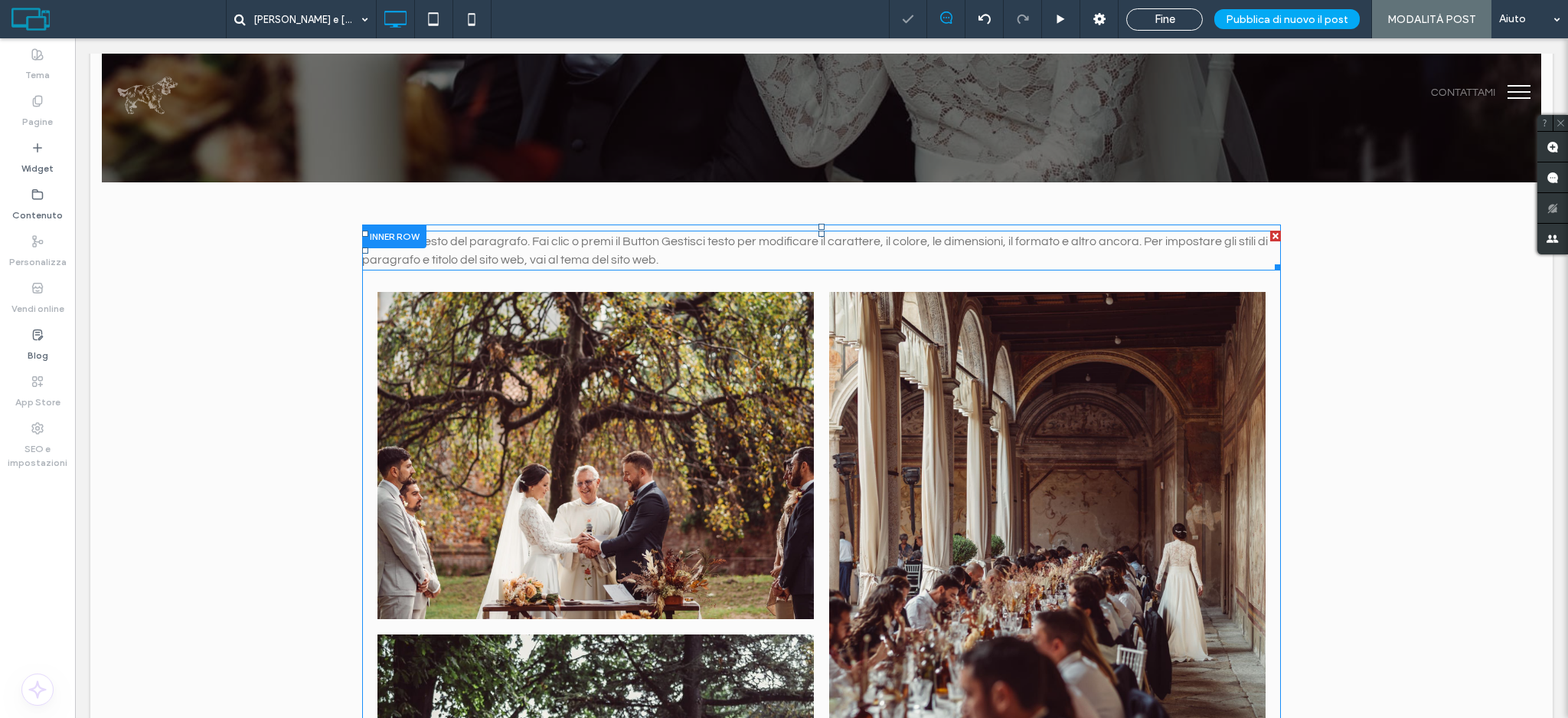
click at [1270, 232] on div at bounding box center [1275, 236] width 11 height 11
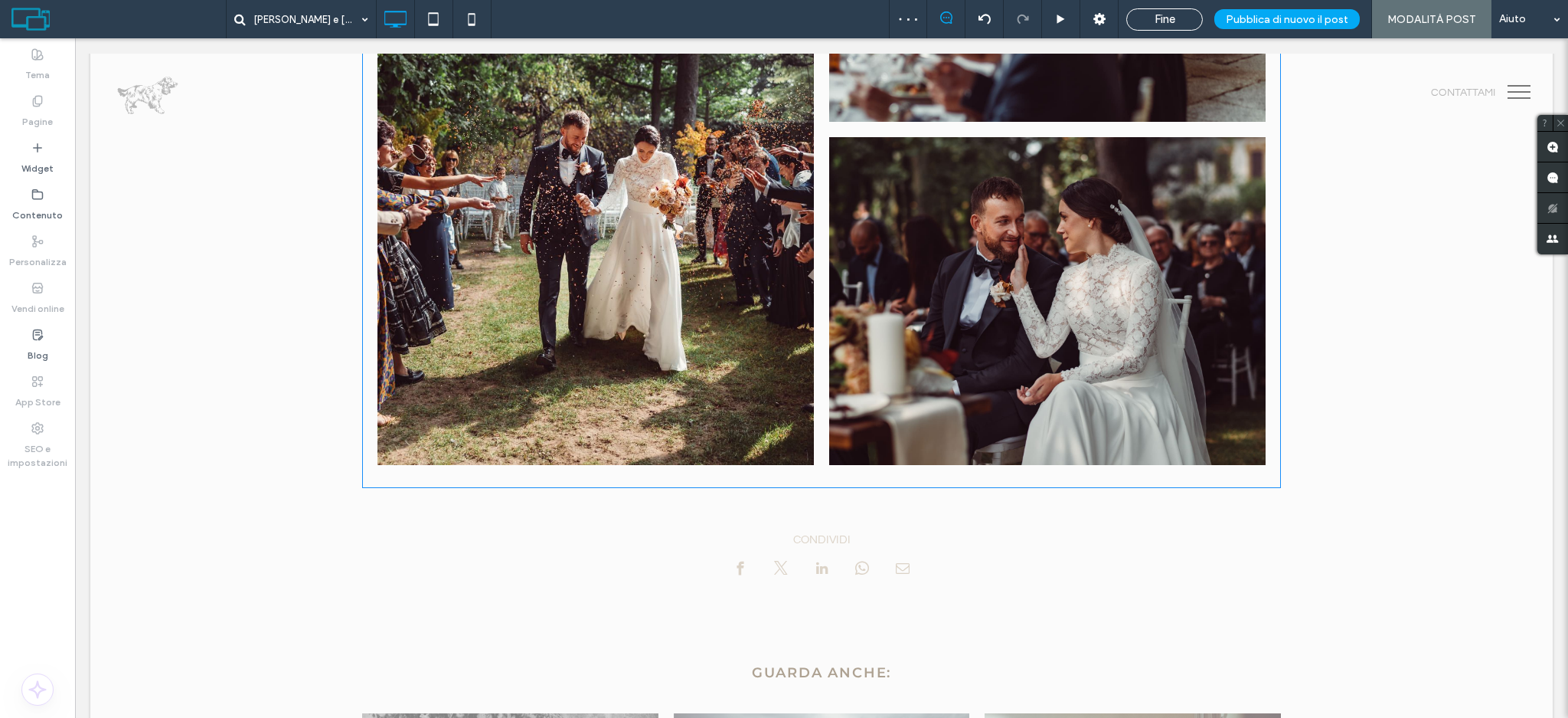
scroll to position [1064, 0]
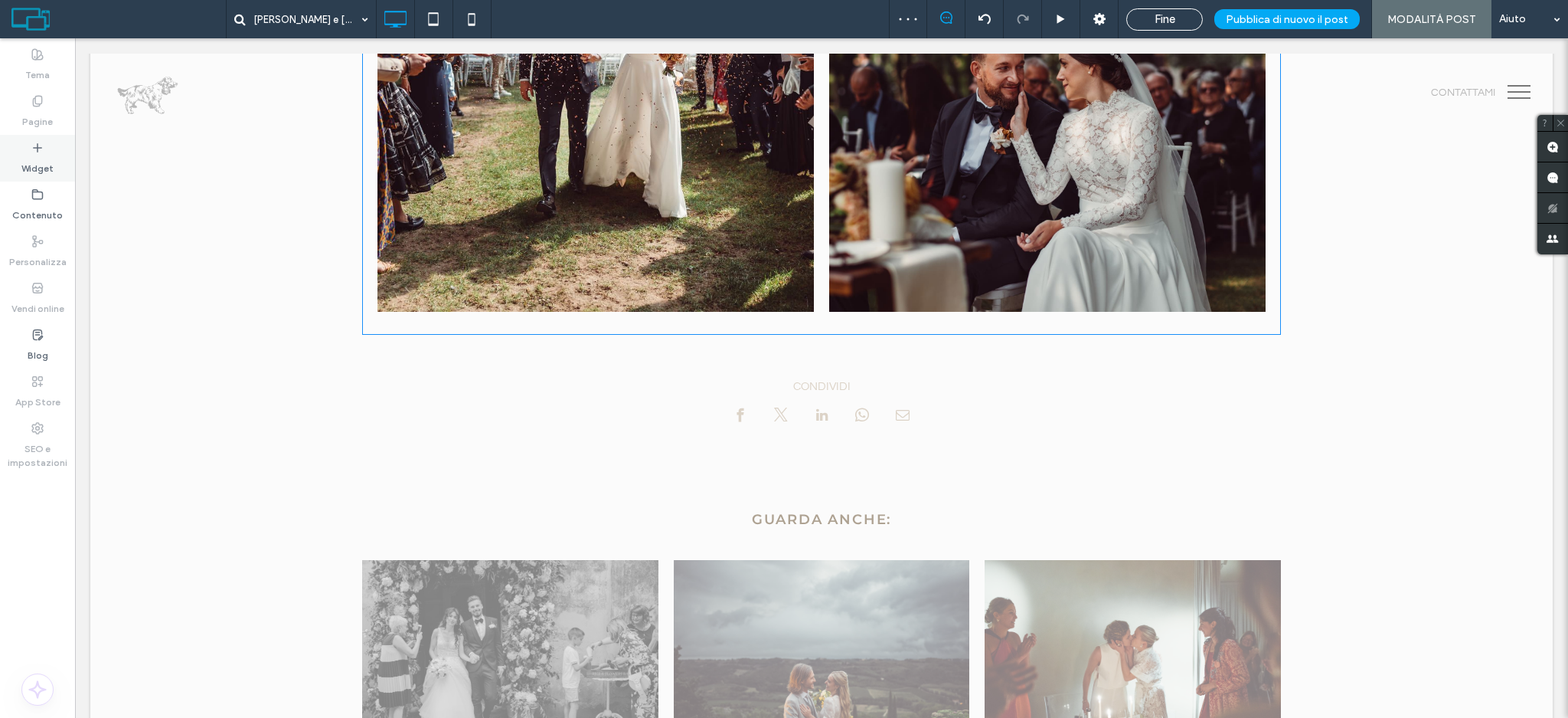
click at [32, 159] on label "Widget" at bounding box center [37, 164] width 32 height 21
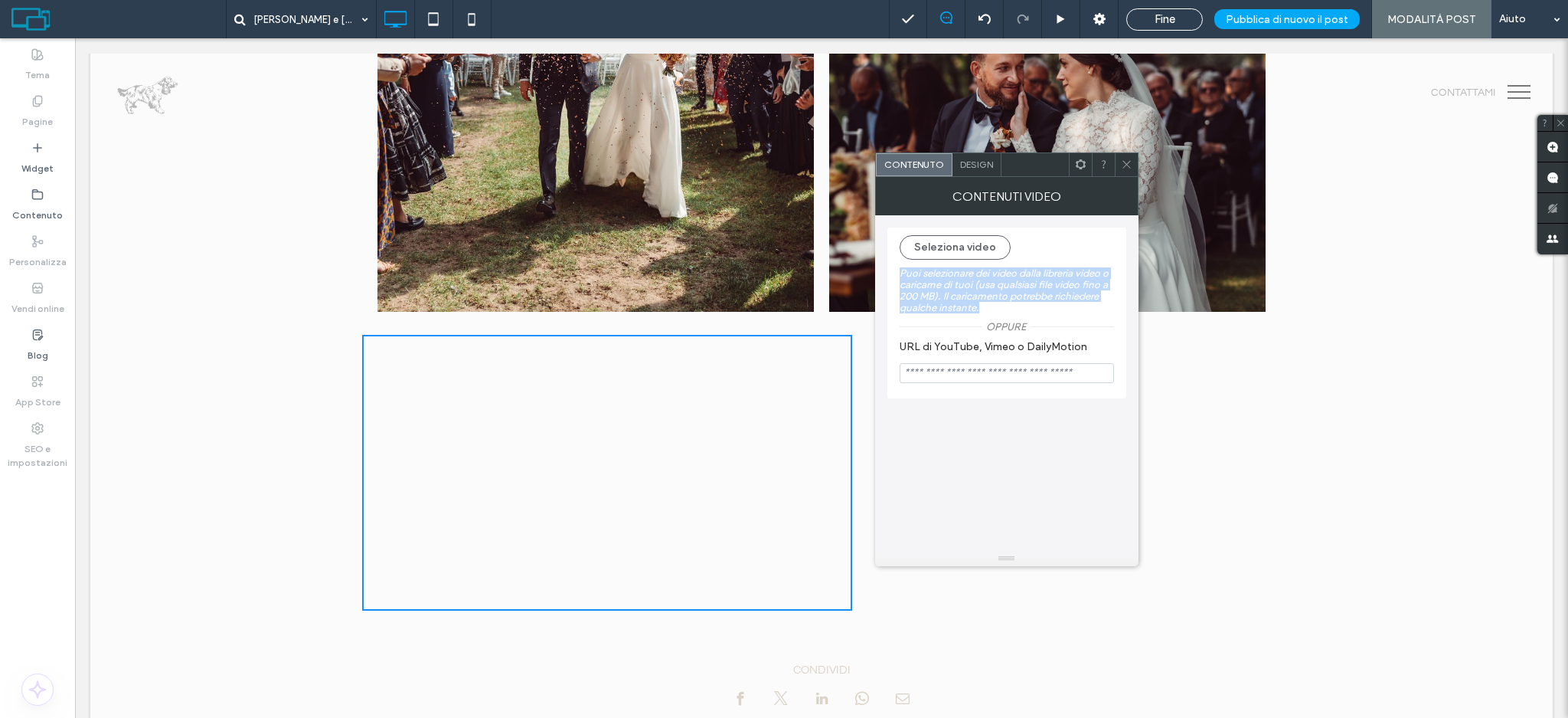
drag, startPoint x: 911, startPoint y: 286, endPoint x: 954, endPoint y: 324, distance: 57.4
click at [954, 324] on div "Seleziona video Puoi selezionare dei video dalla libreria video o caricarne di …" at bounding box center [1006, 283] width 214 height 97
click at [1129, 163] on icon at bounding box center [1126, 164] width 11 height 12
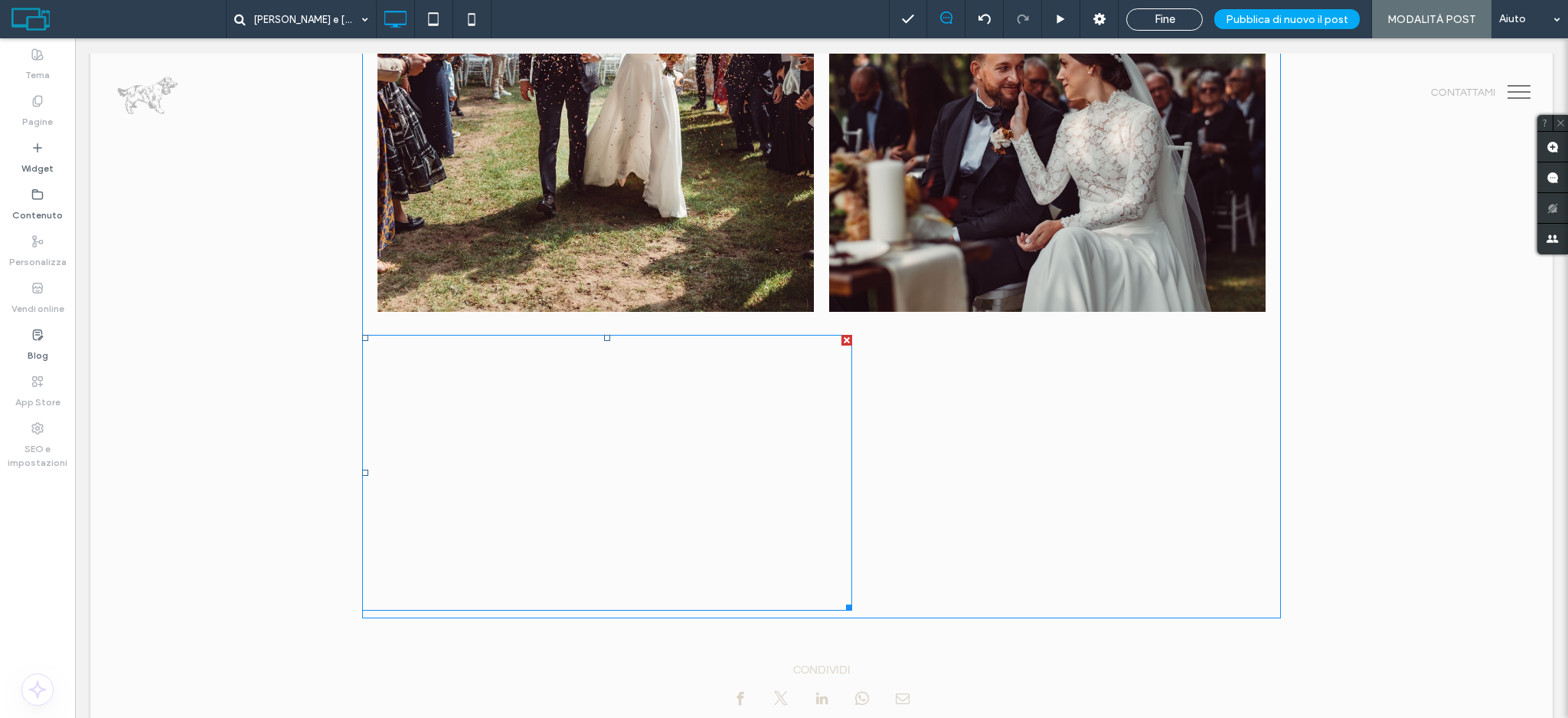
click at [747, 417] on span at bounding box center [607, 473] width 490 height 276
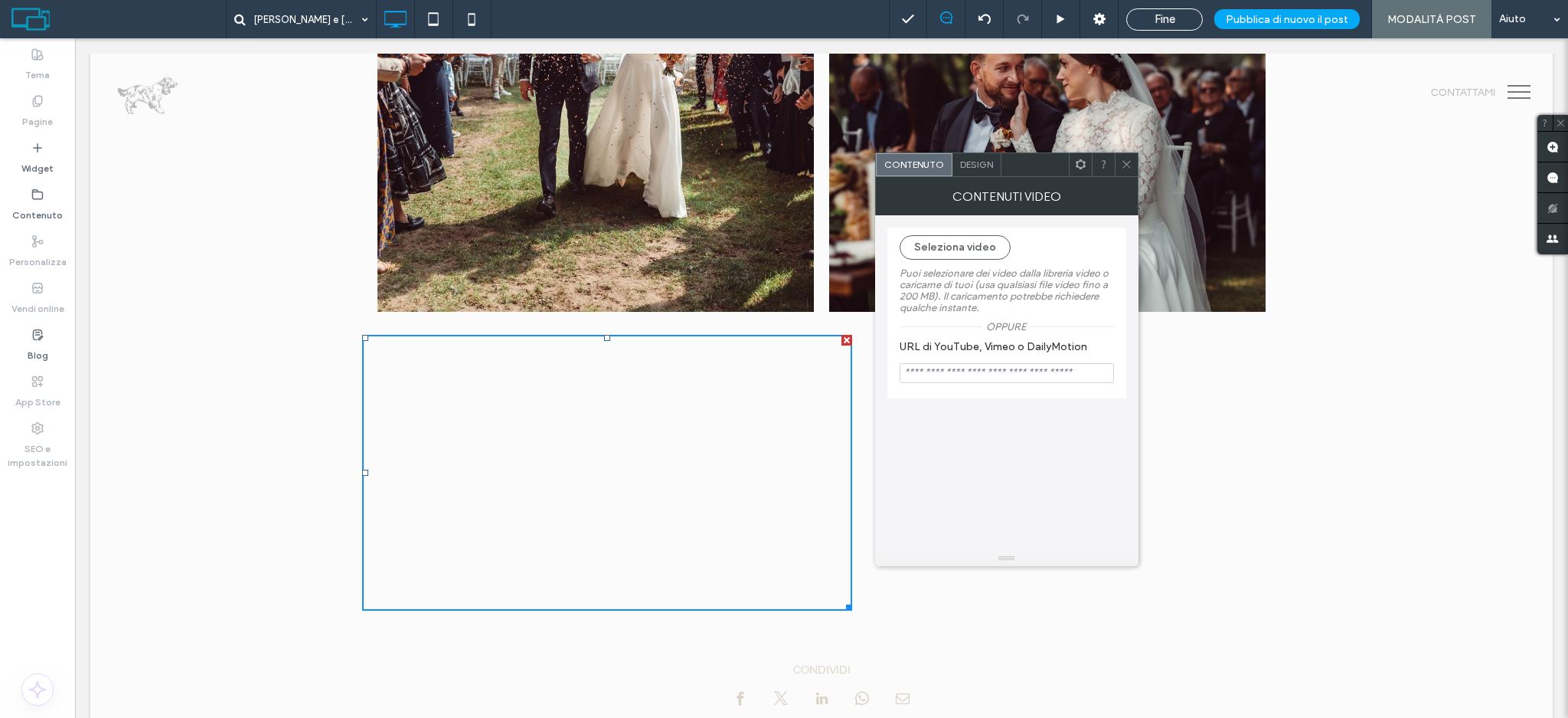
click at [936, 379] on input "URL di YouTube, Vimeo o DailyMotion" at bounding box center [1006, 373] width 214 height 20
paste input "**********"
type input "**********"
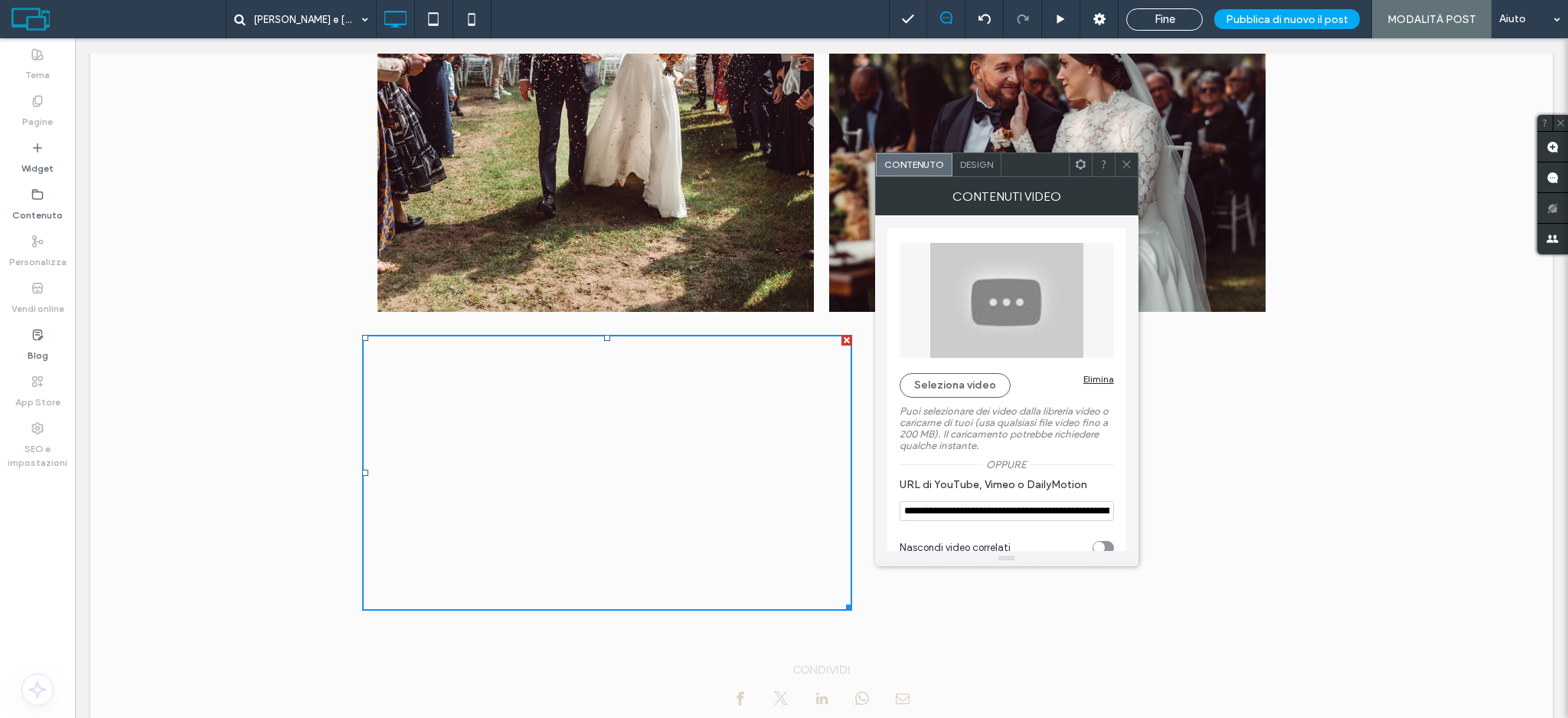
click at [995, 513] on input "**********" at bounding box center [1006, 511] width 214 height 20
paste input "URL di YouTube, Vimeo o DailyMotion"
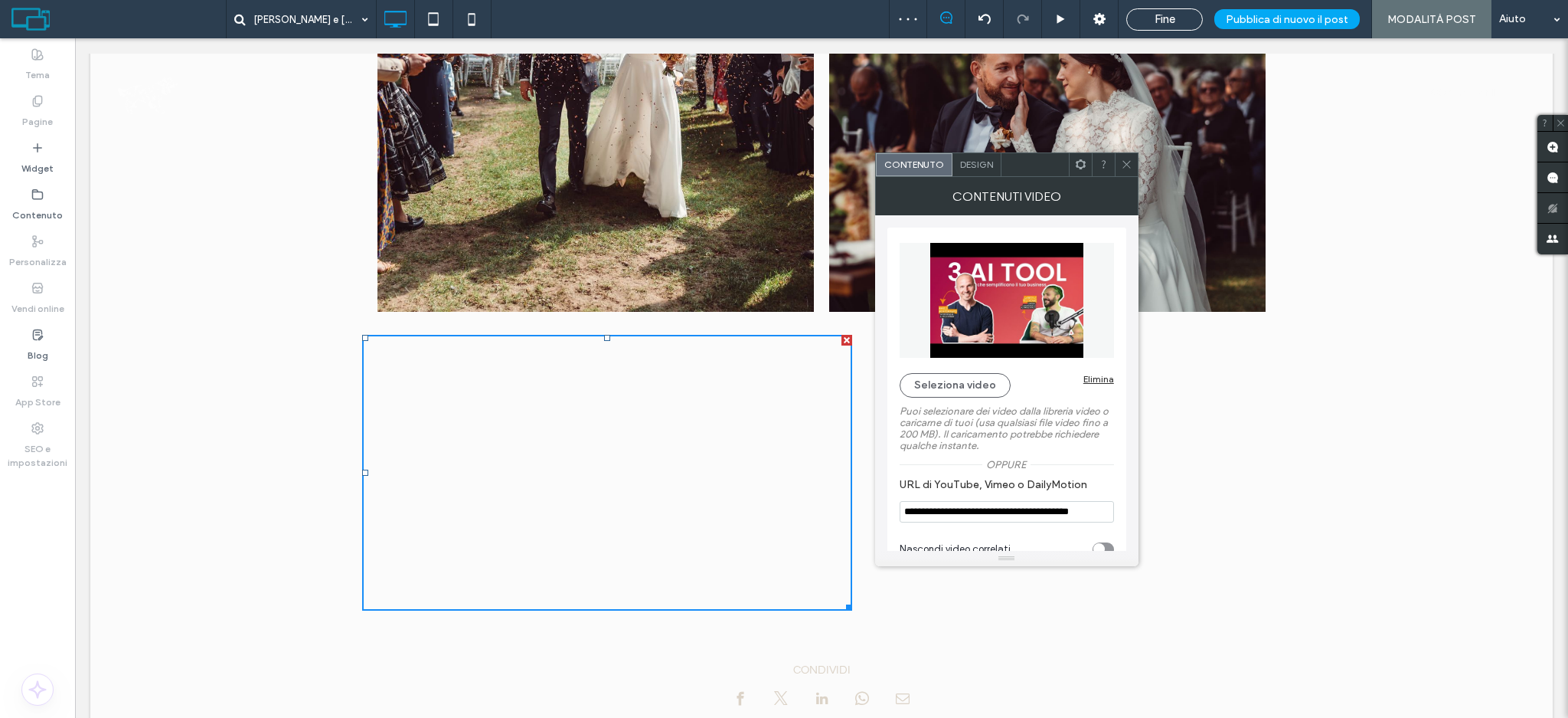
type input "**********"
click at [1123, 163] on icon at bounding box center [1126, 164] width 11 height 12
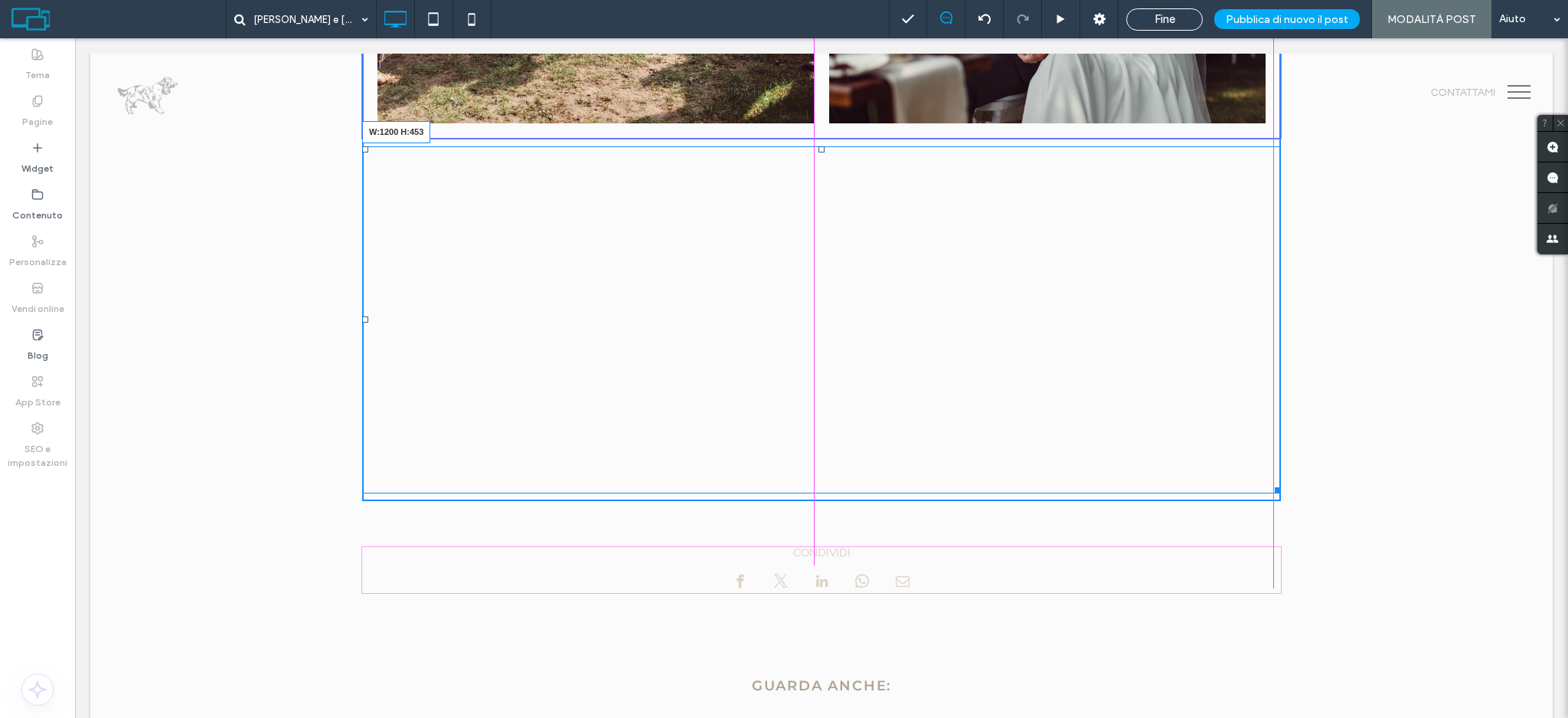
scroll to position [1268, 0]
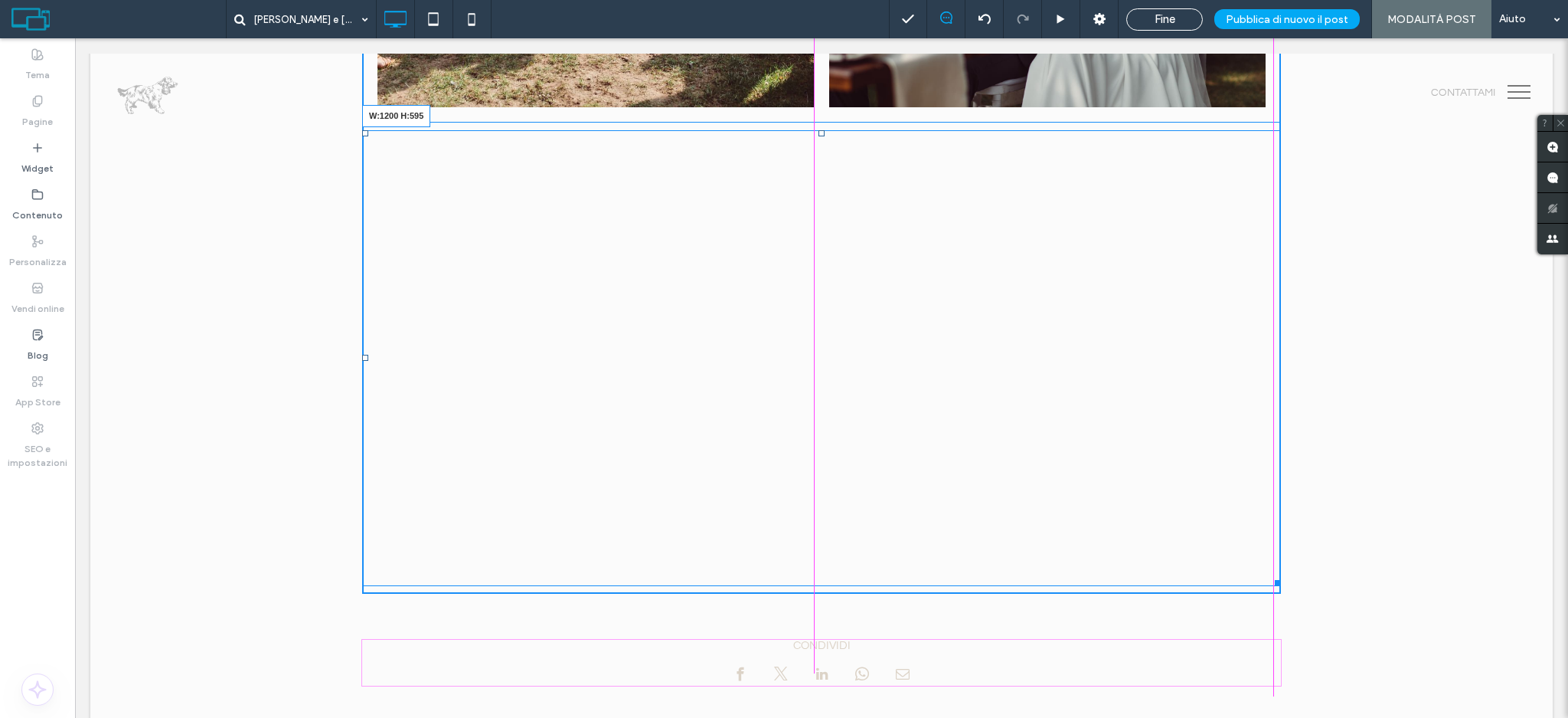
drag, startPoint x: 838, startPoint y: 604, endPoint x: 1347, endPoint y: 584, distance: 509.4
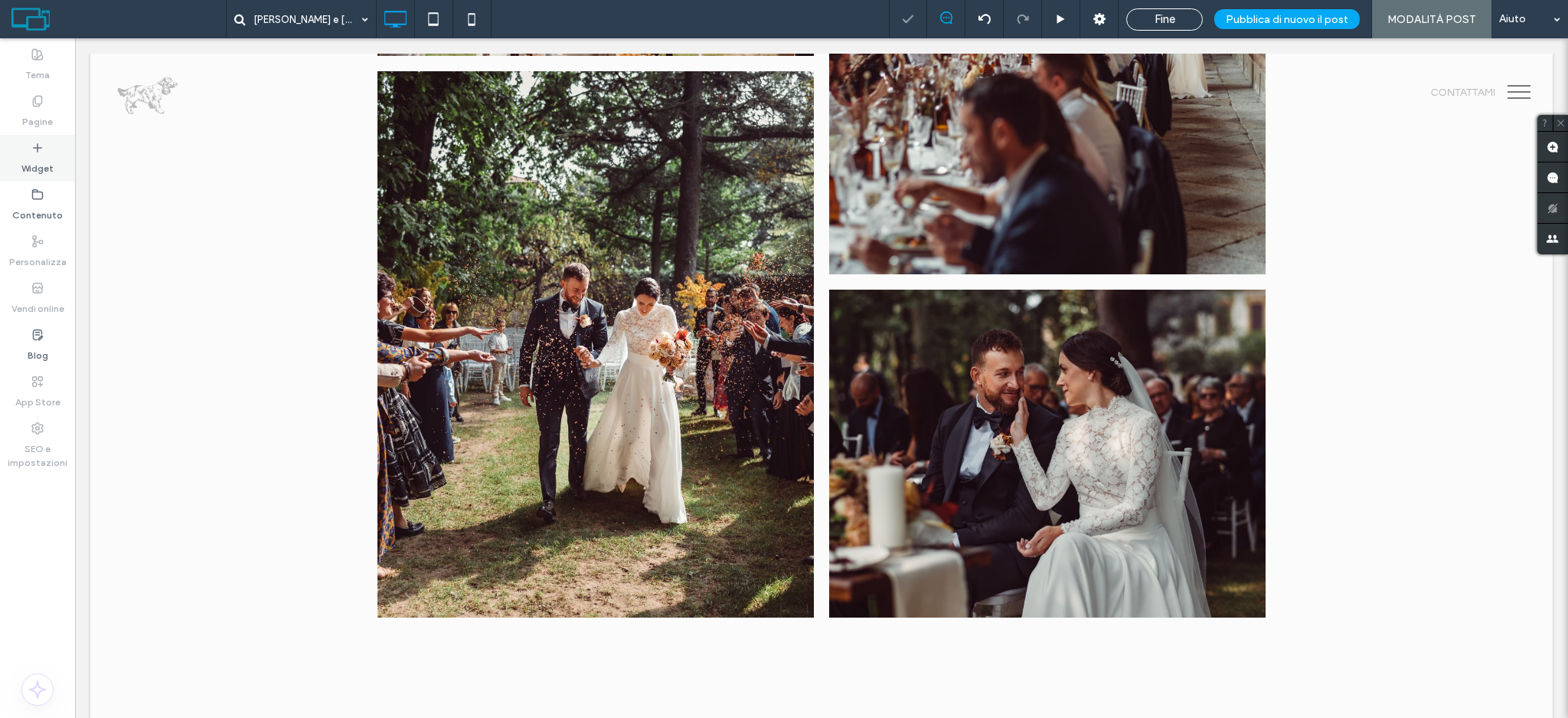
scroll to position [757, 0]
click at [22, 176] on div "Widget" at bounding box center [37, 158] width 75 height 47
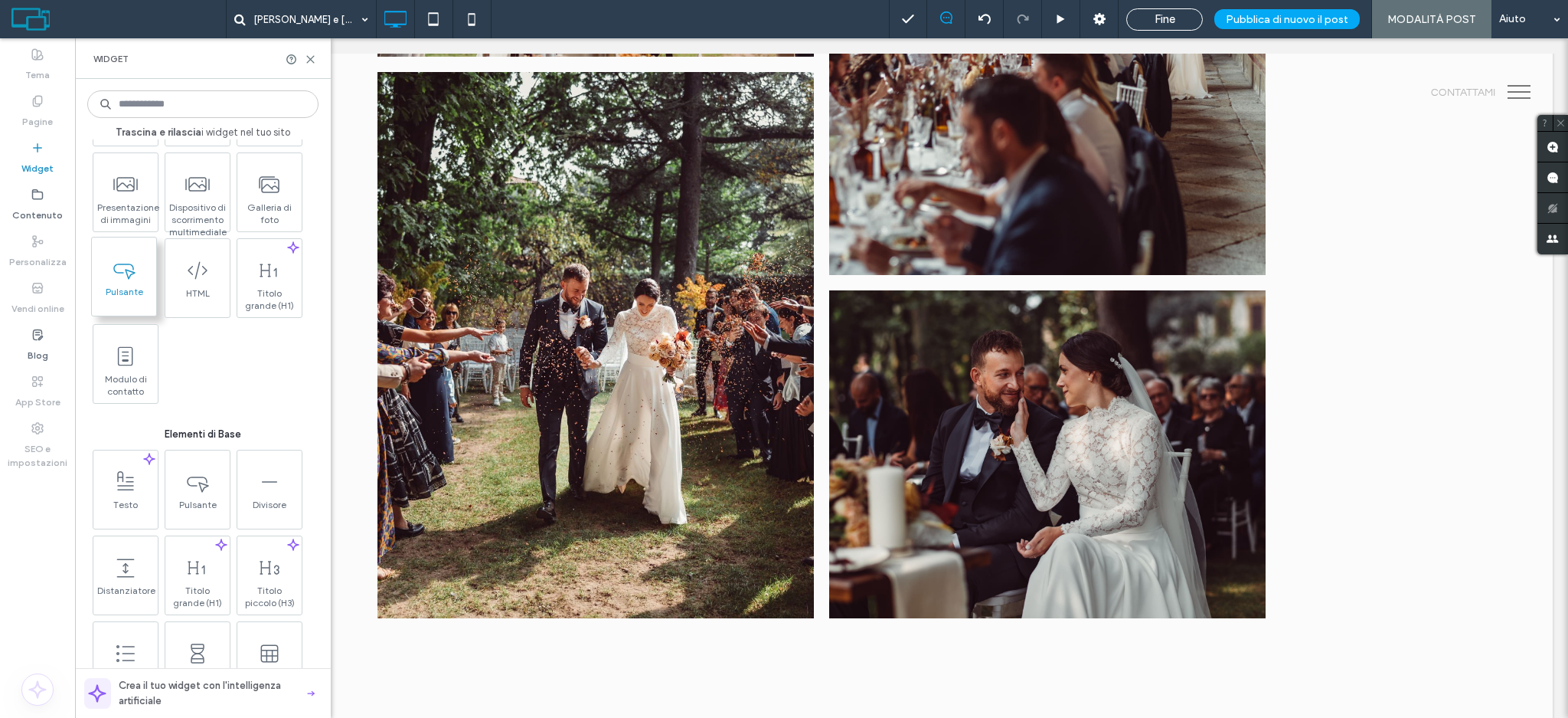
scroll to position [204, 0]
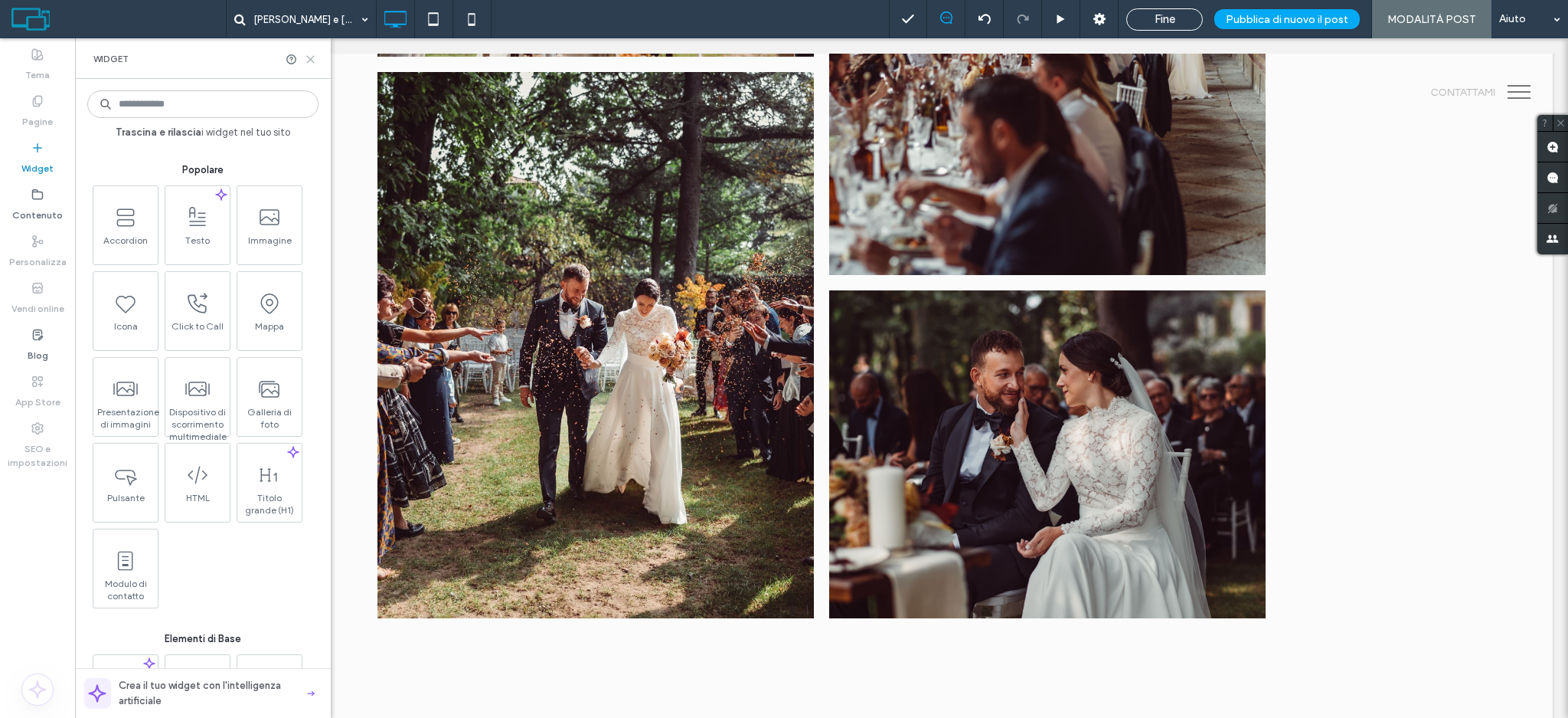
click at [306, 58] on icon at bounding box center [310, 59] width 11 height 12
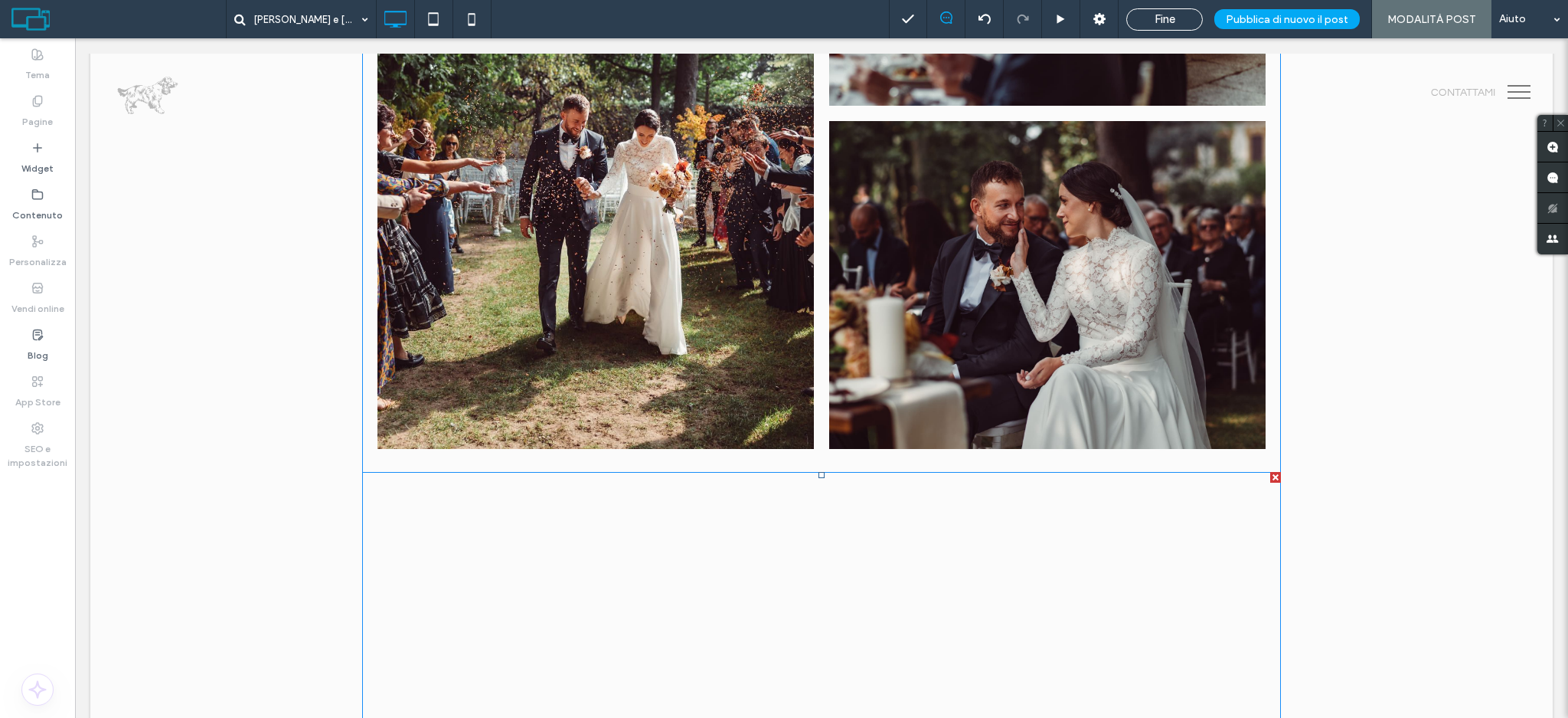
scroll to position [961, 0]
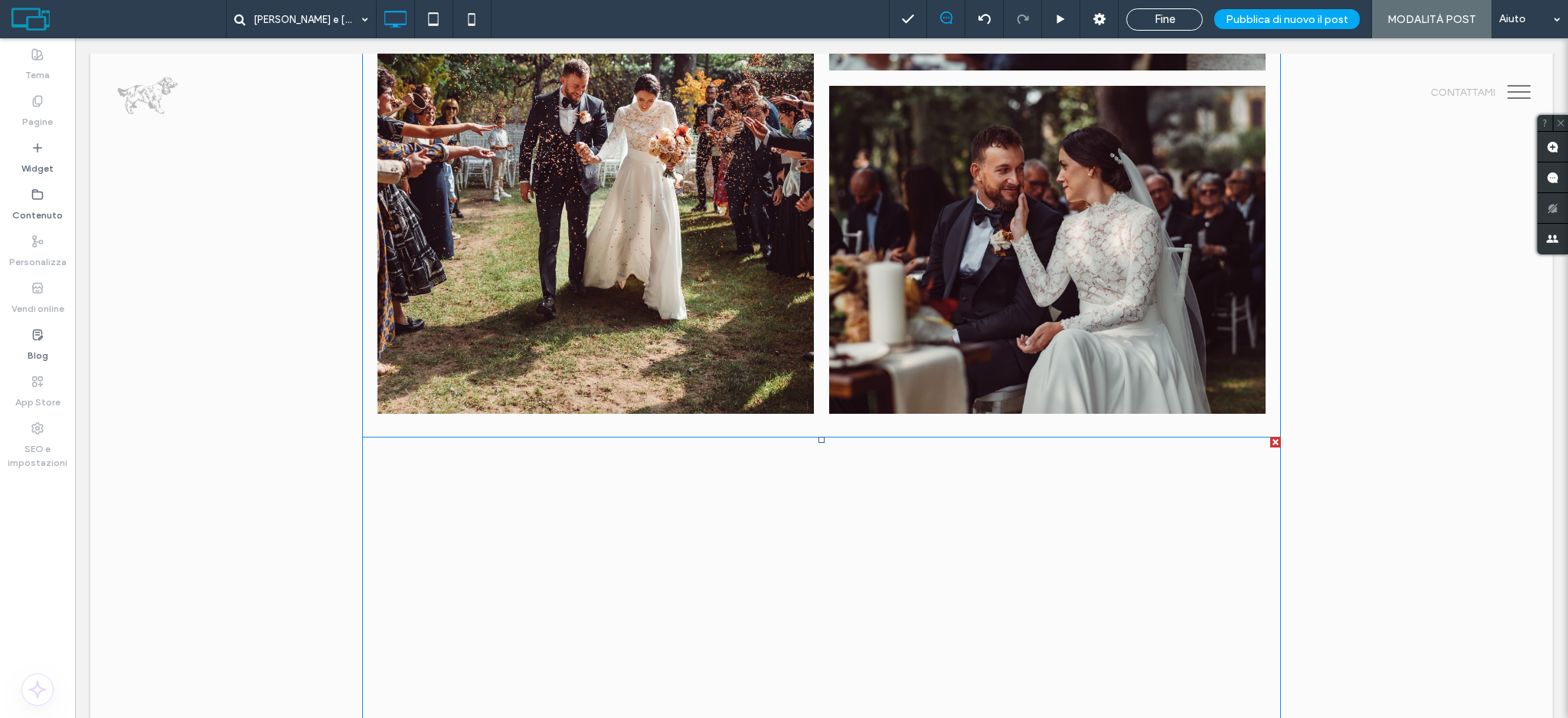
click at [1271, 440] on div at bounding box center [1275, 442] width 11 height 11
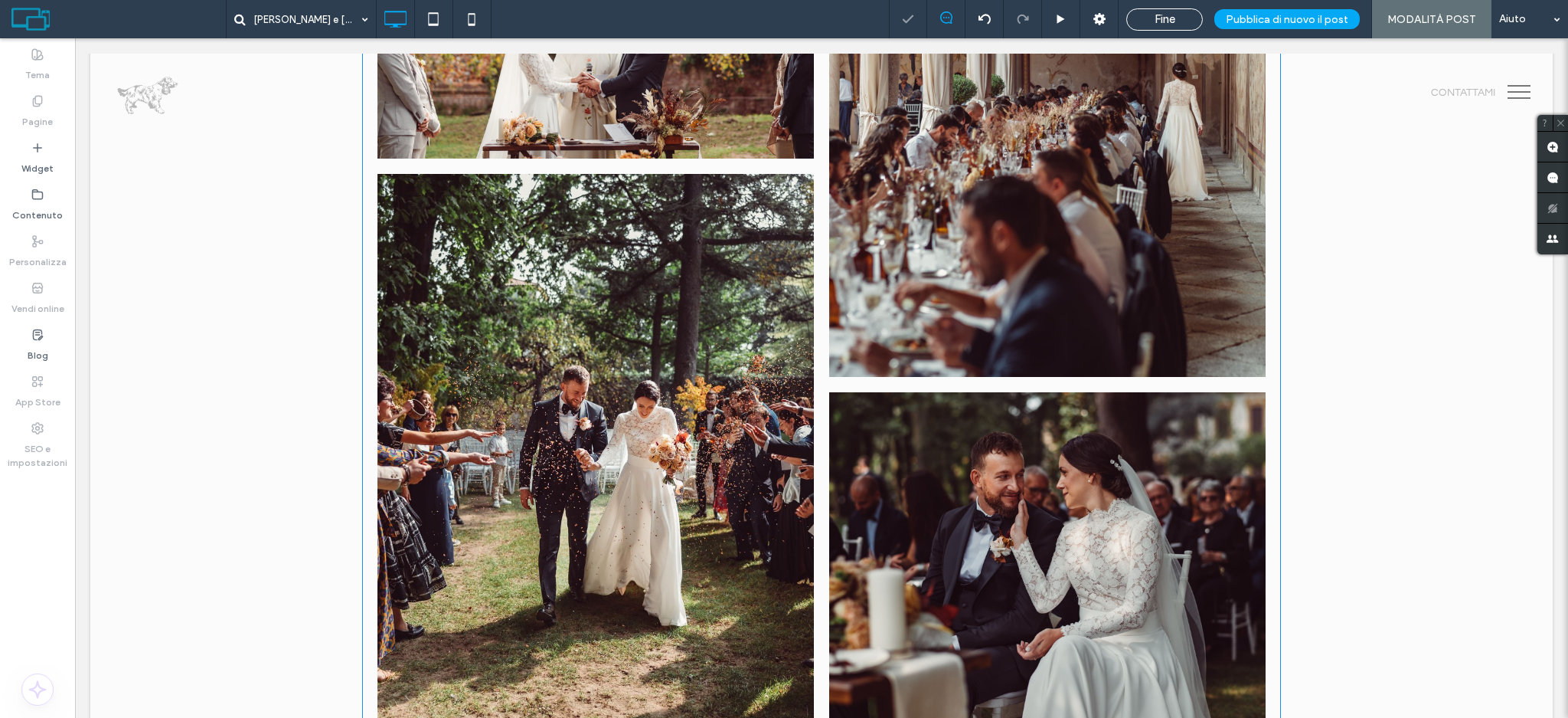
scroll to position [42, 0]
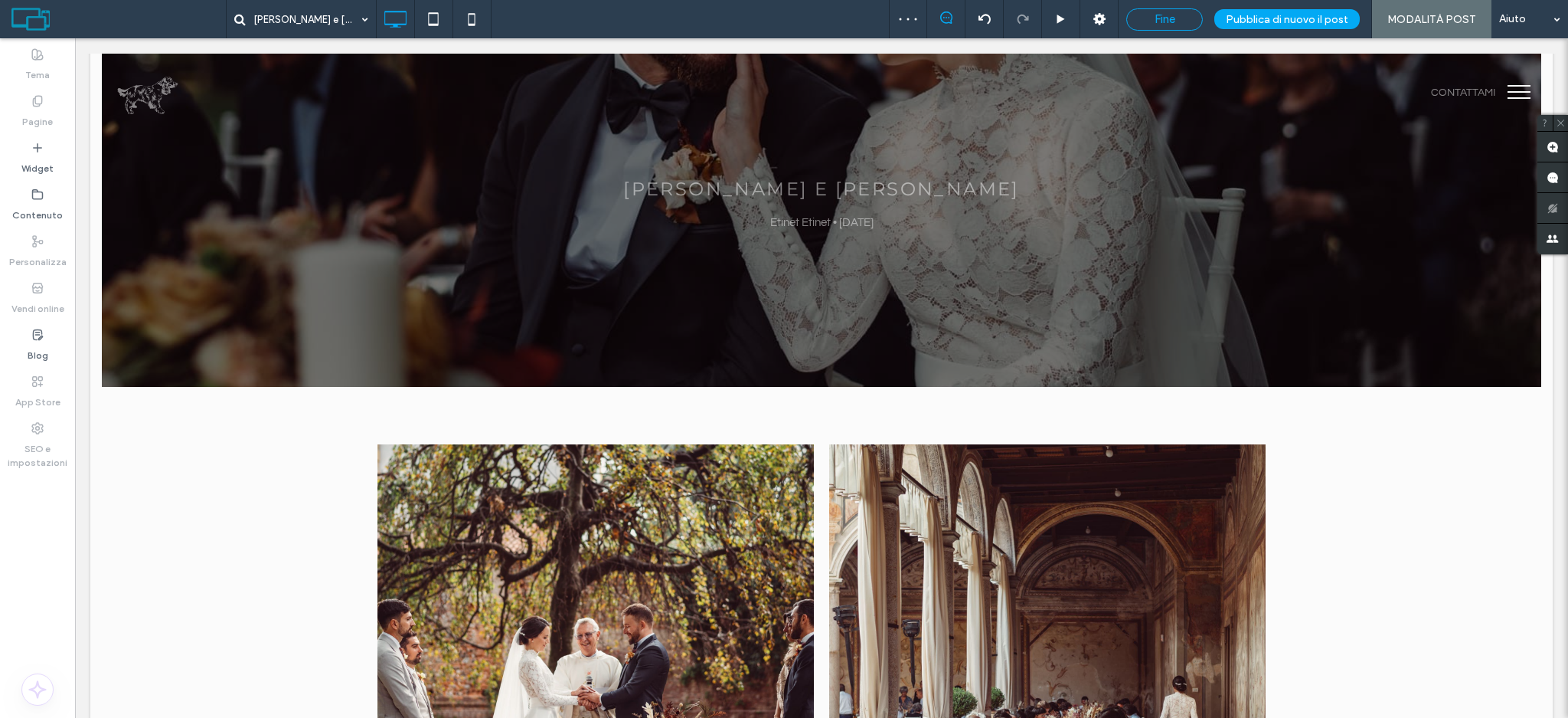
click at [1170, 13] on span "Fine" at bounding box center [1164, 19] width 21 height 14
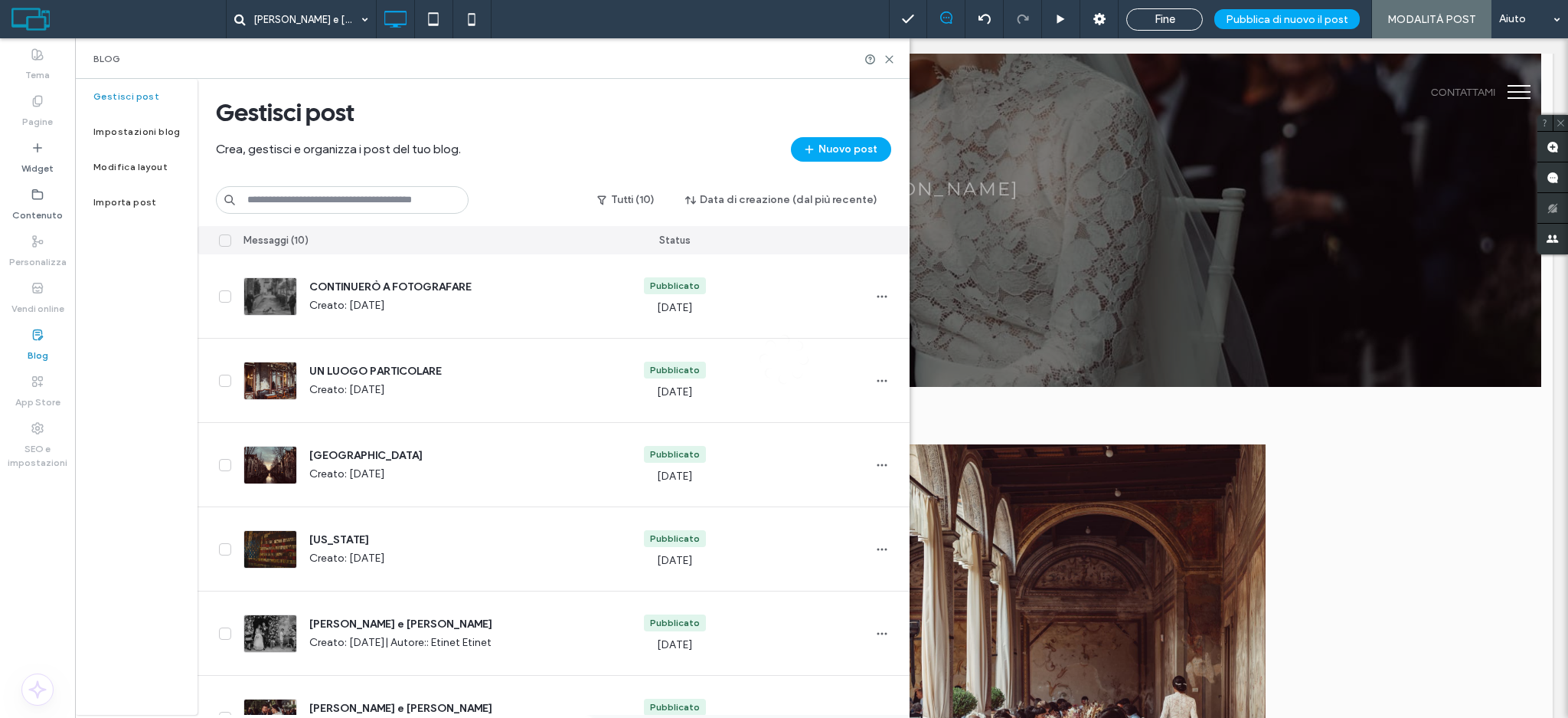
click at [1269, 16] on span "Pubblica di nuovo il post" at bounding box center [1286, 20] width 122 height 13
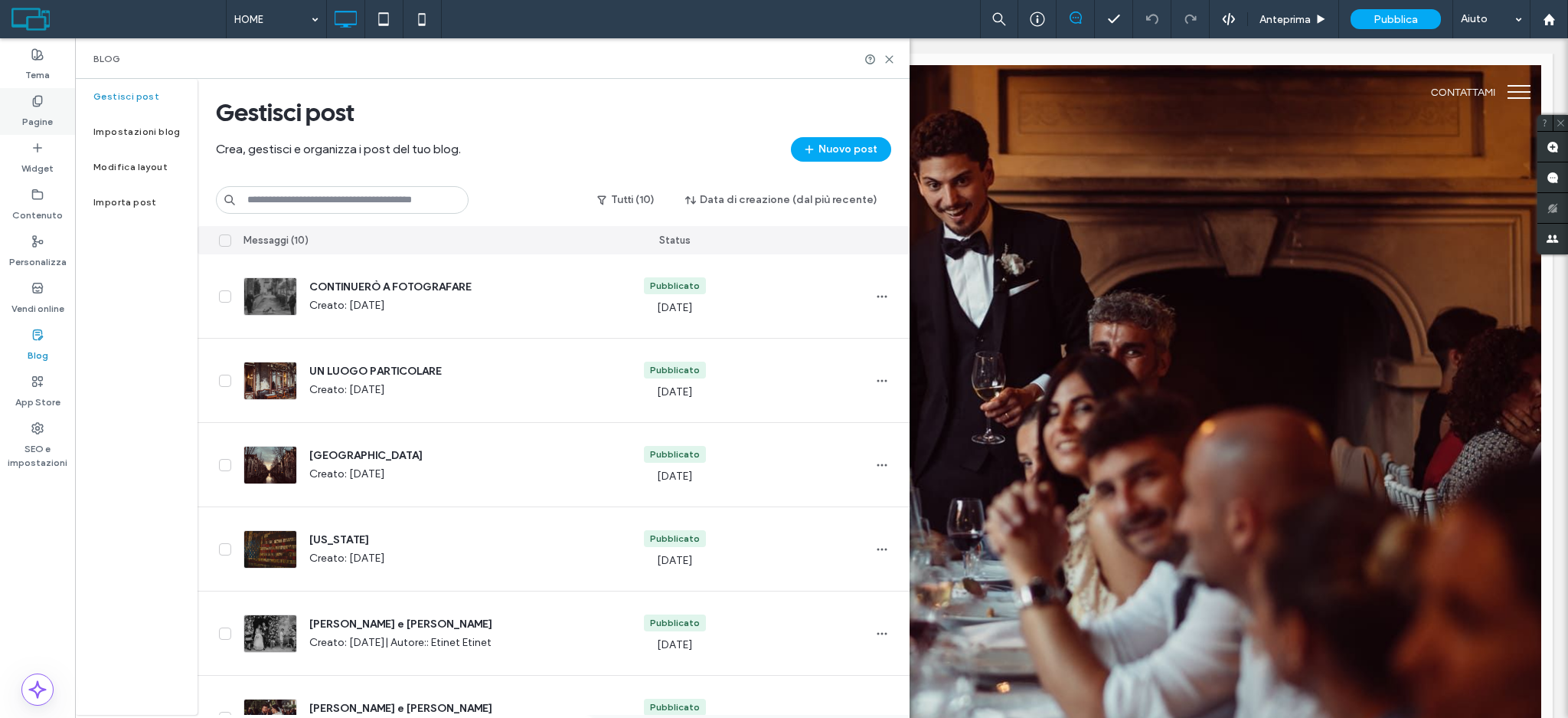
click at [34, 113] on label "Pagine" at bounding box center [37, 118] width 30 height 21
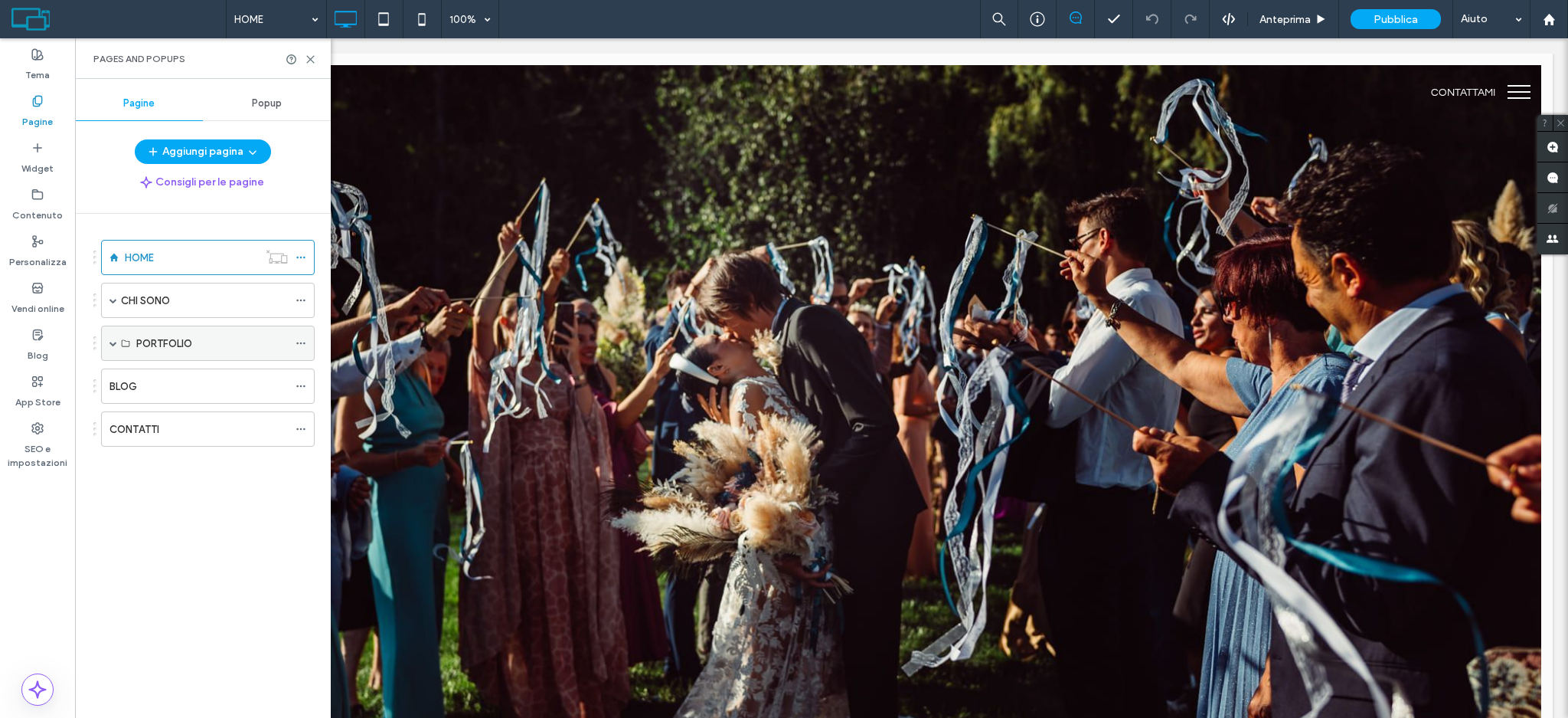
click at [195, 342] on div "PORTFOLIO" at bounding box center [212, 344] width 152 height 16
click at [112, 343] on span at bounding box center [112, 343] width 7 height 7
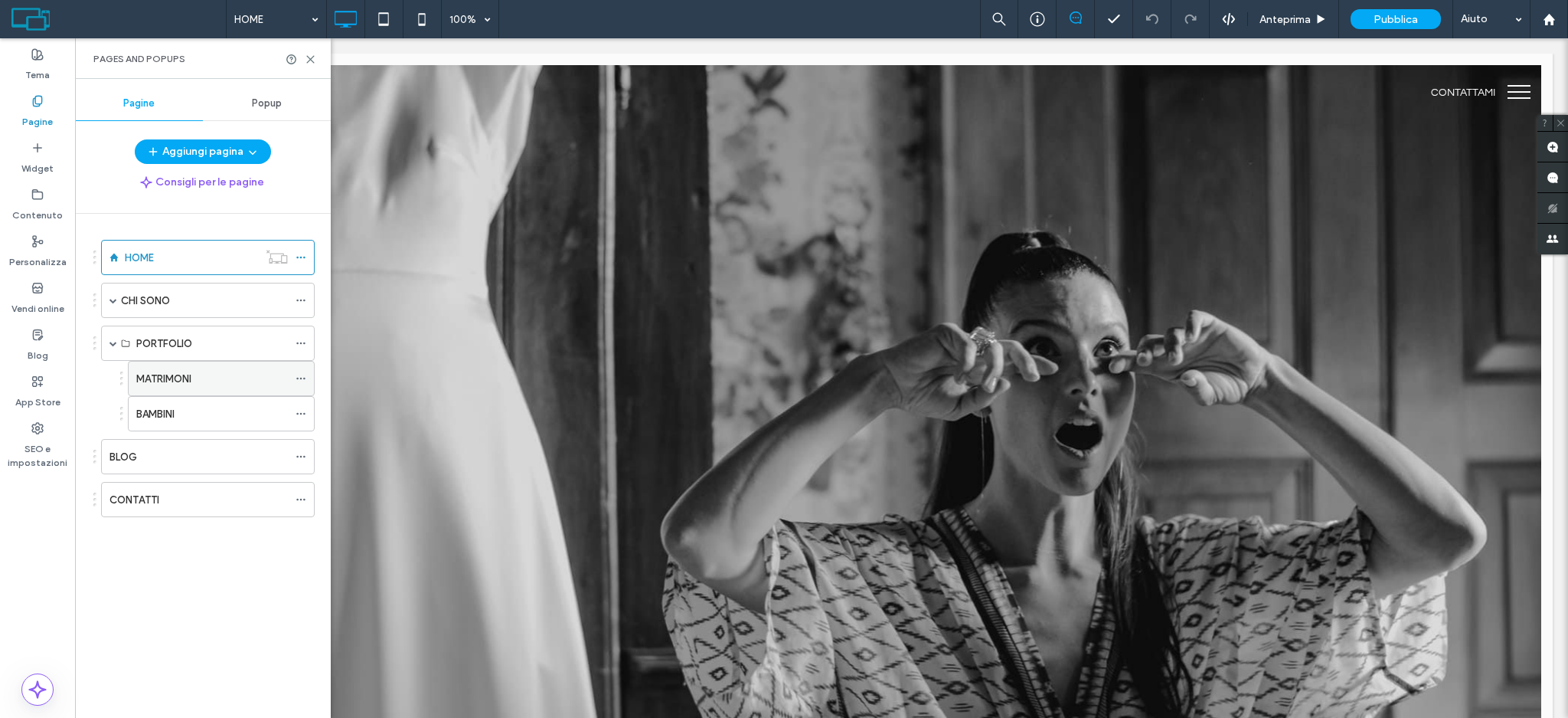
click at [154, 371] on label "MATRIMONI" at bounding box center [163, 379] width 55 height 27
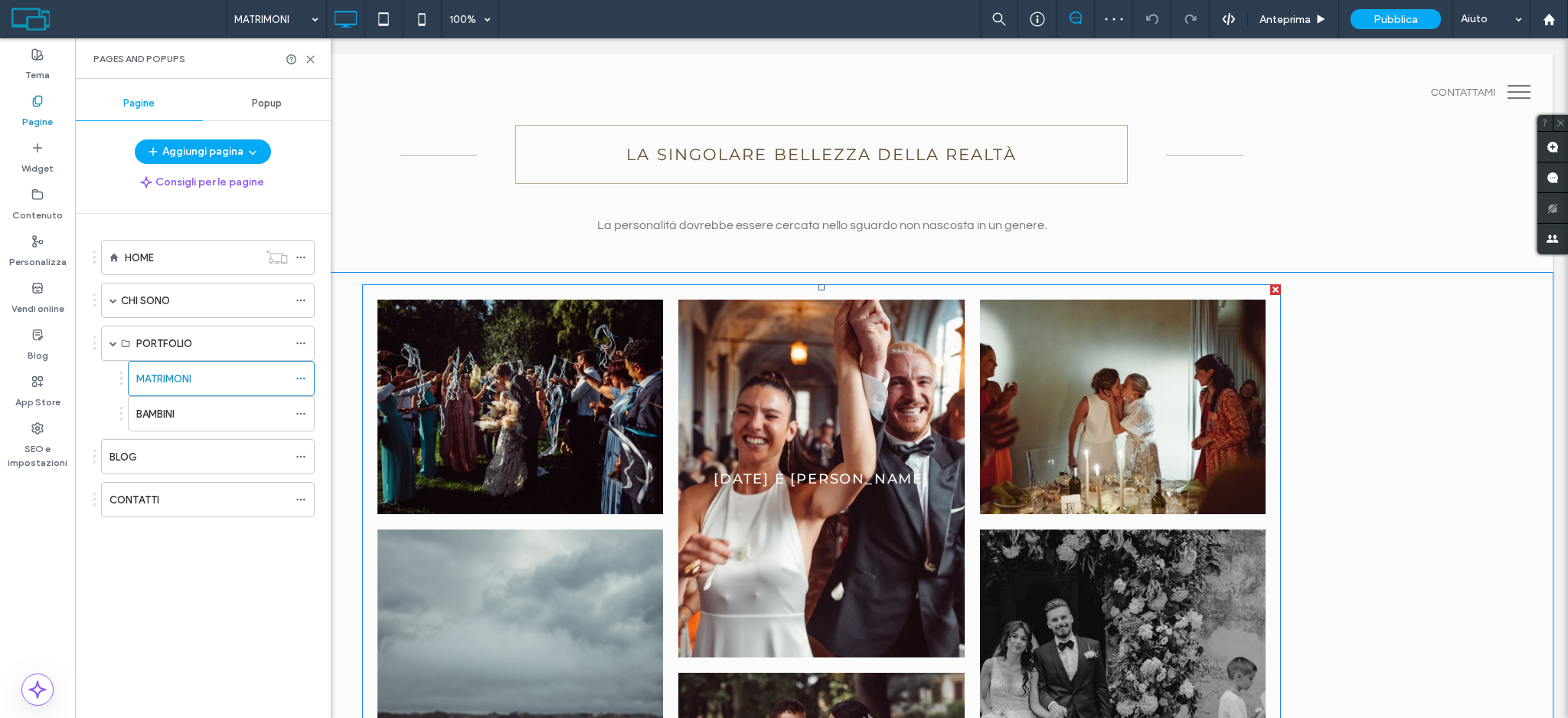
scroll to position [102, 0]
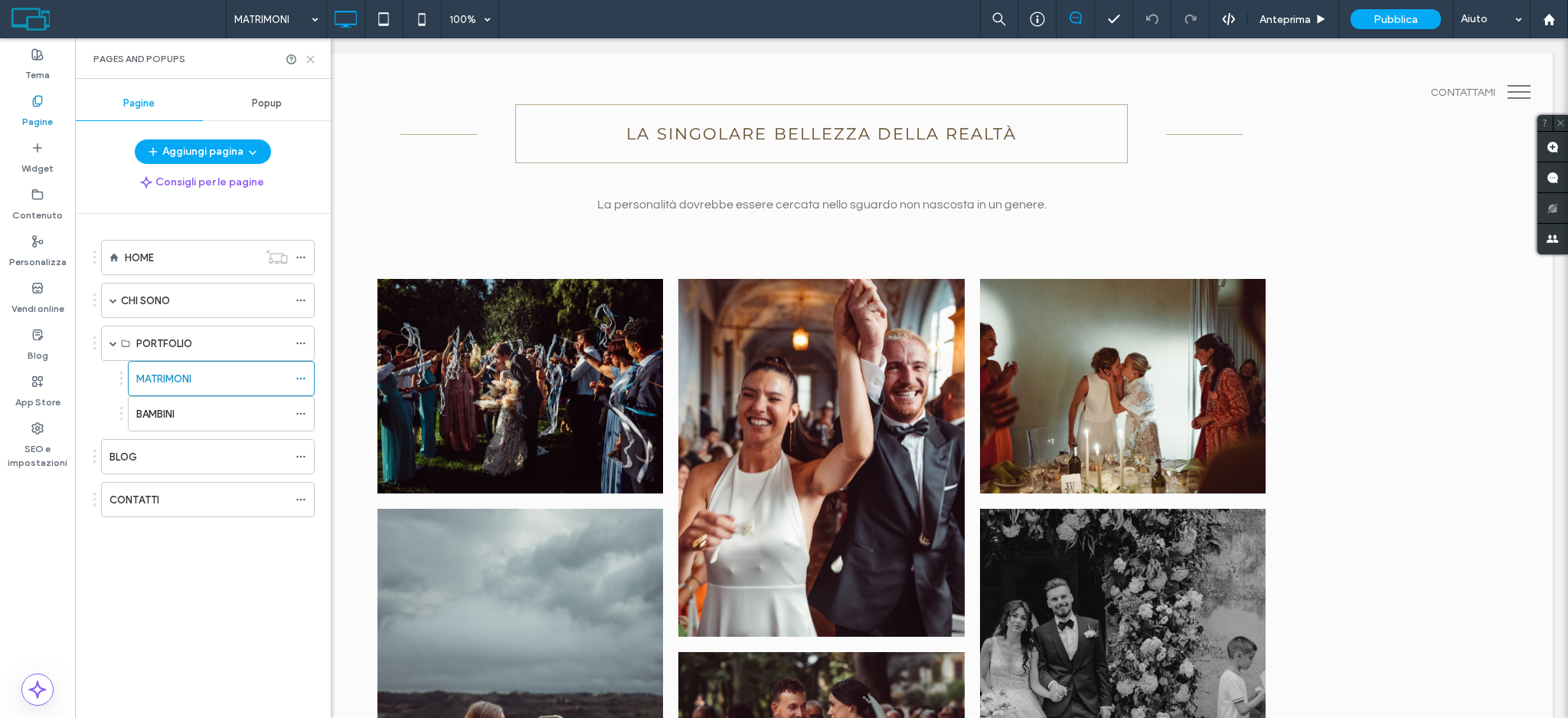
click at [305, 55] on icon at bounding box center [310, 59] width 11 height 12
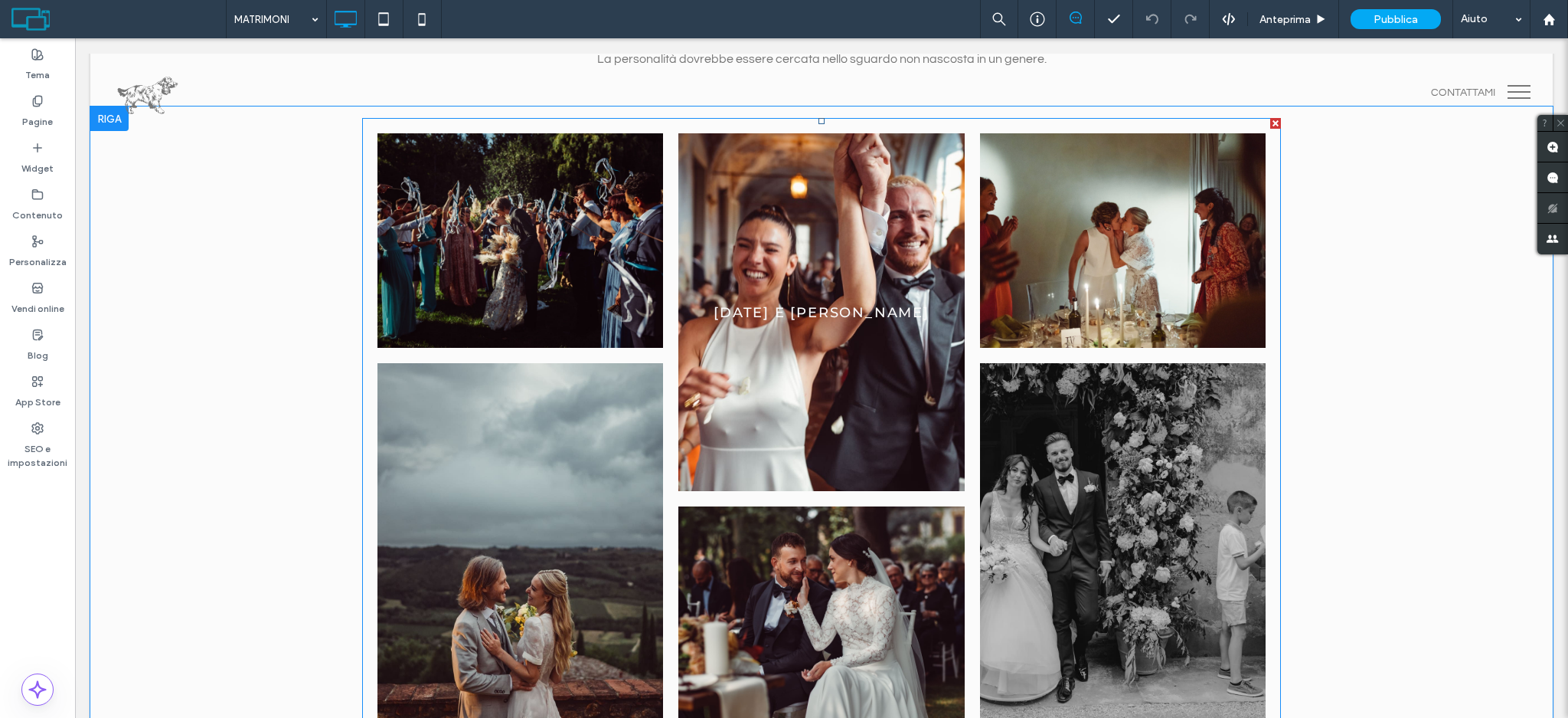
scroll to position [306, 0]
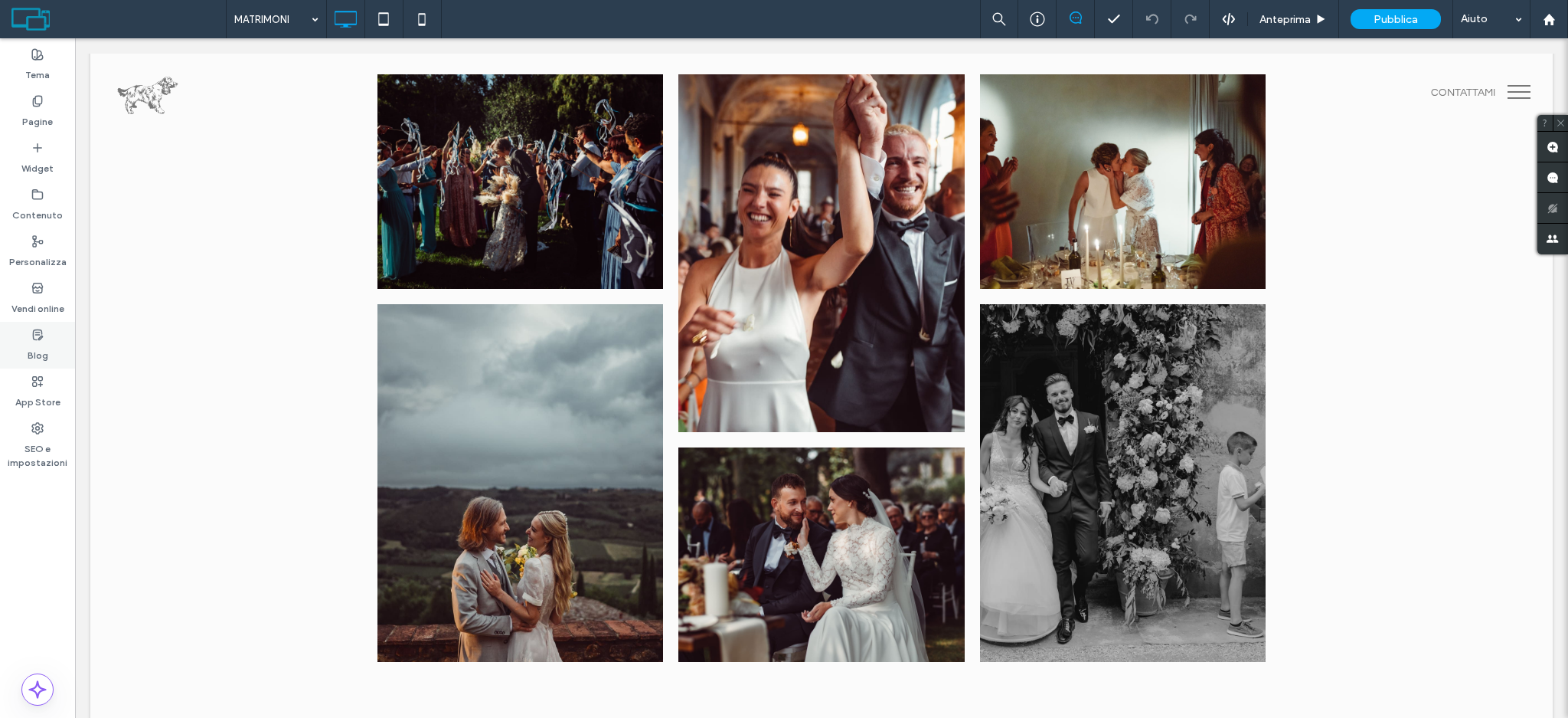
click at [30, 344] on label "Blog" at bounding box center [38, 352] width 21 height 21
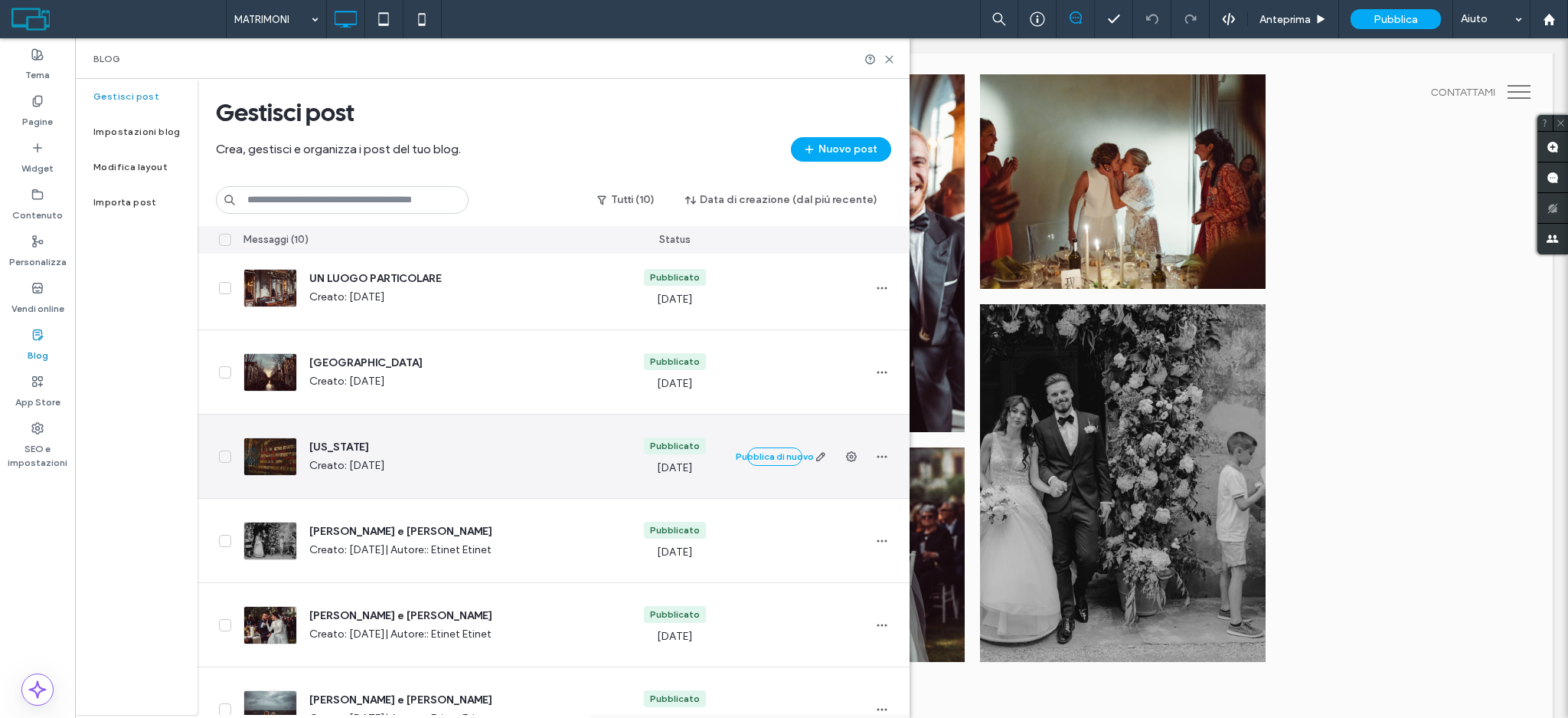
scroll to position [102, 0]
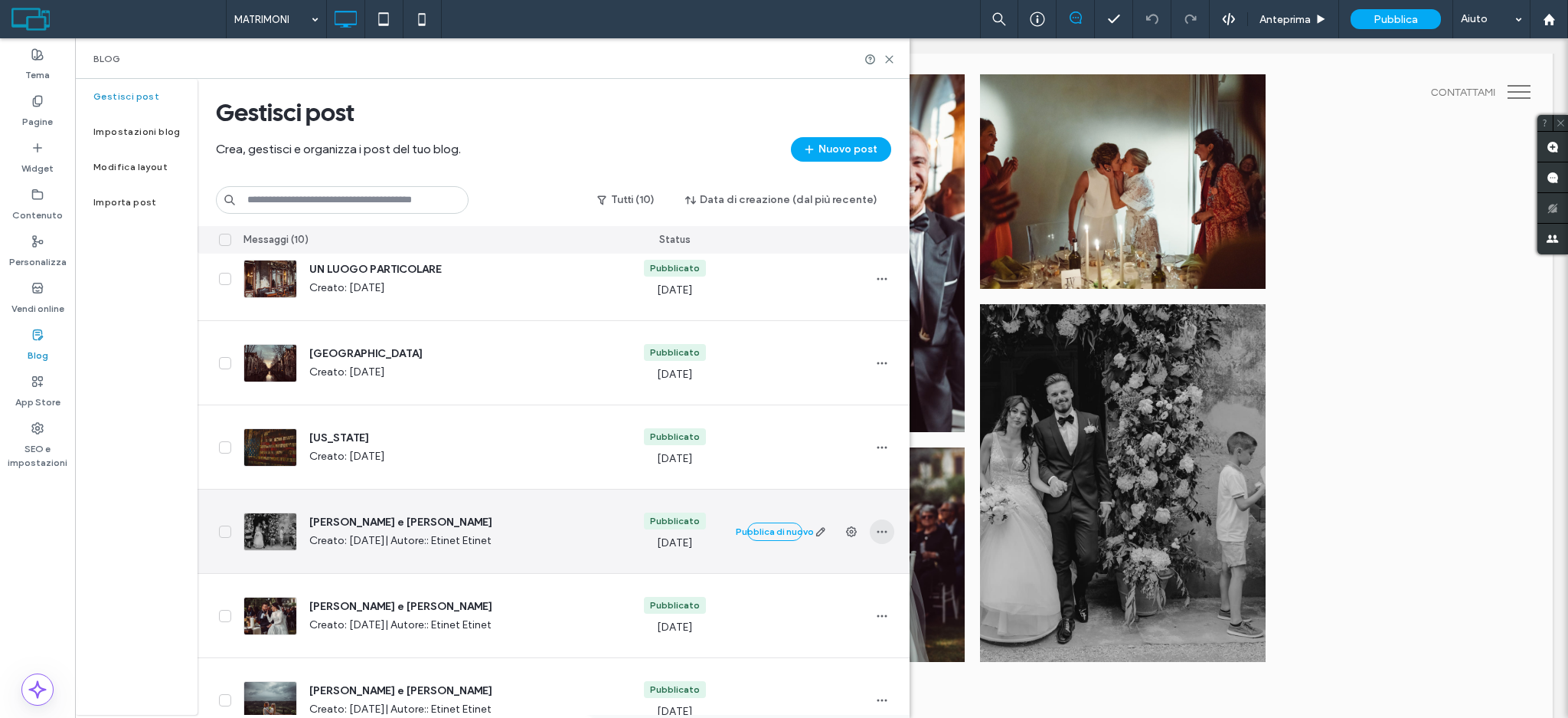
click at [883, 532] on icon "button" at bounding box center [882, 532] width 12 height 12
click at [824, 596] on div "Duplica" at bounding box center [825, 600] width 136 height 29
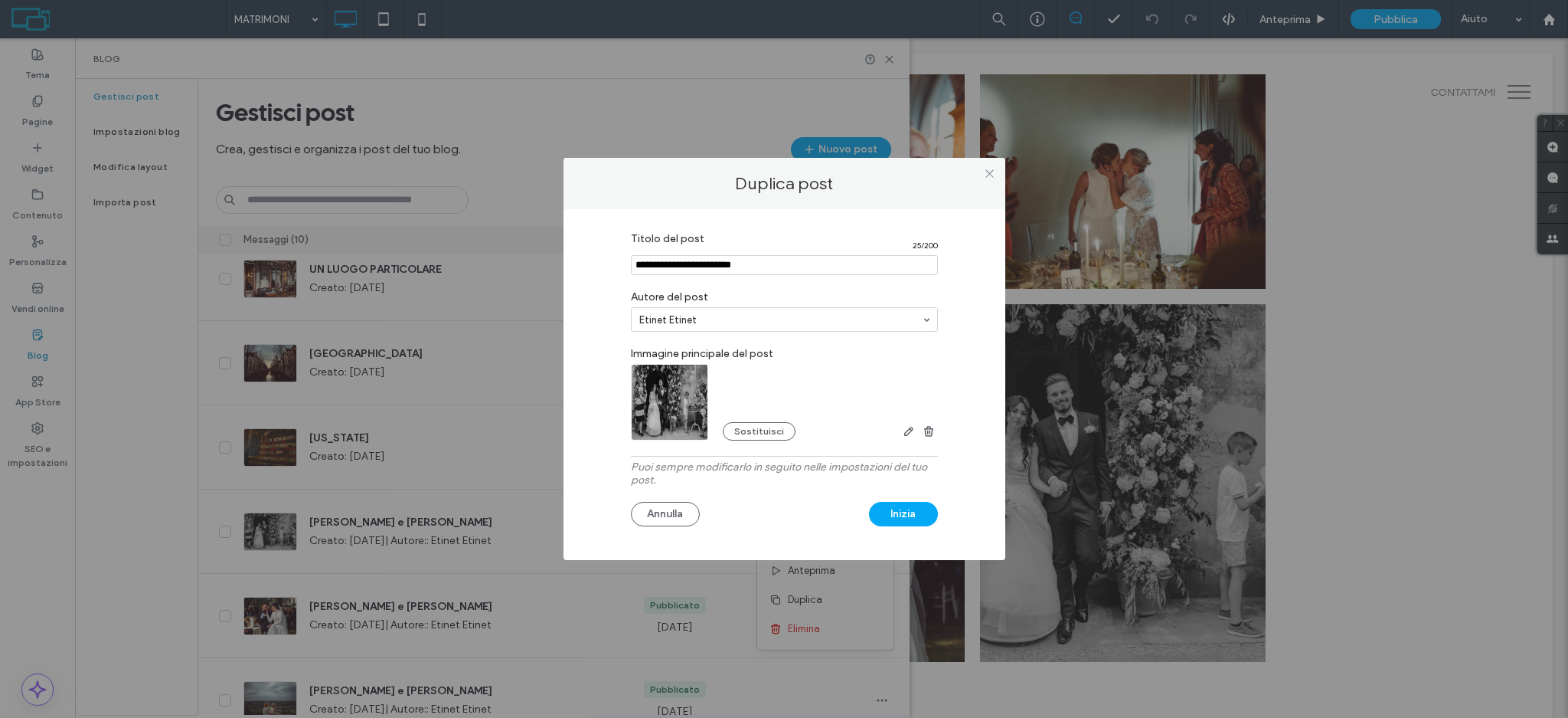
click at [742, 263] on input "Titolo del post" at bounding box center [785, 265] width 307 height 20
type input "**********"
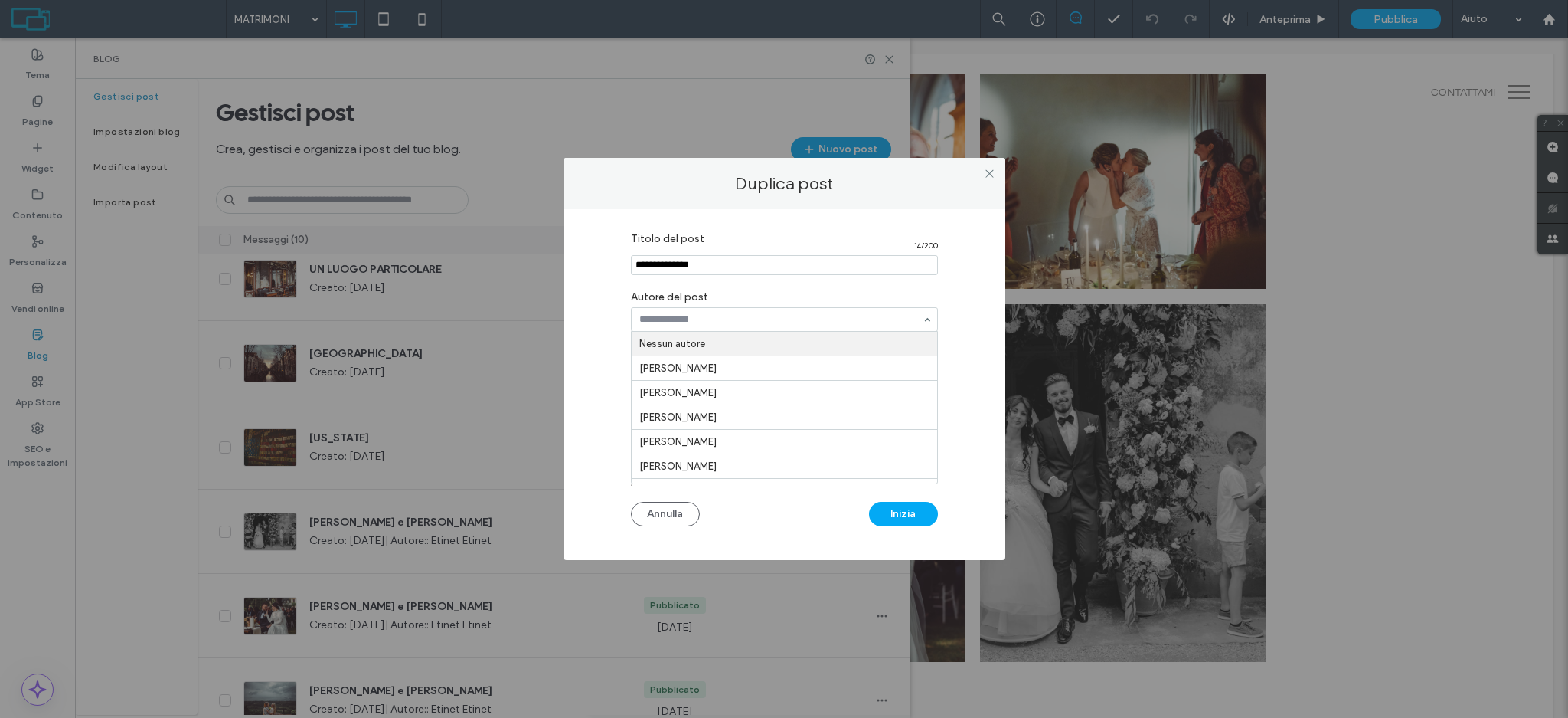
click at [693, 307] on div at bounding box center [785, 320] width 307 height 25
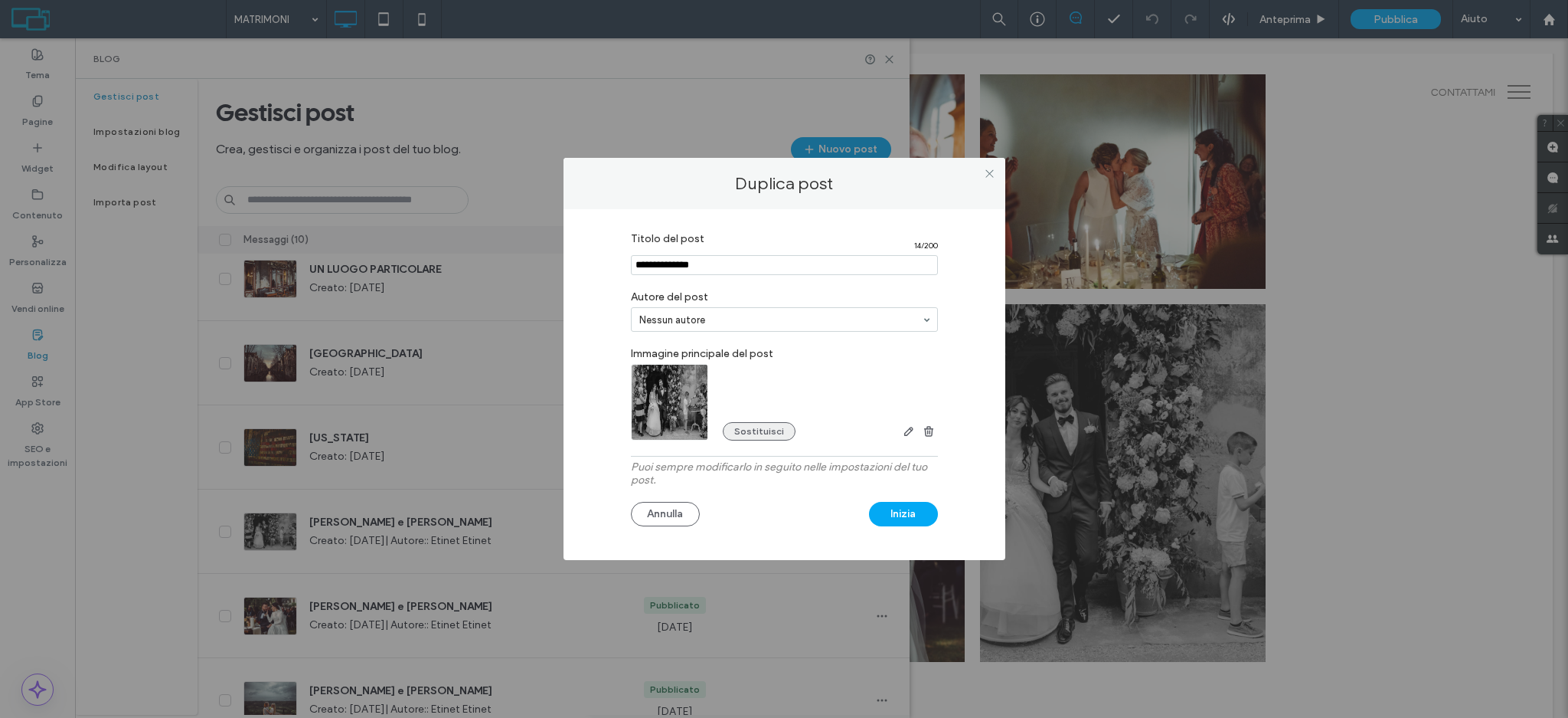
click at [741, 427] on button "Sostituisci" at bounding box center [759, 431] width 73 height 18
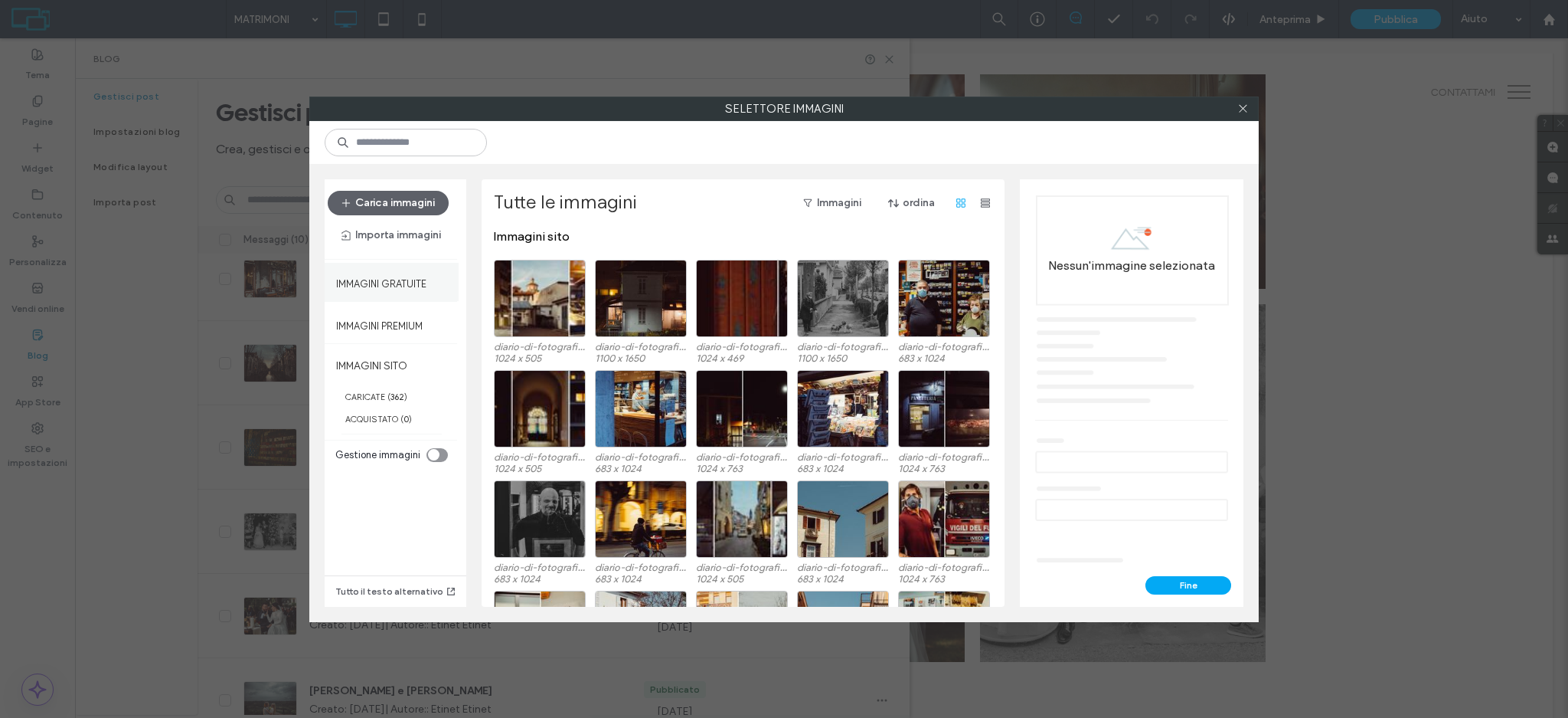
click at [383, 283] on label "Immagini gratuite" at bounding box center [381, 279] width 90 height 19
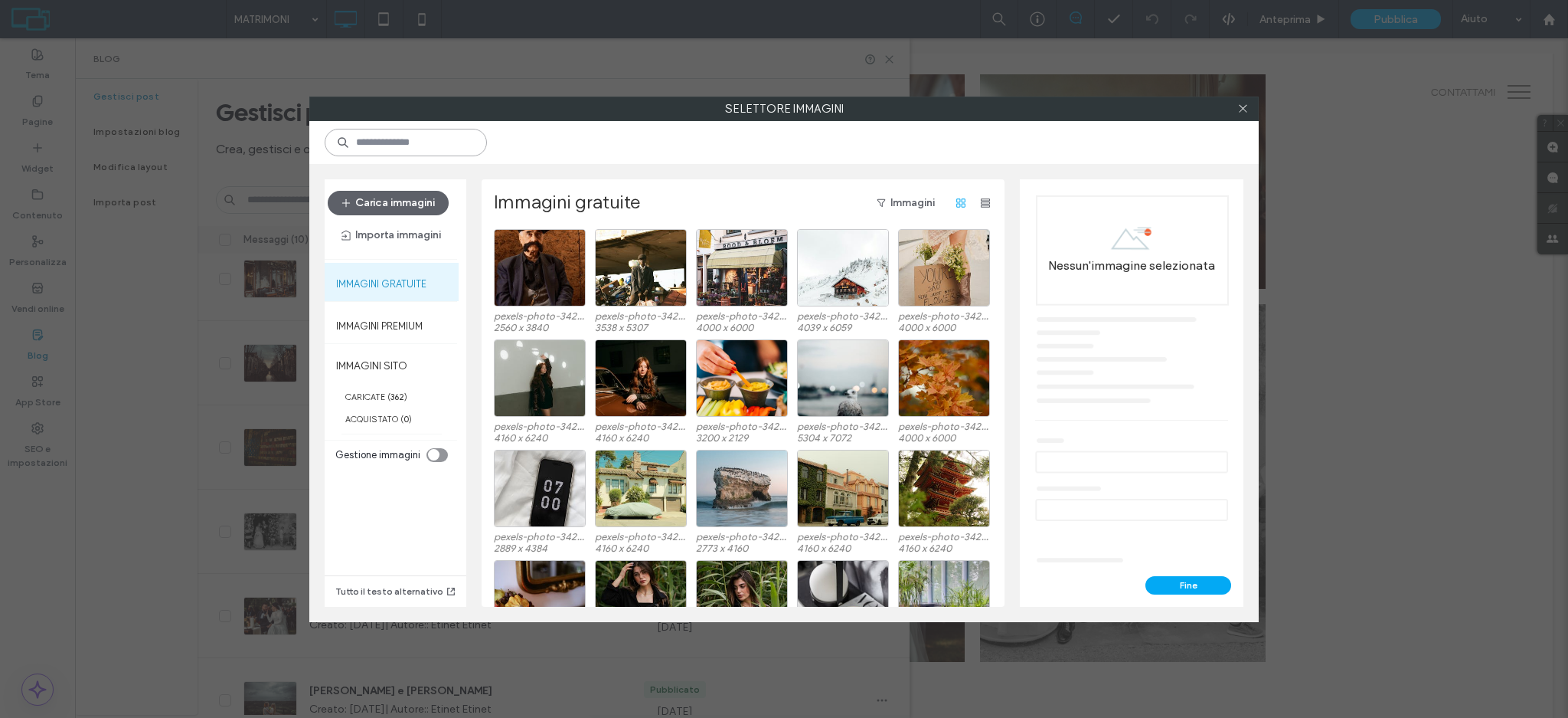
click at [388, 145] on input at bounding box center [406, 143] width 163 height 28
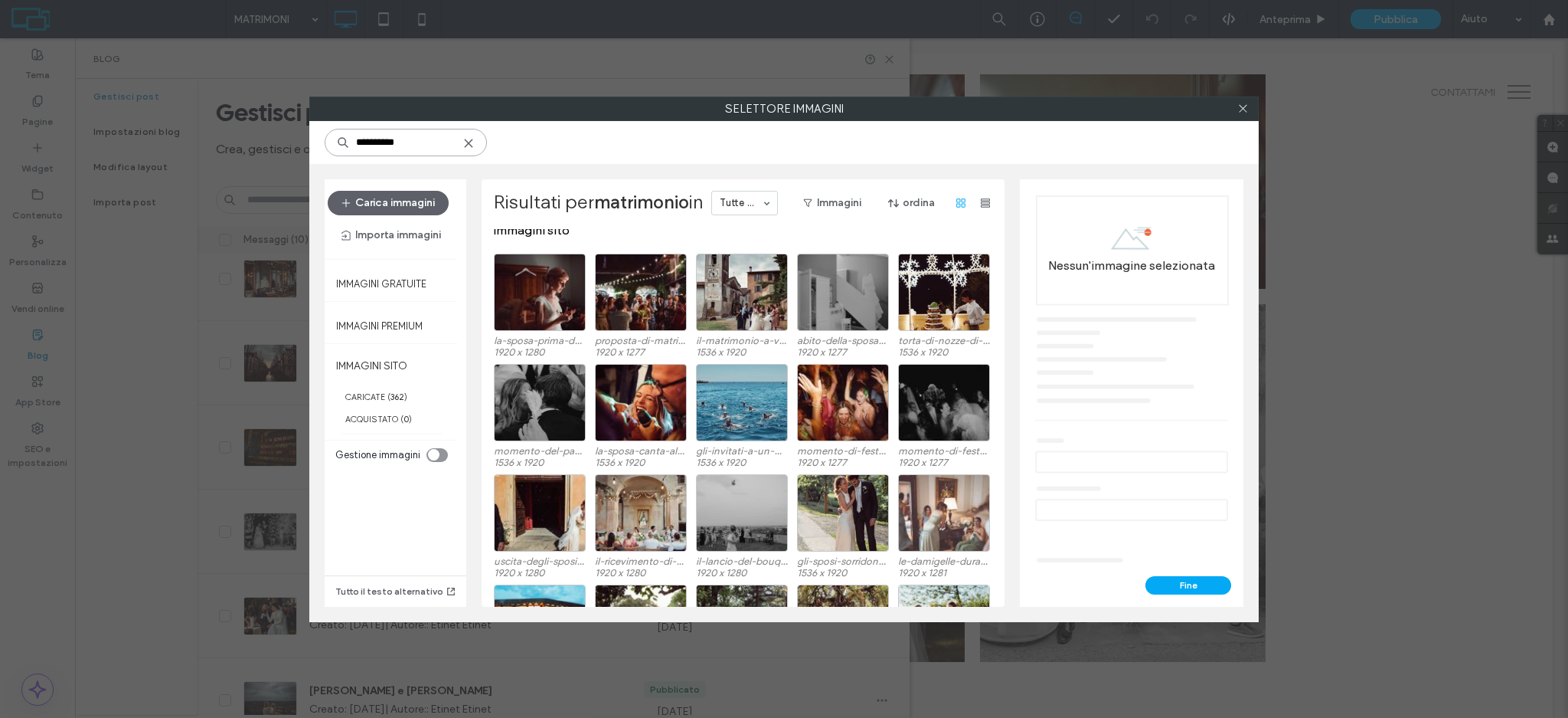
scroll to position [0, 0]
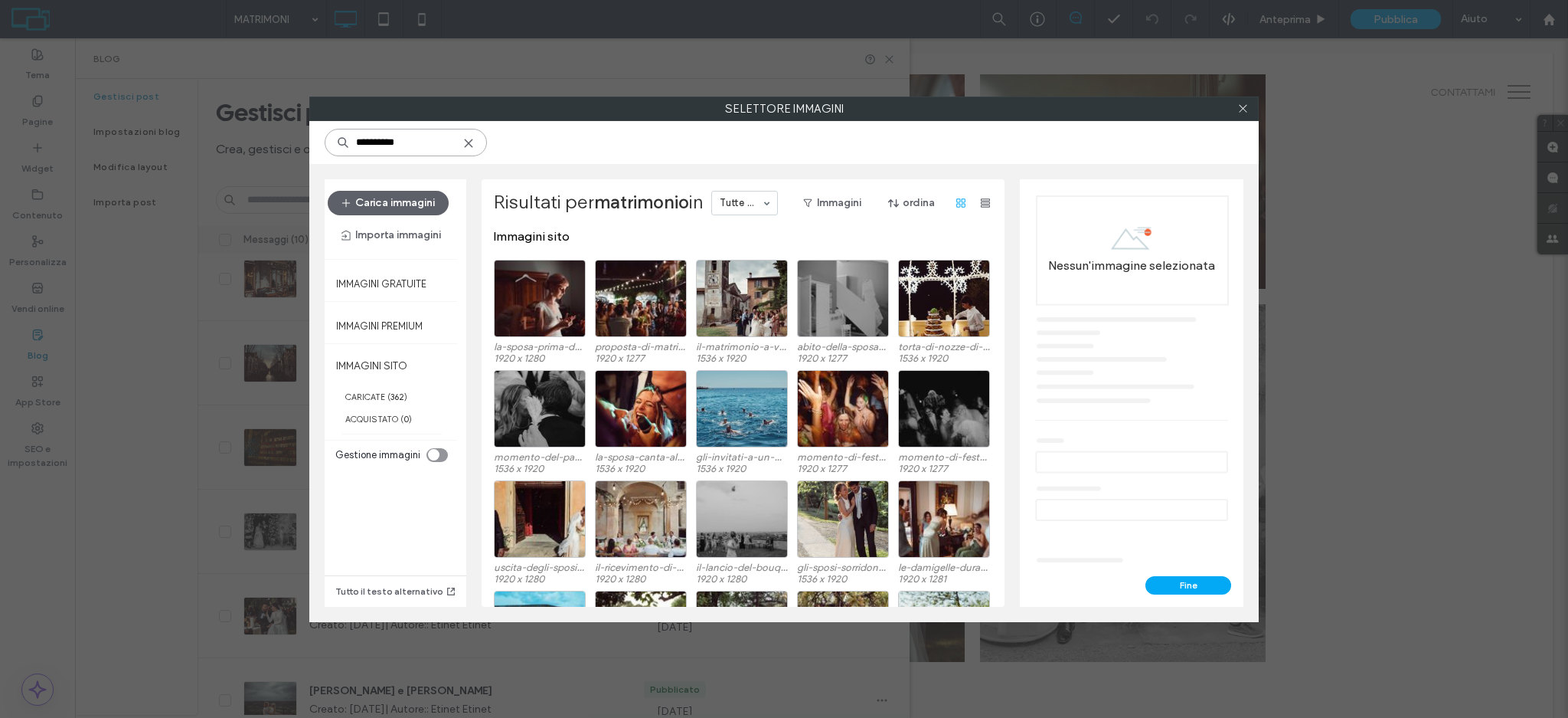
type input "**********"
click at [475, 142] on icon at bounding box center [468, 143] width 12 height 12
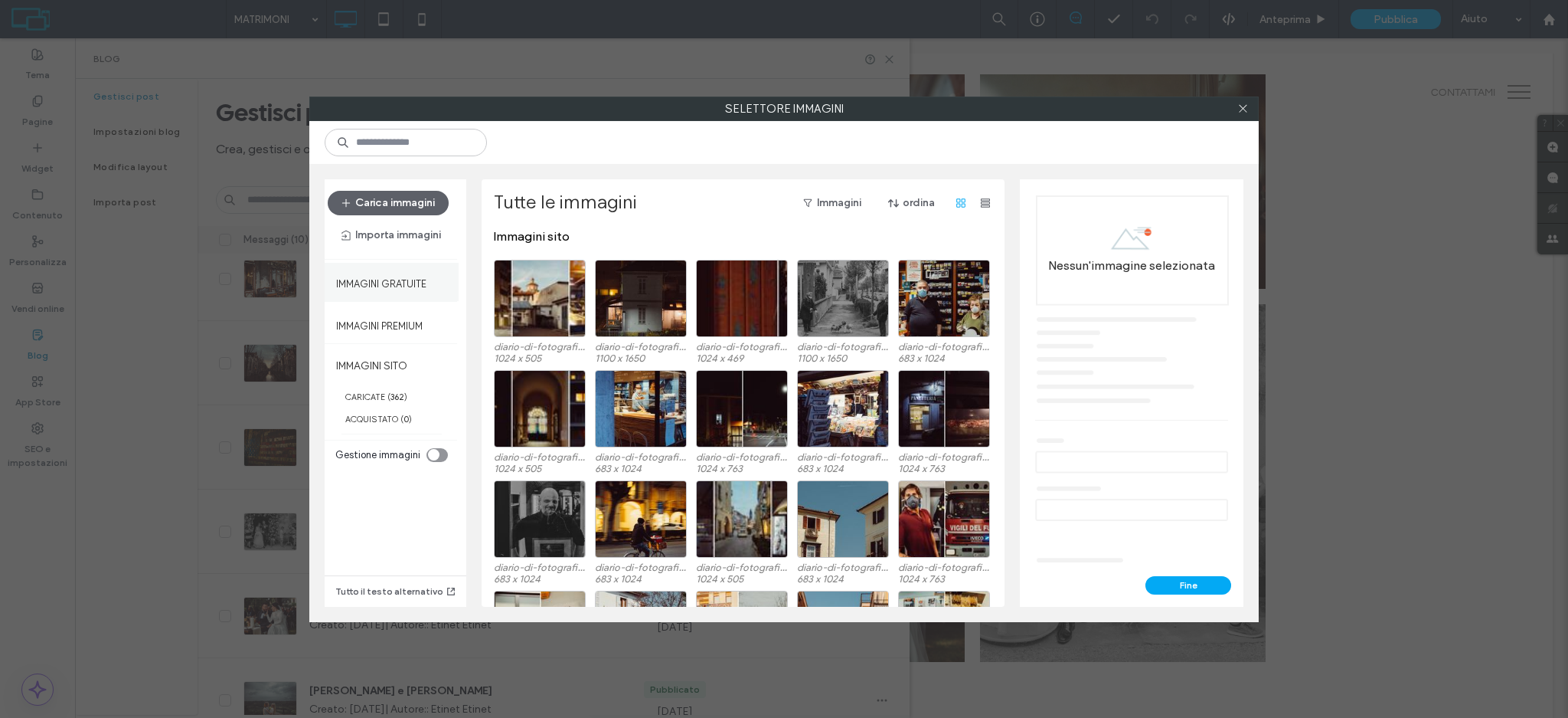
click at [374, 274] on label "Immagini gratuite" at bounding box center [381, 279] width 90 height 19
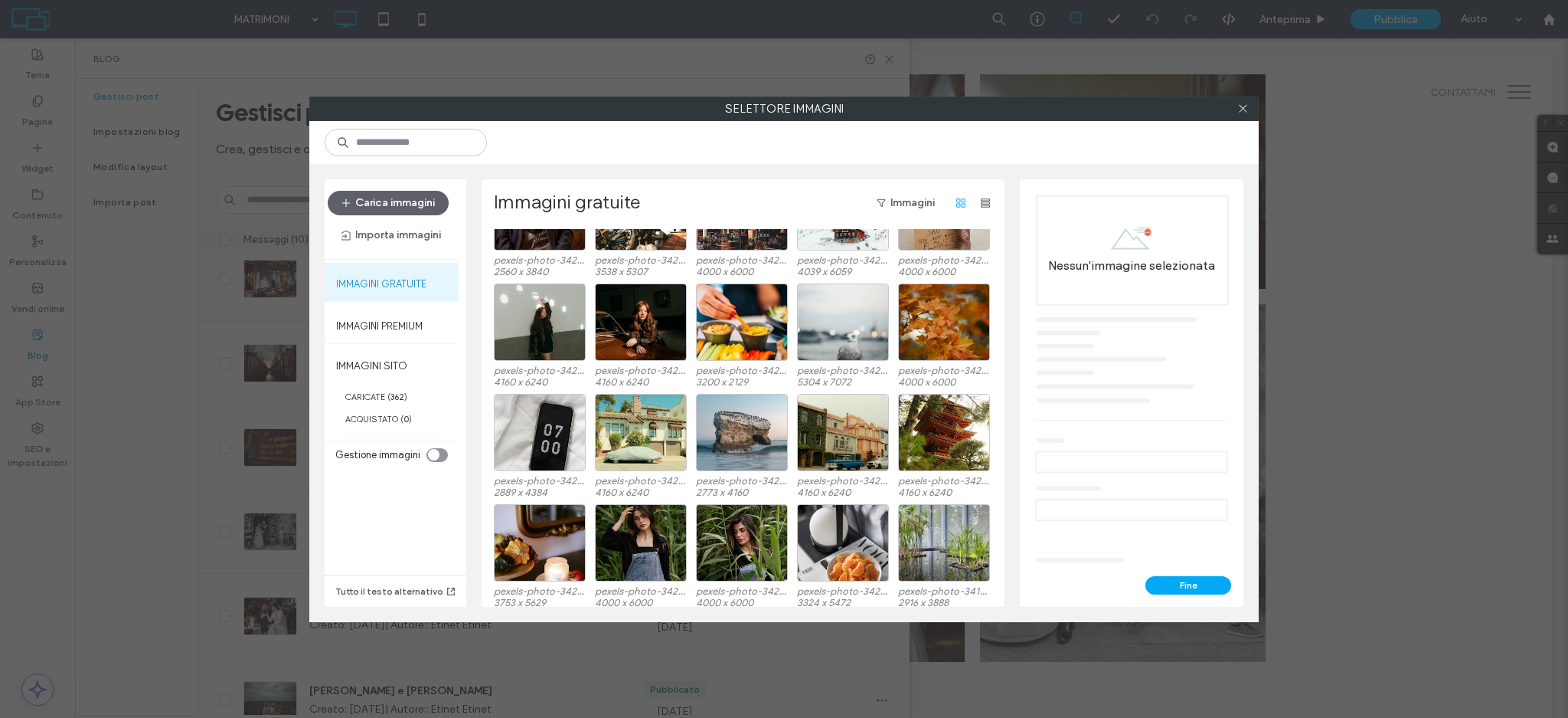
scroll to position [63, 0]
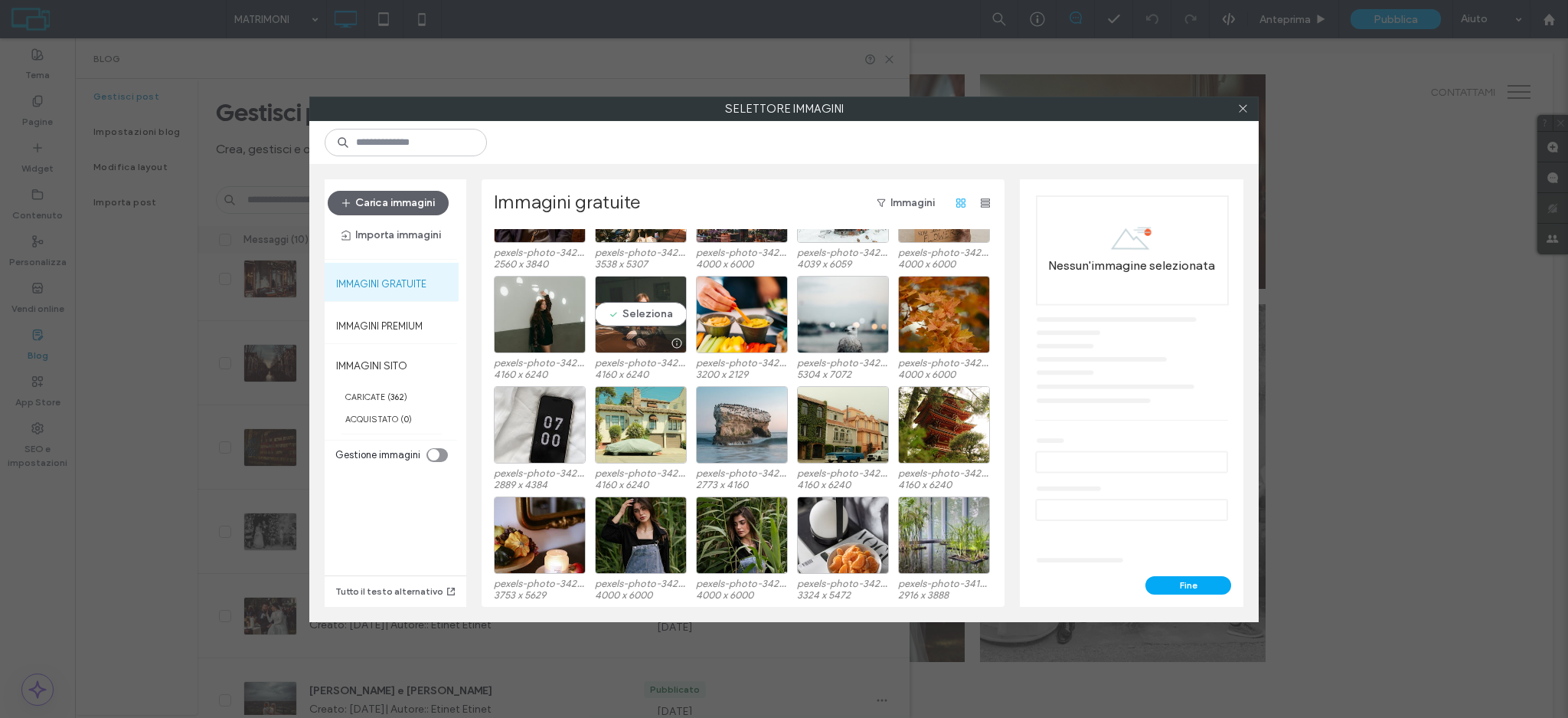
click at [627, 305] on div "Seleziona" at bounding box center [641, 315] width 92 height 77
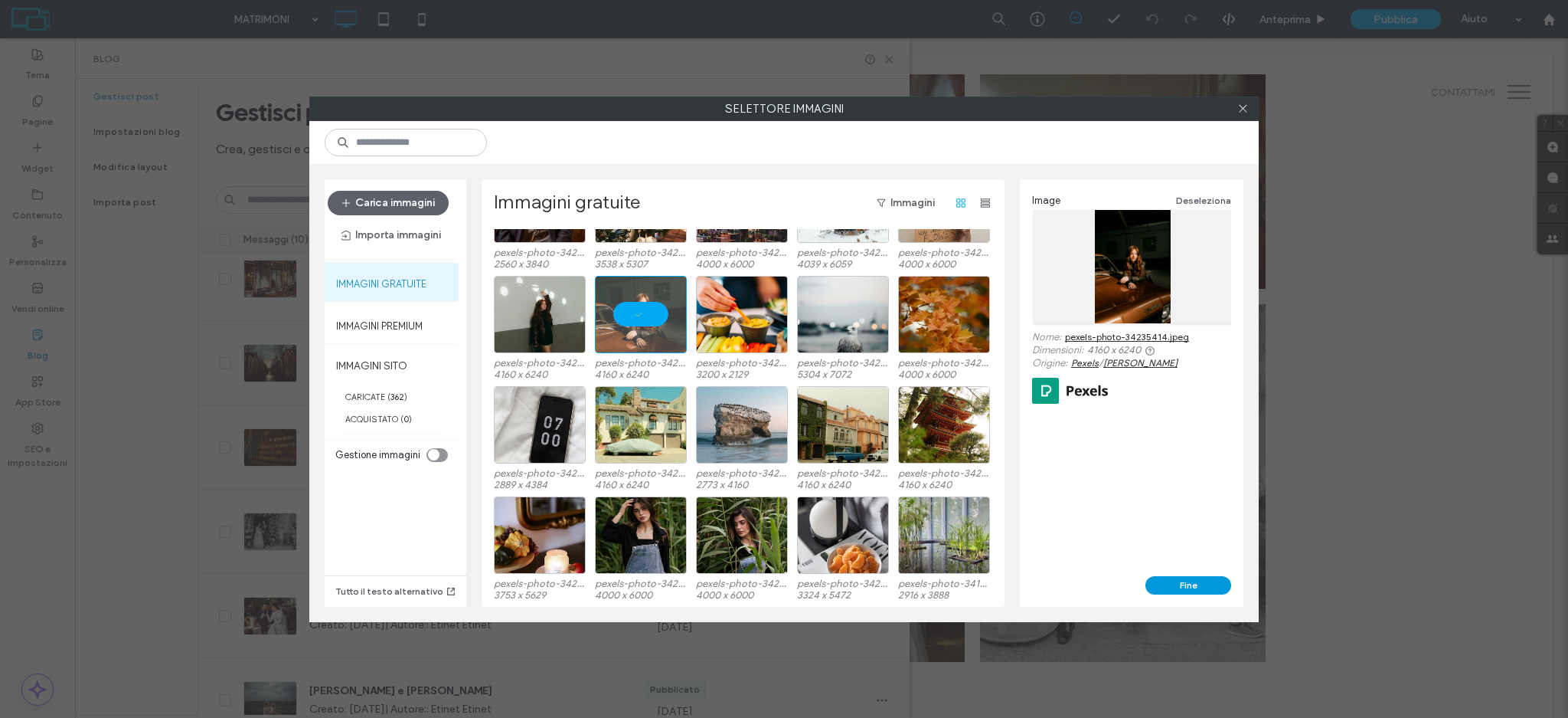
click at [1172, 583] on button "Fine" at bounding box center [1188, 585] width 85 height 18
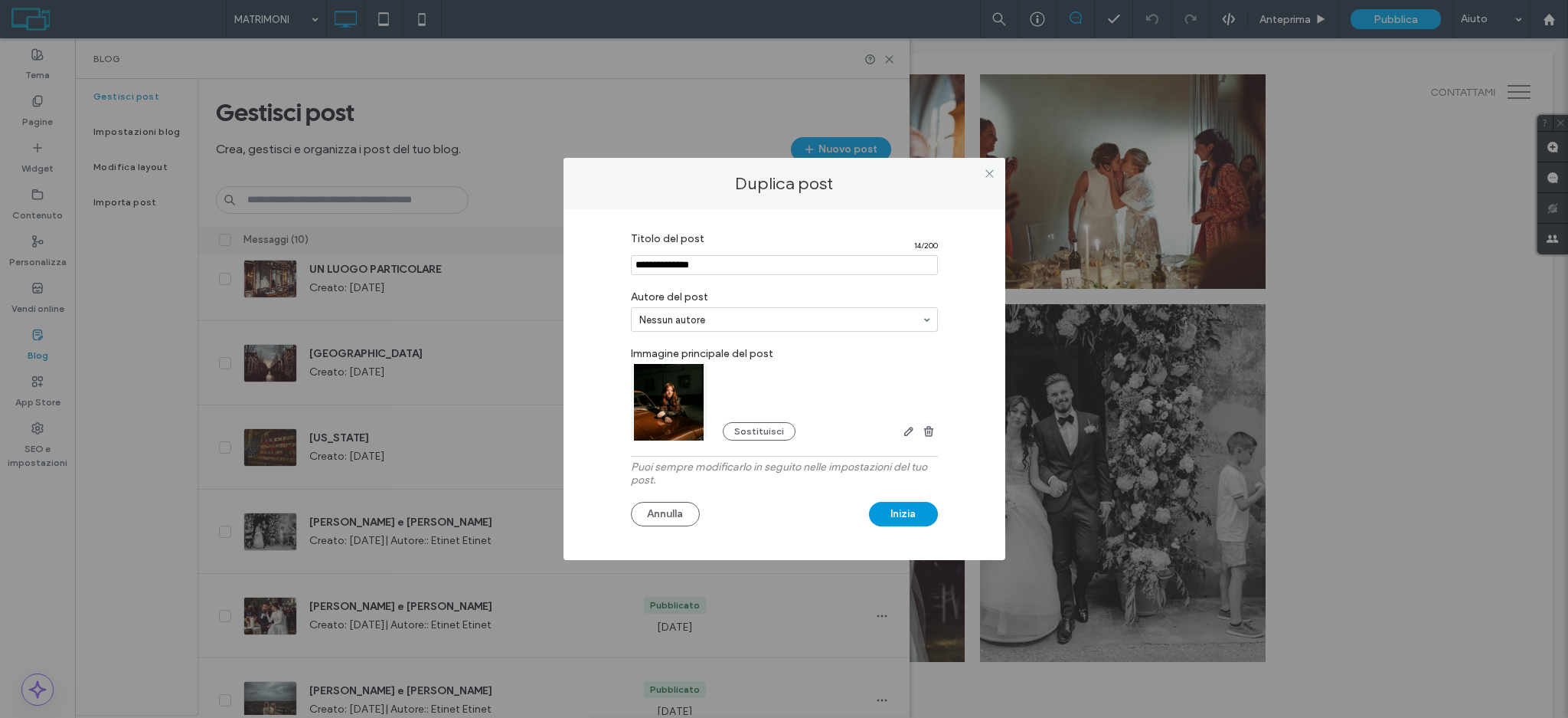
click at [892, 513] on button "Inizia" at bounding box center [904, 514] width 69 height 25
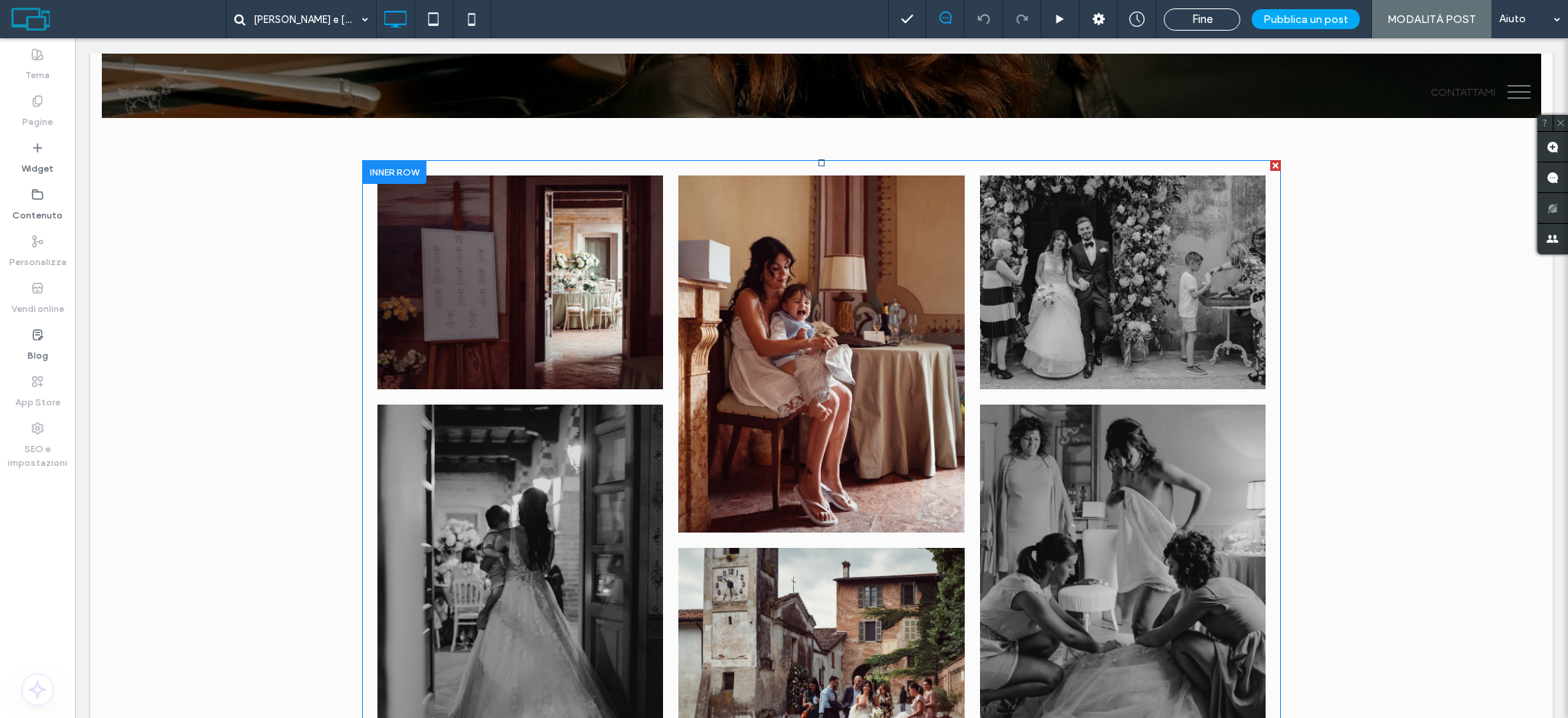
scroll to position [408, 0]
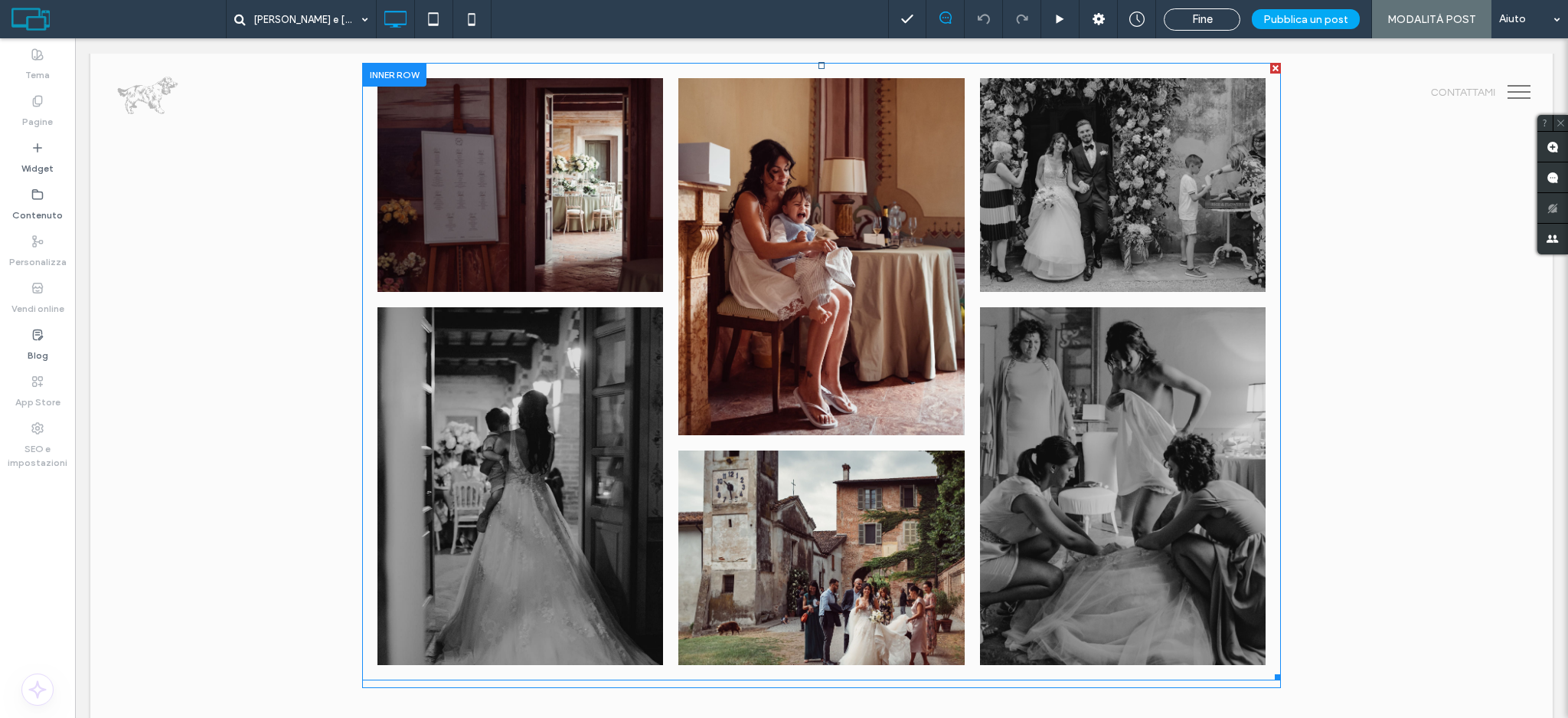
click at [888, 246] on link at bounding box center [821, 257] width 286 height 358
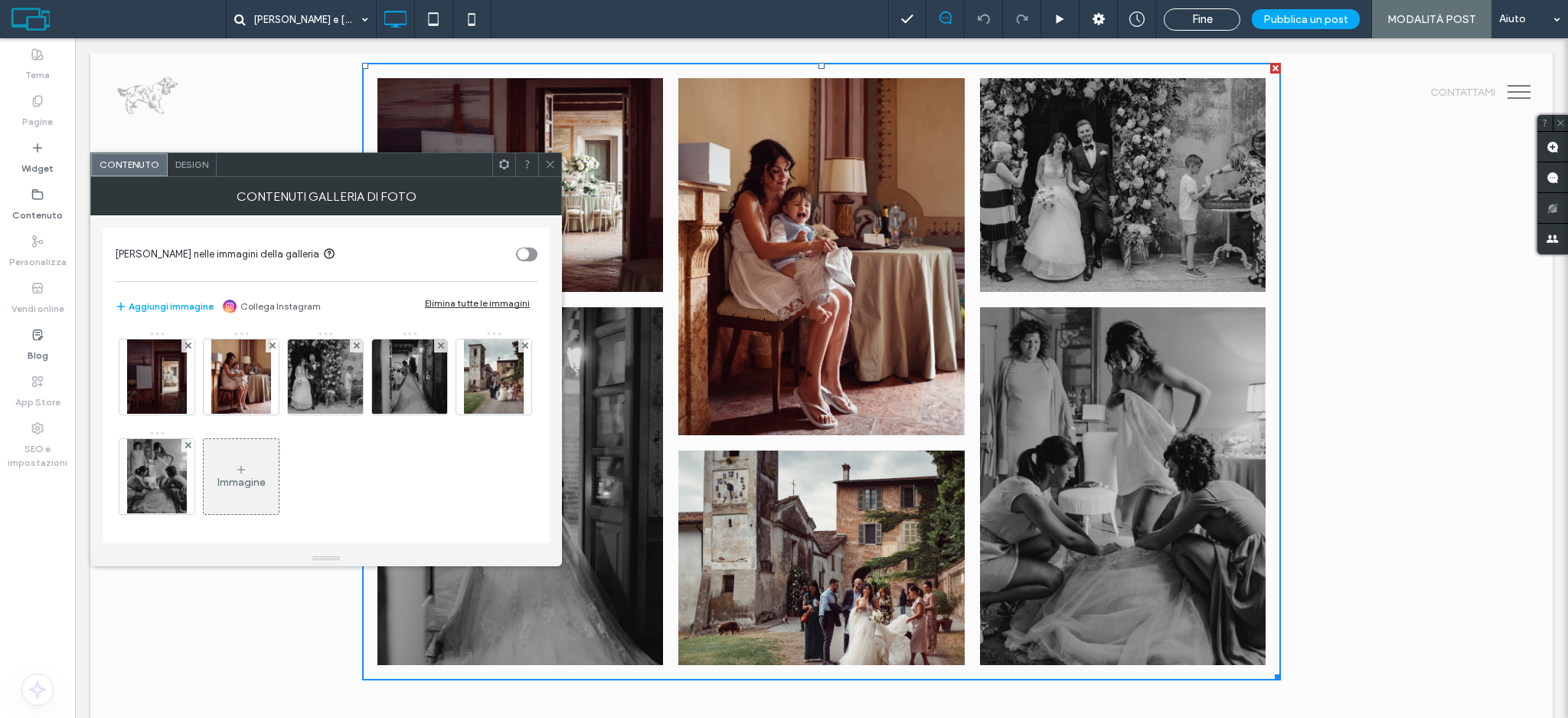
click at [523, 301] on div "Elimina tutte le immagini" at bounding box center [478, 303] width 105 height 12
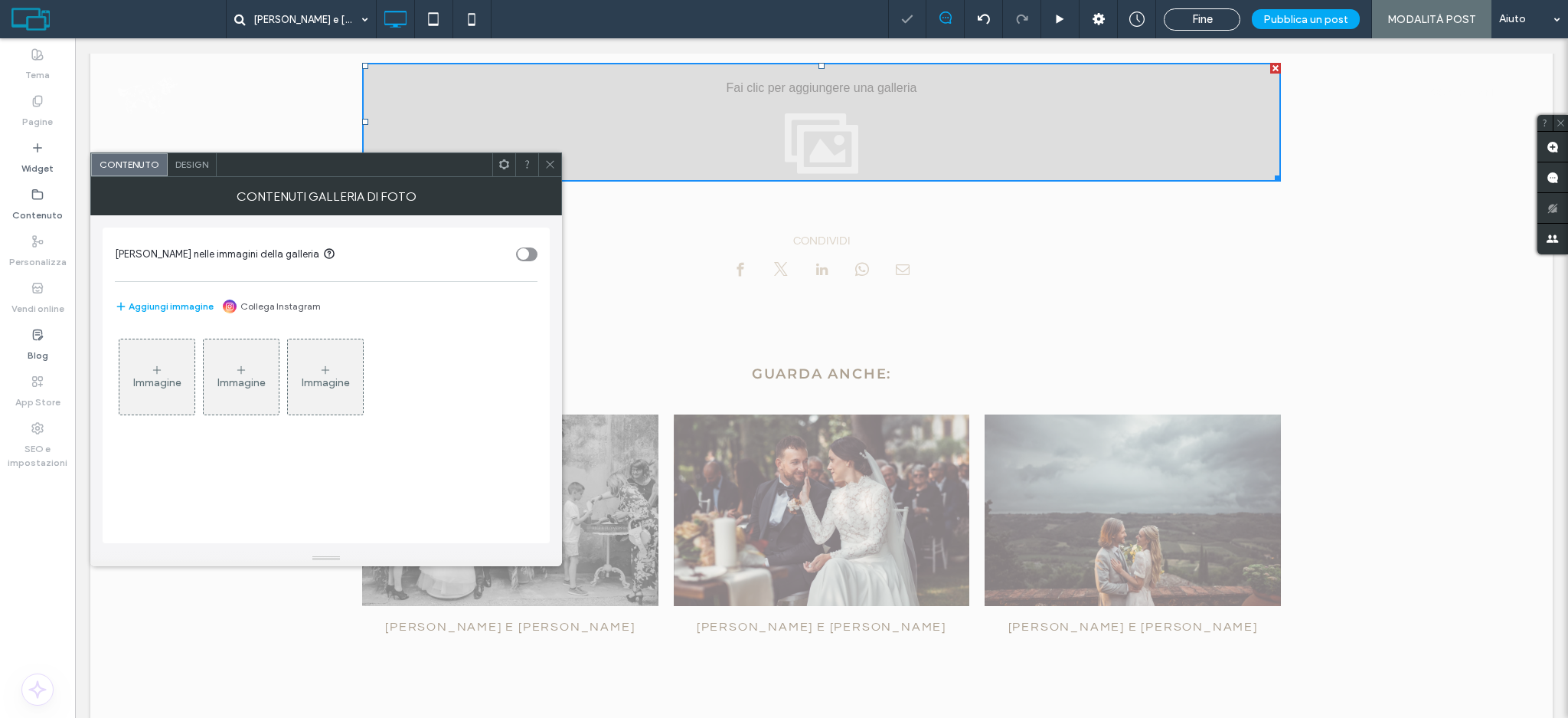
click at [138, 370] on div "Immagine" at bounding box center [156, 377] width 75 height 72
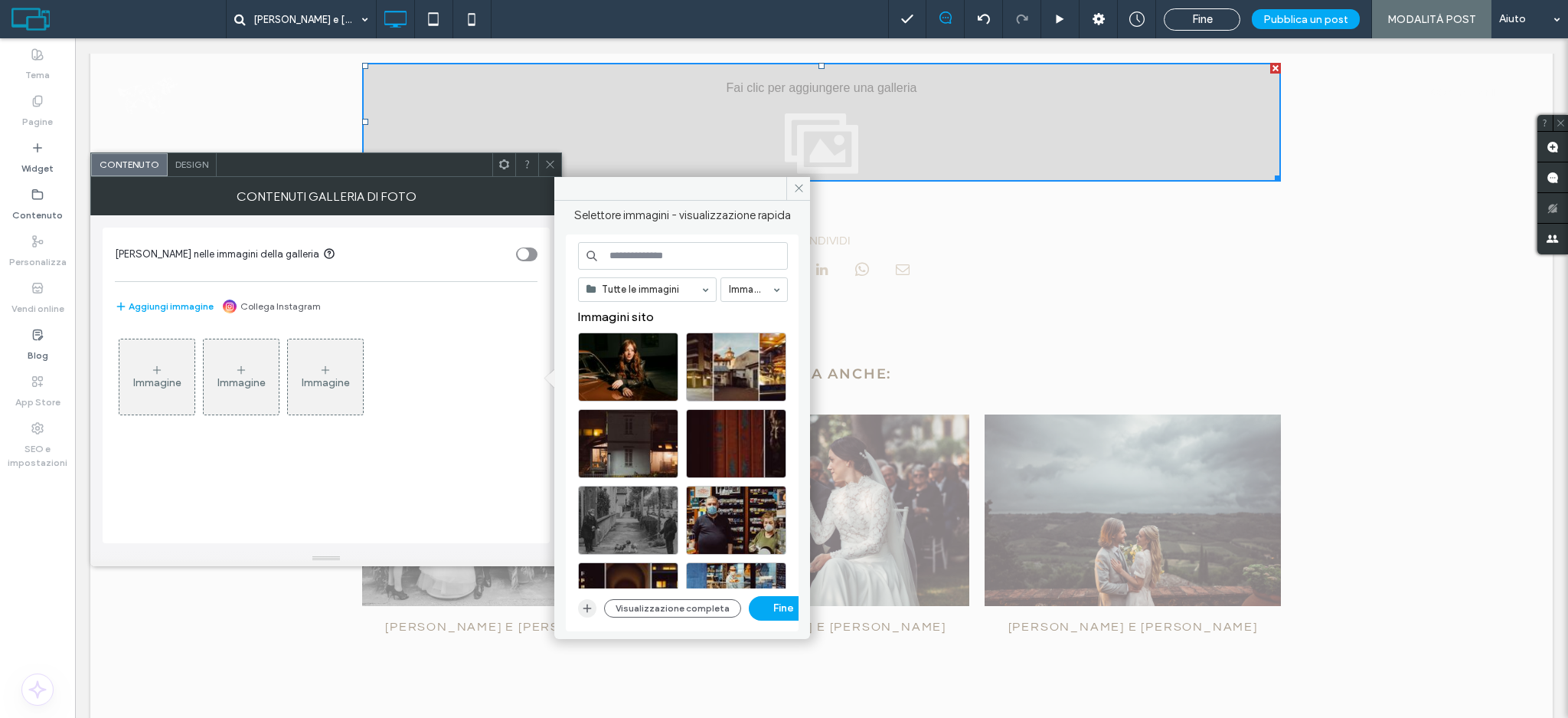
click at [585, 617] on span "button" at bounding box center [587, 608] width 18 height 18
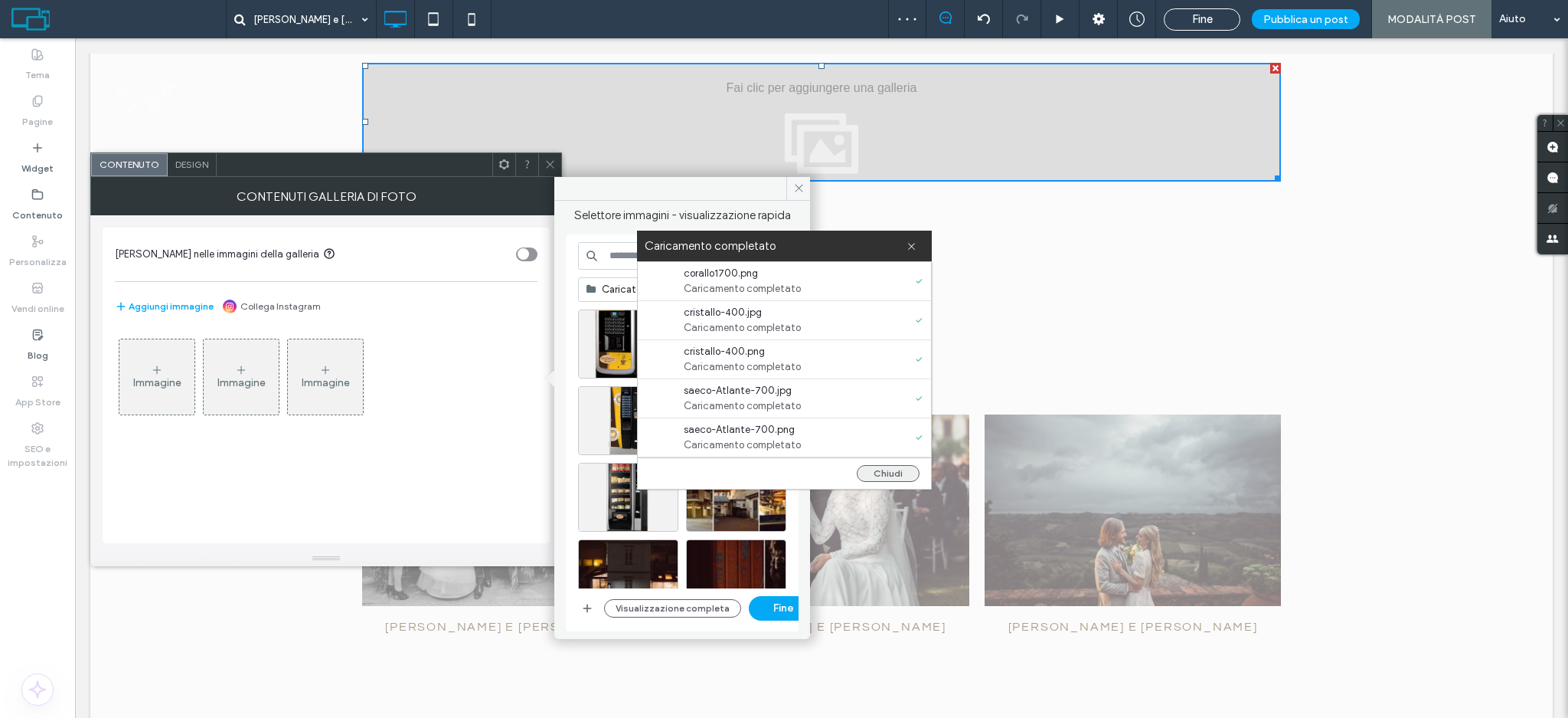
click at [876, 472] on button "Chiudi" at bounding box center [888, 473] width 62 height 17
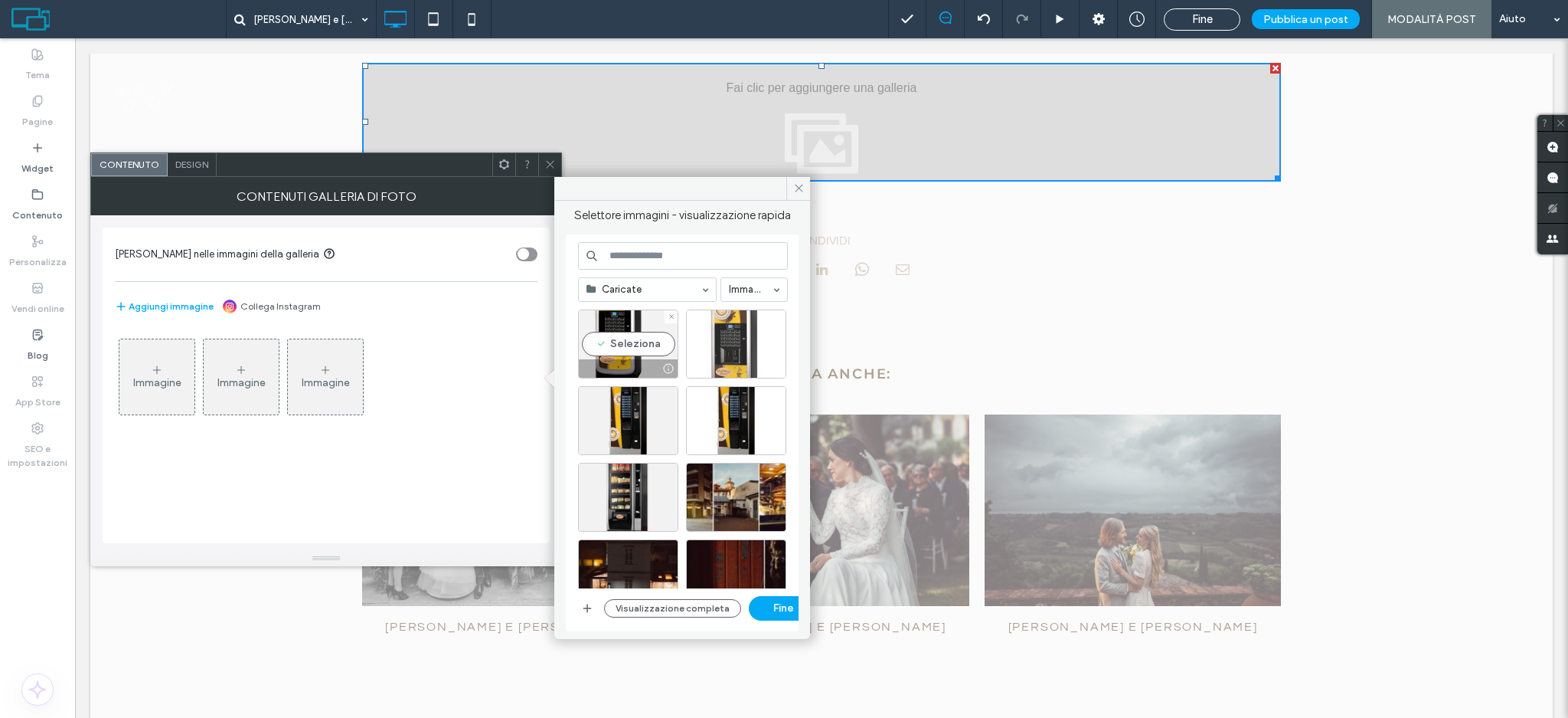
drag, startPoint x: 637, startPoint y: 352, endPoint x: 690, endPoint y: 345, distance: 53.5
click at [637, 351] on div "Seleziona" at bounding box center [628, 344] width 100 height 69
click at [754, 340] on div "Seleziona" at bounding box center [736, 344] width 100 height 69
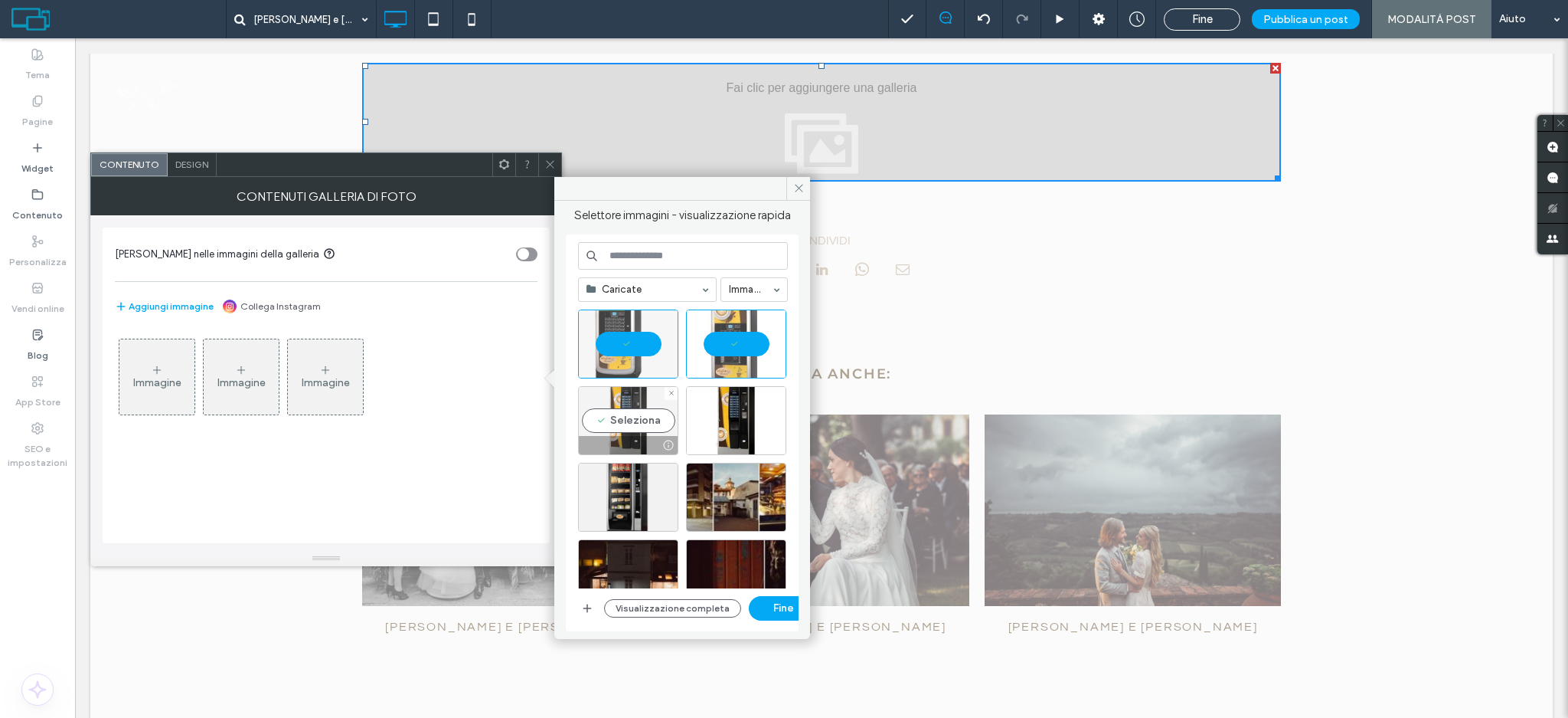
click at [626, 417] on div "Seleziona" at bounding box center [628, 421] width 100 height 69
click at [715, 416] on div "Seleziona" at bounding box center [736, 421] width 100 height 69
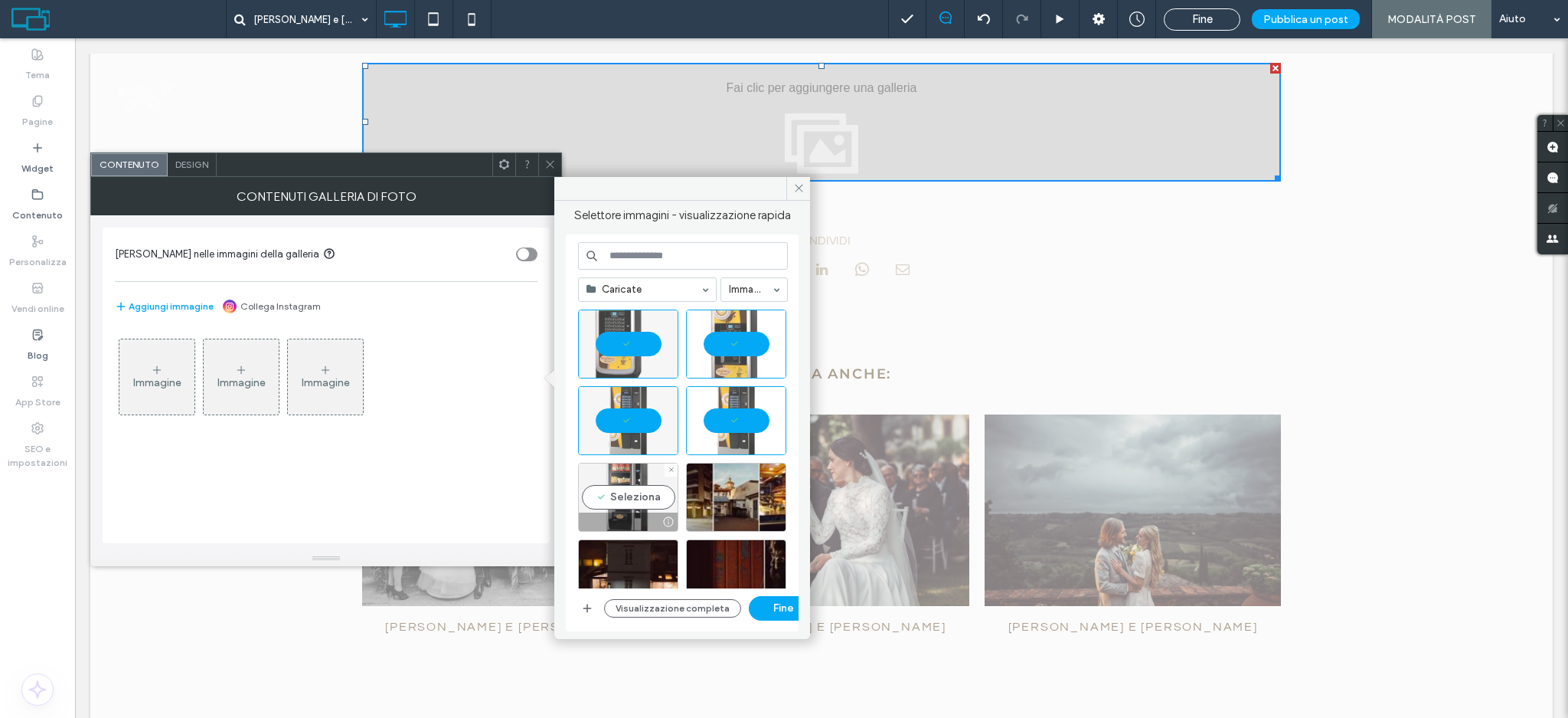
click at [634, 503] on div "Seleziona" at bounding box center [628, 497] width 100 height 69
click at [770, 608] on button "Fine" at bounding box center [783, 609] width 69 height 25
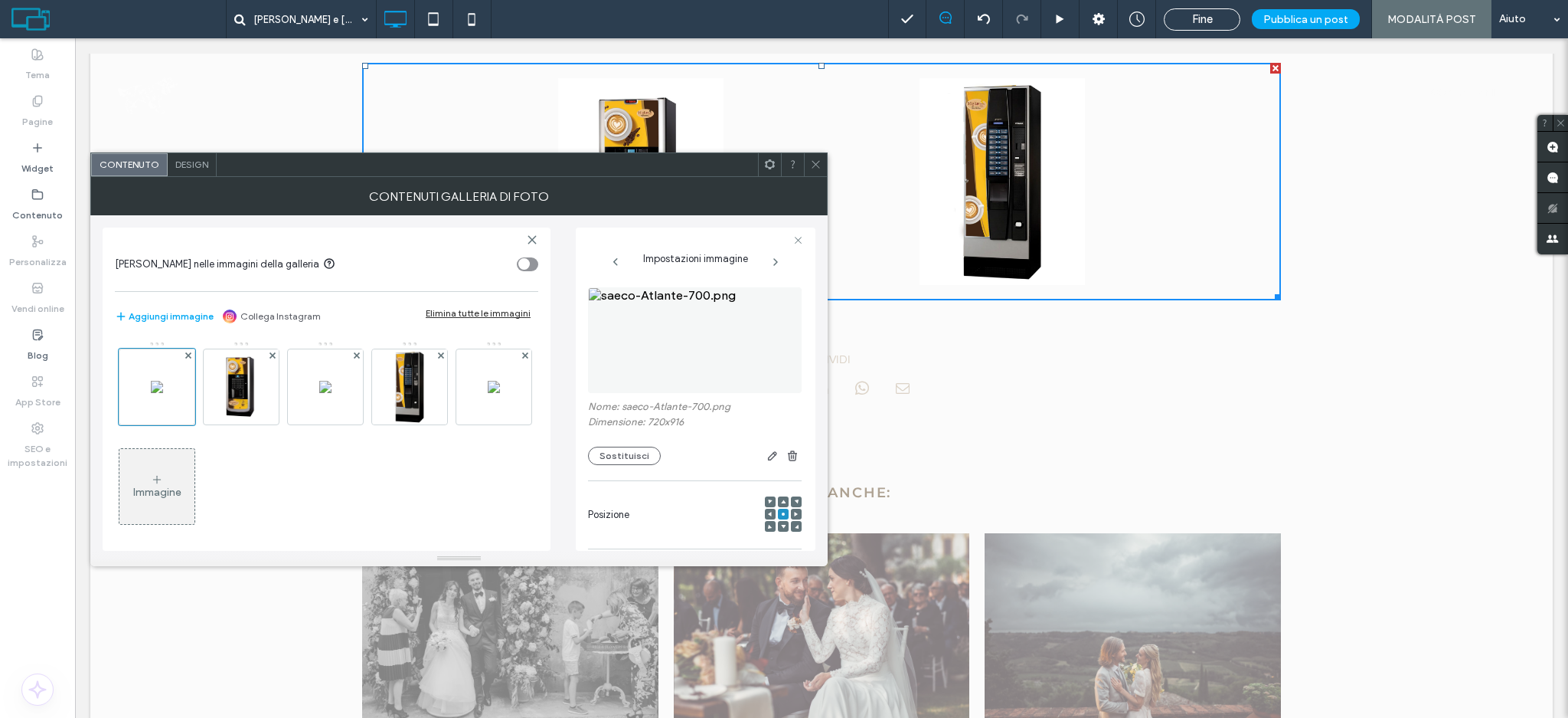
click at [192, 161] on span "Design" at bounding box center [192, 164] width 33 height 12
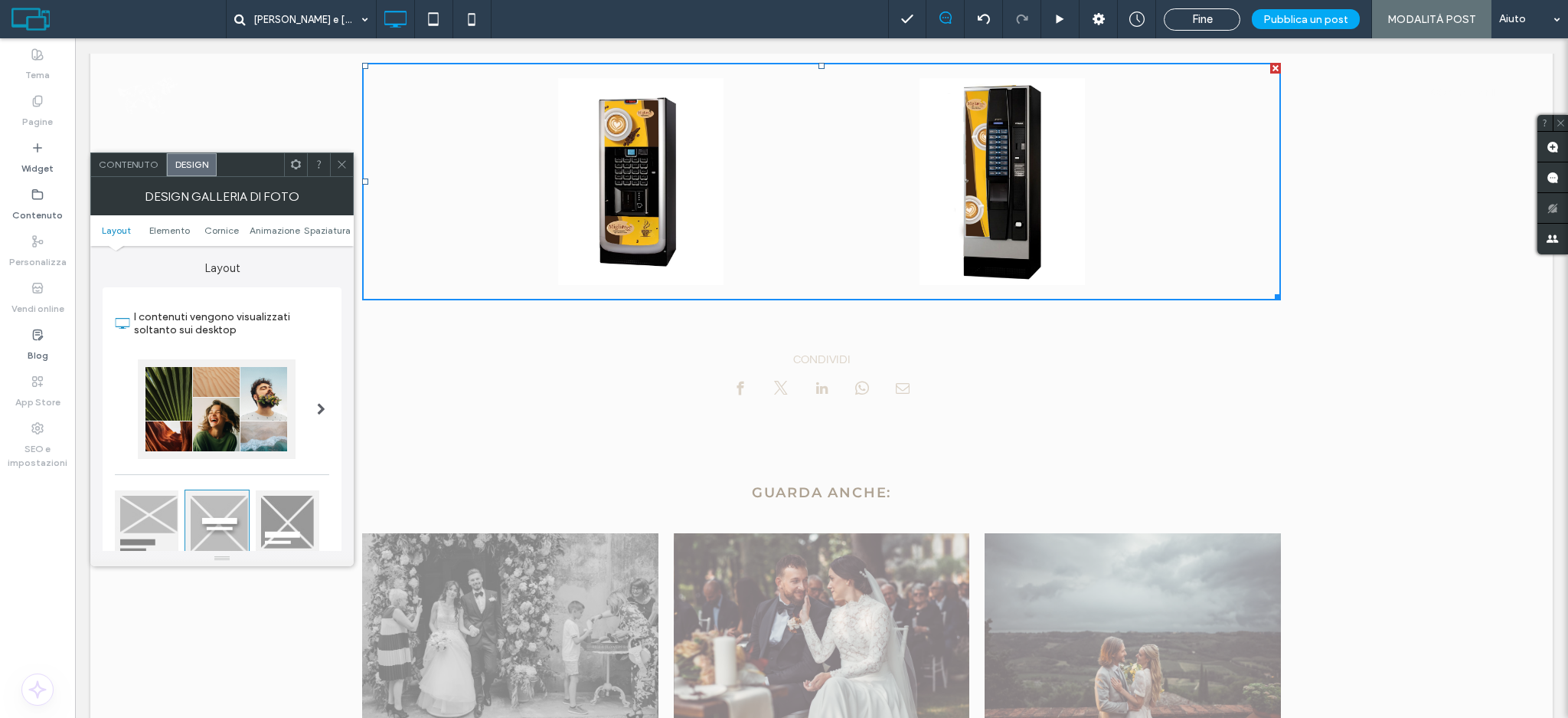
click at [237, 409] on div at bounding box center [217, 408] width 158 height 99
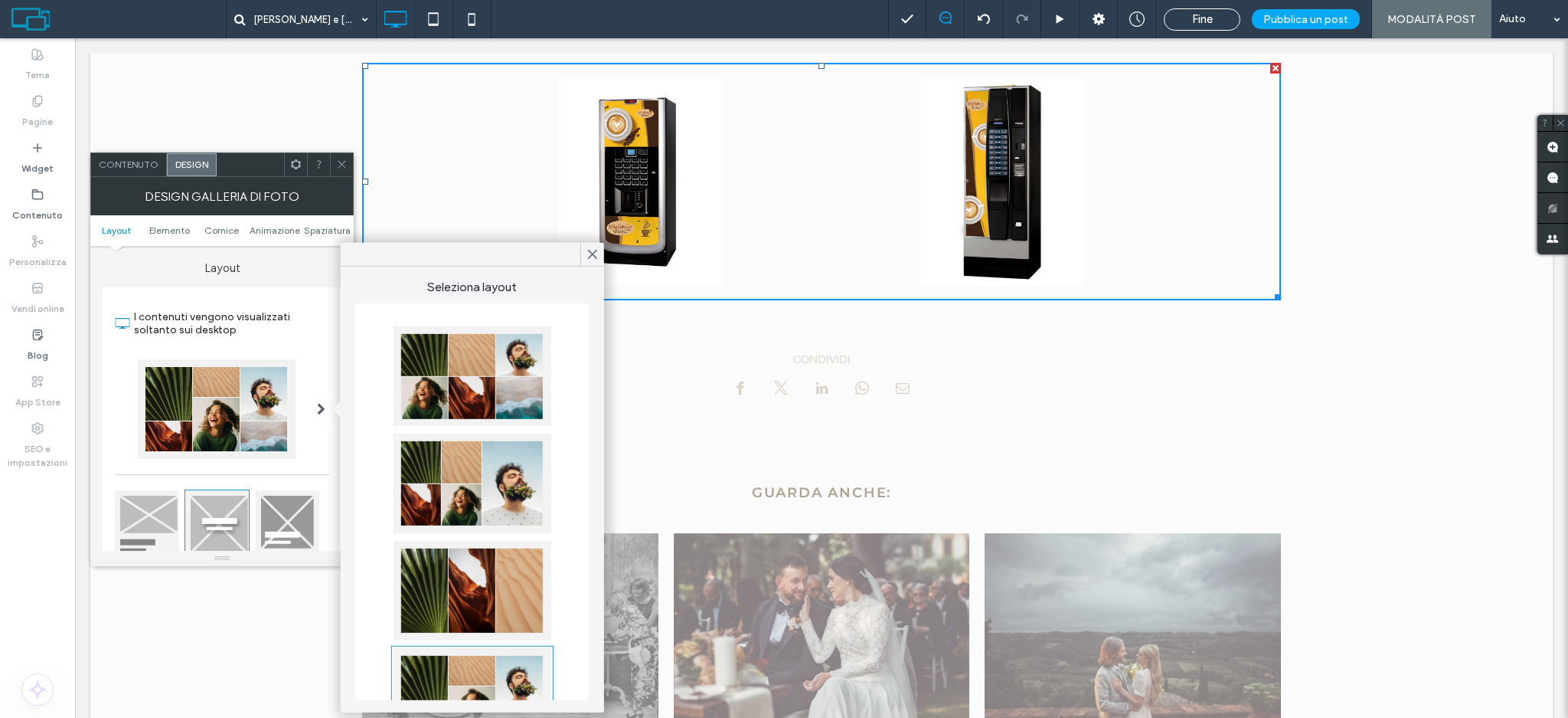
click at [484, 393] on div at bounding box center [472, 375] width 158 height 99
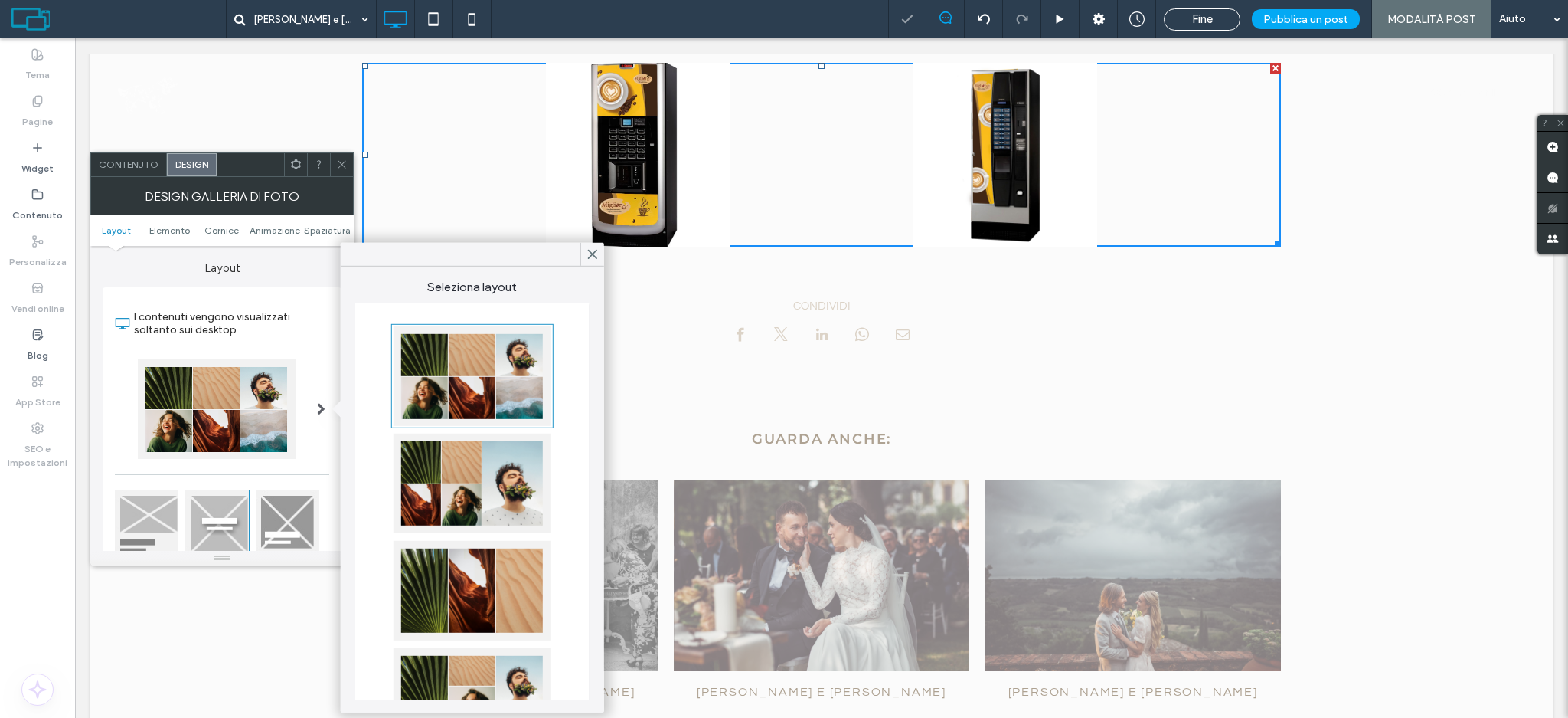
click at [490, 506] on div at bounding box center [472, 483] width 158 height 99
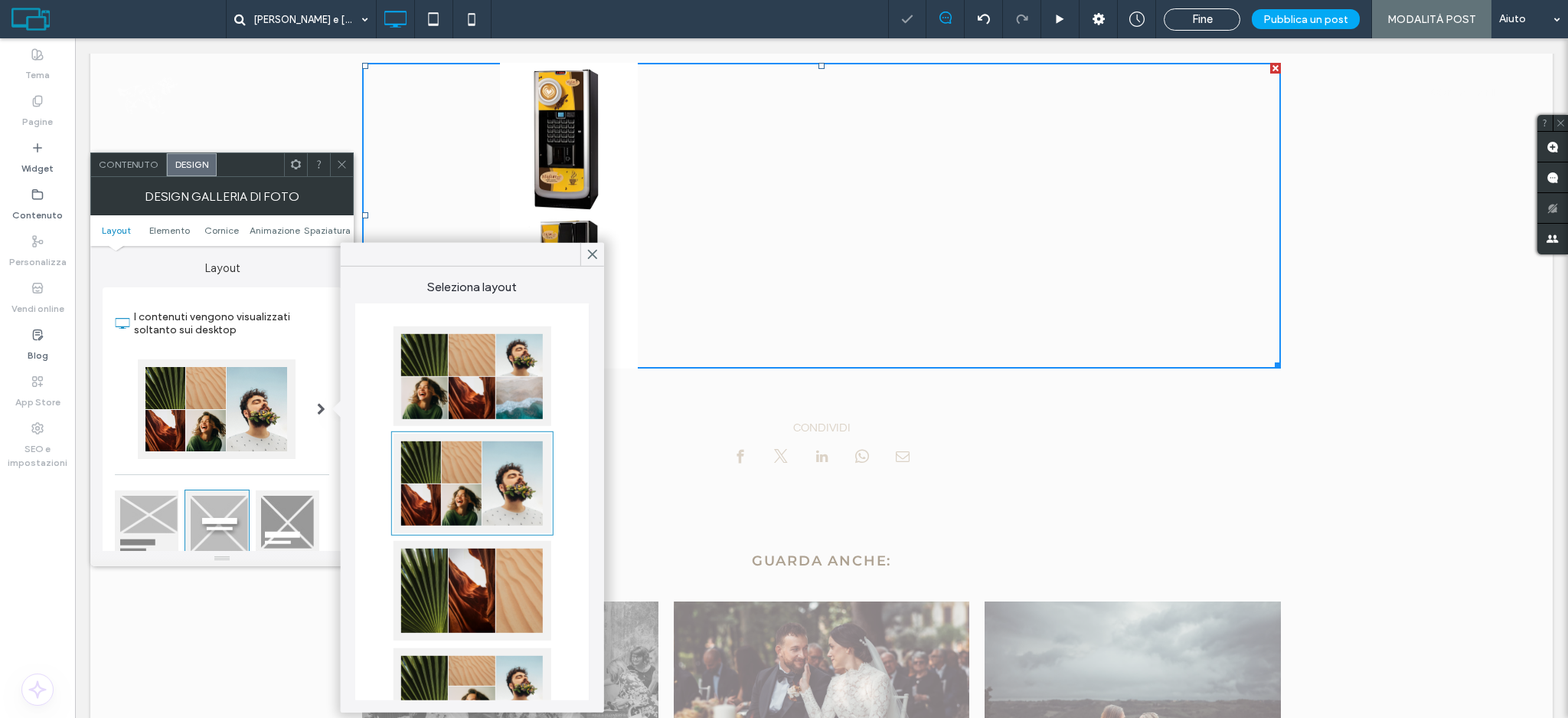
click at [496, 605] on div at bounding box center [472, 590] width 158 height 99
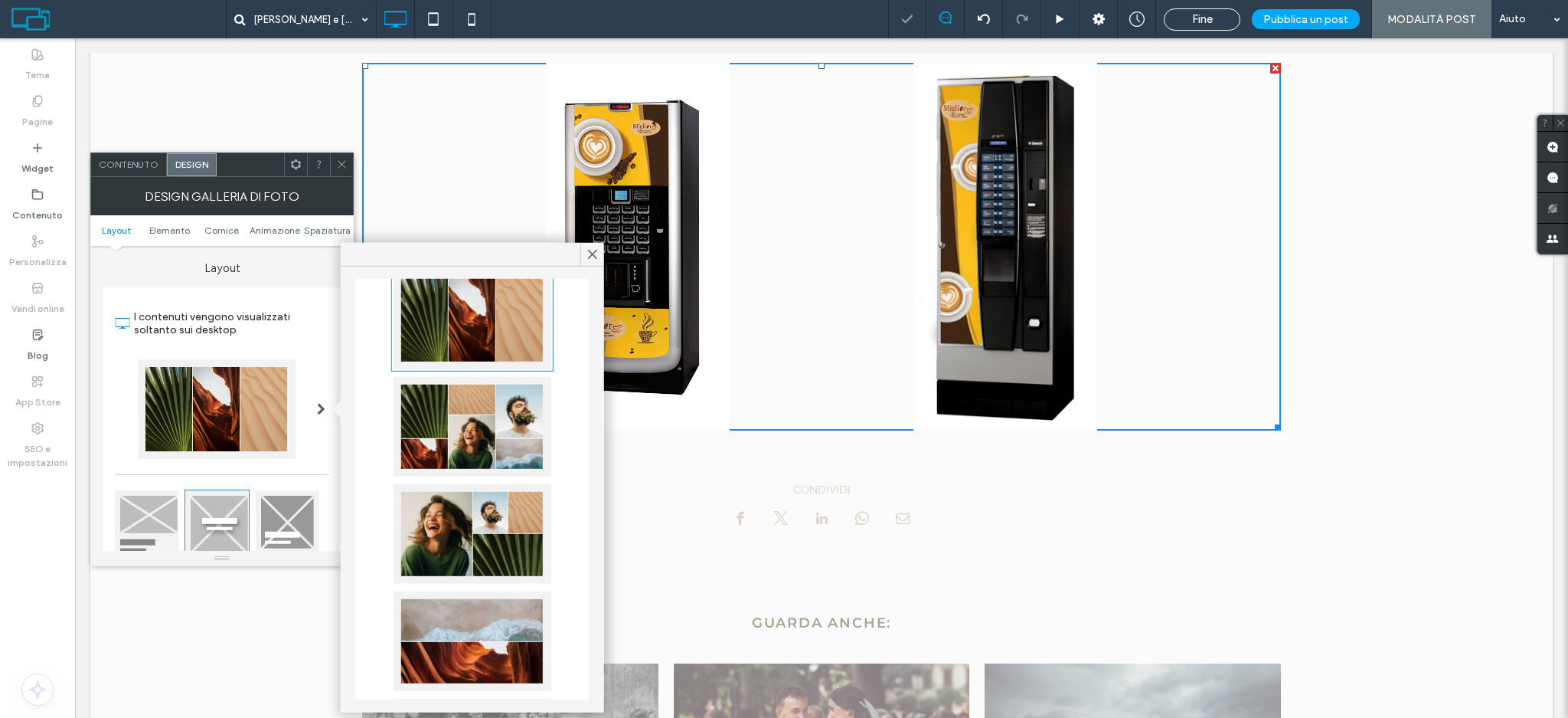
scroll to position [306, 0]
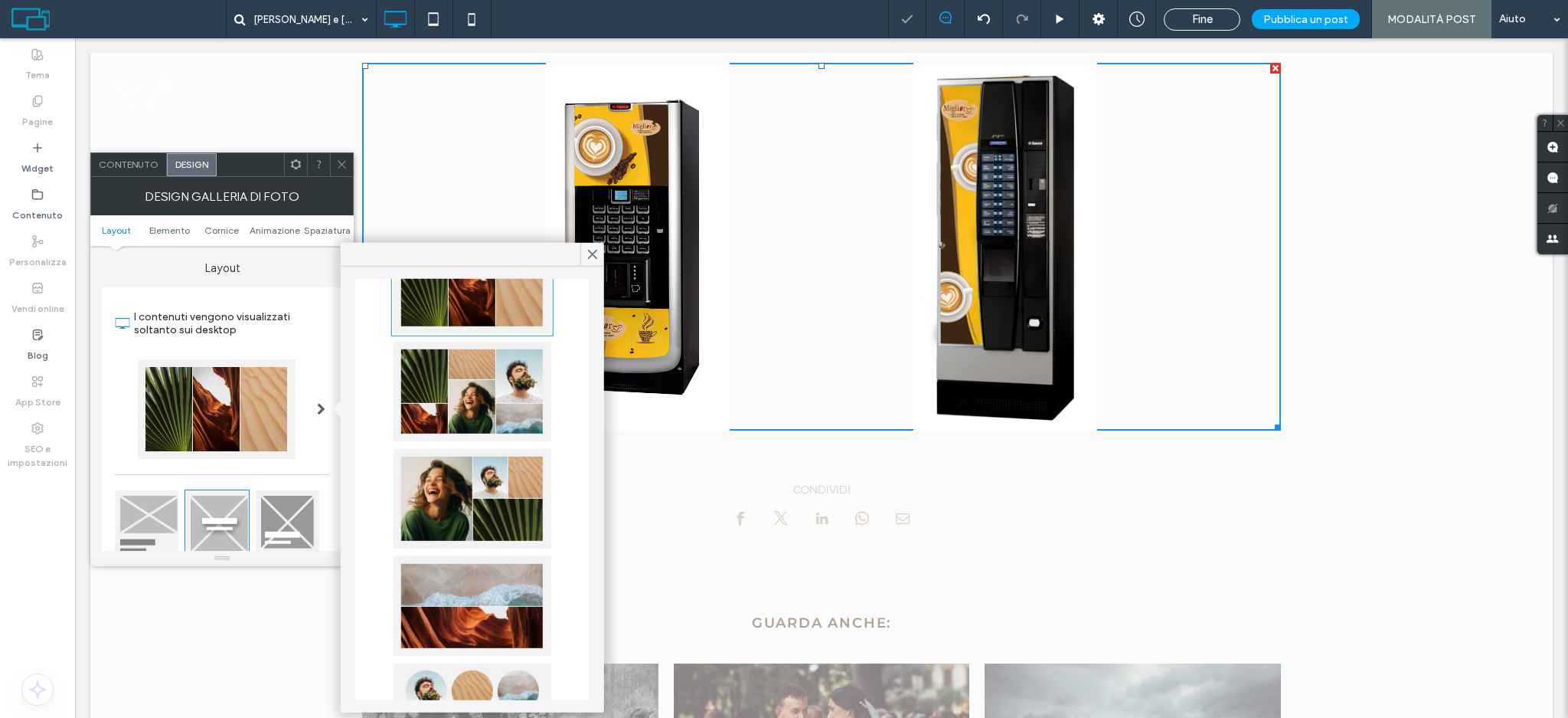
click at [461, 513] on div at bounding box center [472, 499] width 158 height 99
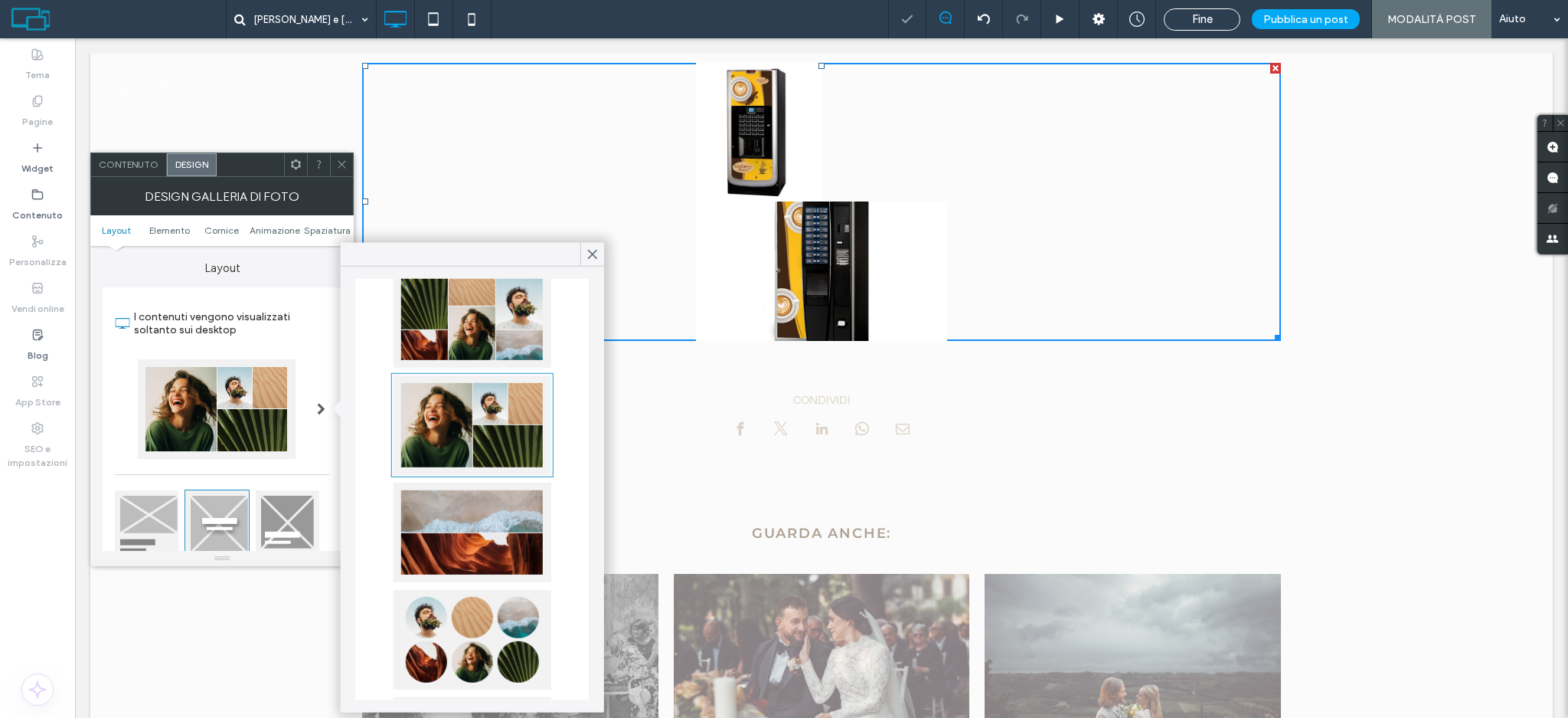
scroll to position [510, 0]
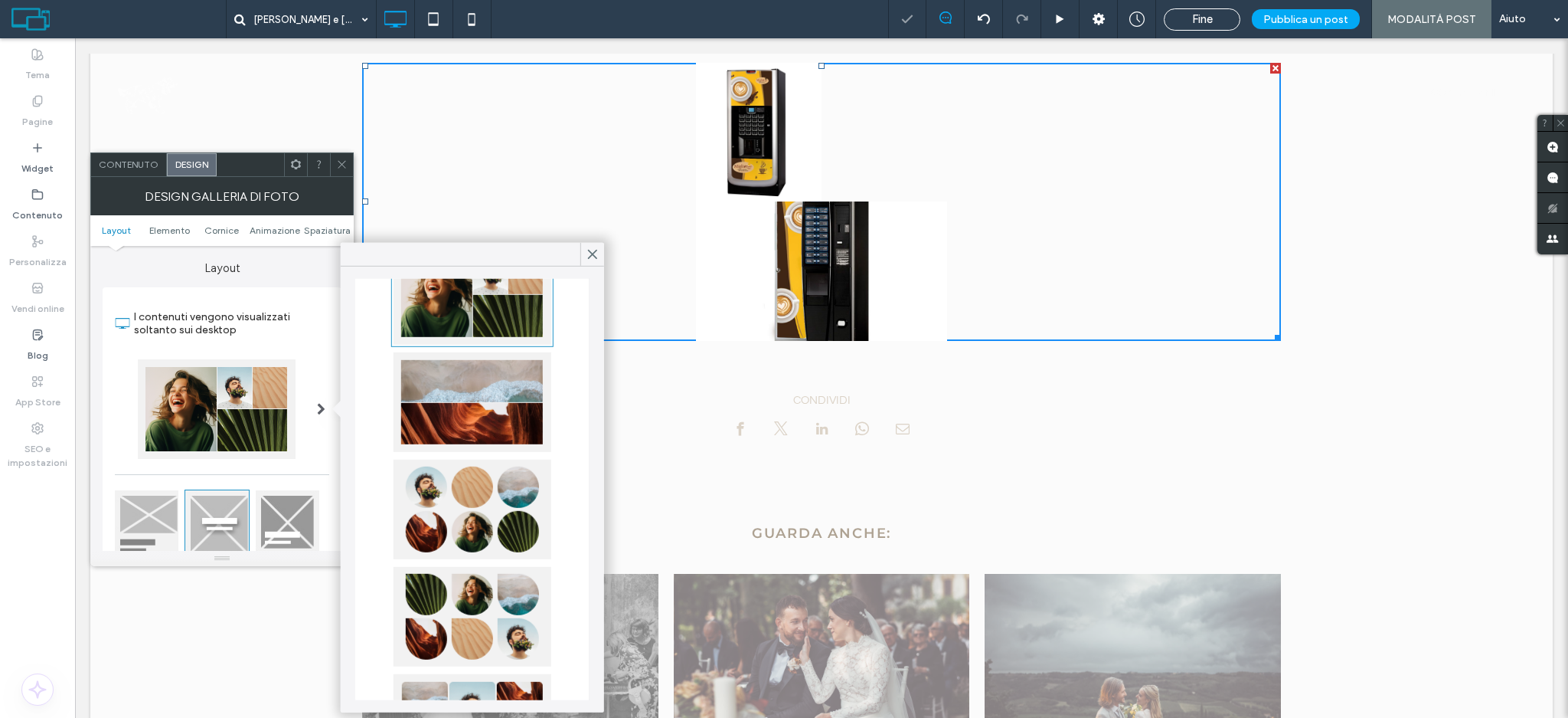
click at [461, 527] on div at bounding box center [472, 509] width 158 height 99
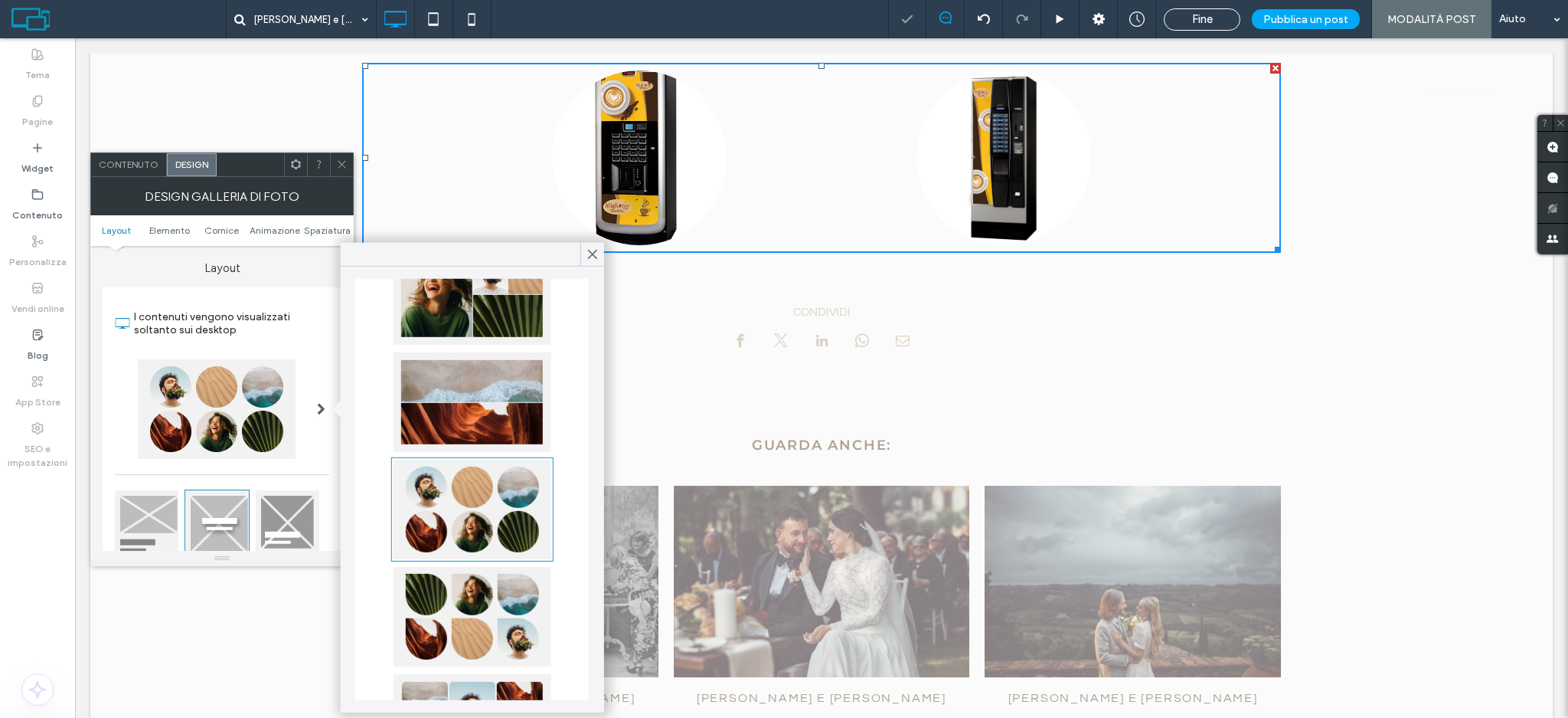
click at [484, 624] on div at bounding box center [472, 616] width 158 height 99
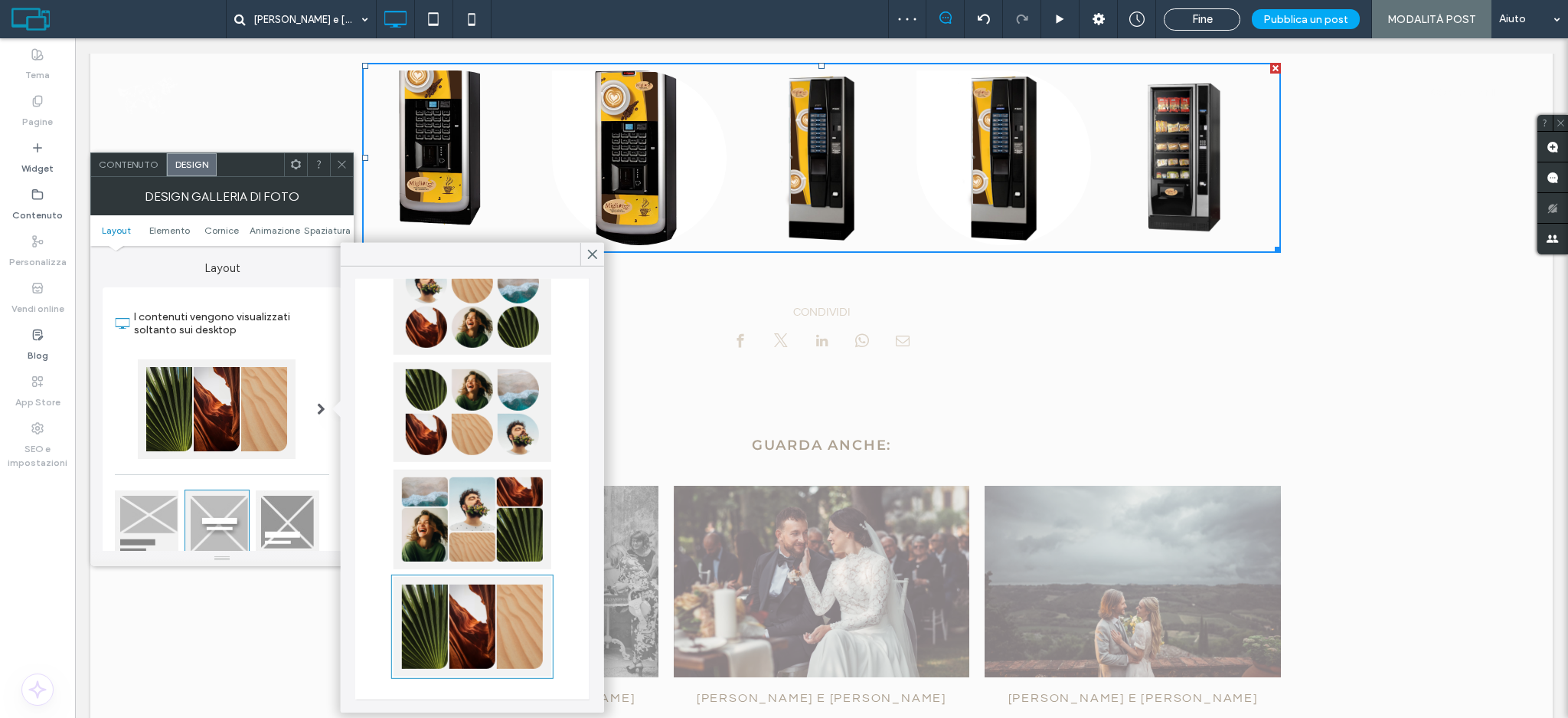
scroll to position [408, 0]
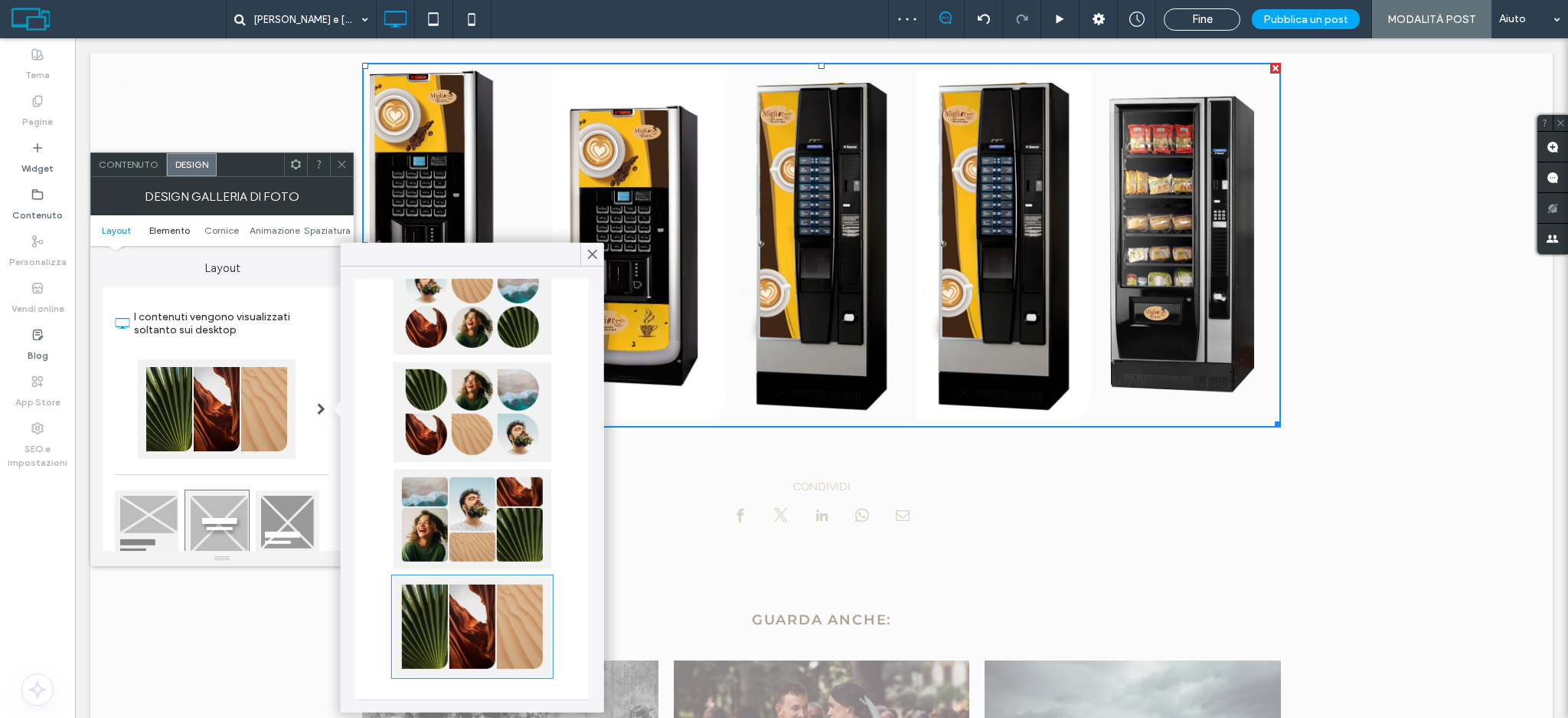
click at [177, 225] on span "Elemento" at bounding box center [169, 230] width 40 height 12
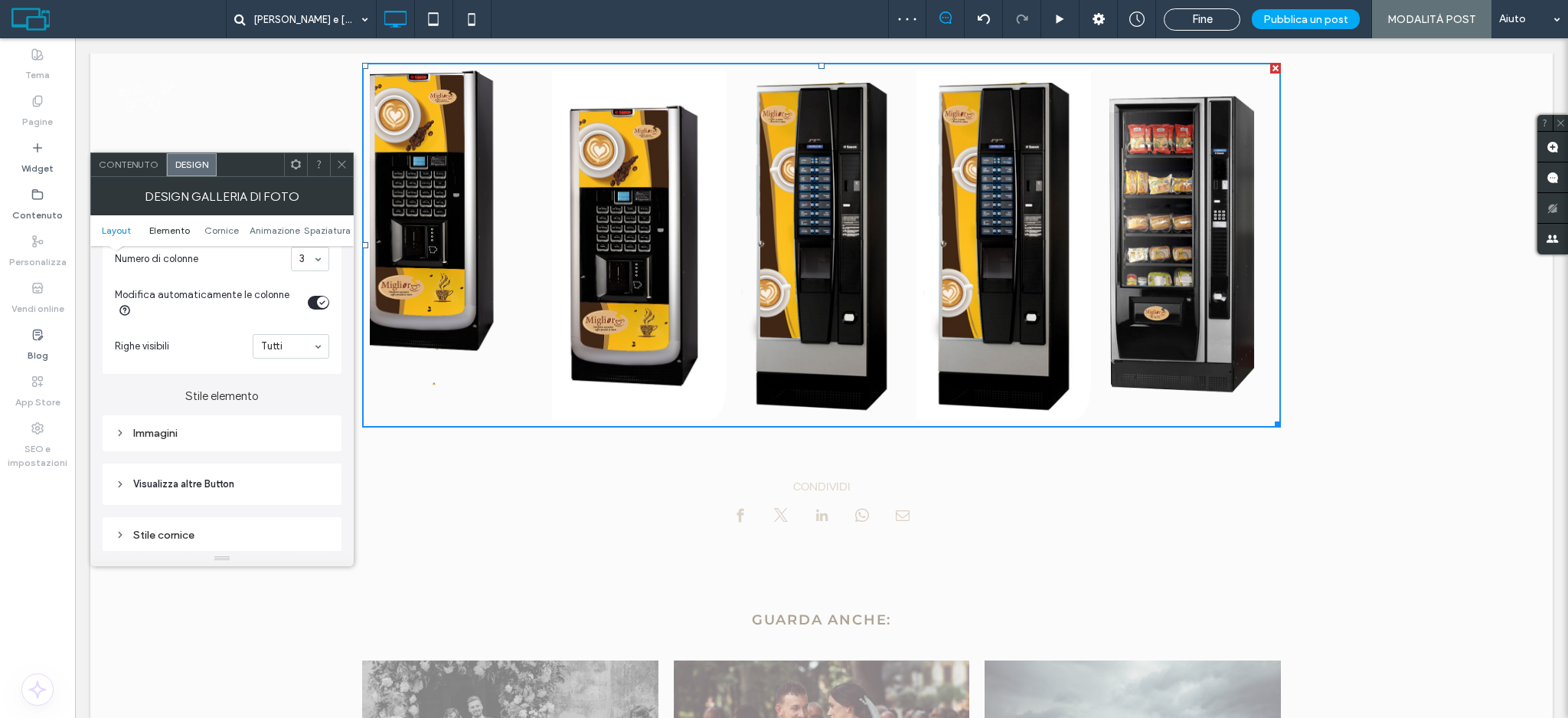
scroll to position [592, 0]
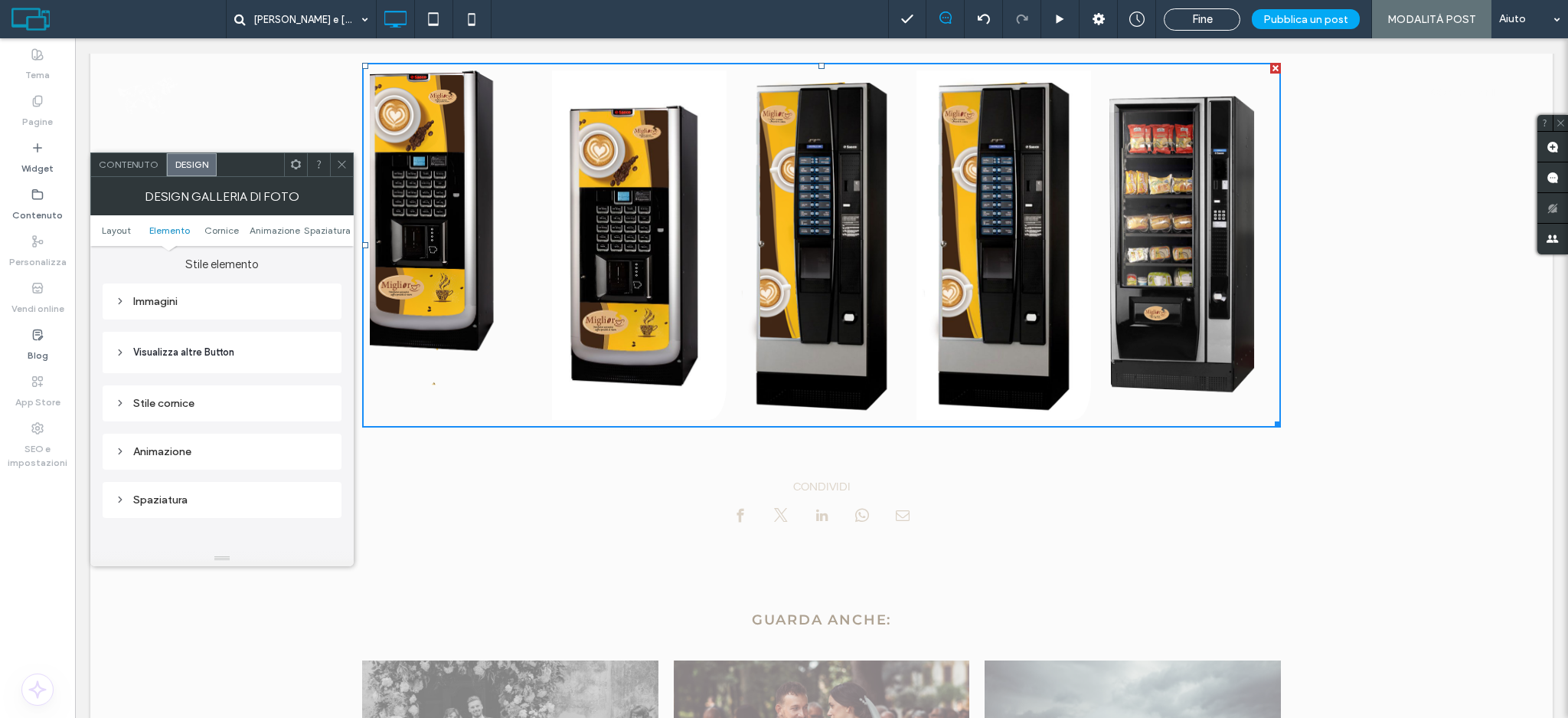
click at [175, 306] on div "Immagini" at bounding box center [222, 301] width 214 height 13
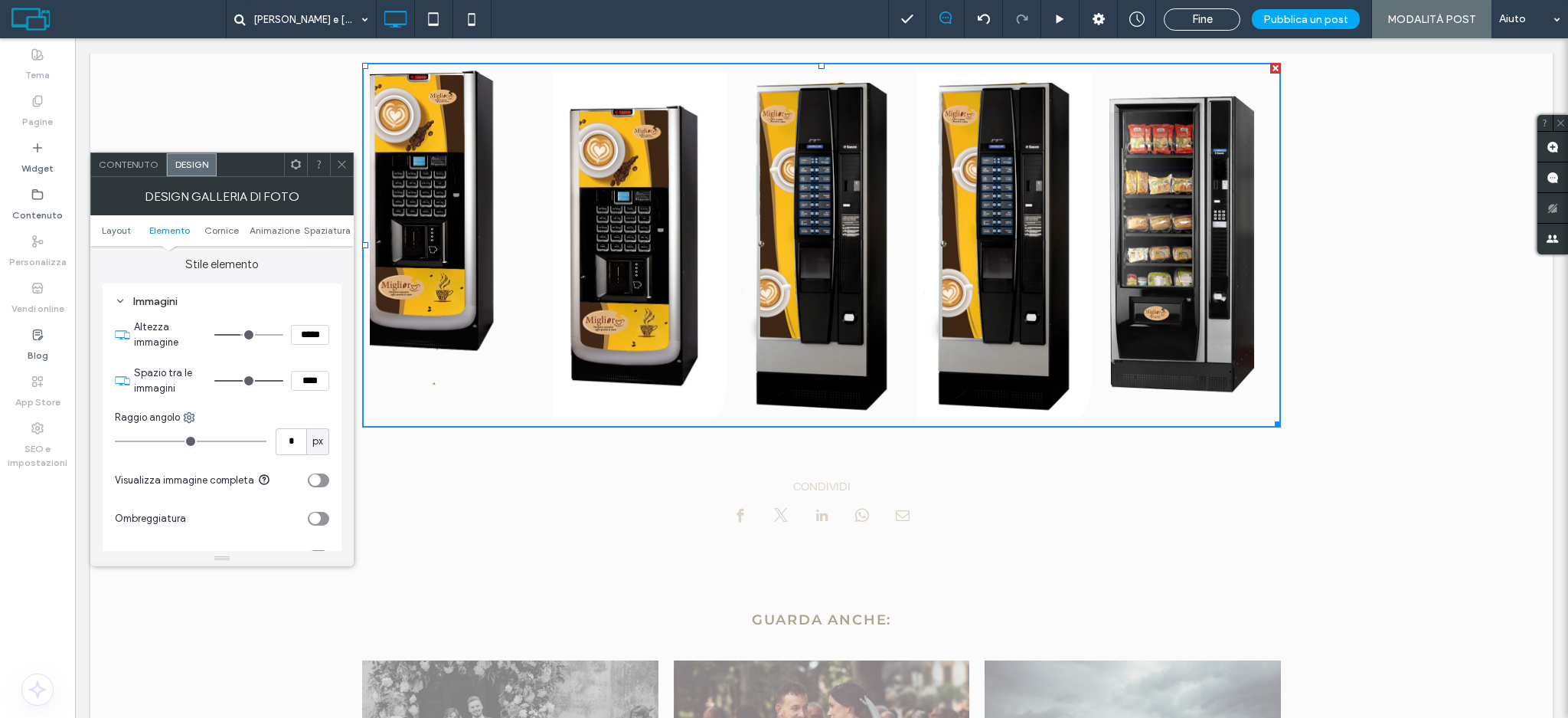
type input "***"
type input "*****"
type input "****"
type input "******"
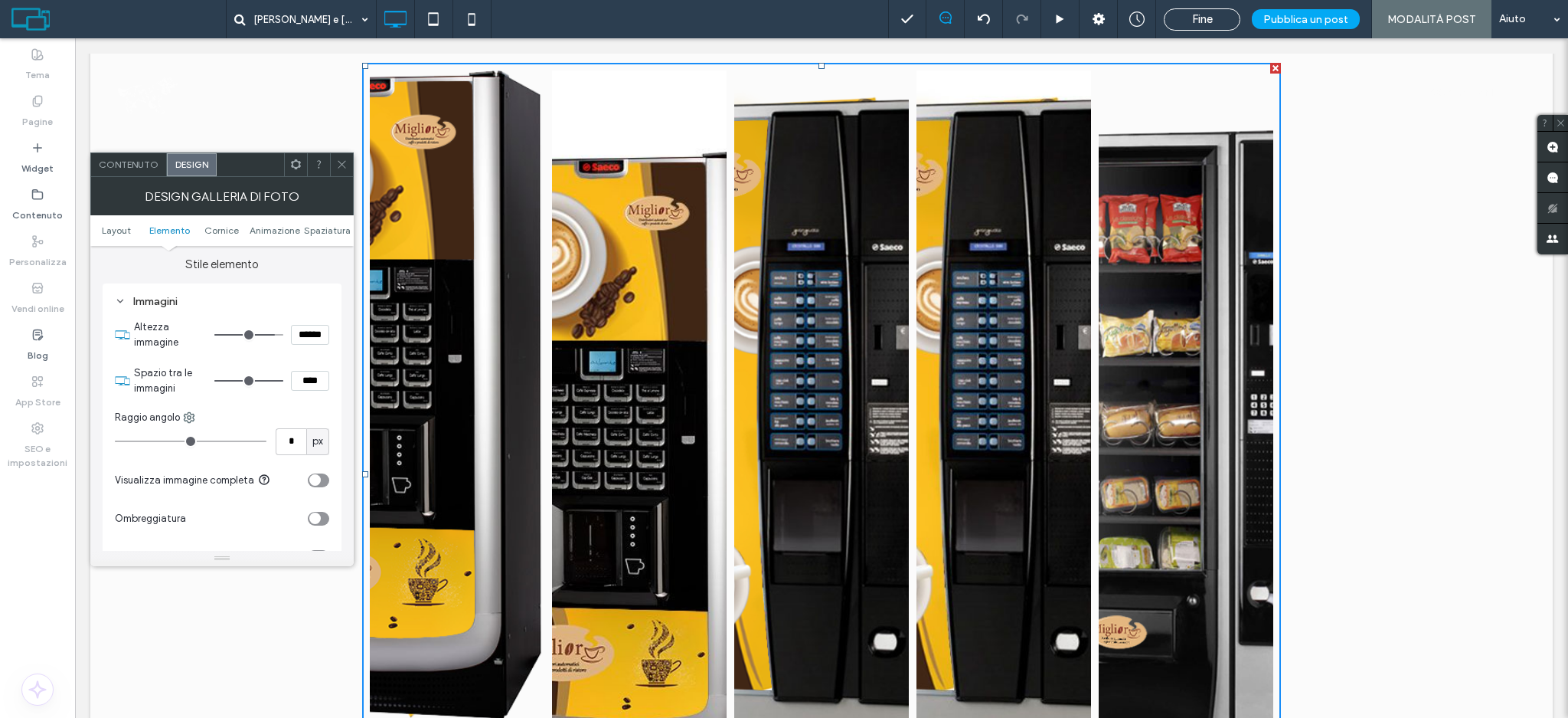
type input "****"
type input "******"
type input "****"
type input "******"
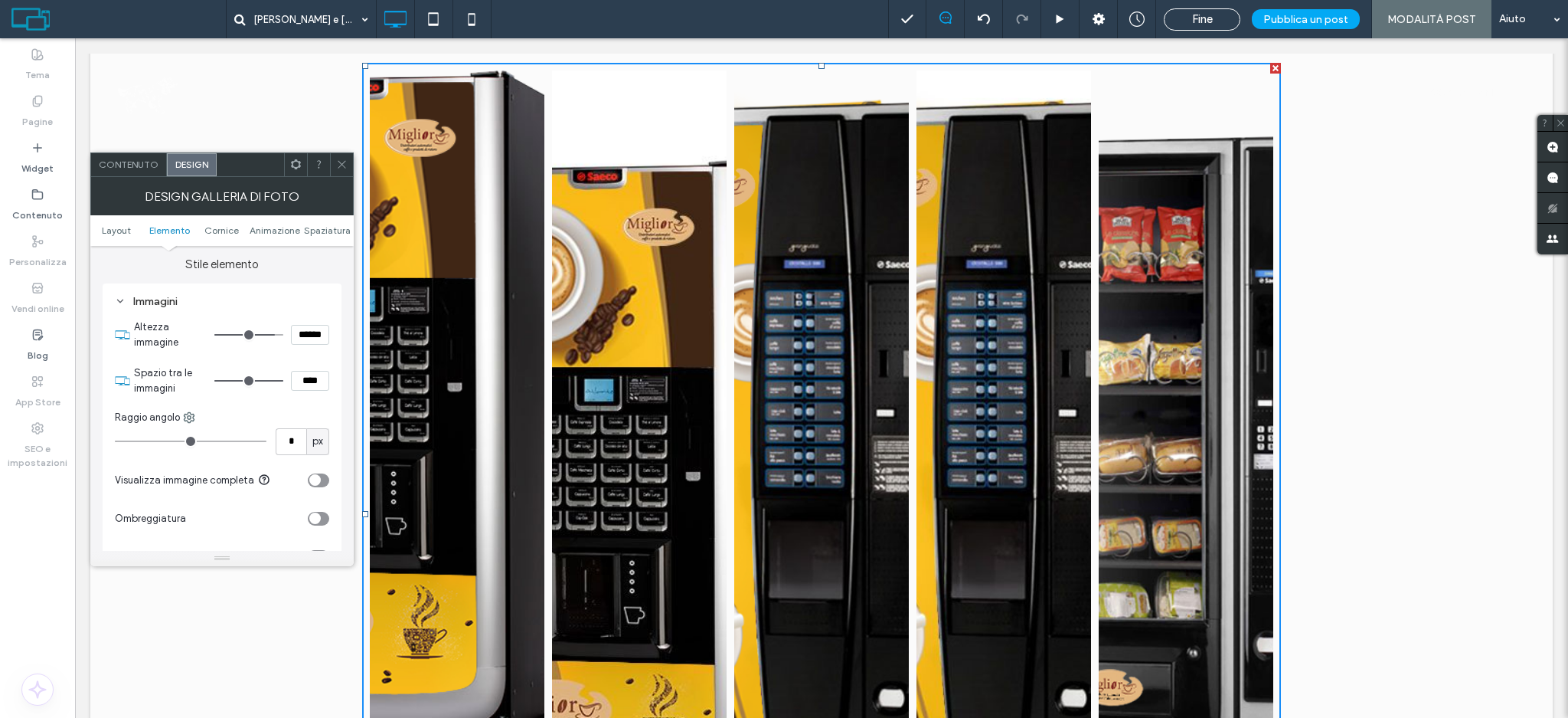
type input "****"
type input "******"
type input "***"
type input "*****"
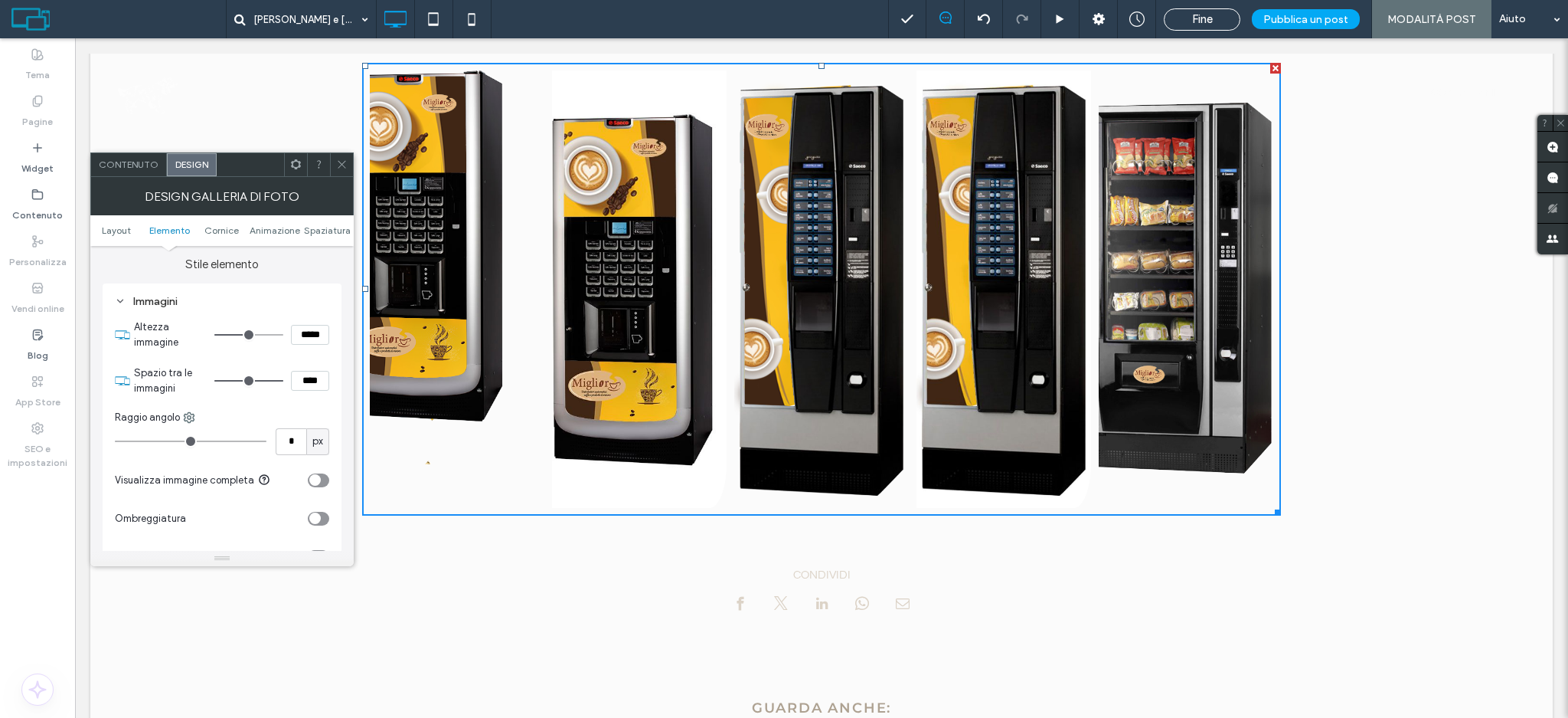
type input "***"
type input "*****"
type input "***"
type input "*****"
type input "***"
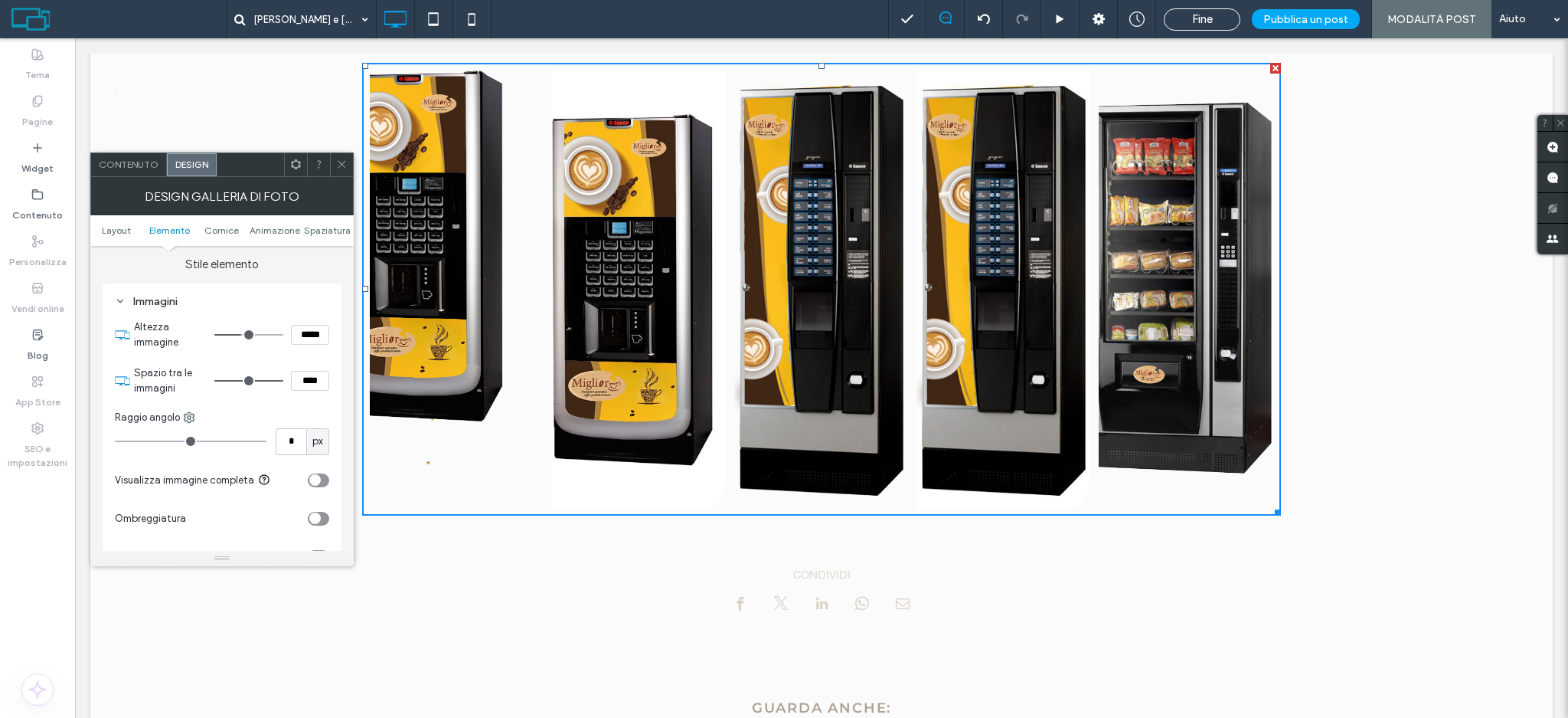
type input "*****"
type input "***"
type input "*****"
type input "***"
type input "*****"
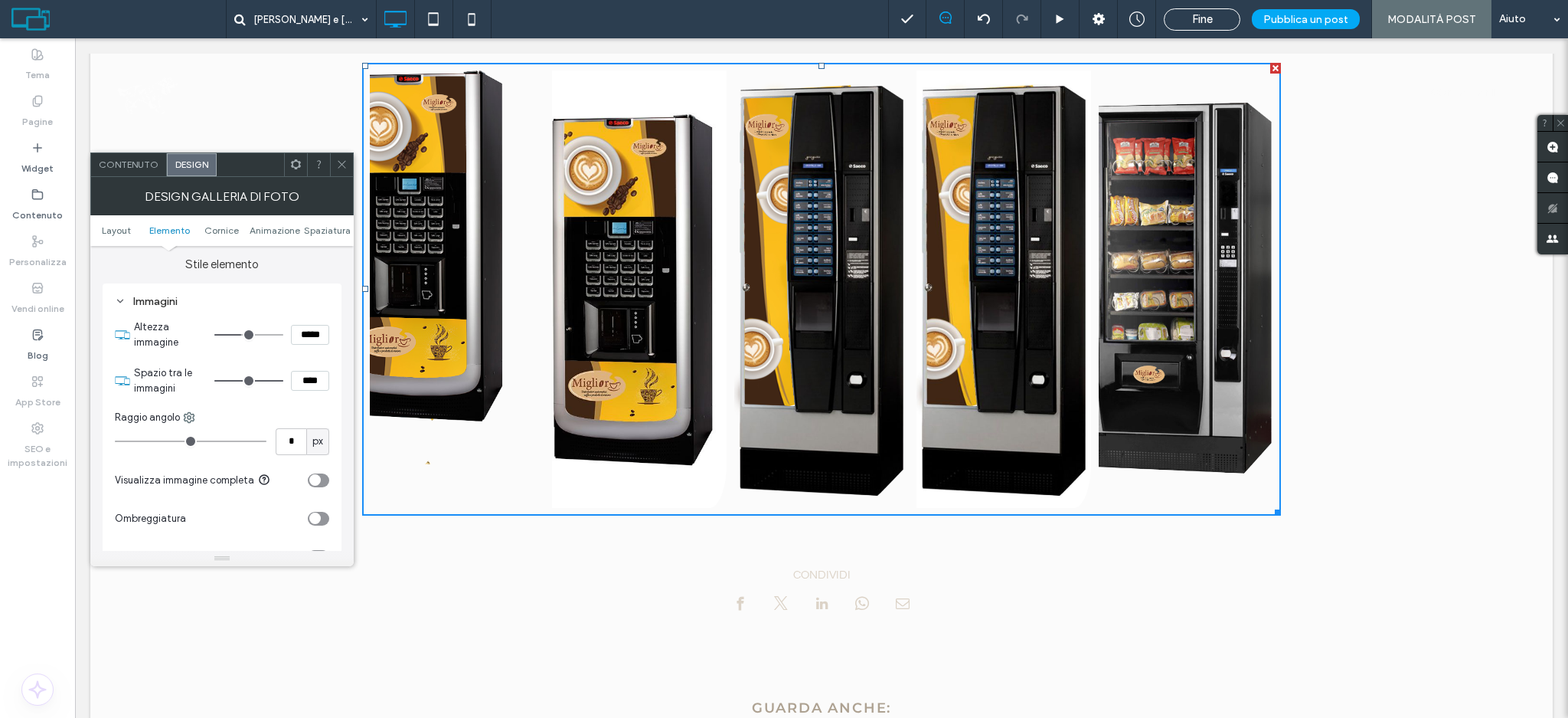
type input "***"
type input "*****"
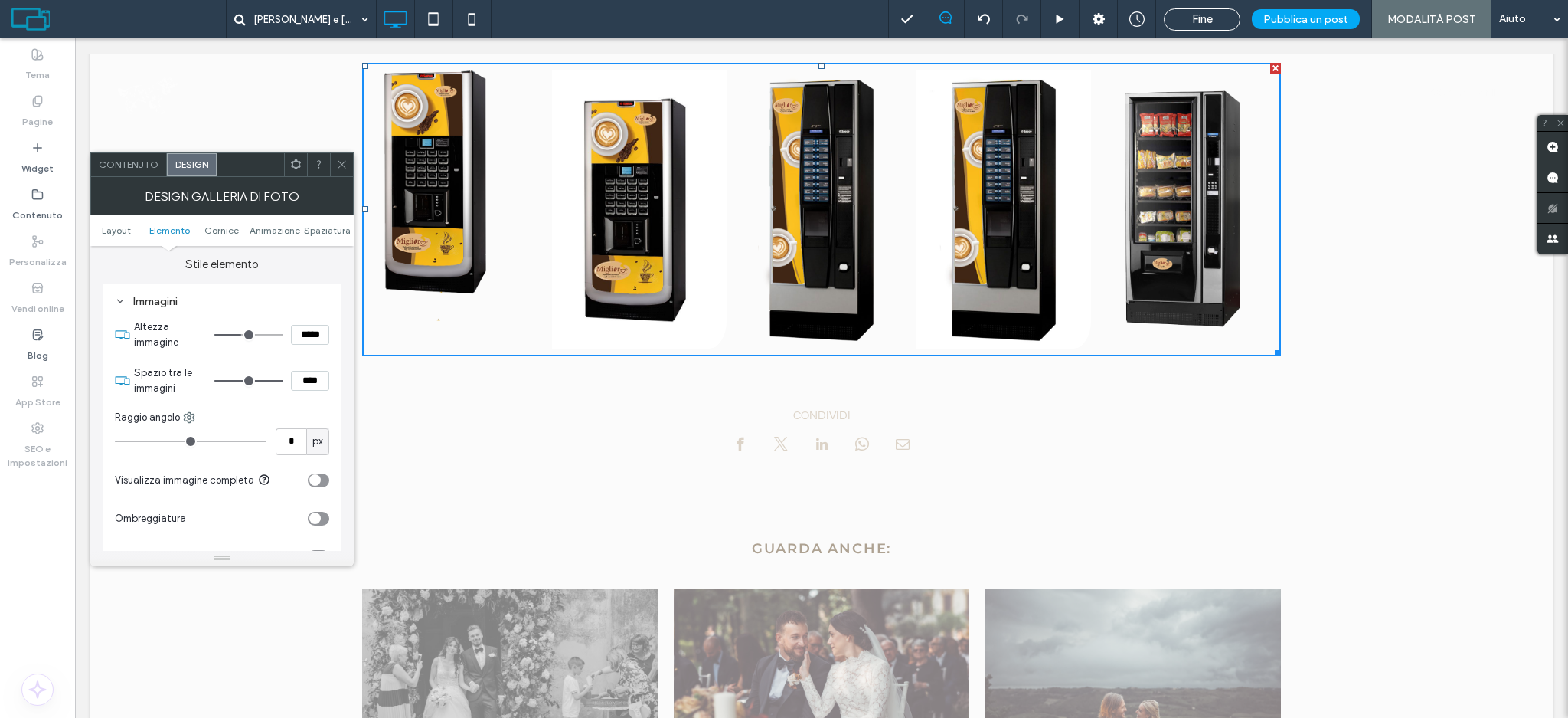
type input "***"
type input "*****"
type input "***"
type input "*****"
drag, startPoint x: 243, startPoint y: 338, endPoint x: 236, endPoint y: 345, distance: 9.9
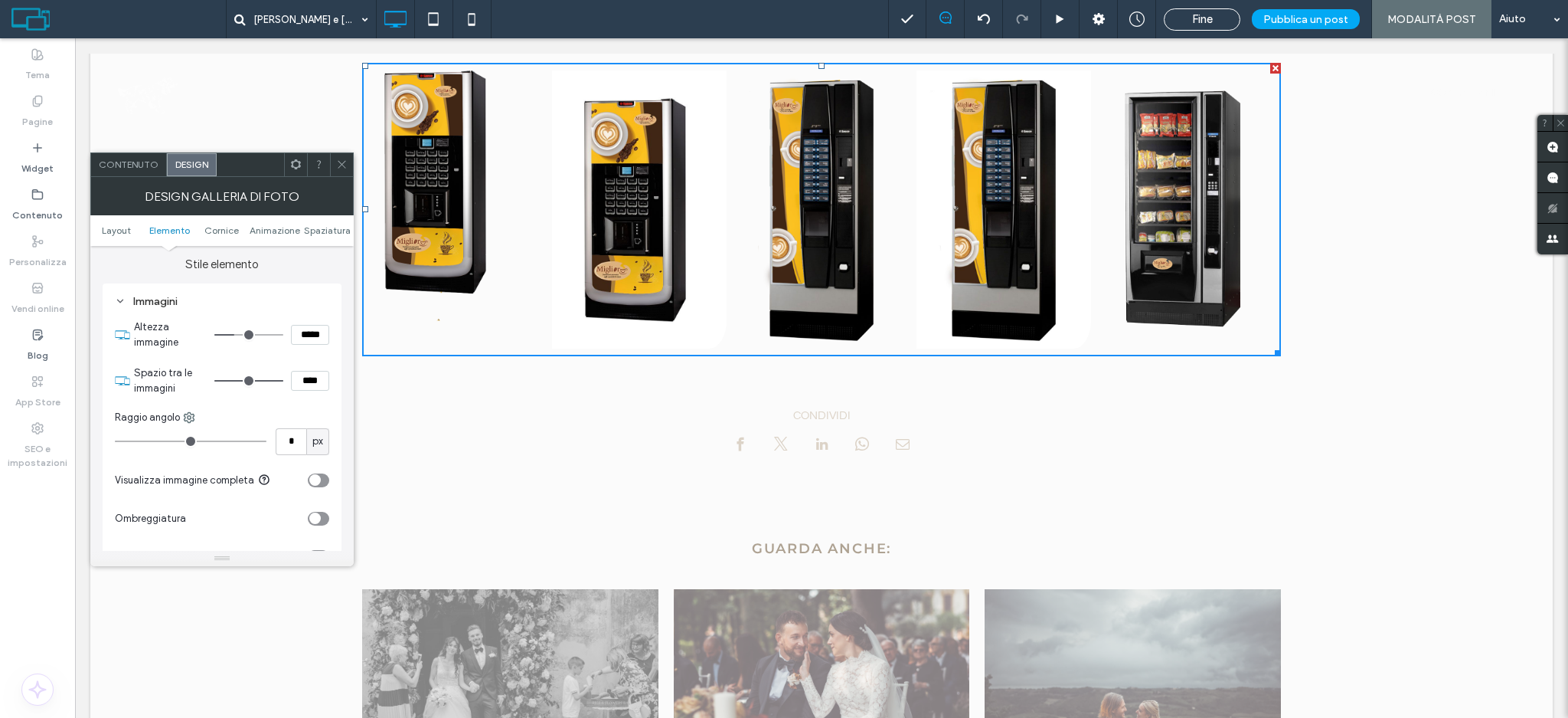
type input "***"
click at [236, 336] on input "range" at bounding box center [249, 335] width 69 height 2
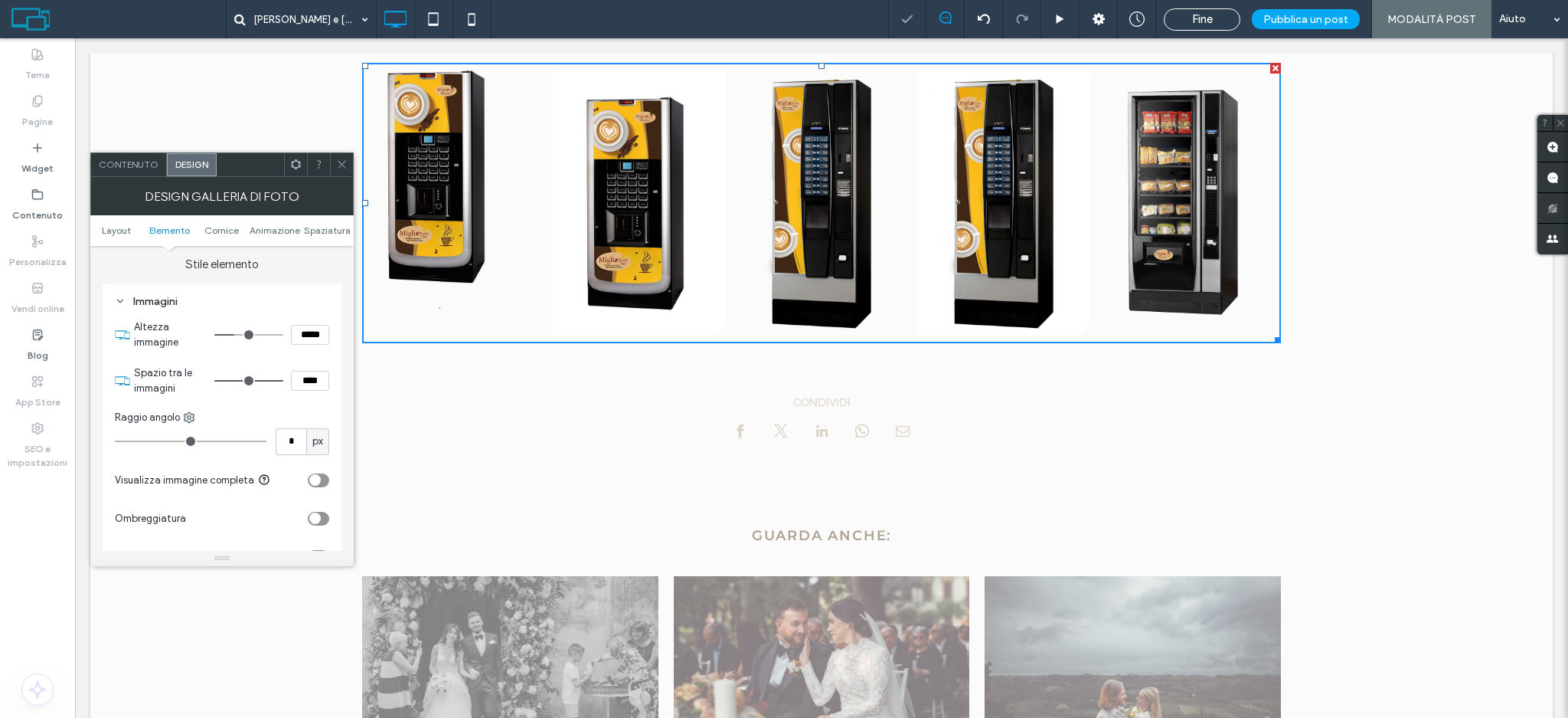
type input "**"
type input "****"
type input "**"
type input "****"
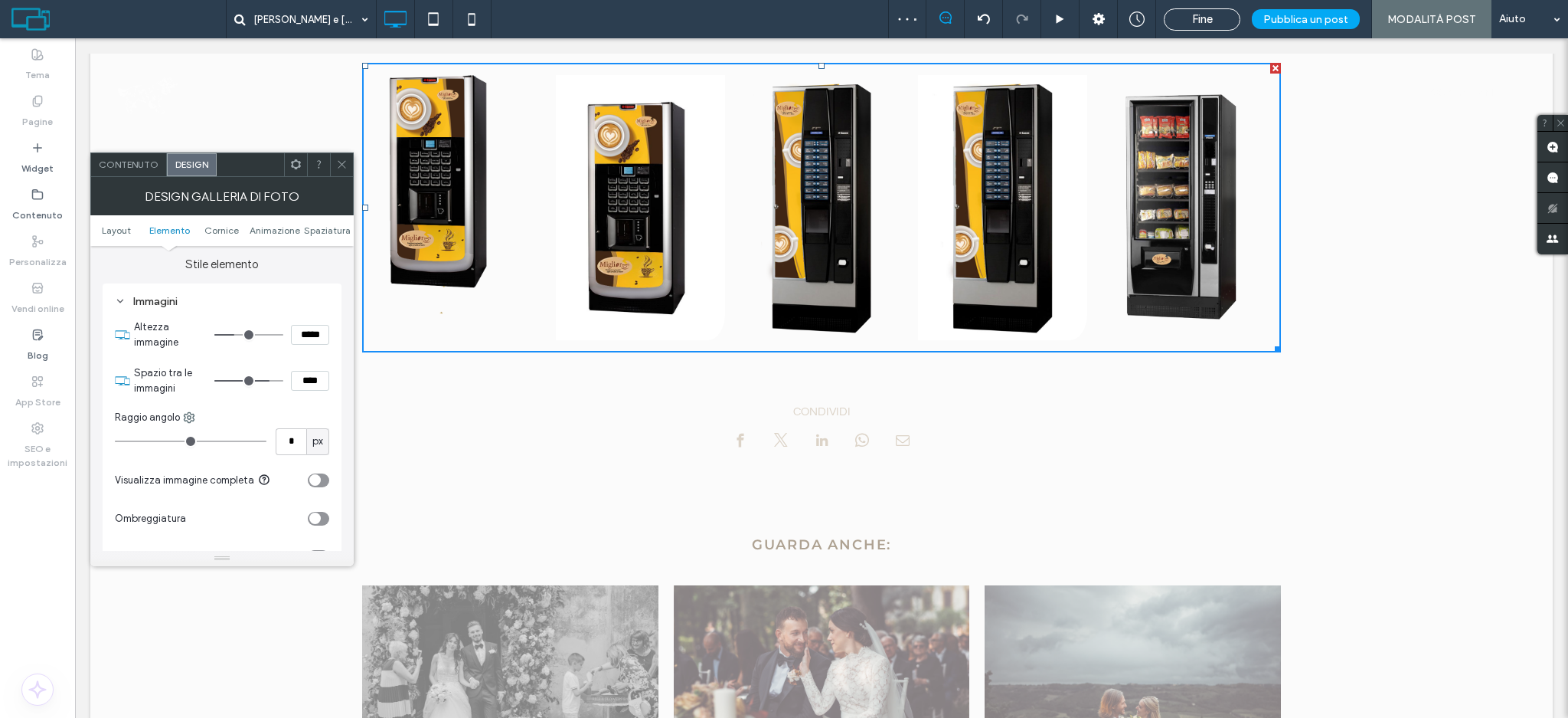
type input "**"
type input "****"
type input "**"
type input "****"
type input "**"
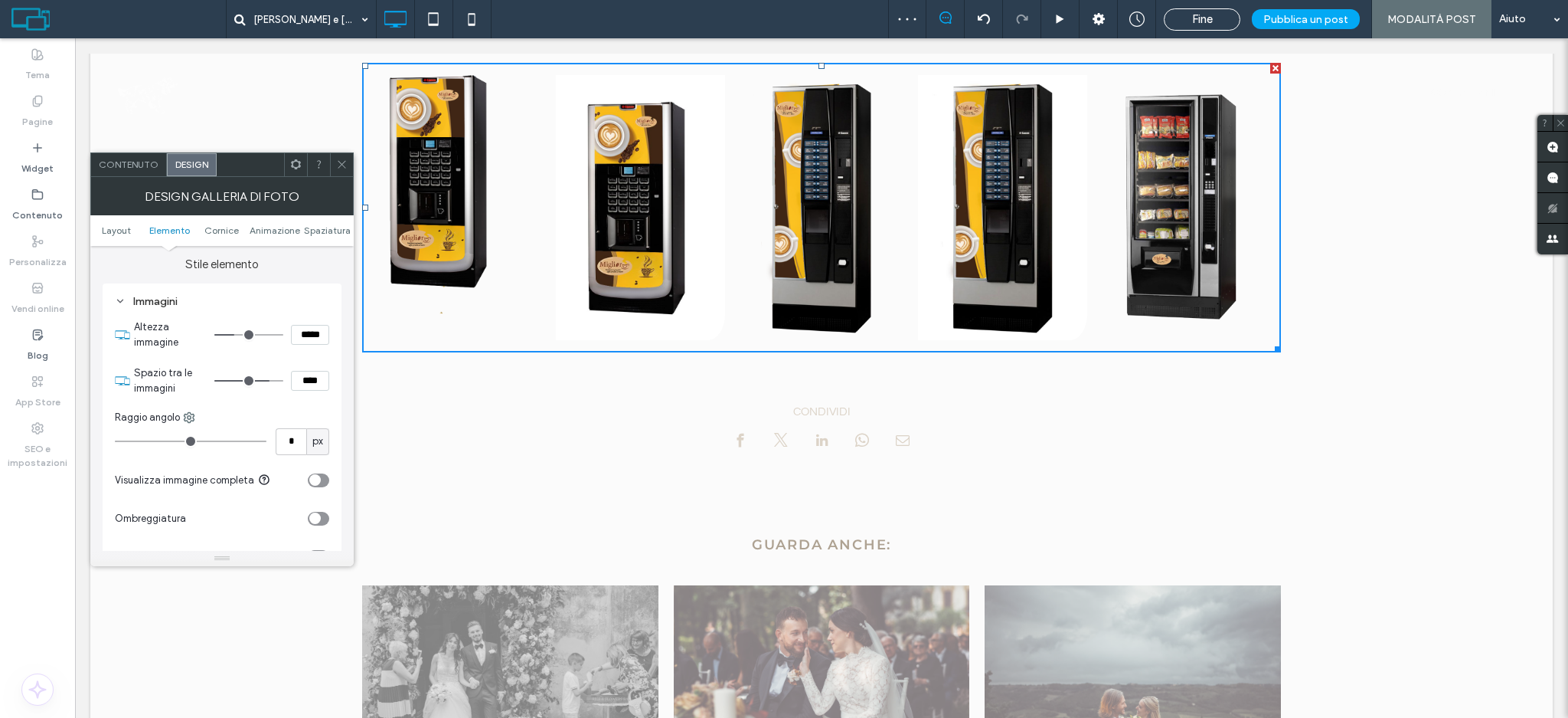
type input "****"
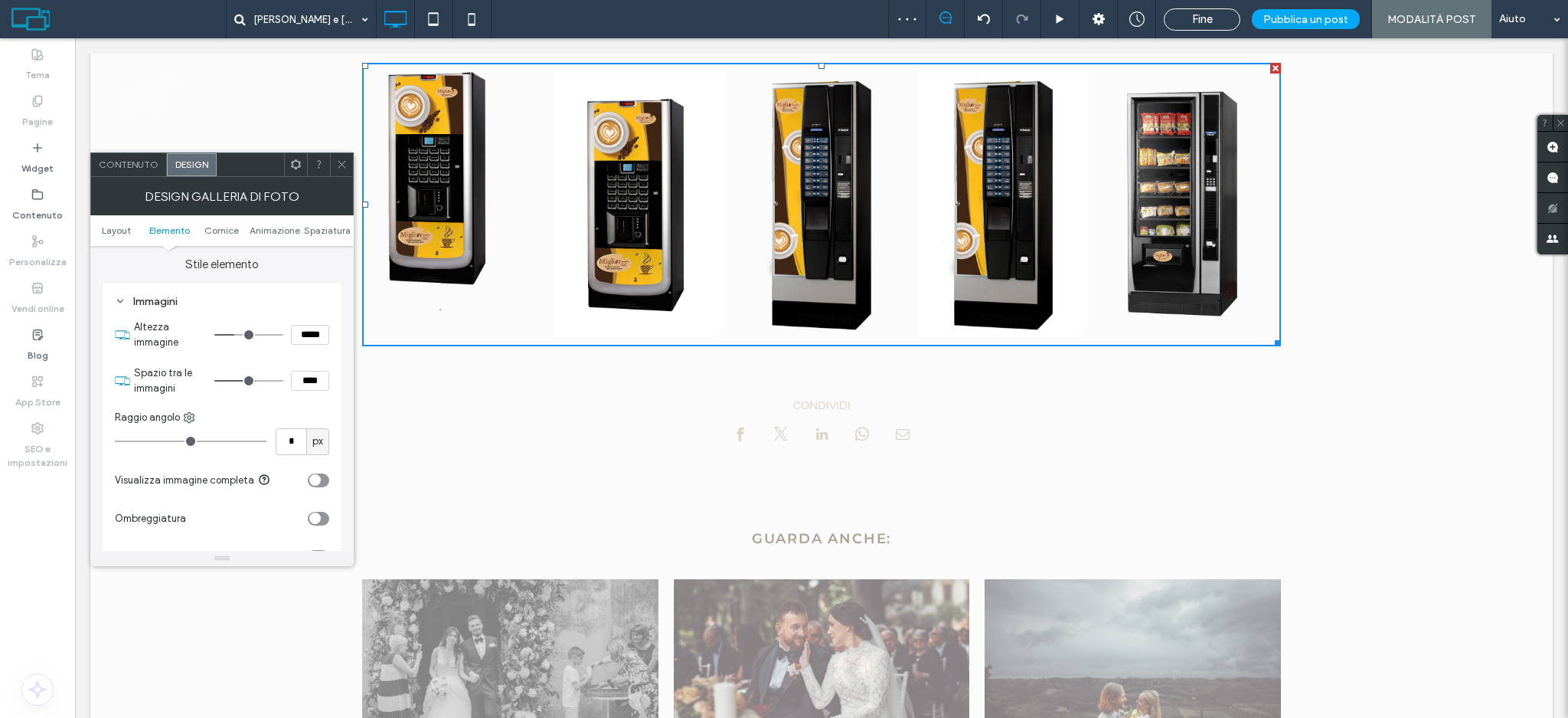
type input "**"
type input "****"
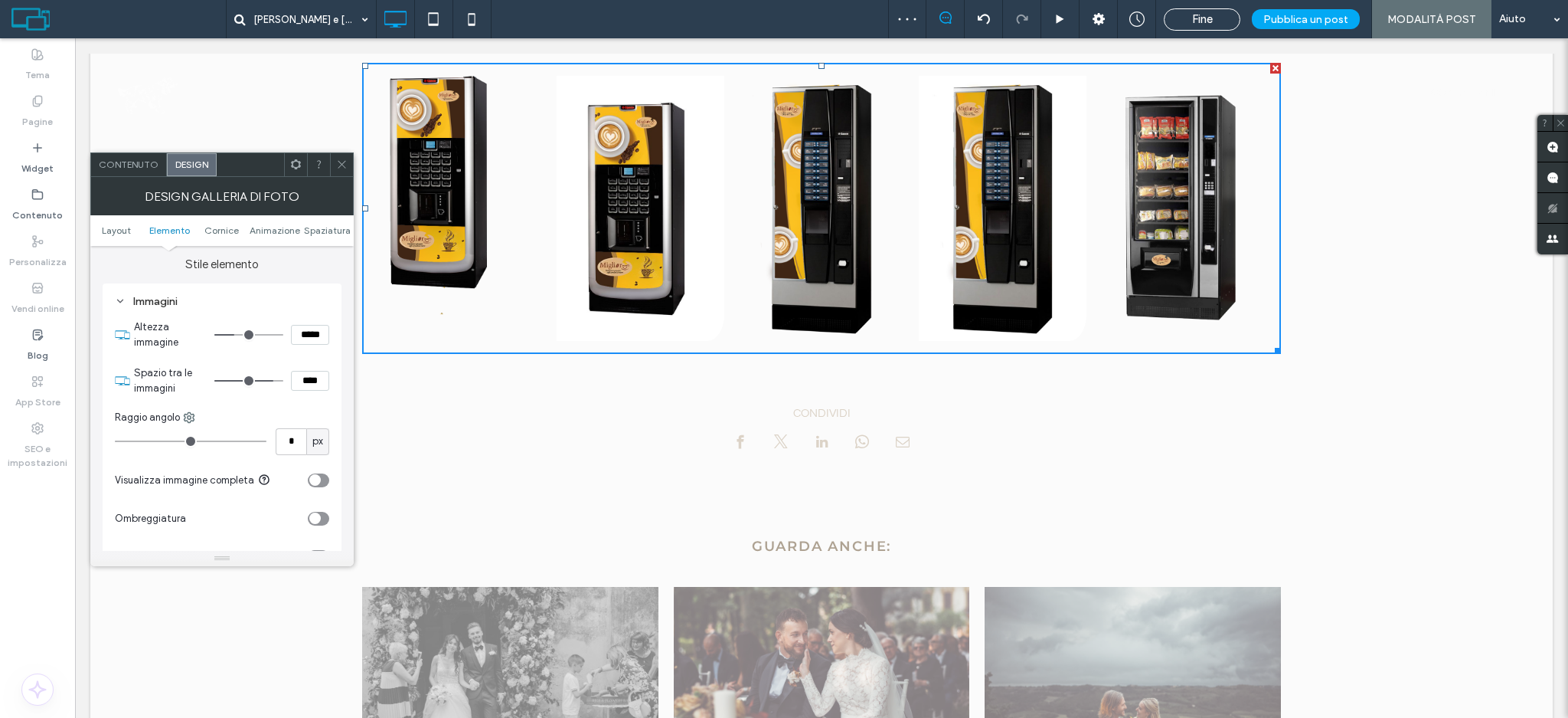
type input "**"
type input "****"
type input "**"
click at [269, 381] on input "range" at bounding box center [249, 381] width 69 height 2
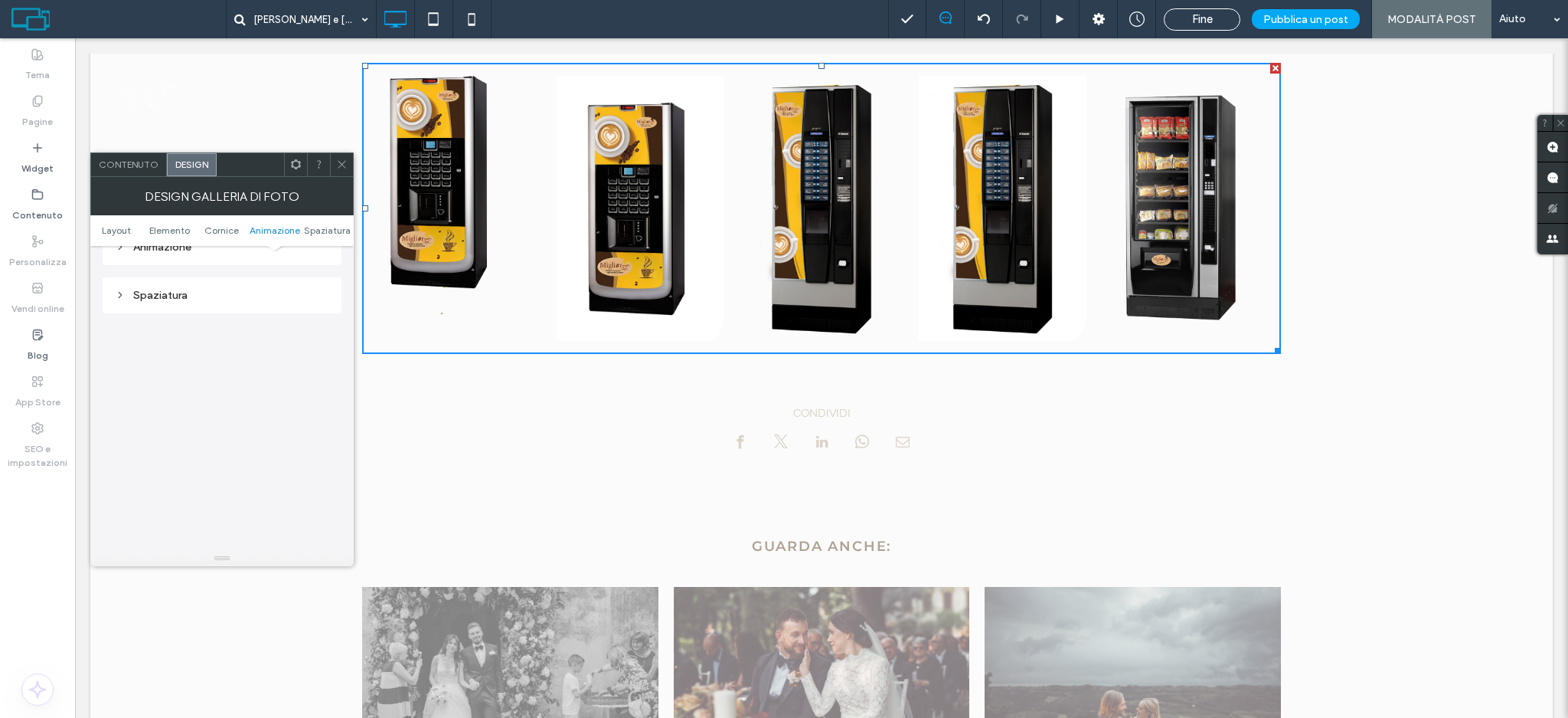
scroll to position [1001, 0]
click at [204, 359] on span "Visualizza altre Button" at bounding box center [183, 352] width 101 height 16
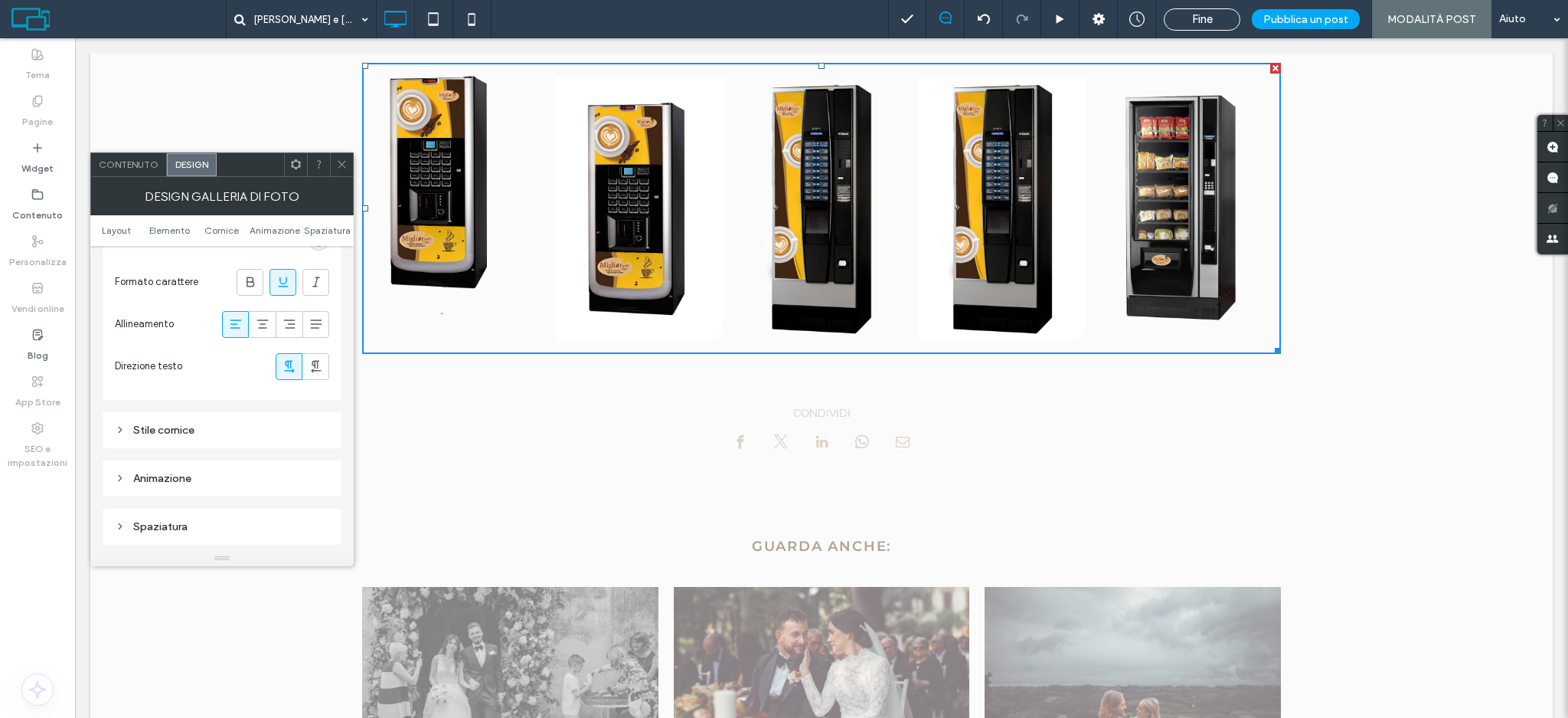
scroll to position [1307, 0]
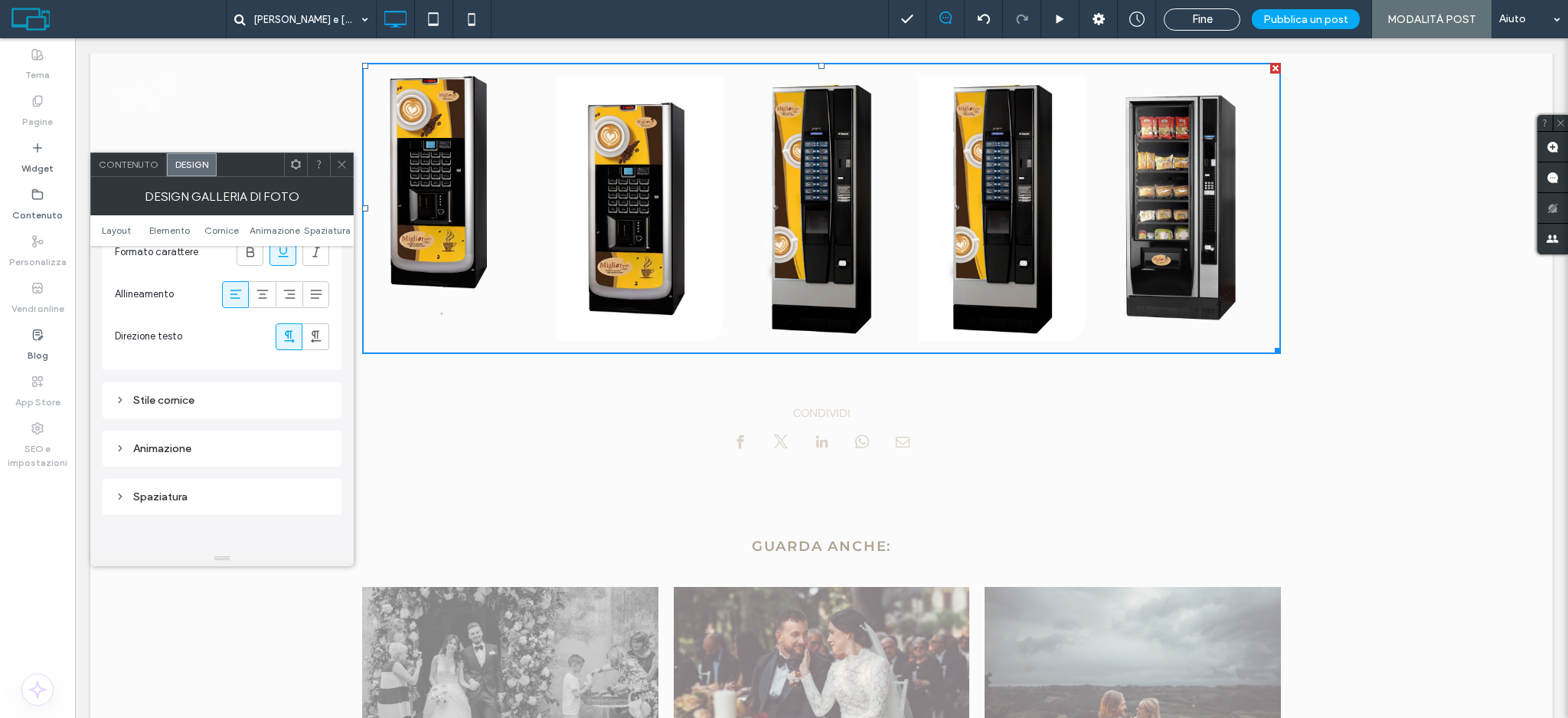
click at [182, 400] on div "Stile cornice" at bounding box center [222, 400] width 214 height 13
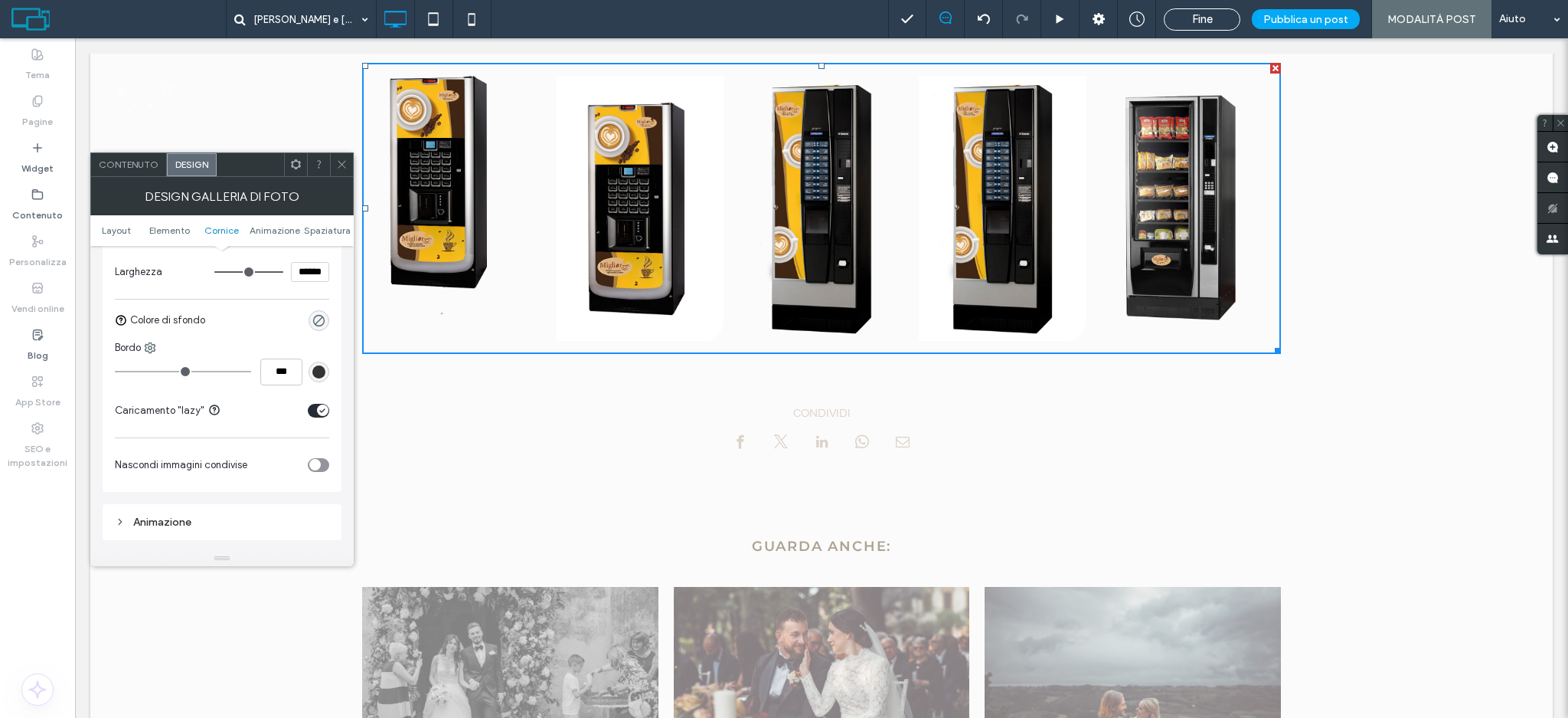
scroll to position [1512, 0]
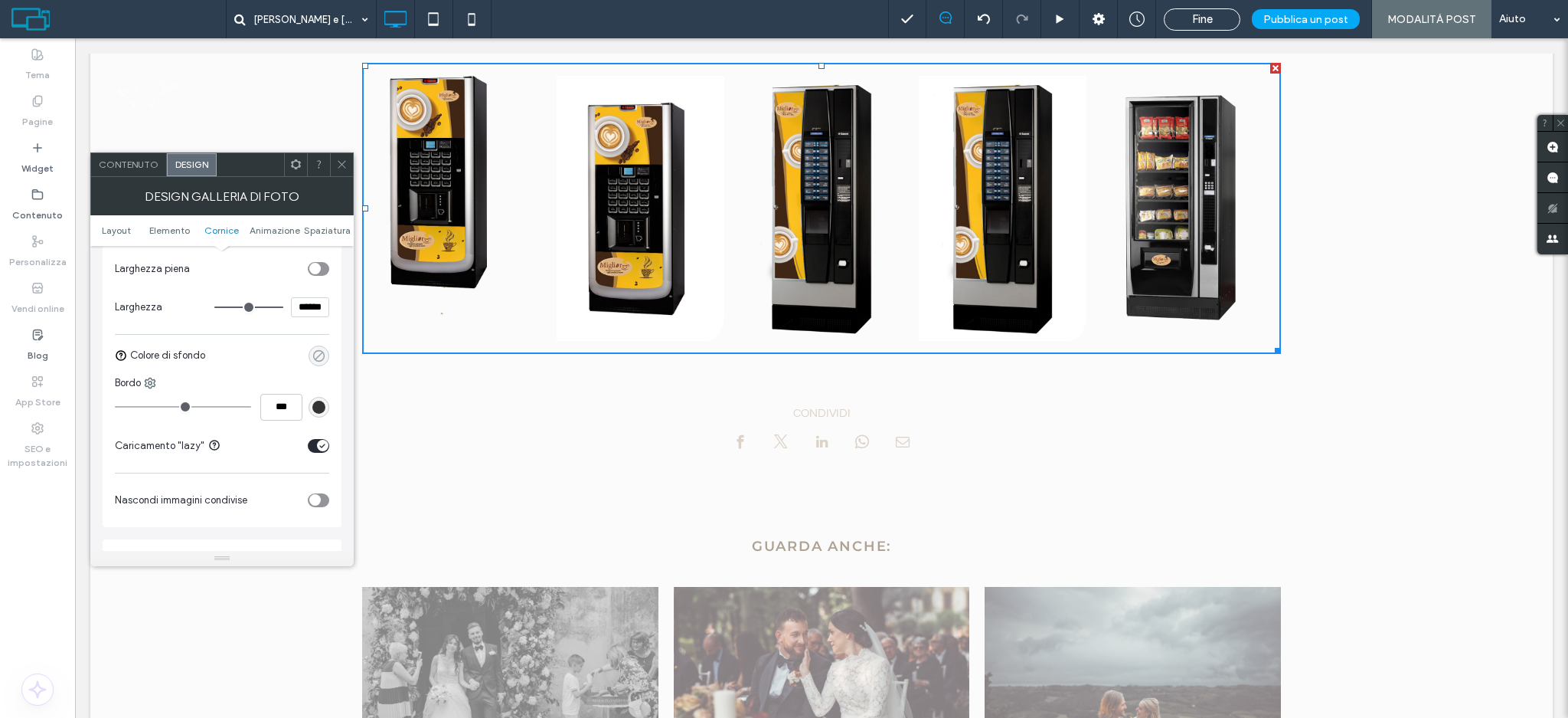
click at [315, 361] on icon "rgba(0, 0, 0, 0)" at bounding box center [319, 356] width 13 height 13
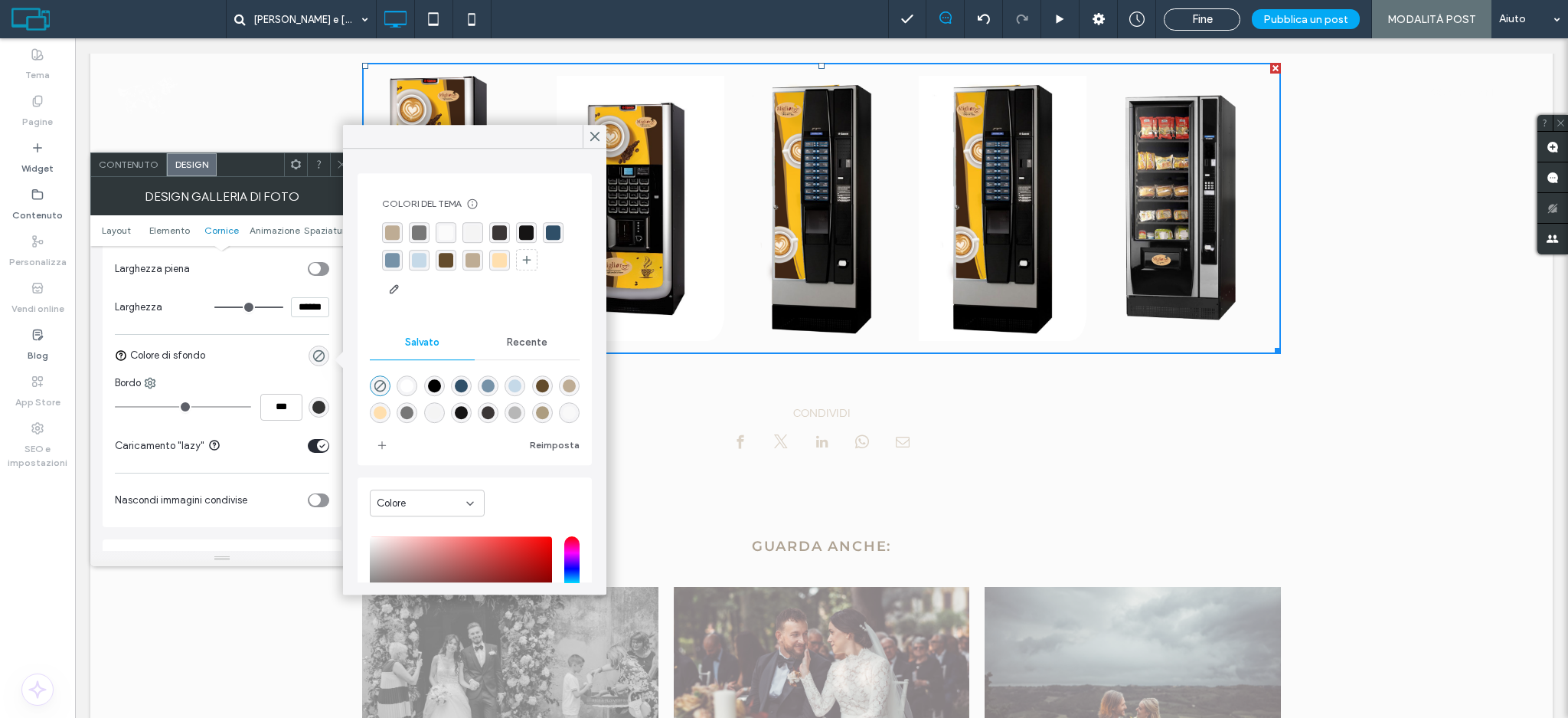
click at [389, 232] on div "rgba(190,172,148,1)" at bounding box center [392, 232] width 15 height 15
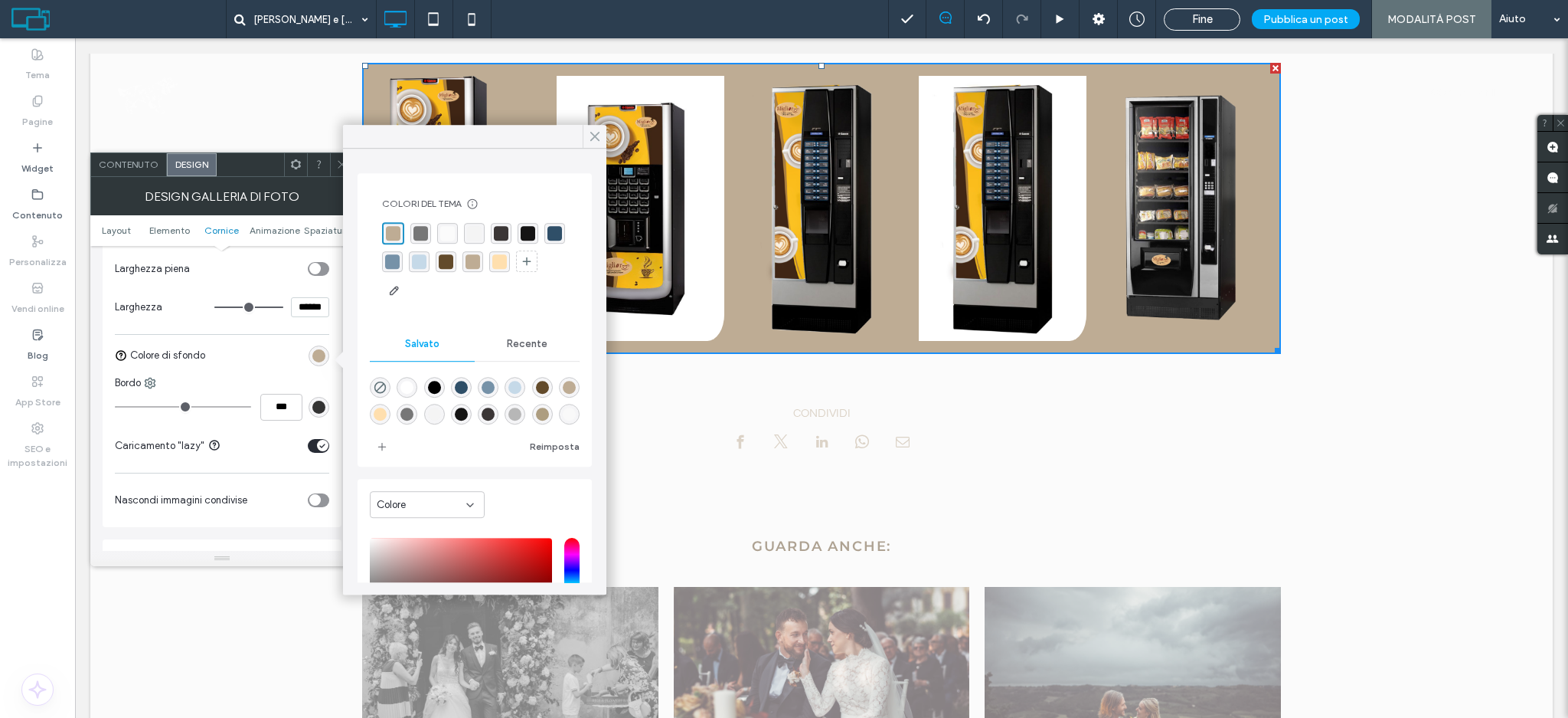
click at [592, 133] on use at bounding box center [594, 136] width 7 height 8
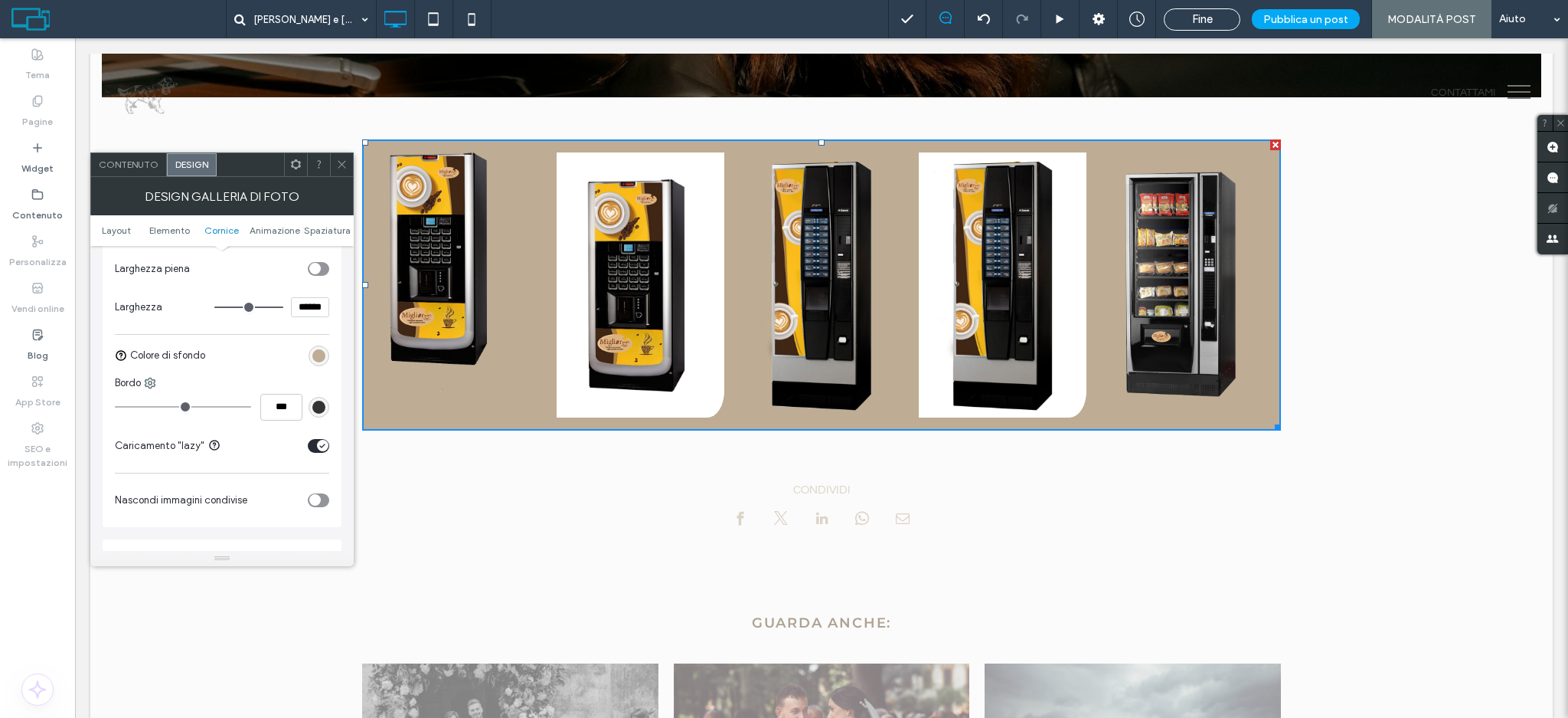
scroll to position [204, 0]
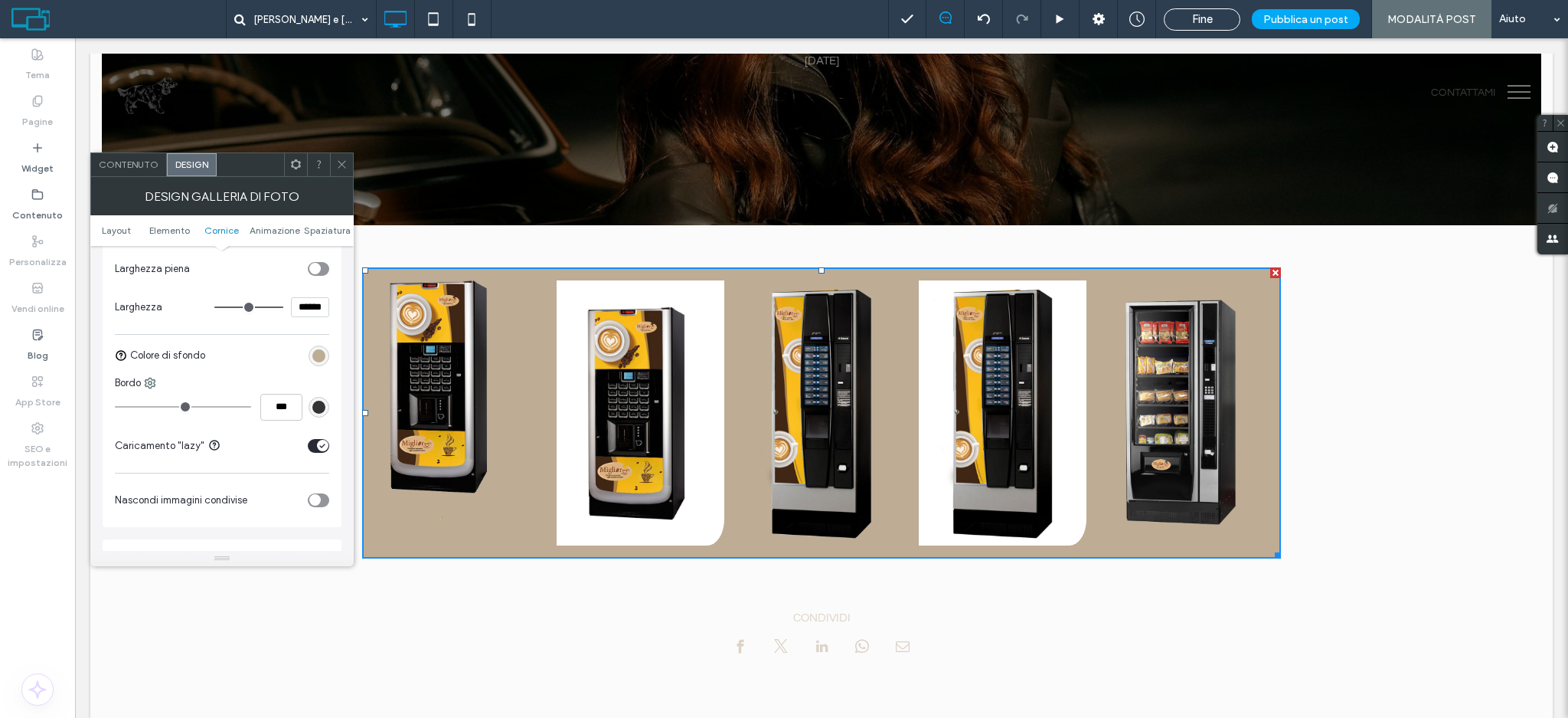
click at [345, 160] on icon at bounding box center [342, 164] width 11 height 12
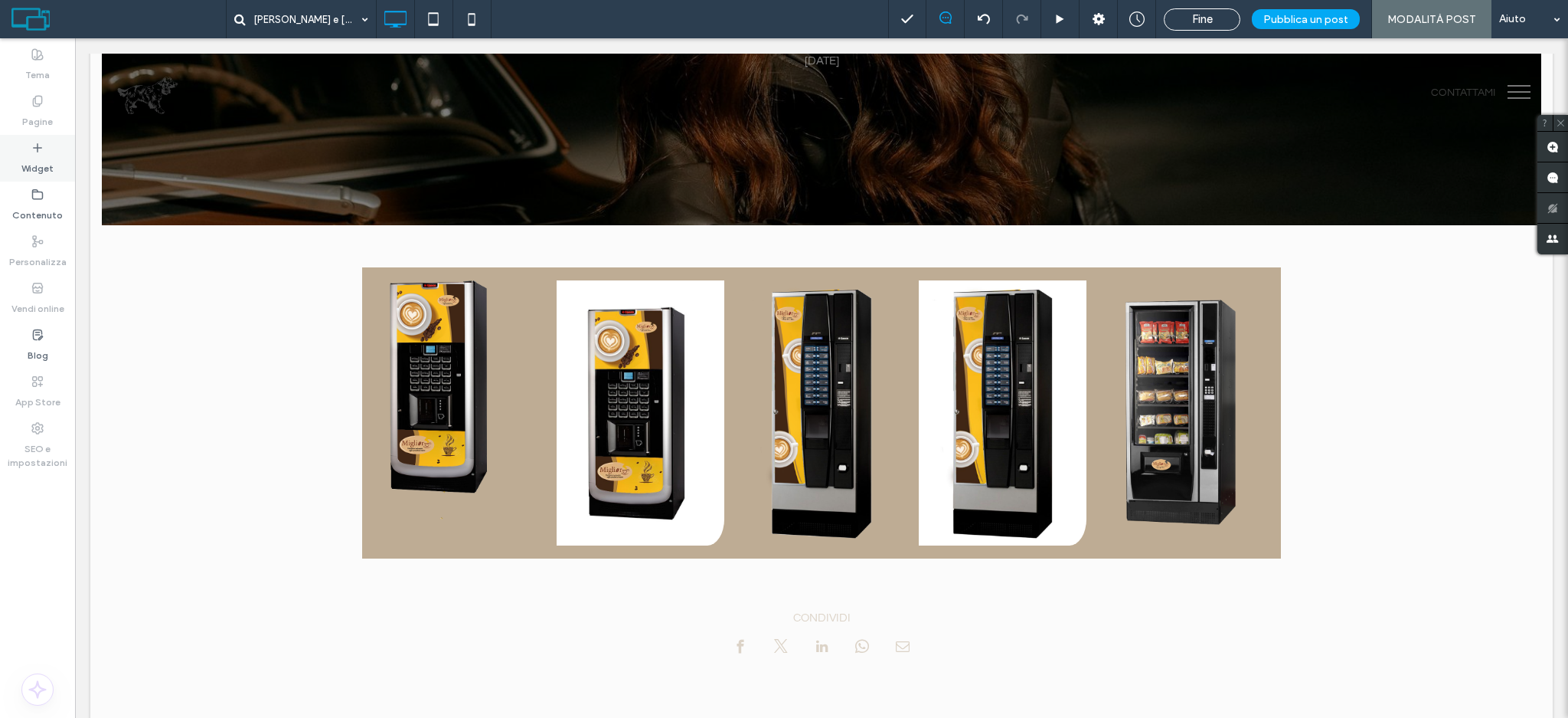
click at [31, 169] on label "Widget" at bounding box center [37, 164] width 32 height 21
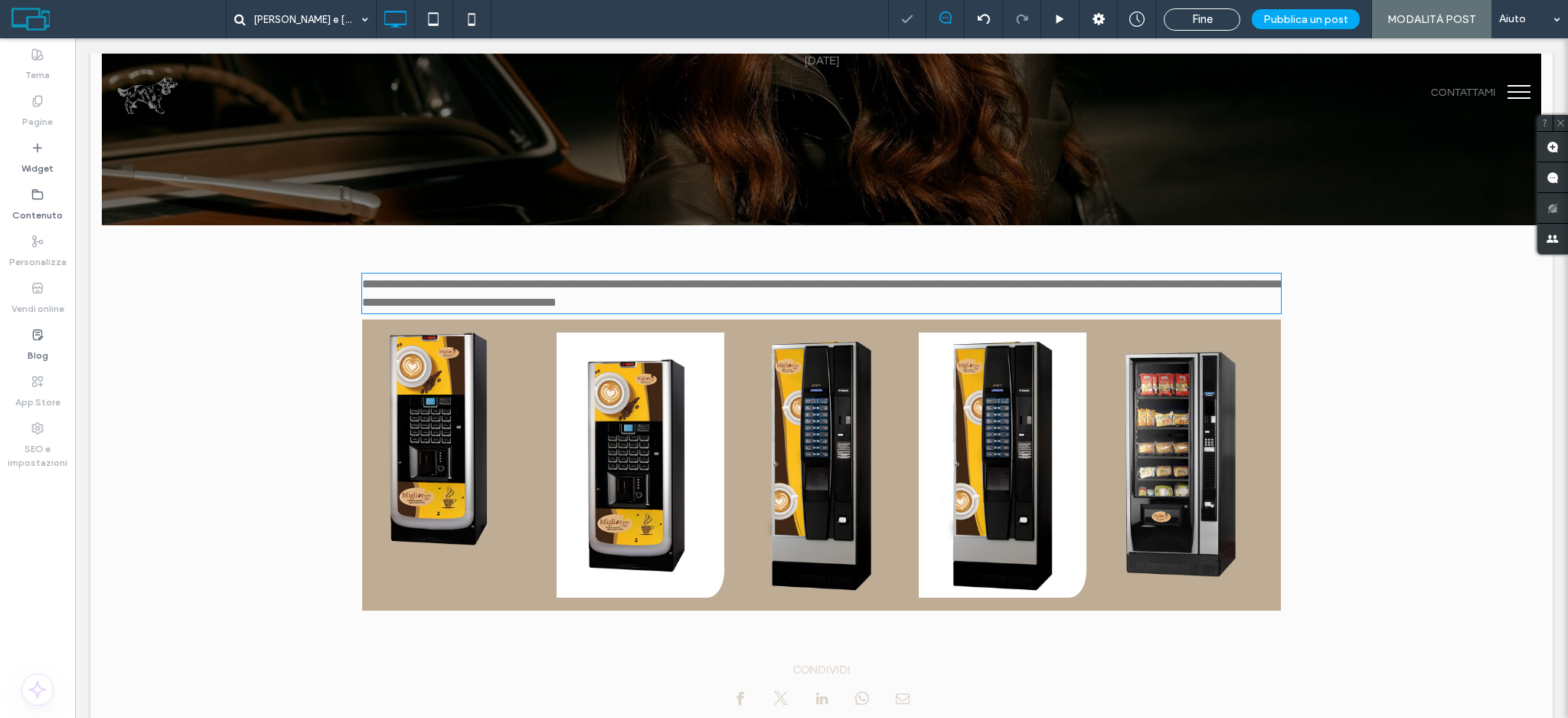
type input "*********"
type input "**"
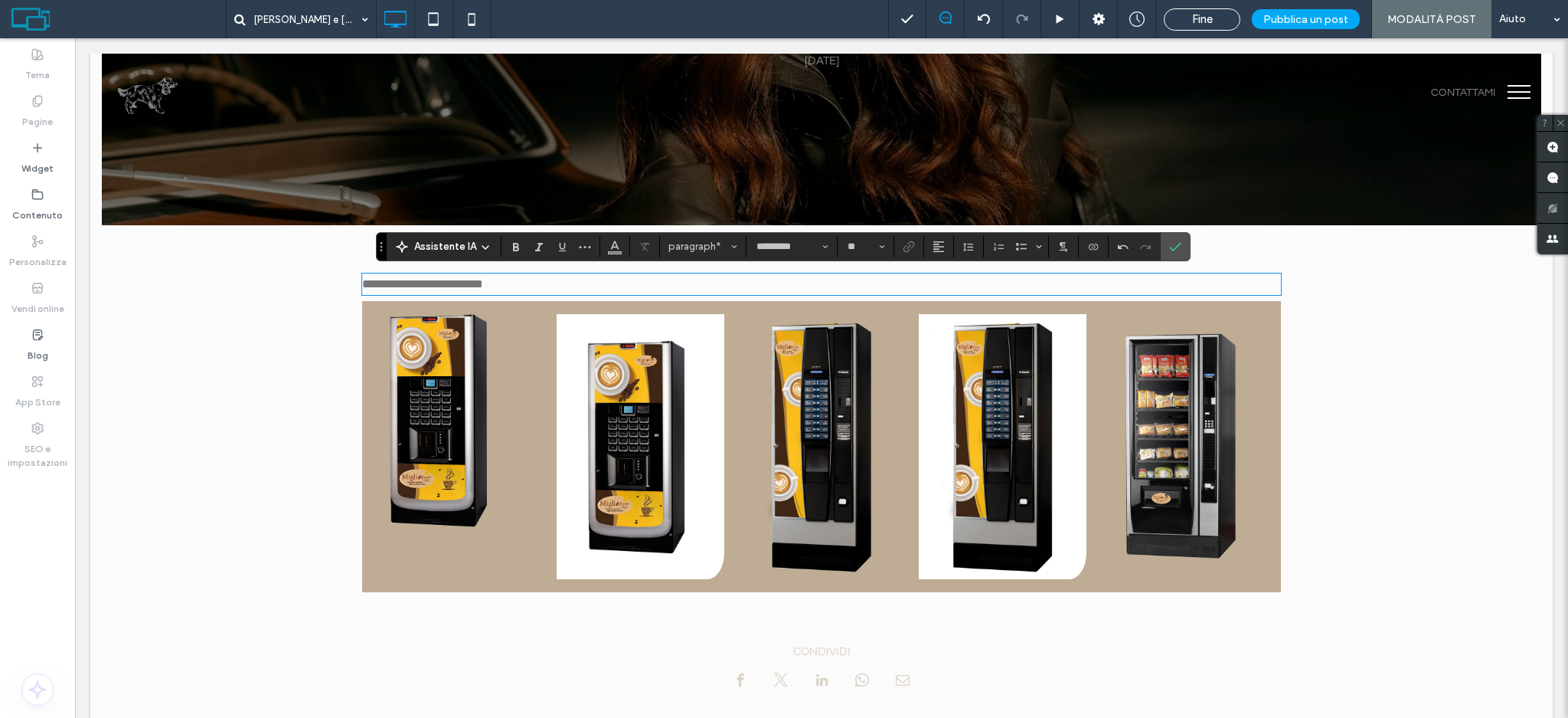
click at [568, 283] on p "**********" at bounding box center [821, 284] width 919 height 18
click at [683, 243] on span "paragraph" at bounding box center [698, 246] width 60 height 12
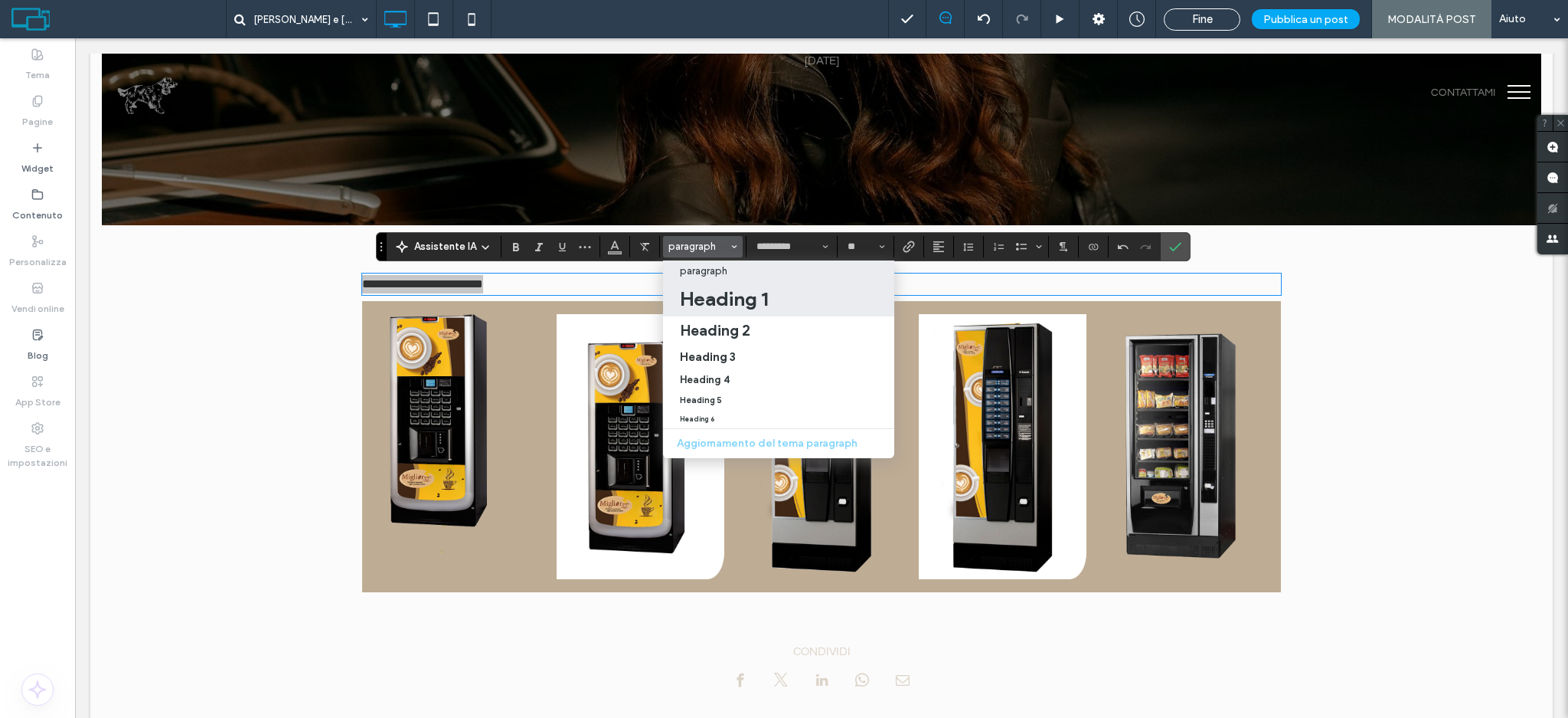
click at [694, 290] on h1 "Heading 1" at bounding box center [723, 299] width 88 height 25
type input "**********"
type input "**"
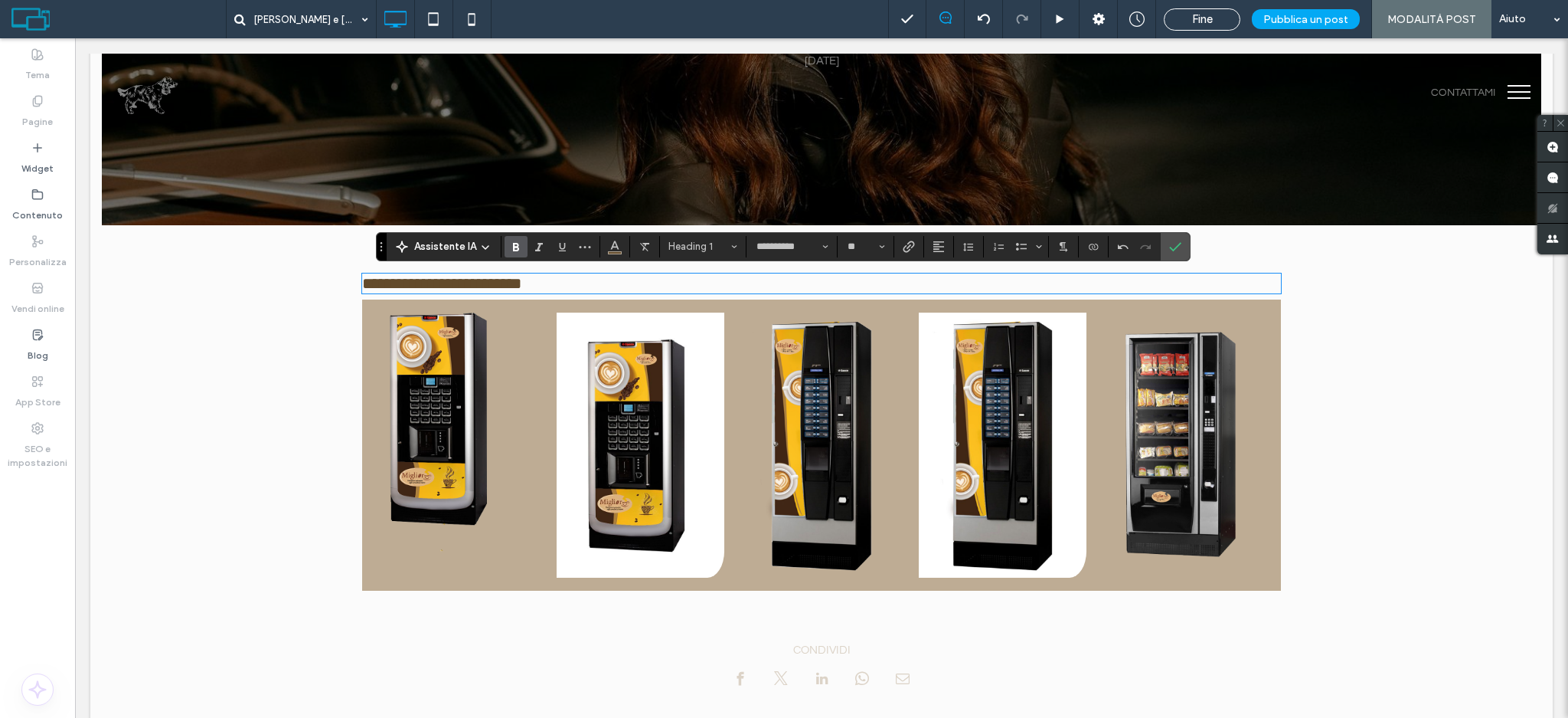
click at [513, 248] on icon "Grassetto" at bounding box center [516, 246] width 12 height 12
click at [1181, 246] on label "Conferma" at bounding box center [1176, 247] width 23 height 28
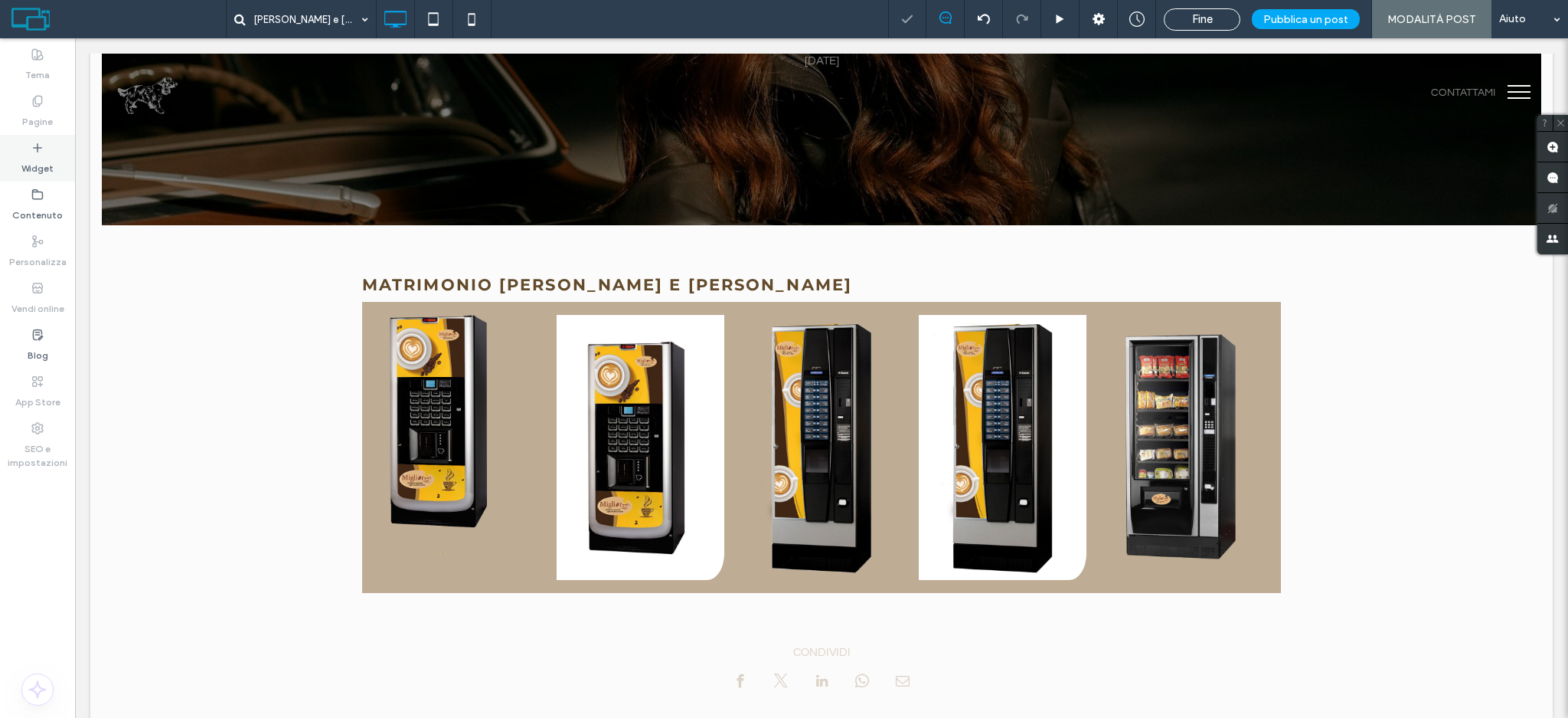
click at [32, 168] on label "Widget" at bounding box center [37, 164] width 32 height 21
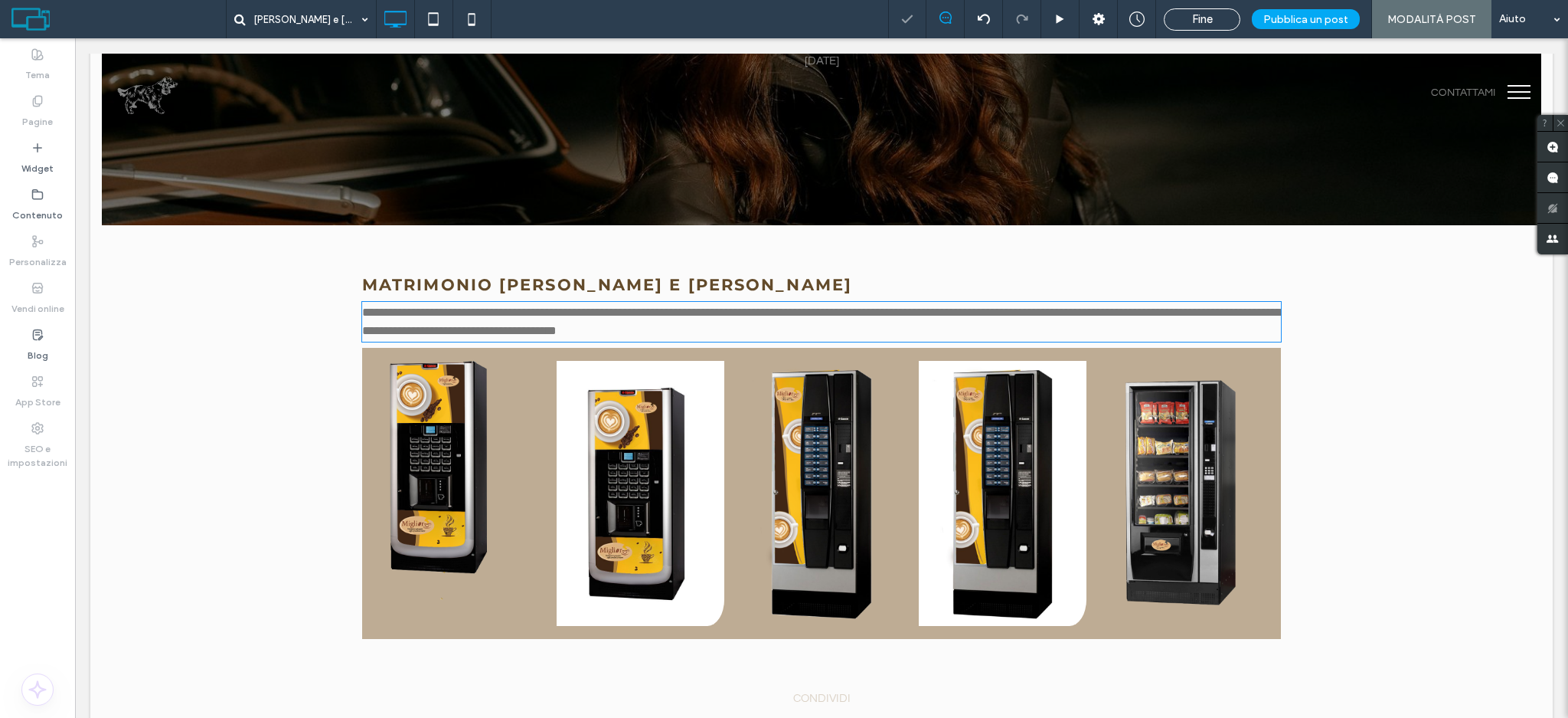
type input "*********"
type input "**"
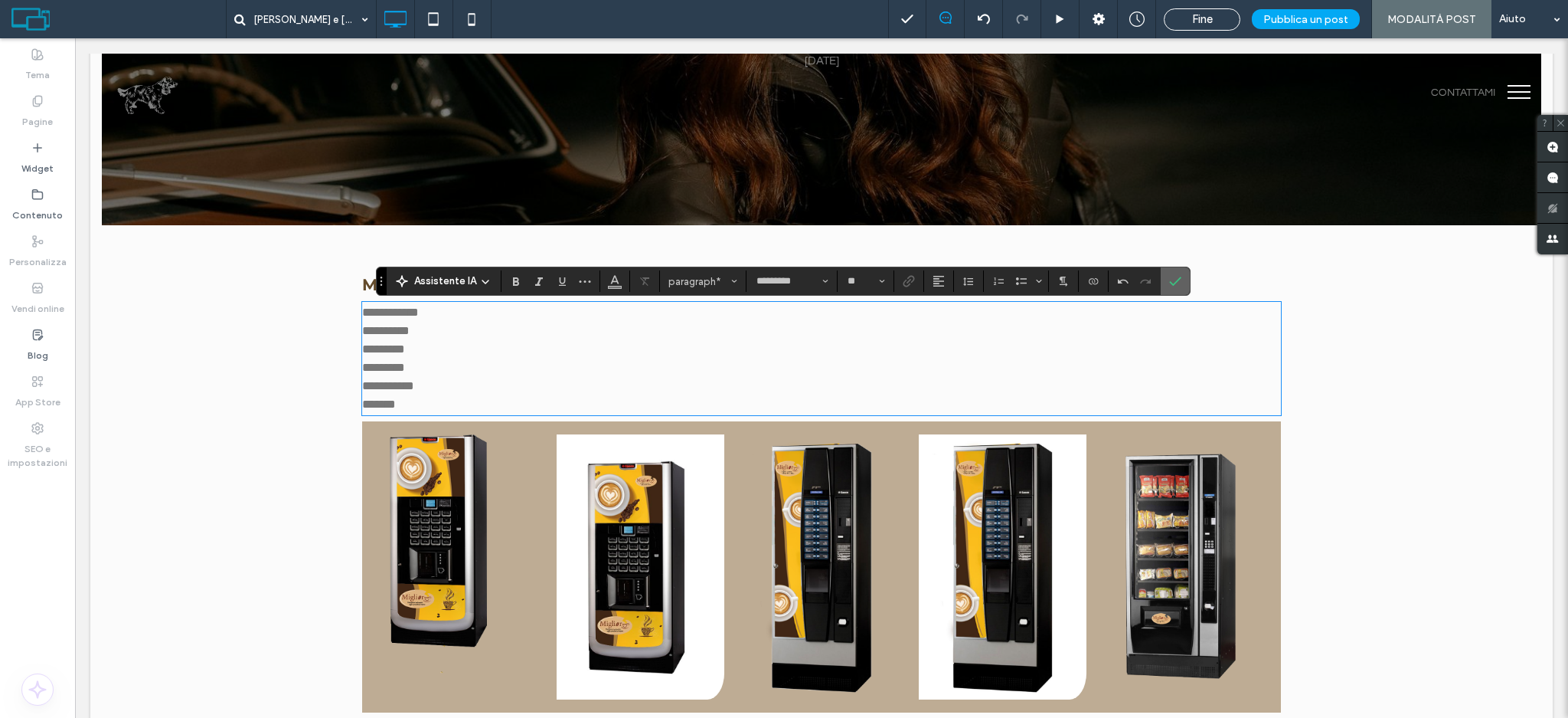
click at [1171, 276] on icon "Conferma" at bounding box center [1175, 281] width 12 height 12
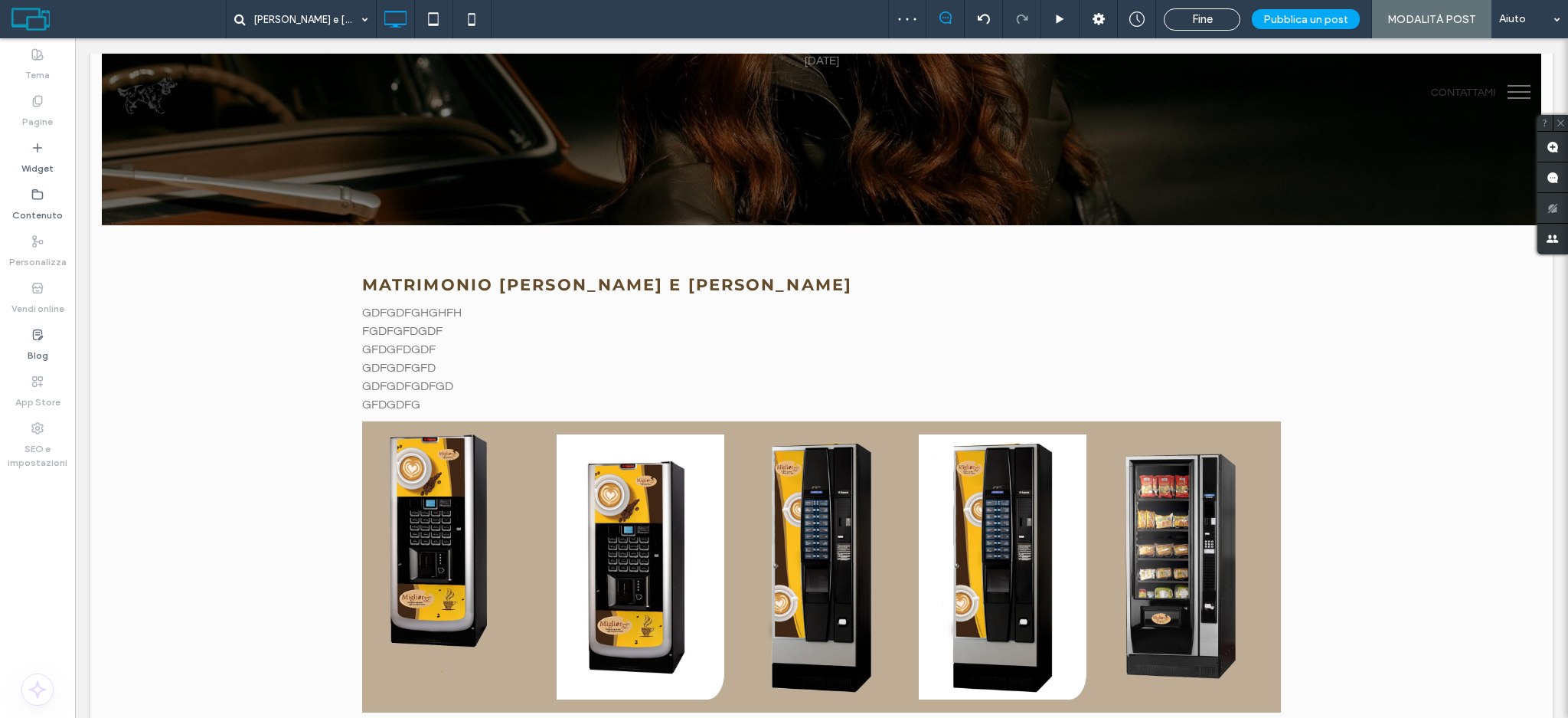
click at [1199, 17] on span "Fine" at bounding box center [1202, 19] width 21 height 14
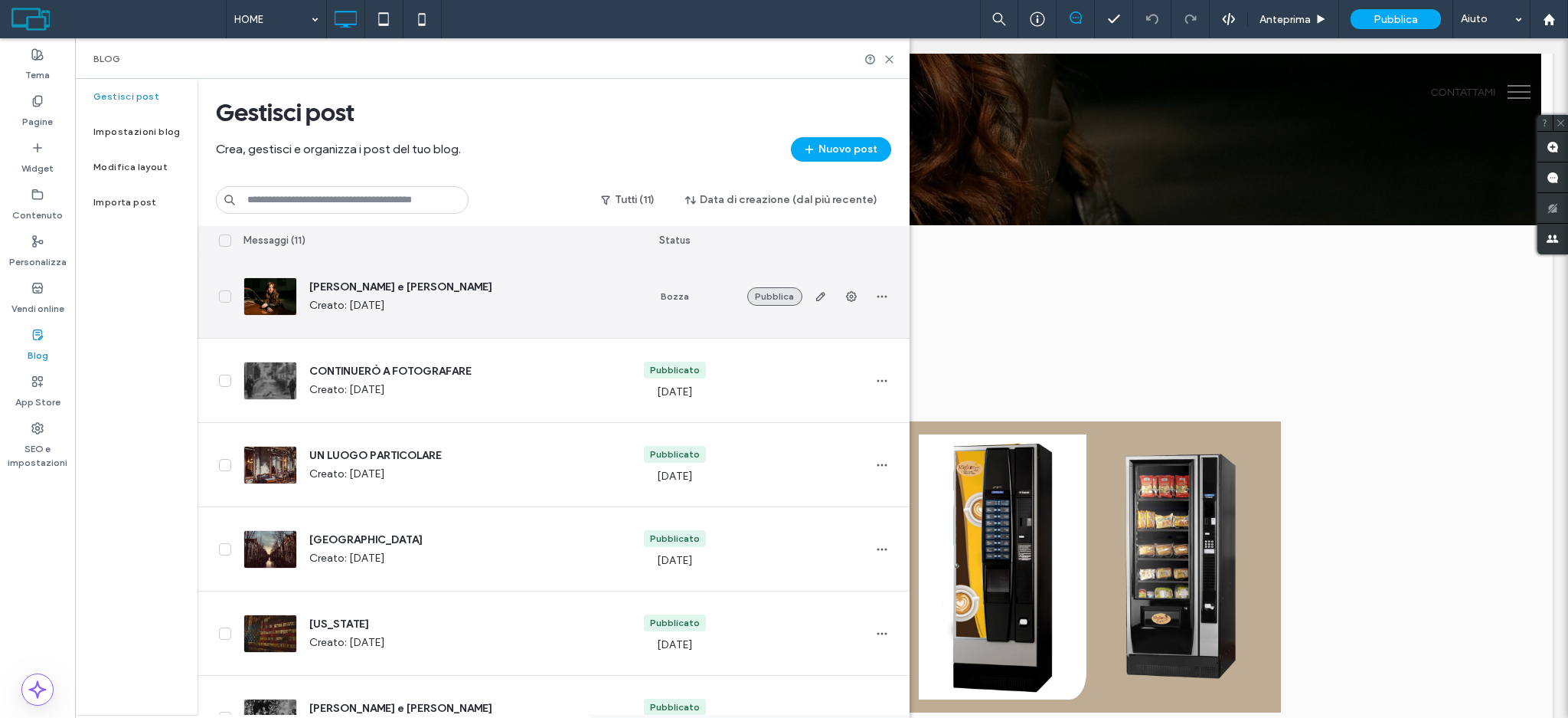
click at [779, 296] on button "Pubblica" at bounding box center [774, 297] width 55 height 18
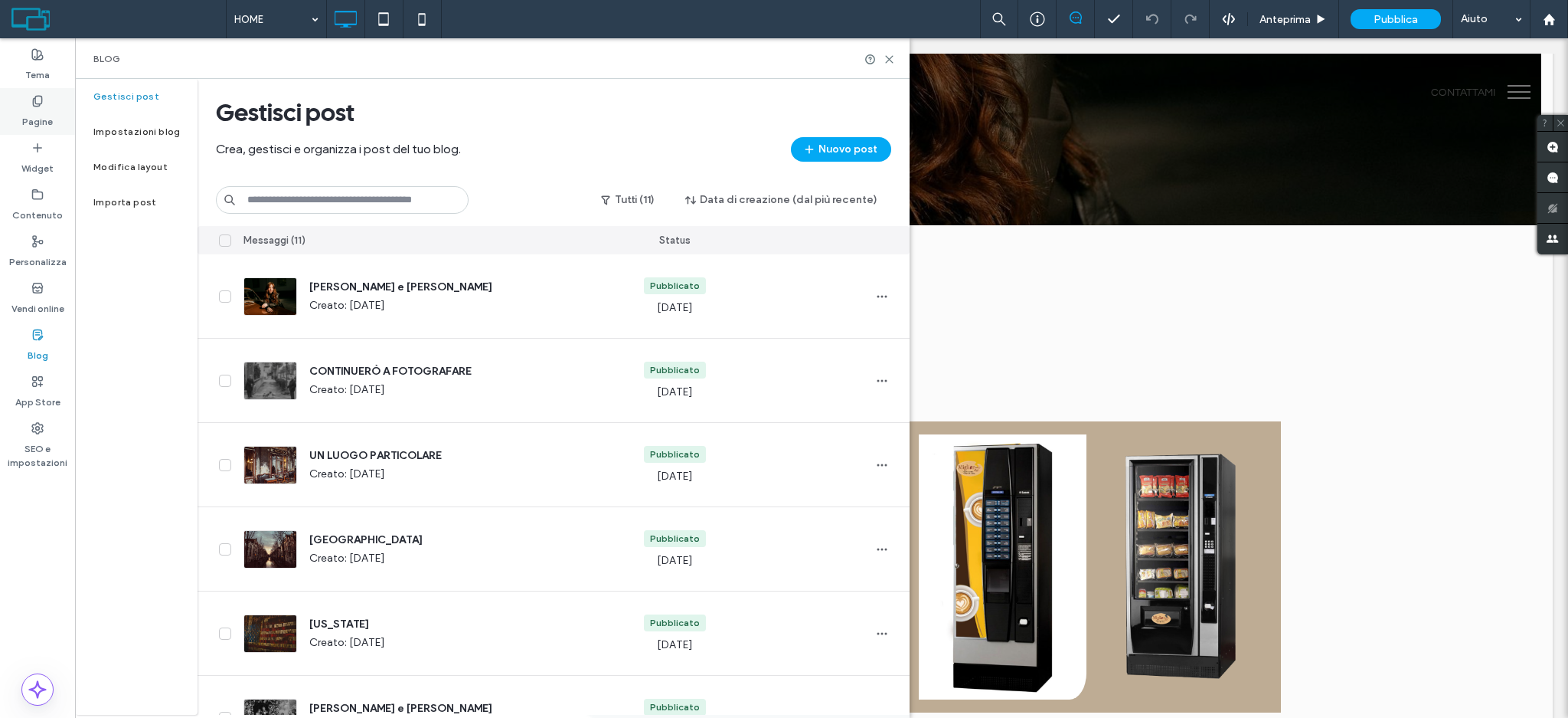
click at [30, 117] on label "Pagine" at bounding box center [37, 118] width 30 height 21
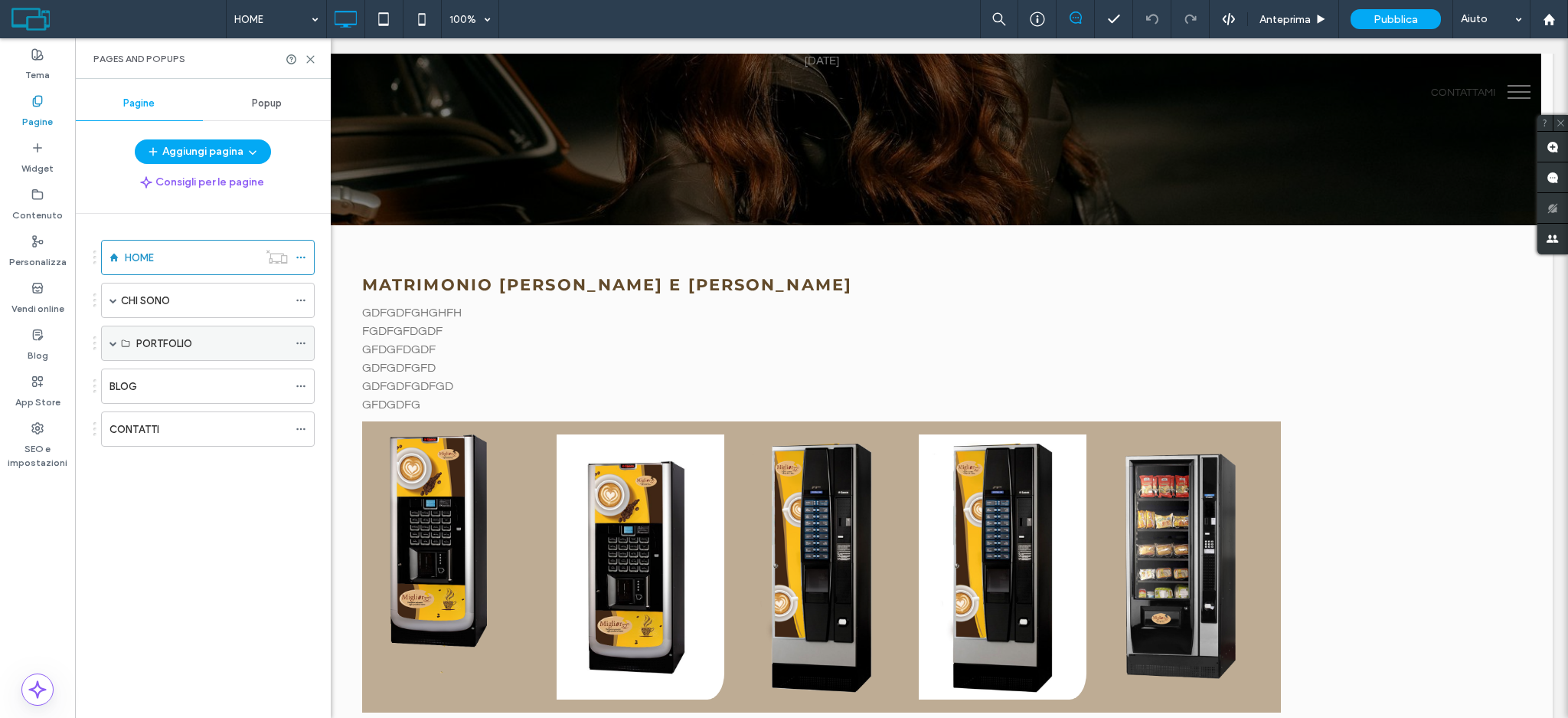
click at [120, 349] on div "PORTFOLIO" at bounding box center [208, 343] width 213 height 35
click at [111, 344] on span at bounding box center [112, 343] width 7 height 7
click at [149, 375] on label "MATRIMONI" at bounding box center [163, 379] width 55 height 27
click at [309, 59] on icon at bounding box center [310, 59] width 11 height 12
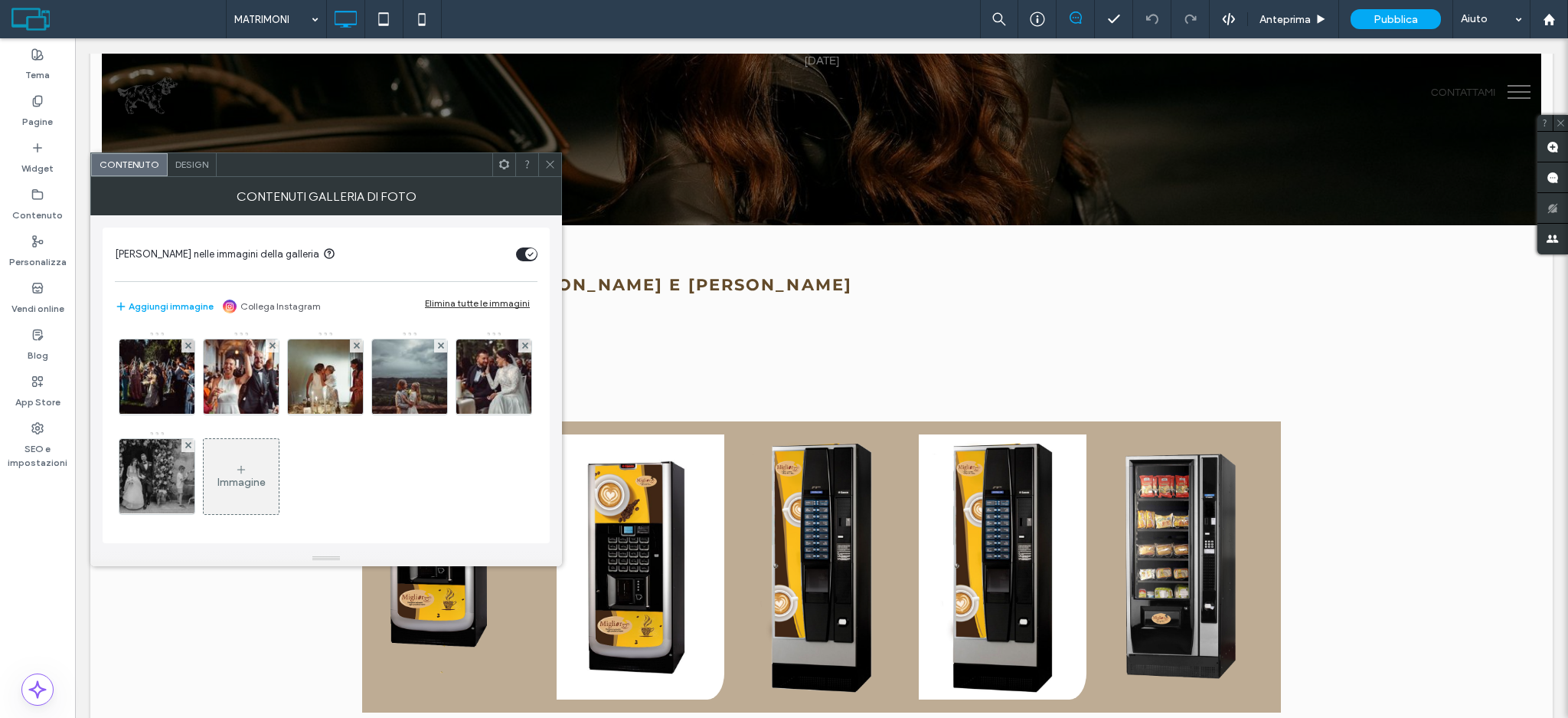
click at [278, 459] on div "Immagine" at bounding box center [241, 476] width 75 height 72
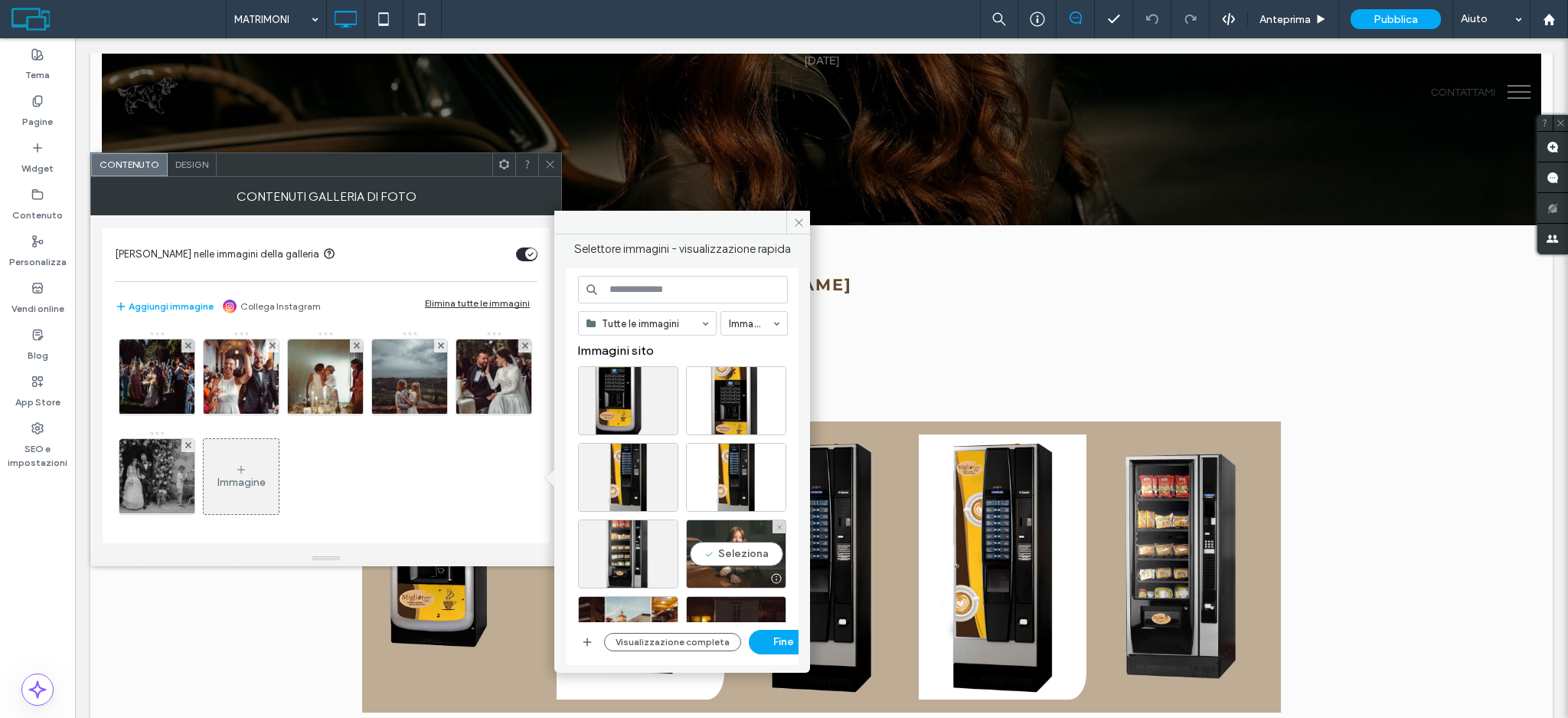
click at [732, 543] on div "Seleziona" at bounding box center [736, 554] width 100 height 69
click at [773, 646] on button "Fine" at bounding box center [783, 642] width 69 height 25
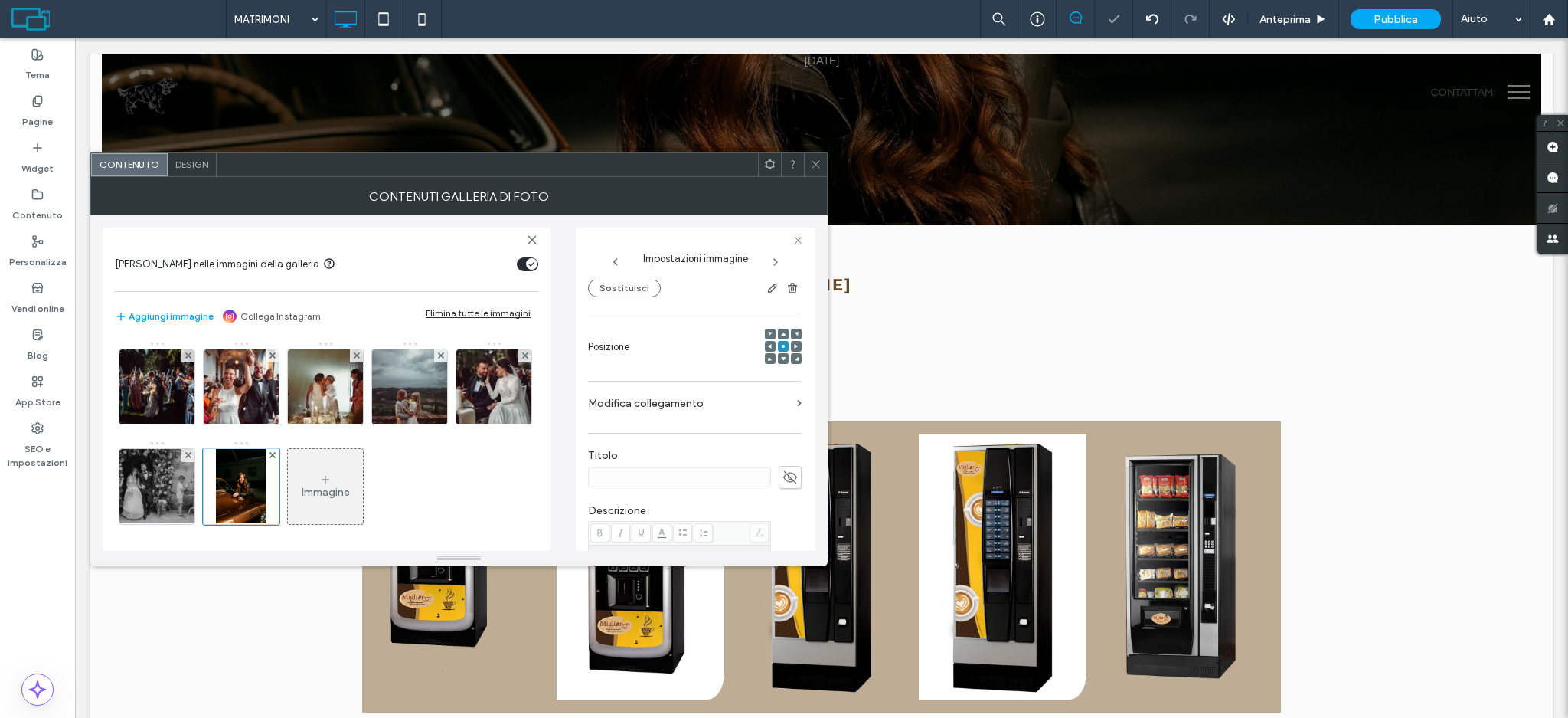
scroll to position [204, 0]
click at [796, 453] on div "Nome: pexels-photo-34235414.jpeg Dimensione: 1920x2880 Origine: My / Alexander …" at bounding box center [695, 415] width 215 height 271
click at [783, 454] on use at bounding box center [790, 454] width 14 height 12
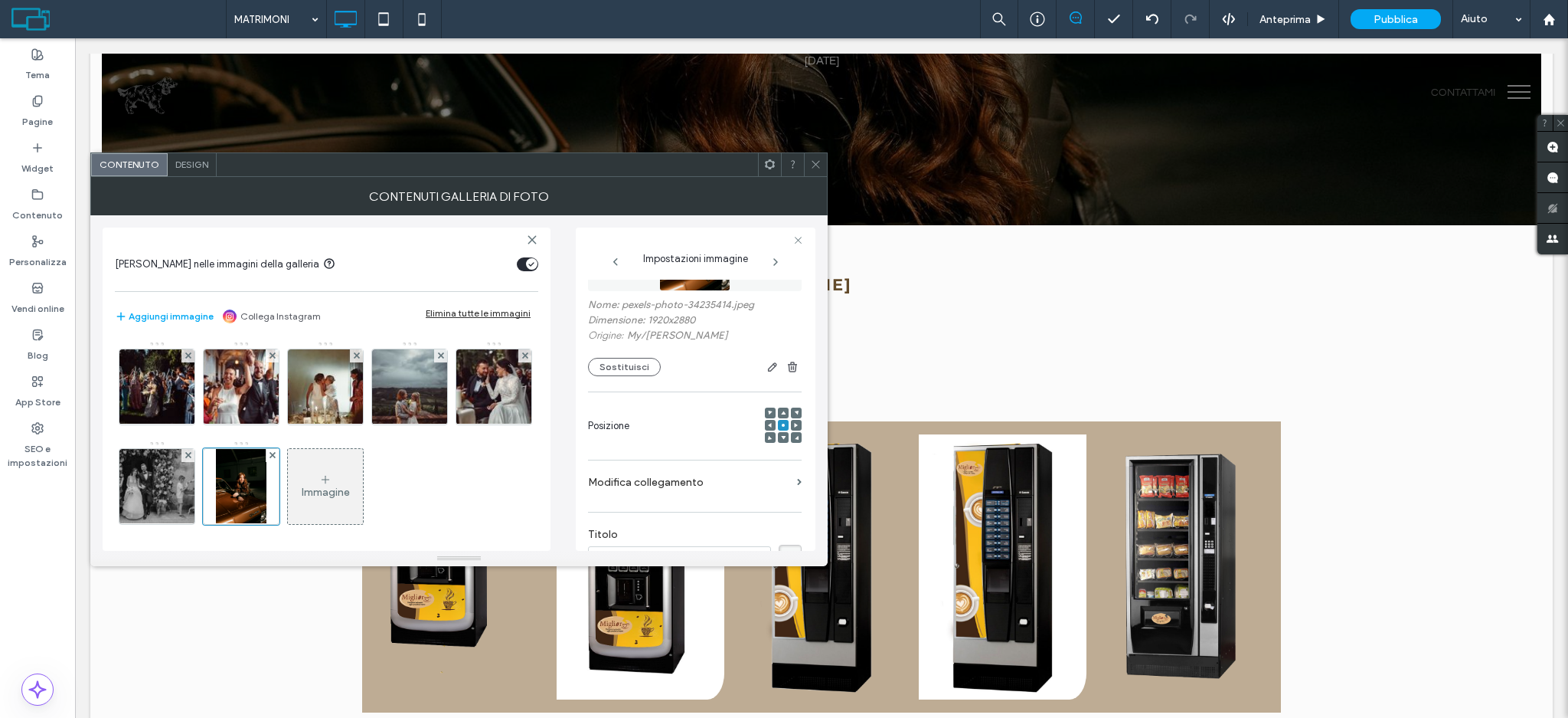
type input "**********"
click at [689, 488] on div "**********" at bounding box center [695, 544] width 213 height 733
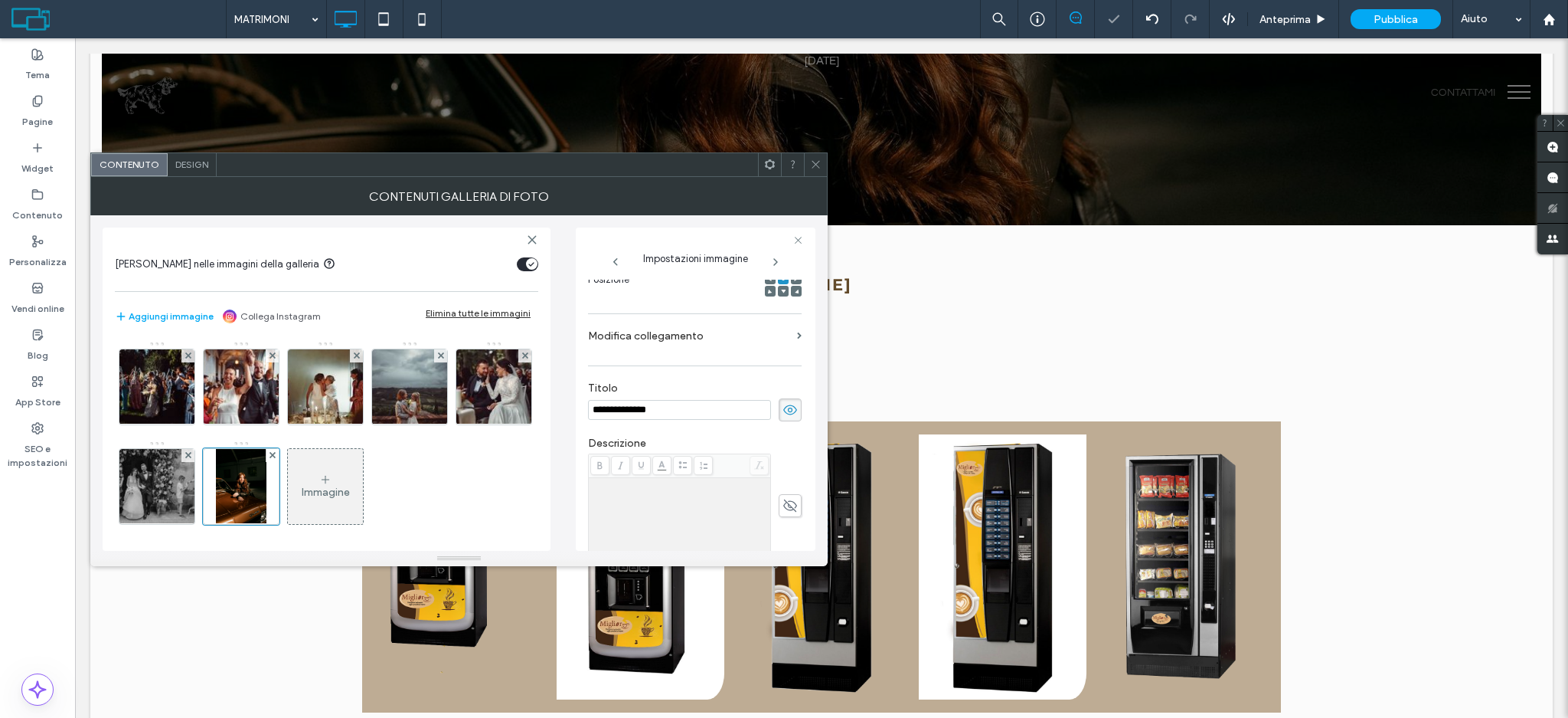
click at [719, 332] on label "Modifica collegamento" at bounding box center [689, 336] width 203 height 29
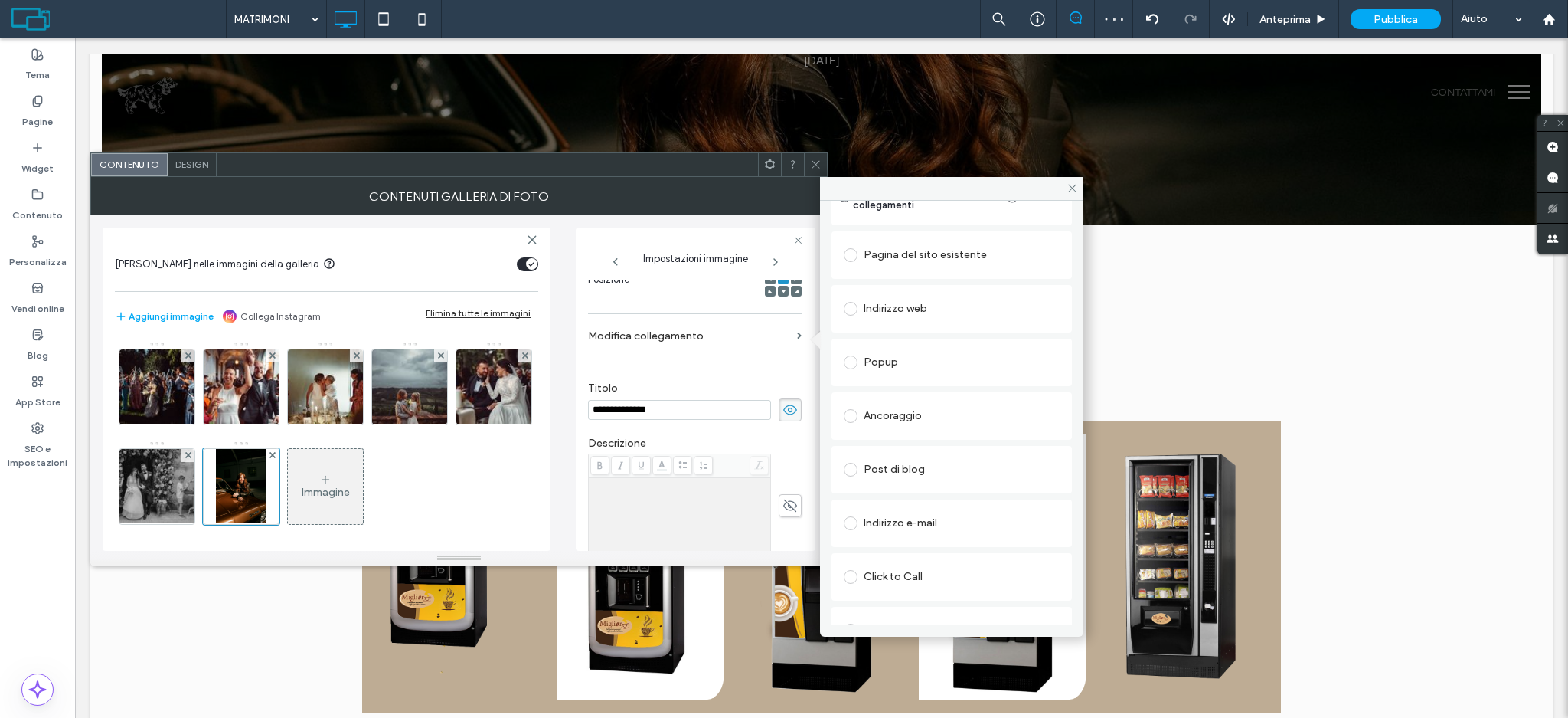
scroll to position [90, 0]
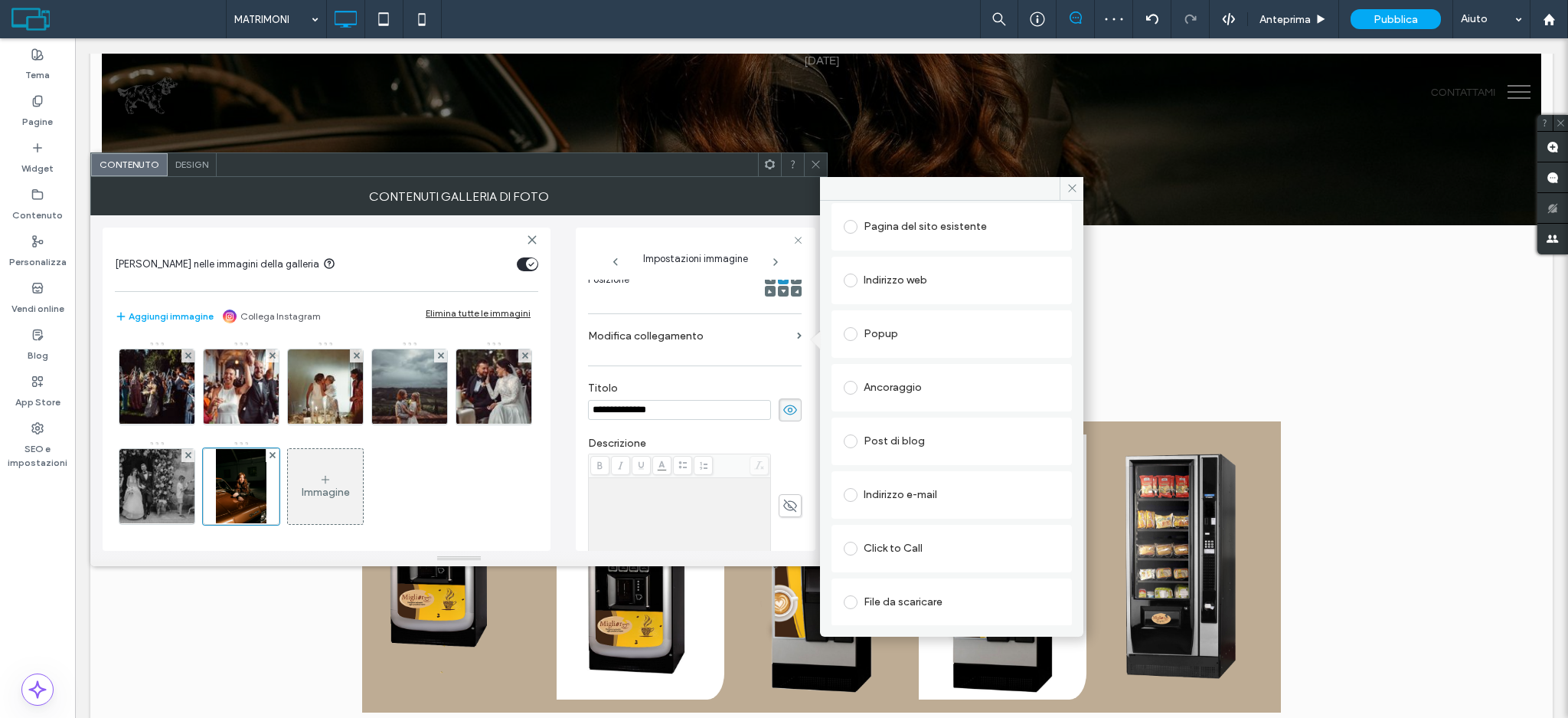
click at [876, 440] on div "Post di blog" at bounding box center [951, 441] width 216 height 25
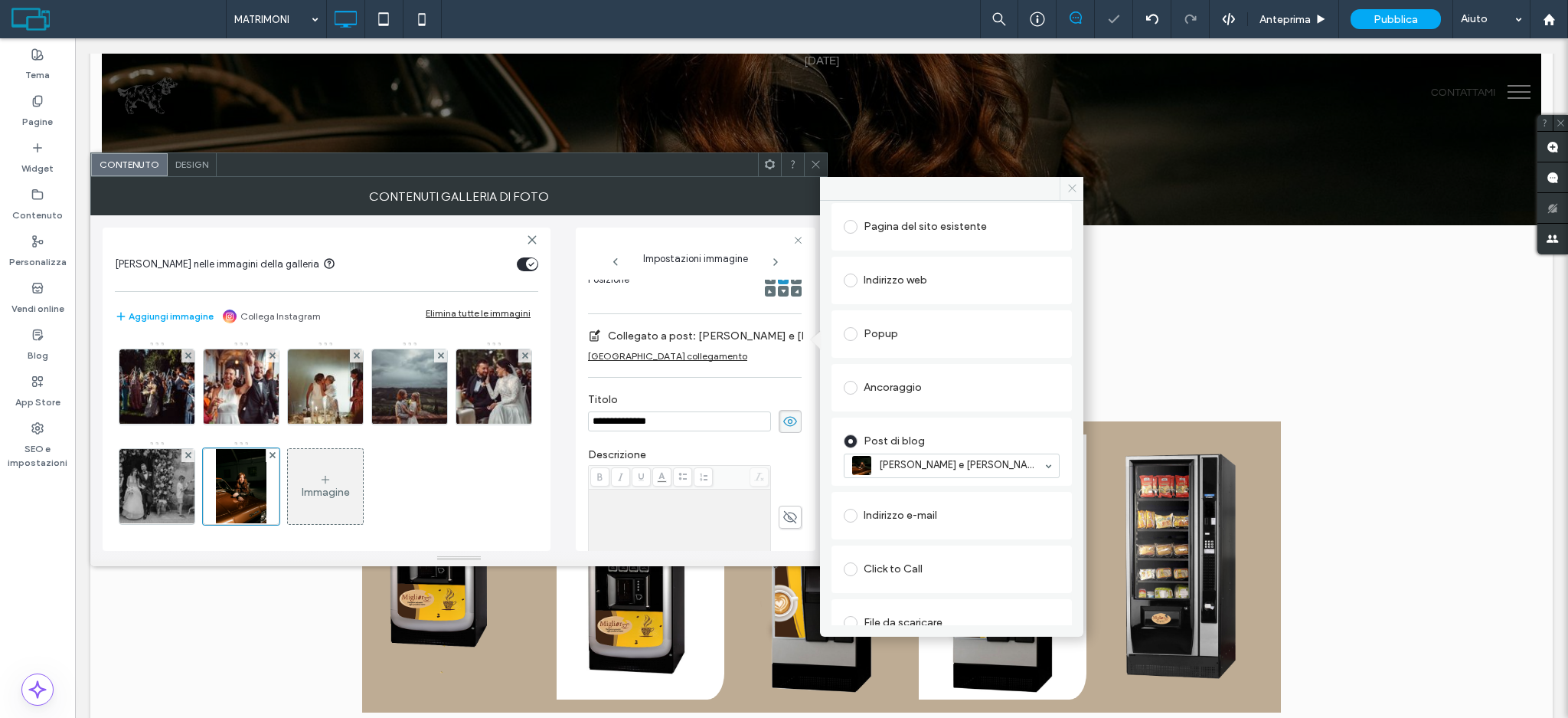
click at [1073, 189] on use at bounding box center [1071, 188] width 7 height 7
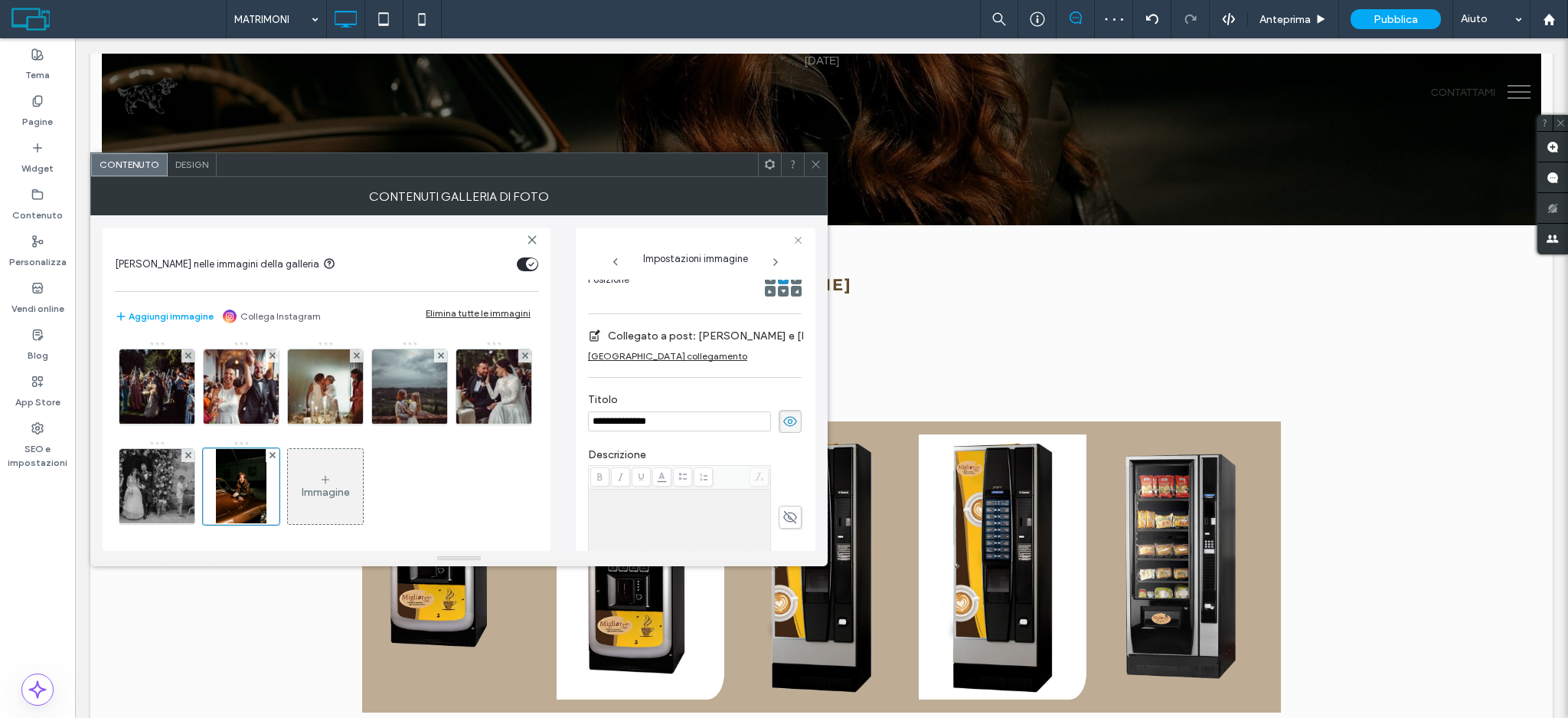
click at [819, 165] on icon at bounding box center [816, 164] width 11 height 12
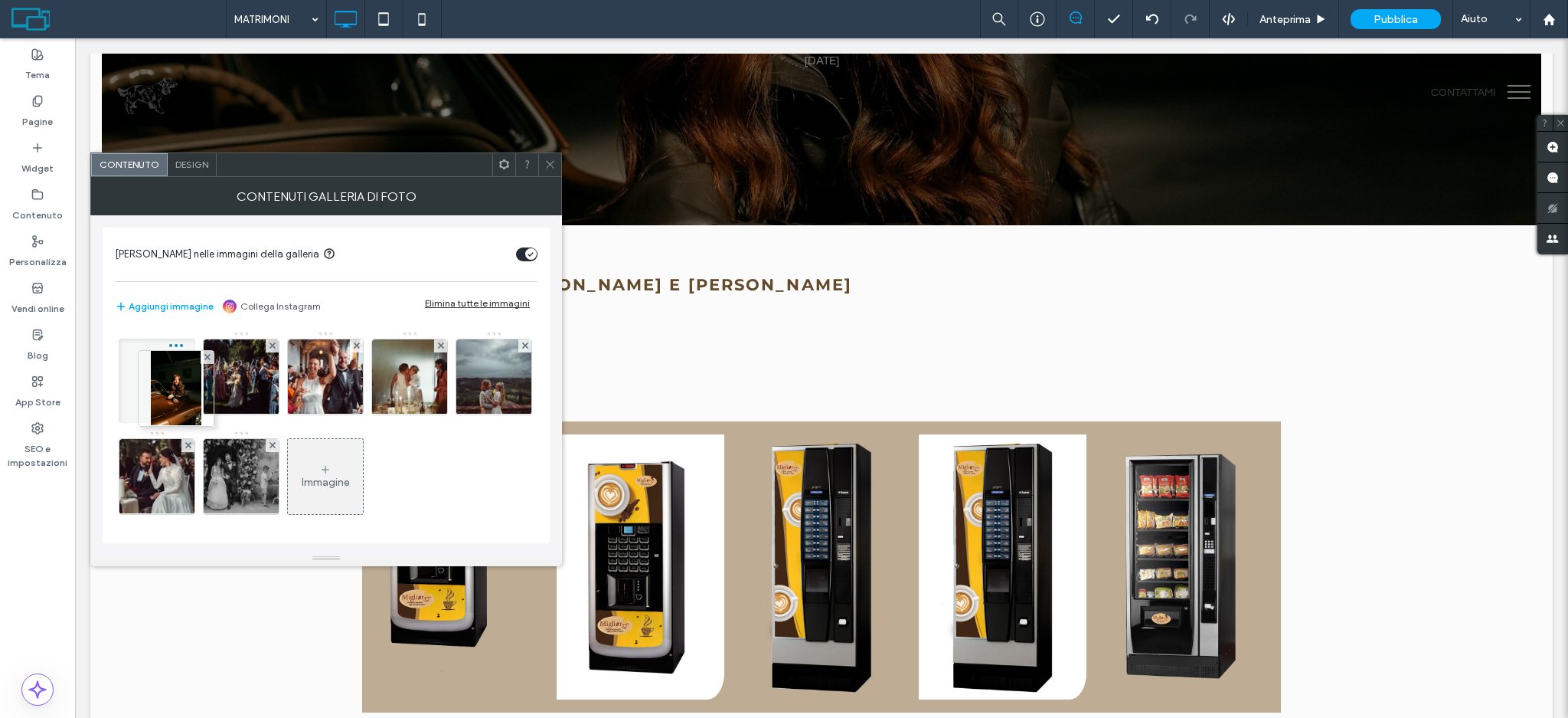
drag, startPoint x: 324, startPoint y: 479, endPoint x: 108, endPoint y: 361, distance: 246.1
click at [108, 361] on div "Abilita link nelle immagini della galleria Aggiungi immagine Collega Instagram …" at bounding box center [326, 385] width 447 height 315
click at [550, 156] on span at bounding box center [550, 165] width 11 height 23
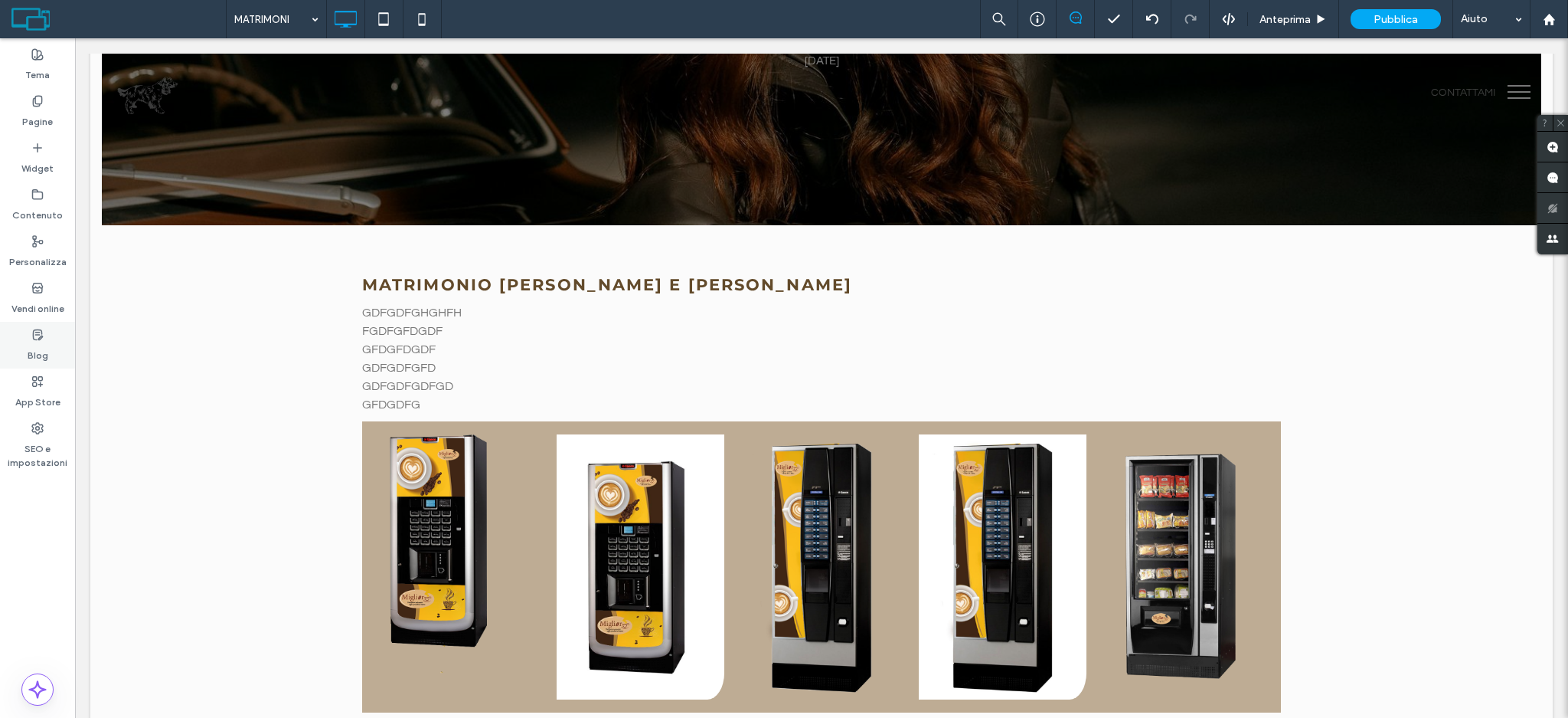
click at [47, 353] on div "Blog" at bounding box center [37, 345] width 75 height 47
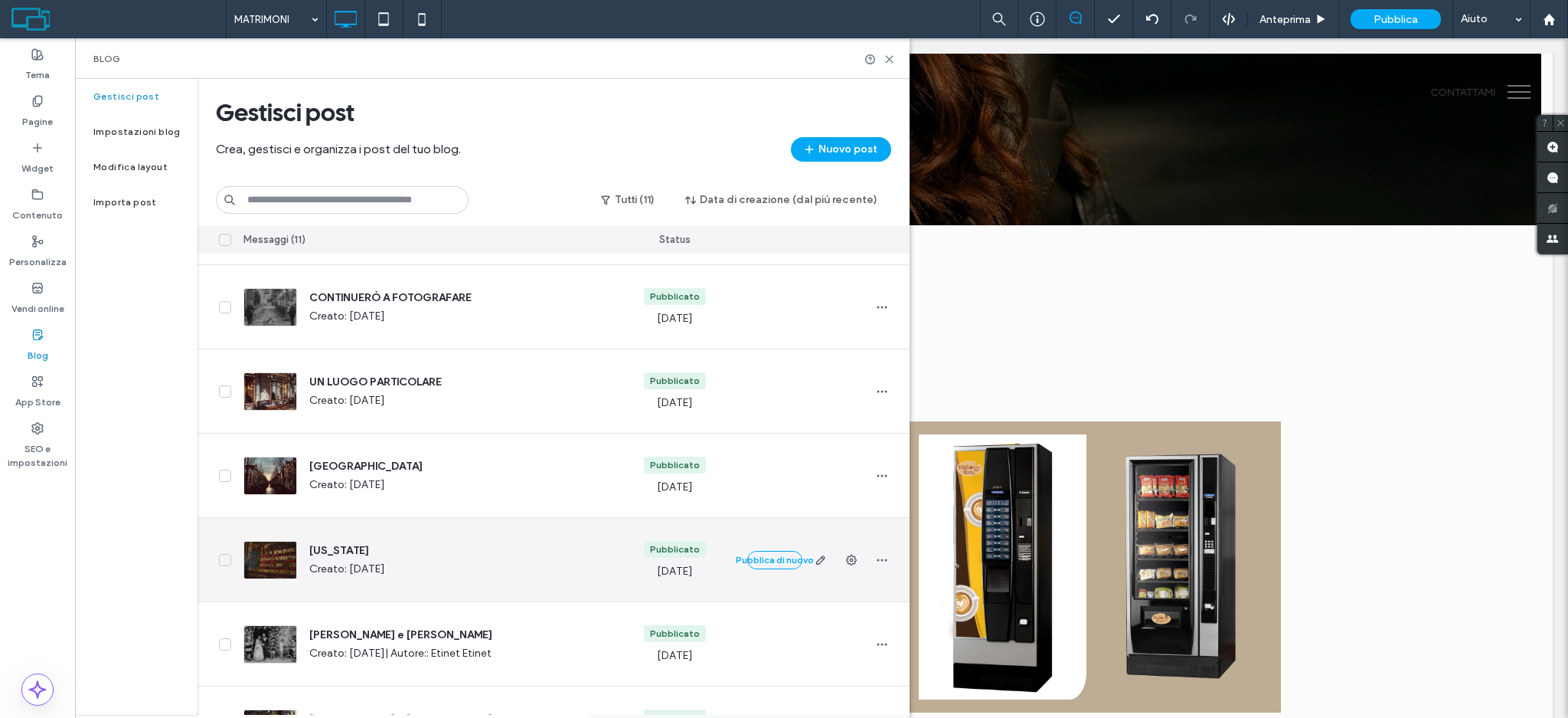
scroll to position [204, 0]
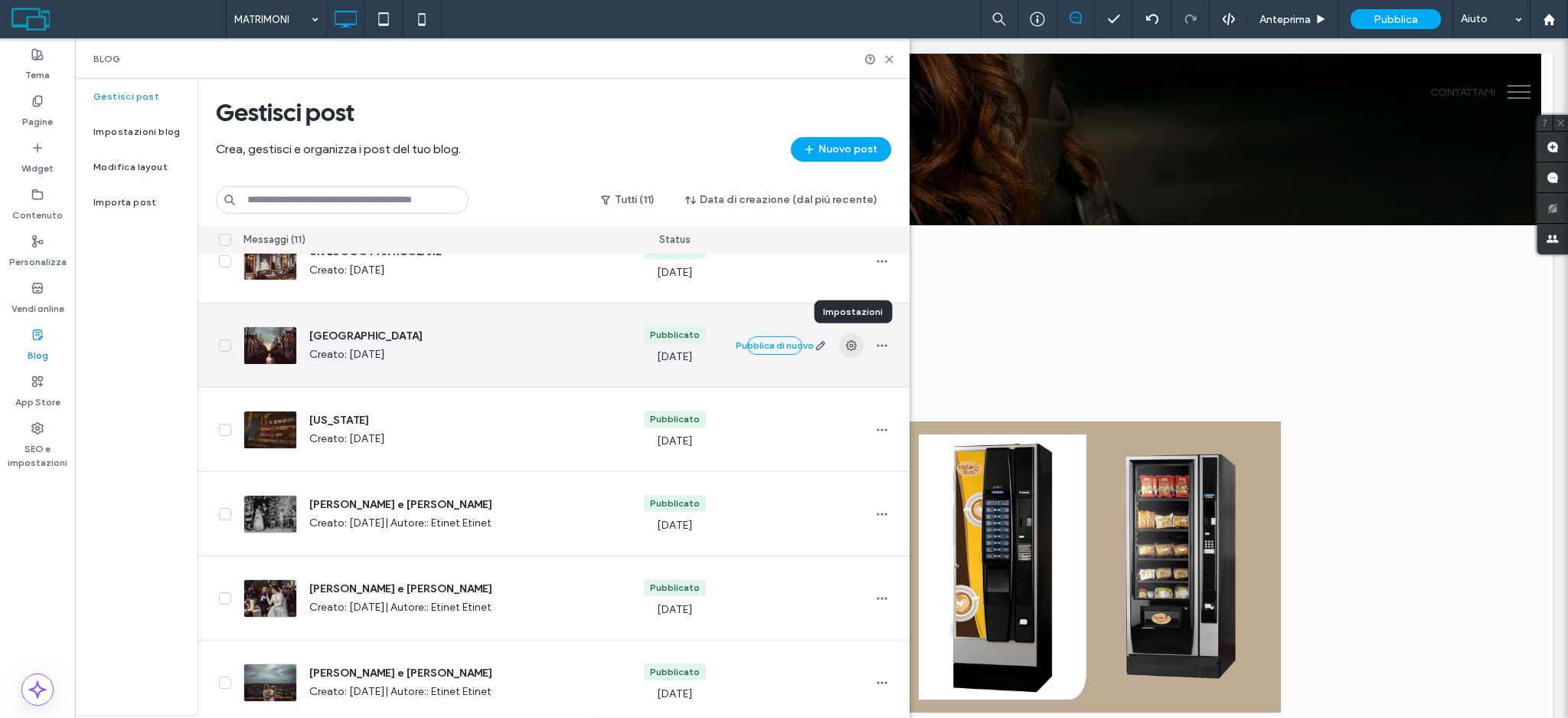
click at [854, 350] on icon "button" at bounding box center [851, 345] width 12 height 12
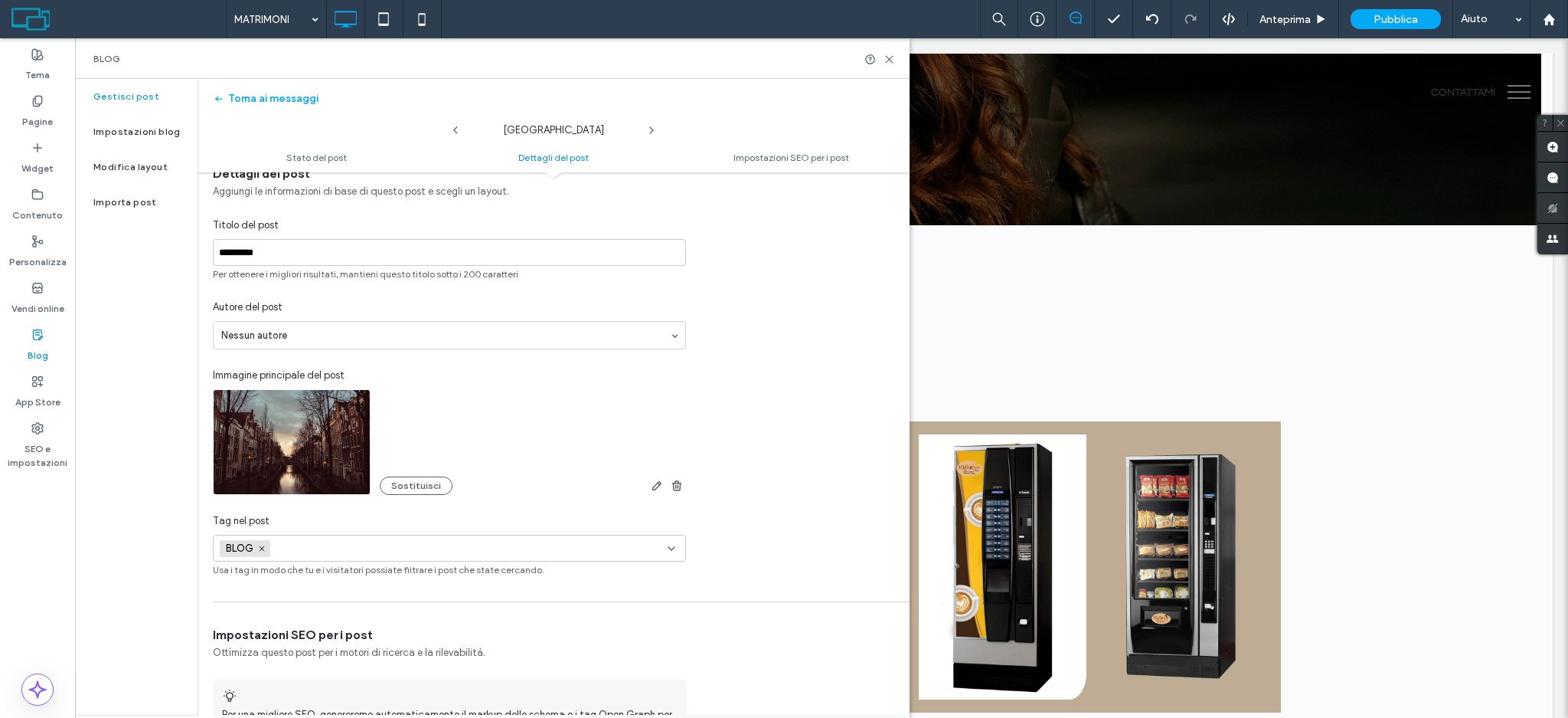
scroll to position [307, 0]
click at [675, 541] on div "BLOG +0 BLOG +0" at bounding box center [449, 547] width 473 height 27
click at [776, 453] on div "Dettagli del post Aggiungi le informazioni di base di questo post e scegli un l…" at bounding box center [553, 371] width 712 height 412
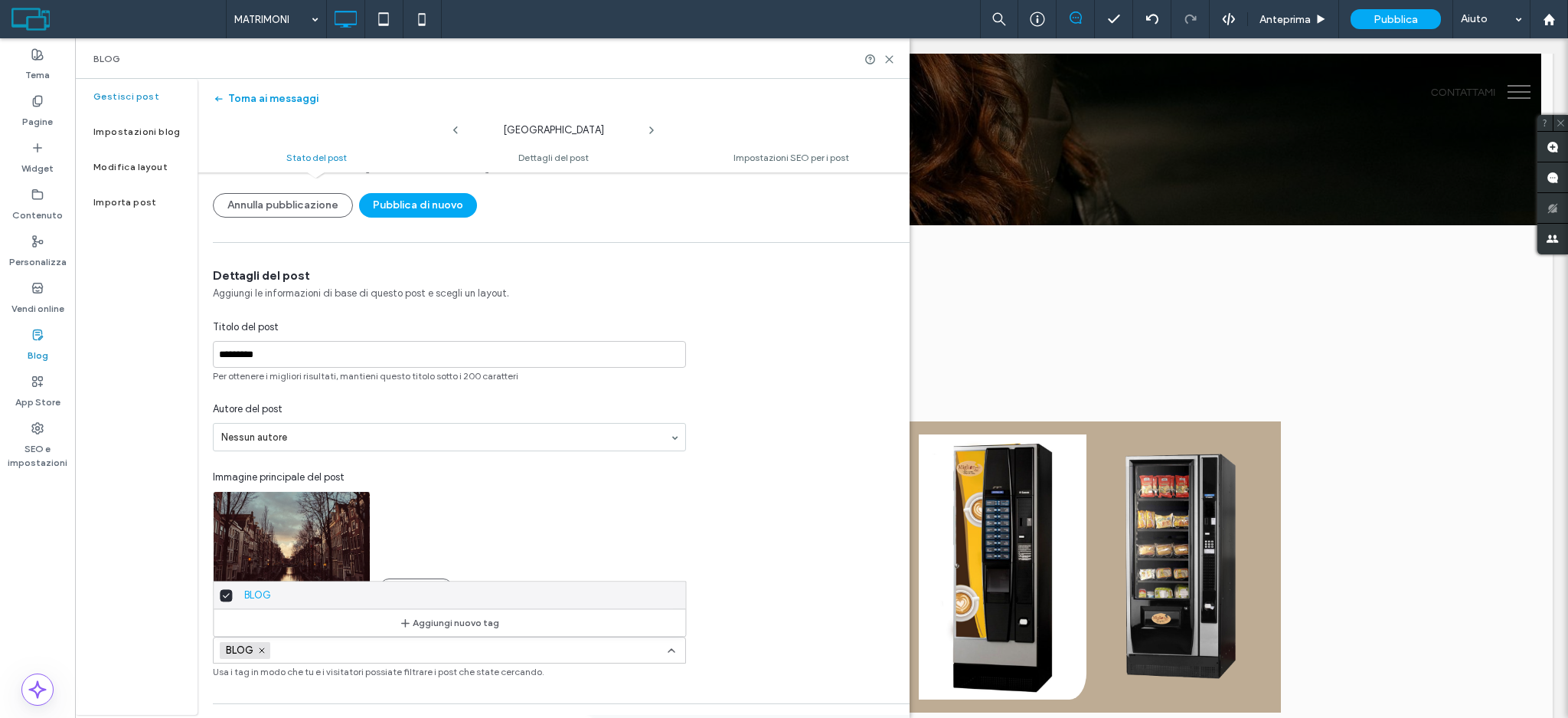
click at [289, 104] on button "Torna ai messaggi" at bounding box center [265, 99] width 106 height 25
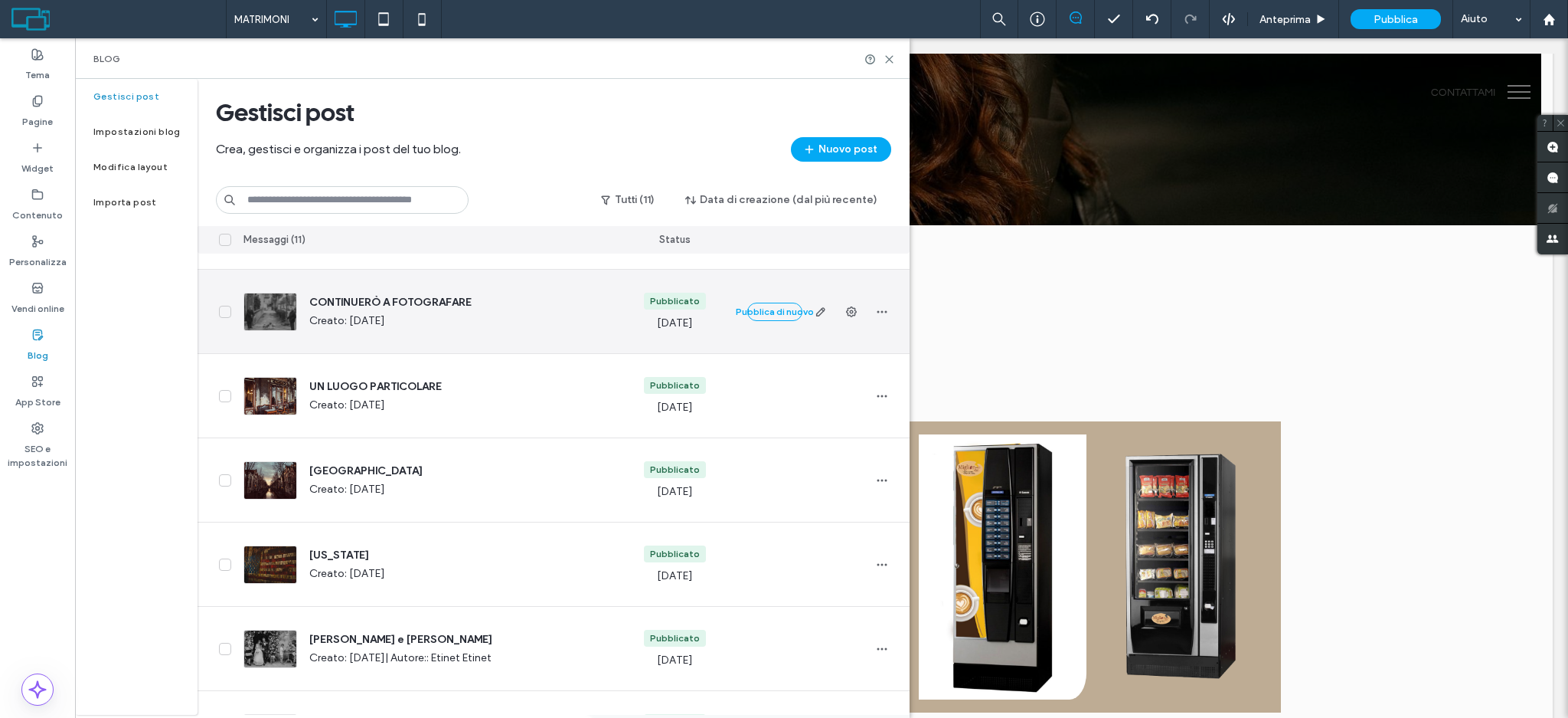
scroll to position [102, 0]
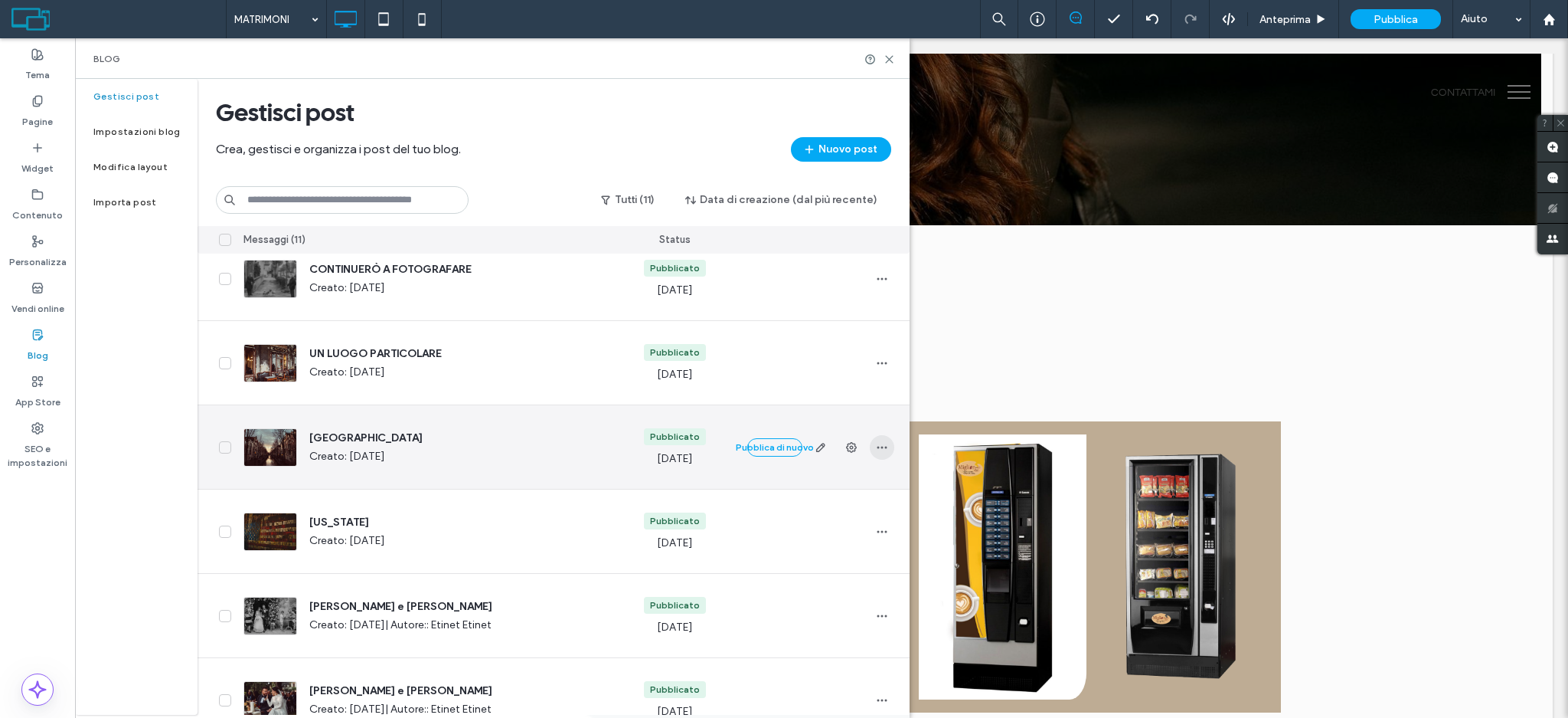
click at [880, 445] on icon "button" at bounding box center [882, 447] width 12 height 12
click at [827, 515] on div "Duplica" at bounding box center [825, 515] width 136 height 29
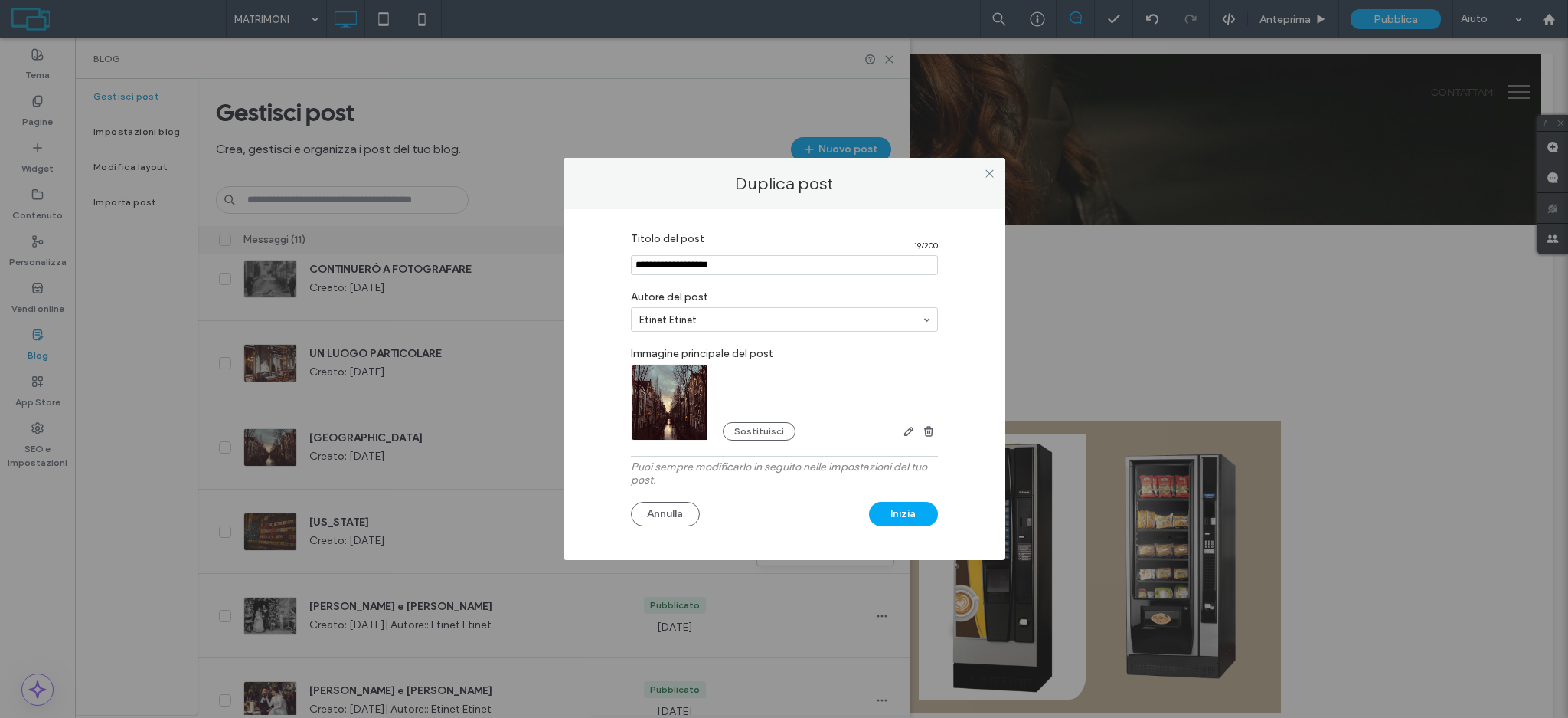
click at [699, 261] on input "Titolo del post" at bounding box center [785, 265] width 307 height 20
type input "*"
type input "******"
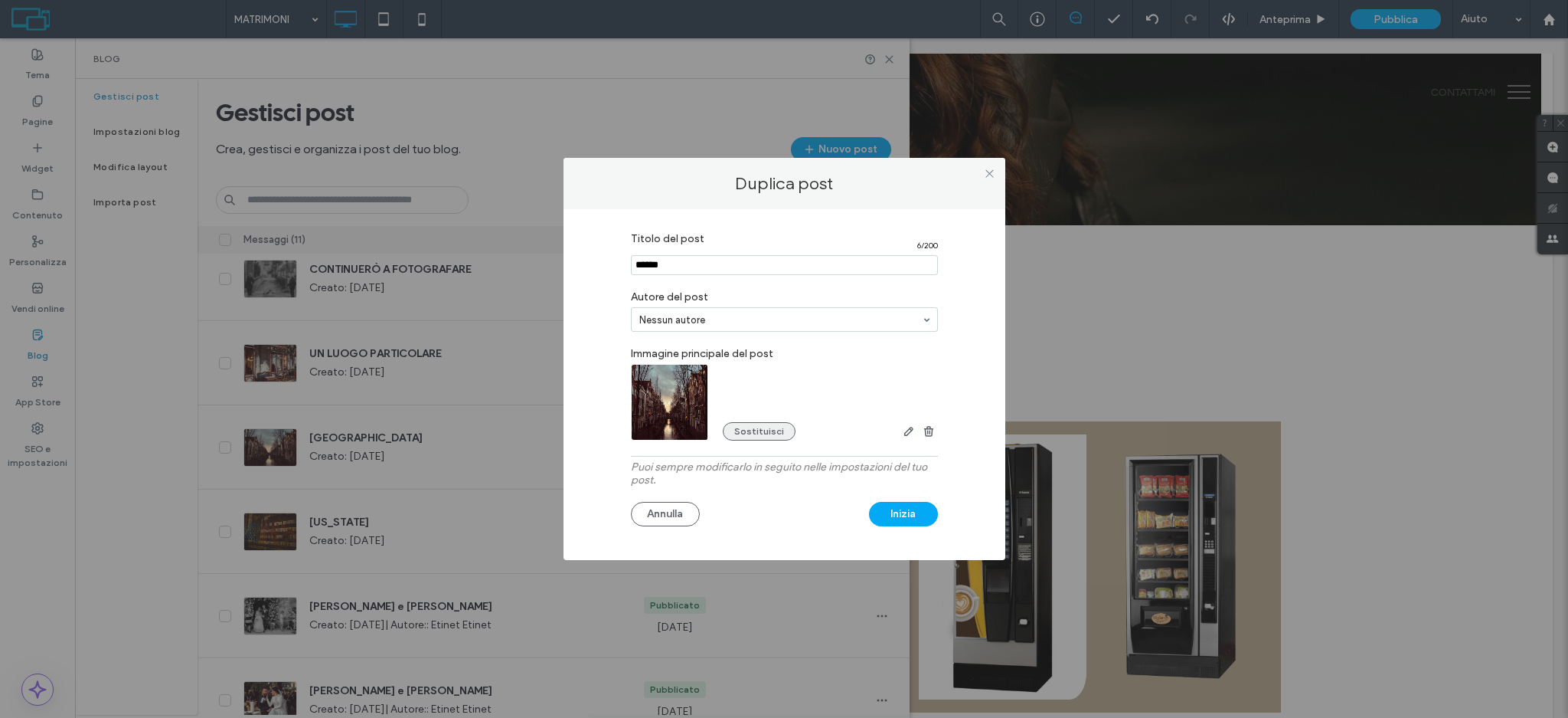
click at [759, 435] on button "Sostituisci" at bounding box center [759, 431] width 73 height 18
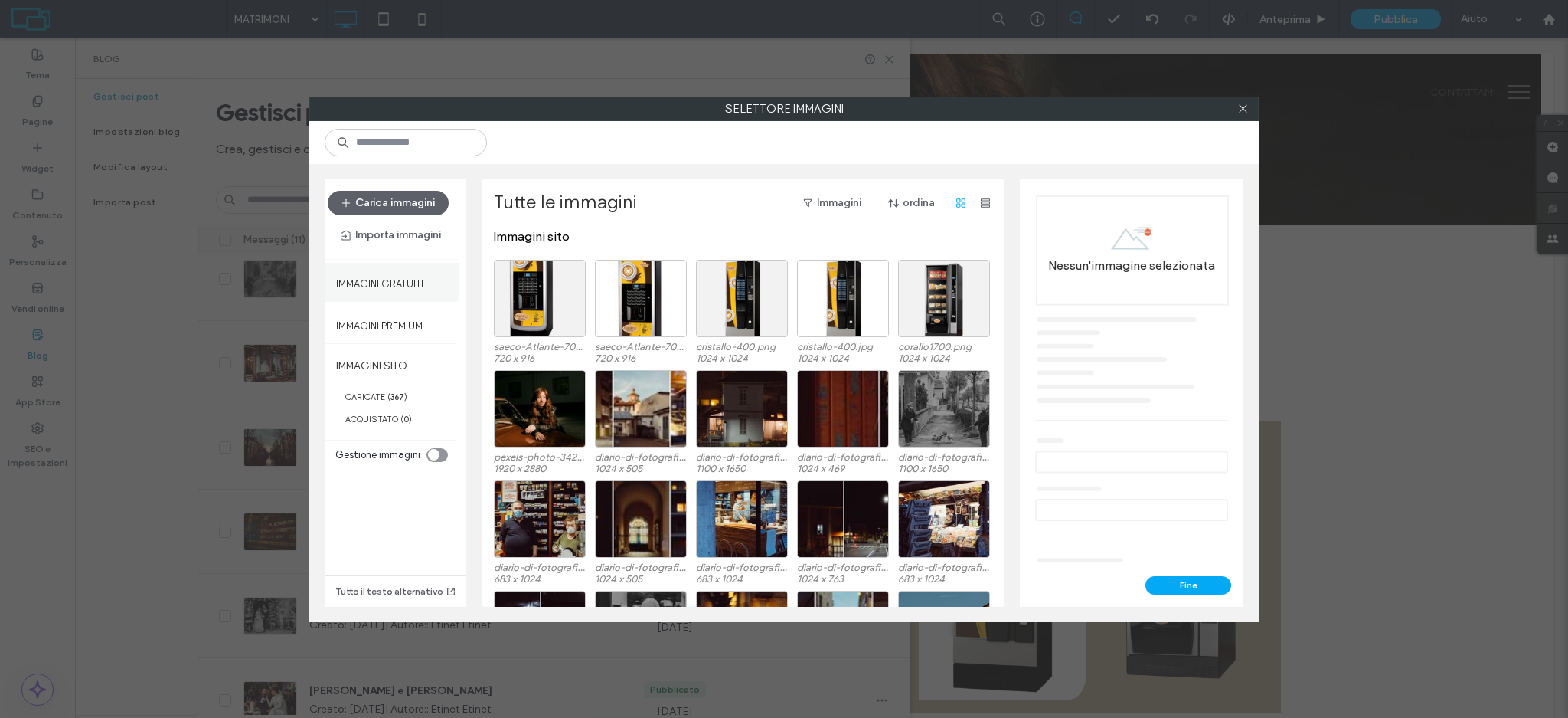
click at [391, 289] on label "Immagini gratuite" at bounding box center [381, 279] width 90 height 19
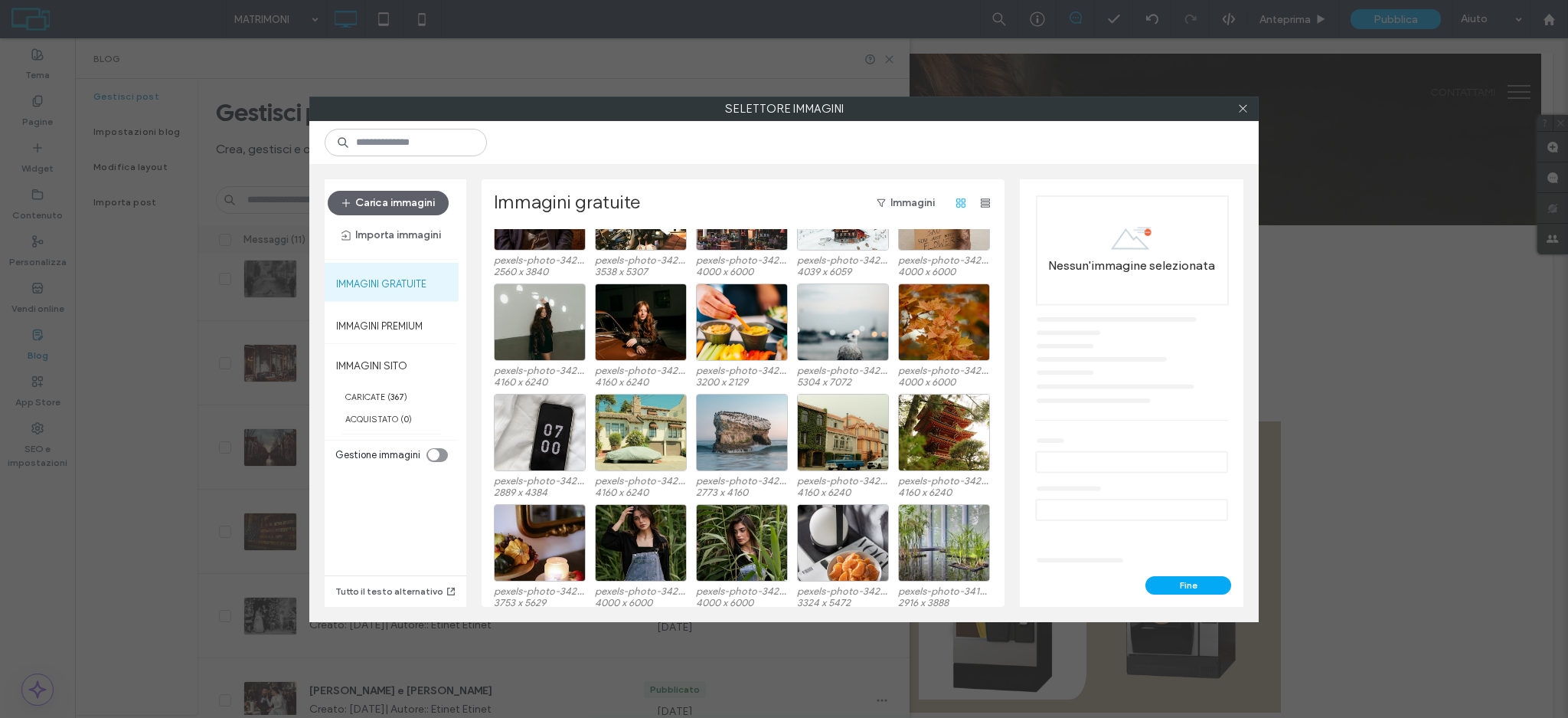
scroll to position [63, 0]
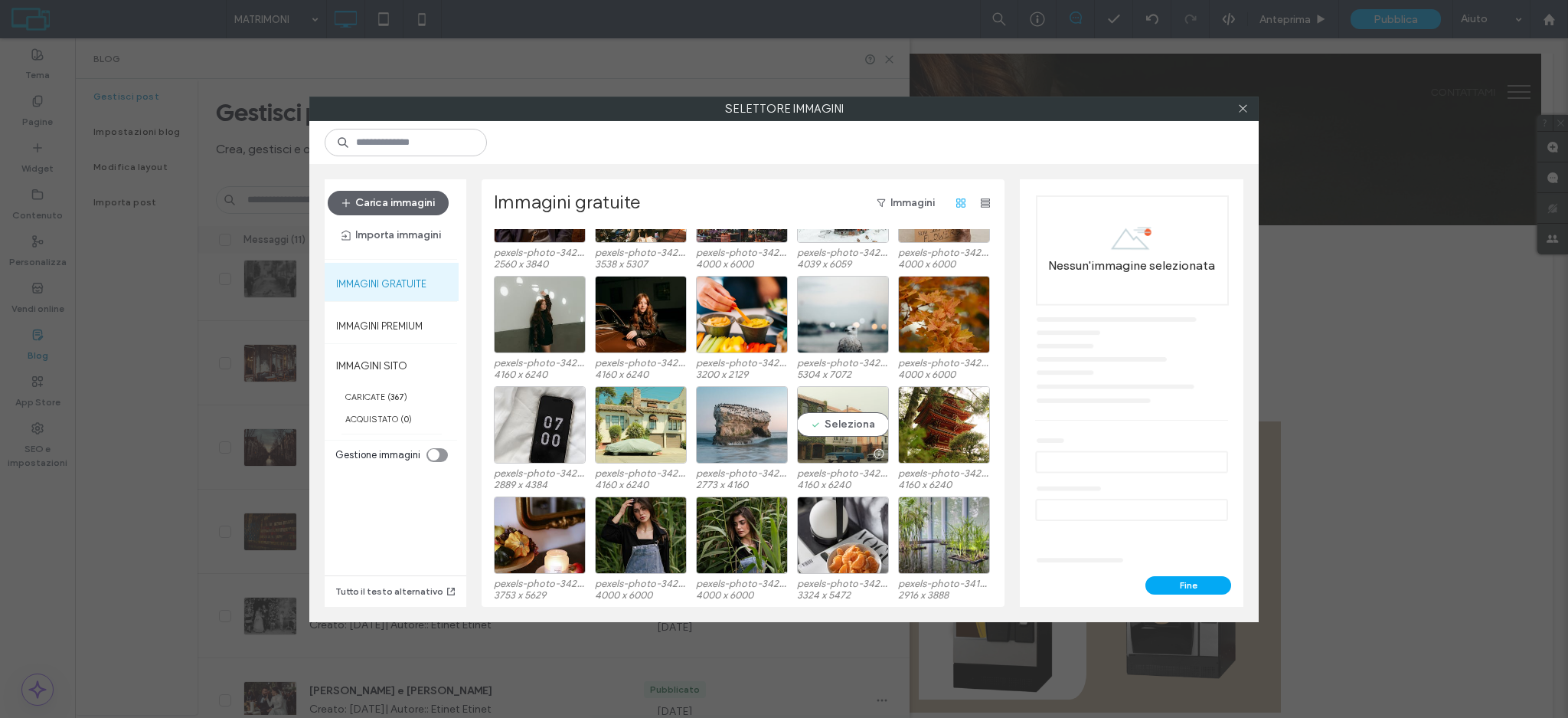
click at [837, 437] on div "Seleziona" at bounding box center [843, 425] width 92 height 77
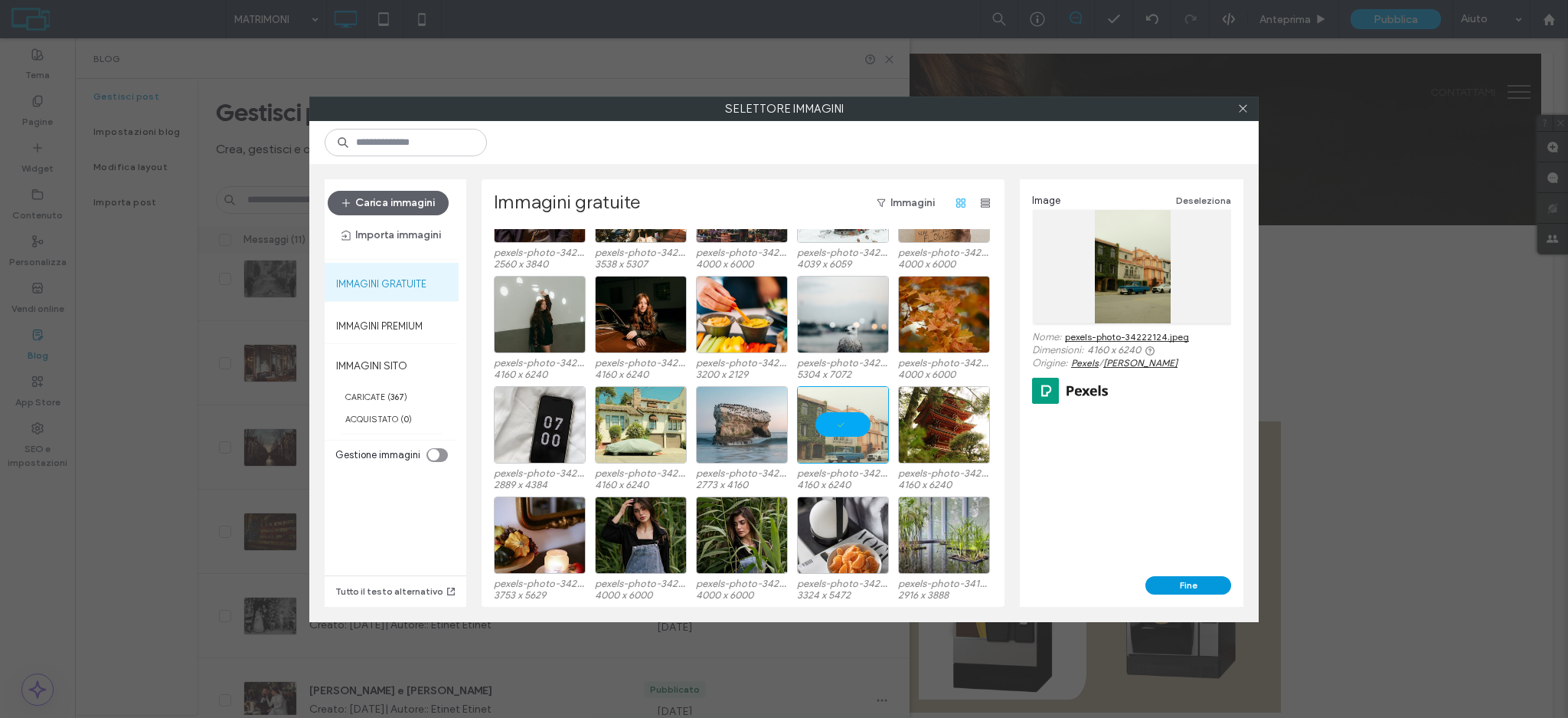
click at [1189, 580] on button "Fine" at bounding box center [1188, 585] width 85 height 18
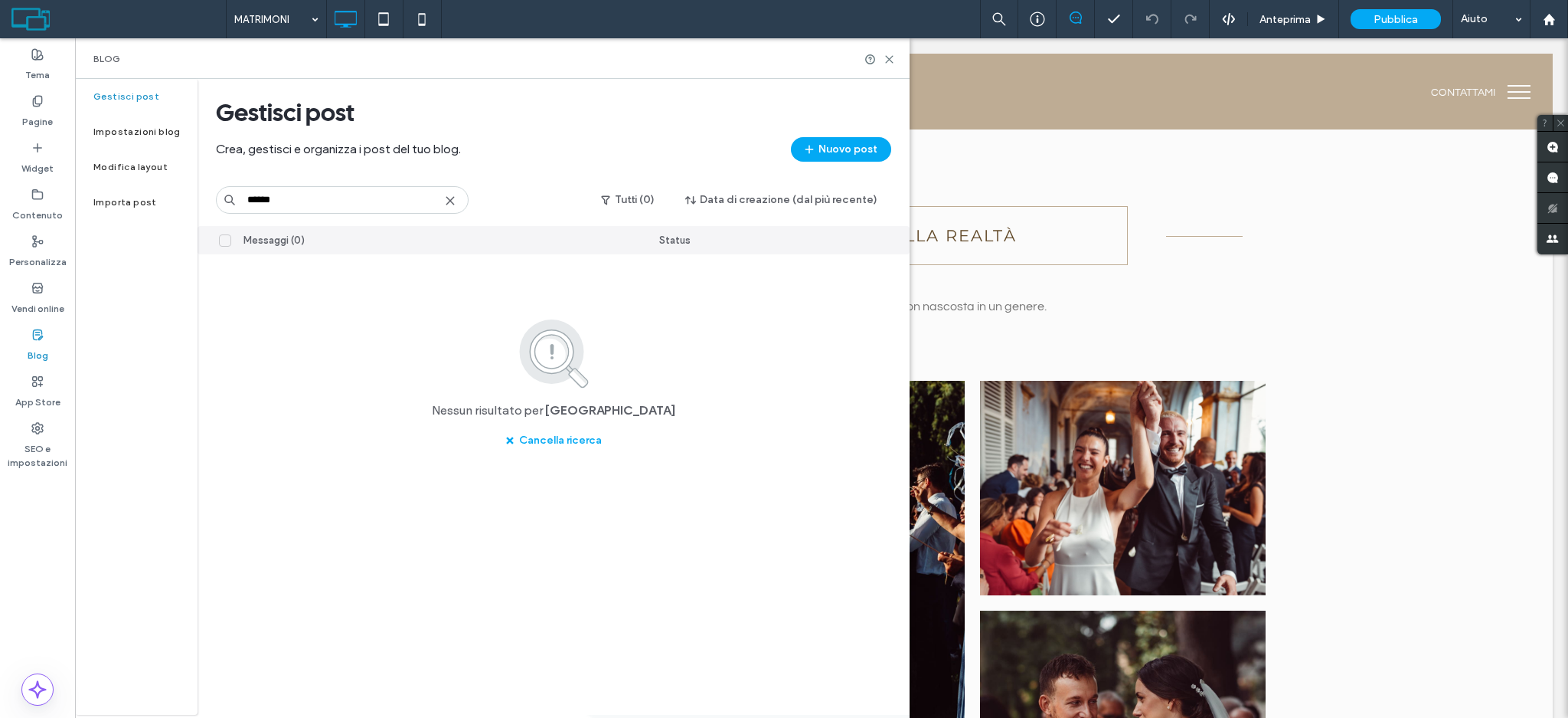
type input "******"
click at [454, 201] on icon at bounding box center [450, 200] width 12 height 12
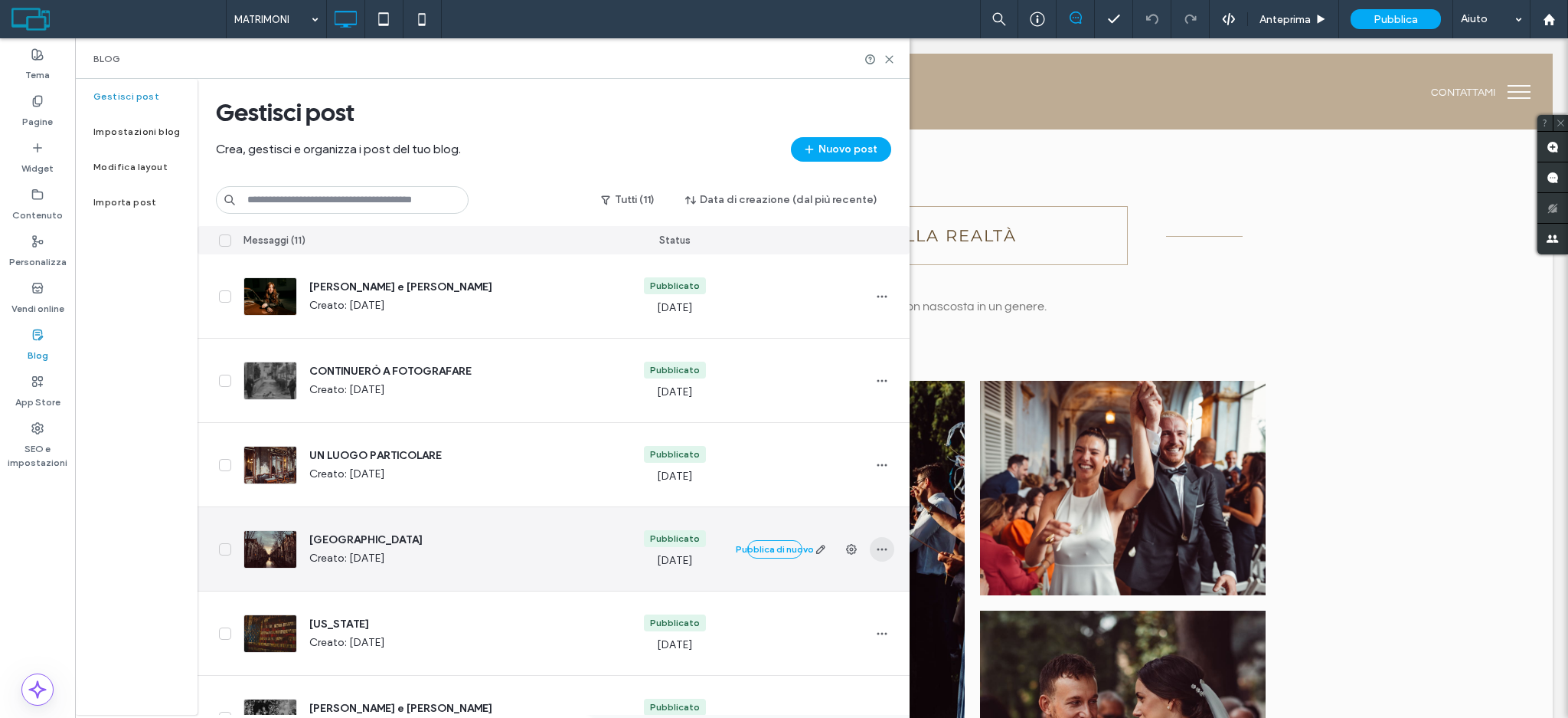
click at [873, 547] on span "button" at bounding box center [883, 550] width 25 height 25
click at [831, 614] on div "Duplica" at bounding box center [825, 617] width 136 height 29
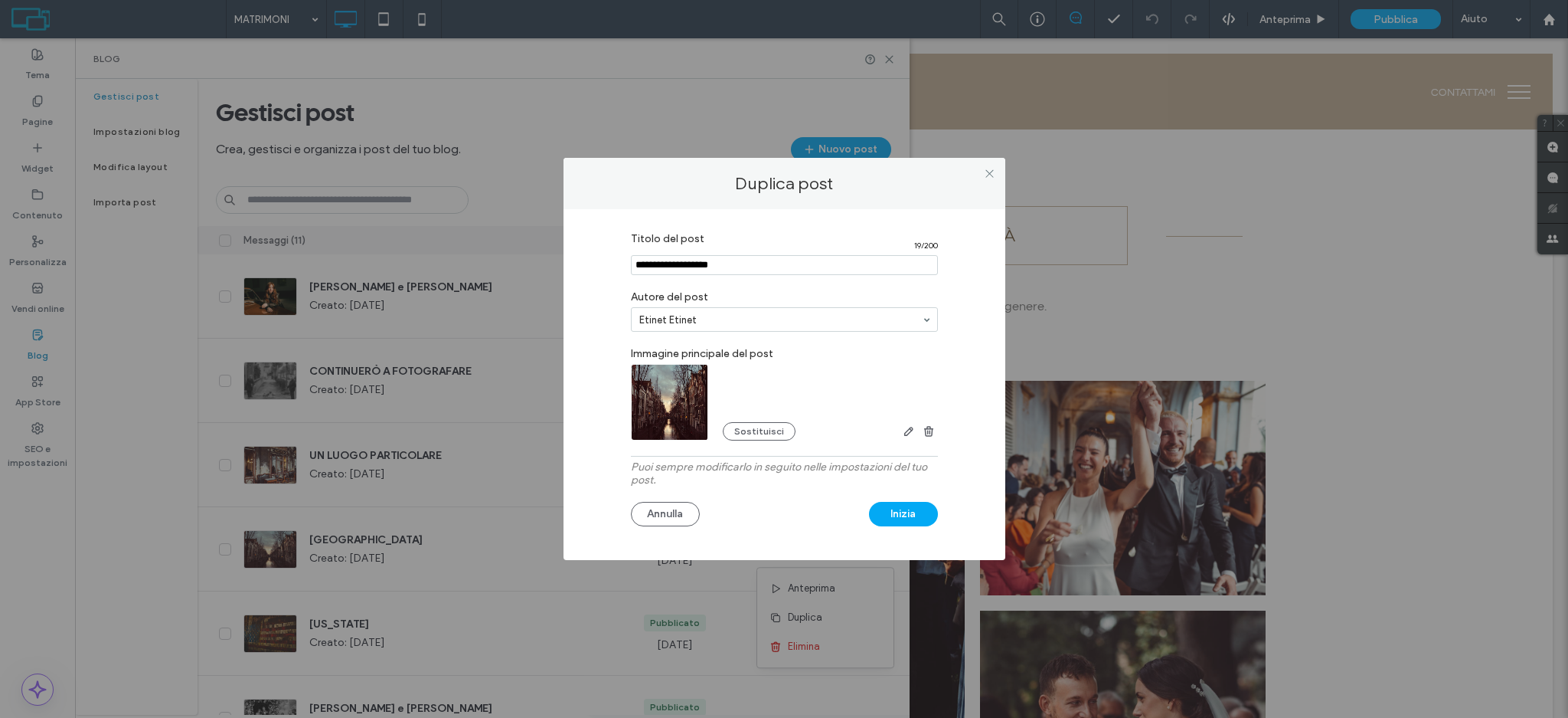
click at [705, 251] on section "Titolo del post 19 / 200" at bounding box center [785, 253] width 307 height 58
click at [704, 266] on input "Titolo del post" at bounding box center [785, 265] width 307 height 20
click at [728, 245] on label "Titolo del post" at bounding box center [782, 241] width 301 height 17
click at [727, 266] on input "Titolo del post" at bounding box center [785, 265] width 307 height 20
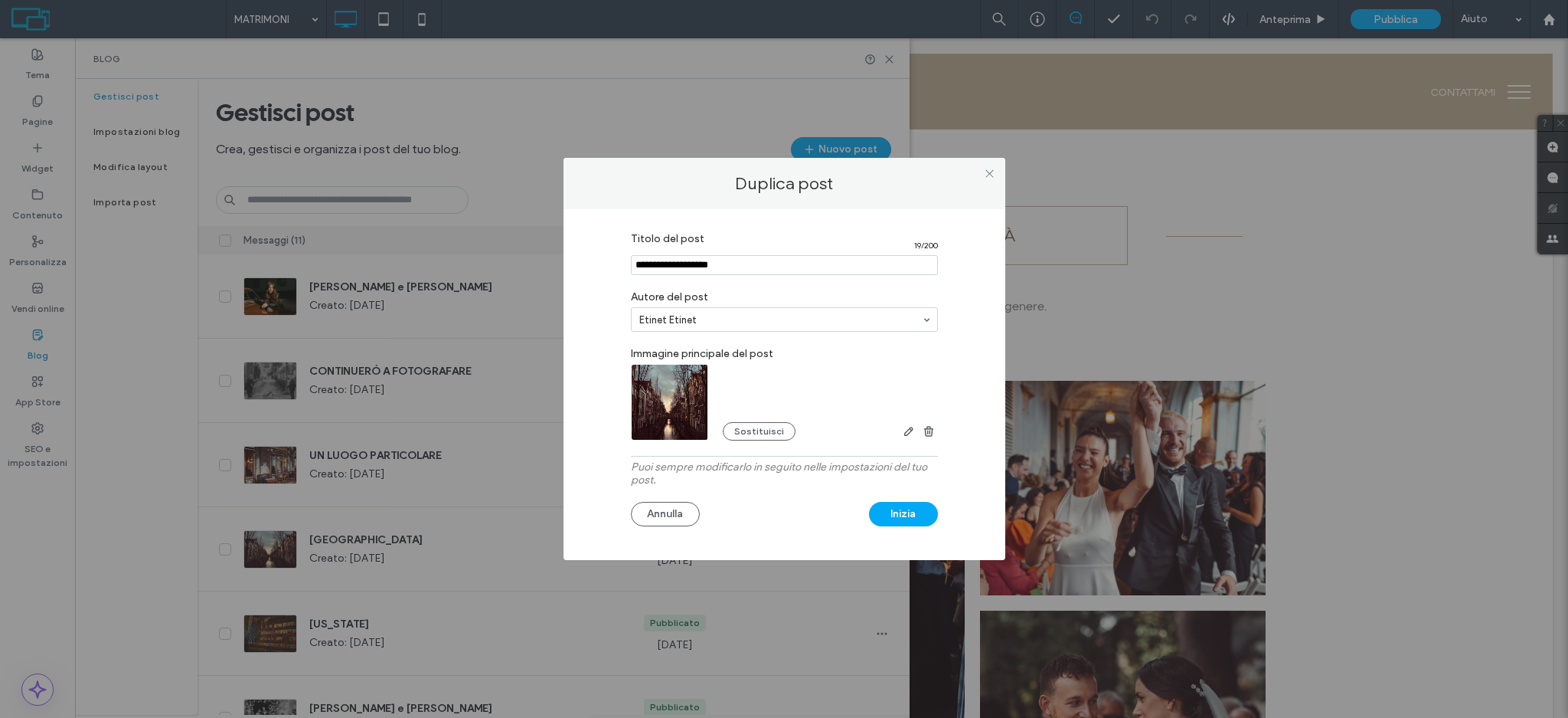
click at [726, 266] on input "Titolo del post" at bounding box center [785, 265] width 307 height 20
type input "******"
click at [752, 437] on button "Sostituisci" at bounding box center [759, 431] width 73 height 18
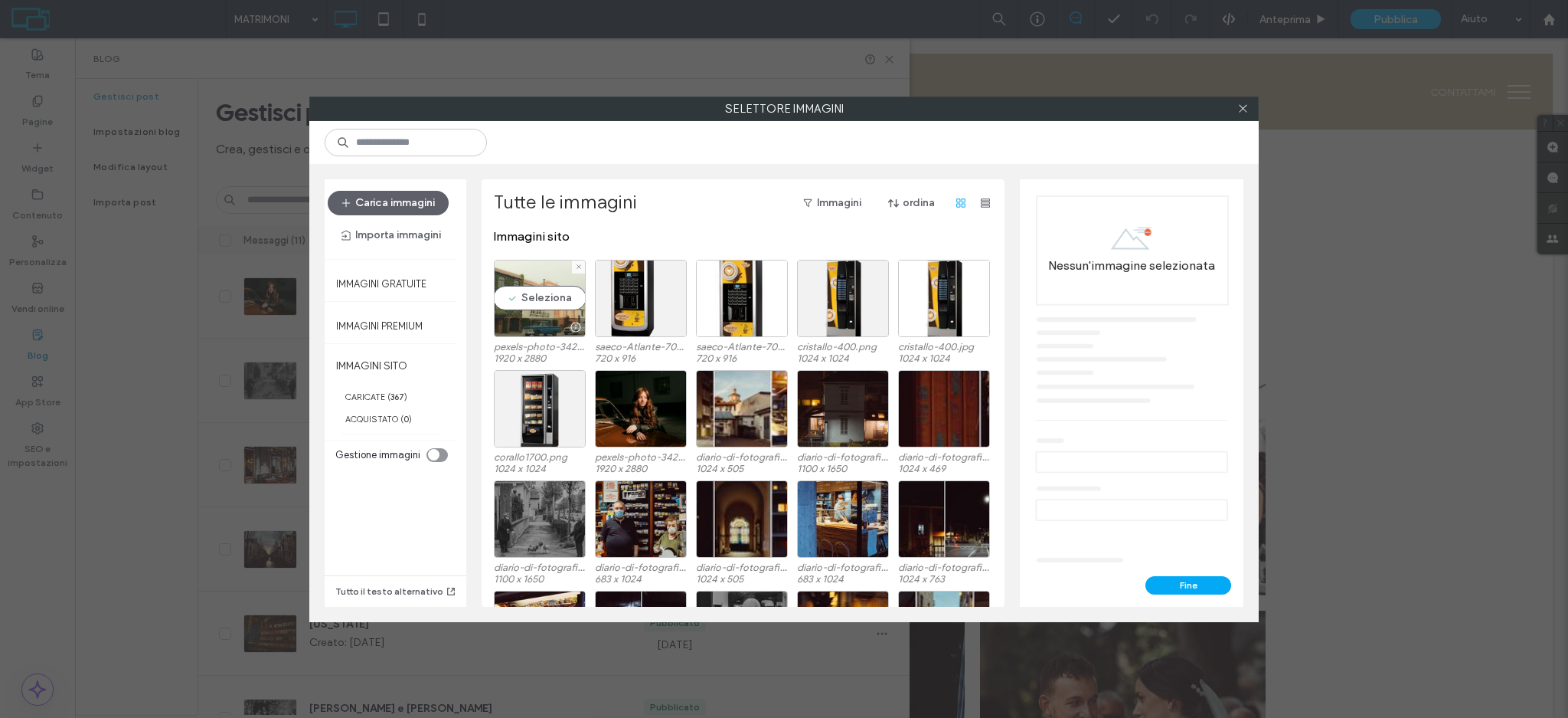
drag, startPoint x: 541, startPoint y: 292, endPoint x: 571, endPoint y: 307, distance: 33.5
click at [540, 294] on div "Seleziona" at bounding box center [540, 298] width 92 height 77
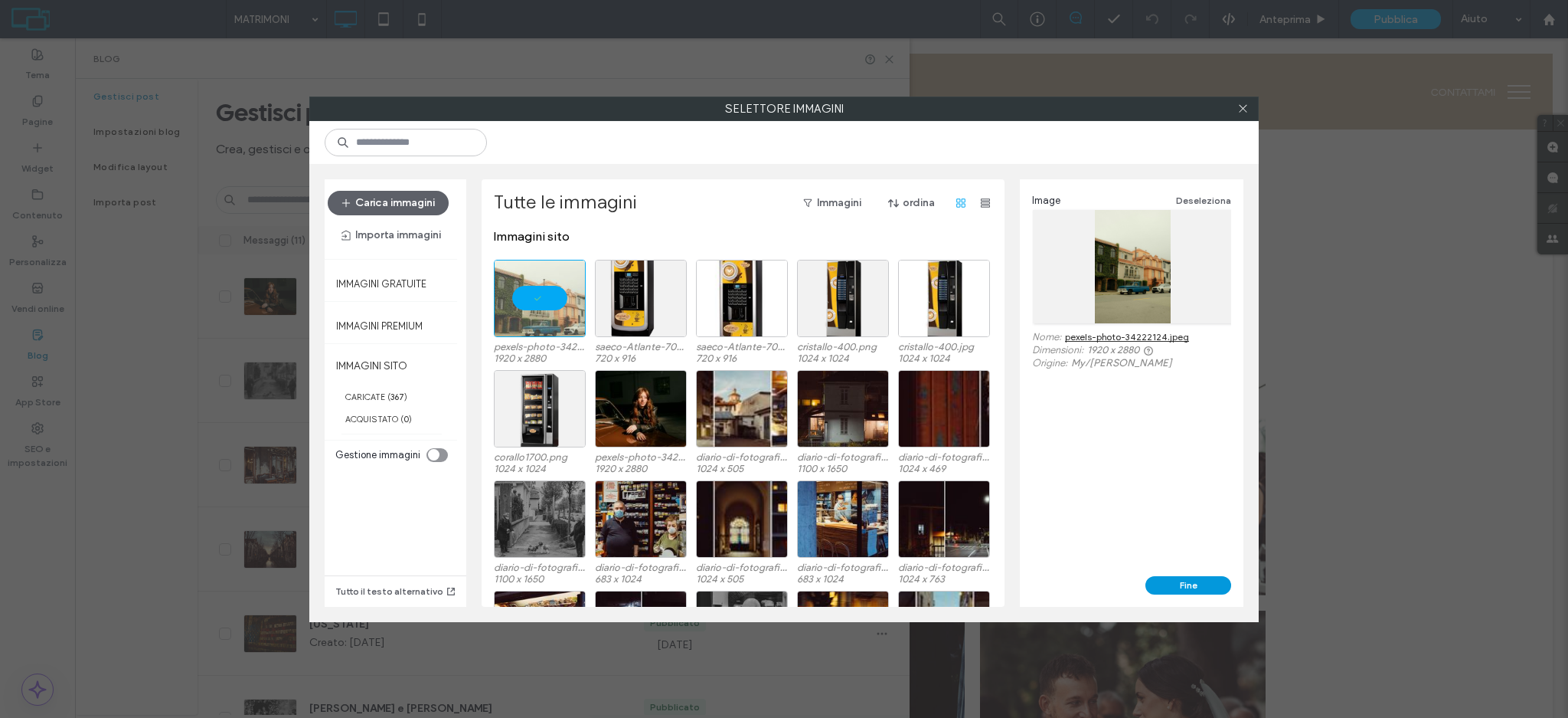
click at [1162, 585] on button "Fine" at bounding box center [1188, 585] width 85 height 18
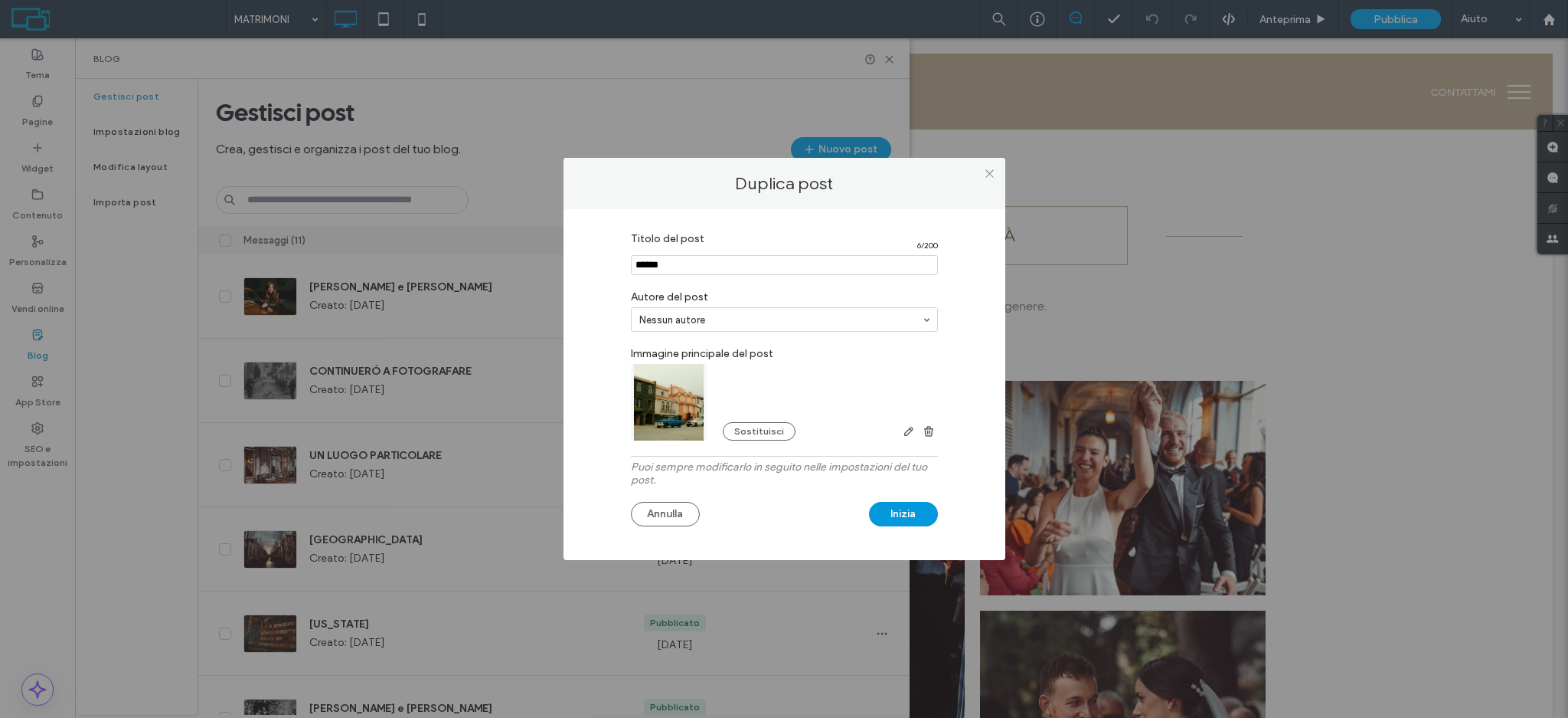
click at [914, 513] on button "Inizia" at bounding box center [904, 514] width 69 height 25
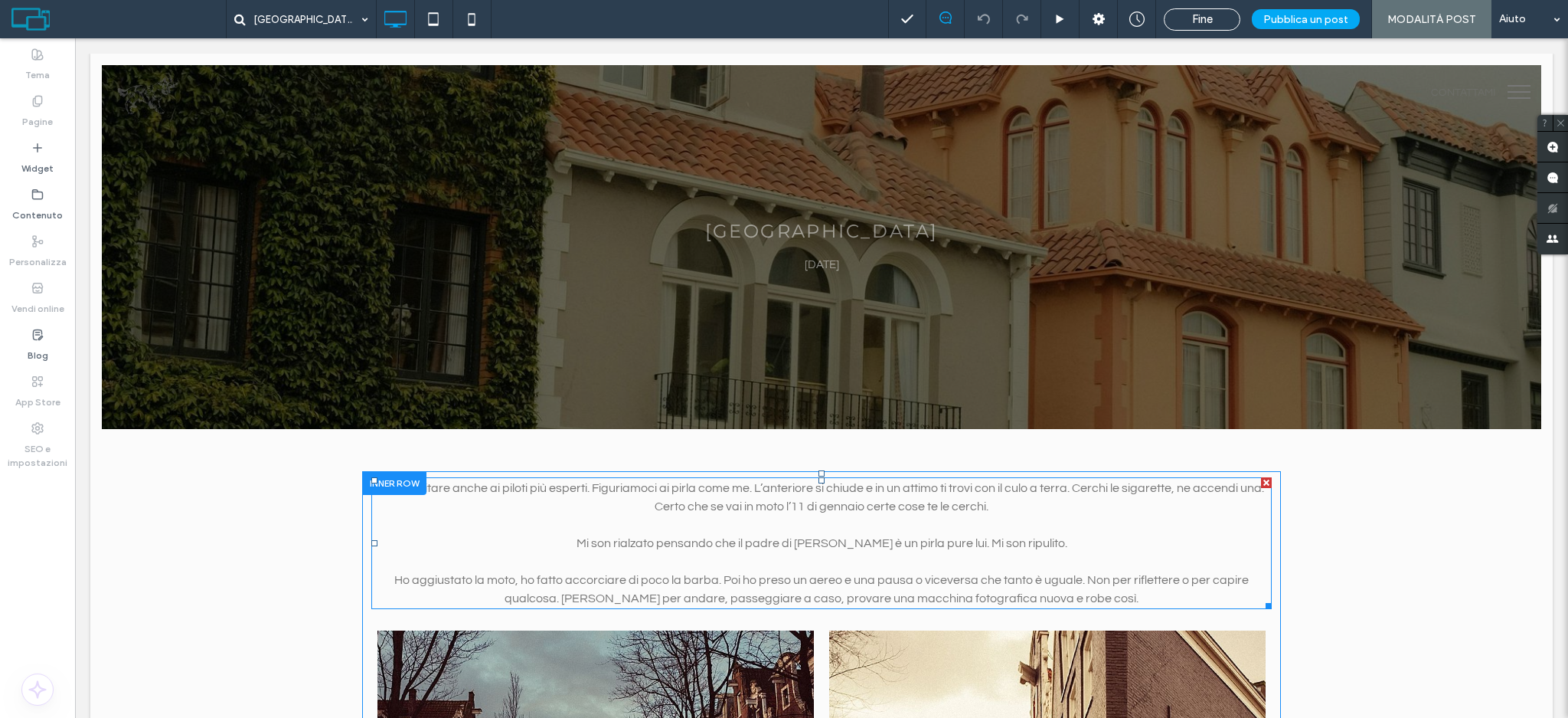
scroll to position [102, 0]
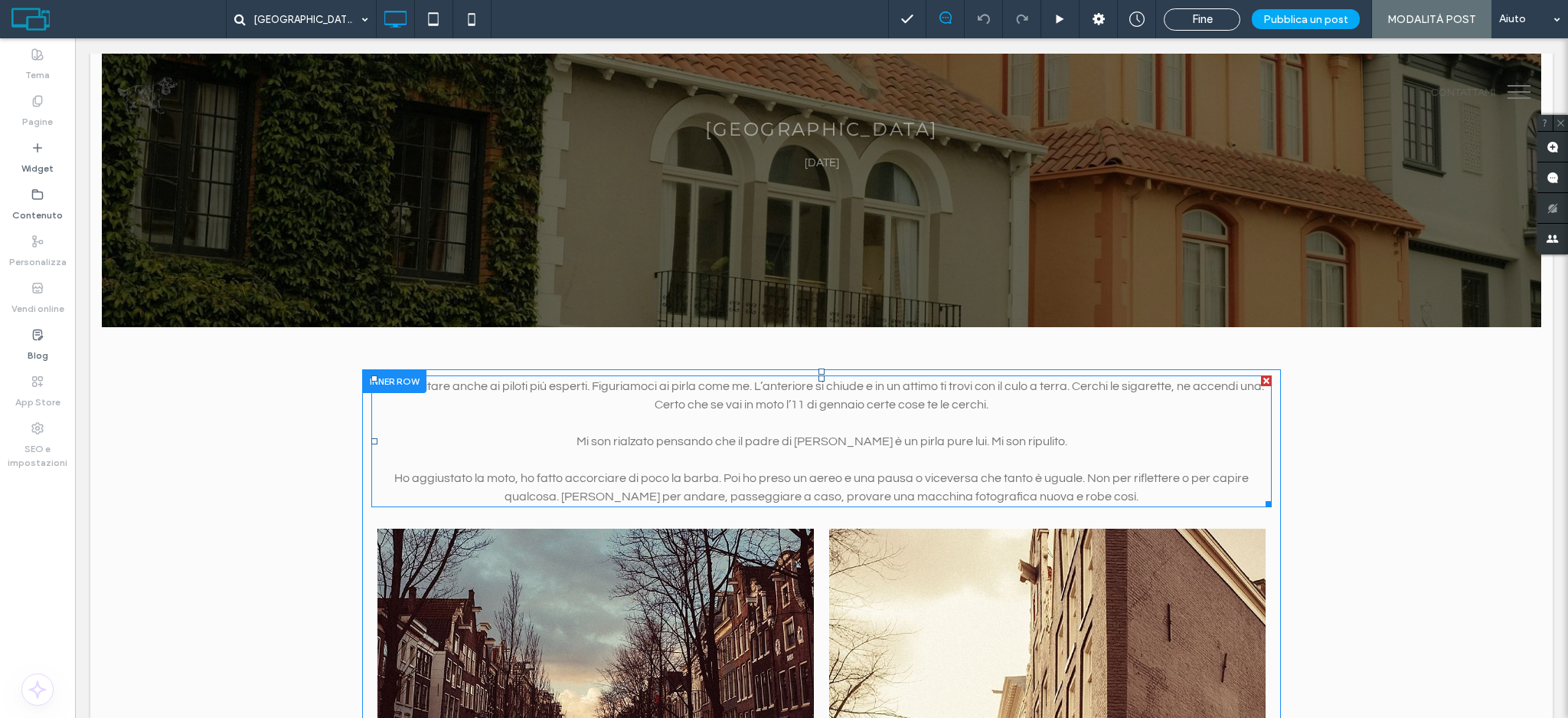
click at [738, 450] on p at bounding box center [821, 459] width 901 height 18
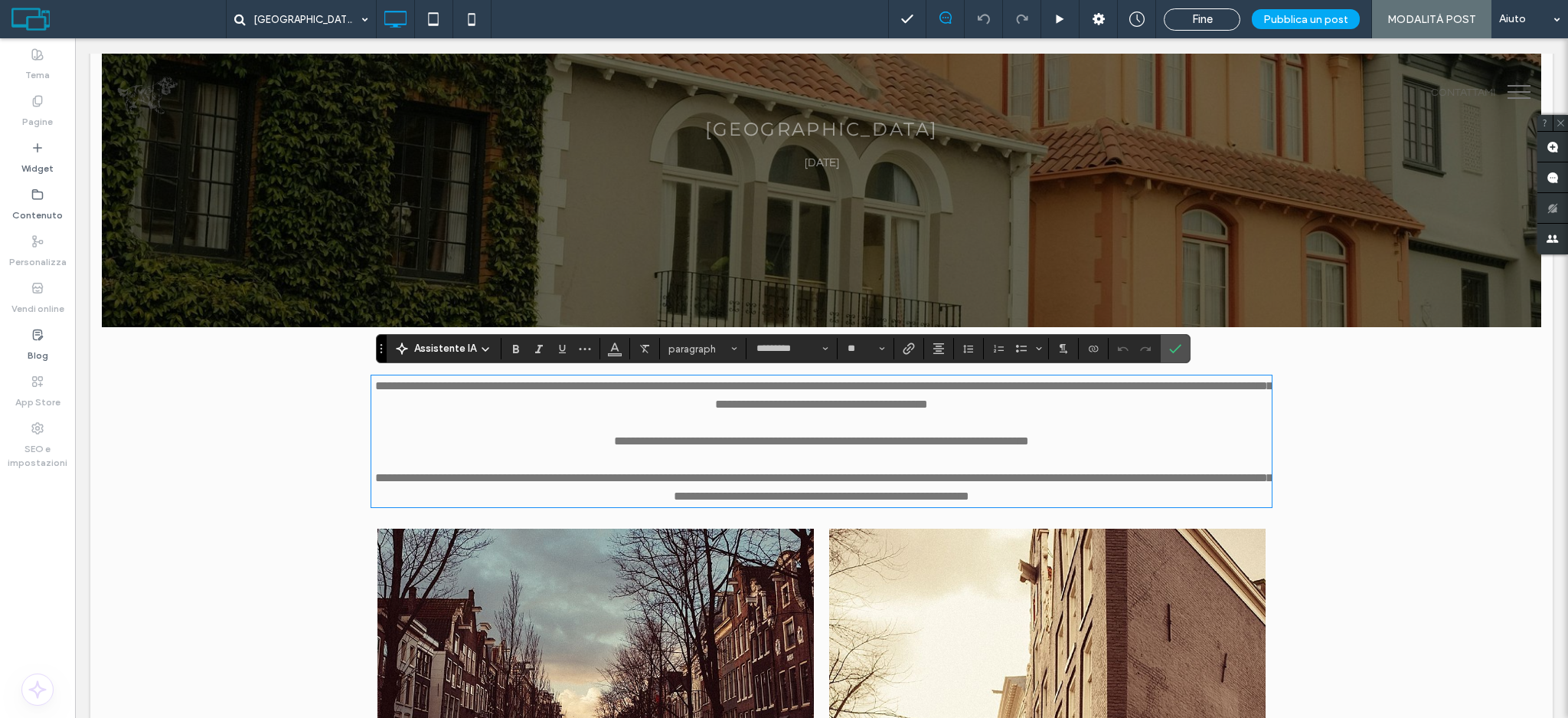
type input "*********"
type input "**"
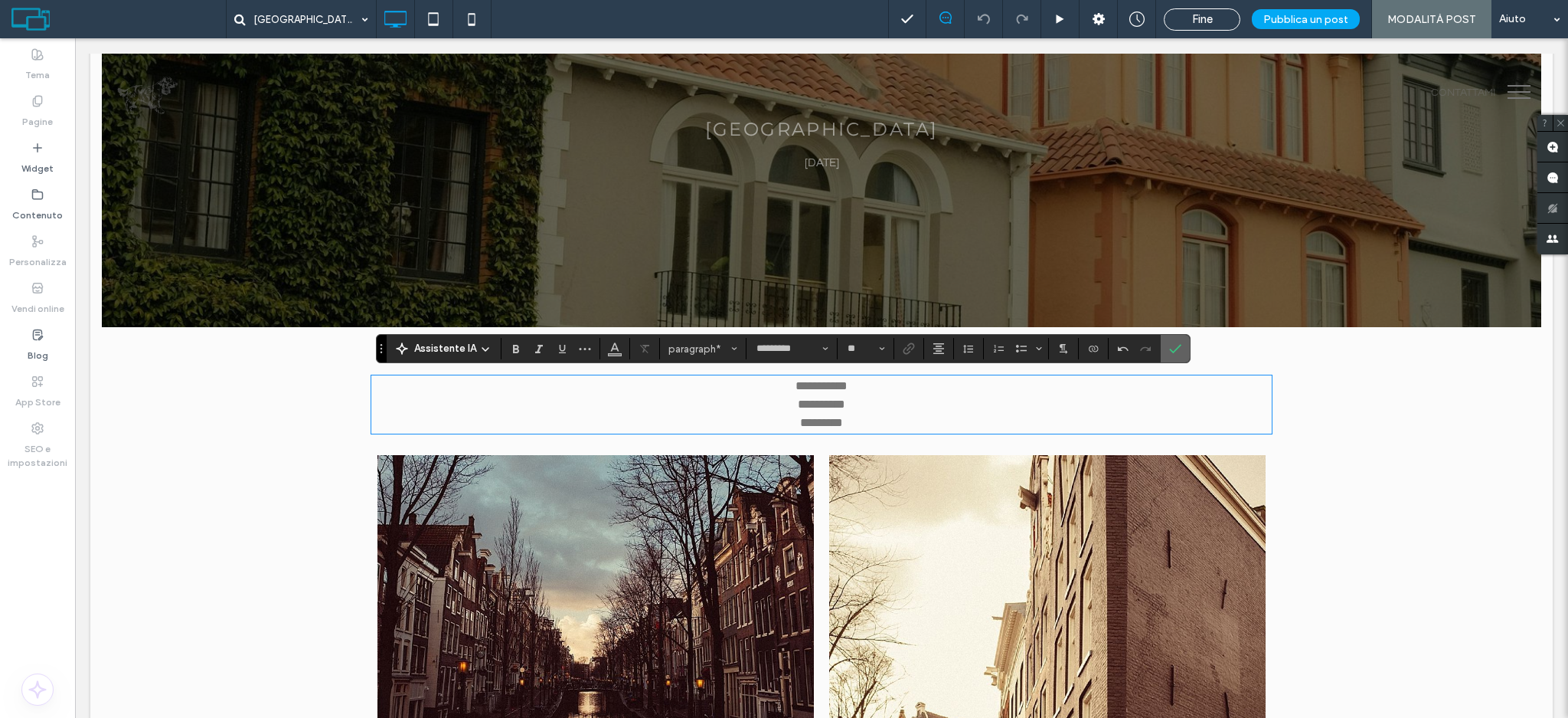
drag, startPoint x: 1170, startPoint y: 351, endPoint x: 1107, endPoint y: 412, distance: 87.7
click at [1170, 351] on icon "Conferma" at bounding box center [1175, 348] width 12 height 12
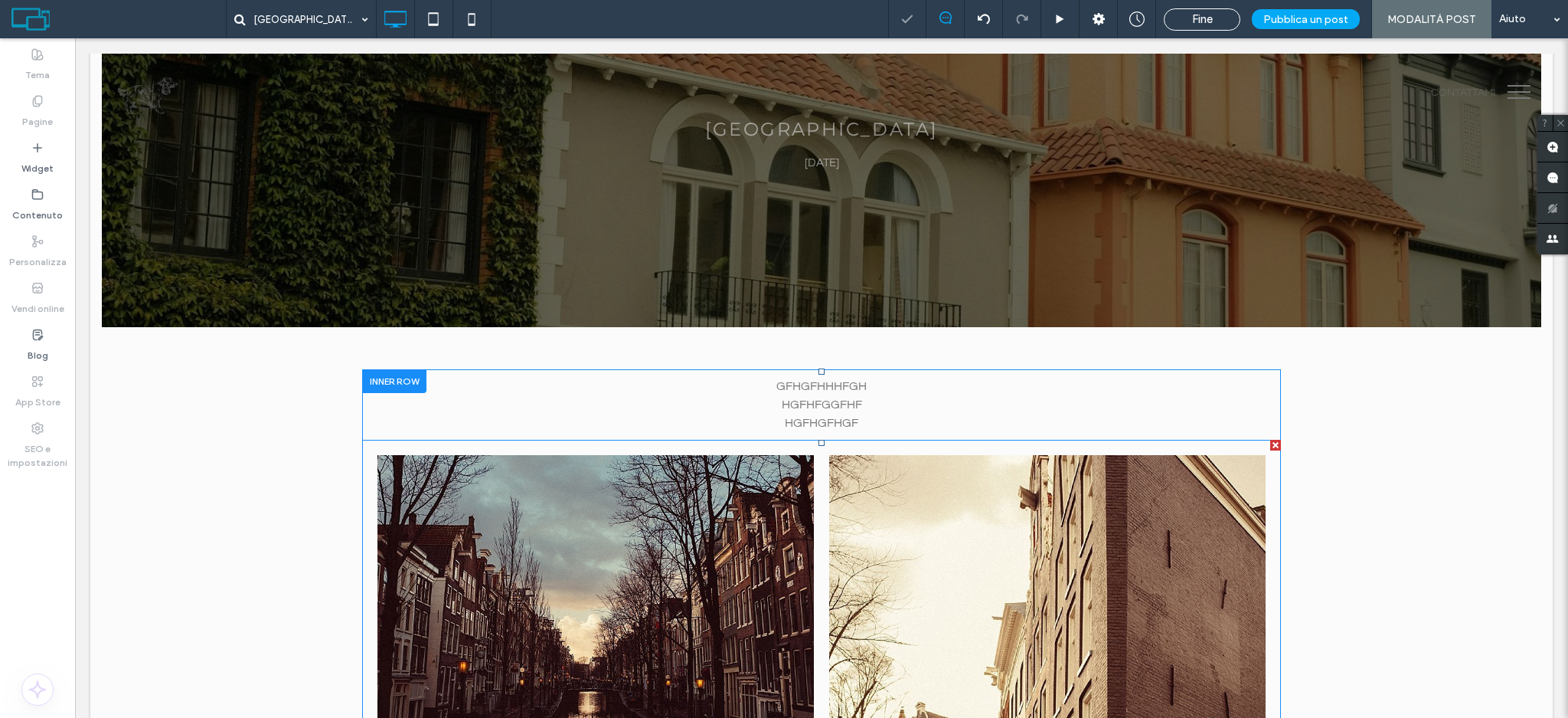
click at [1174, 588] on link at bounding box center [1048, 728] width 437 height 546
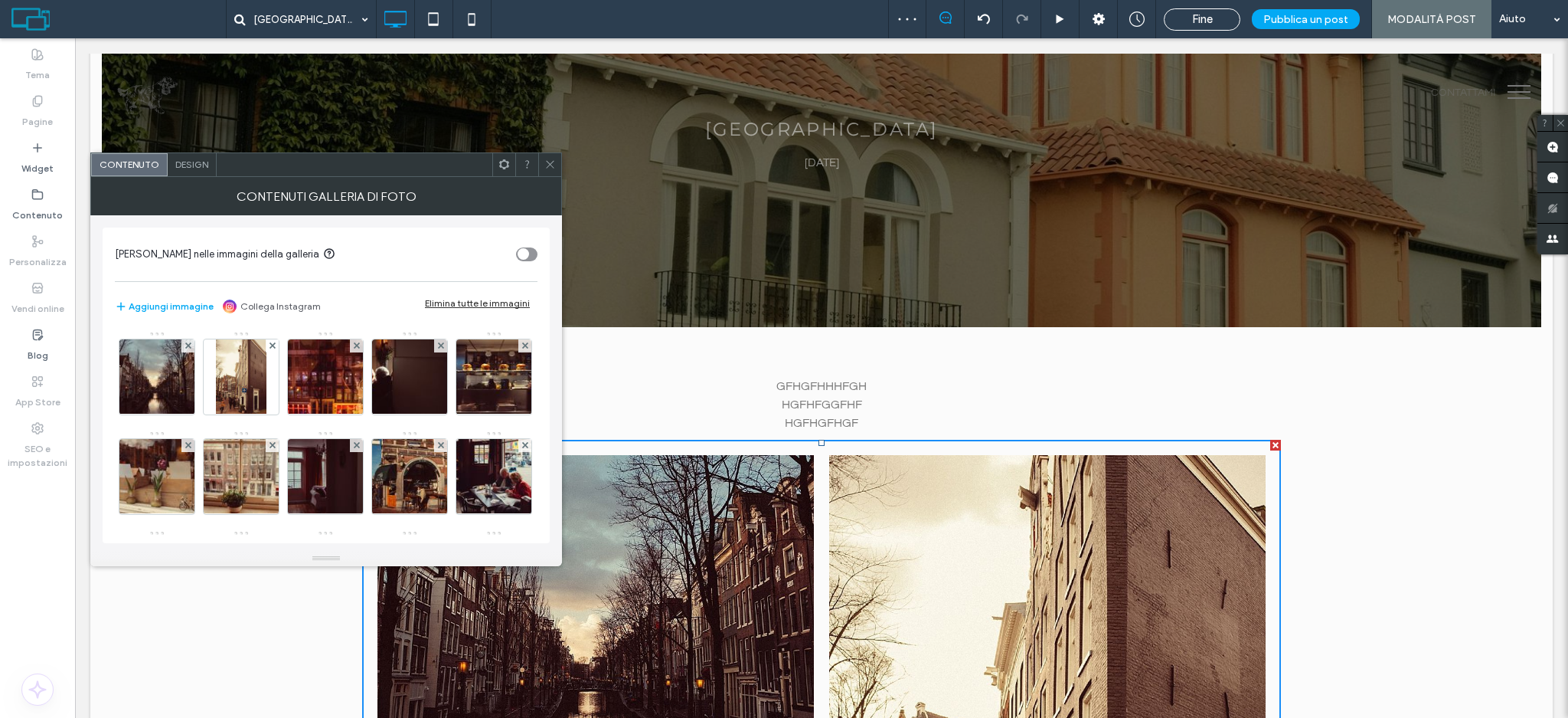
click at [483, 299] on div "Elimina tutte le immagini" at bounding box center [478, 303] width 105 height 12
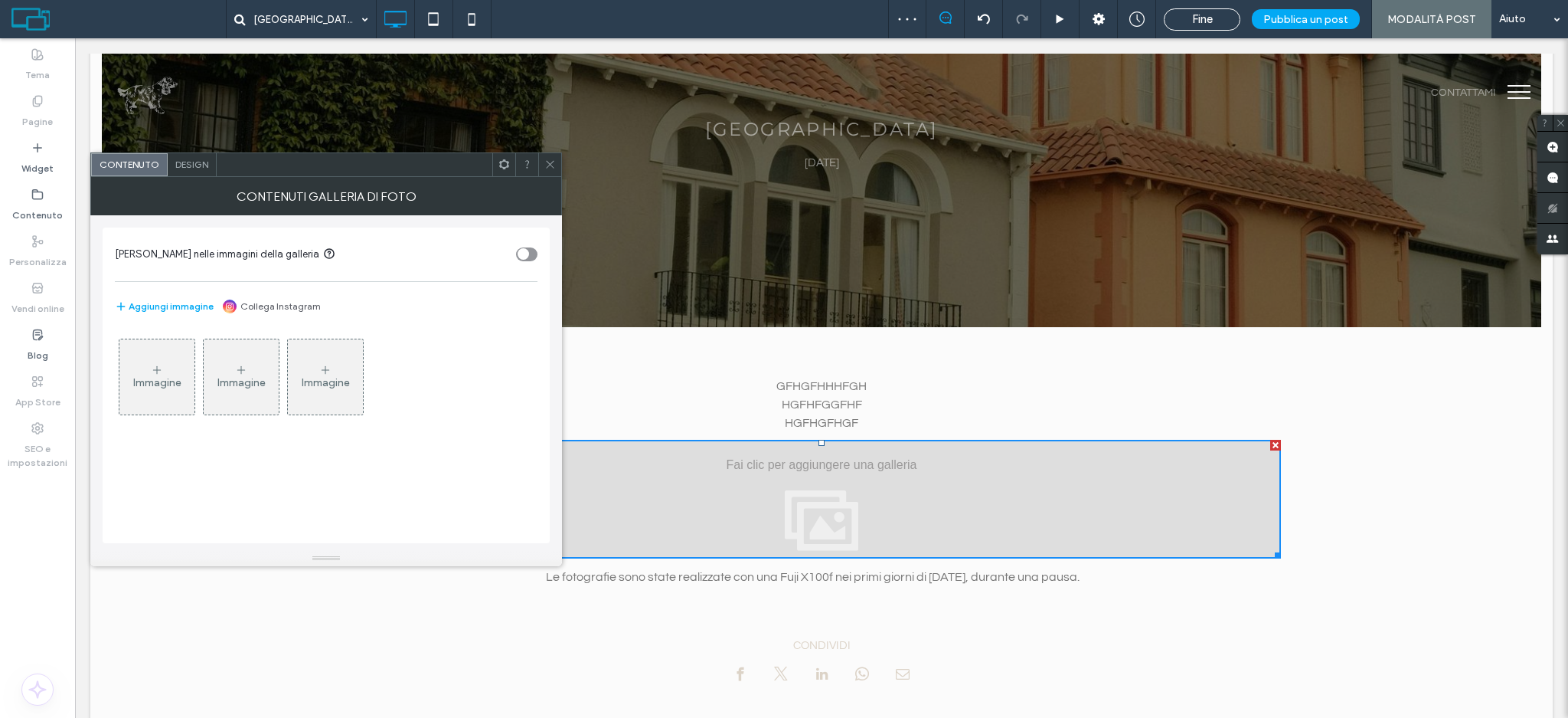
click at [158, 380] on div "Immagine" at bounding box center [157, 383] width 48 height 13
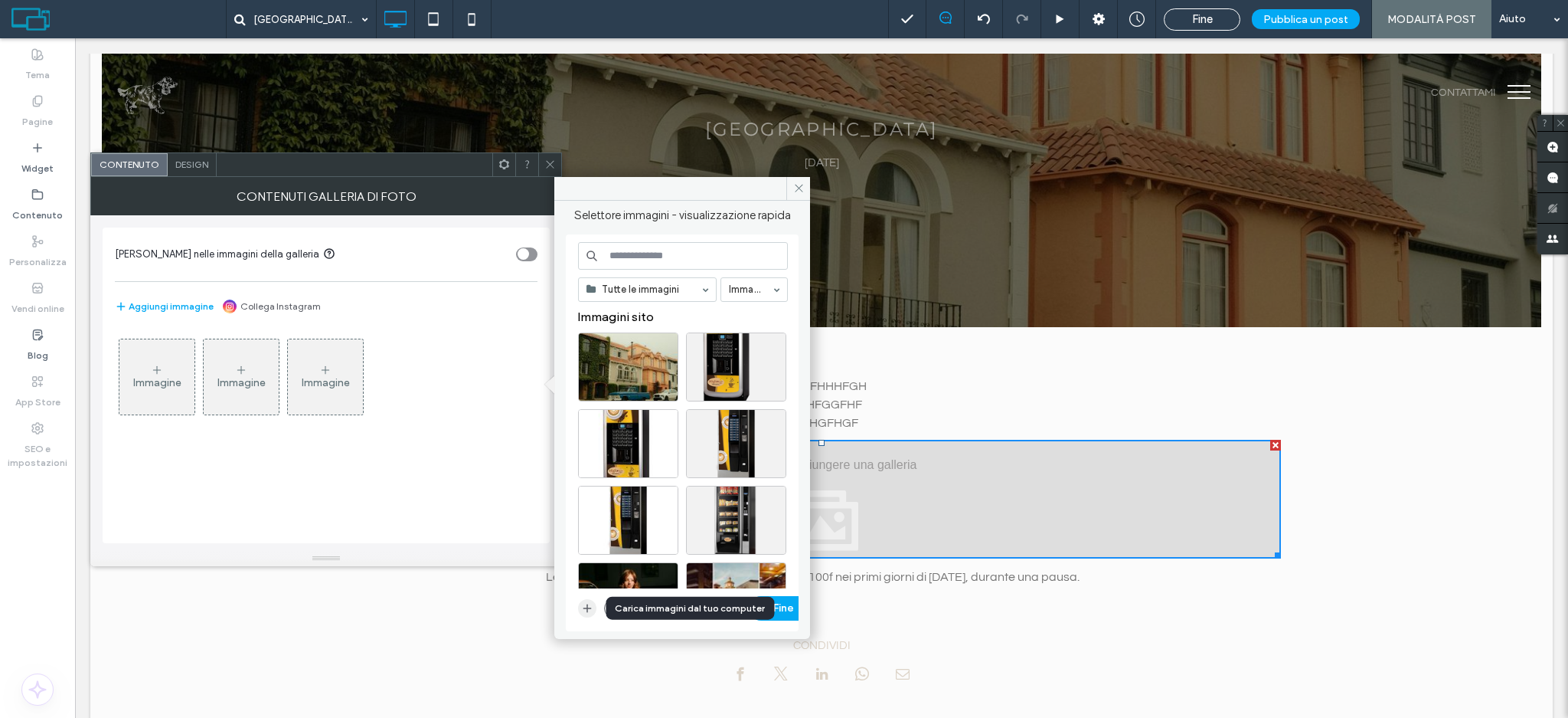
click at [585, 605] on icon "button" at bounding box center [587, 608] width 12 height 12
click at [766, 613] on button "Fine" at bounding box center [783, 609] width 69 height 25
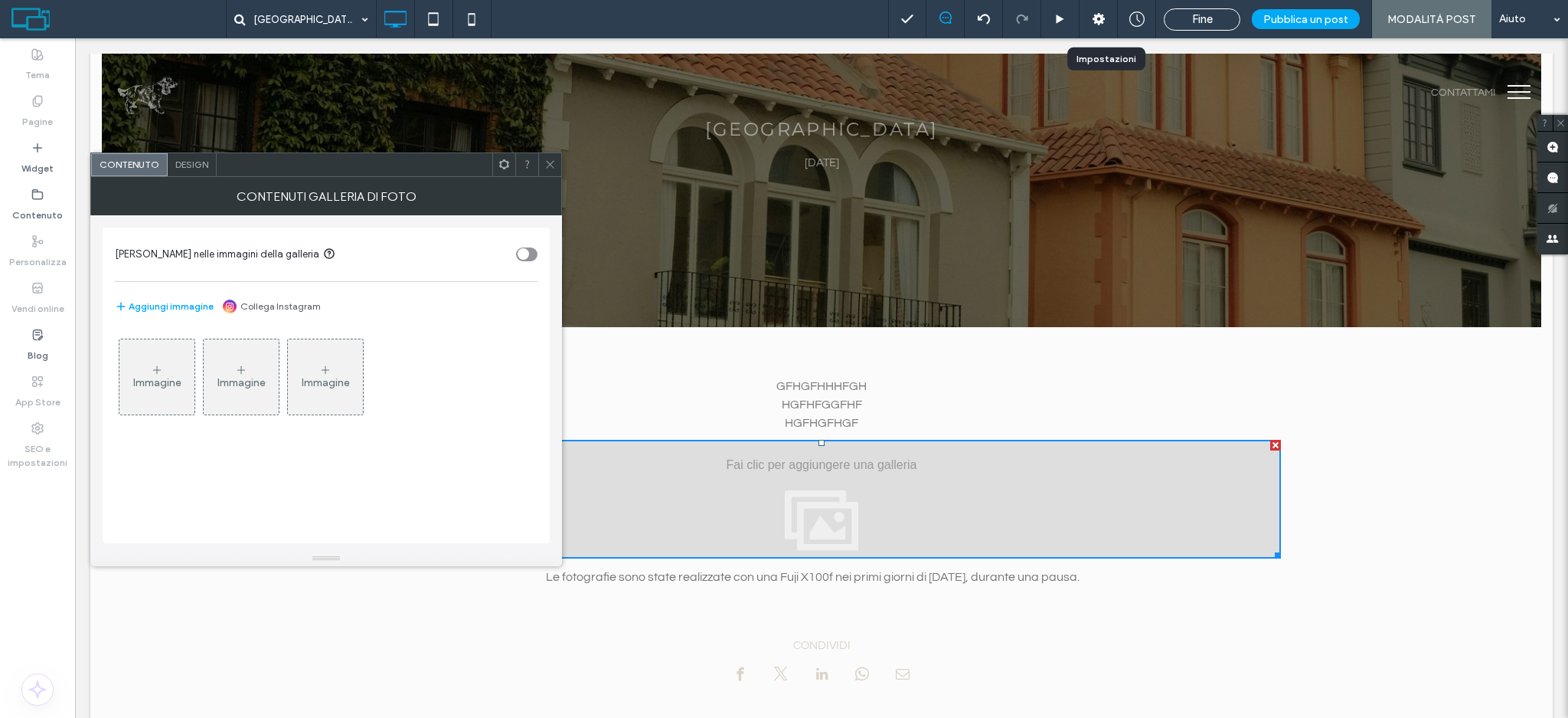
drag, startPoint x: 549, startPoint y: 168, endPoint x: 357, endPoint y: 168, distance: 192.0
click at [548, 168] on icon at bounding box center [550, 164] width 11 height 12
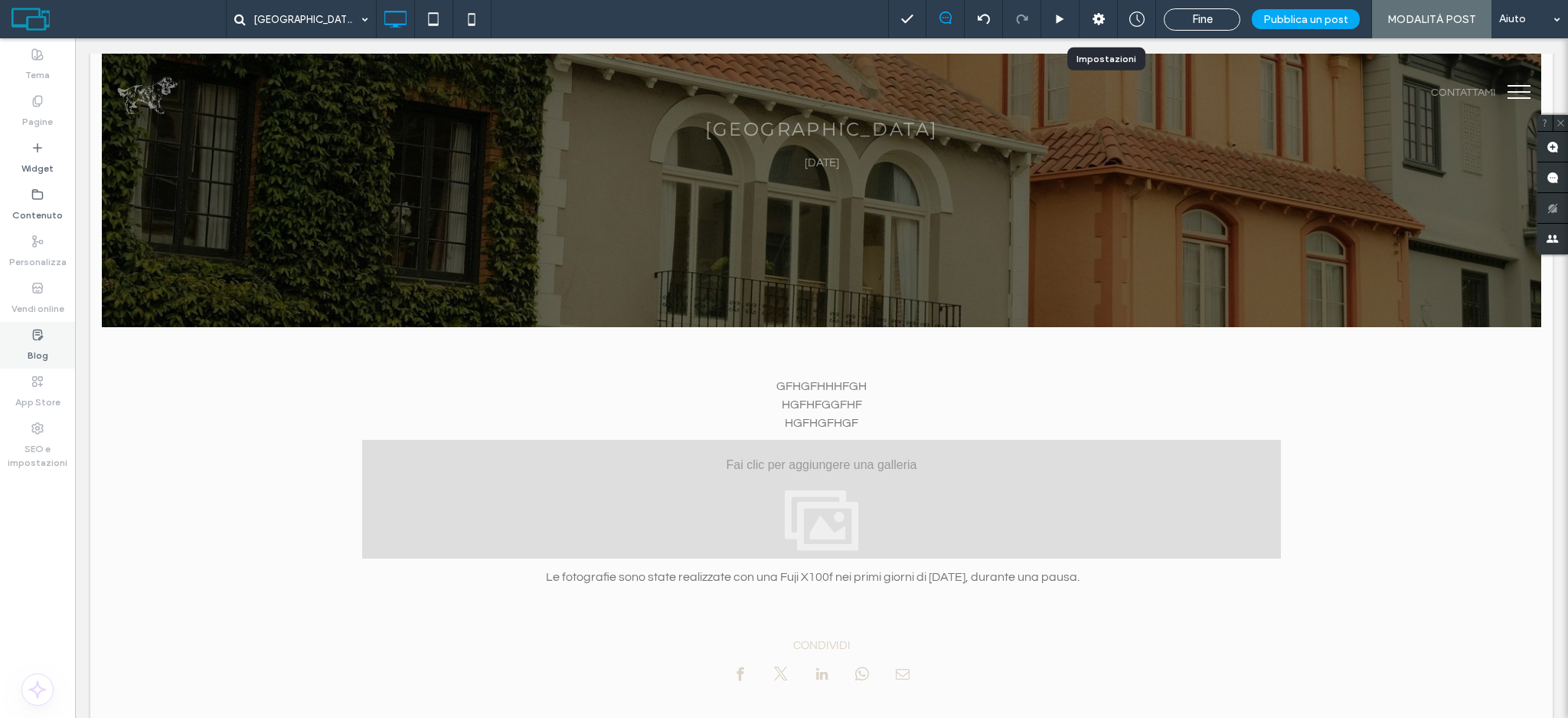
click at [31, 336] on icon at bounding box center [37, 334] width 12 height 12
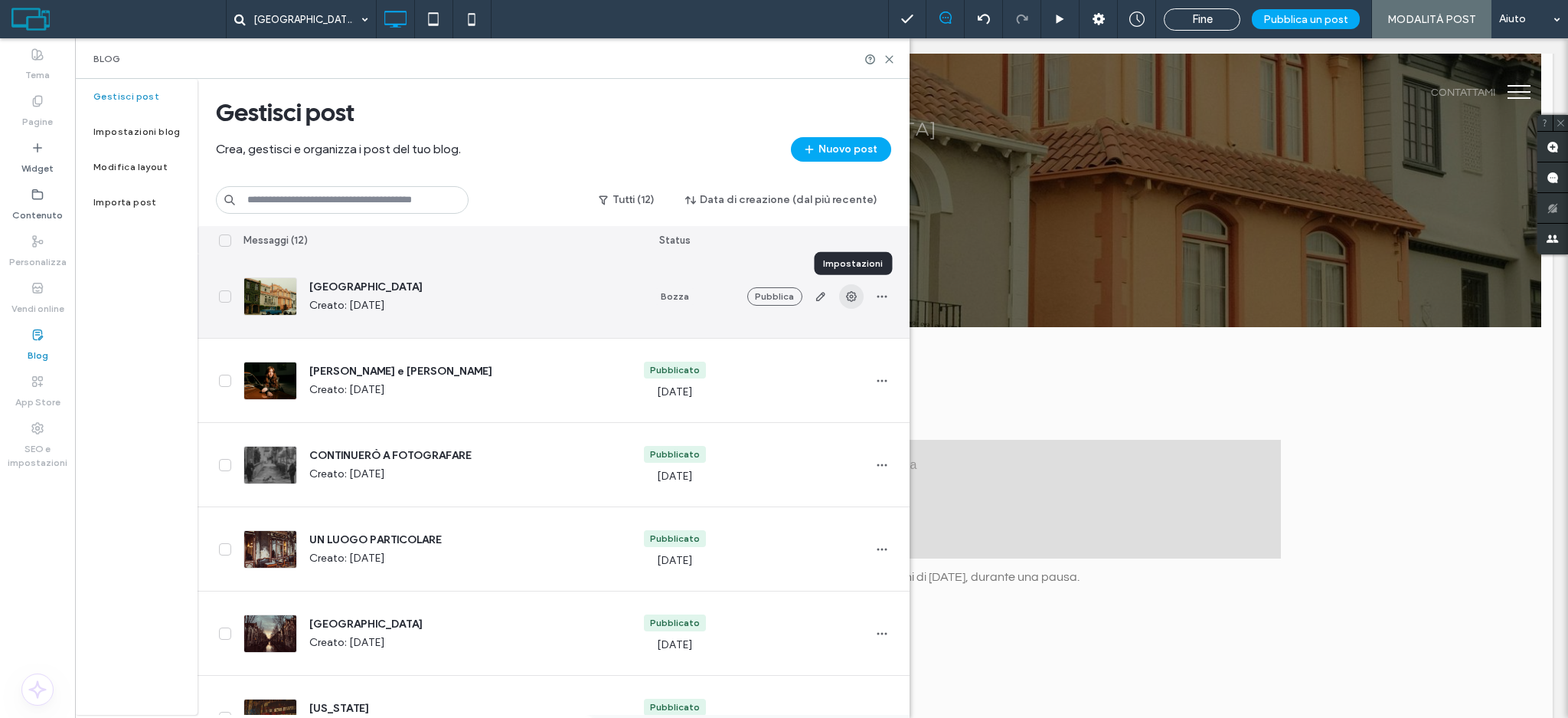
click at [851, 301] on use "button" at bounding box center [851, 296] width 11 height 11
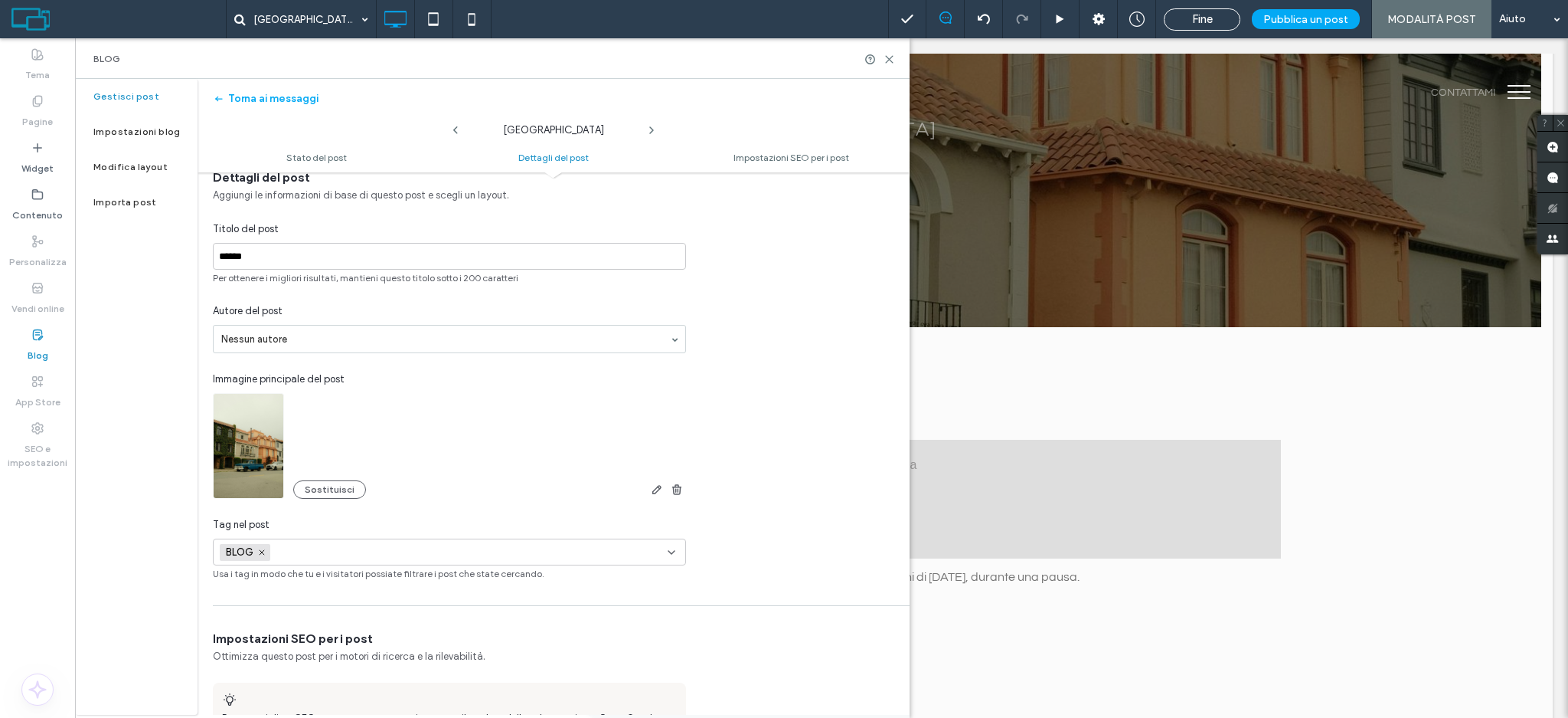
scroll to position [307, 0]
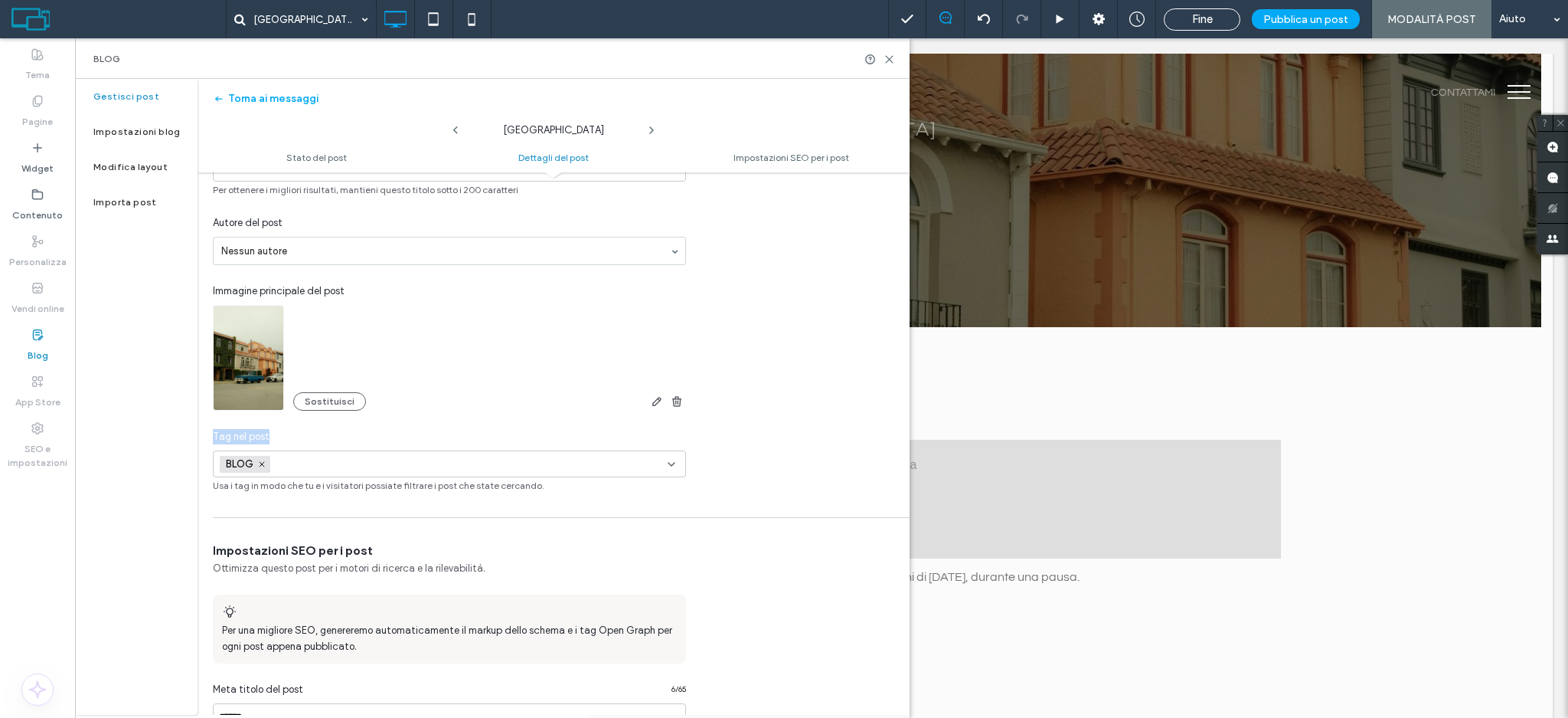
drag, startPoint x: 214, startPoint y: 436, endPoint x: 275, endPoint y: 438, distance: 61.0
click at [275, 438] on div "Tag nel post" at bounding box center [449, 436] width 473 height 16
click at [625, 463] on div "BLOG +0 BLOG +0" at bounding box center [444, 463] width 448 height 25
click at [735, 437] on div "Dettagli del post Aggiungi le informazioni di base di questo post e scegli un l…" at bounding box center [553, 287] width 712 height 412
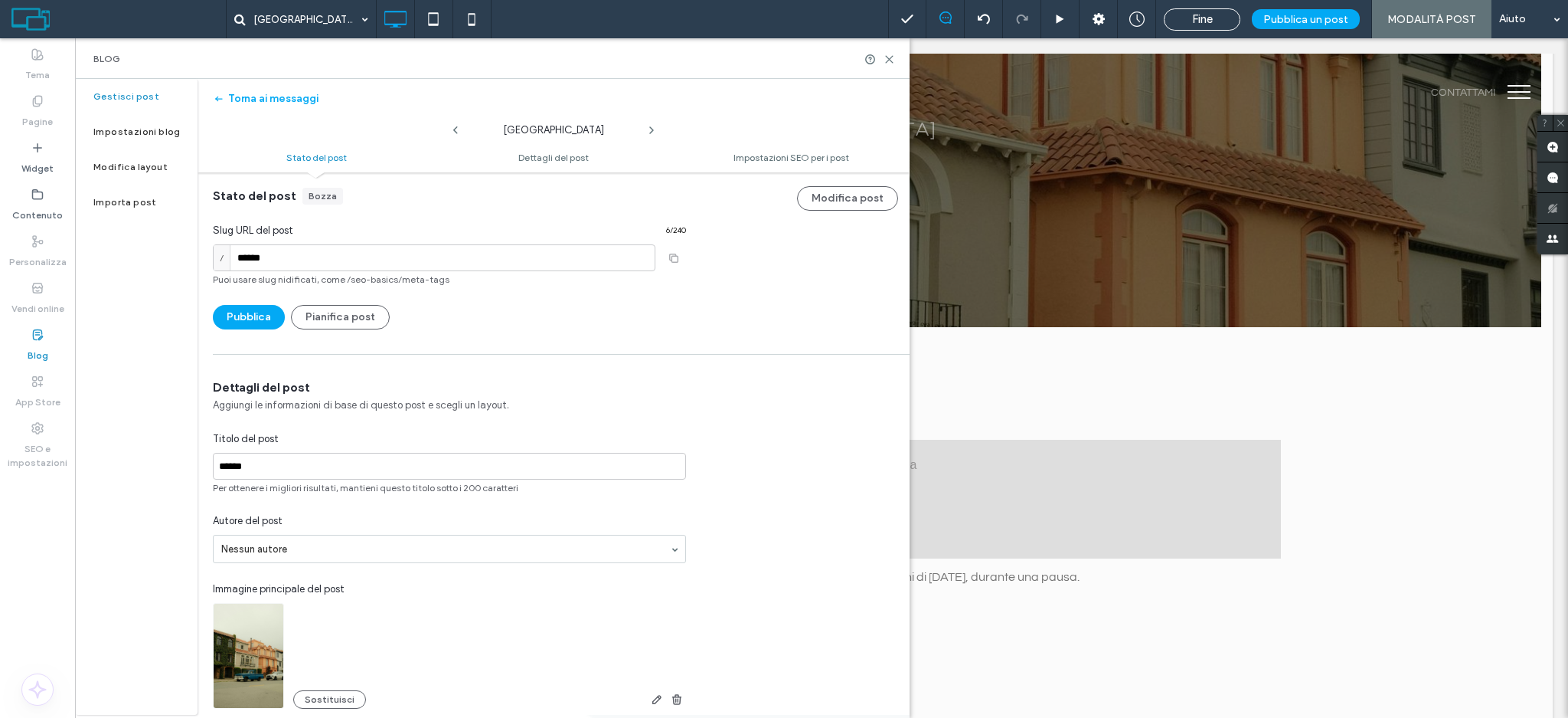
scroll to position [0, 0]
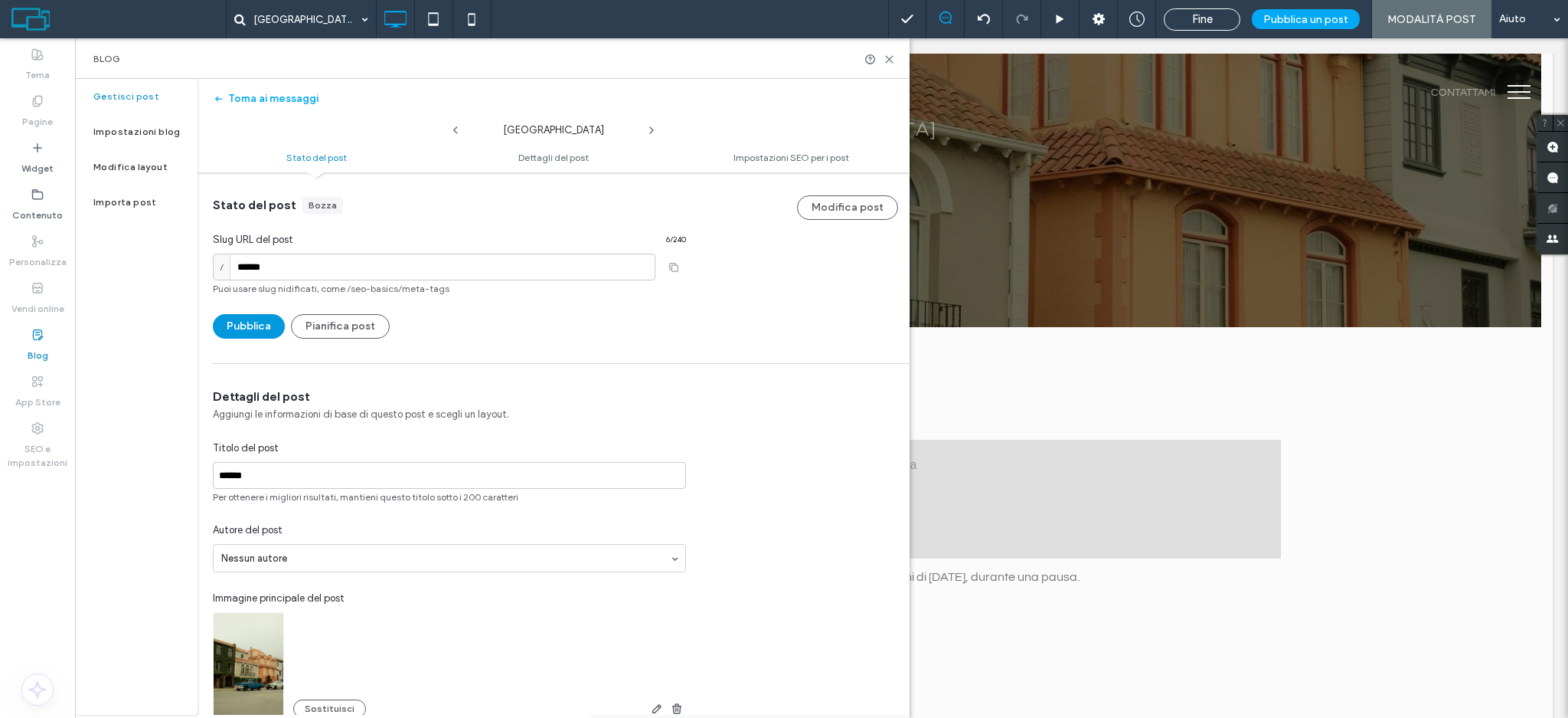
click at [261, 322] on button "Pubblica" at bounding box center [249, 326] width 72 height 25
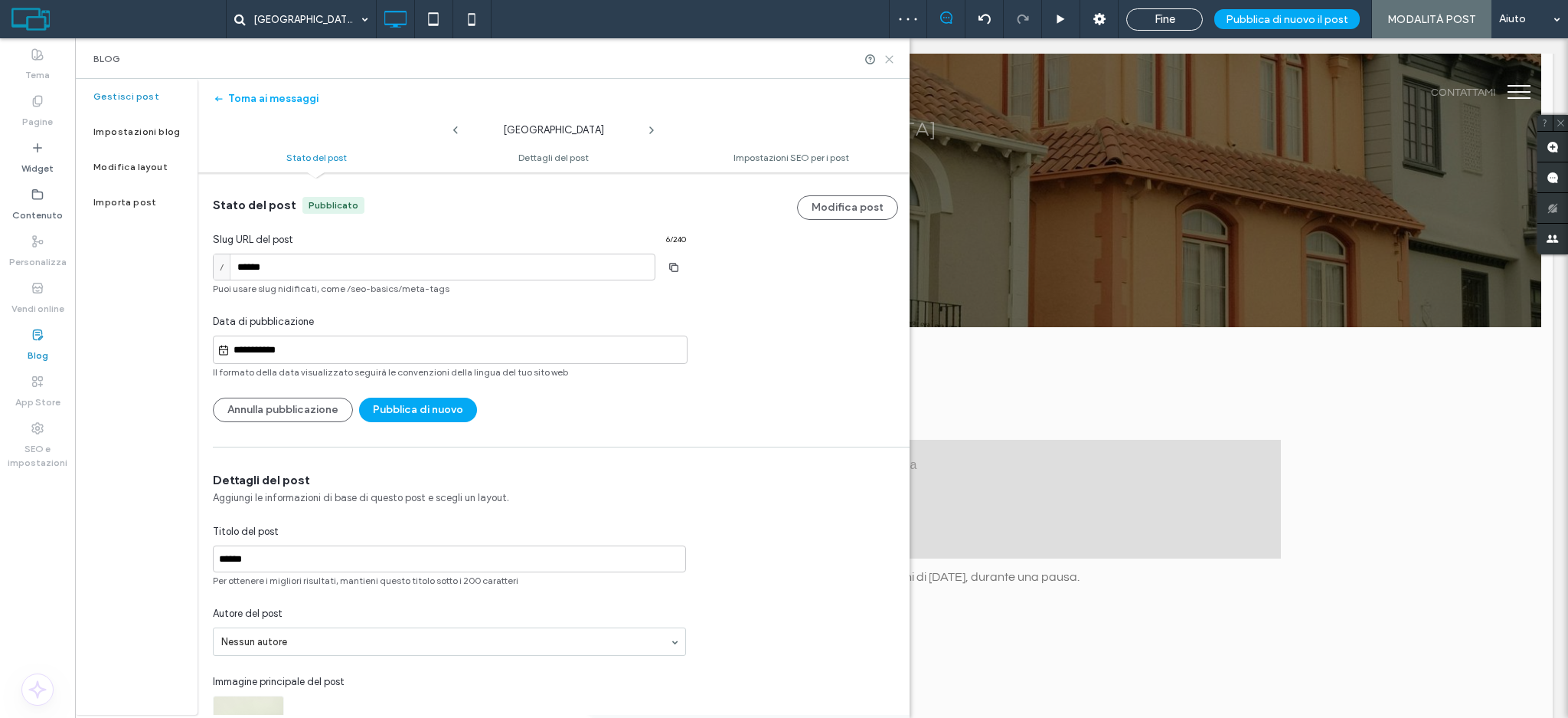
click at [888, 60] on use at bounding box center [889, 59] width 7 height 7
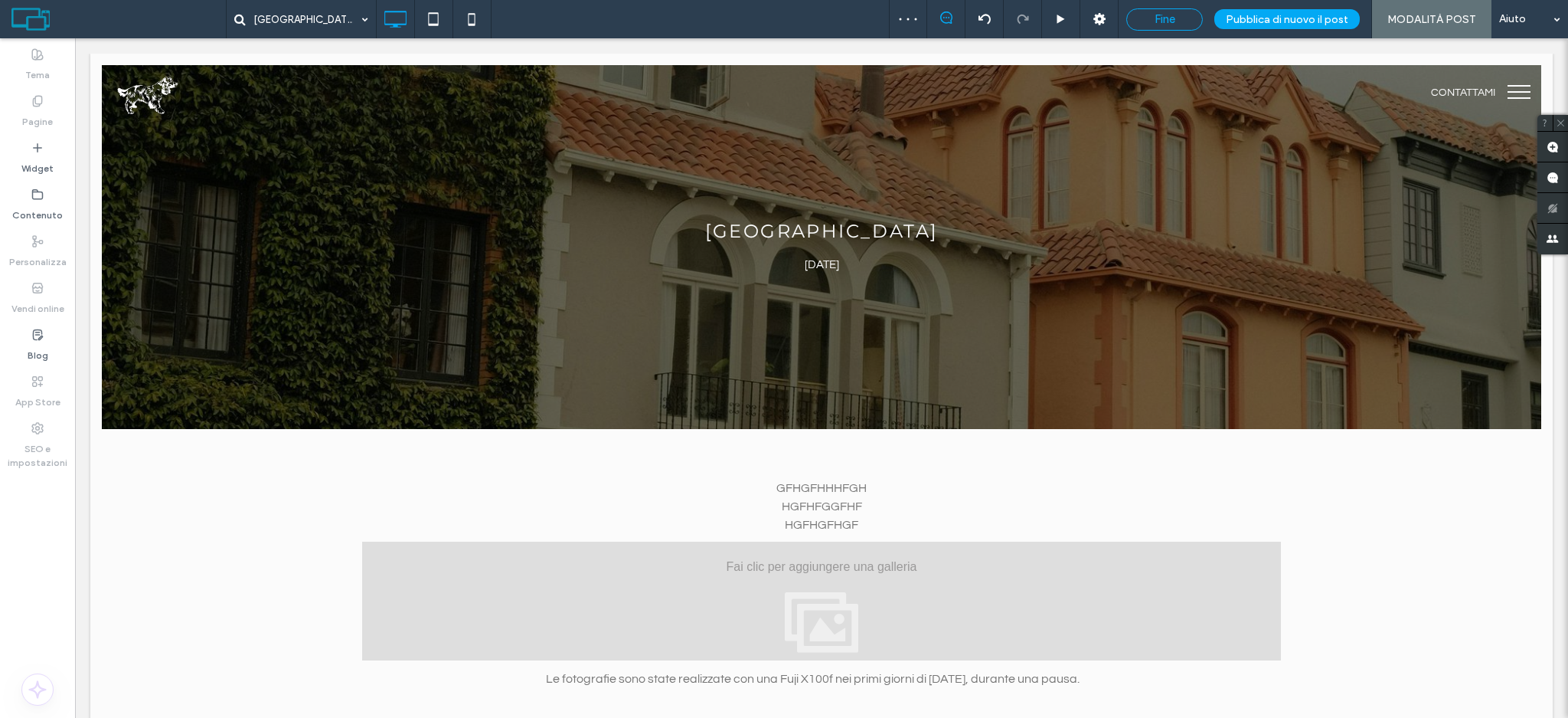
click at [1176, 16] on span "Fine" at bounding box center [1164, 19] width 21 height 14
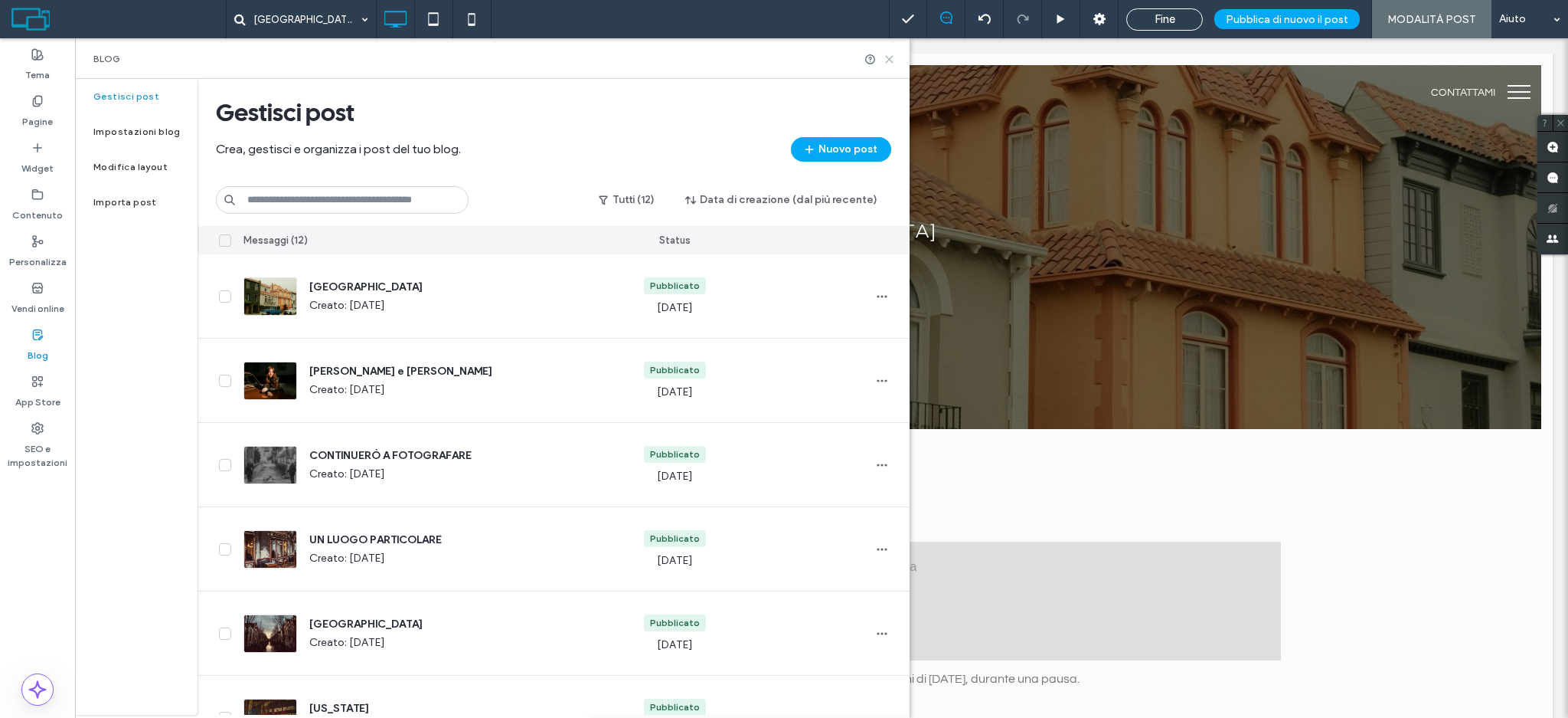
click at [892, 60] on icon at bounding box center [889, 59] width 11 height 12
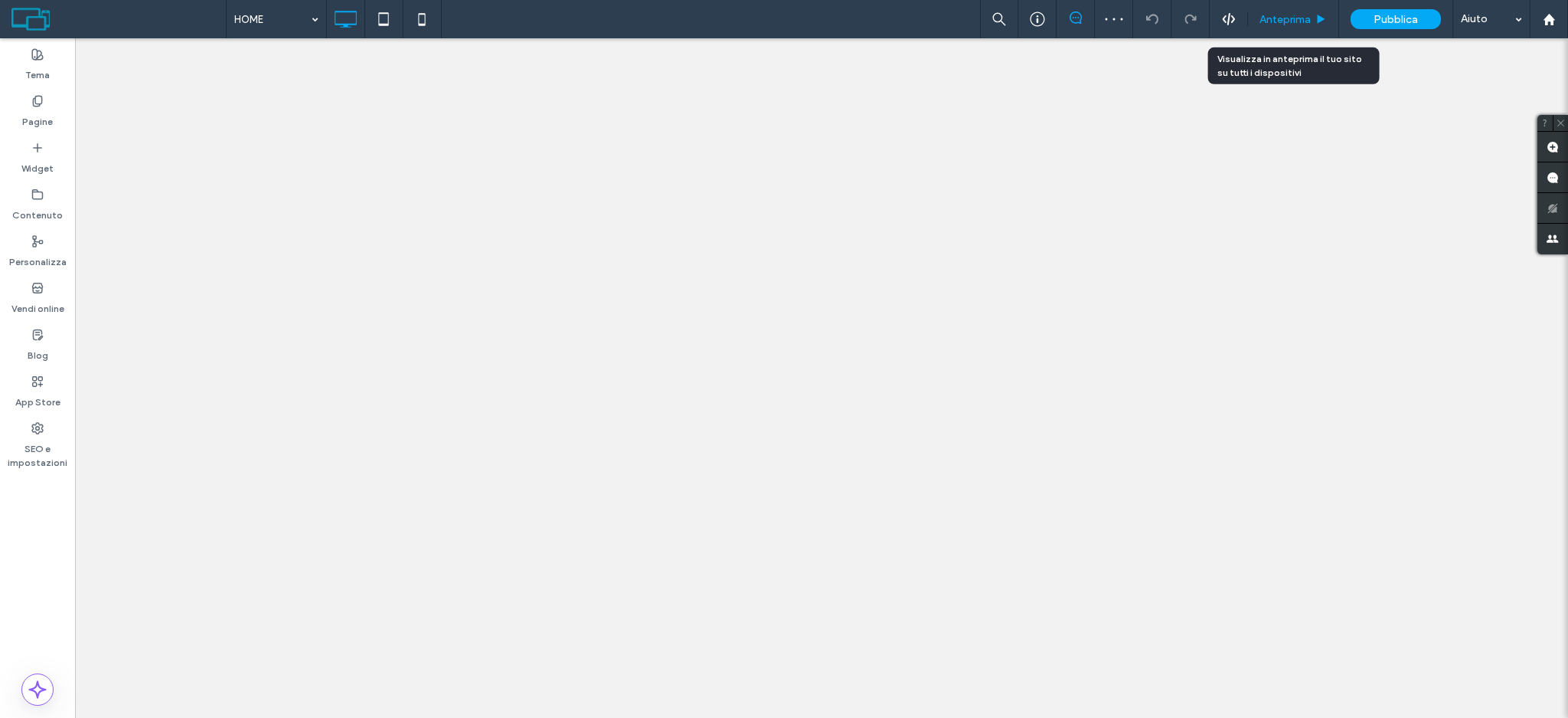
click at [1254, 17] on div "Anteprima" at bounding box center [1293, 20] width 90 height 13
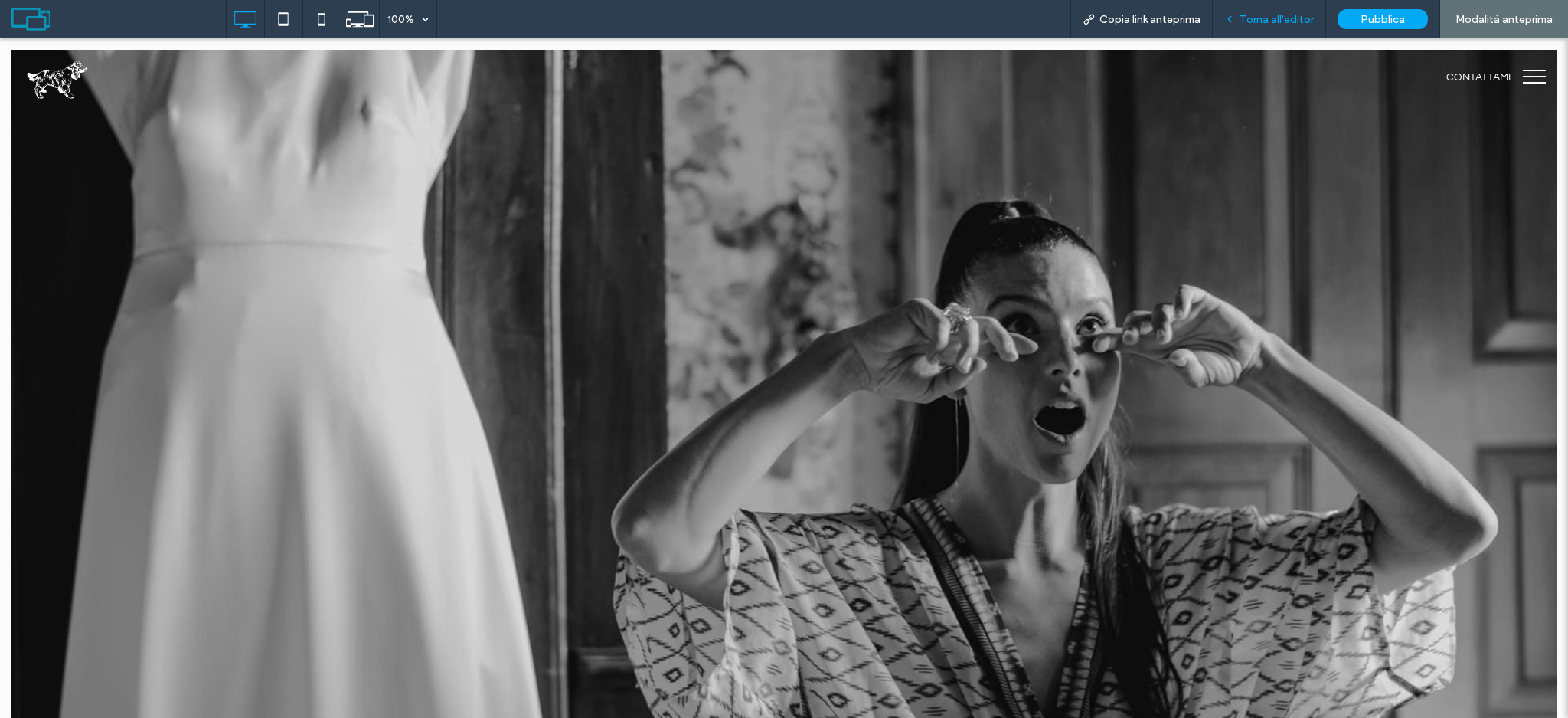
click at [1245, 19] on span "Torna all'editor" at bounding box center [1277, 20] width 74 height 13
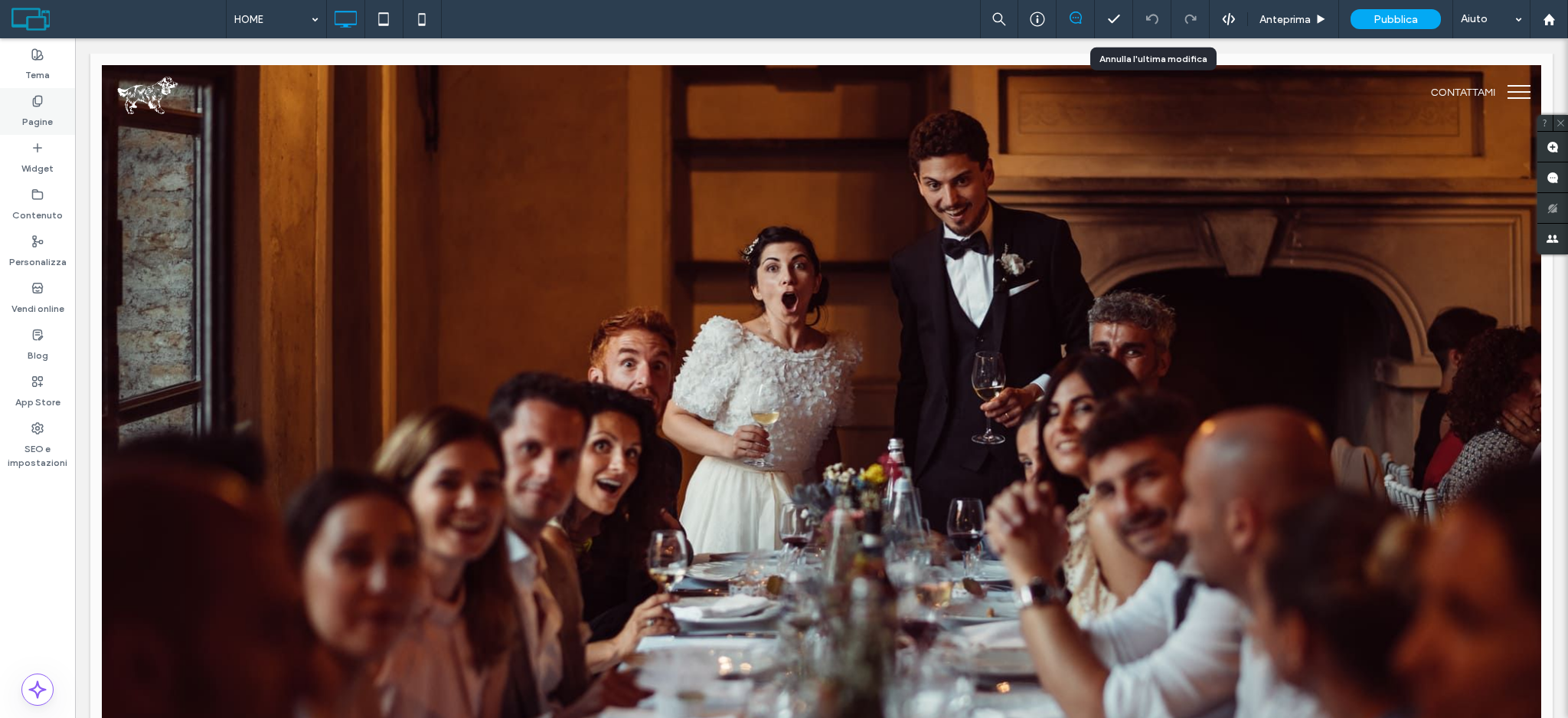
click at [30, 110] on label "Pagine" at bounding box center [37, 118] width 30 height 21
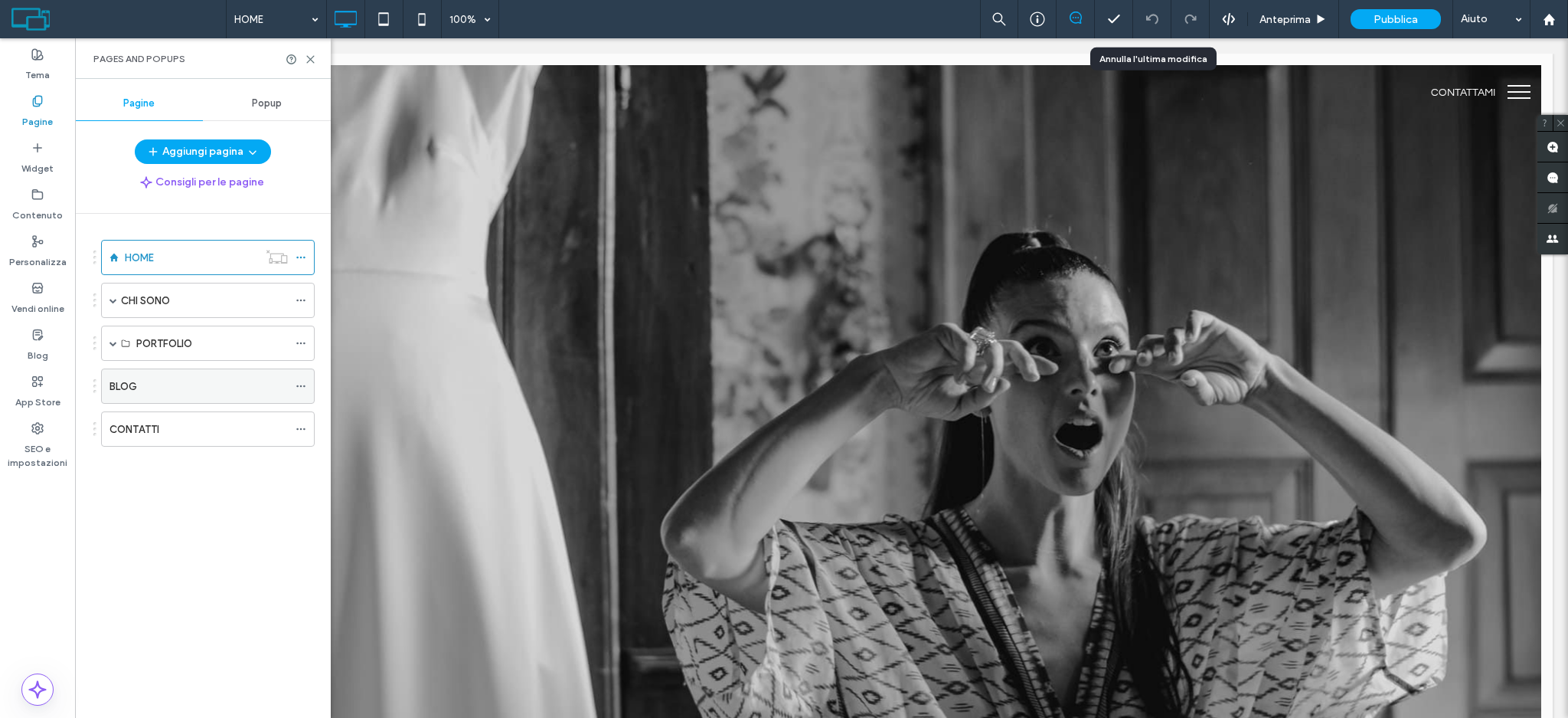
click at [137, 390] on label "BLOG" at bounding box center [123, 386] width 28 height 27
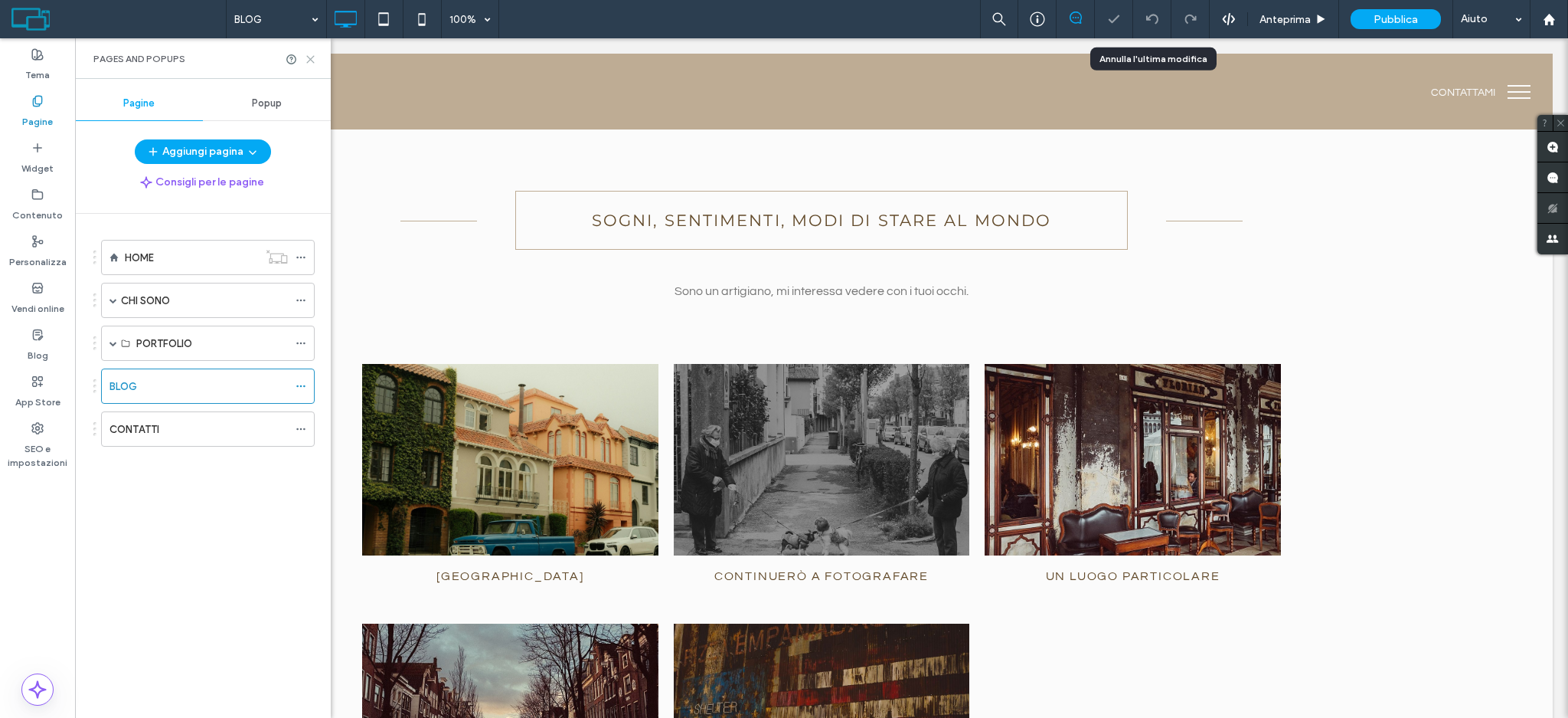
click at [311, 54] on icon at bounding box center [310, 59] width 11 height 12
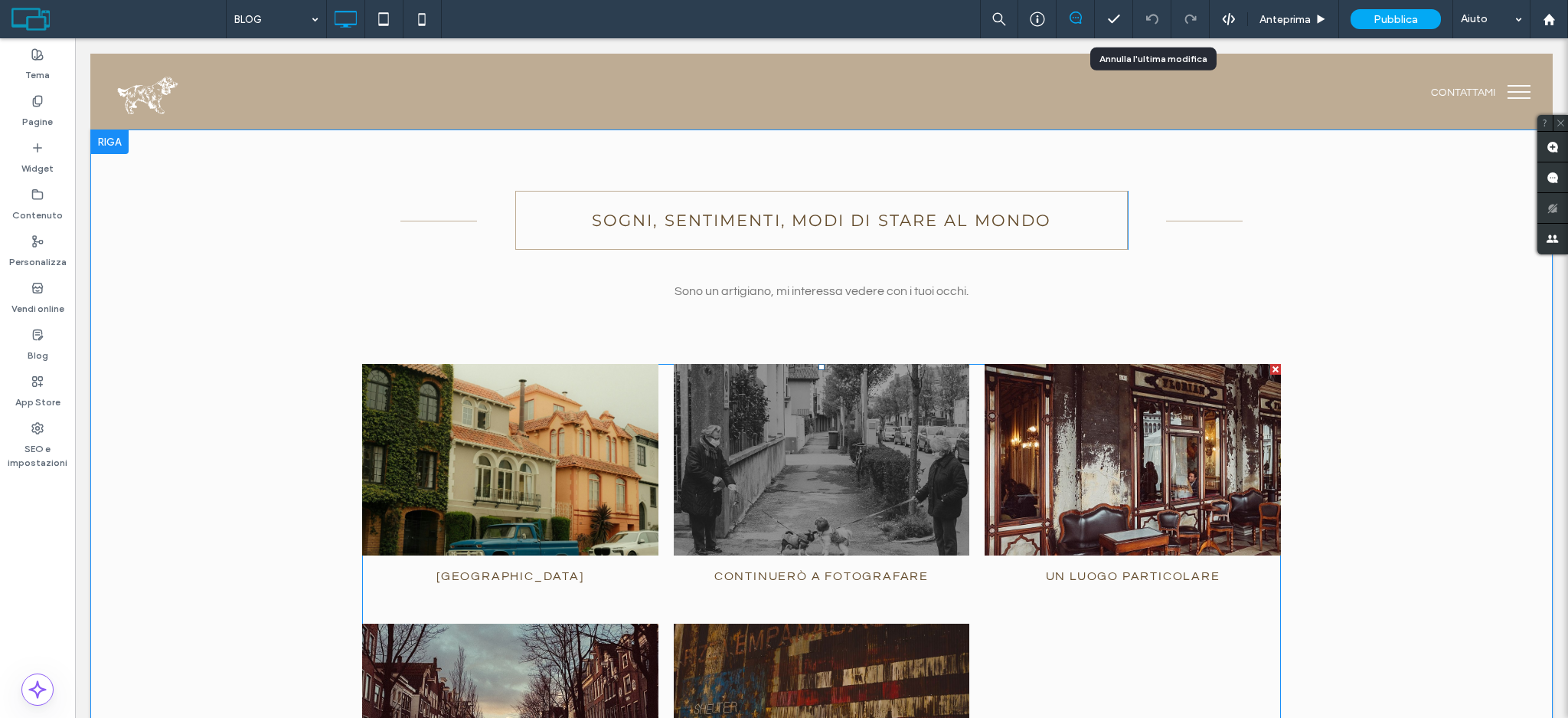
click at [459, 472] on div at bounding box center [510, 459] width 314 height 203
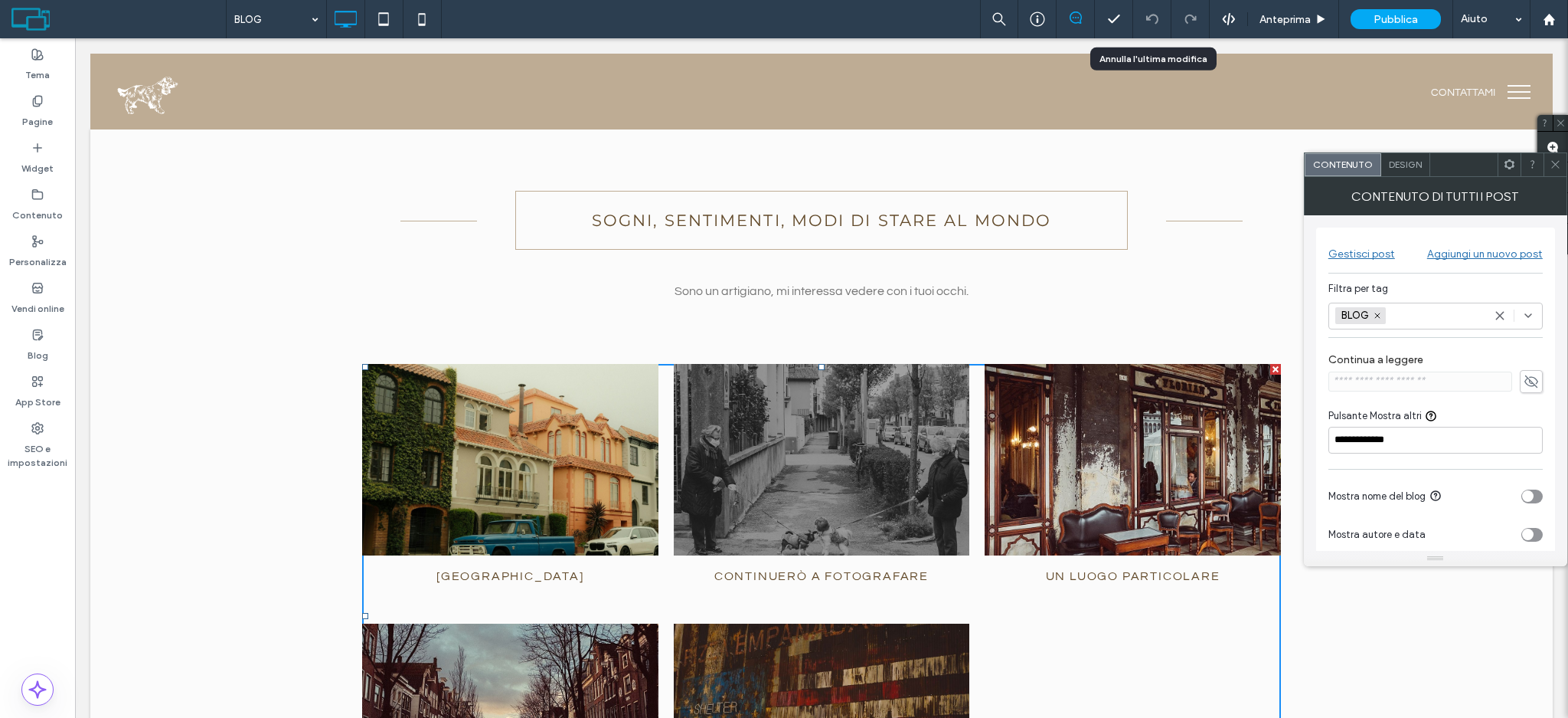
click at [1559, 171] on span at bounding box center [1556, 165] width 11 height 23
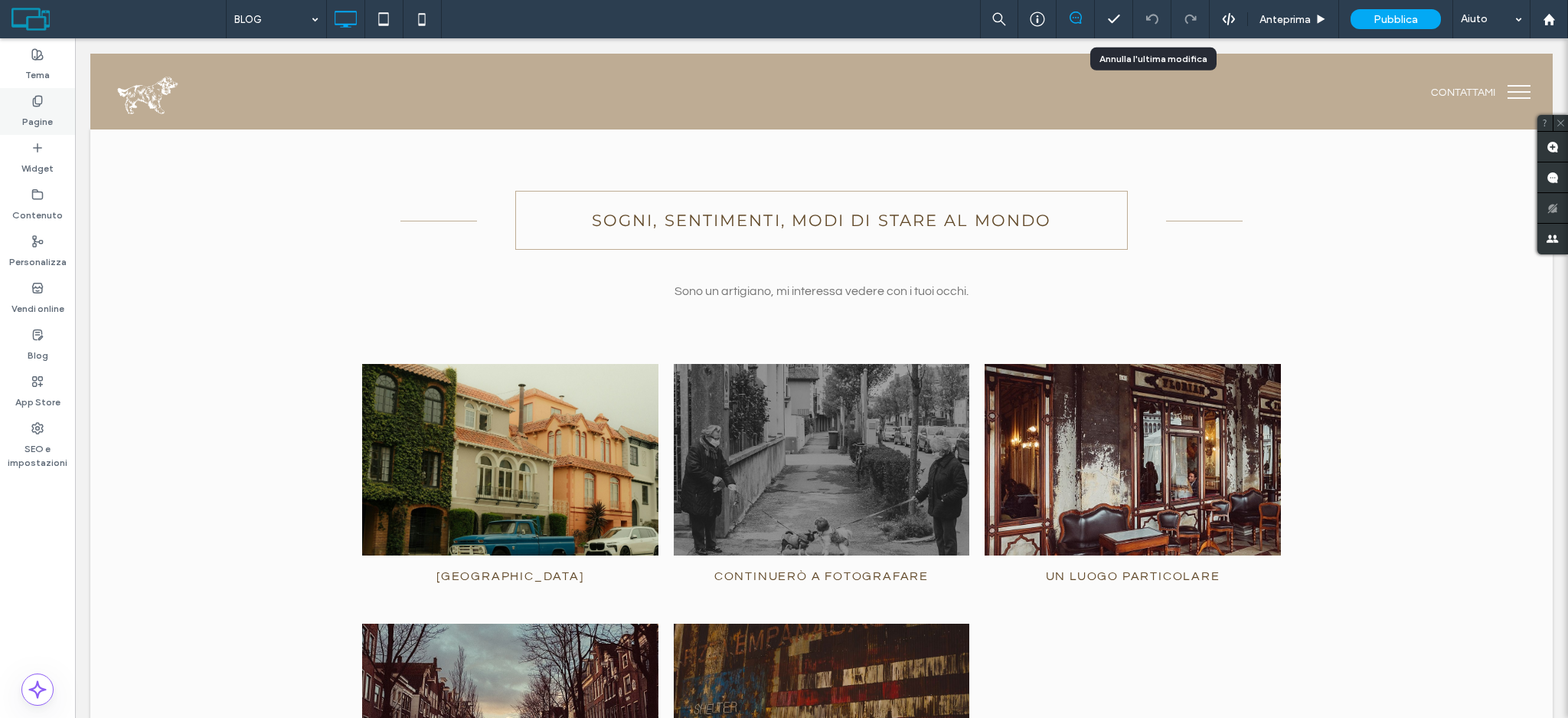
click at [39, 111] on label "Pagine" at bounding box center [37, 118] width 30 height 21
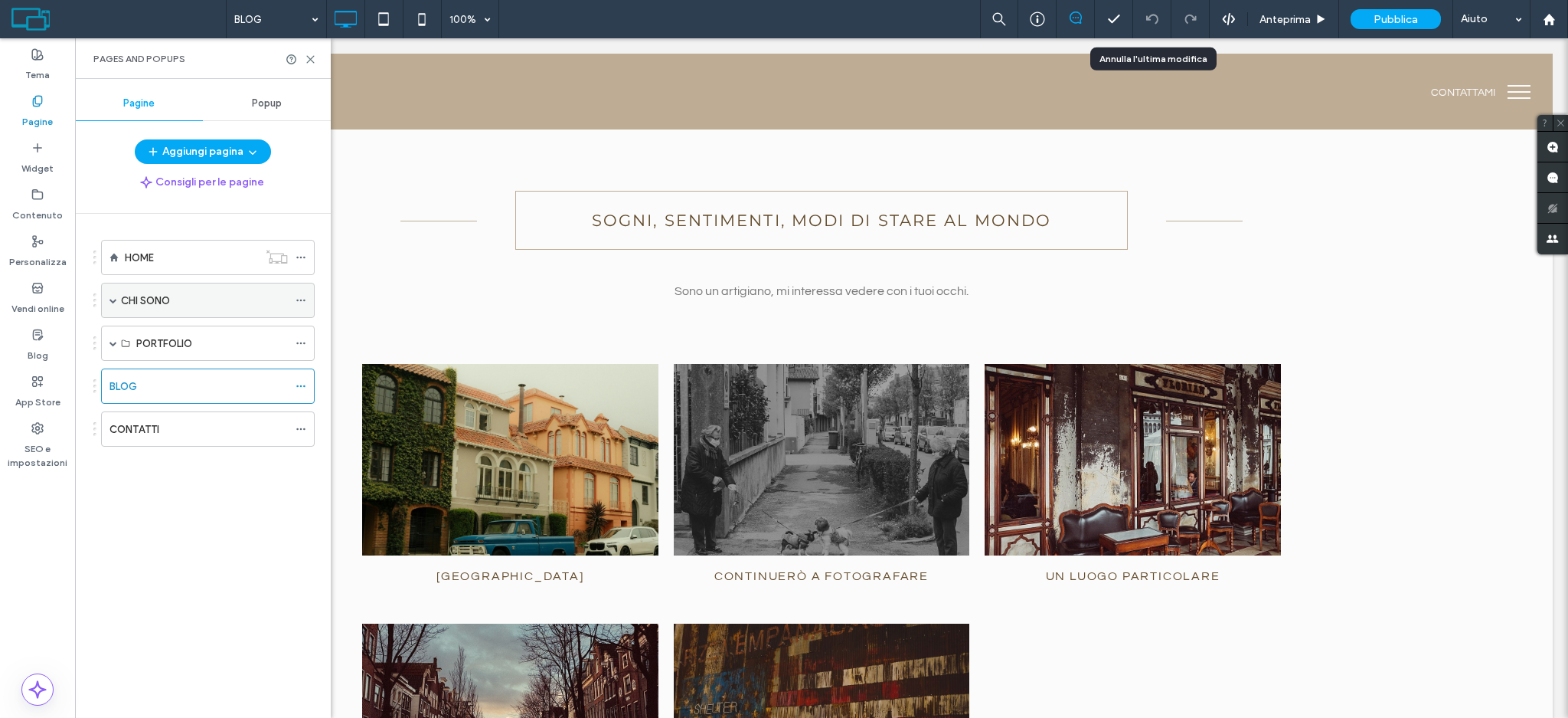
click at [168, 304] on label "CHI SONO" at bounding box center [145, 301] width 49 height 27
click at [170, 337] on div at bounding box center [784, 359] width 1568 height 718
click at [121, 371] on div "PORTFOLIO" at bounding box center [208, 378] width 213 height 35
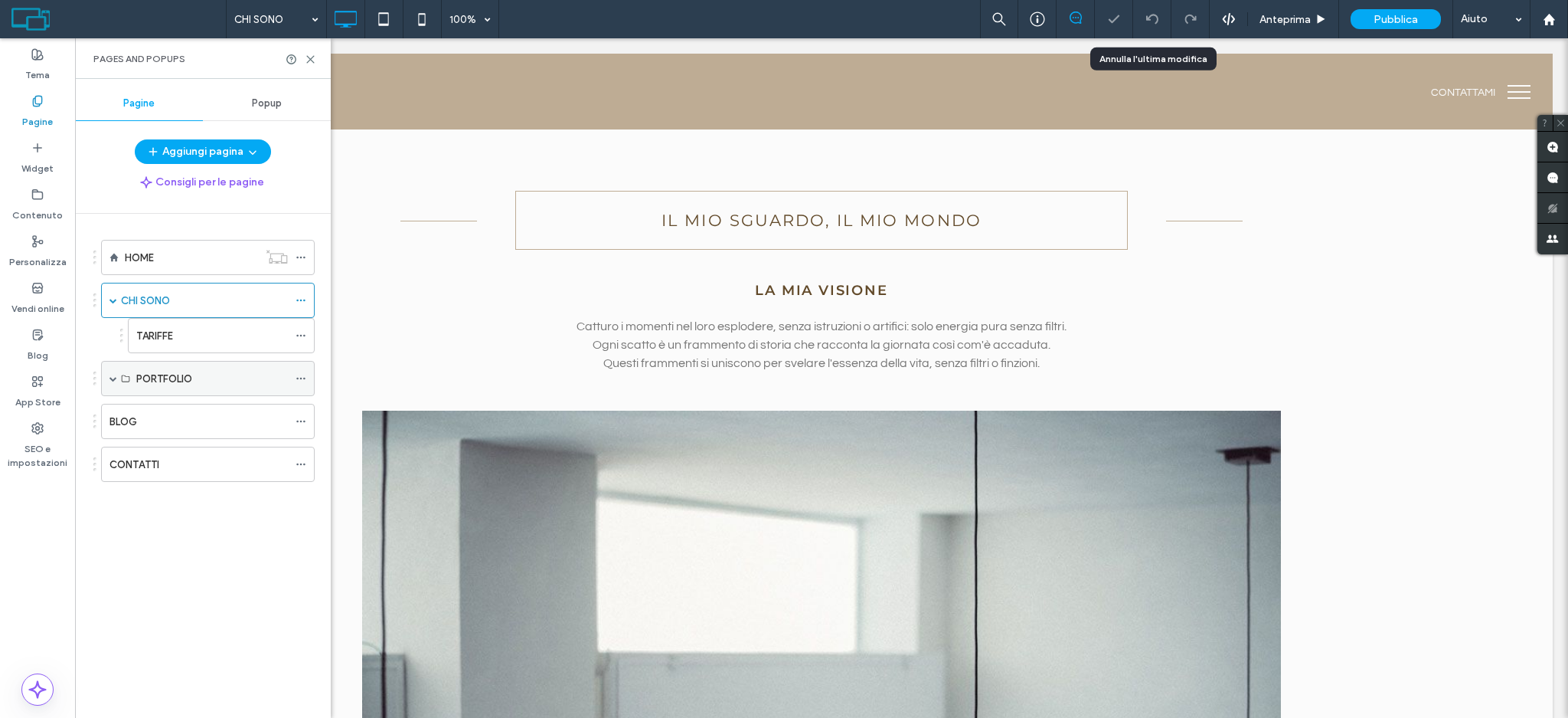
click at [112, 381] on span at bounding box center [112, 378] width 7 height 7
click at [172, 412] on label "MATRIMONI" at bounding box center [163, 414] width 55 height 27
click at [311, 59] on div at bounding box center [784, 359] width 1568 height 718
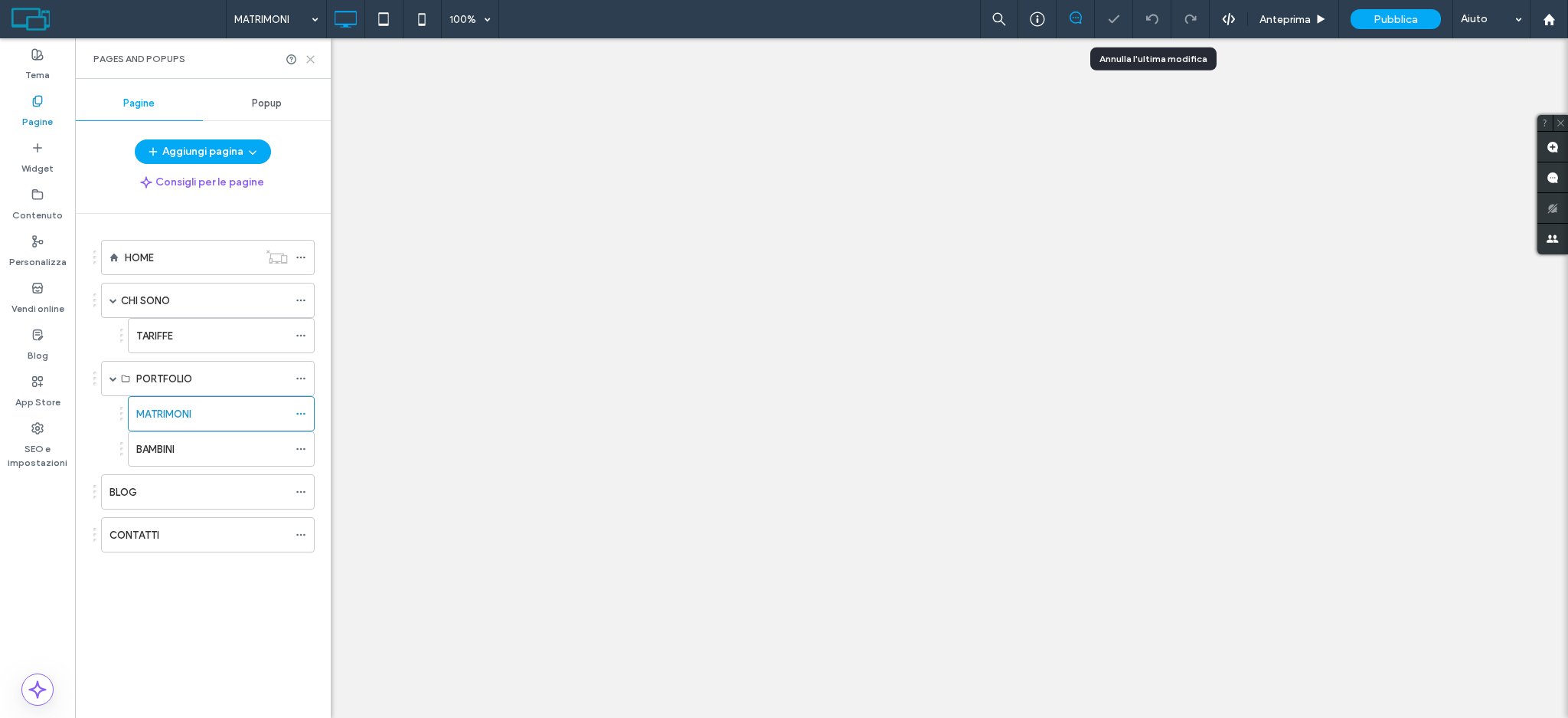
click at [308, 56] on use at bounding box center [310, 59] width 7 height 7
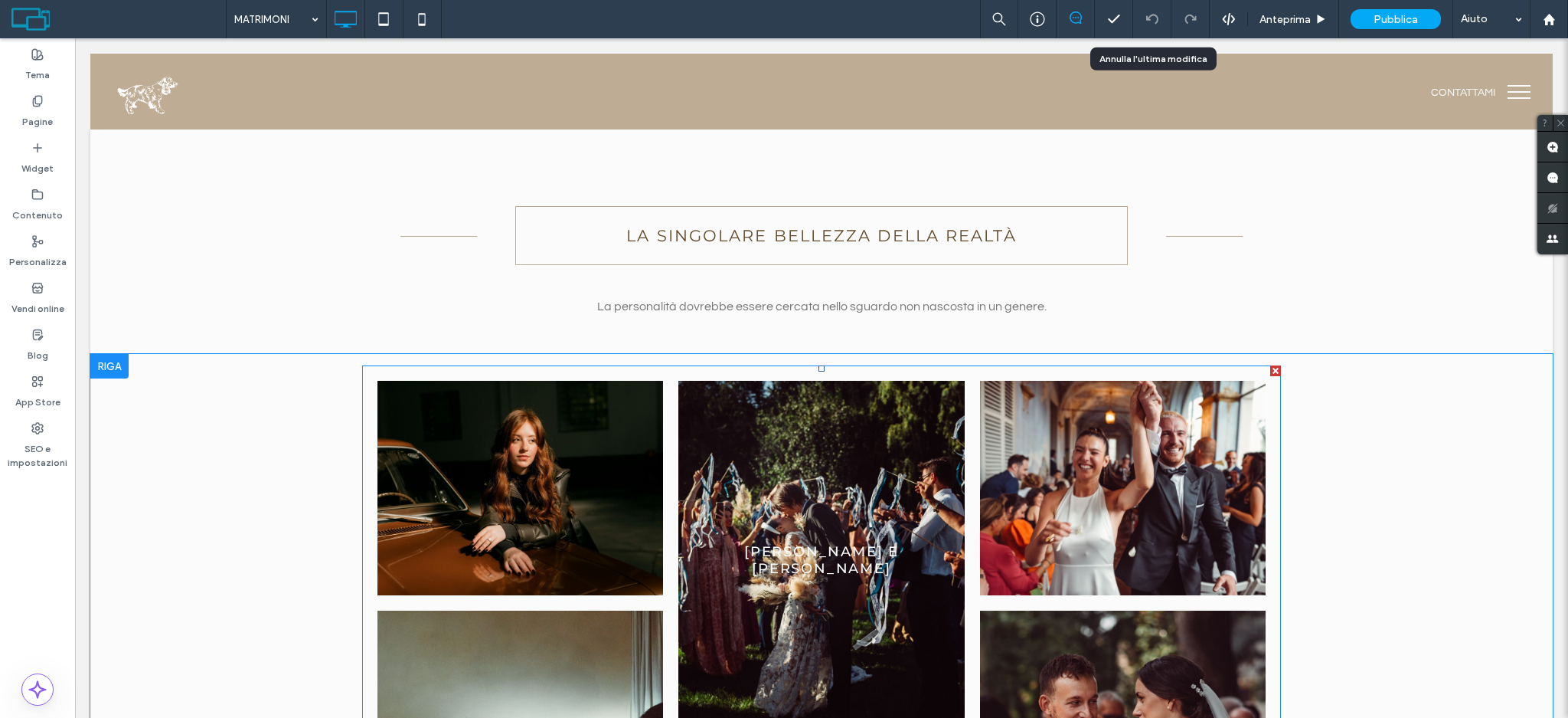
click at [767, 441] on link at bounding box center [821, 559] width 303 height 380
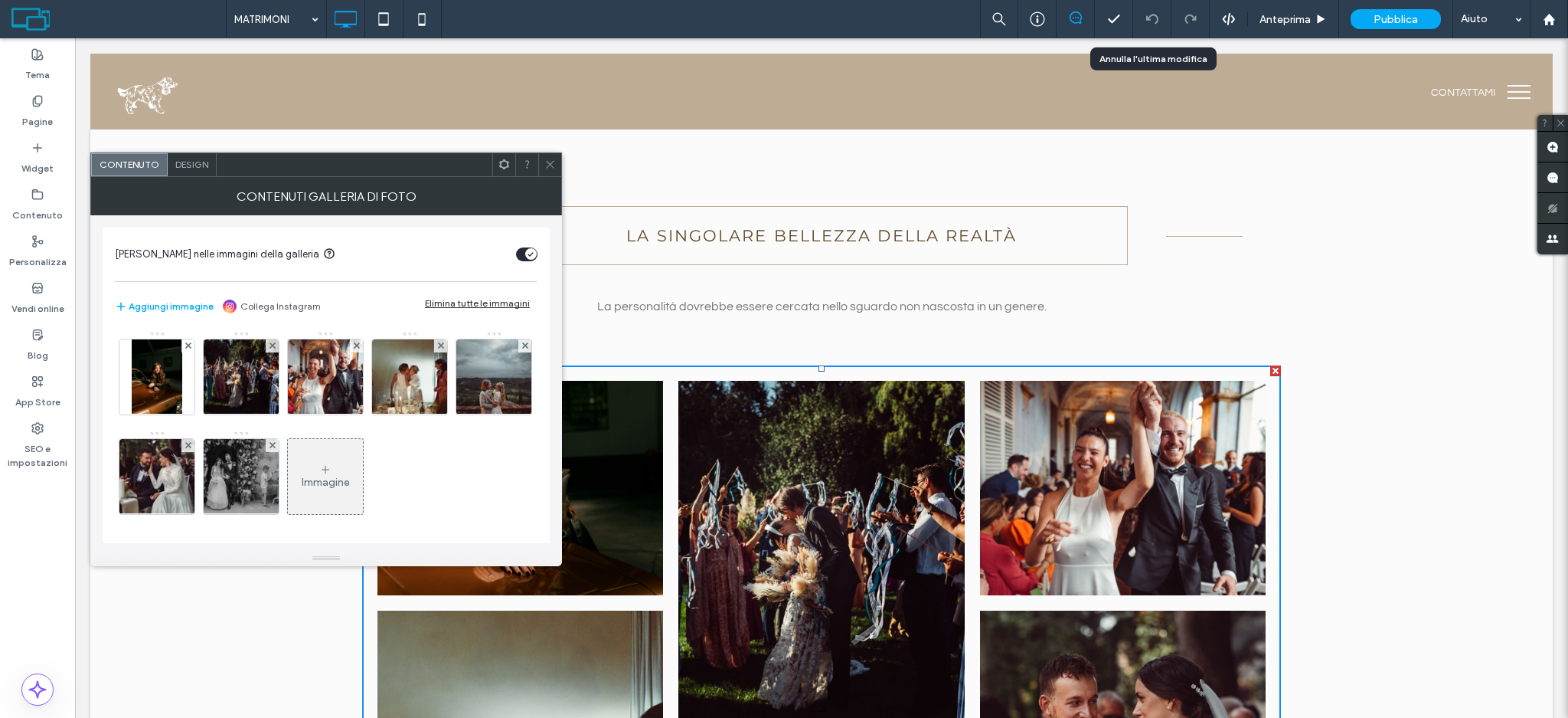
click at [544, 159] on icon at bounding box center [550, 164] width 11 height 12
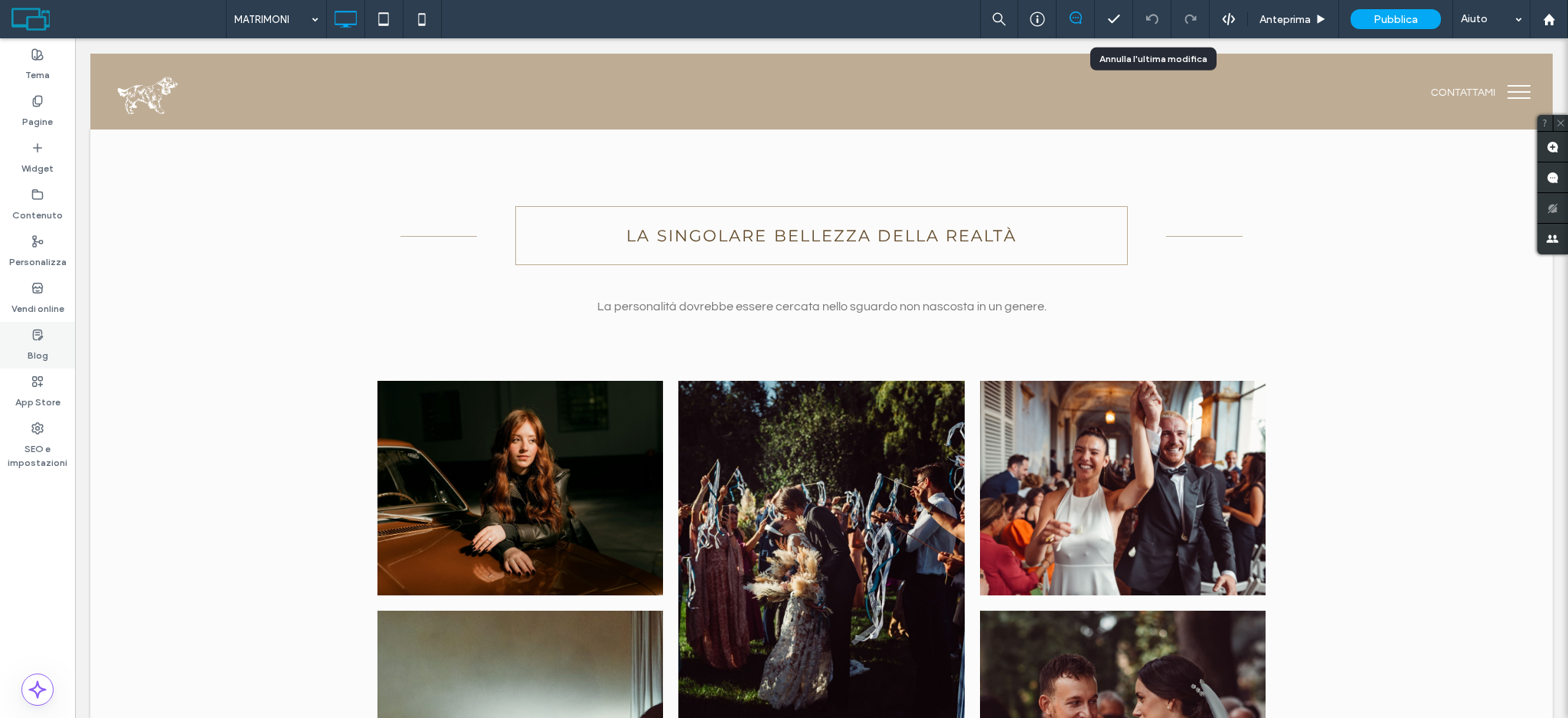
click at [39, 352] on label "Blog" at bounding box center [38, 352] width 21 height 21
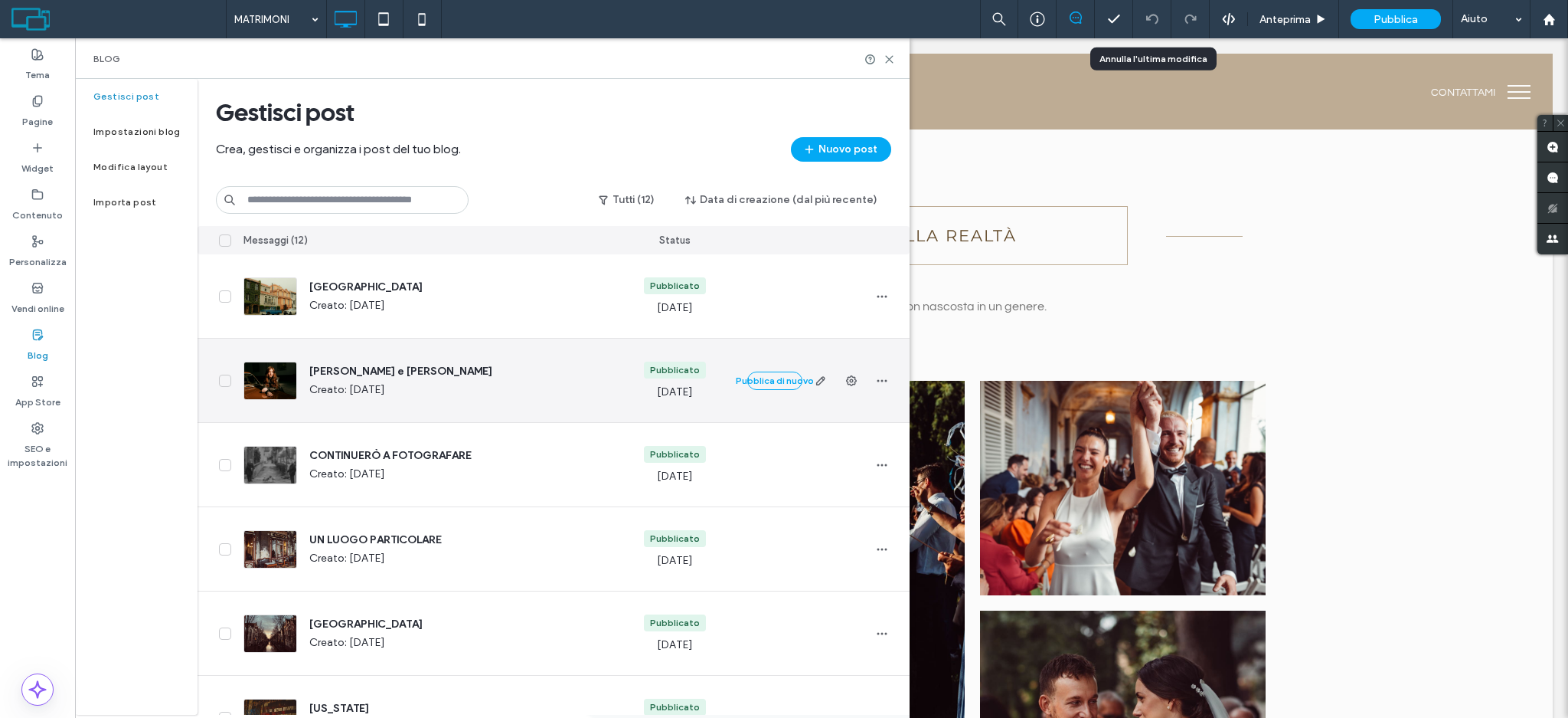
click at [255, 375] on div at bounding box center [270, 380] width 53 height 39
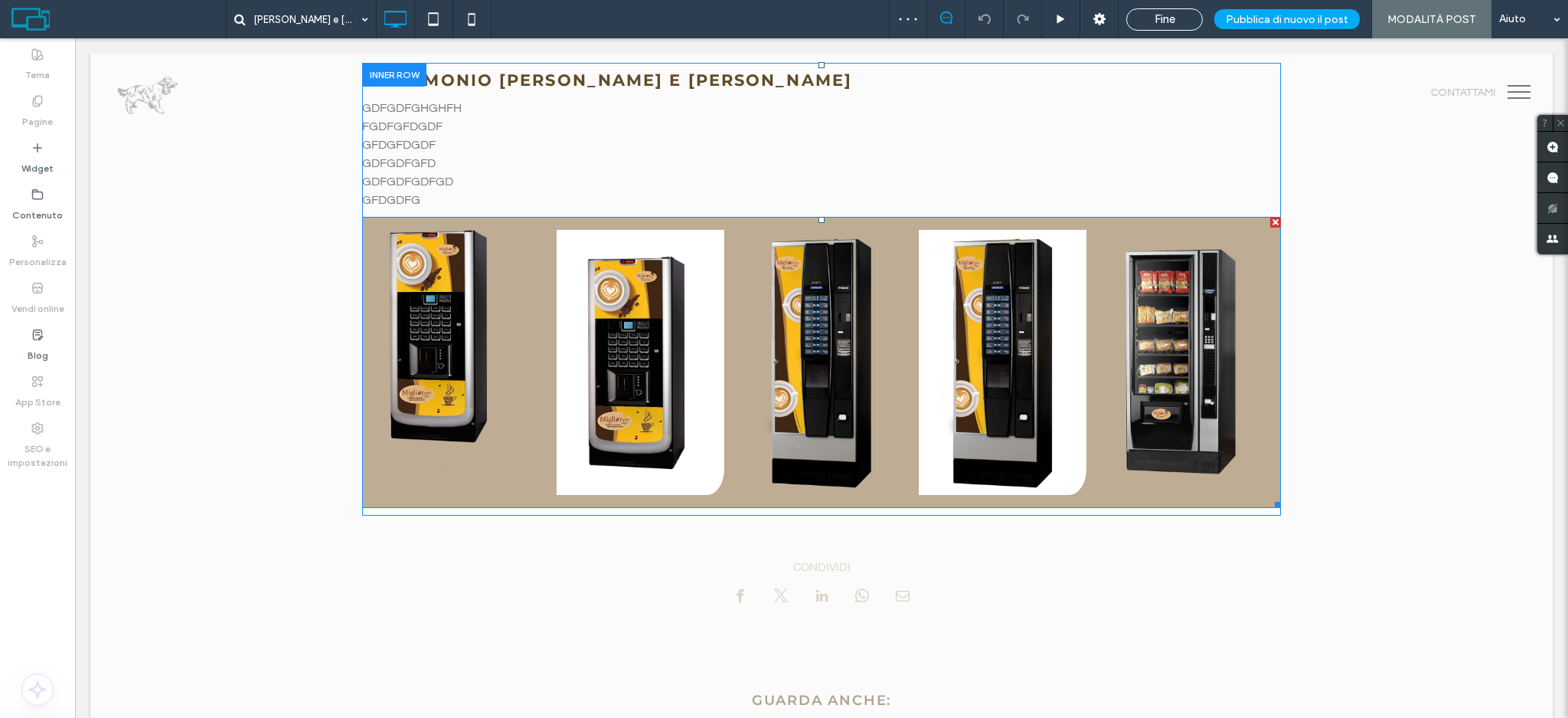
scroll to position [408, 0]
click at [420, 302] on link at bounding box center [459, 362] width 168 height 265
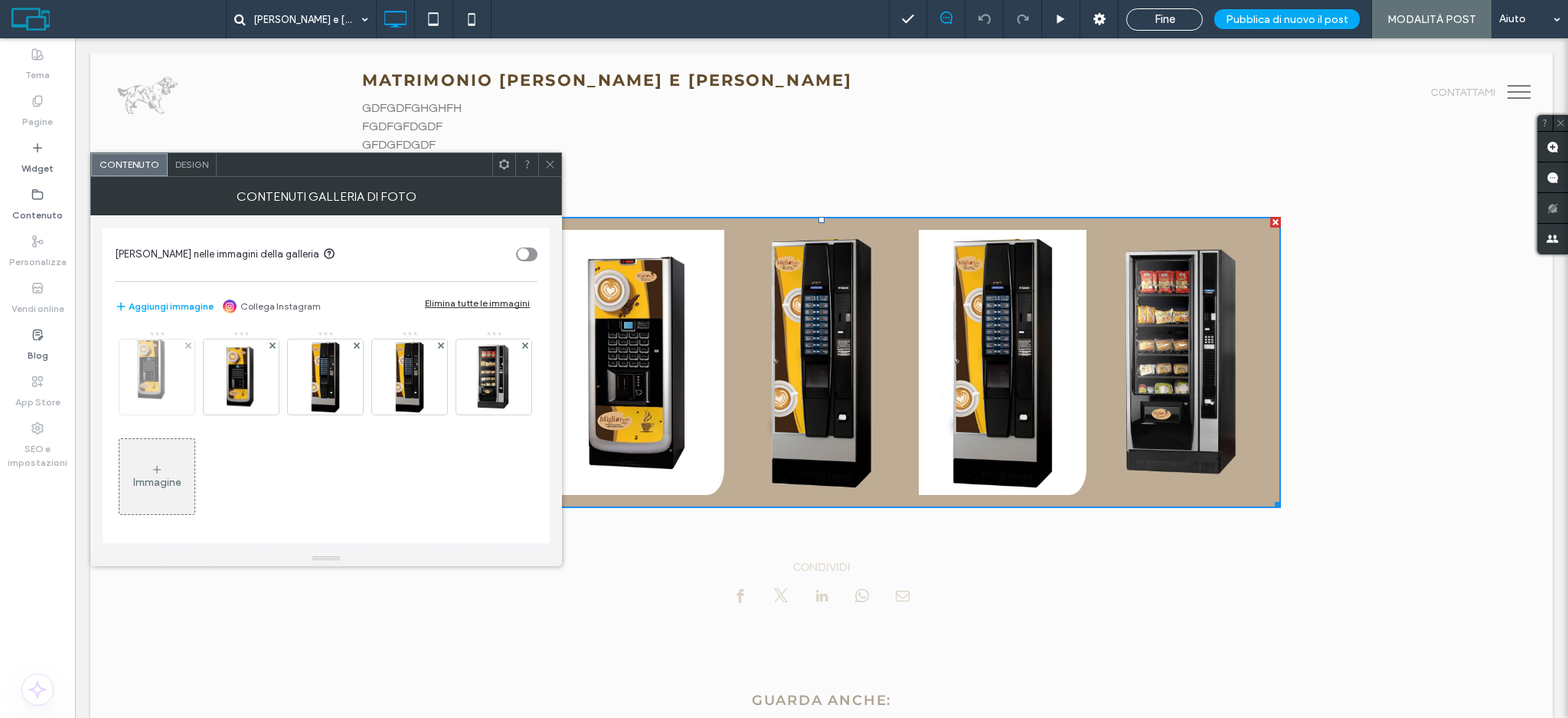
click at [154, 380] on img at bounding box center [158, 376] width 59 height 75
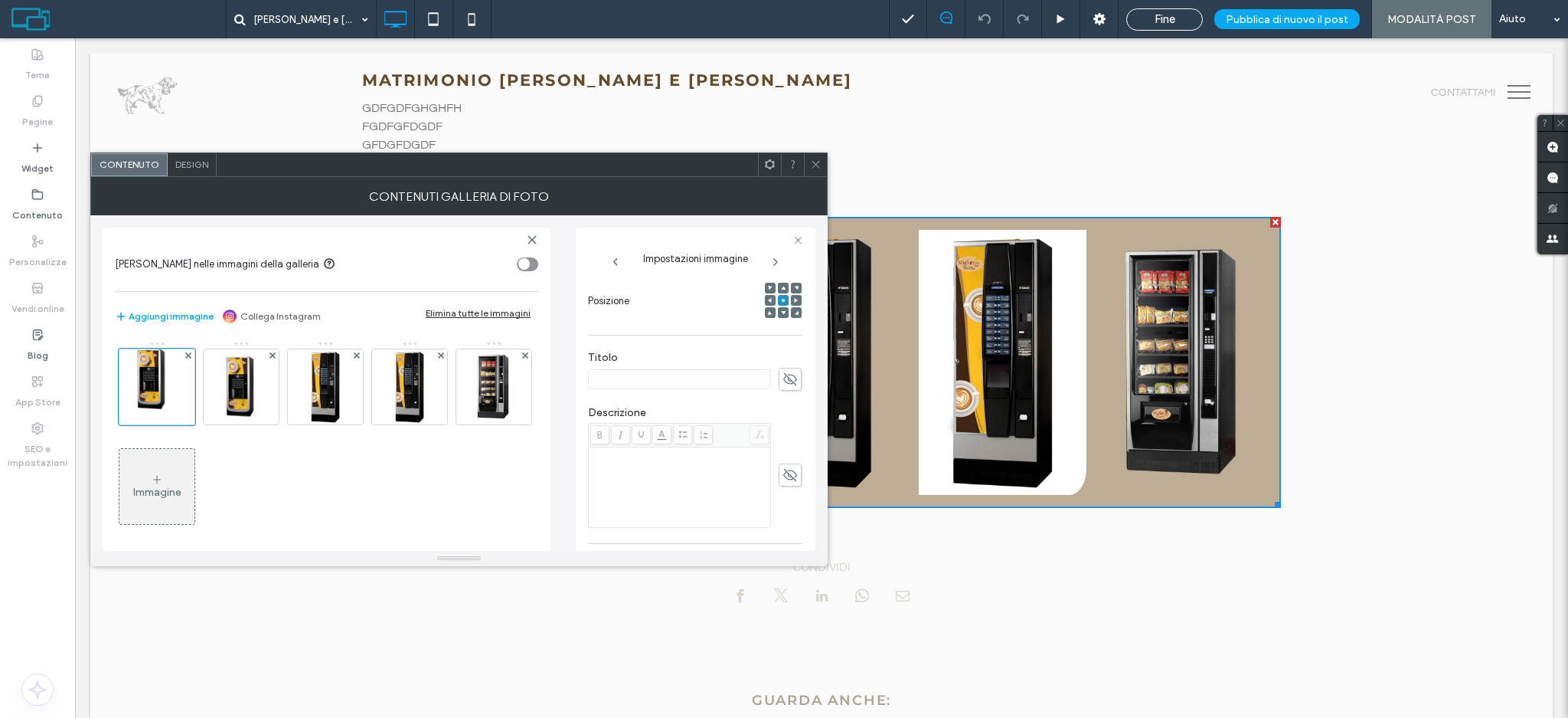
scroll to position [204, 0]
click at [782, 389] on icon at bounding box center [790, 389] width 16 height 17
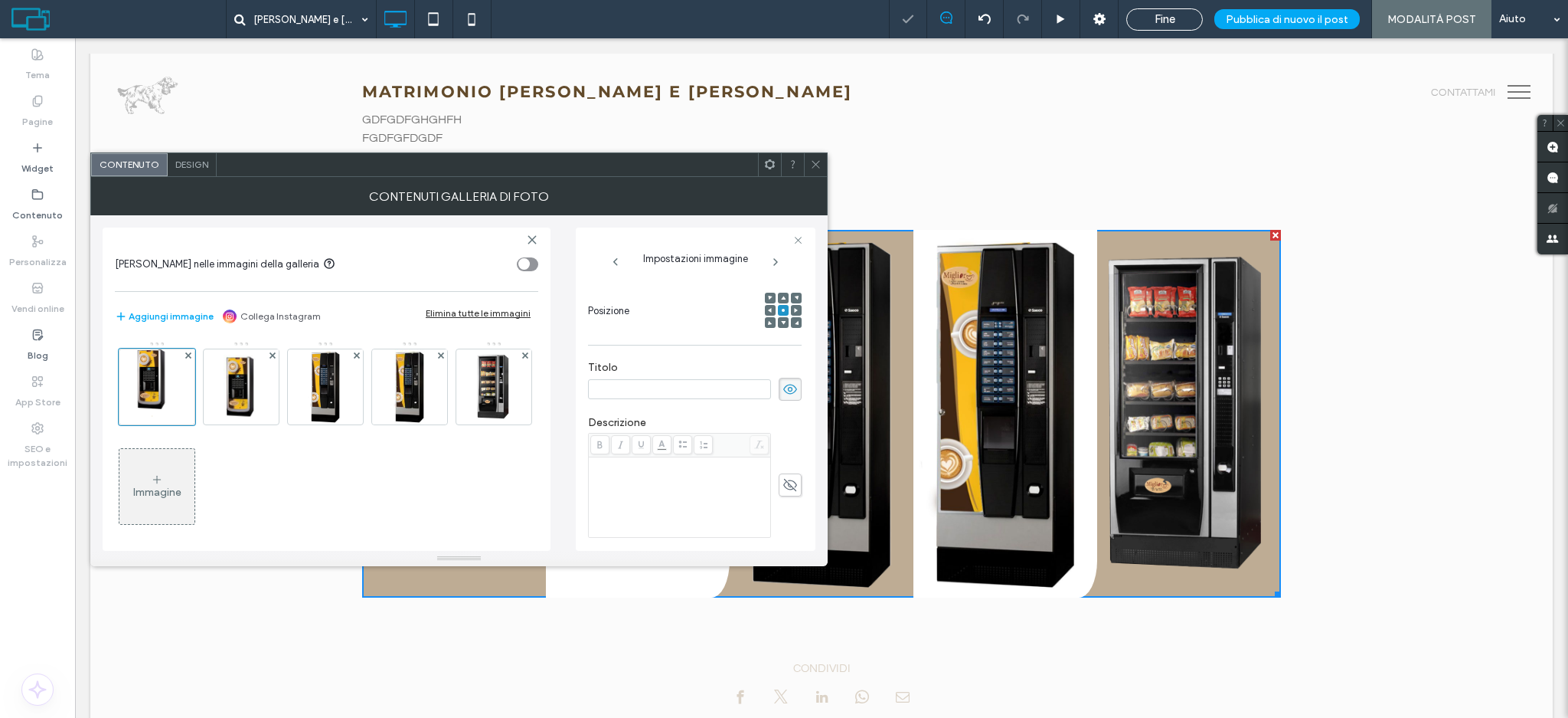
click at [713, 393] on input at bounding box center [679, 389] width 183 height 20
type input "*****"
click at [690, 498] on div "Rich Text Editor" at bounding box center [680, 497] width 177 height 76
click at [782, 492] on icon at bounding box center [790, 485] width 16 height 17
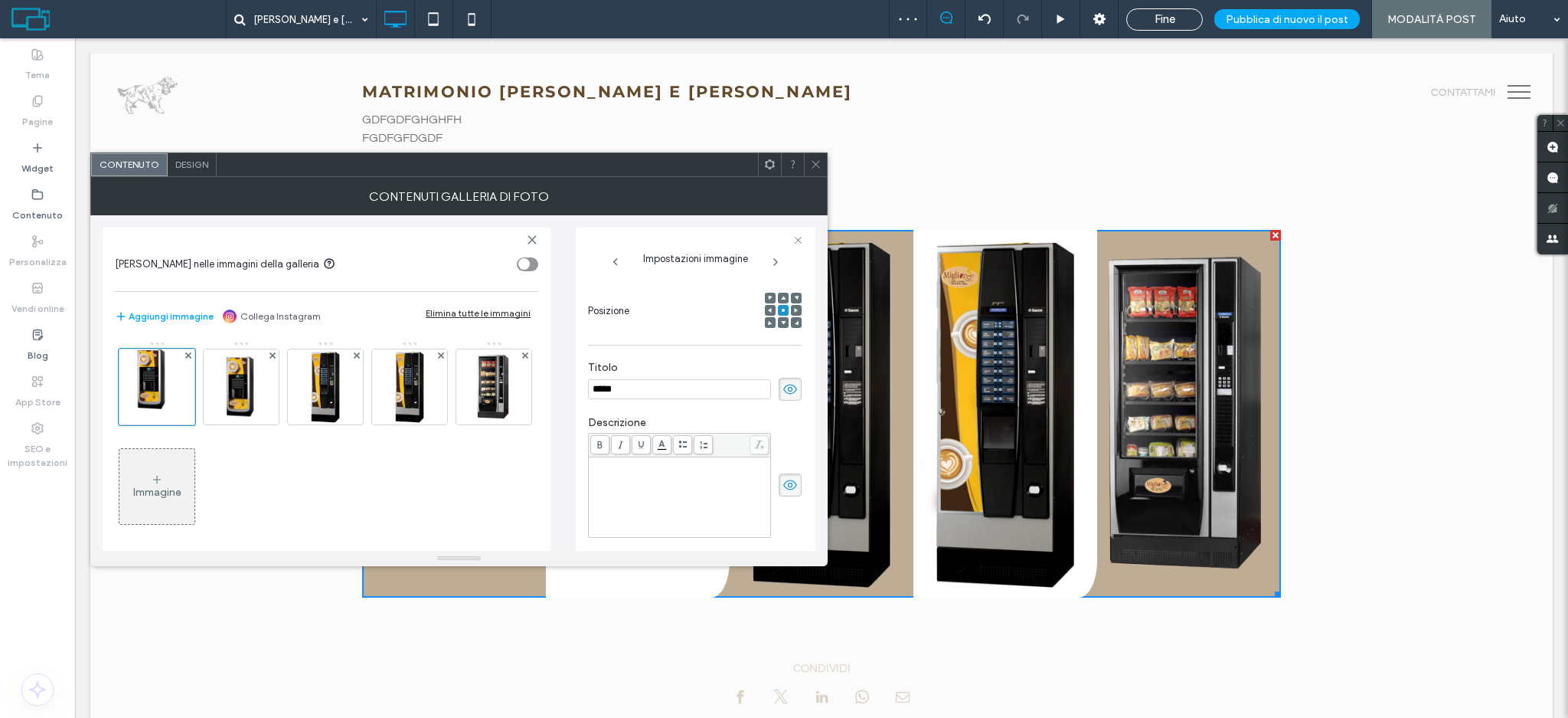
click at [715, 487] on div "Rich Text Editor" at bounding box center [680, 497] width 177 height 76
drag, startPoint x: 648, startPoint y: 481, endPoint x: 580, endPoint y: 472, distance: 68.6
click at [580, 472] on div "**********" at bounding box center [695, 389] width 240 height 324
click at [597, 471] on span "*********" at bounding box center [608, 475] width 34 height 10
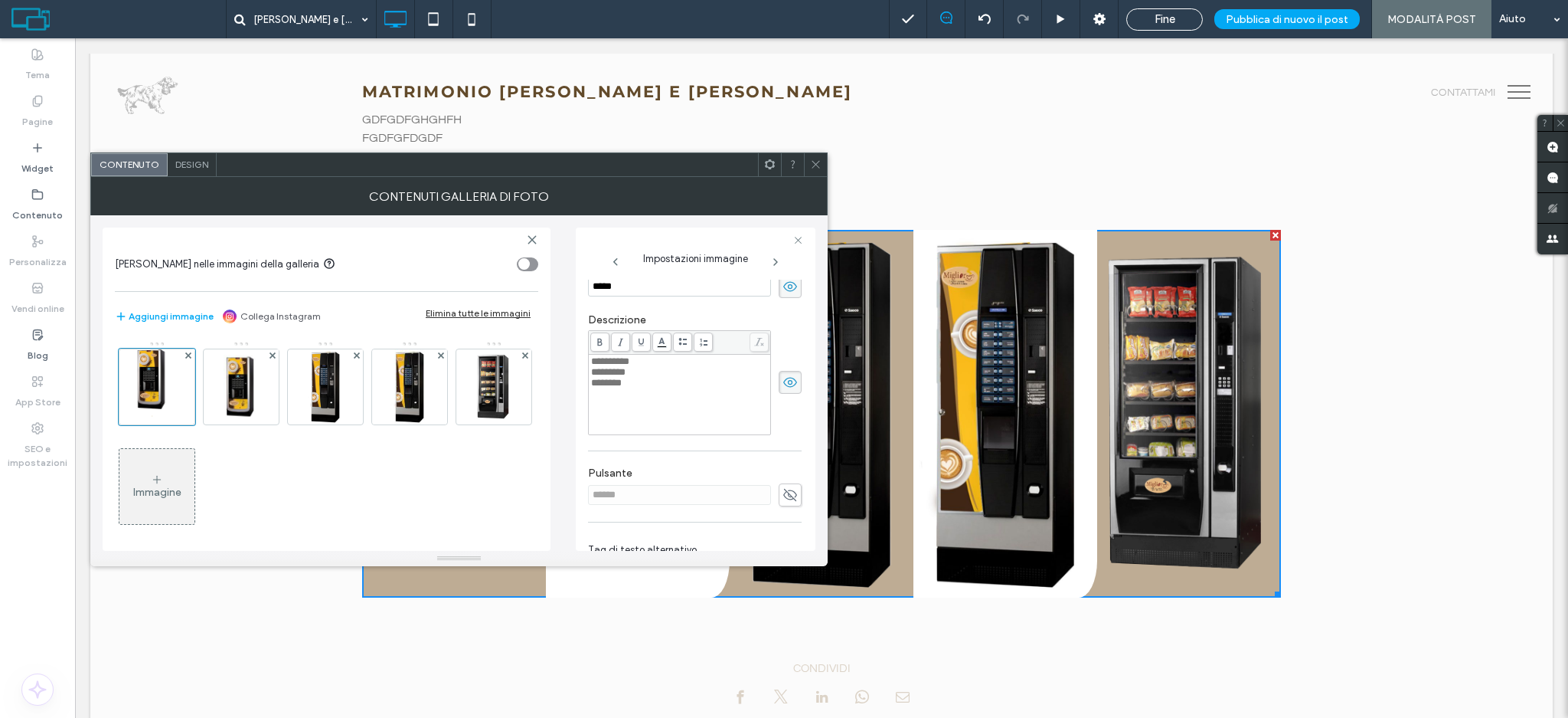
scroll to position [405, 0]
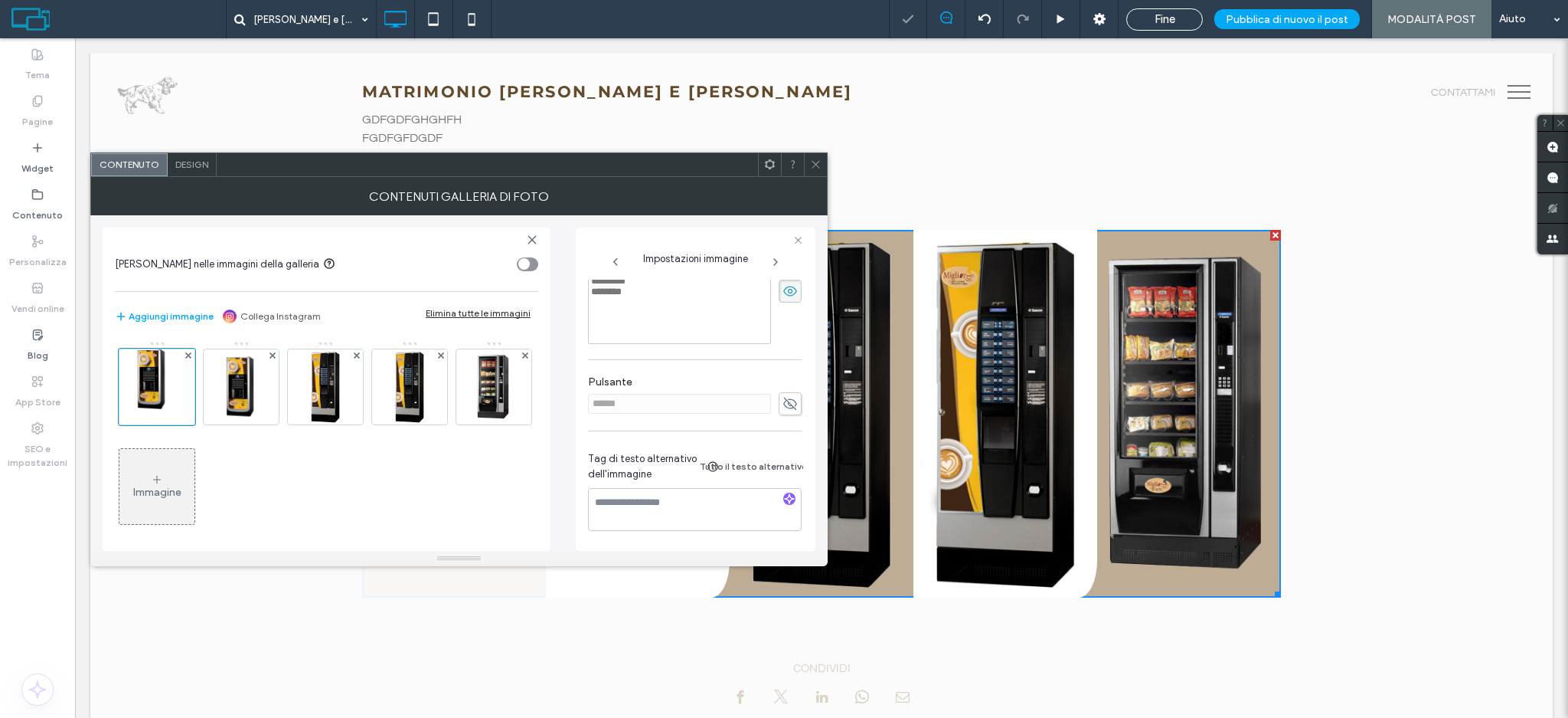
click at [789, 395] on icon at bounding box center [790, 403] width 16 height 17
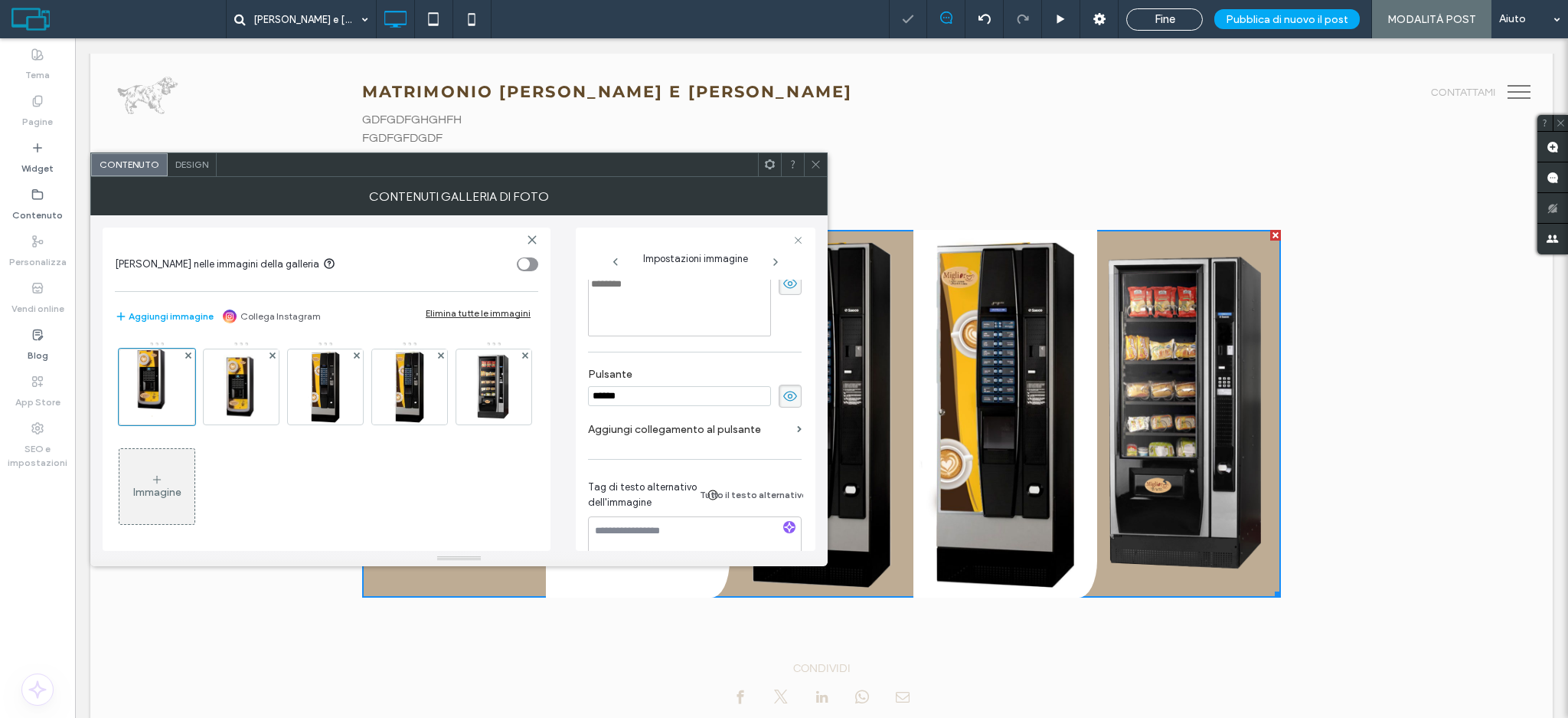
click at [713, 394] on input "******" at bounding box center [679, 396] width 183 height 20
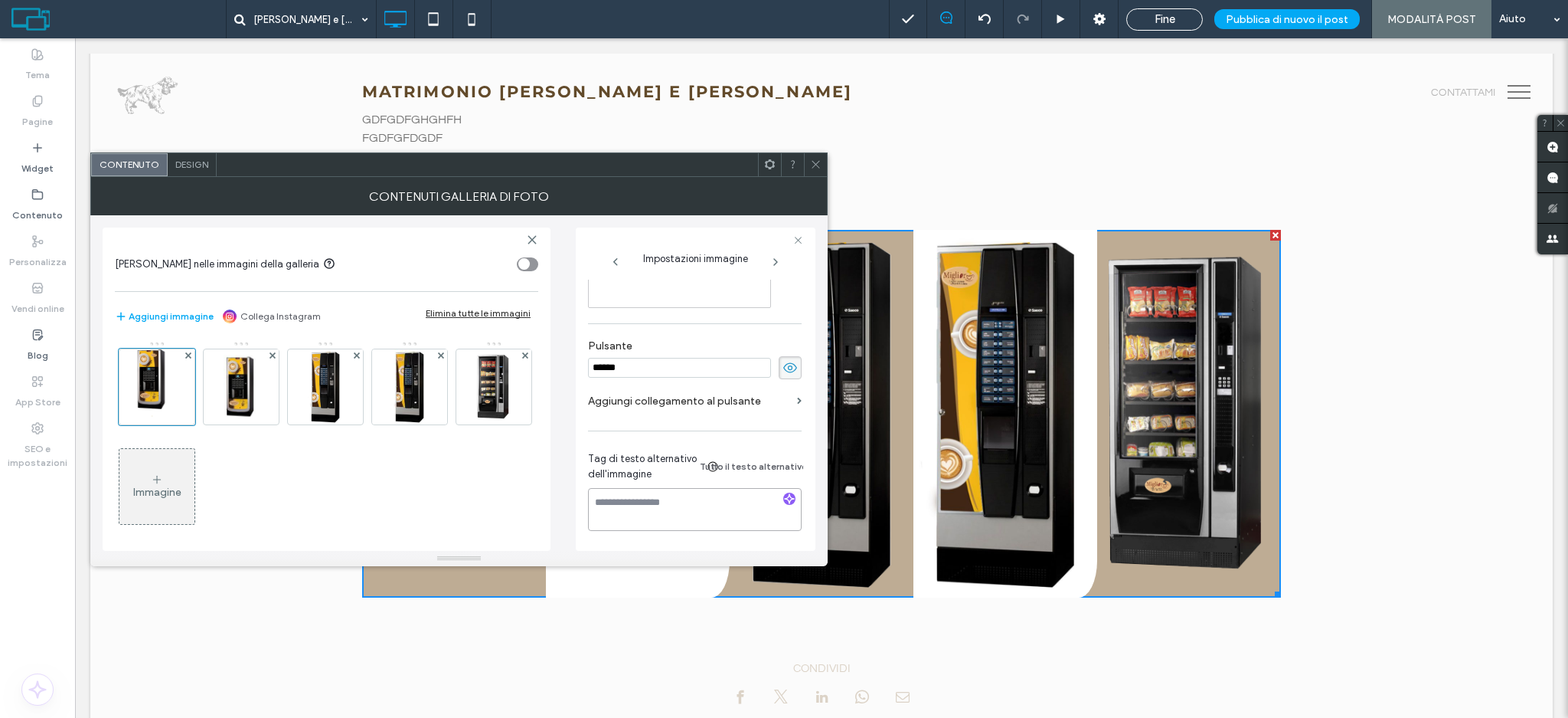
click at [727, 495] on textarea at bounding box center [695, 509] width 213 height 43
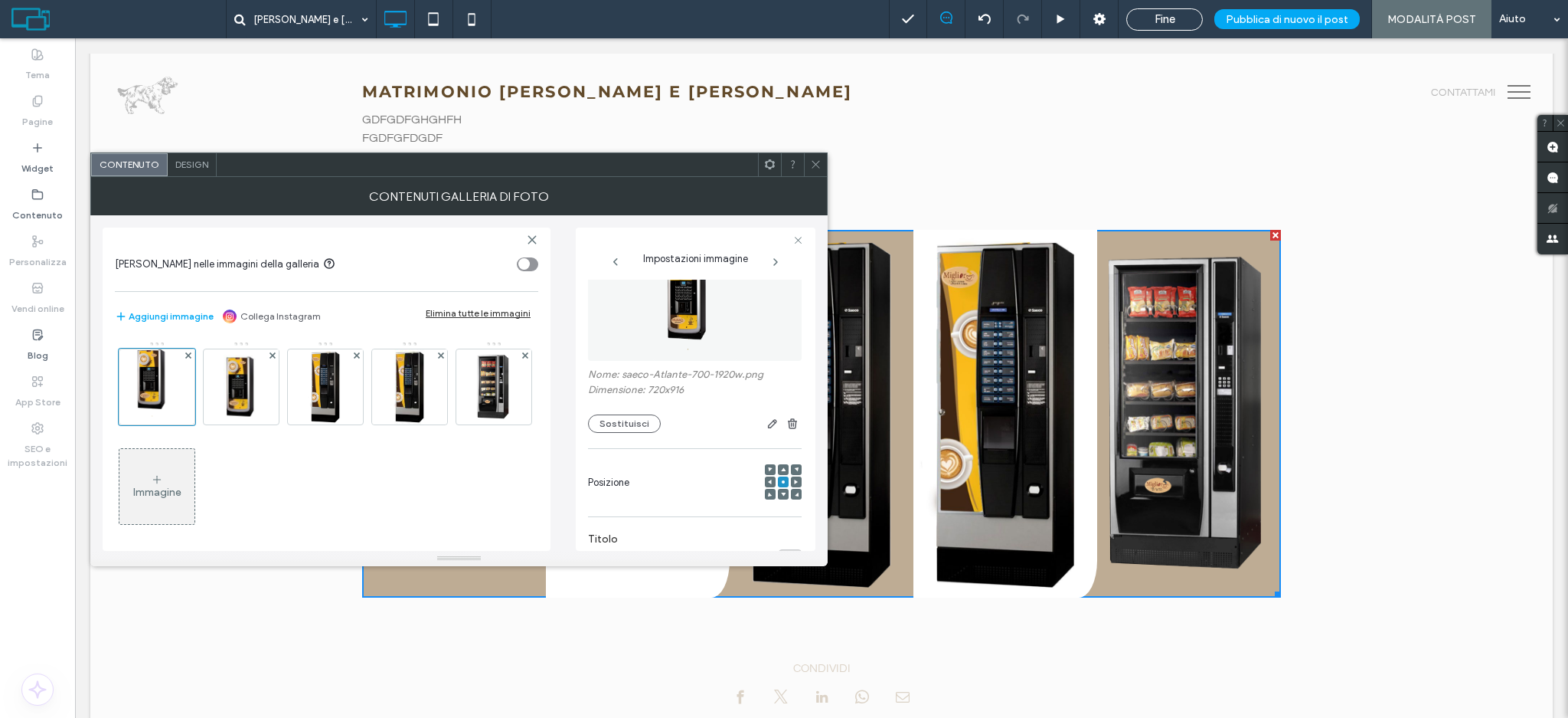
scroll to position [237, 0]
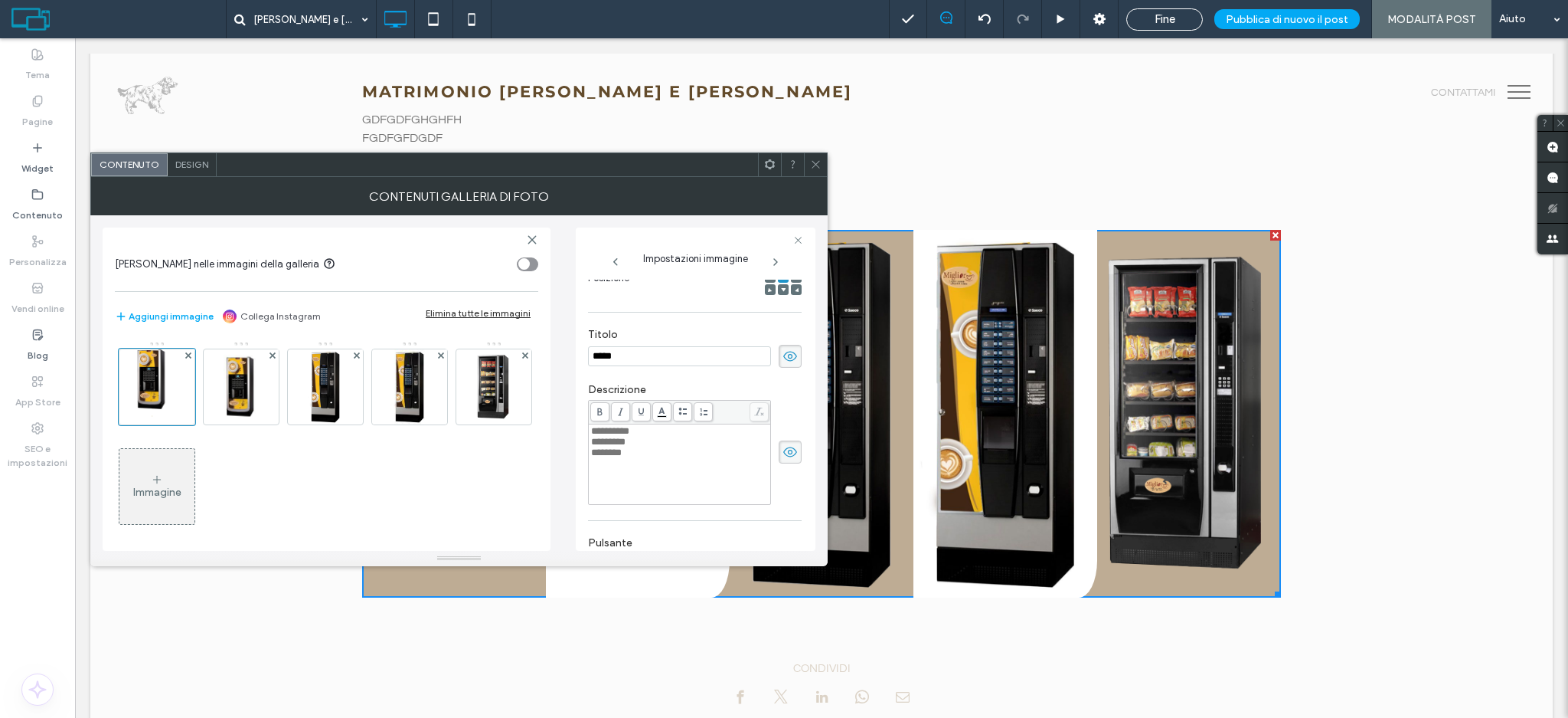
click at [667, 440] on div "*********" at bounding box center [680, 442] width 177 height 11
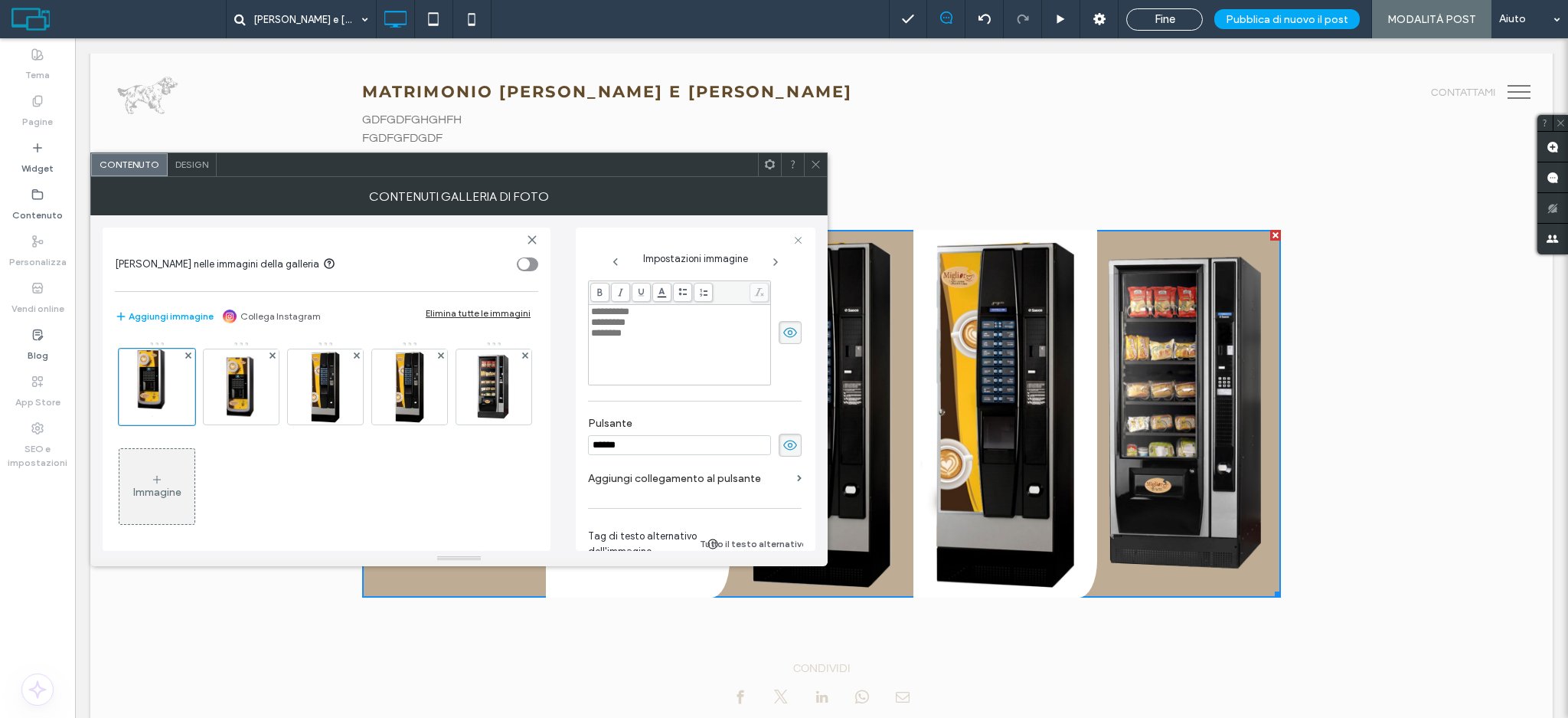
scroll to position [441, 0]
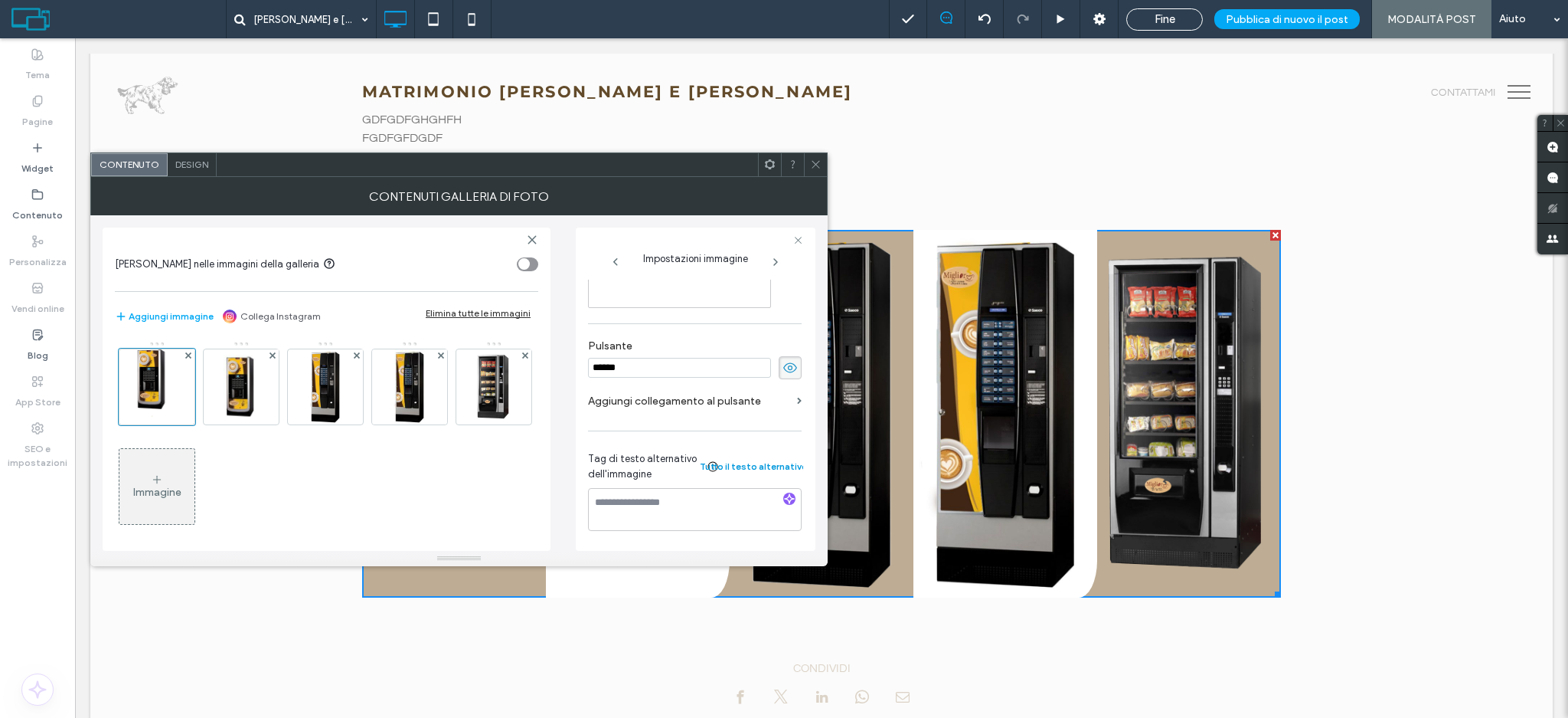
click at [729, 458] on button "Tutto il testo alternativo" at bounding box center [760, 467] width 83 height 18
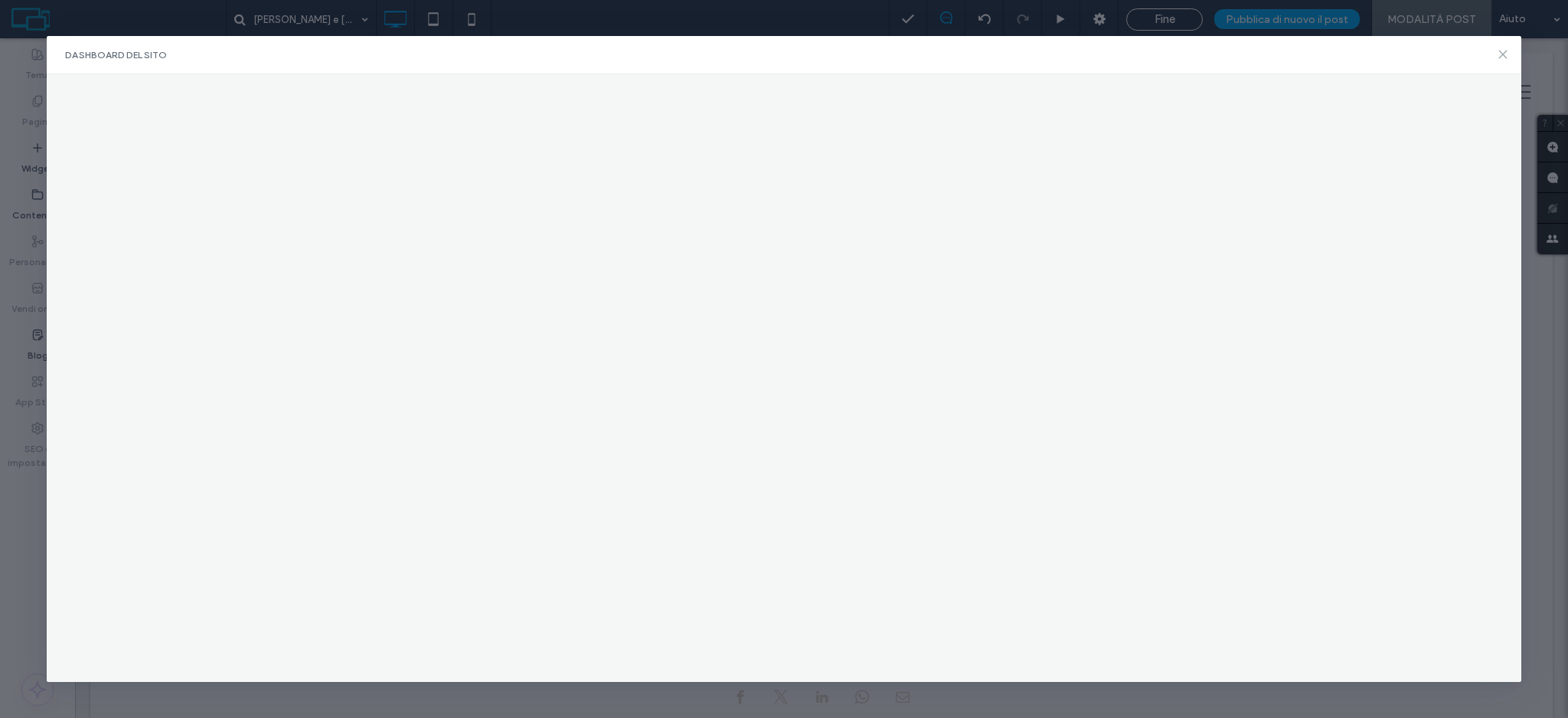
click at [1498, 53] on icon at bounding box center [1502, 54] width 12 height 12
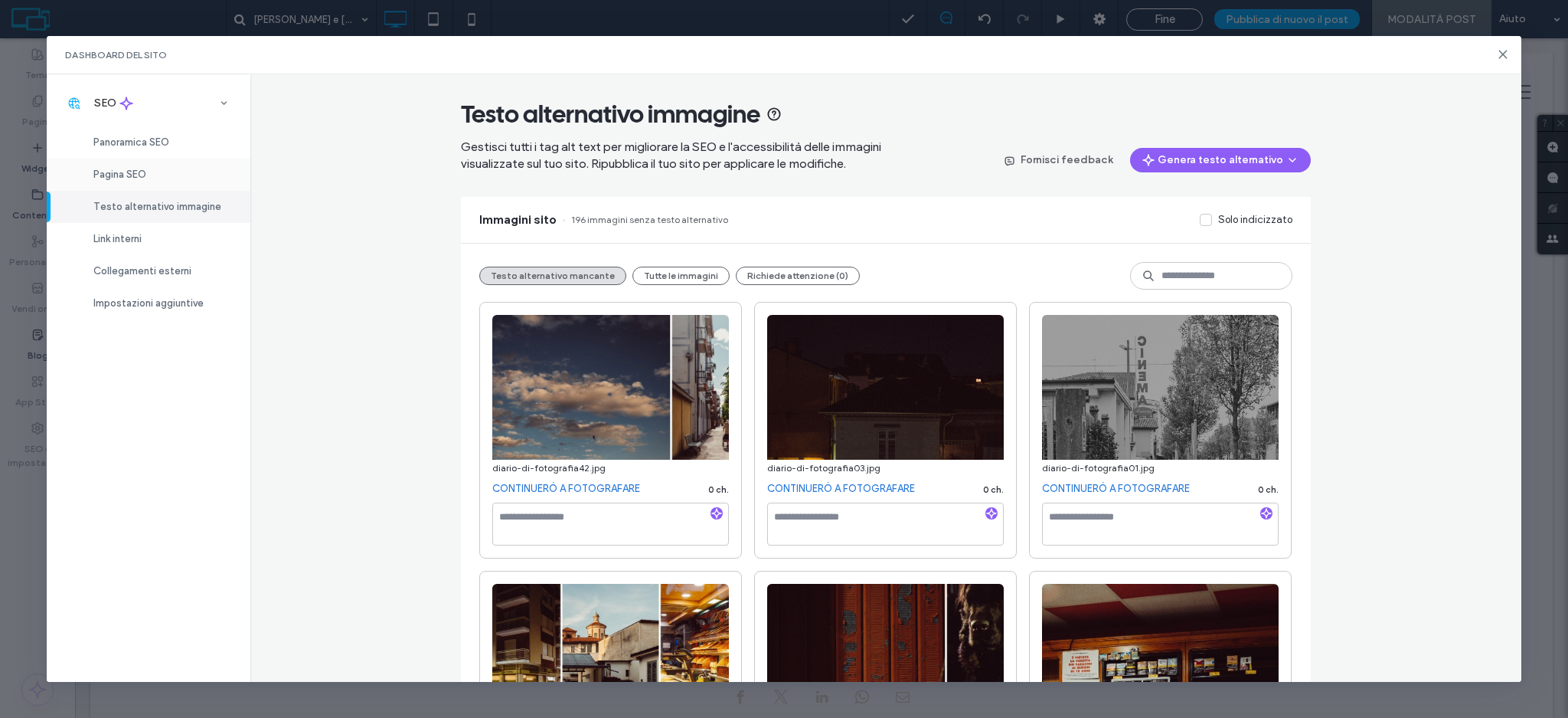
click at [133, 173] on span "Pagina SEO" at bounding box center [120, 174] width 53 height 12
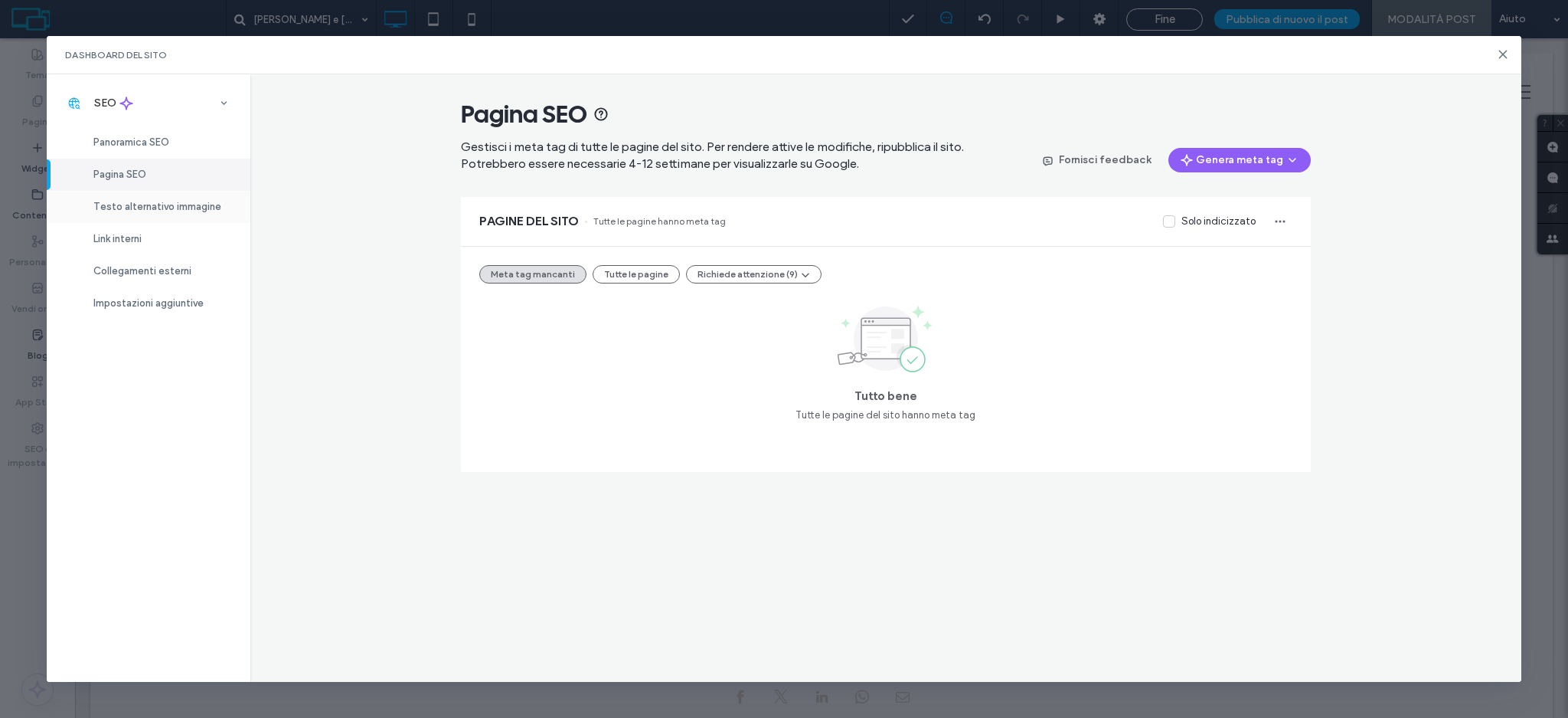
click at [192, 206] on span "Testo alternativo immagine" at bounding box center [158, 206] width 128 height 12
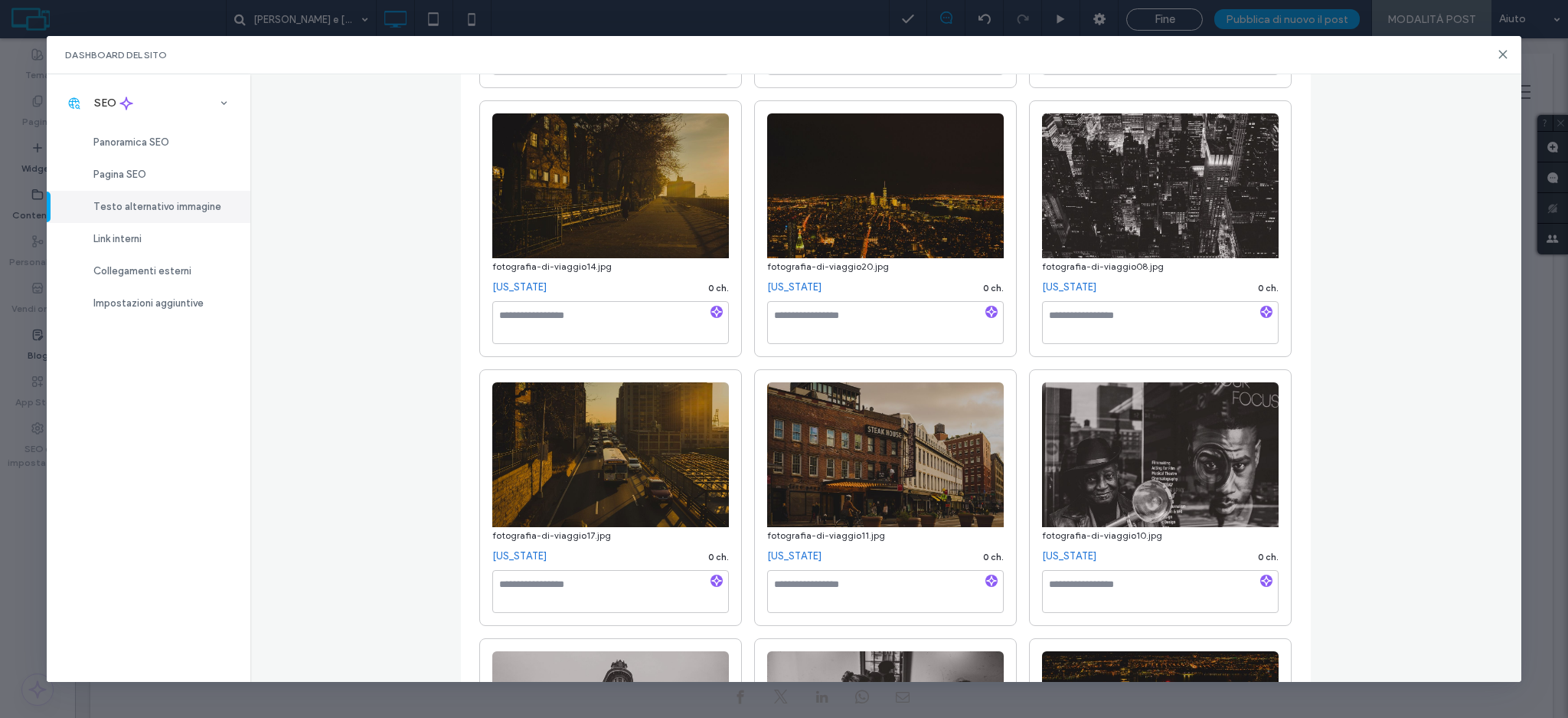
scroll to position [1736, 0]
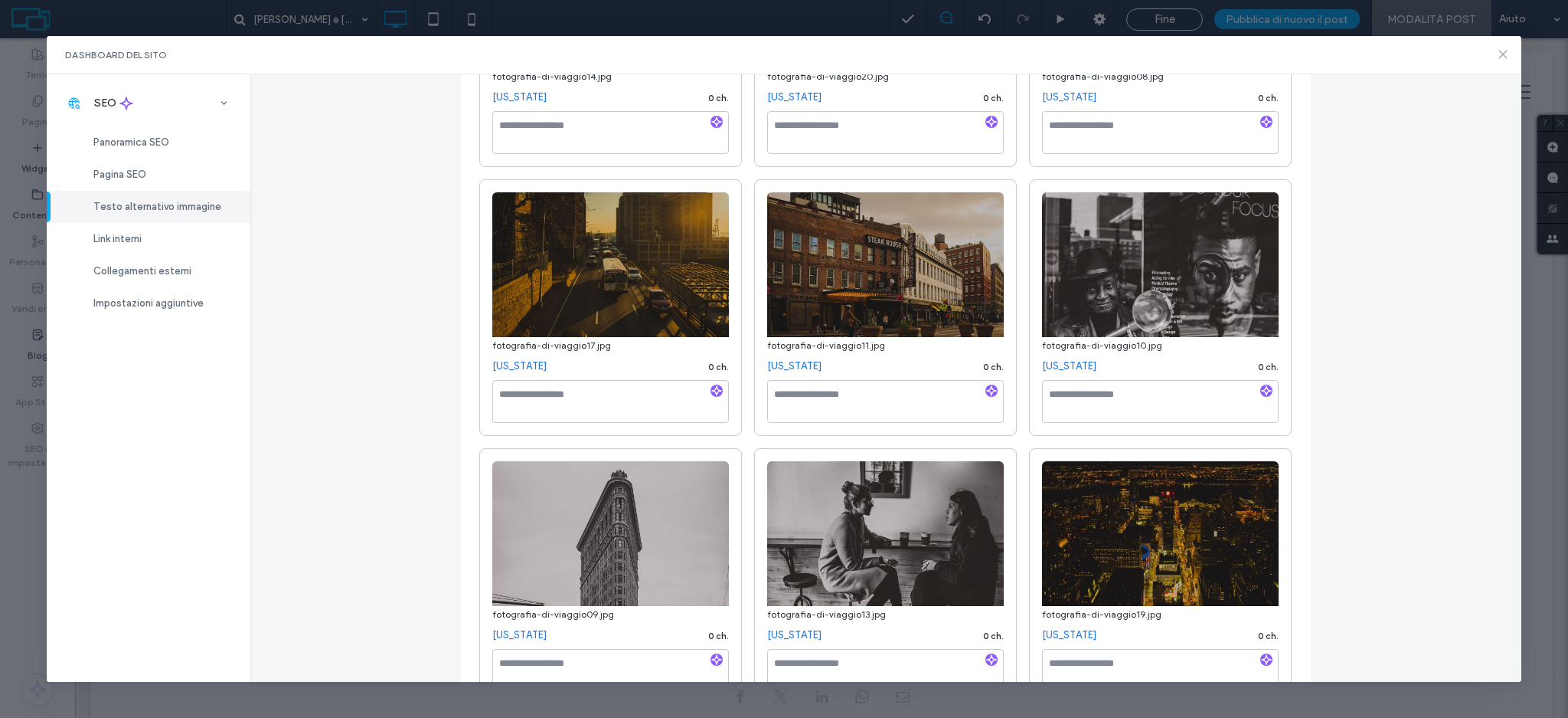
click at [1506, 56] on icon at bounding box center [1502, 54] width 12 height 12
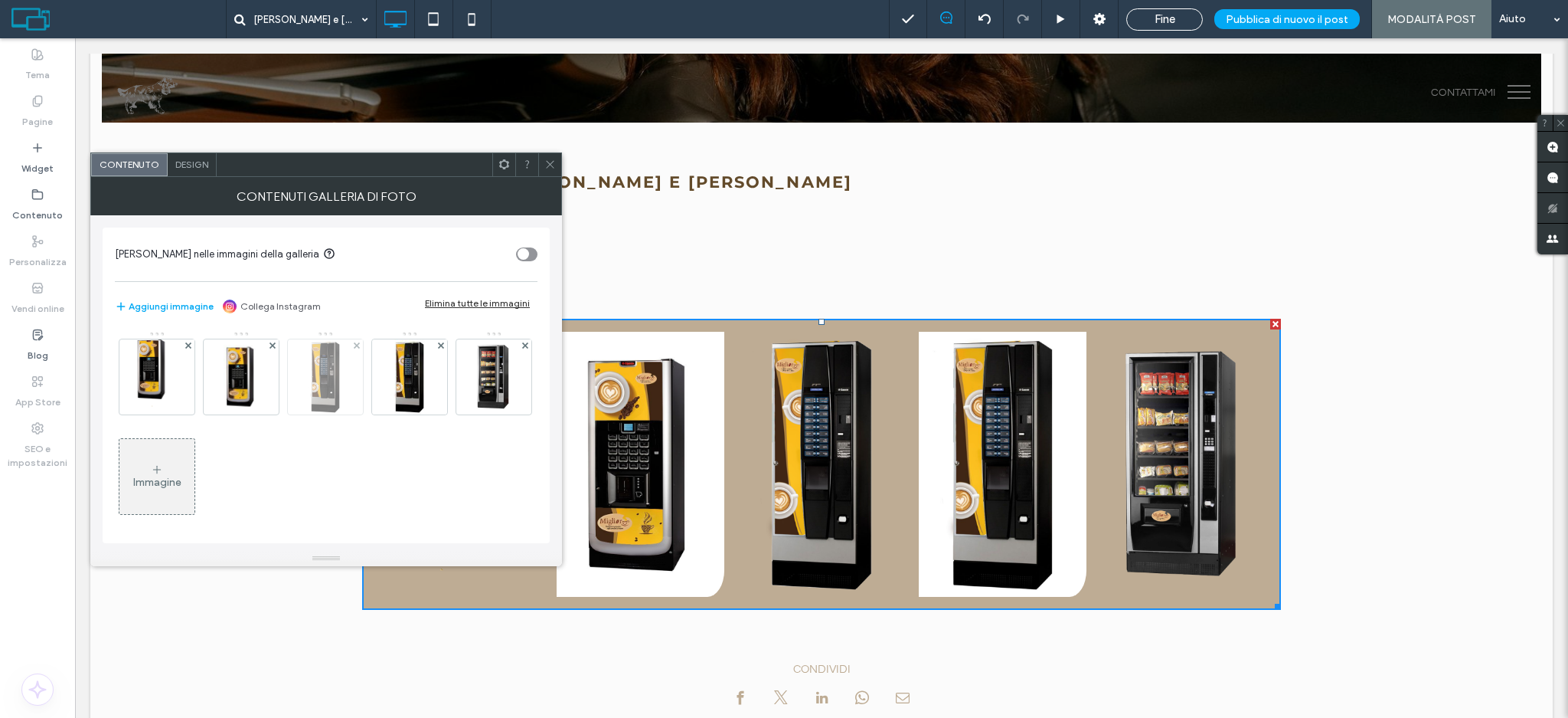
scroll to position [306, 0]
click at [154, 374] on img at bounding box center [158, 376] width 59 height 75
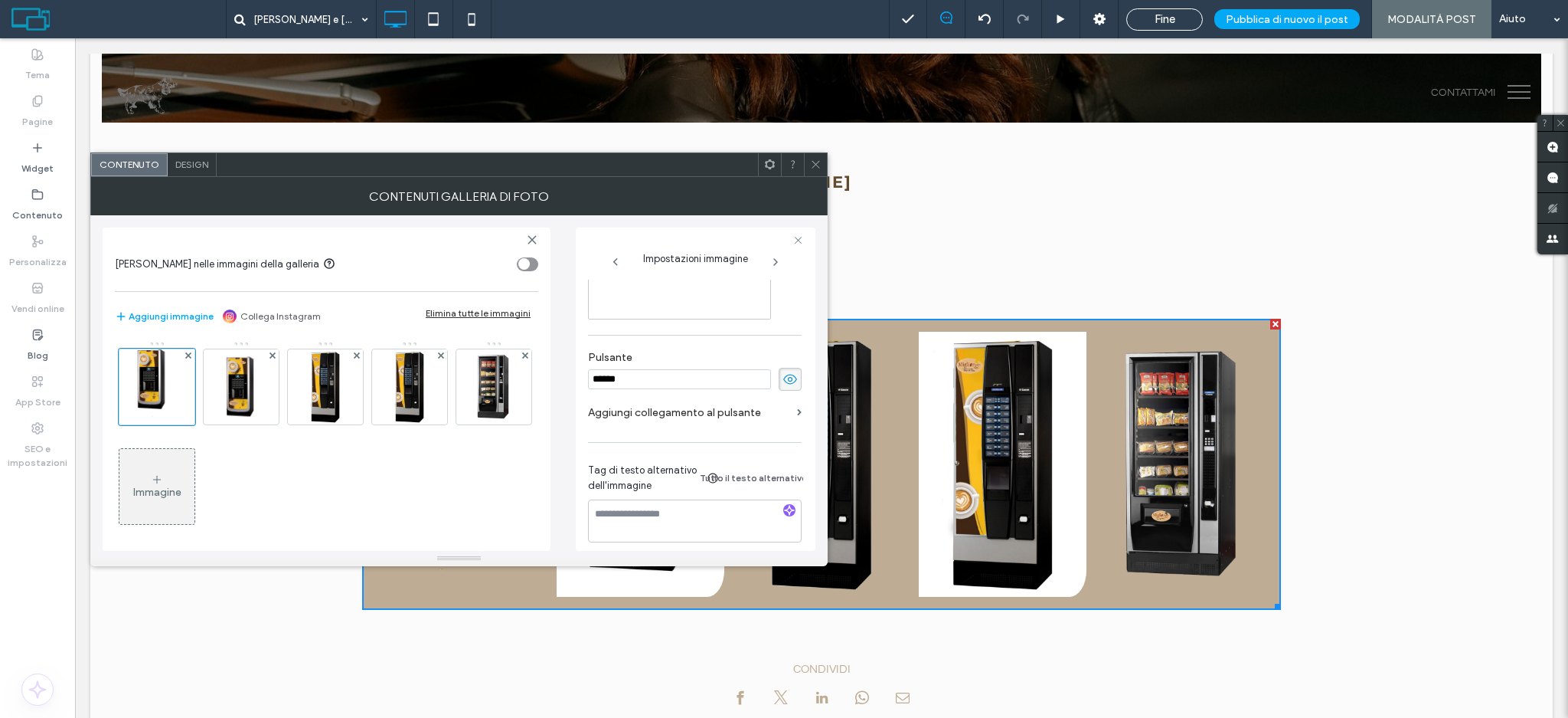
scroll to position [441, 0]
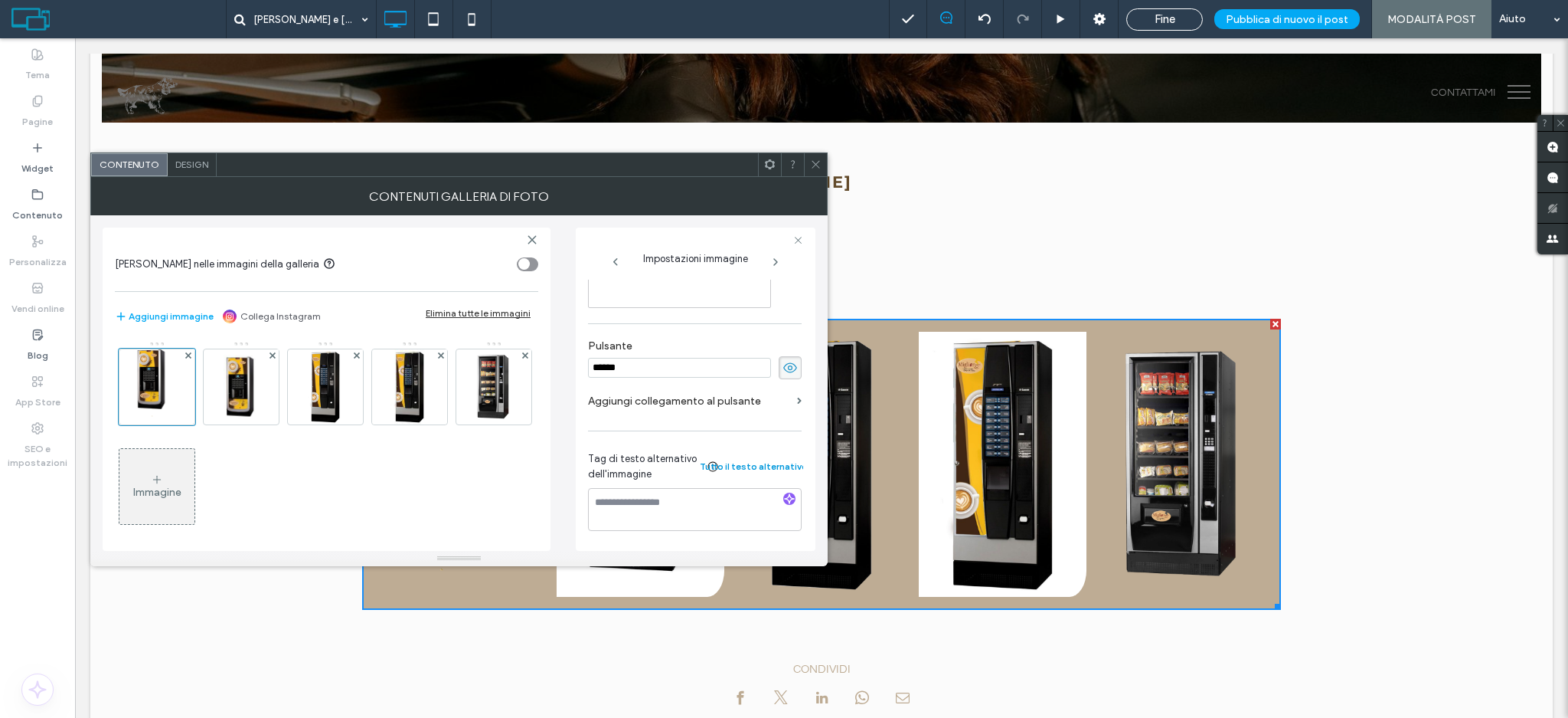
click at [739, 462] on button "Tutto il testo alternativo" at bounding box center [760, 467] width 83 height 18
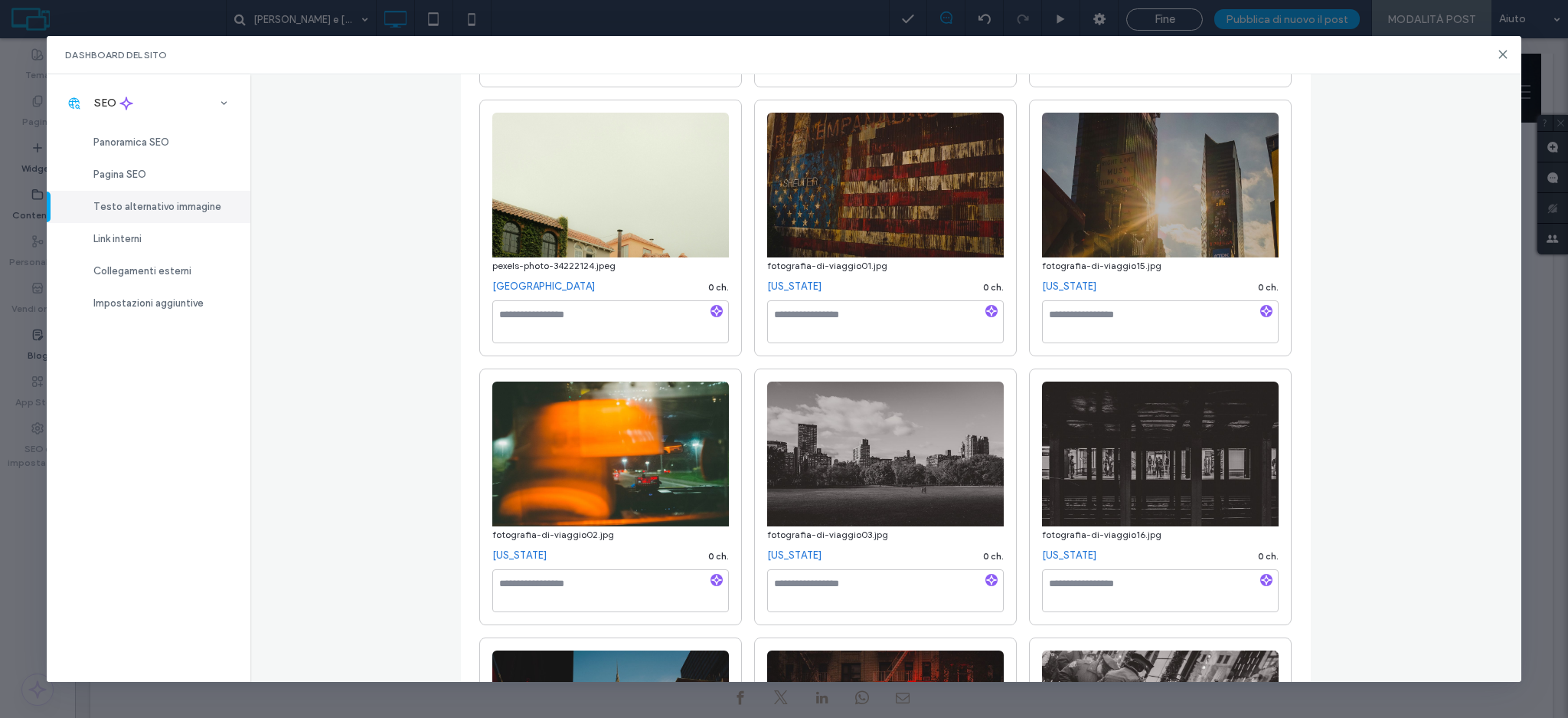
scroll to position [5823, 0]
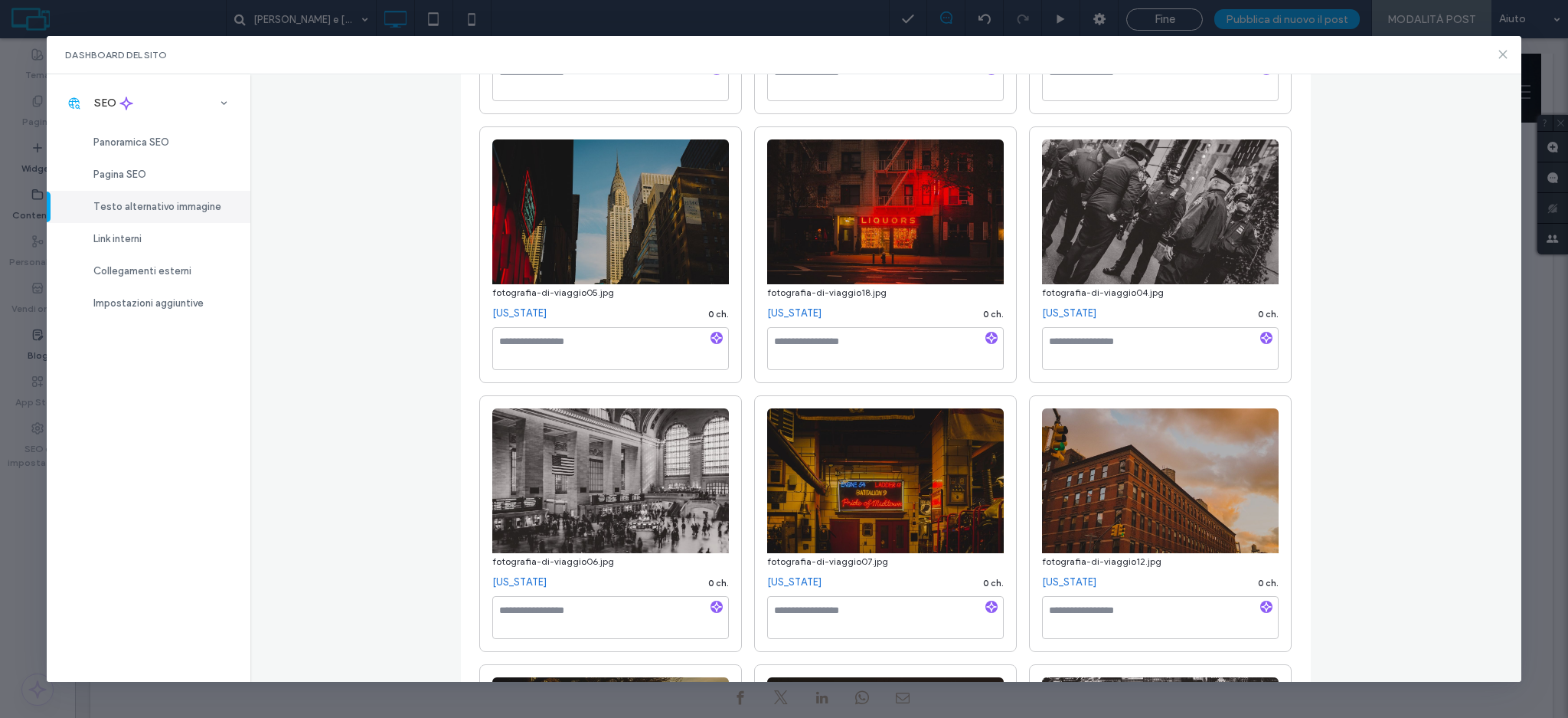
click at [1503, 52] on icon at bounding box center [1502, 54] width 12 height 12
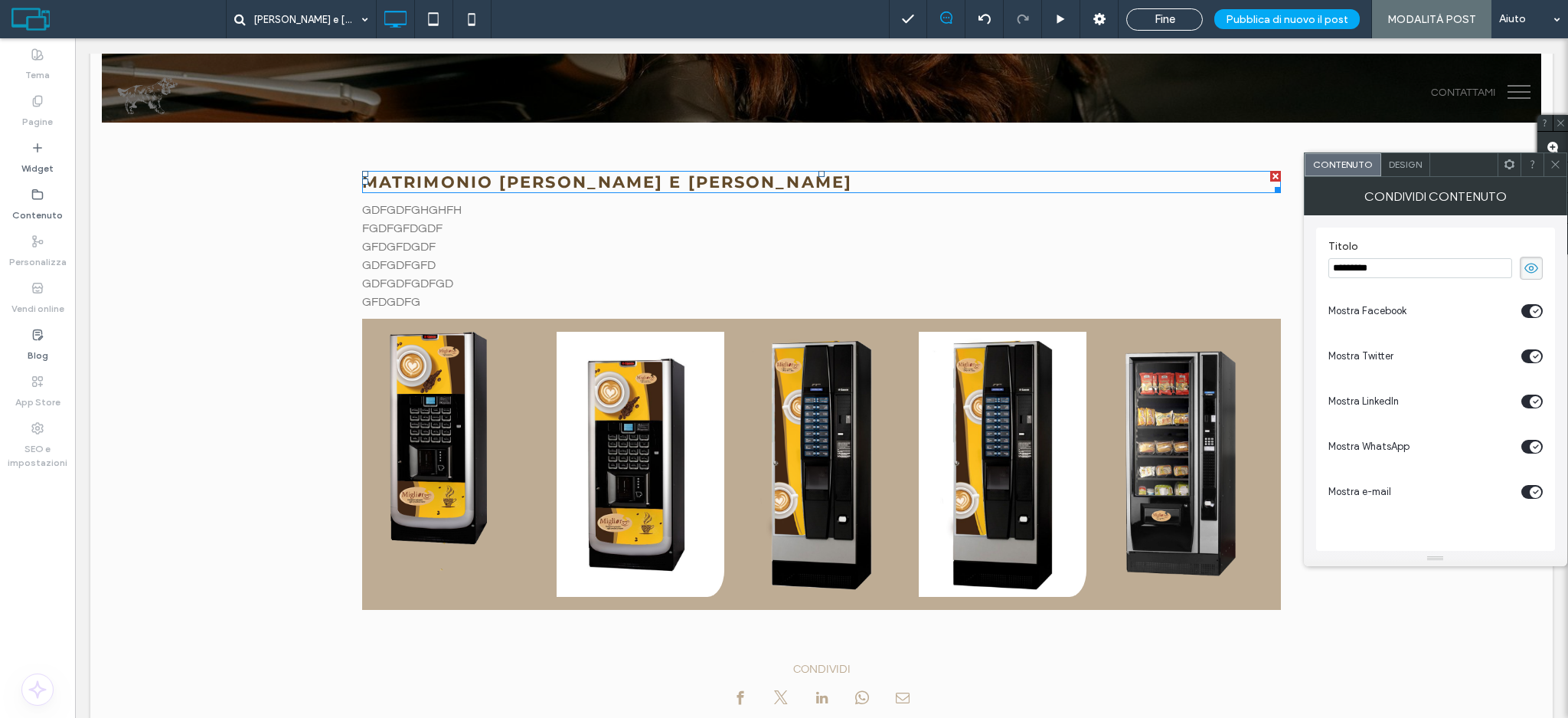
click at [1556, 172] on span at bounding box center [1556, 165] width 11 height 23
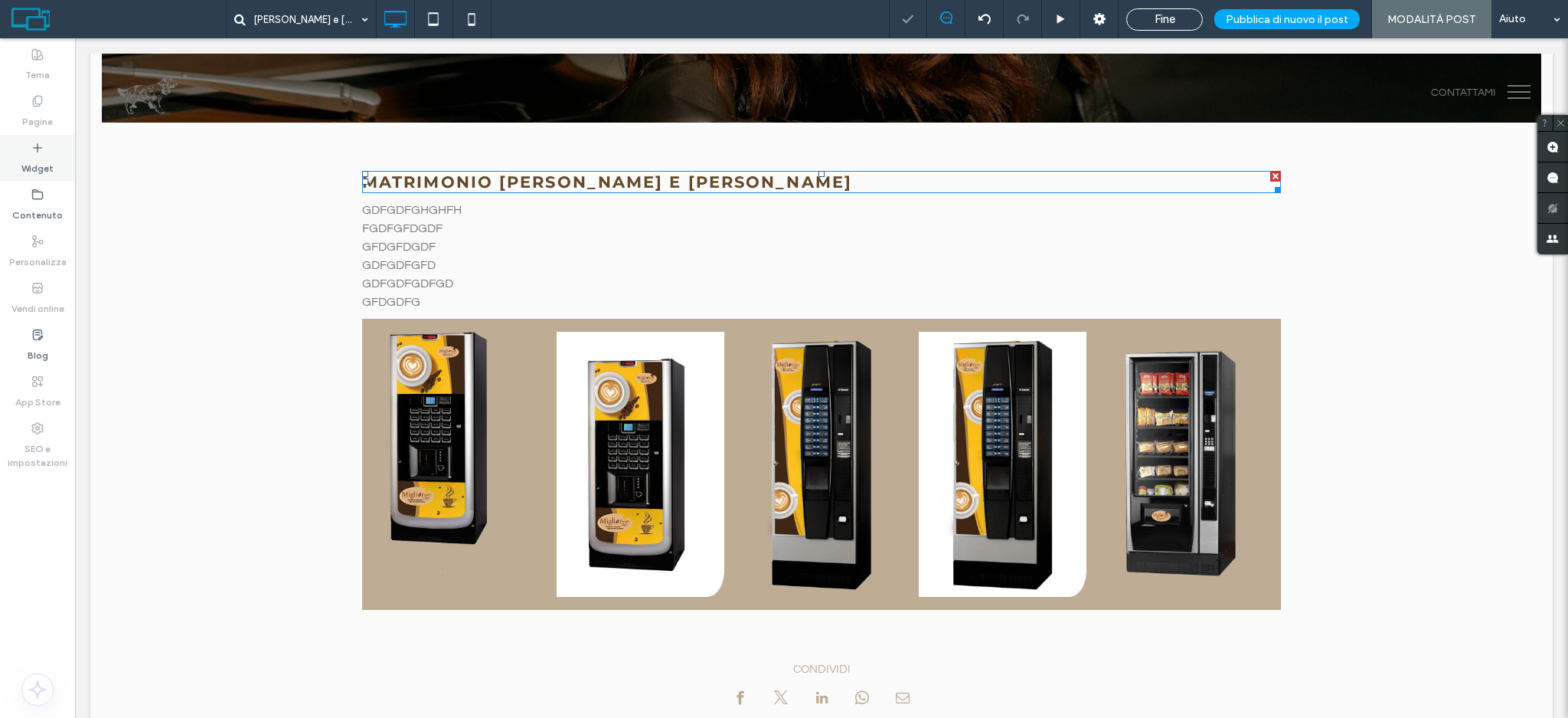
click at [9, 172] on div "Widget" at bounding box center [37, 158] width 75 height 47
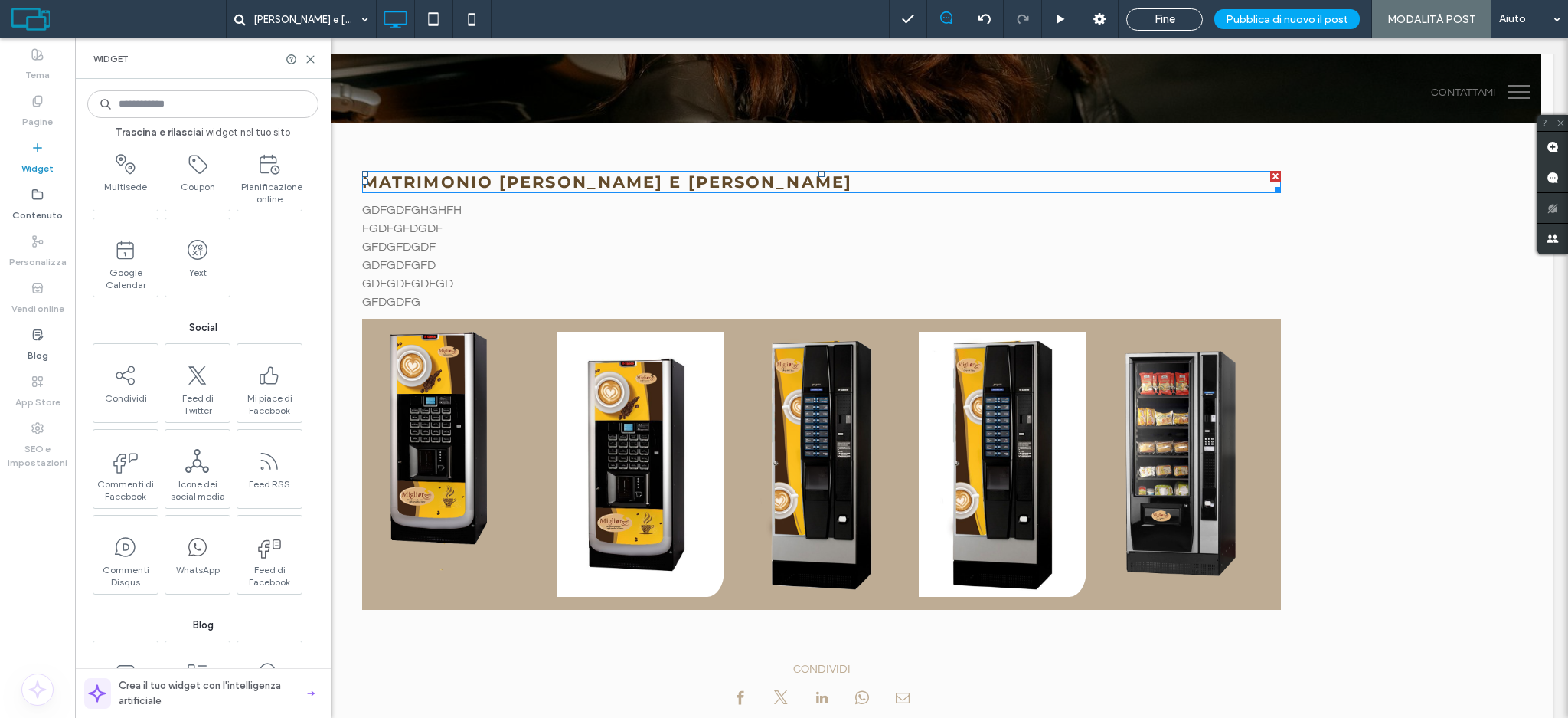
scroll to position [1839, 0]
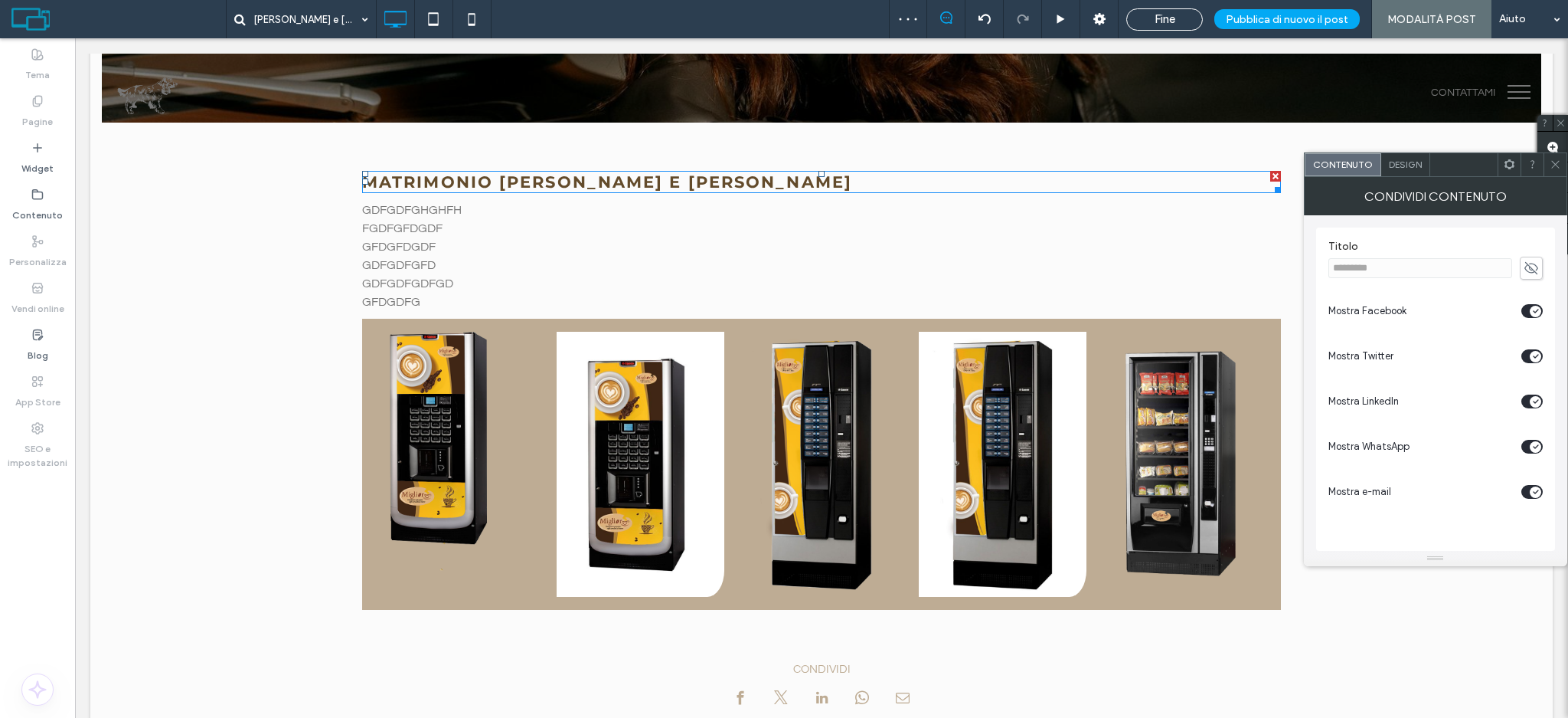
click at [1558, 159] on icon at bounding box center [1556, 164] width 11 height 12
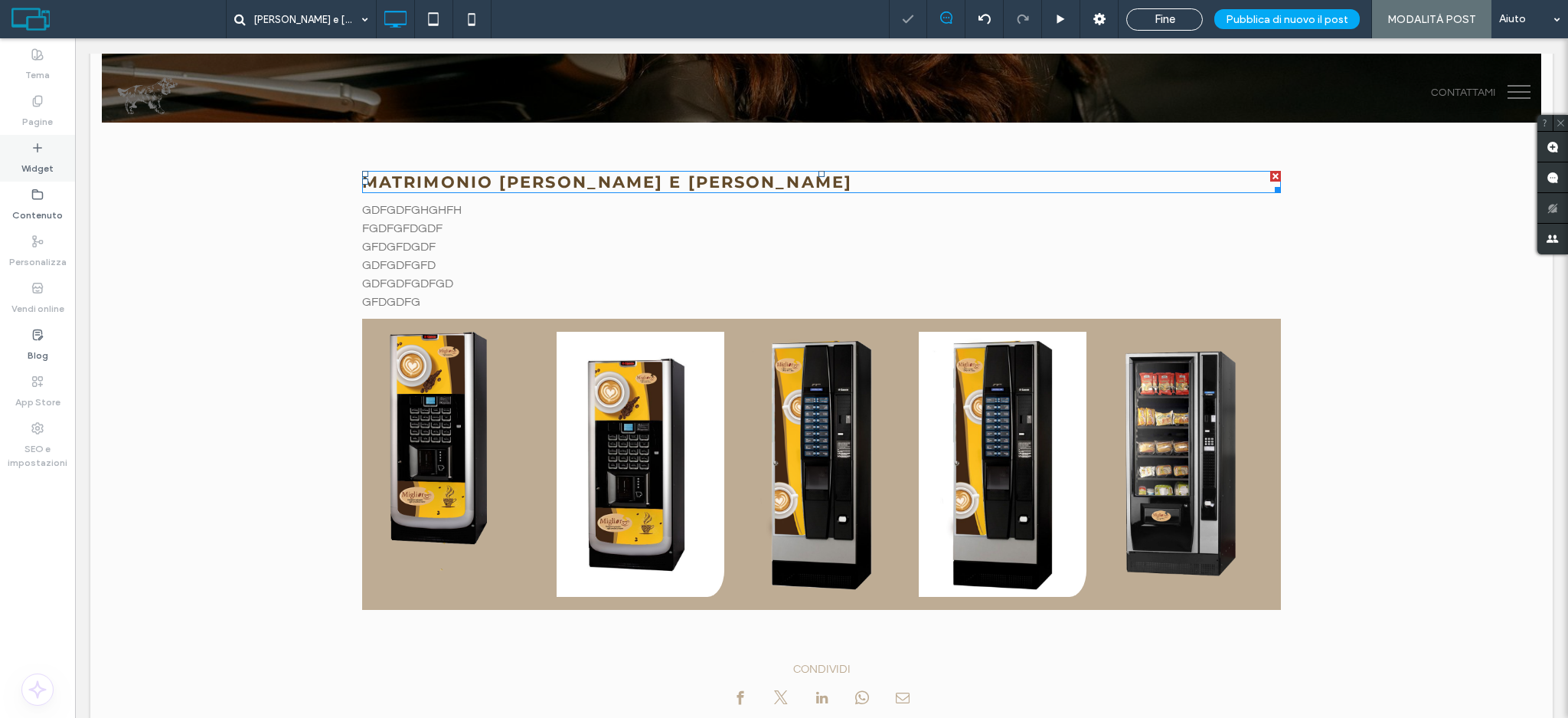
click at [29, 166] on label "Widget" at bounding box center [37, 164] width 32 height 21
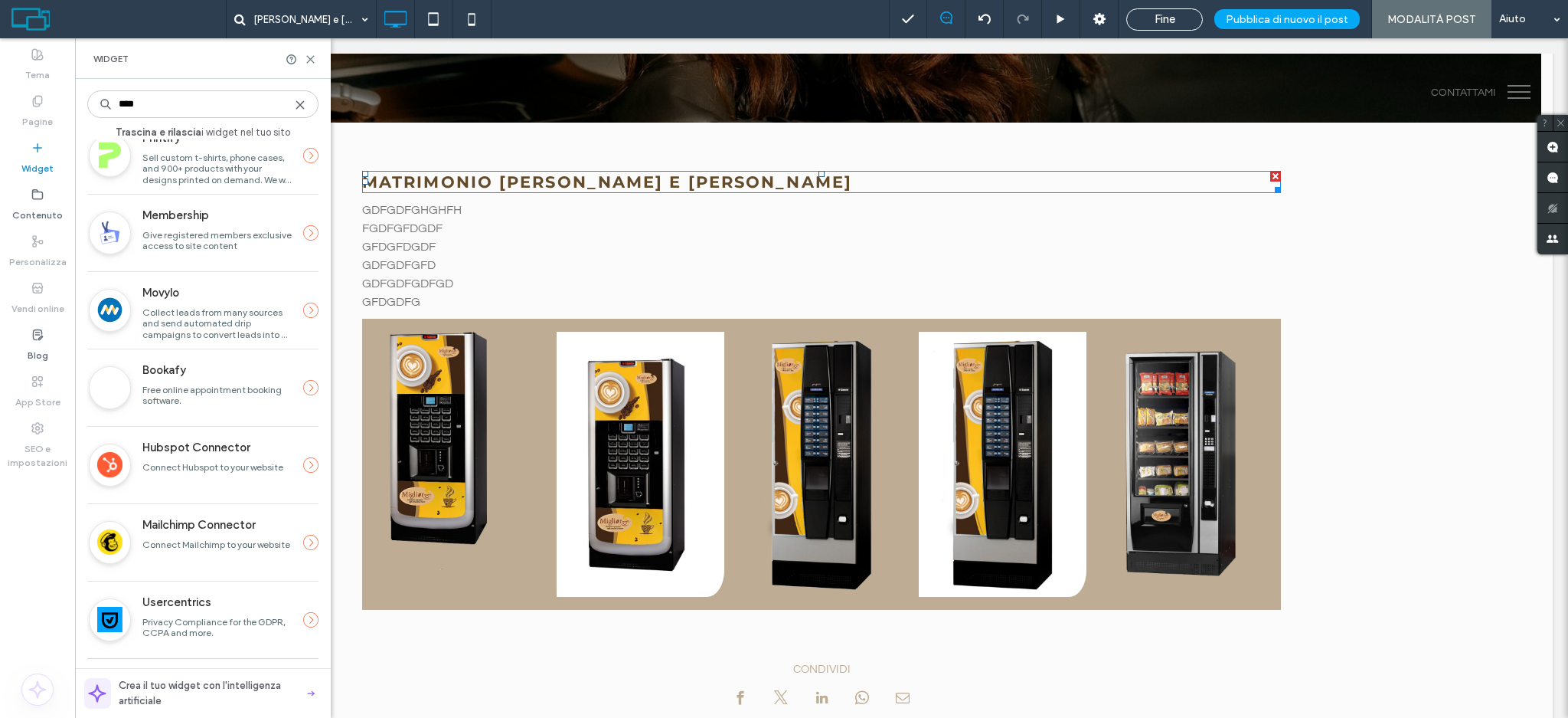
scroll to position [0, 0]
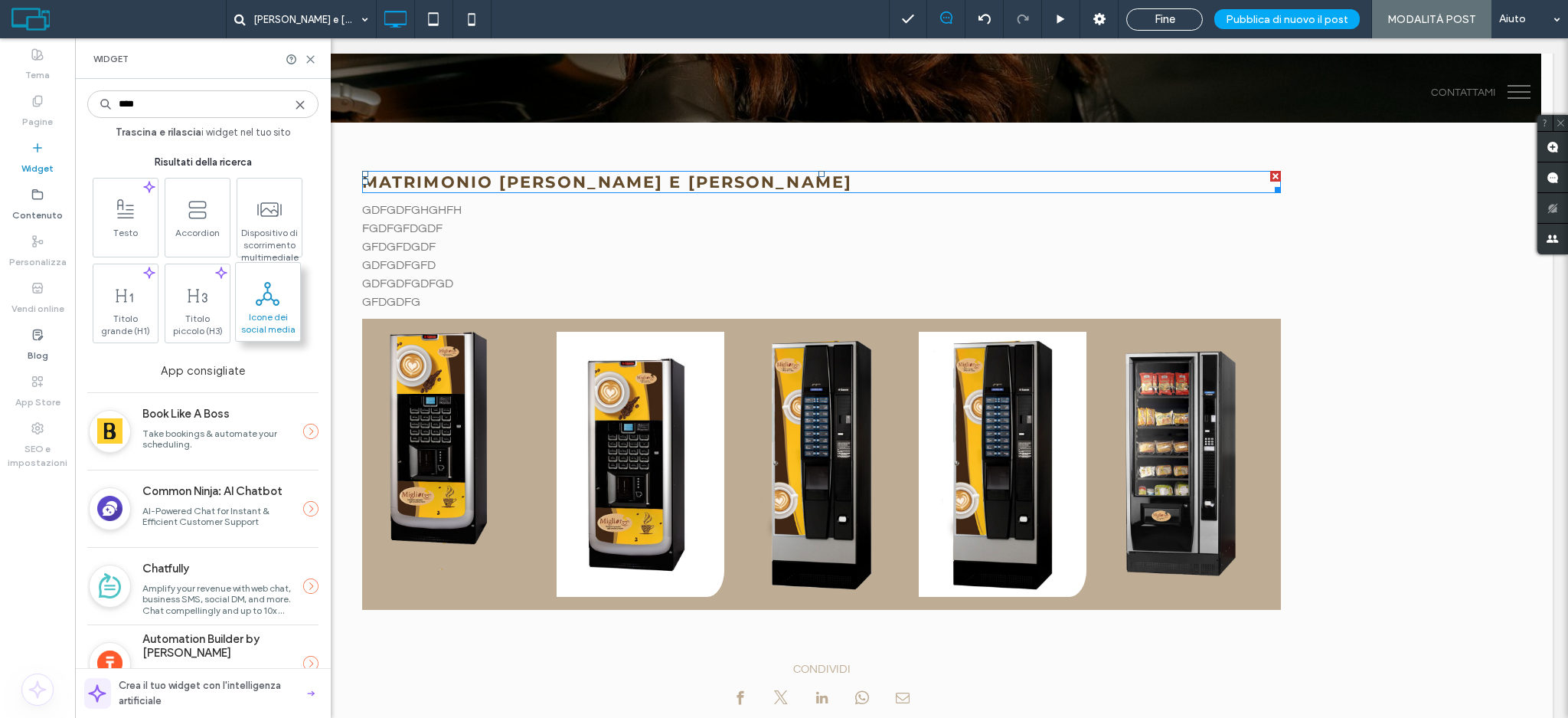
type input "****"
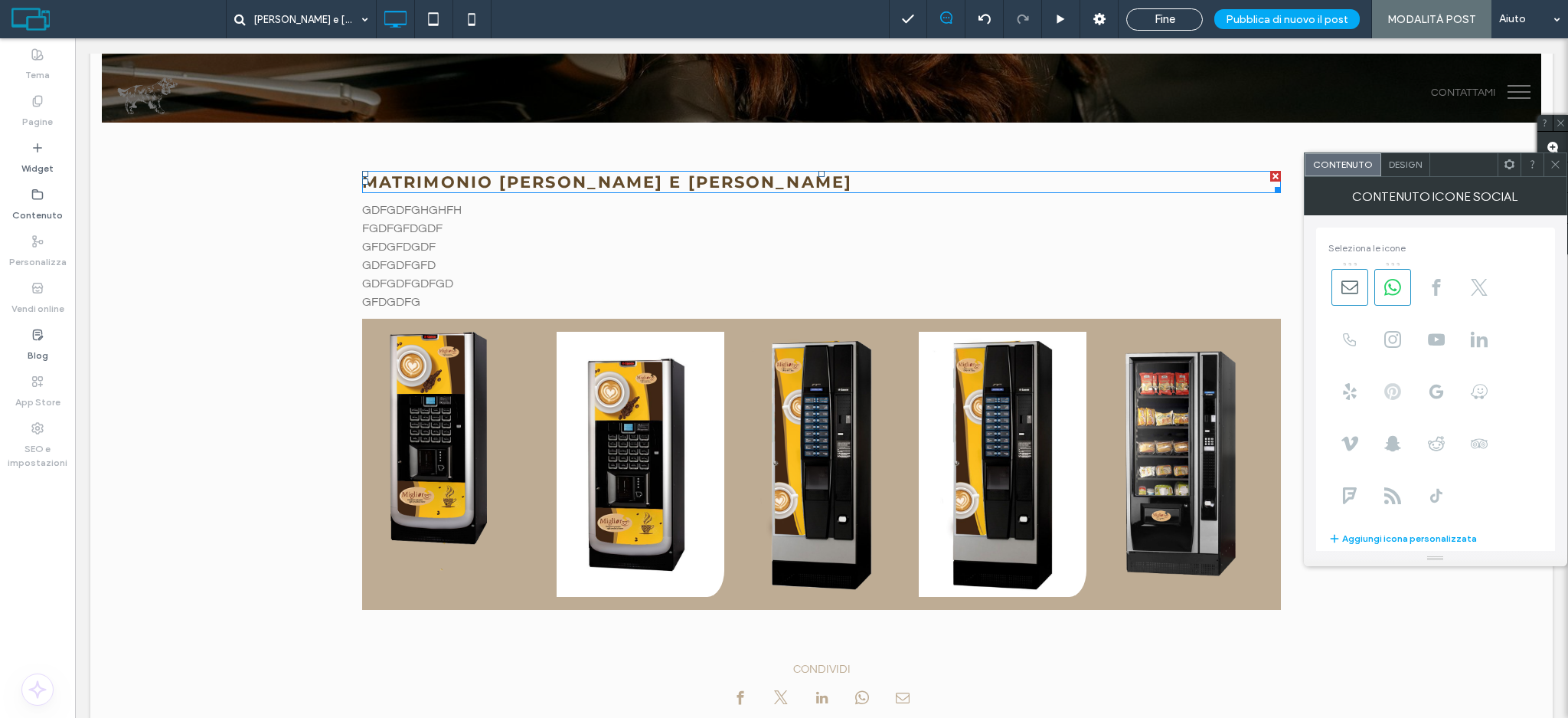
click at [1402, 398] on span at bounding box center [1392, 391] width 37 height 37
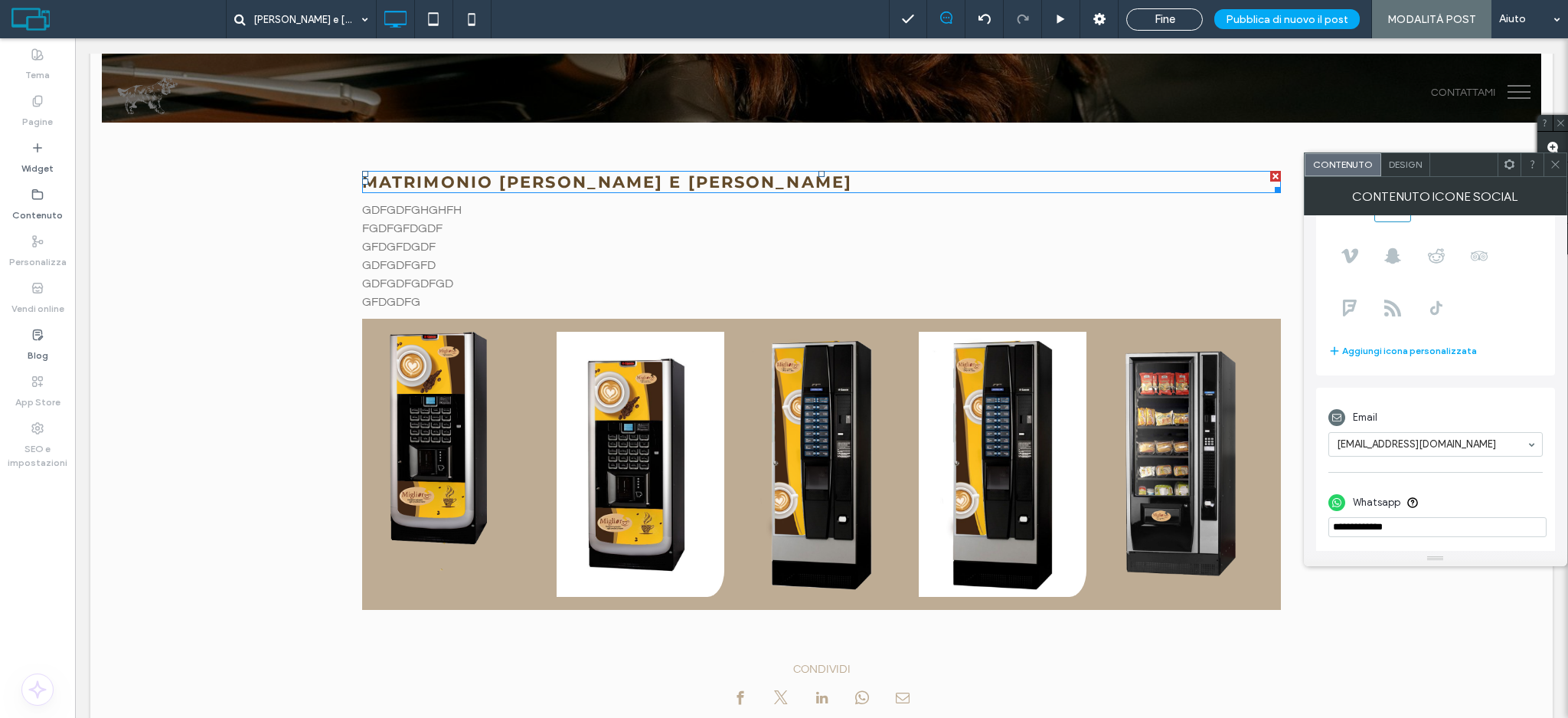
scroll to position [170, 0]
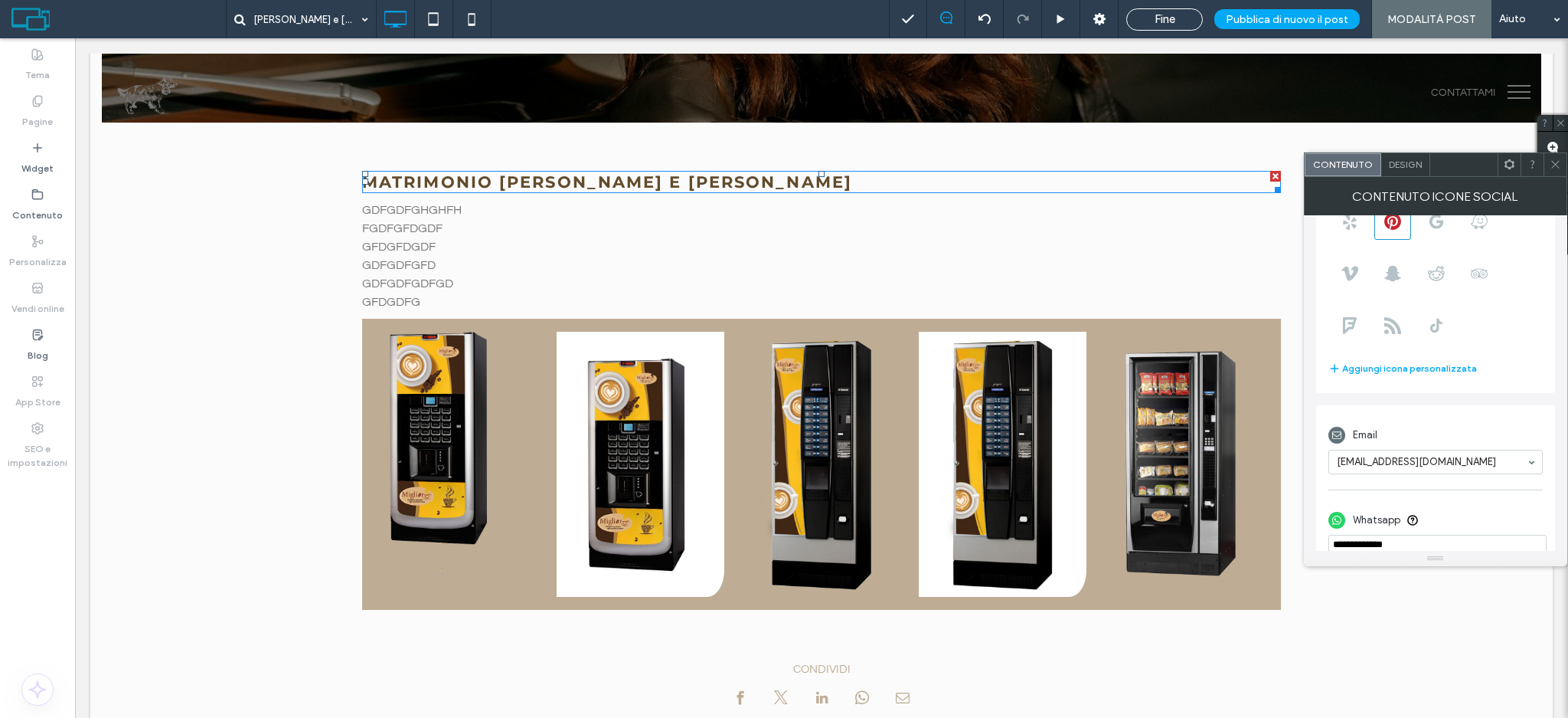
click at [1552, 163] on icon at bounding box center [1556, 164] width 11 height 12
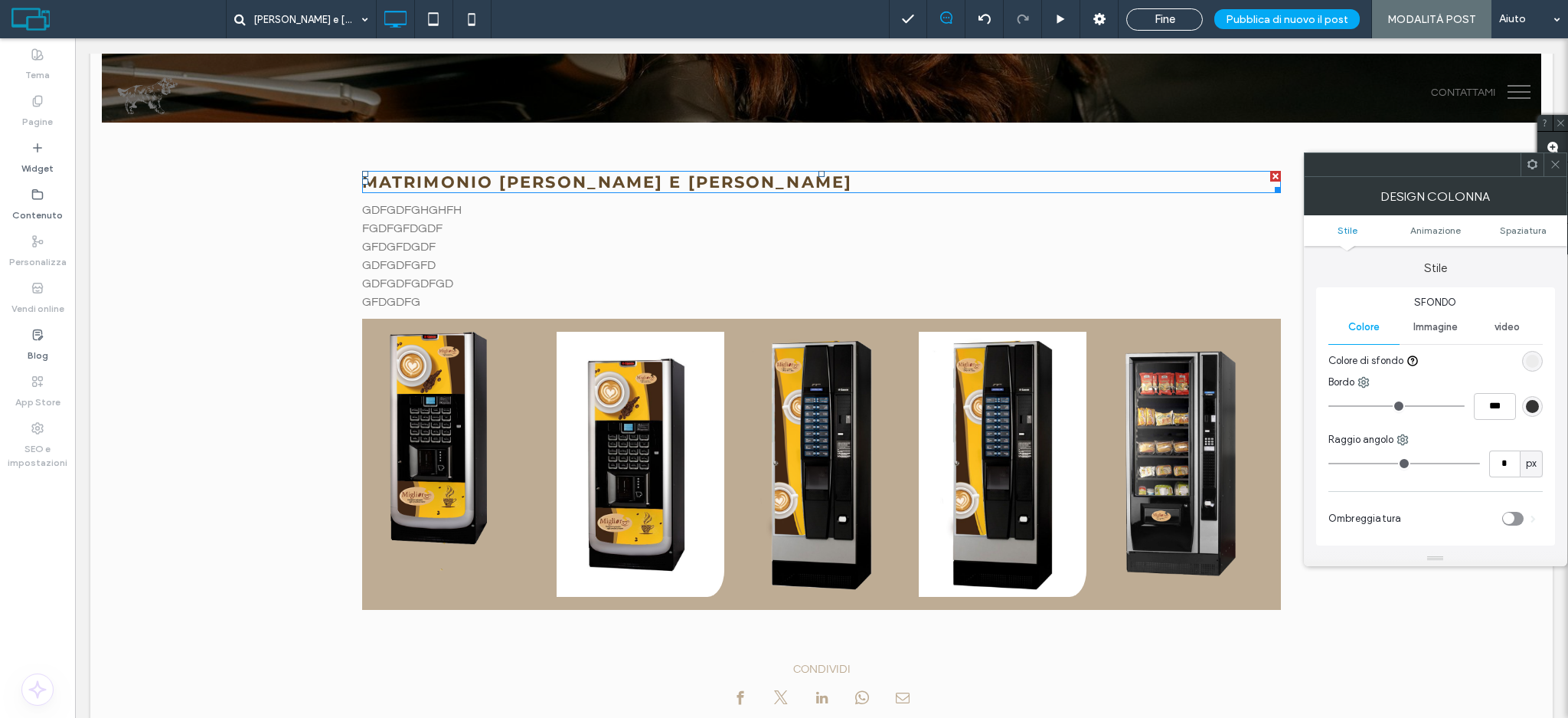
click at [1558, 159] on icon at bounding box center [1556, 164] width 11 height 12
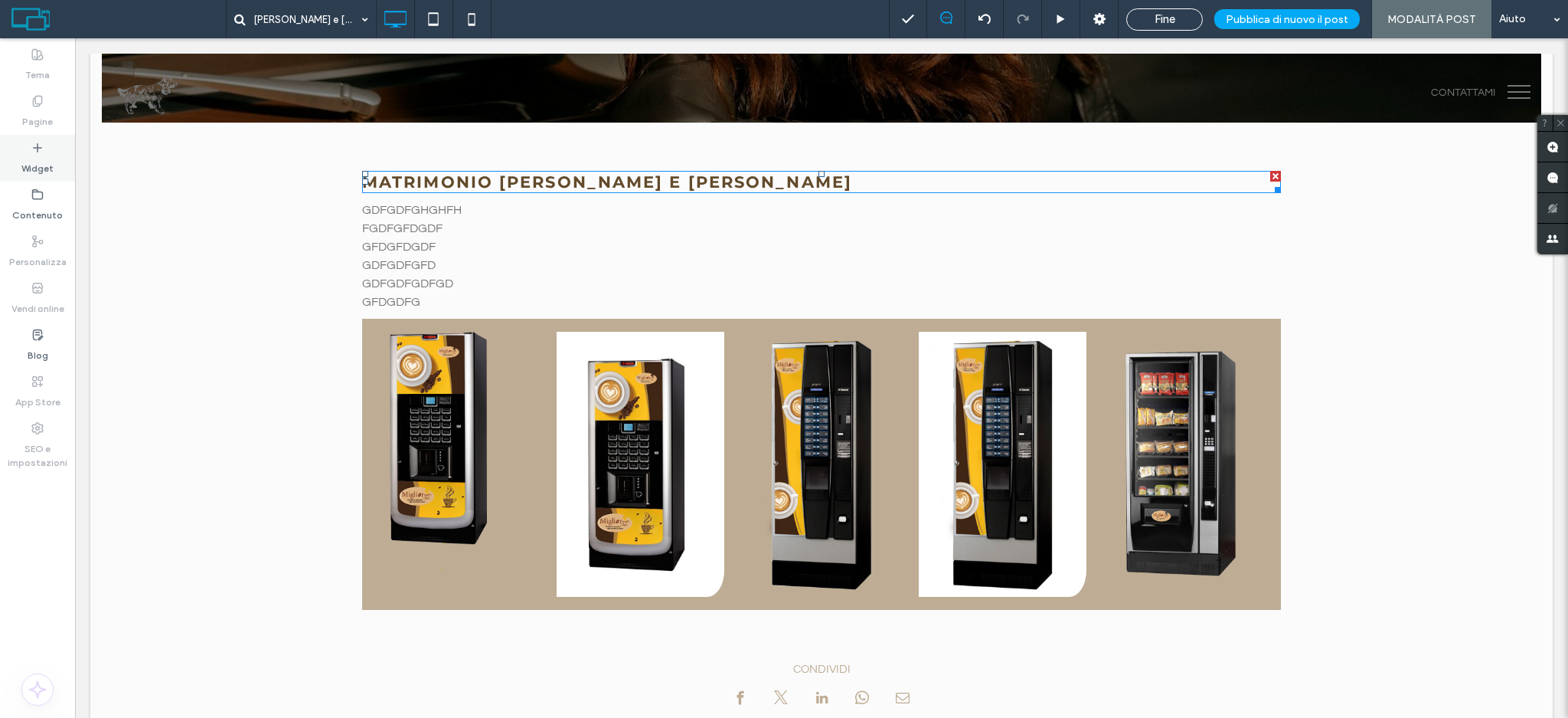
click at [38, 159] on label "Widget" at bounding box center [37, 164] width 32 height 21
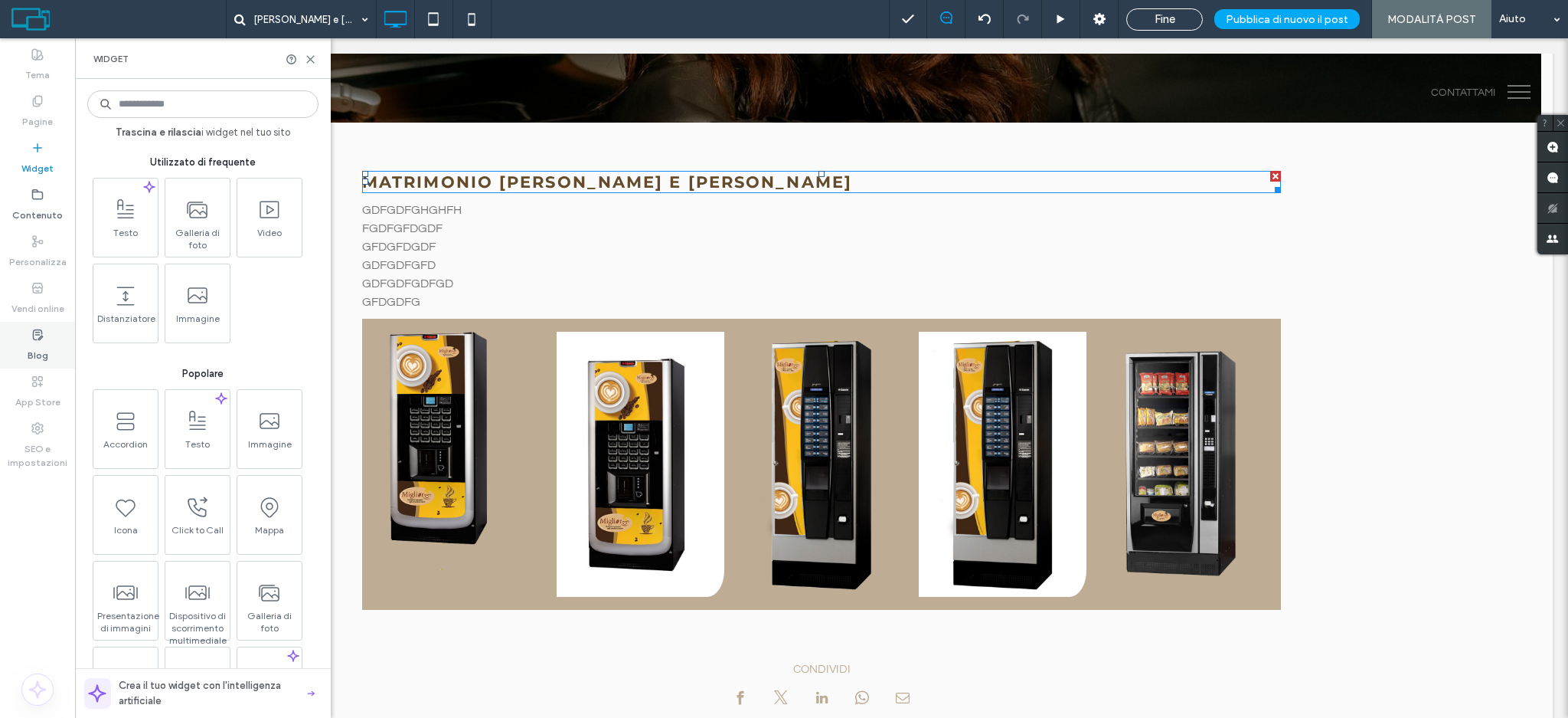
click at [30, 339] on div "Blog" at bounding box center [37, 345] width 75 height 47
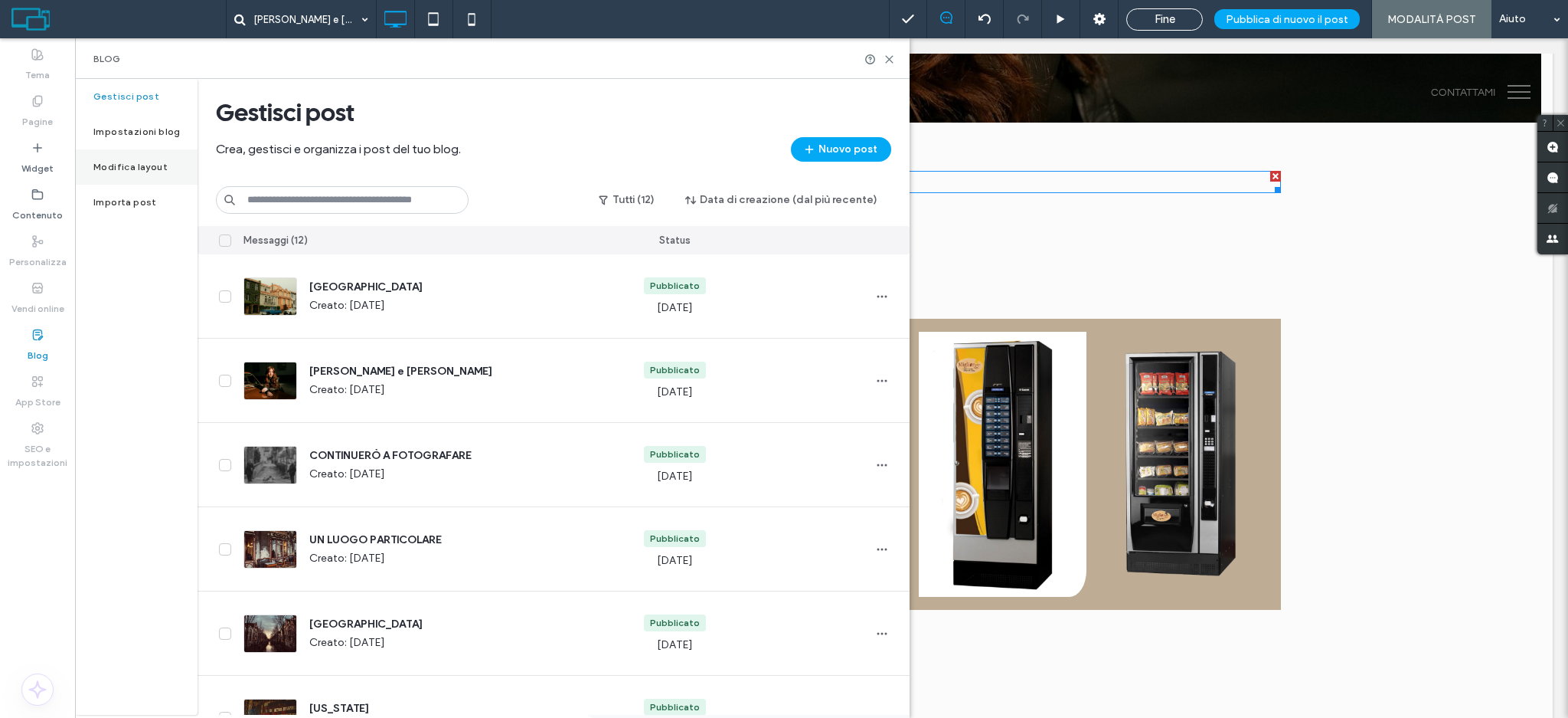
click at [127, 158] on div "Modifica layout" at bounding box center [135, 167] width 122 height 35
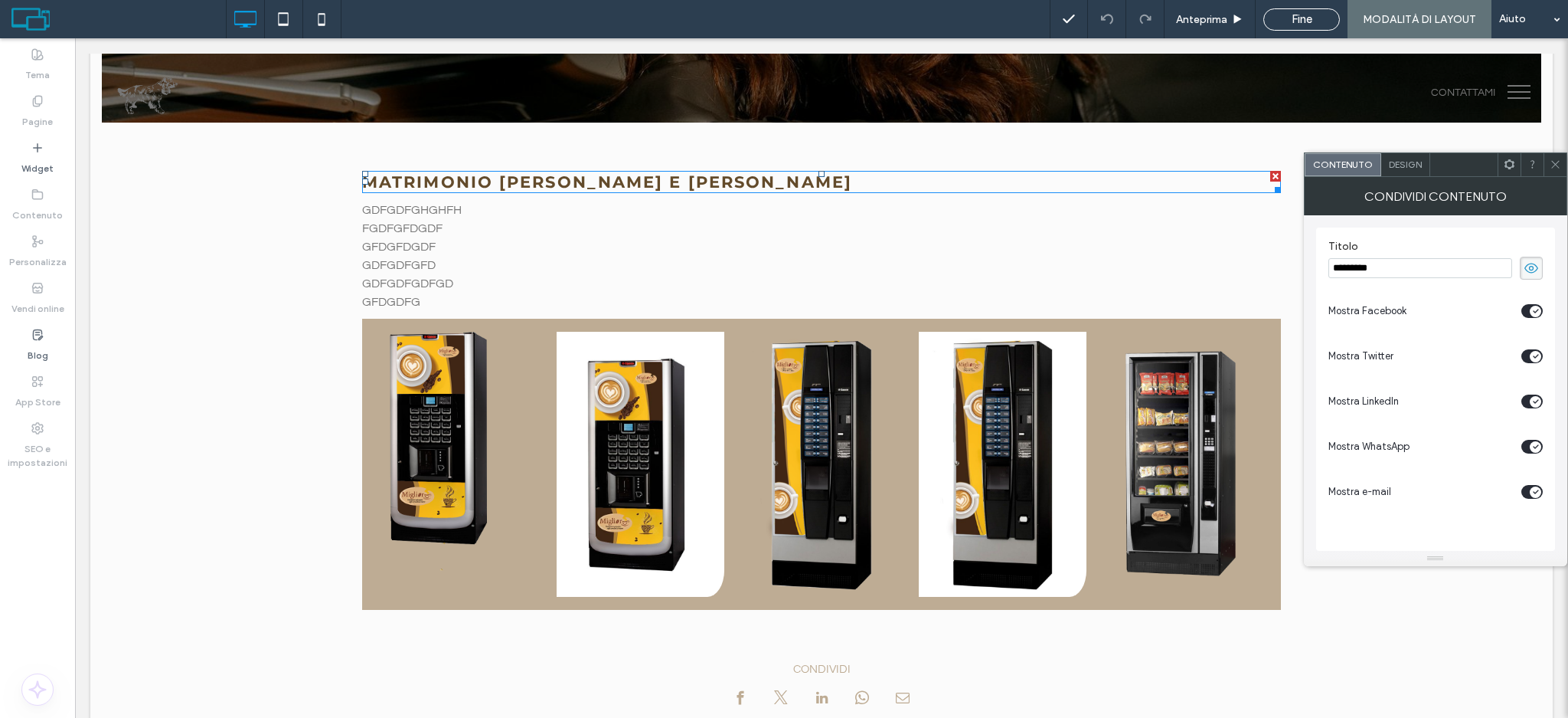
click at [1566, 176] on div "Contenuto Design" at bounding box center [1435, 165] width 264 height 25
click at [1562, 165] on div at bounding box center [1555, 165] width 23 height 23
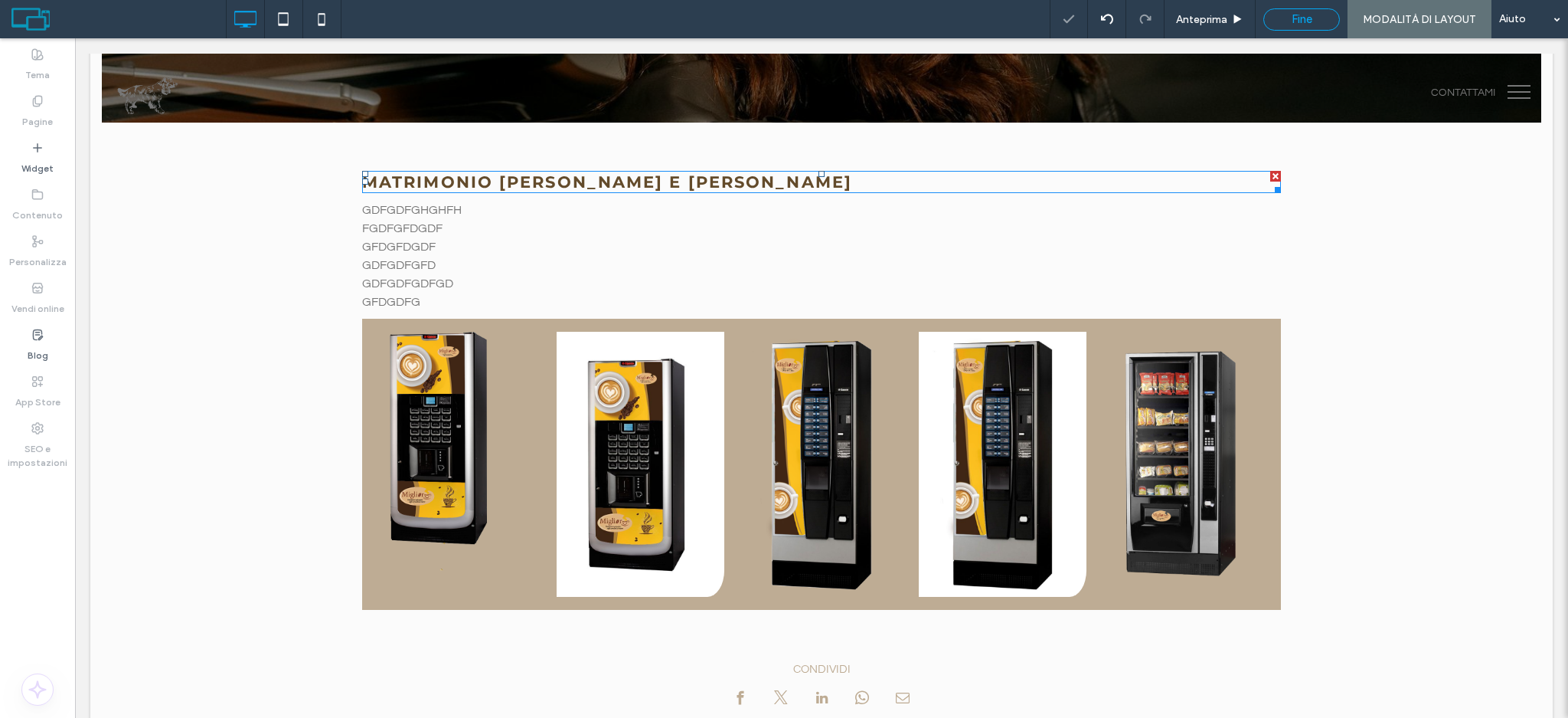
click at [1291, 20] on div "Fine" at bounding box center [1301, 19] width 75 height 14
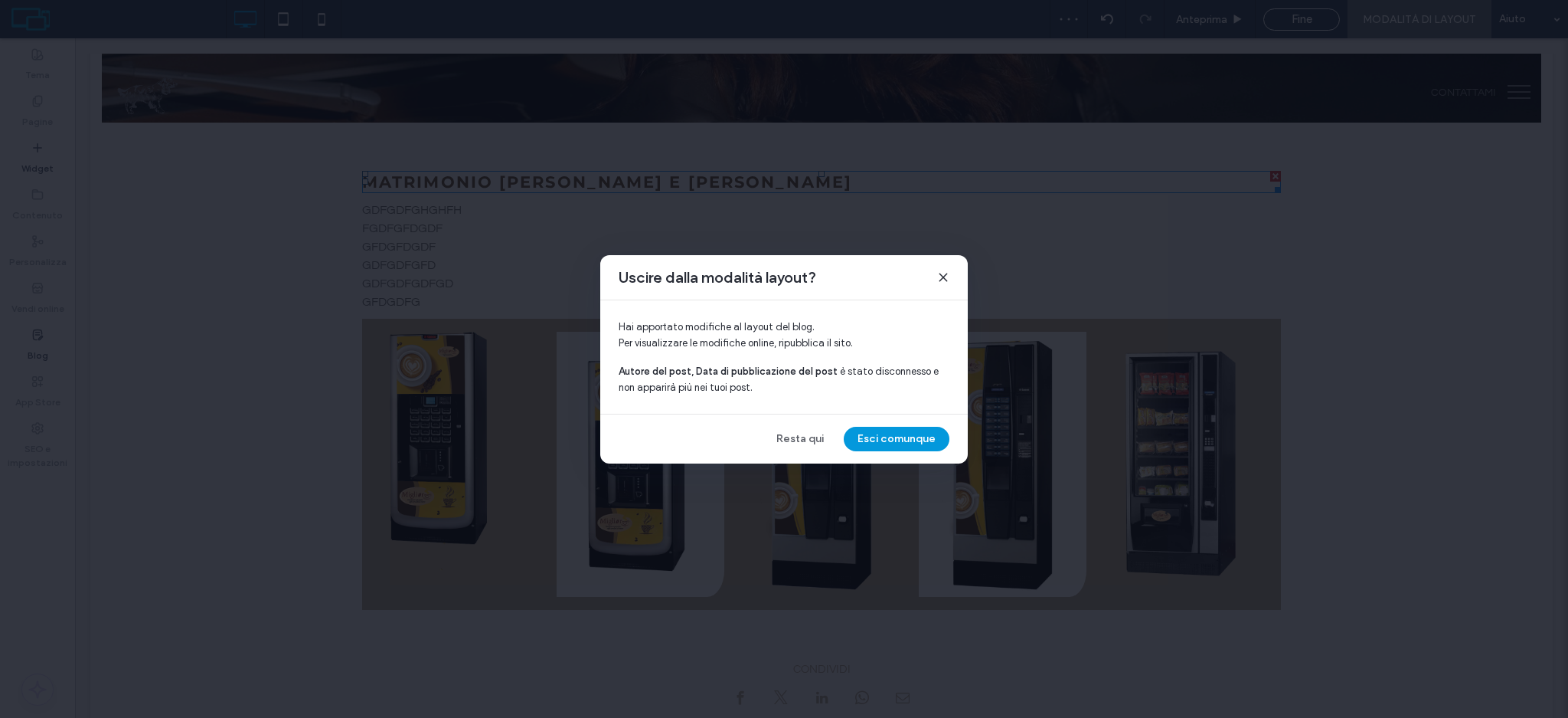
click at [904, 443] on button "Esci comunque" at bounding box center [896, 439] width 106 height 25
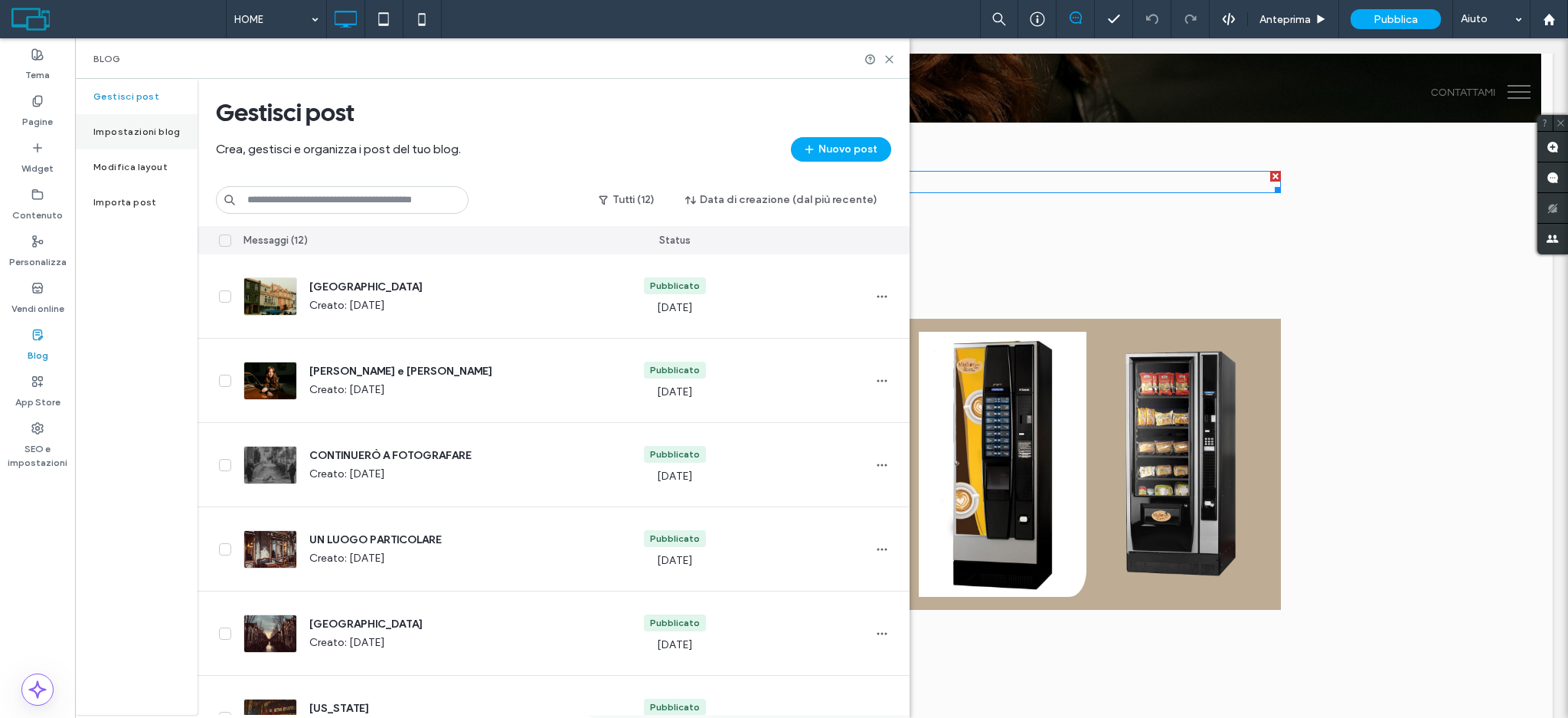
click at [129, 131] on label "Impostazioni blog" at bounding box center [137, 131] width 87 height 11
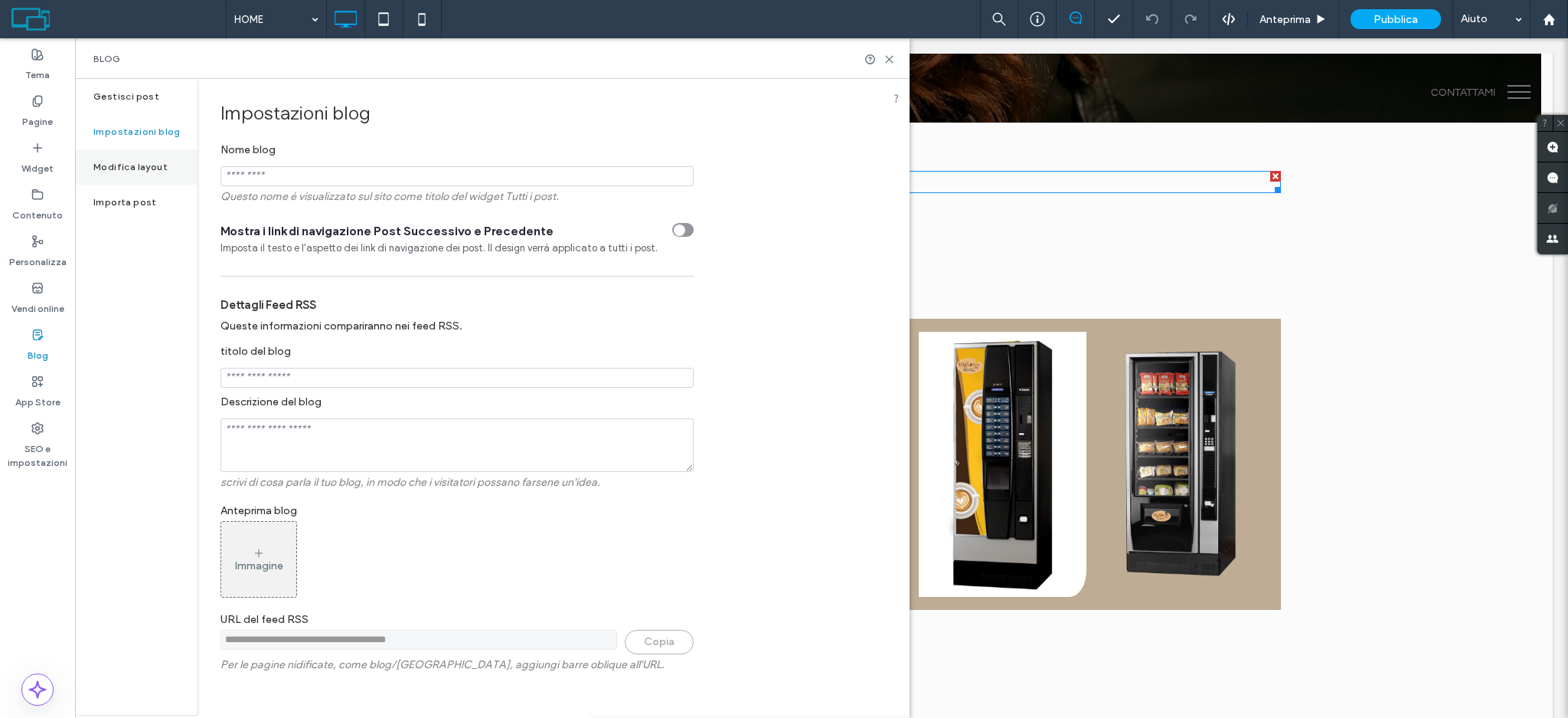
click at [119, 162] on label "Modifica layout" at bounding box center [131, 167] width 74 height 11
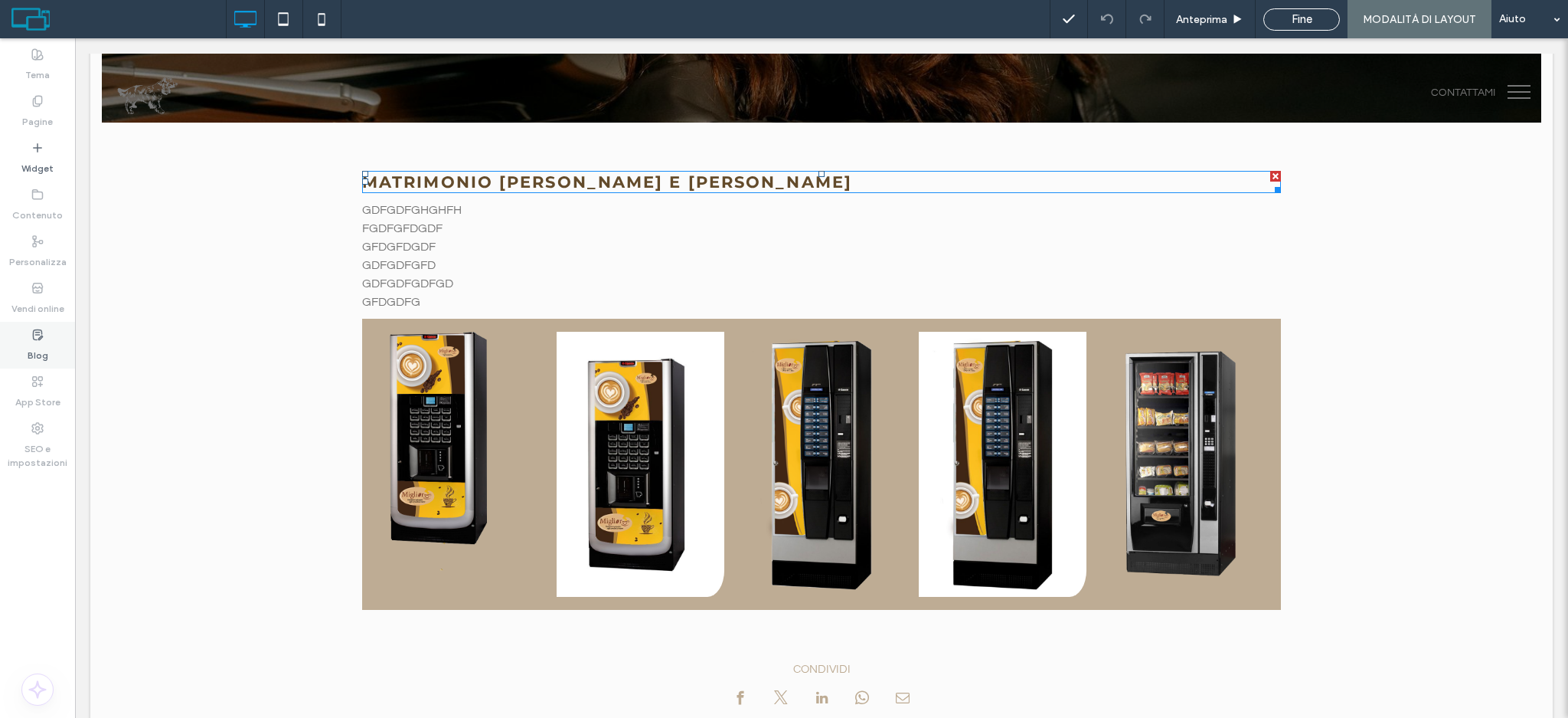
click at [37, 355] on label "Blog" at bounding box center [38, 352] width 21 height 21
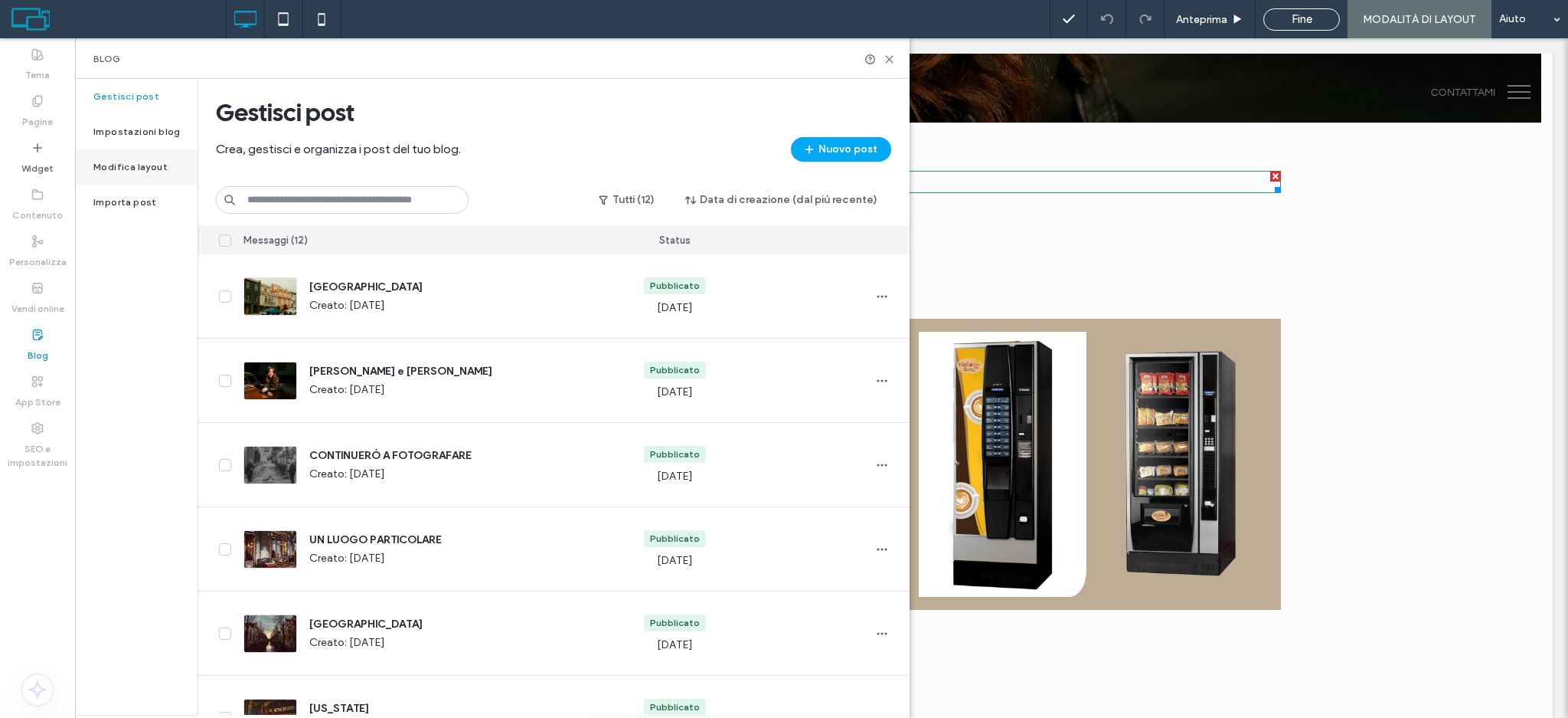
click at [143, 164] on label "Modifica layout" at bounding box center [131, 167] width 74 height 11
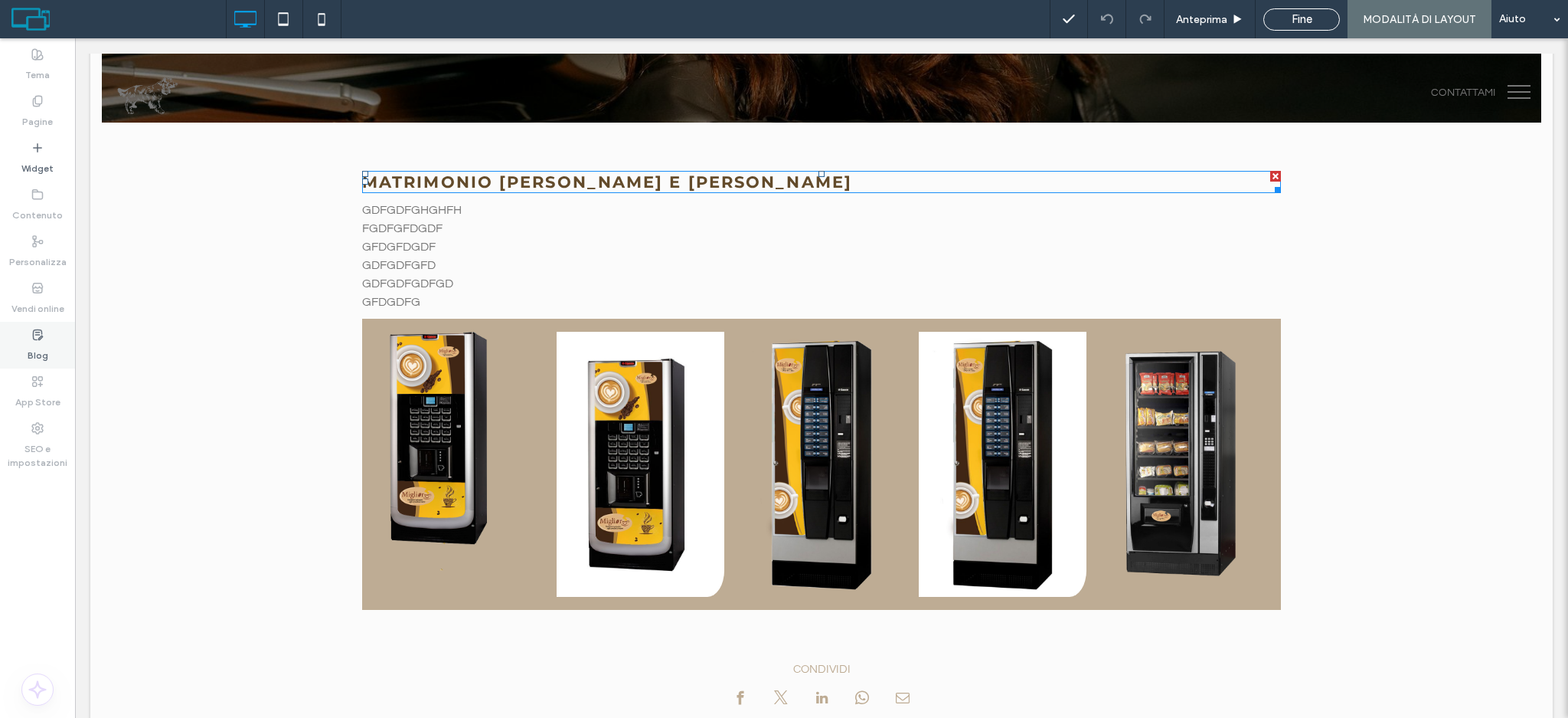
click at [39, 347] on label "Blog" at bounding box center [38, 352] width 21 height 21
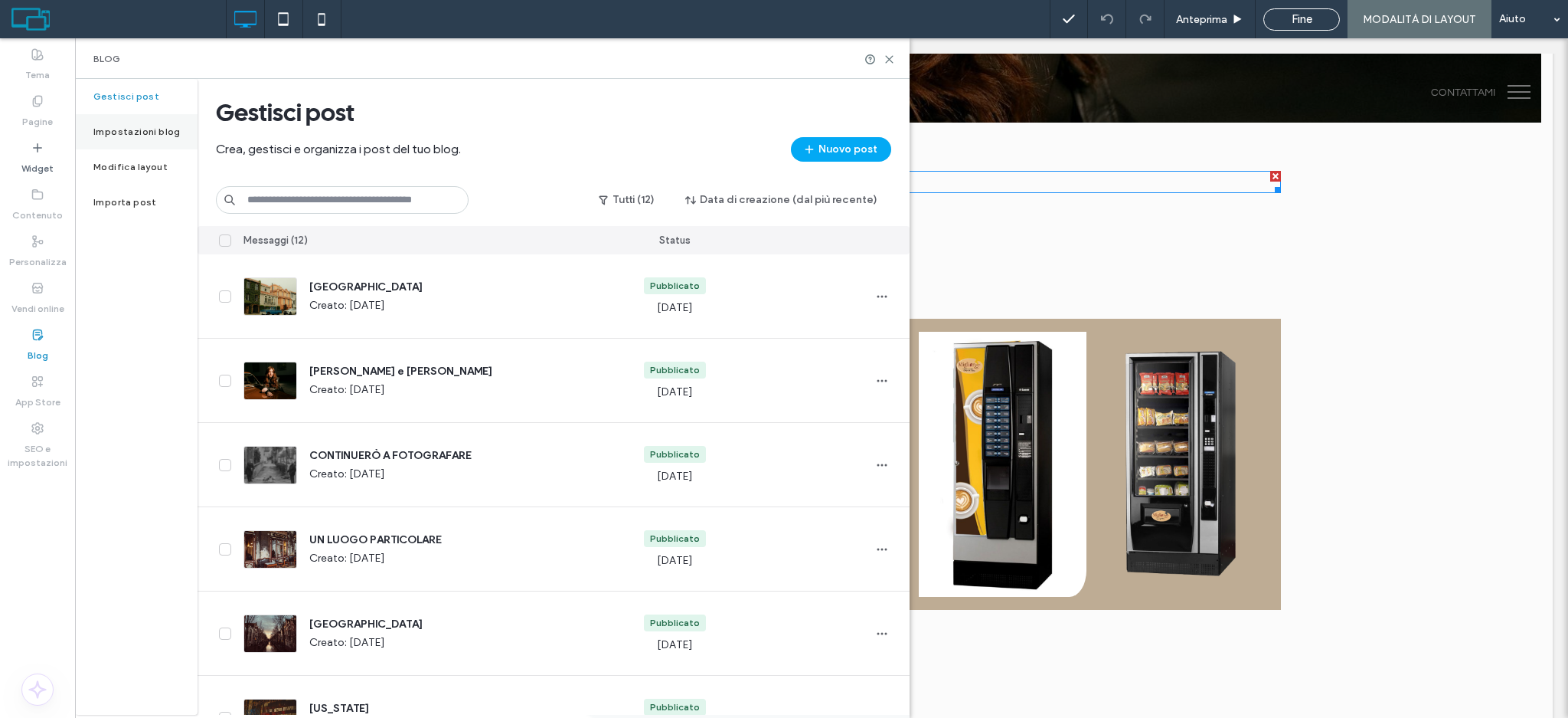
click at [135, 119] on div "Impostazioni blog" at bounding box center [135, 131] width 122 height 35
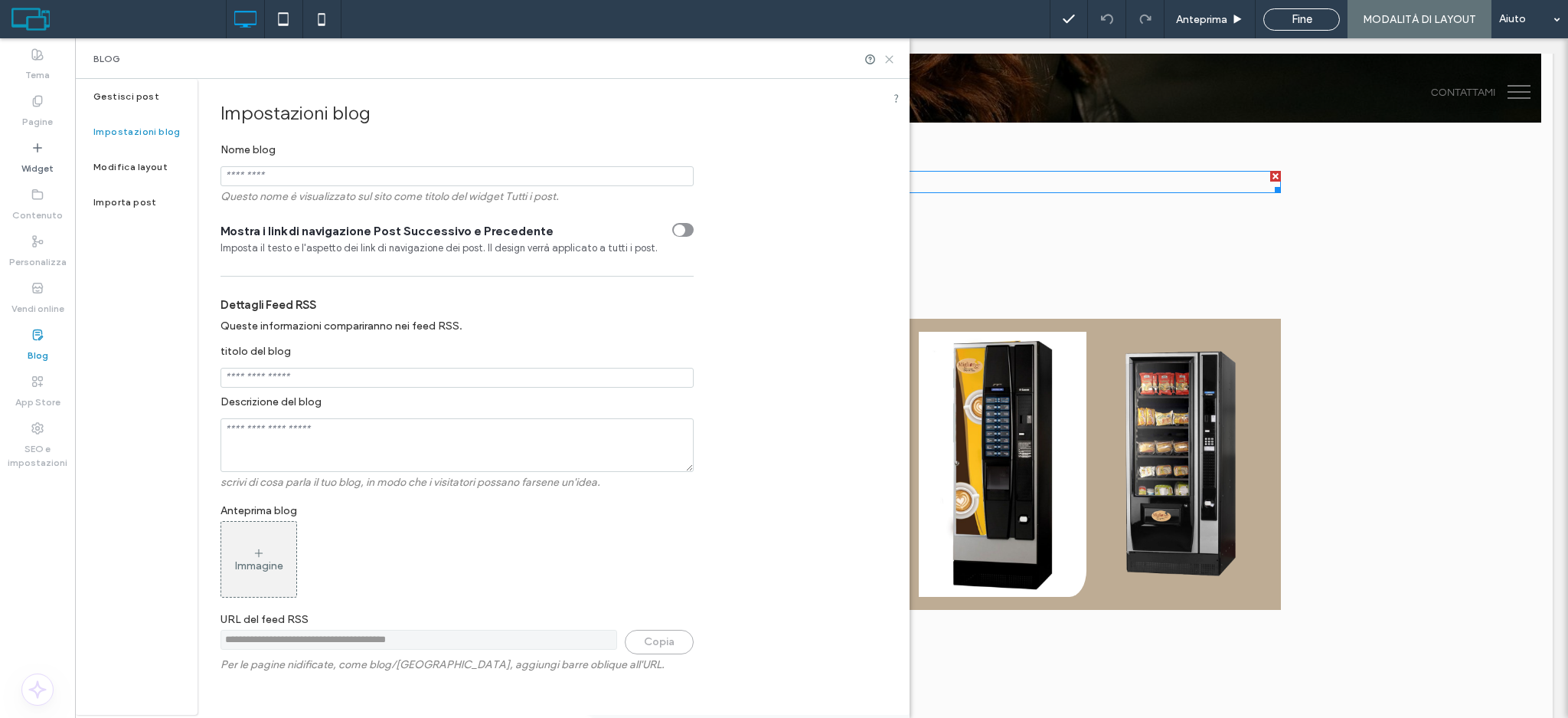
click at [892, 56] on use at bounding box center [889, 59] width 7 height 7
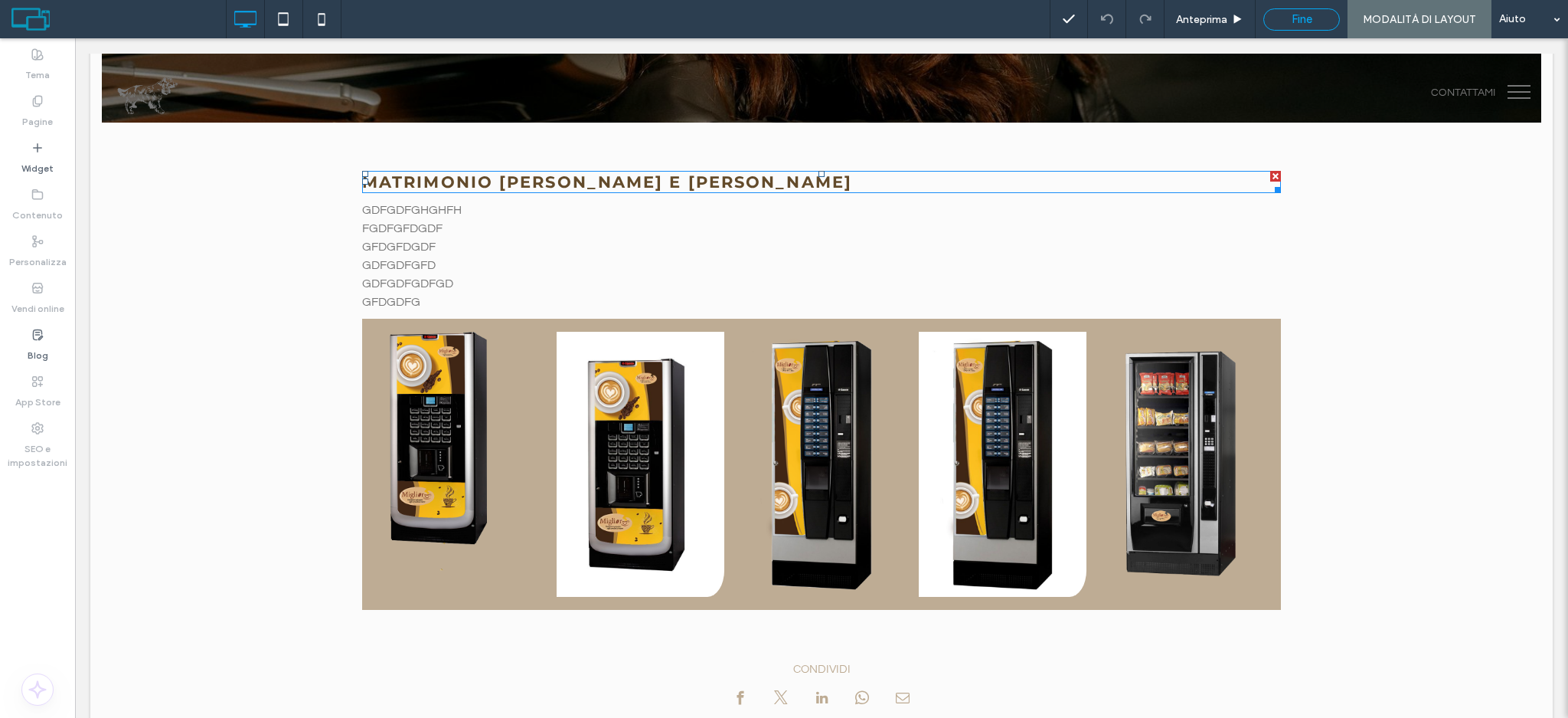
click at [1320, 10] on div "Fine" at bounding box center [1301, 19] width 76 height 22
click at [1307, 17] on span "Fine" at bounding box center [1301, 19] width 21 height 14
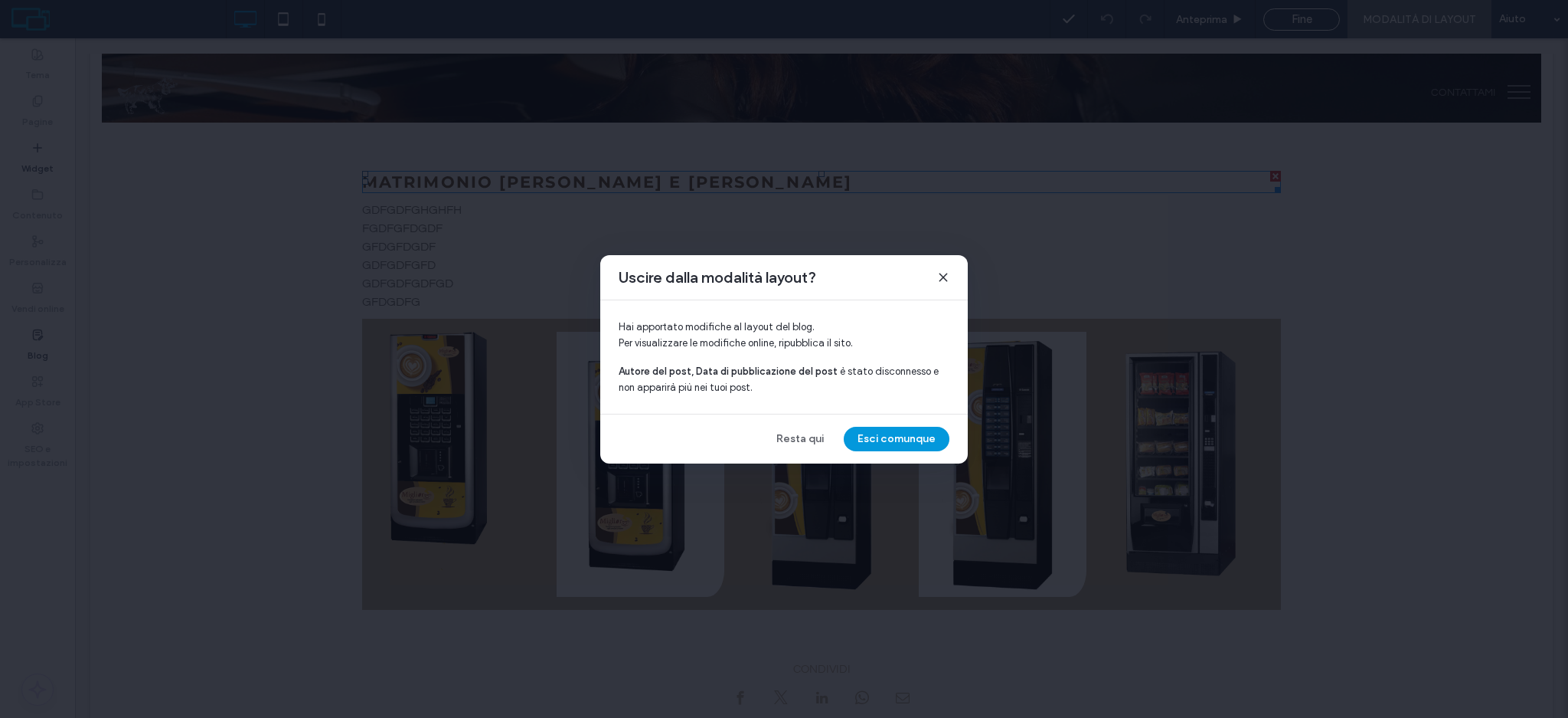
click at [915, 433] on button "Esci comunque" at bounding box center [896, 439] width 106 height 25
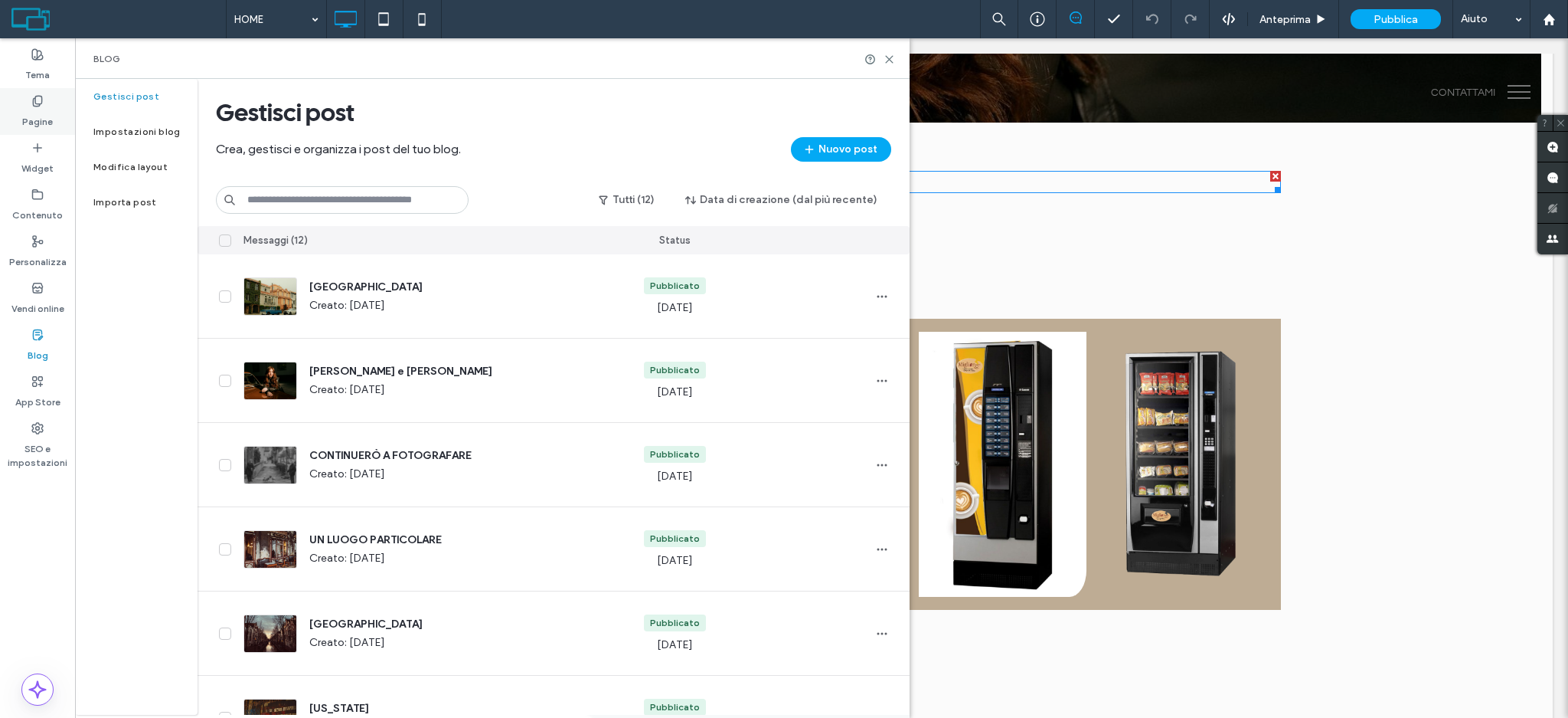
click at [44, 92] on div "Pagine" at bounding box center [37, 111] width 75 height 47
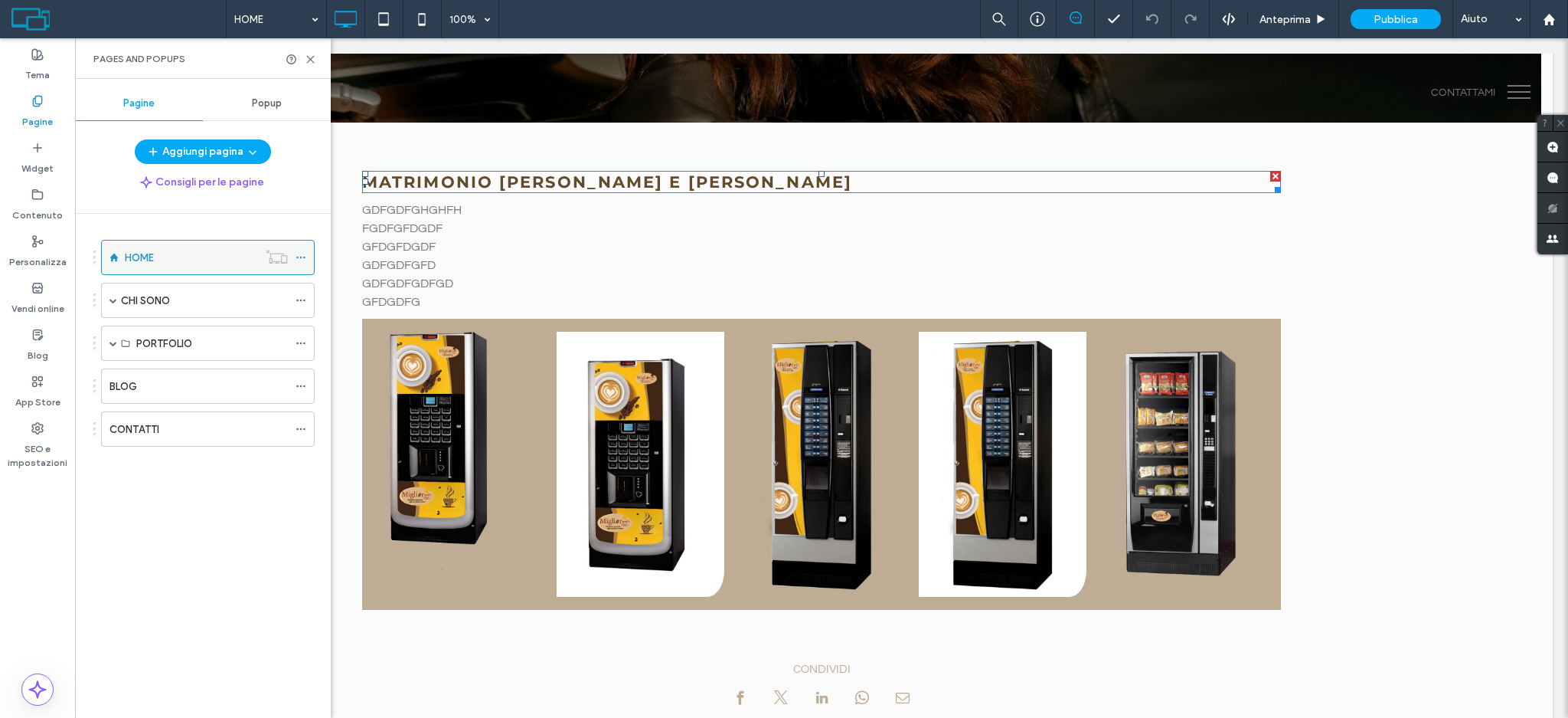
click at [300, 257] on use at bounding box center [300, 257] width 8 height 2
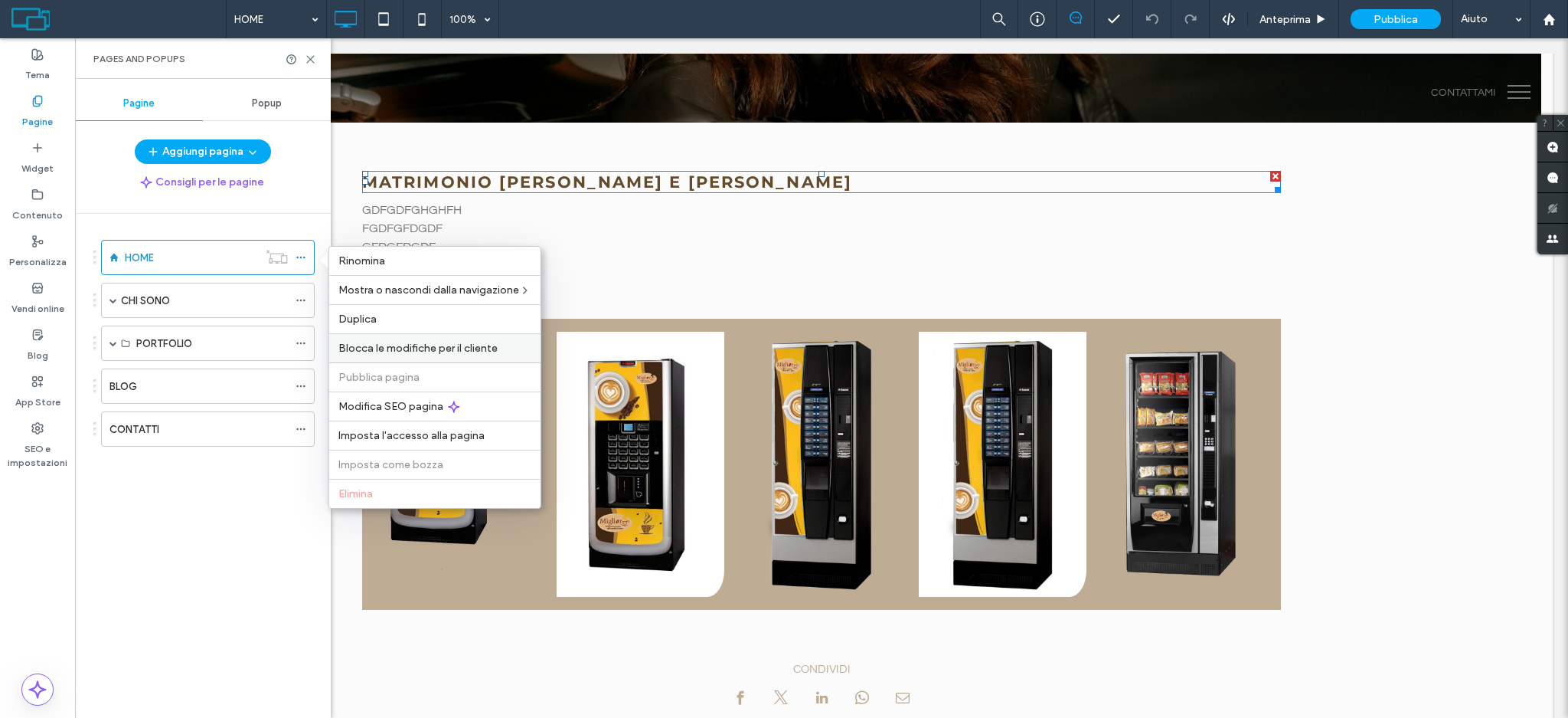
click at [394, 345] on span "Blocca le modifiche per il cliente" at bounding box center [418, 348] width 159 height 13
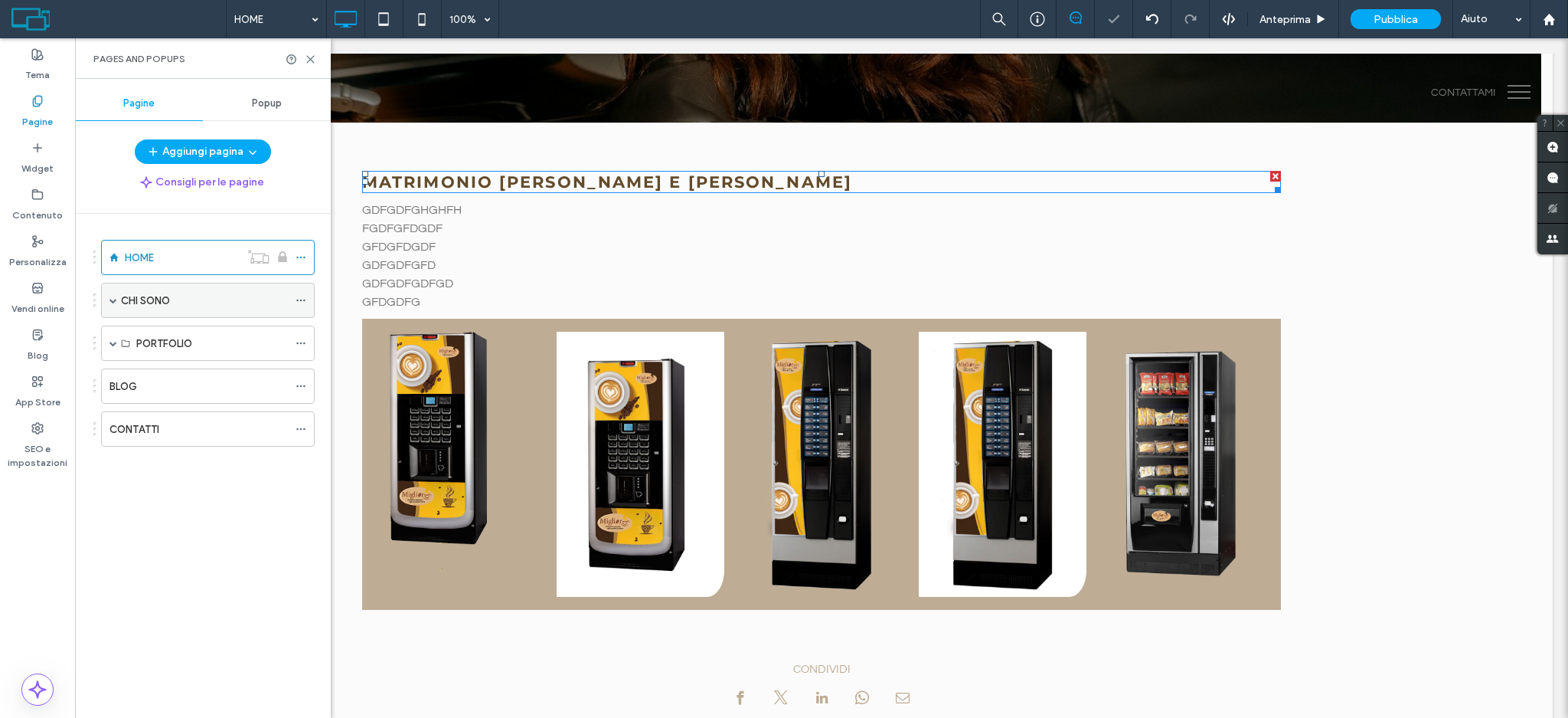
click at [296, 300] on icon at bounding box center [300, 300] width 11 height 11
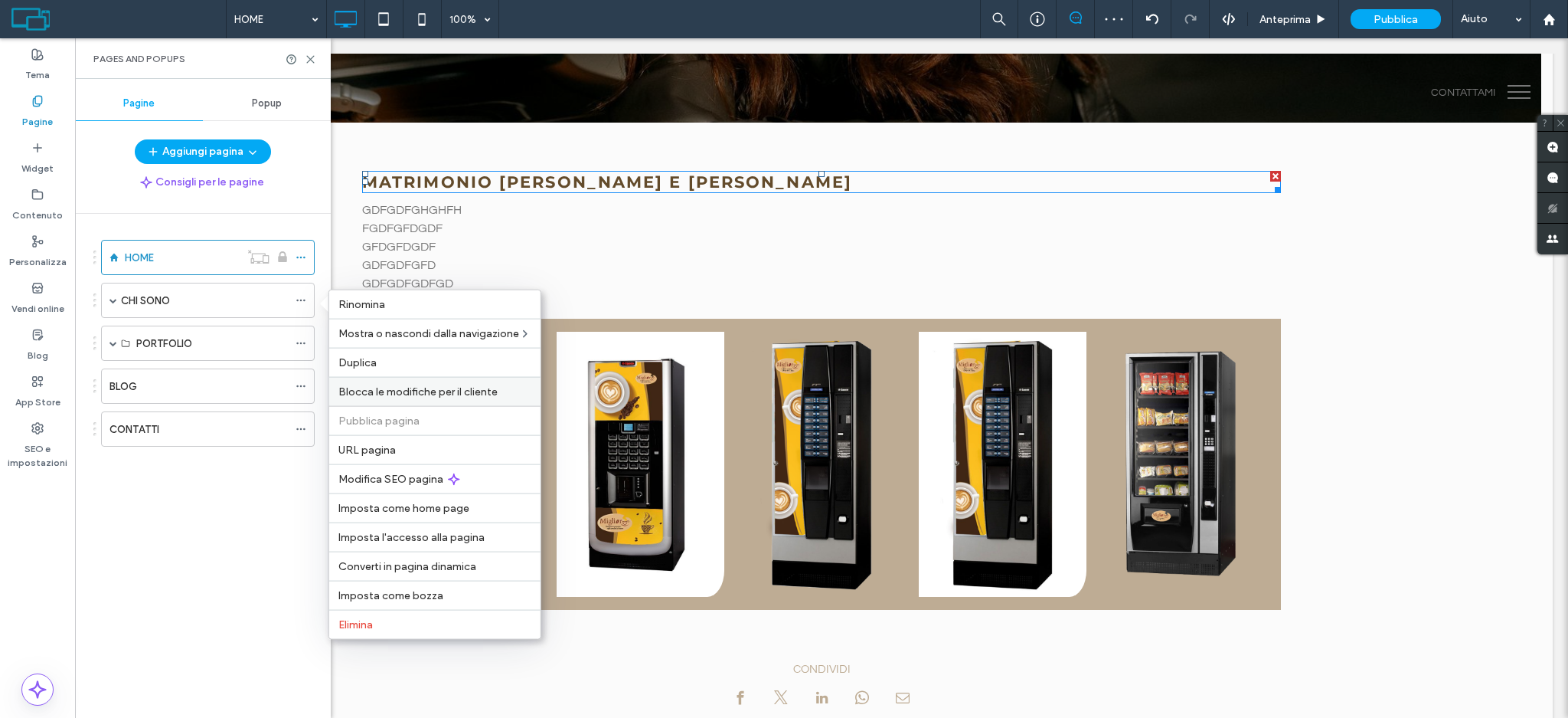
click at [387, 386] on span "Blocca le modifiche per il cliente" at bounding box center [418, 392] width 159 height 13
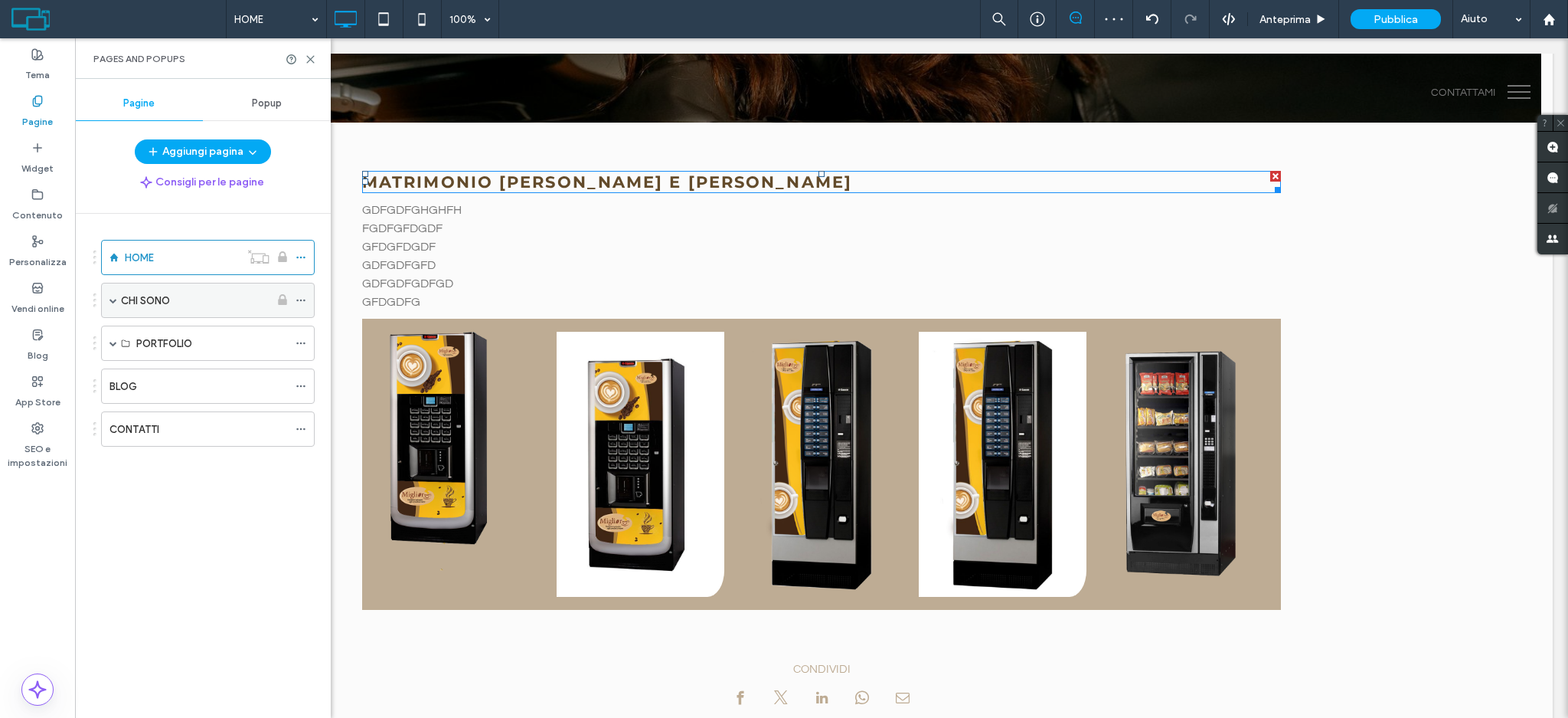
click at [109, 305] on span at bounding box center [112, 300] width 7 height 34
click at [297, 336] on use at bounding box center [300, 336] width 8 height 2
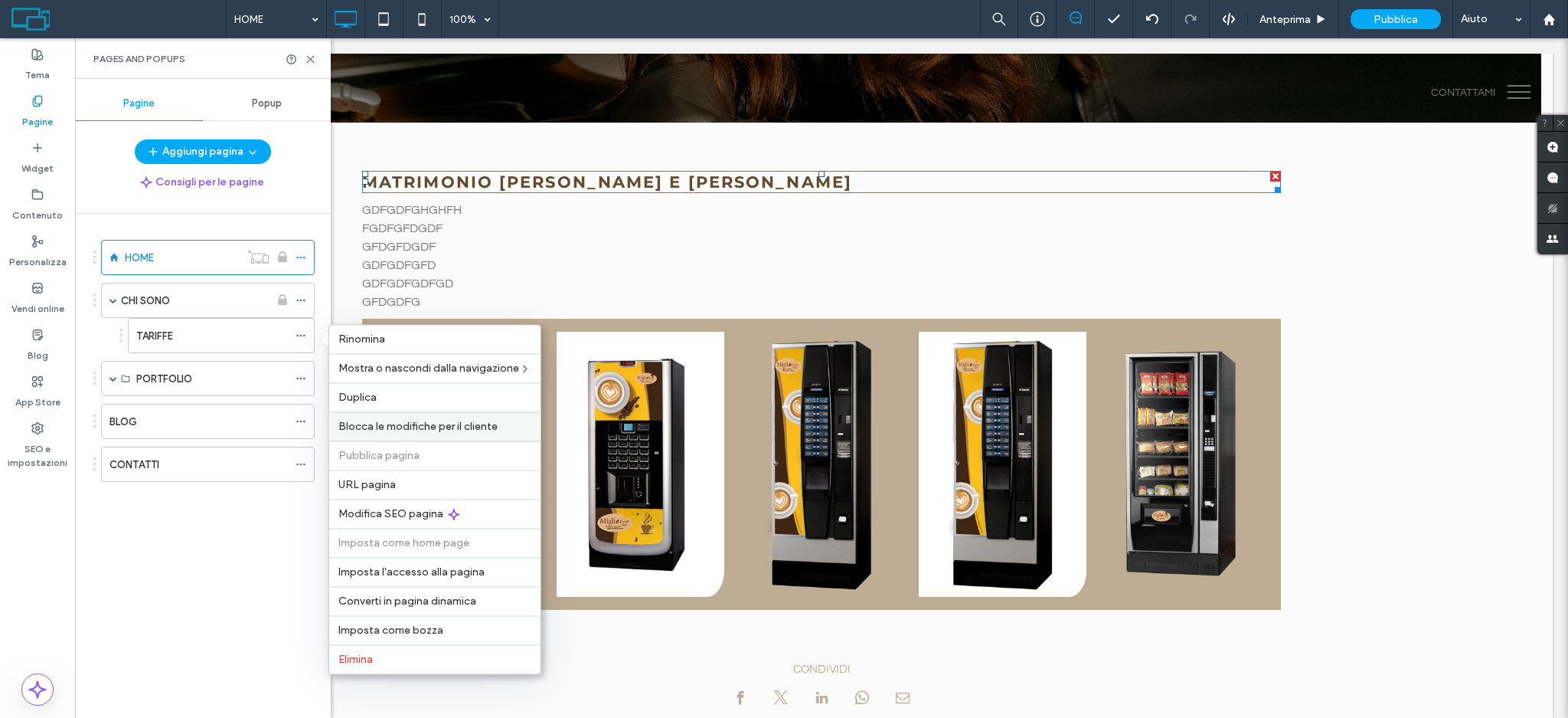
click at [375, 426] on span "Blocca le modifiche per il cliente" at bounding box center [418, 426] width 159 height 13
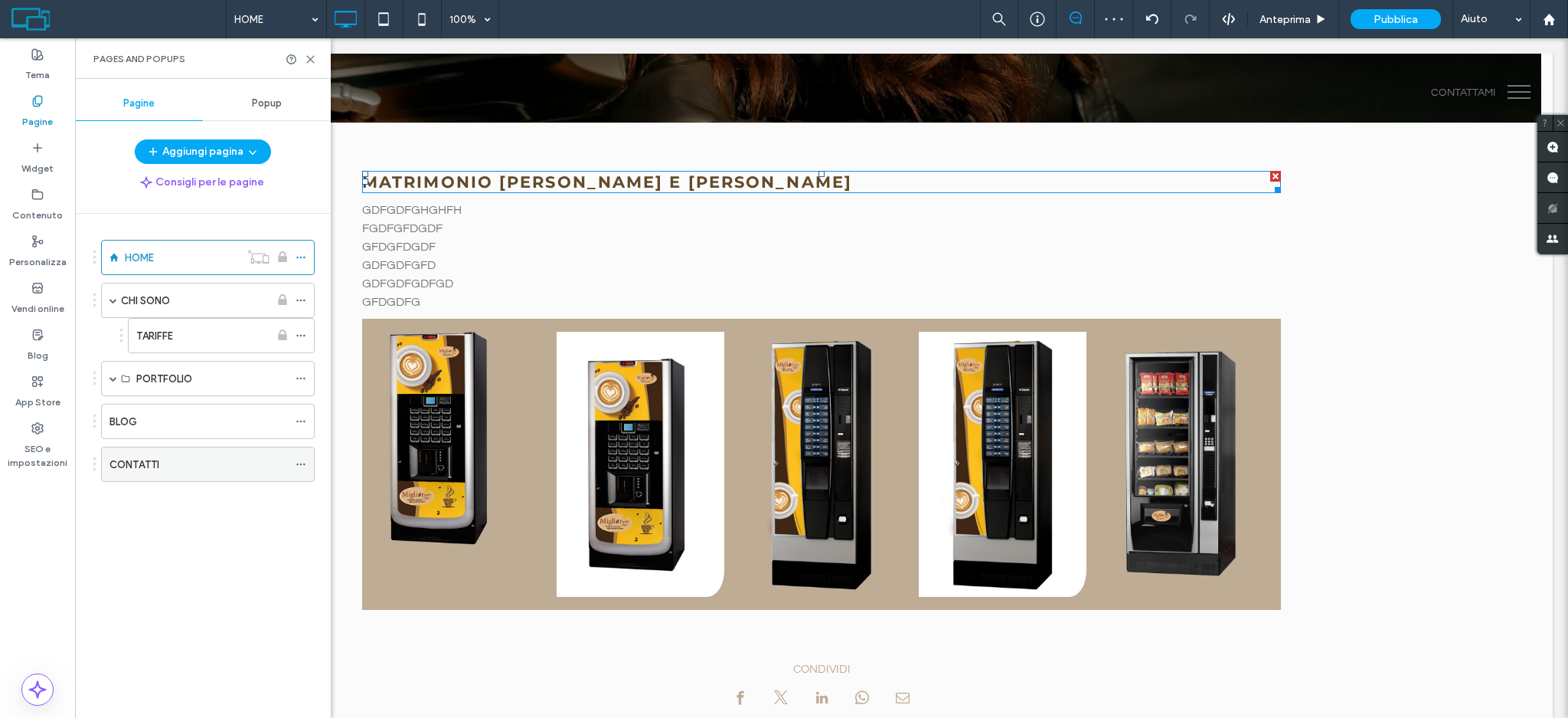
click at [300, 462] on icon at bounding box center [300, 464] width 11 height 11
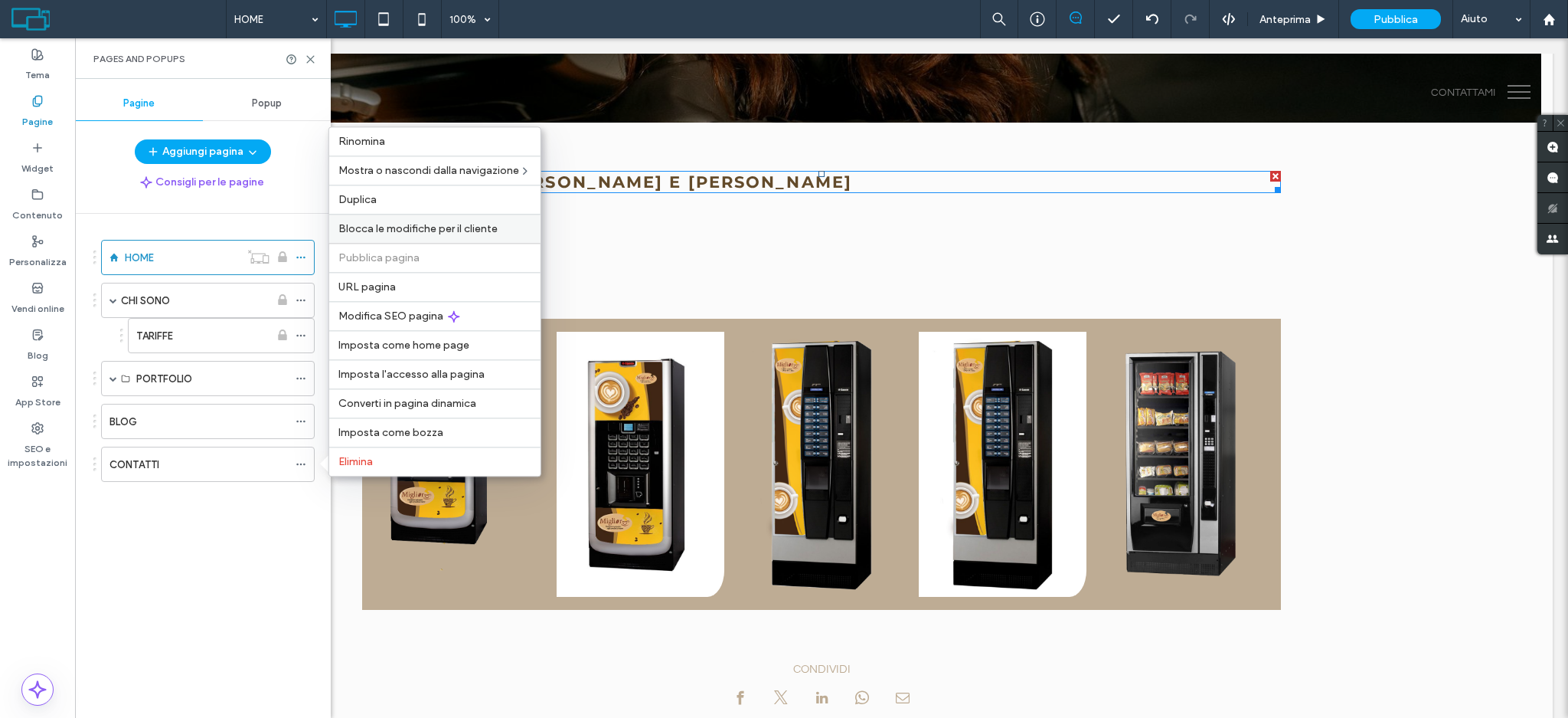
click at [398, 234] on div "Blocca le modifiche per il cliente" at bounding box center [434, 228] width 211 height 29
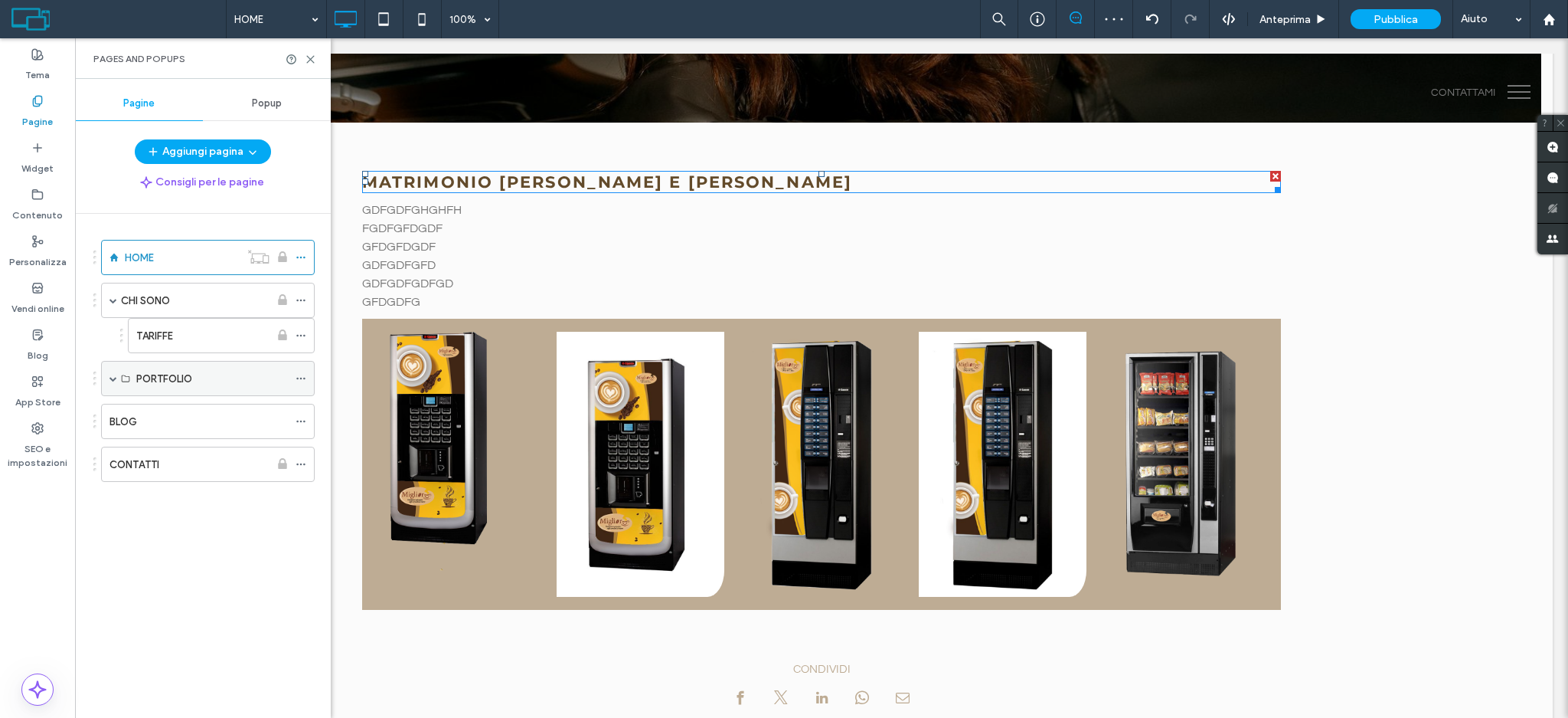
click at [110, 381] on span at bounding box center [112, 378] width 7 height 7
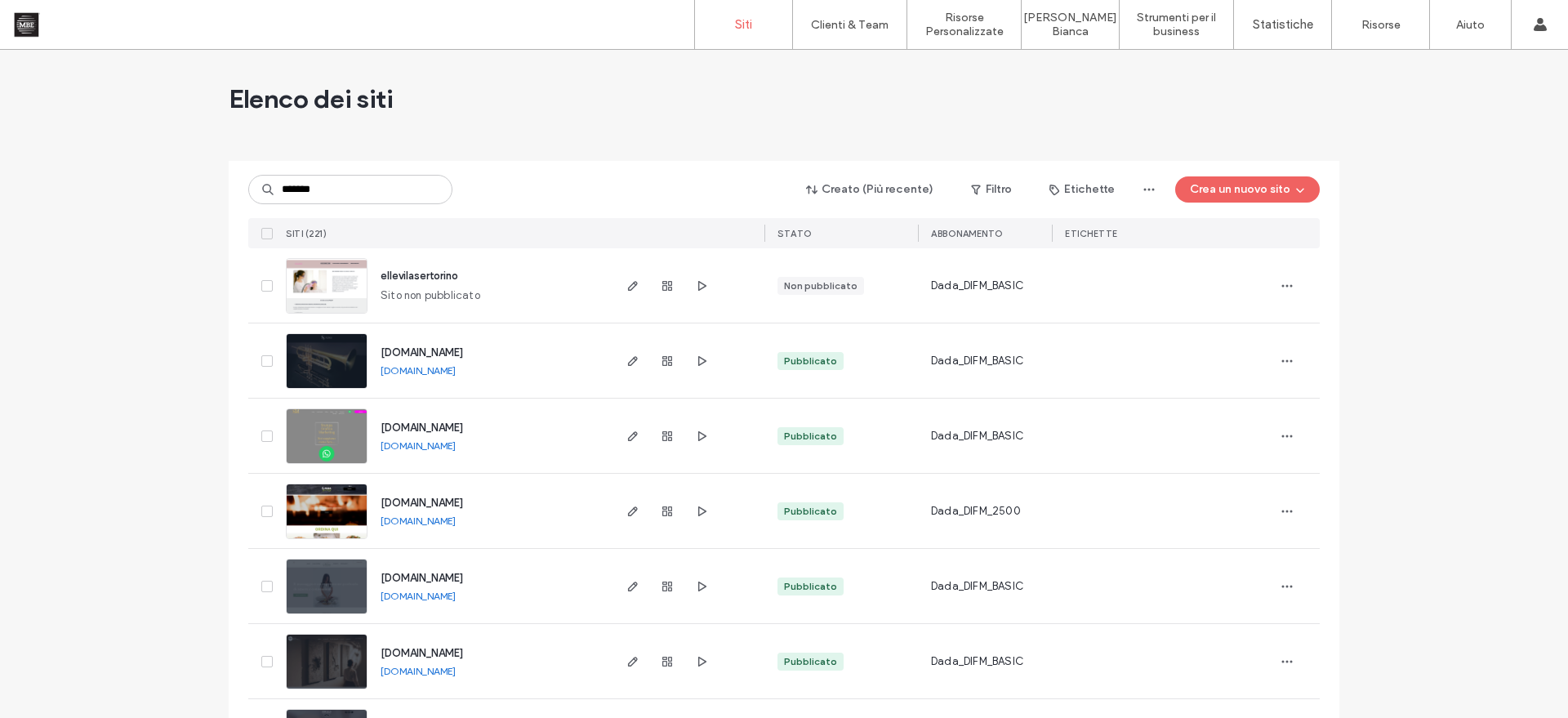
type input "*******"
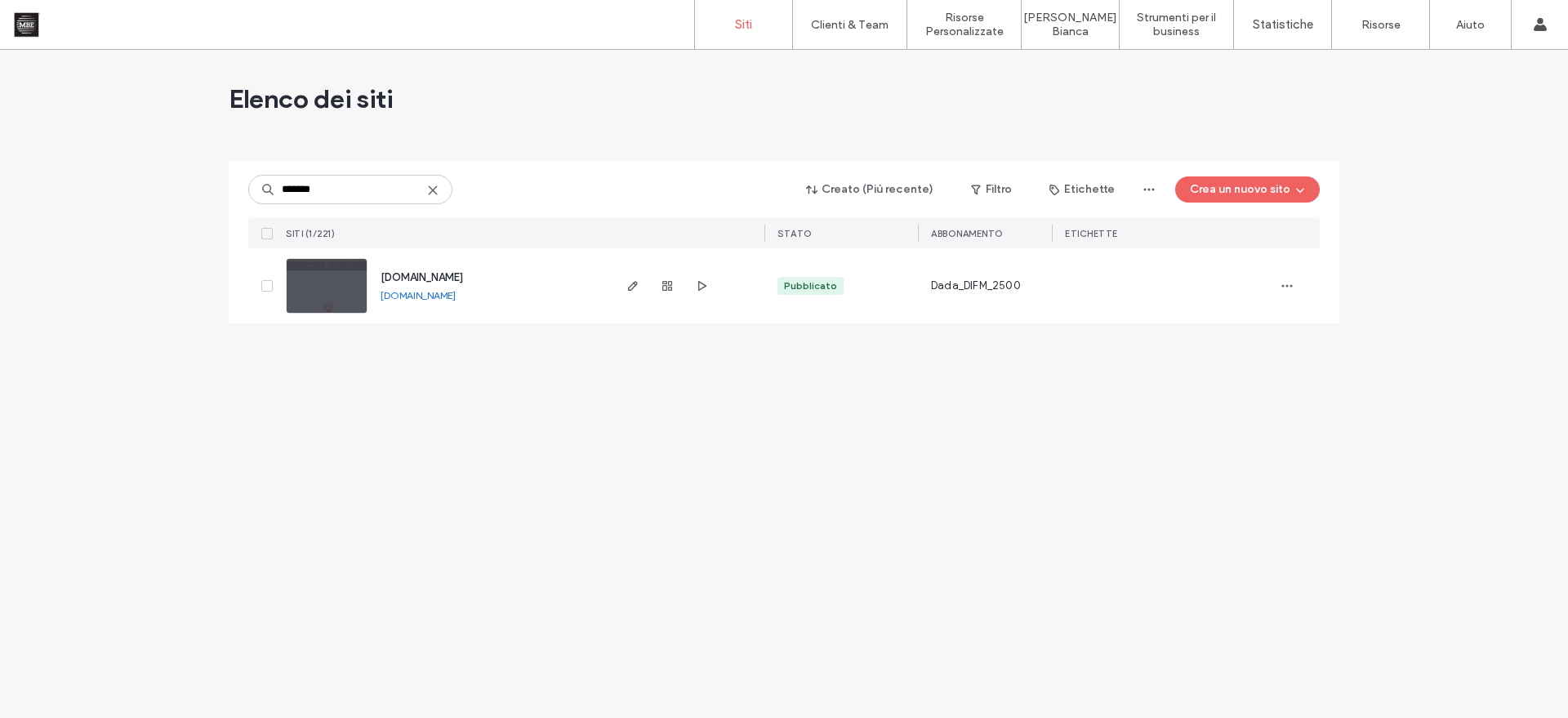
click at [455, 293] on link "[DOMAIN_NAME]" at bounding box center [418, 295] width 75 height 12
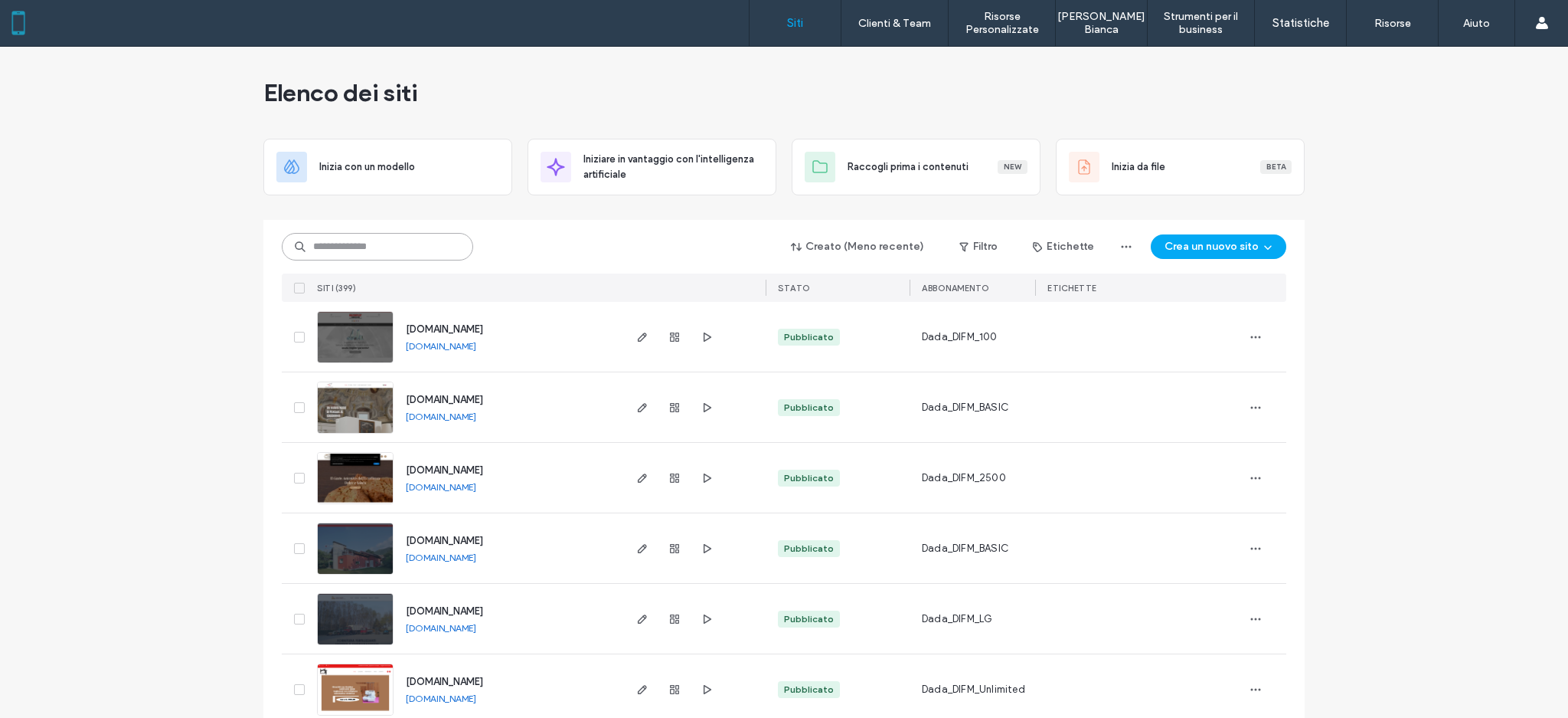
click at [408, 237] on input at bounding box center [377, 247] width 191 height 28
type input "********"
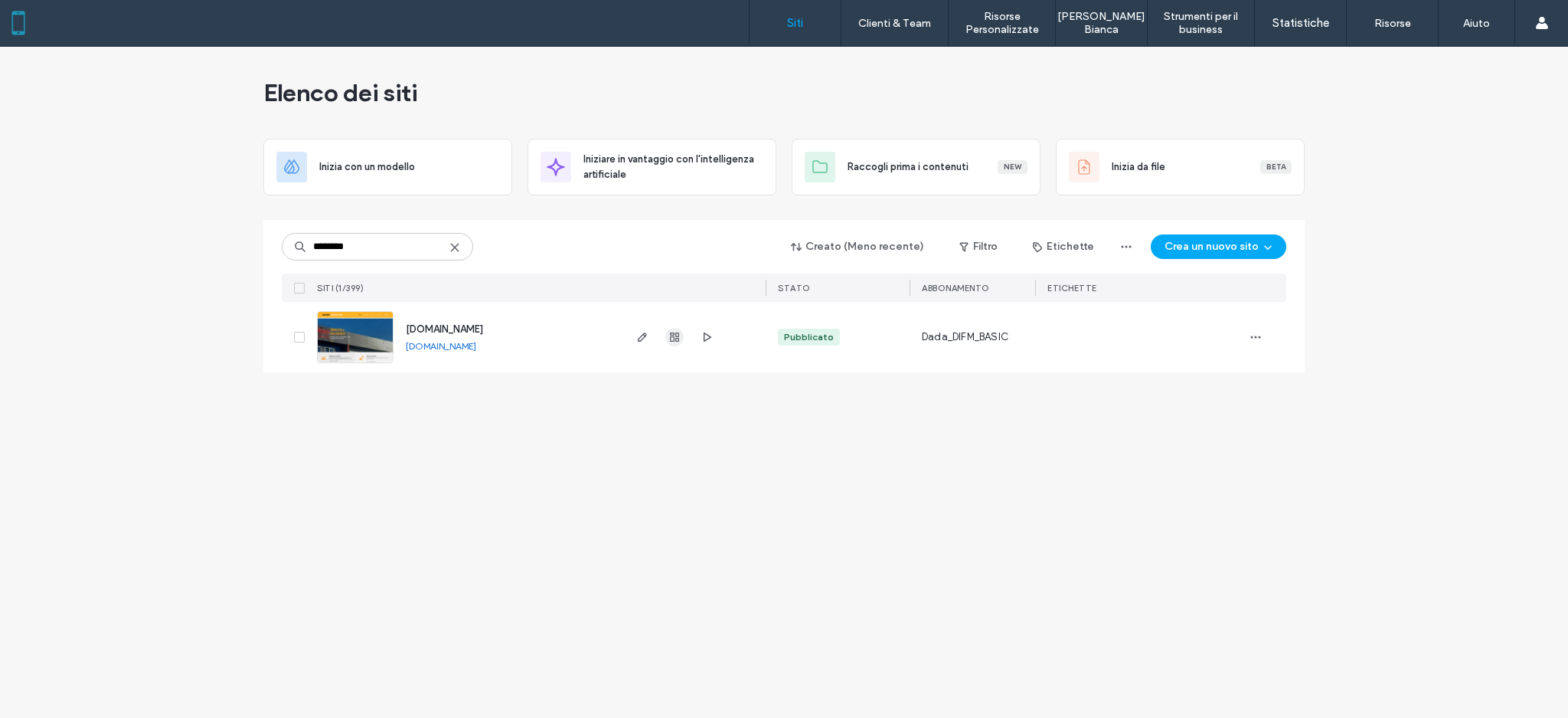
click at [667, 337] on span "button" at bounding box center [674, 337] width 18 height 18
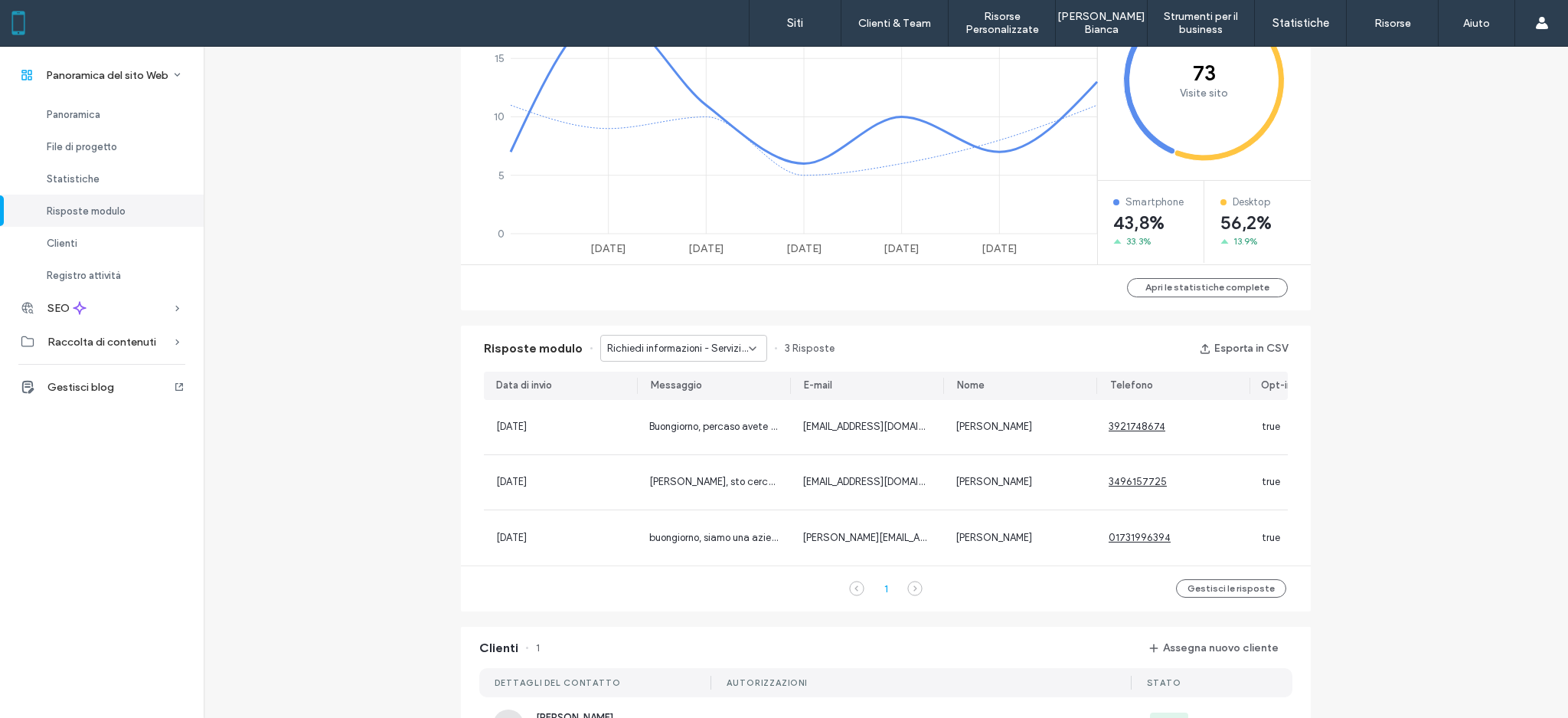
scroll to position [1123, 0]
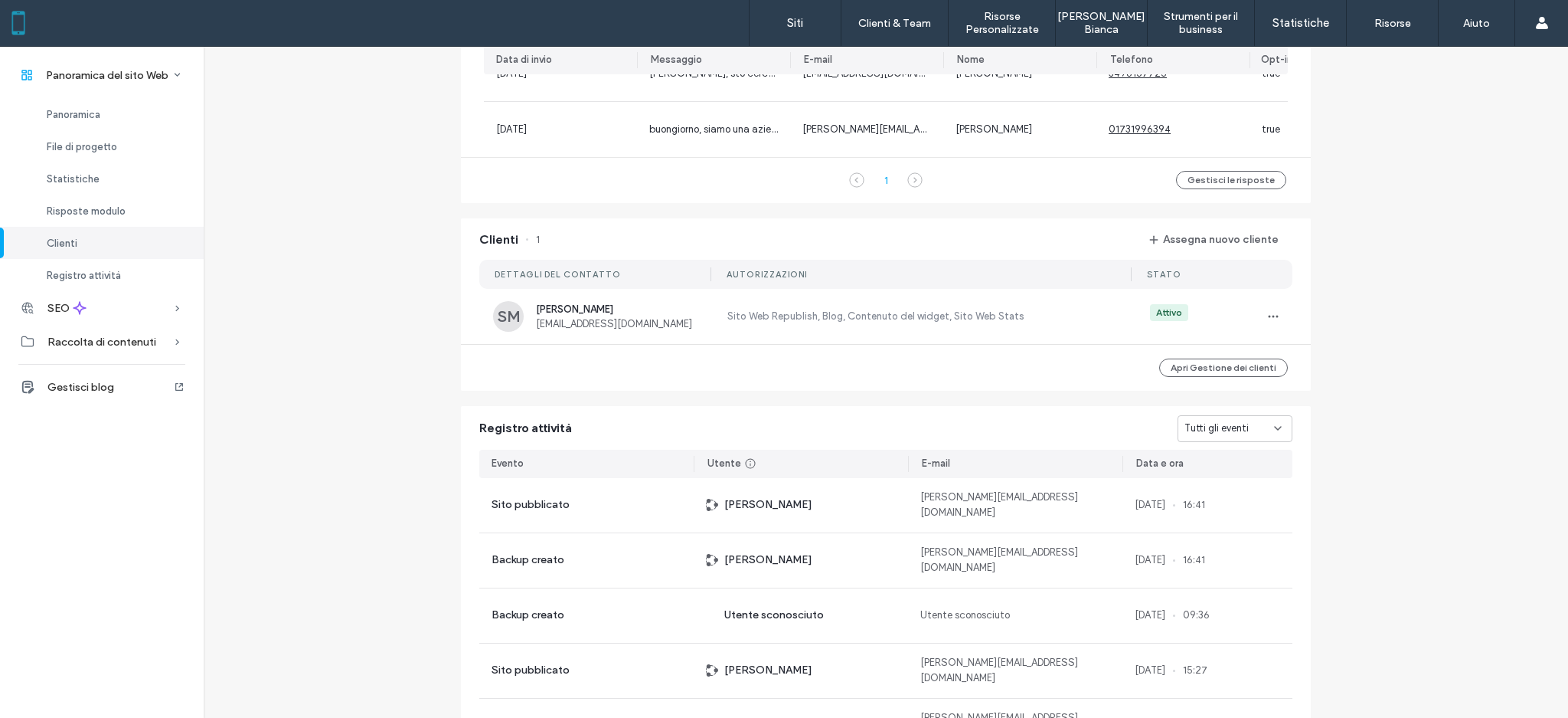
scroll to position [204, 0]
